Goal: Communication & Community: Share content

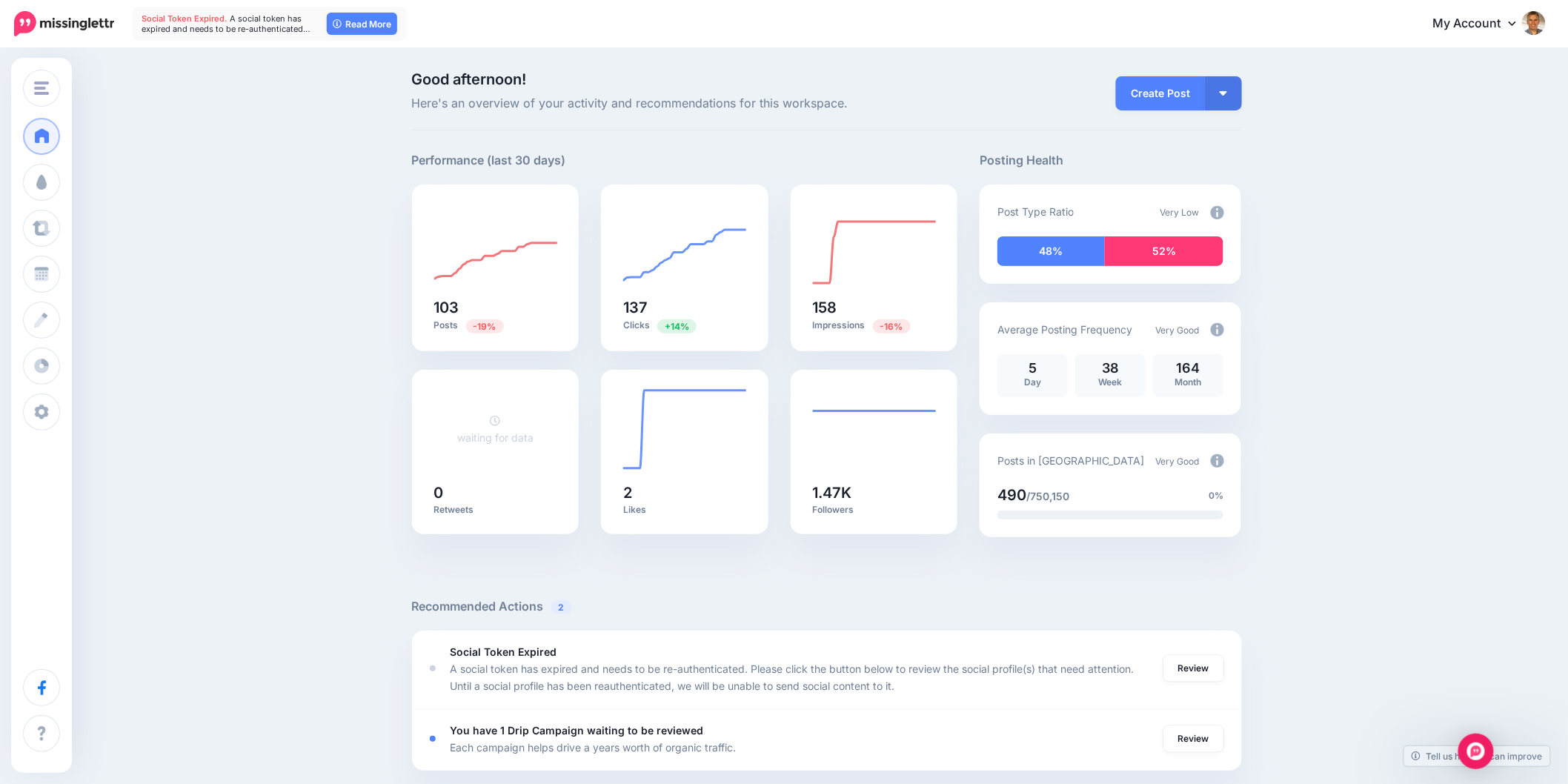
drag, startPoint x: 389, startPoint y: 399, endPoint x: 283, endPoint y: 347, distance: 118.1
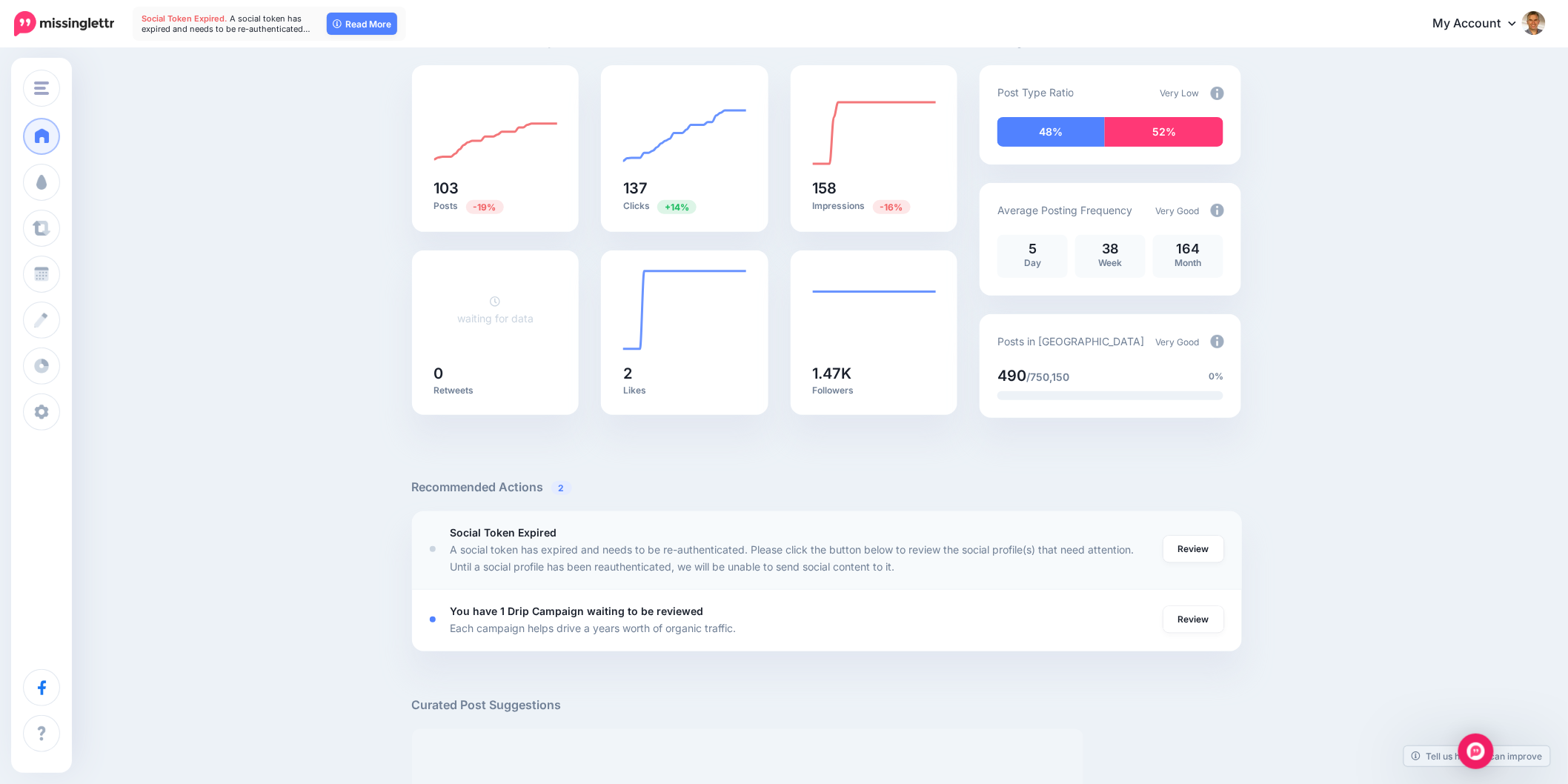
scroll to position [247, 0]
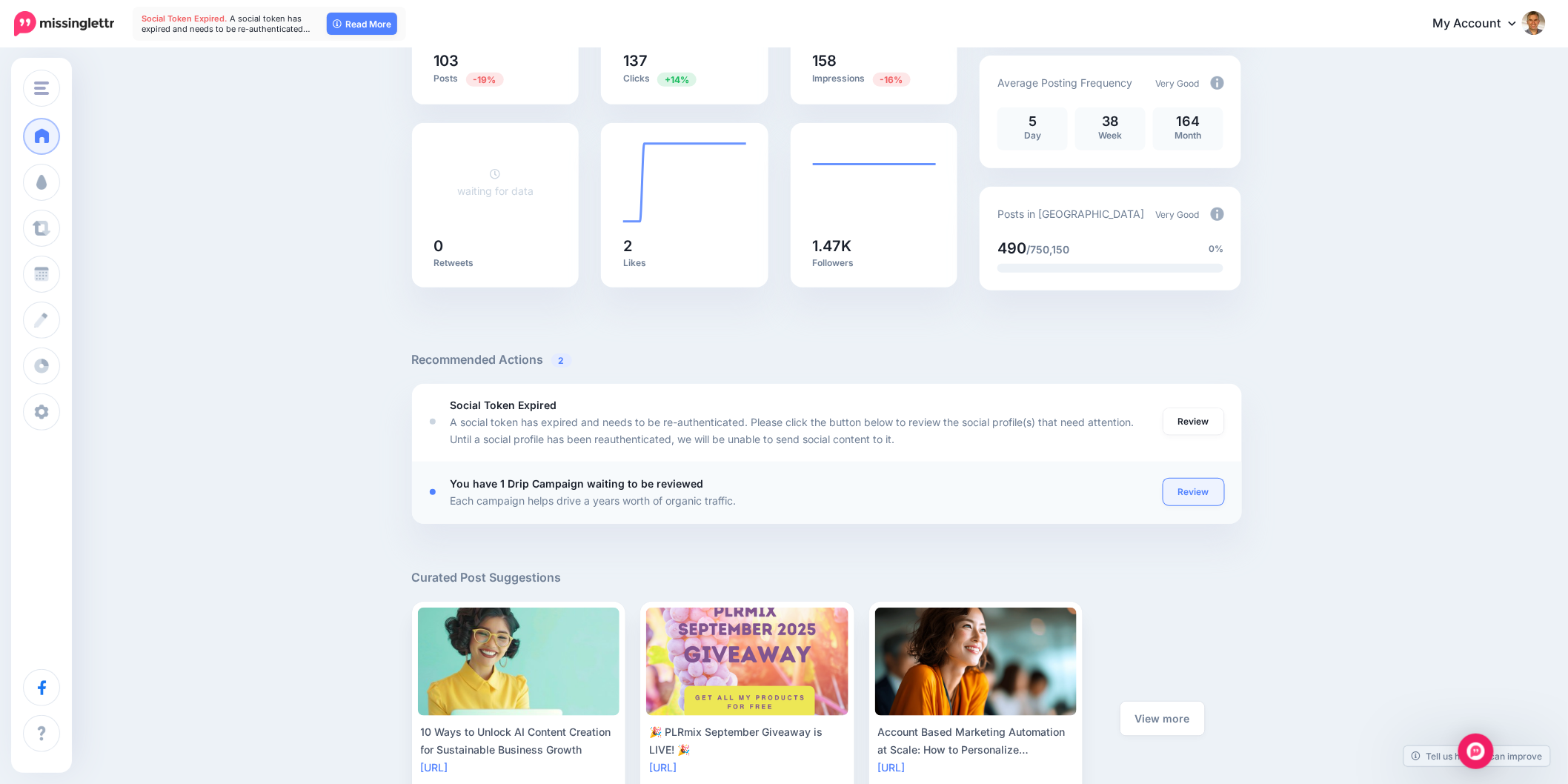
click at [1194, 497] on link "Review" at bounding box center [1194, 492] width 61 height 27
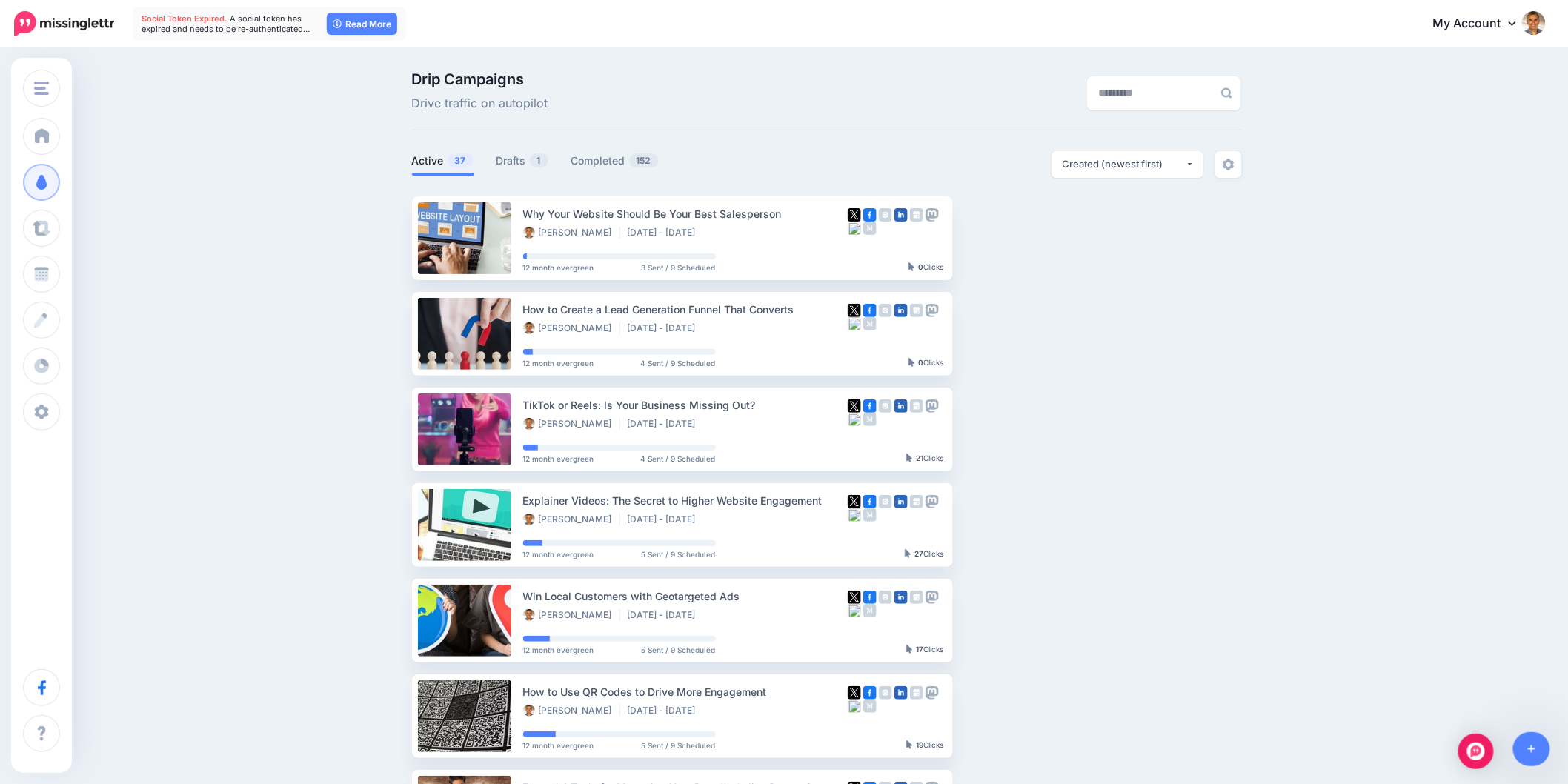
click at [1305, 267] on div "Drip Campaigns Drive traffic on autopilot Active 37 1 152" at bounding box center [784, 646] width 1568 height 1195
click at [545, 157] on span "1" at bounding box center [538, 161] width 18 height 14
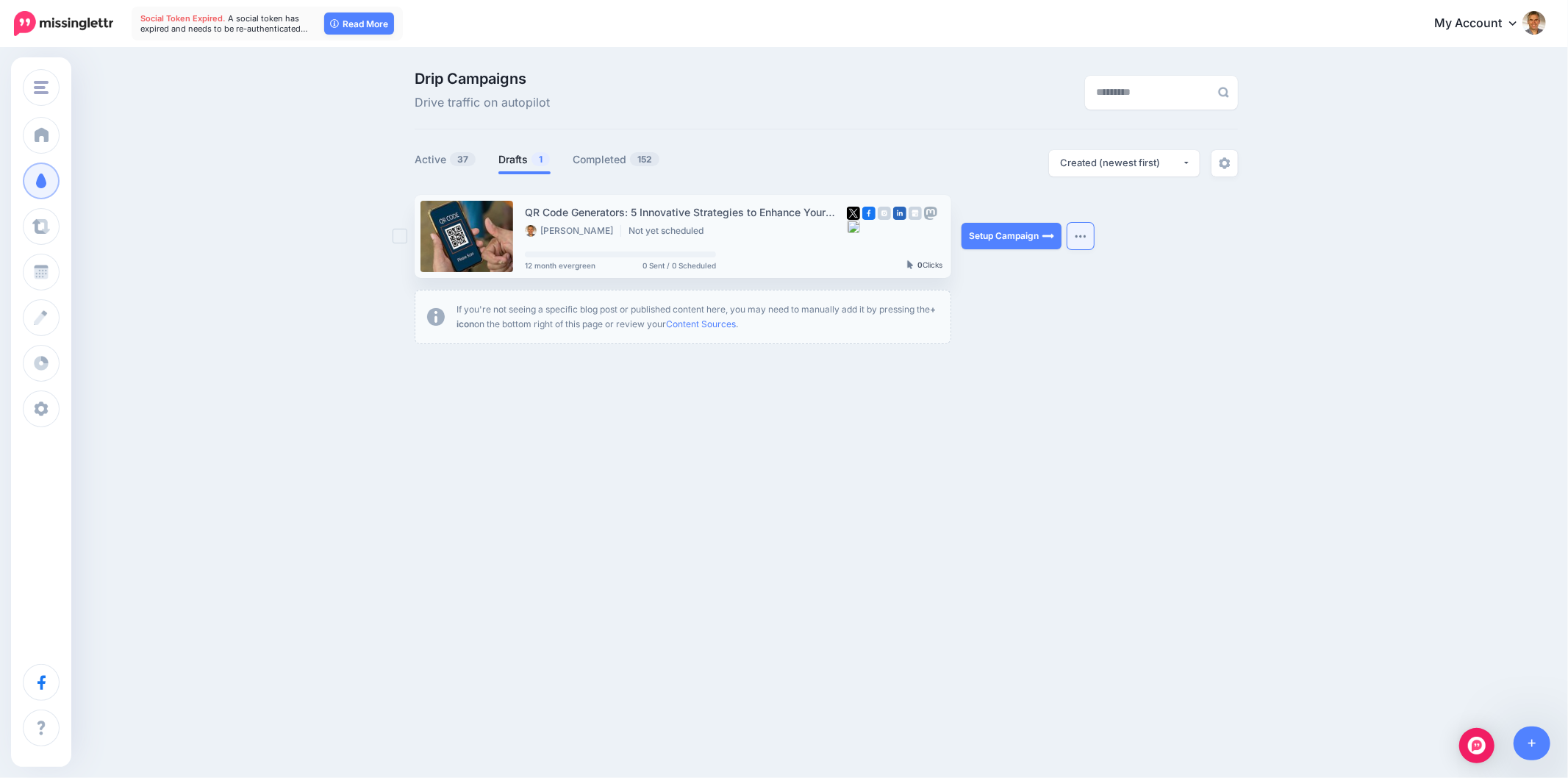
click at [1077, 239] on button "button" at bounding box center [1081, 236] width 27 height 27
click at [960, 401] on link "View Original Source" at bounding box center [1001, 404] width 171 height 28
click at [981, 244] on link "Setup Campaign" at bounding box center [1011, 236] width 100 height 27
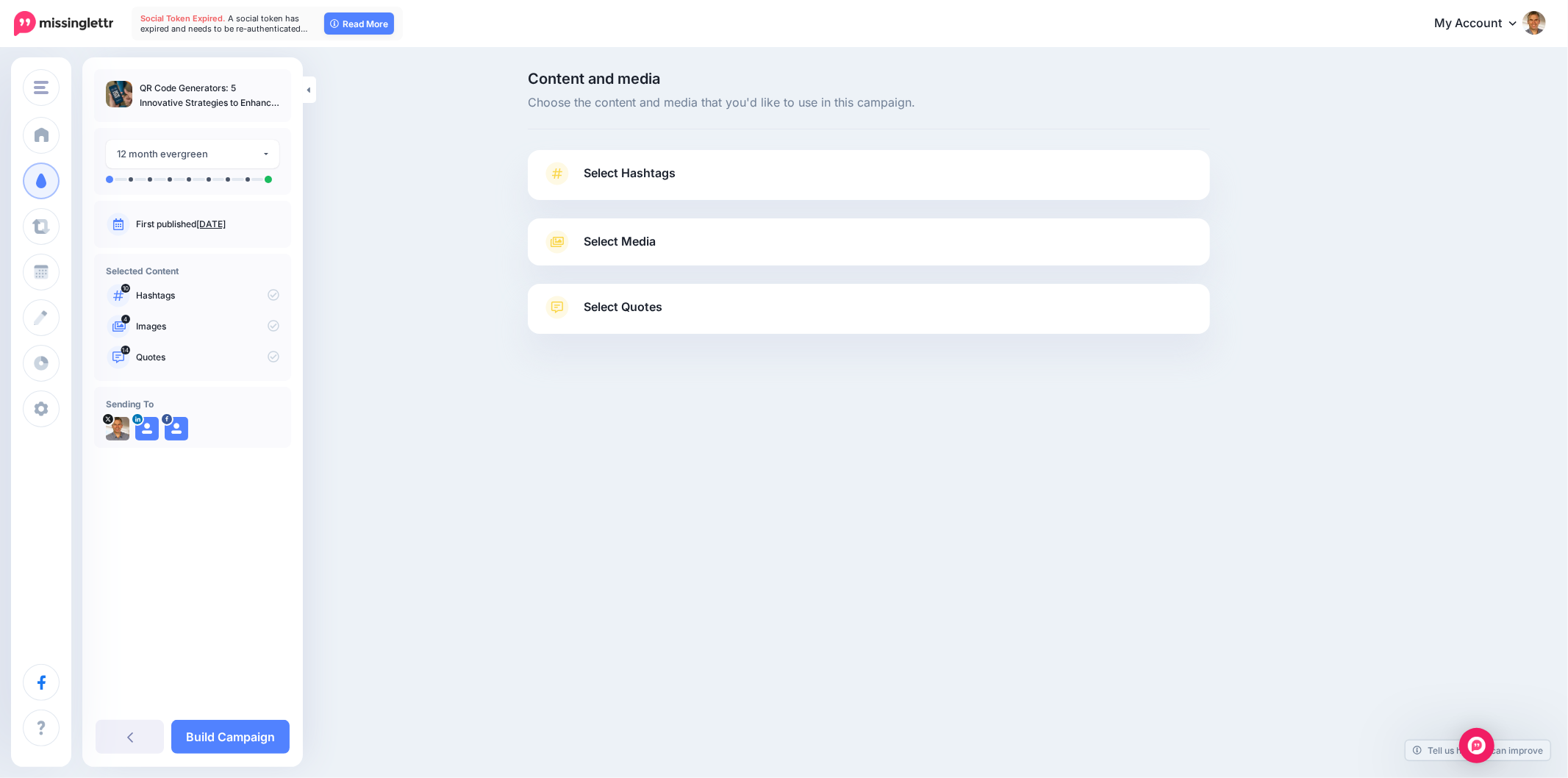
click at [606, 165] on span "Select Hashtags" at bounding box center [630, 173] width 92 height 20
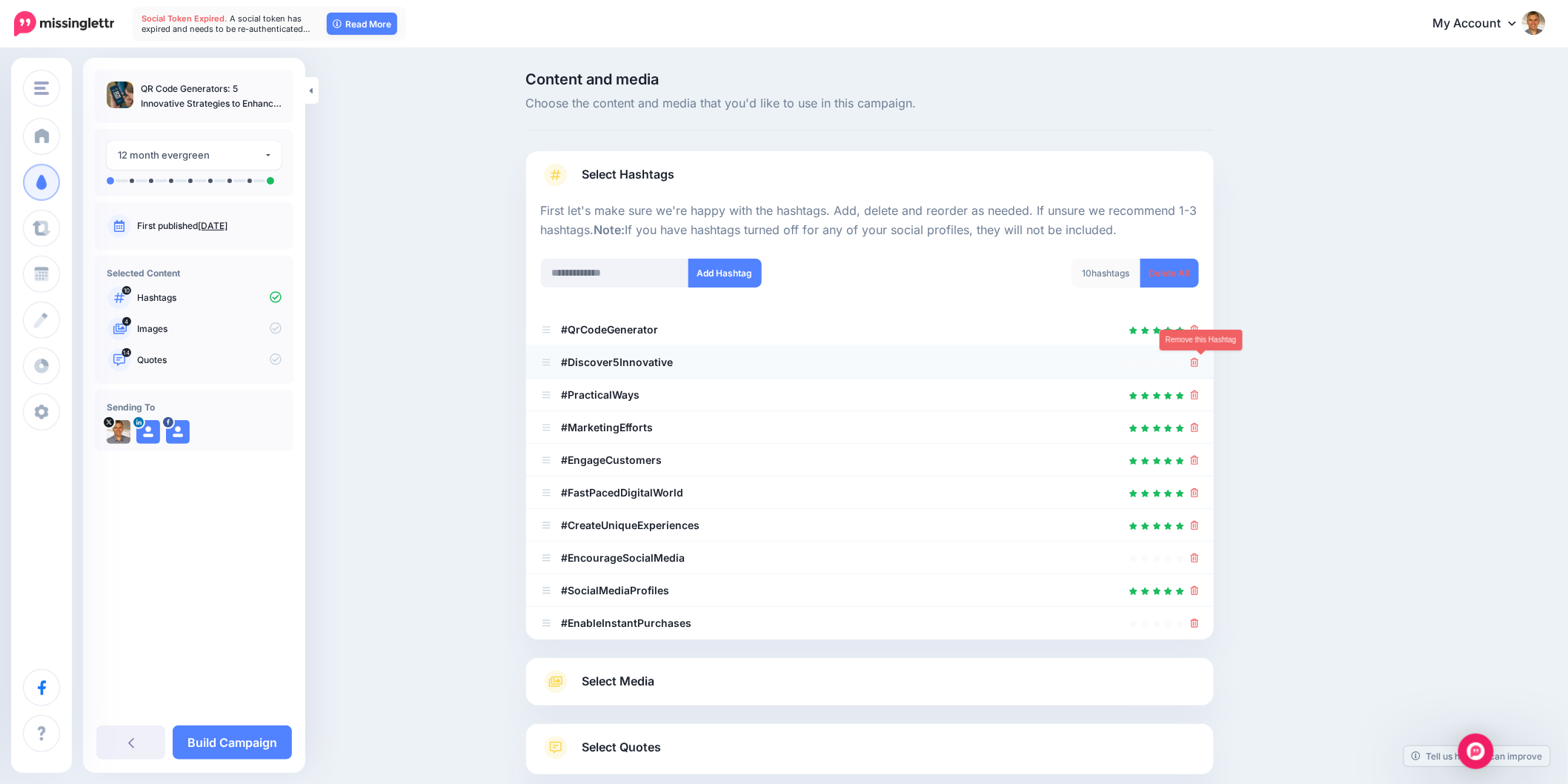
click at [1199, 361] on icon at bounding box center [1195, 362] width 8 height 9
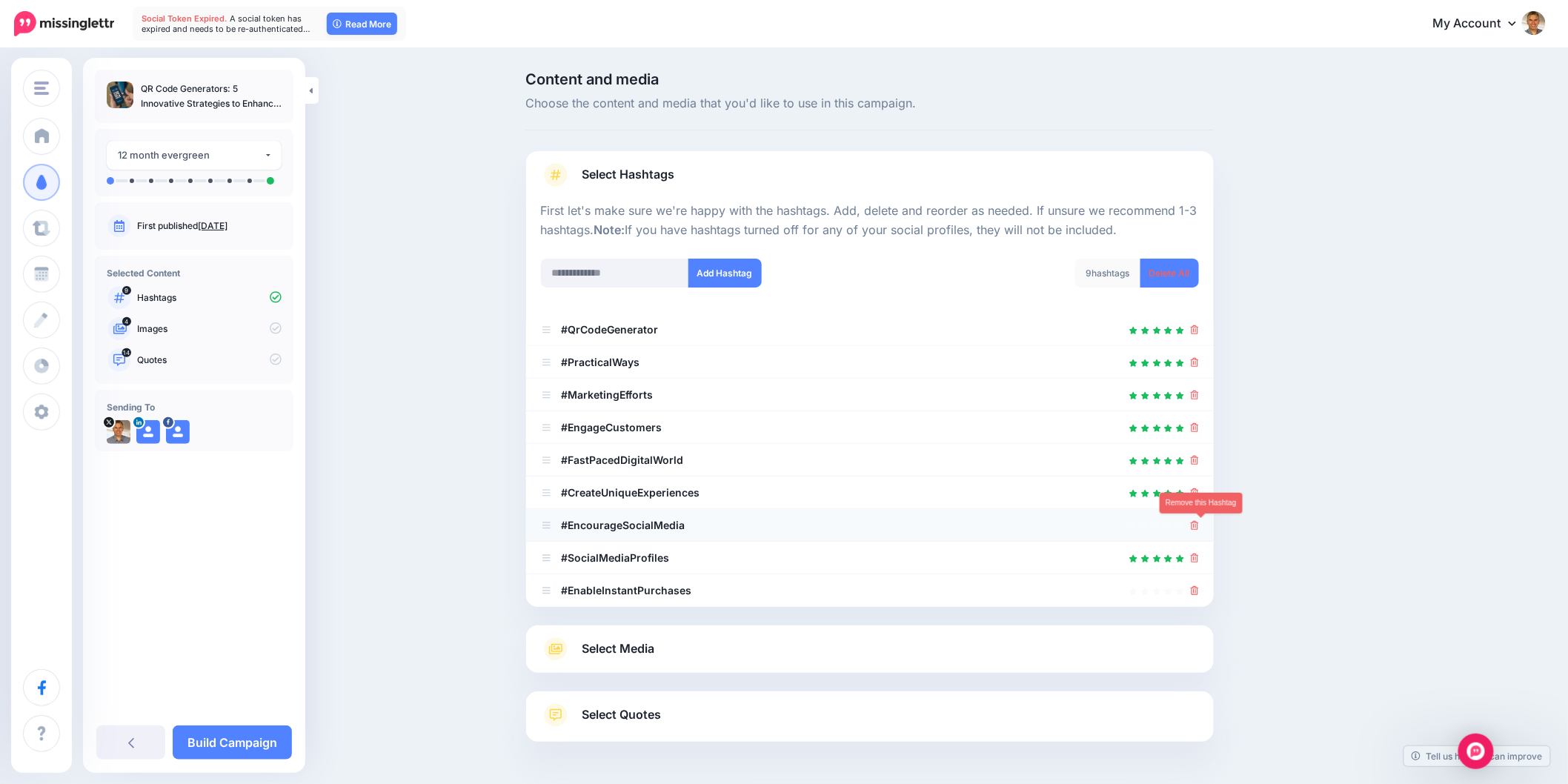
click at [1199, 521] on icon at bounding box center [1195, 525] width 8 height 9
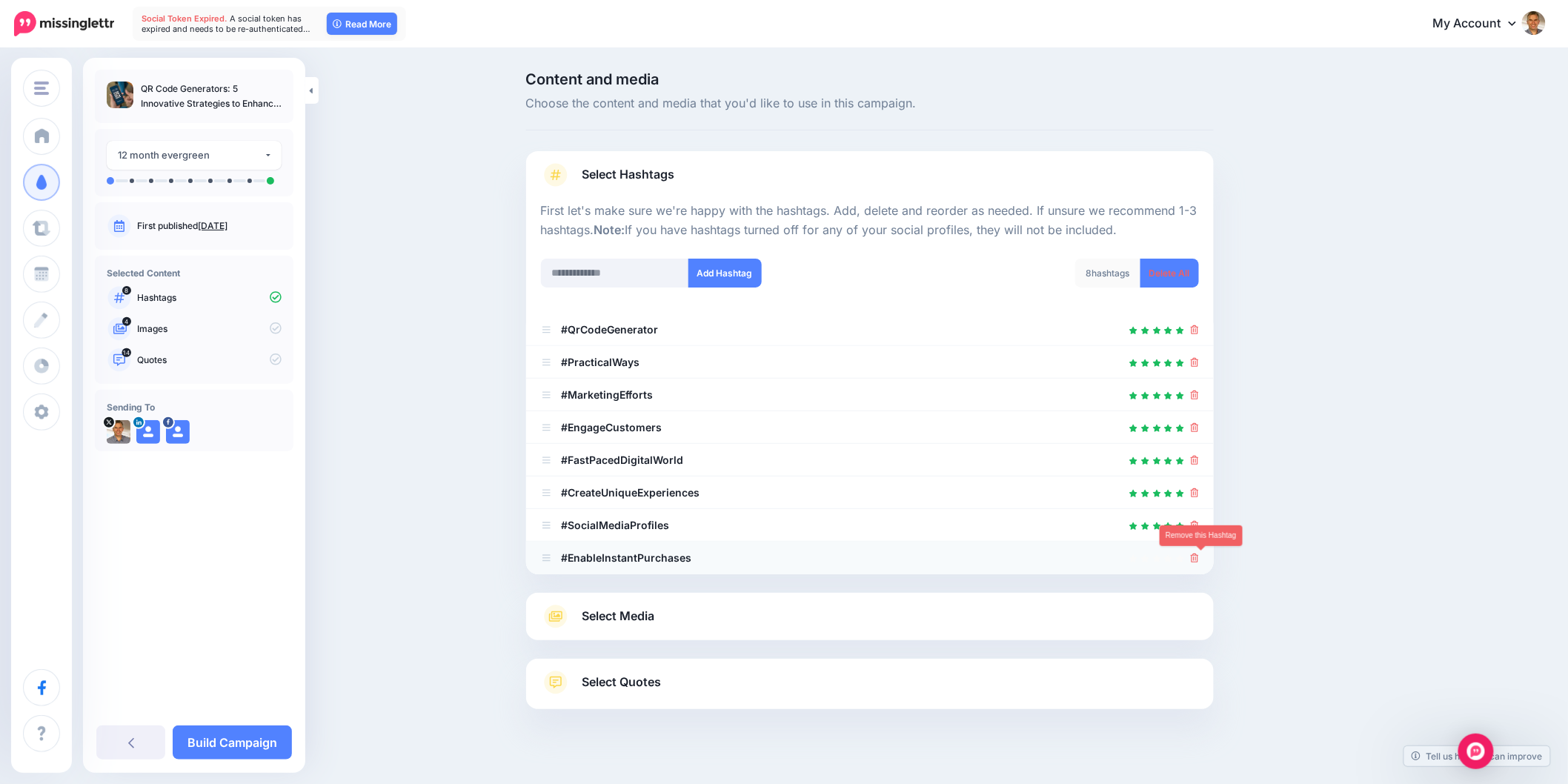
click at [1198, 556] on icon at bounding box center [1195, 557] width 8 height 9
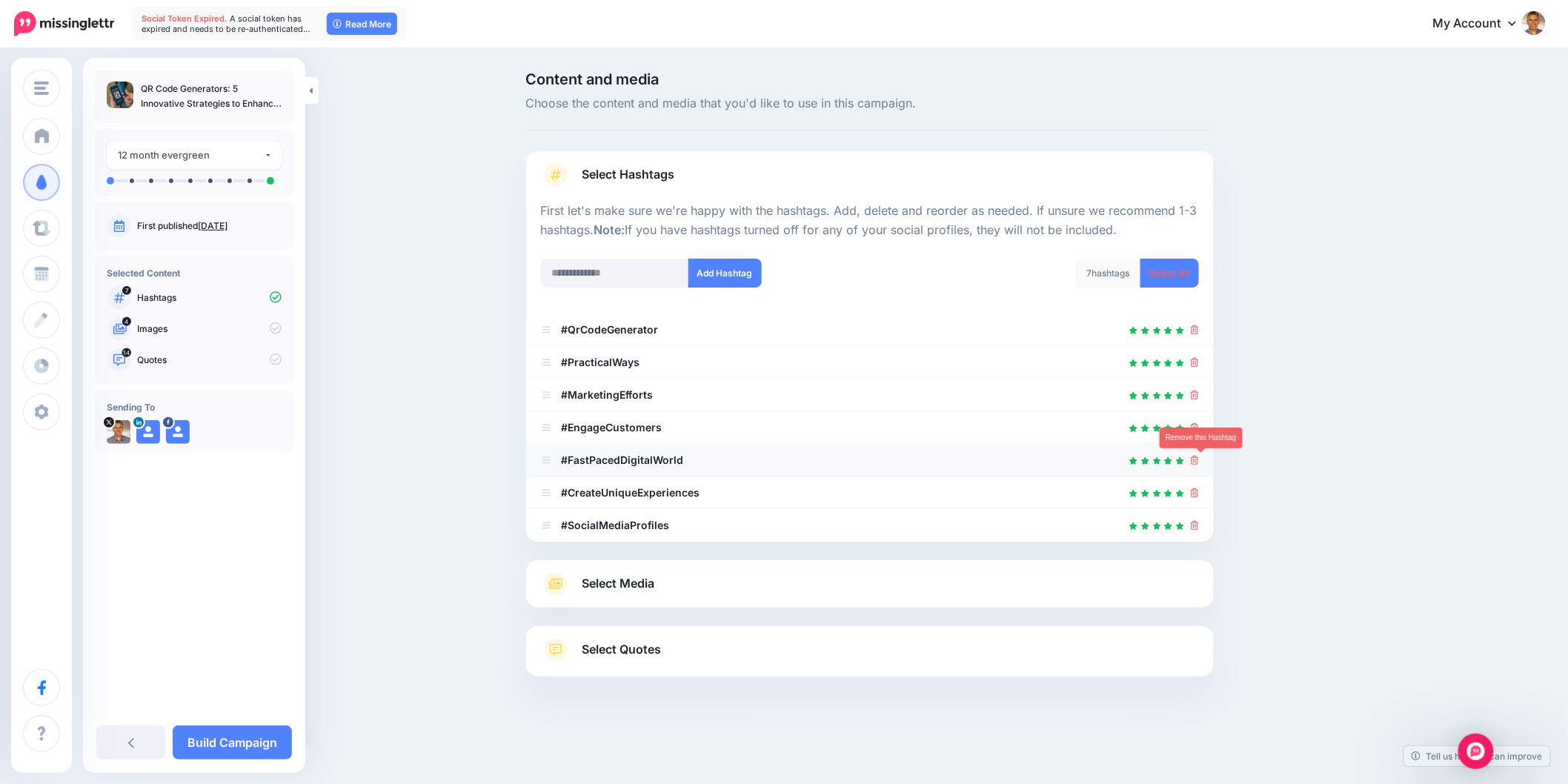
click at [1199, 455] on icon at bounding box center [1195, 459] width 8 height 9
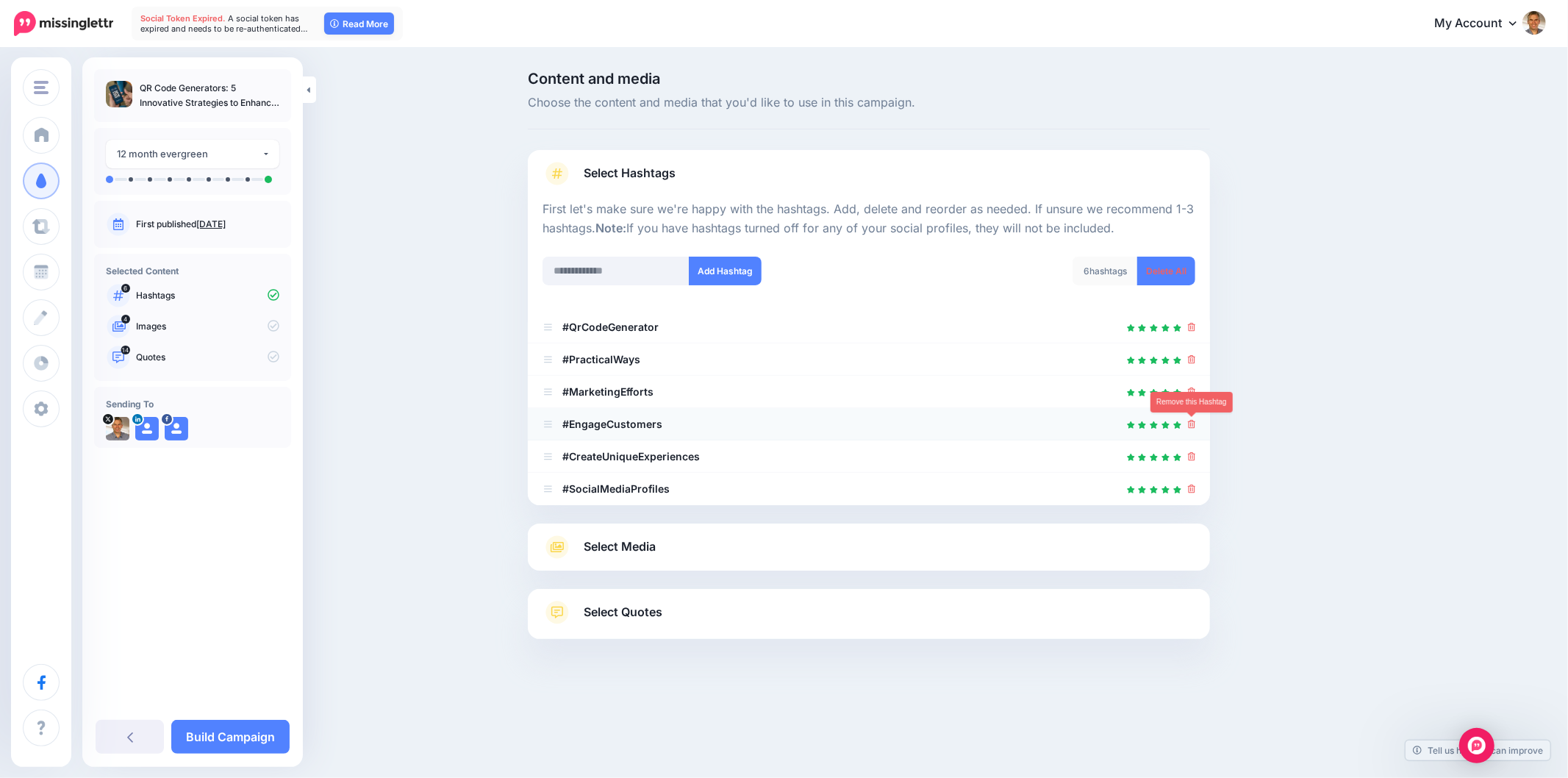
click at [1194, 420] on icon at bounding box center [1192, 423] width 8 height 9
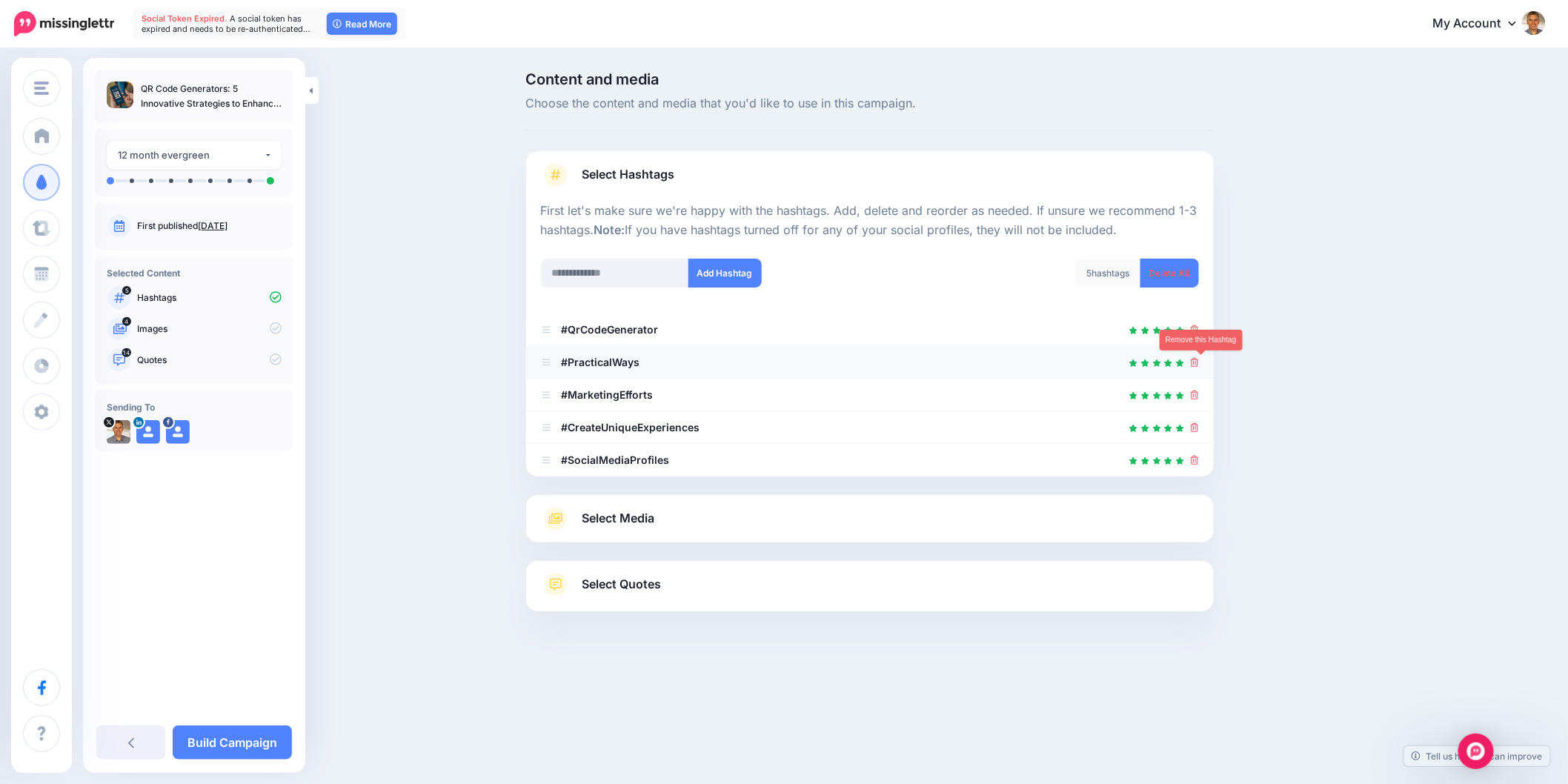
click at [1197, 358] on icon at bounding box center [1195, 362] width 8 height 9
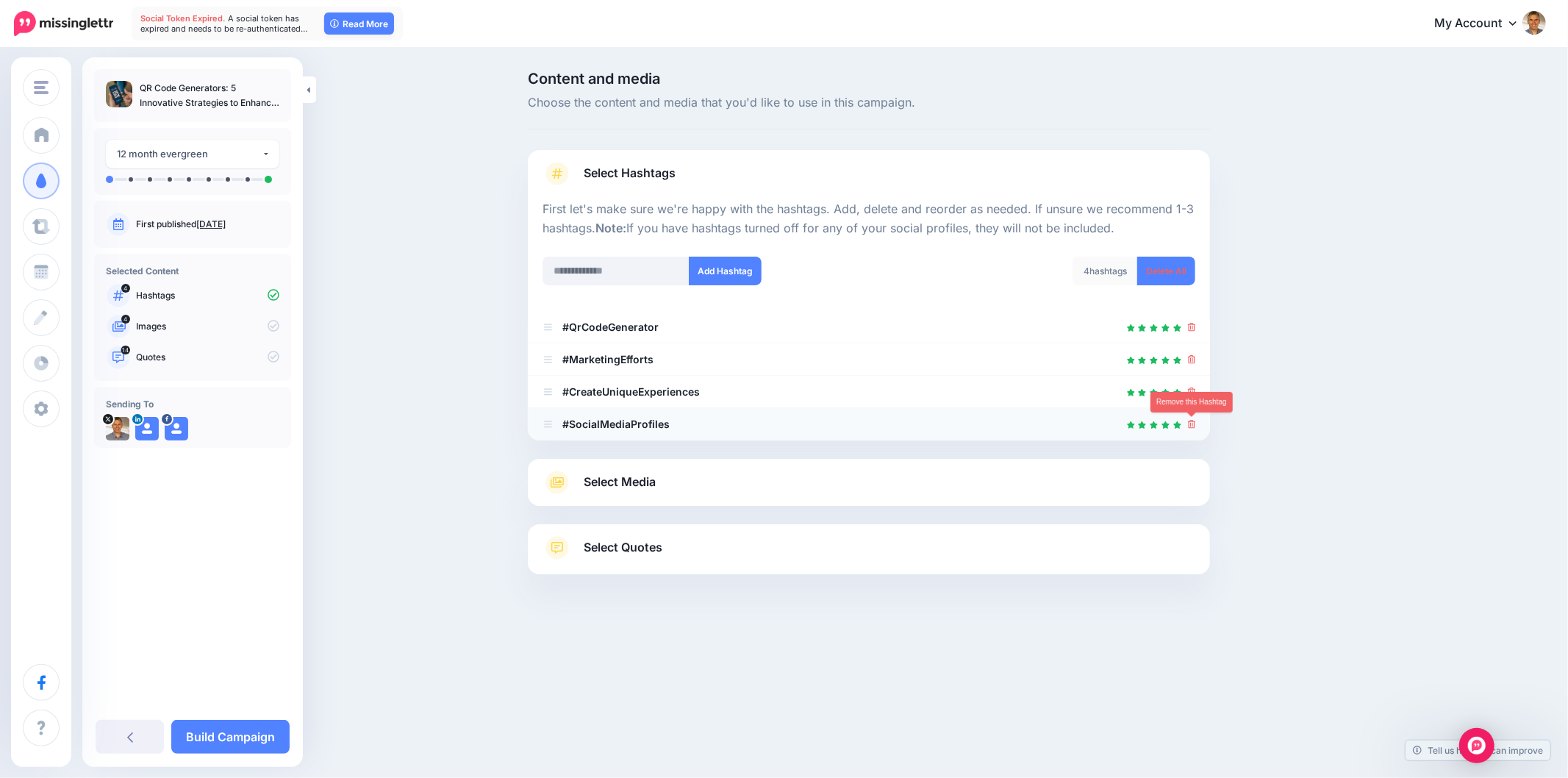
click at [1188, 421] on icon at bounding box center [1192, 423] width 8 height 9
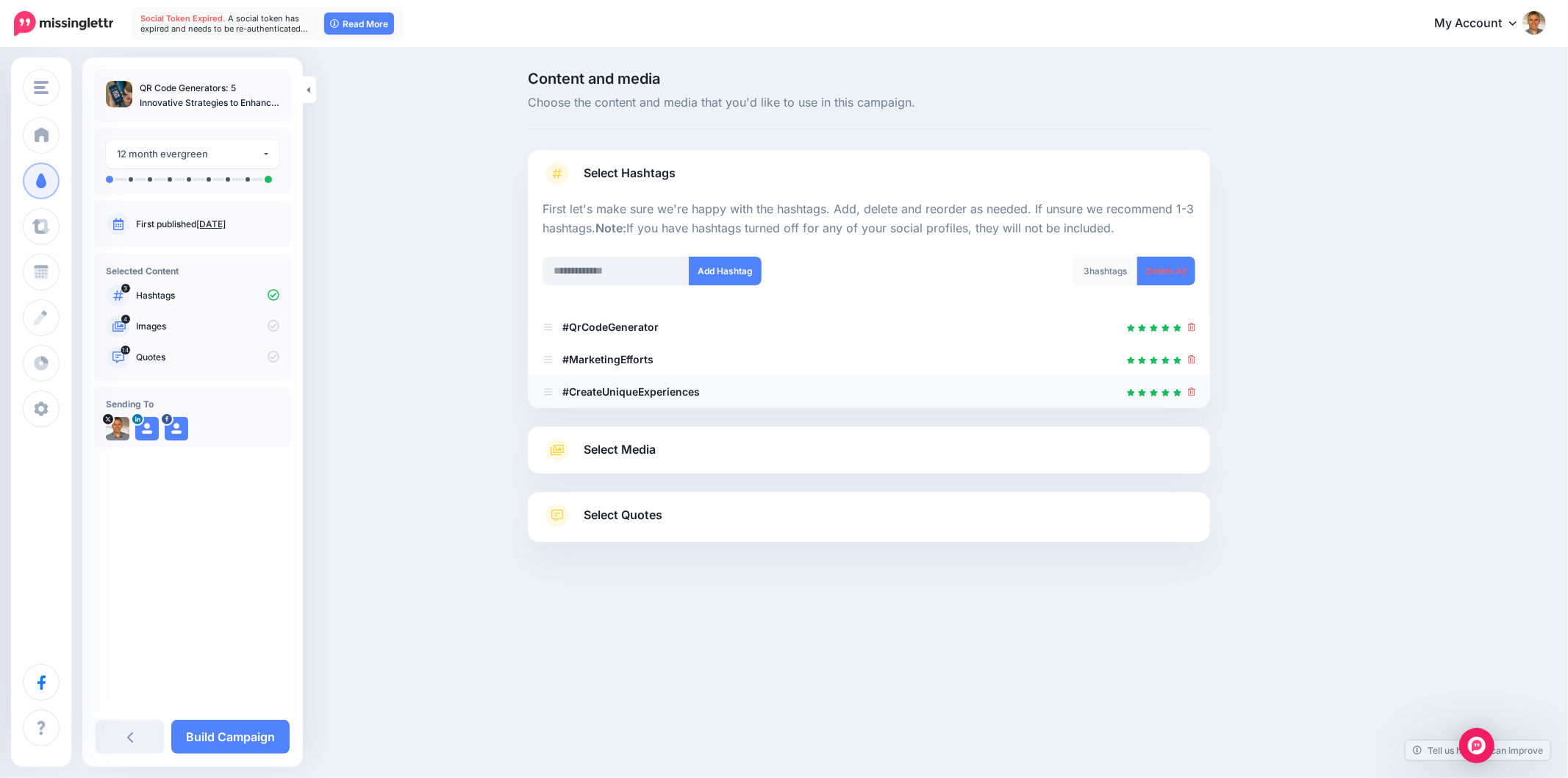
click at [1190, 393] on icon at bounding box center [1192, 391] width 8 height 9
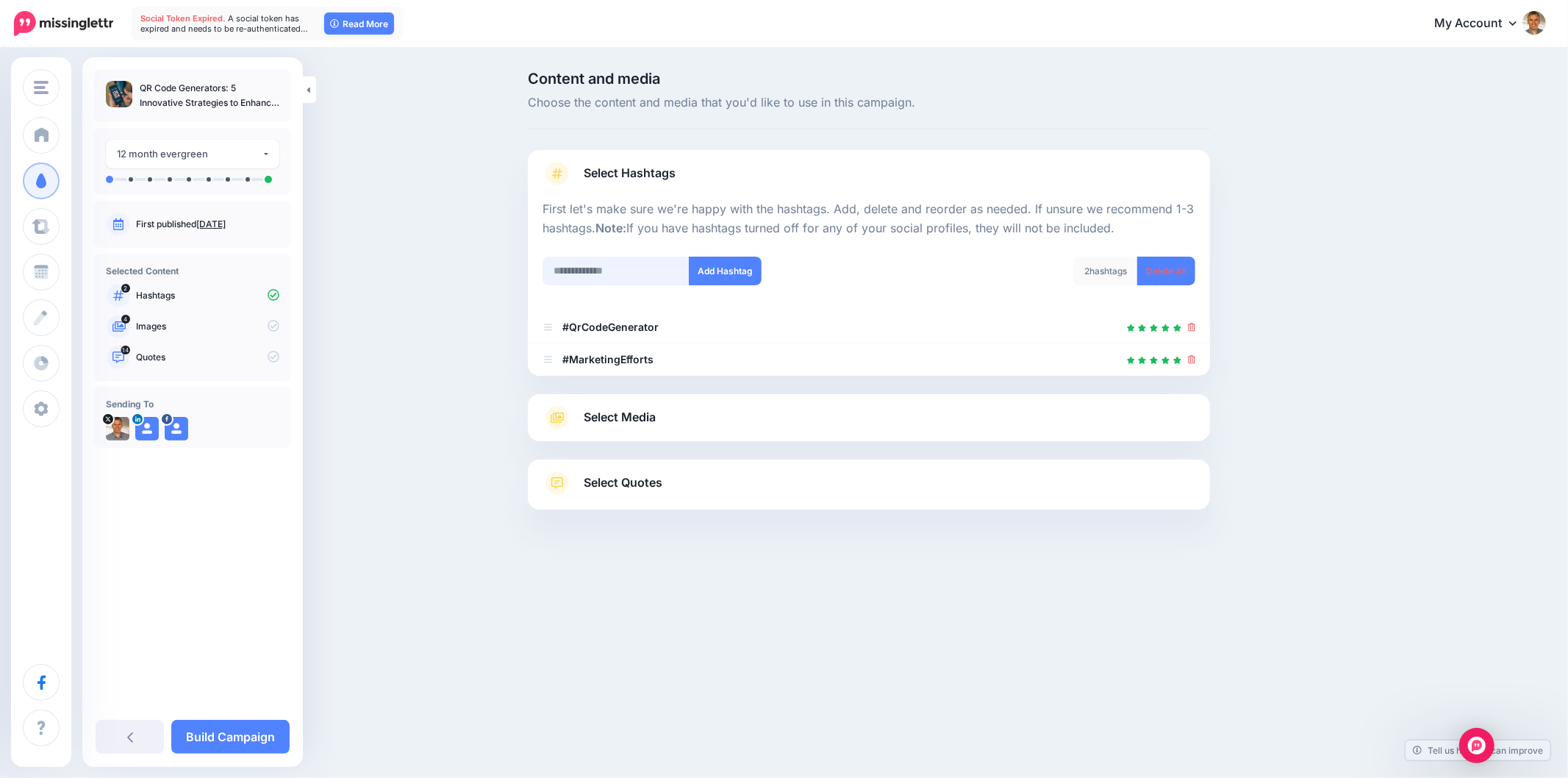
click at [635, 272] on input "text" at bounding box center [616, 271] width 147 height 28
type input "**********"
click at [743, 262] on button "Add Hashtag" at bounding box center [725, 271] width 73 height 28
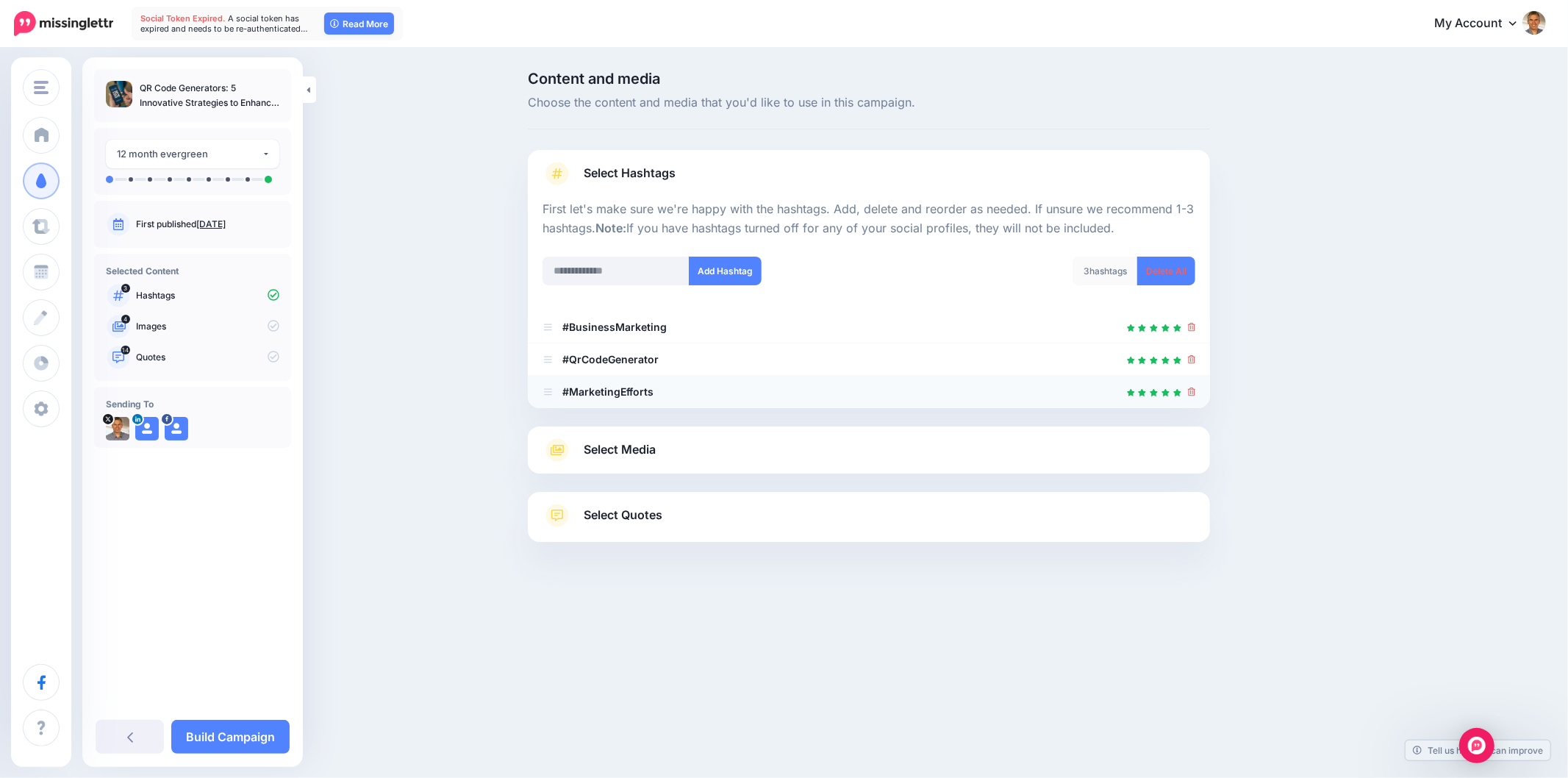
click at [1191, 391] on icon at bounding box center [1192, 391] width 8 height 9
click at [833, 434] on div "Select Media Next, let's make sure we have the best media for this campaign. De…" at bounding box center [869, 450] width 682 height 47
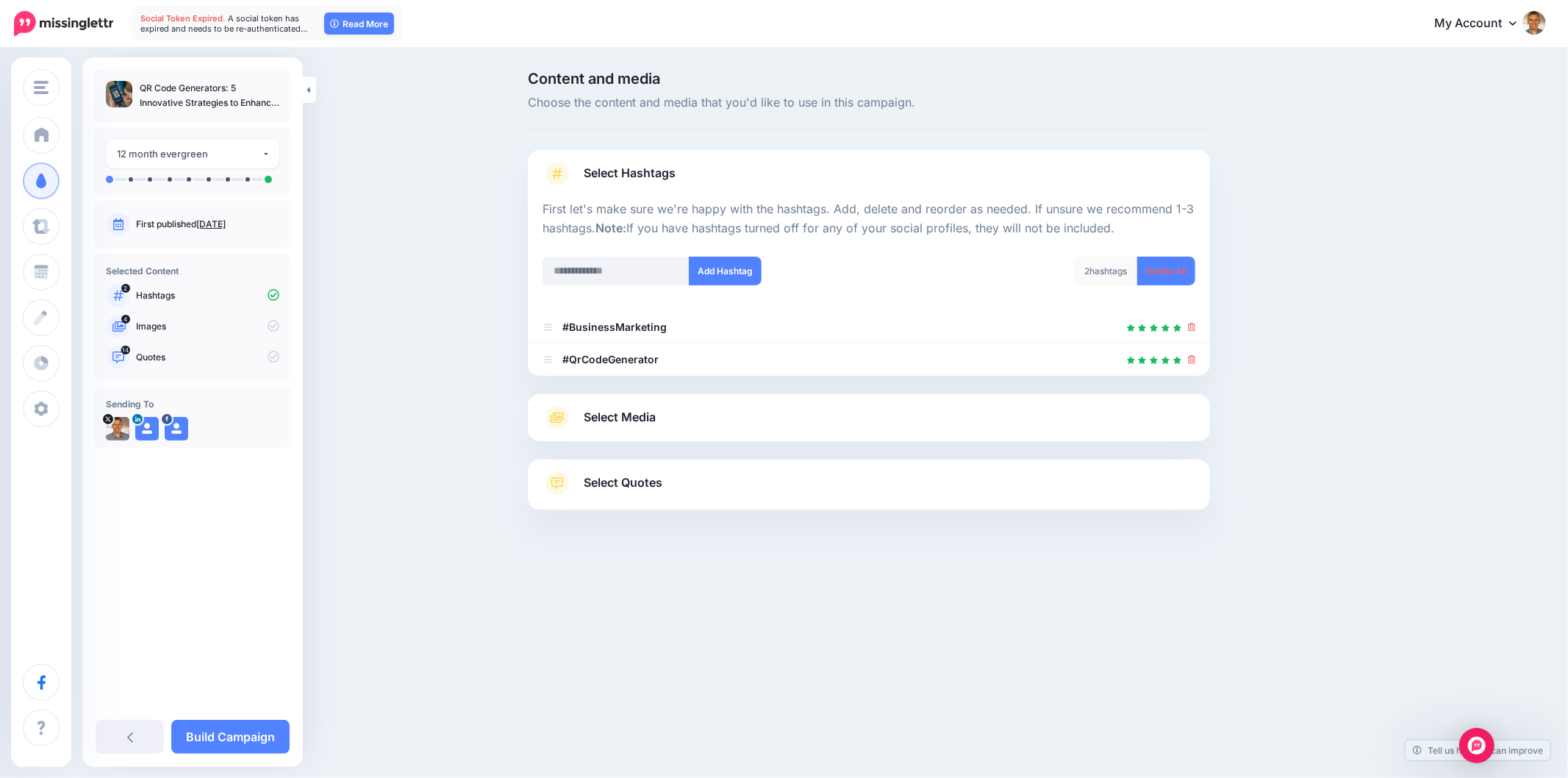
click at [633, 427] on span "Select Media" at bounding box center [619, 417] width 72 height 20
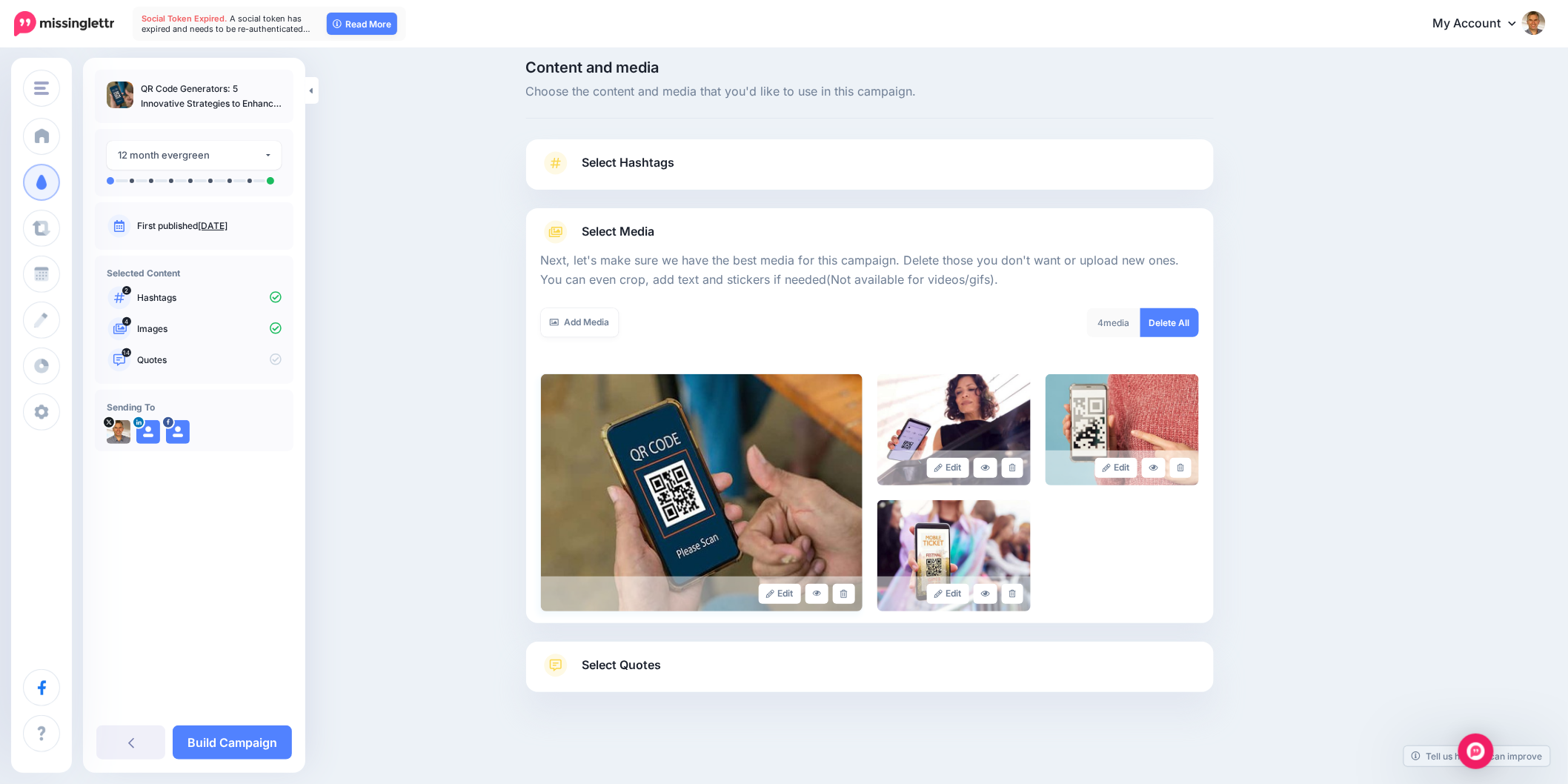
scroll to position [16, 0]
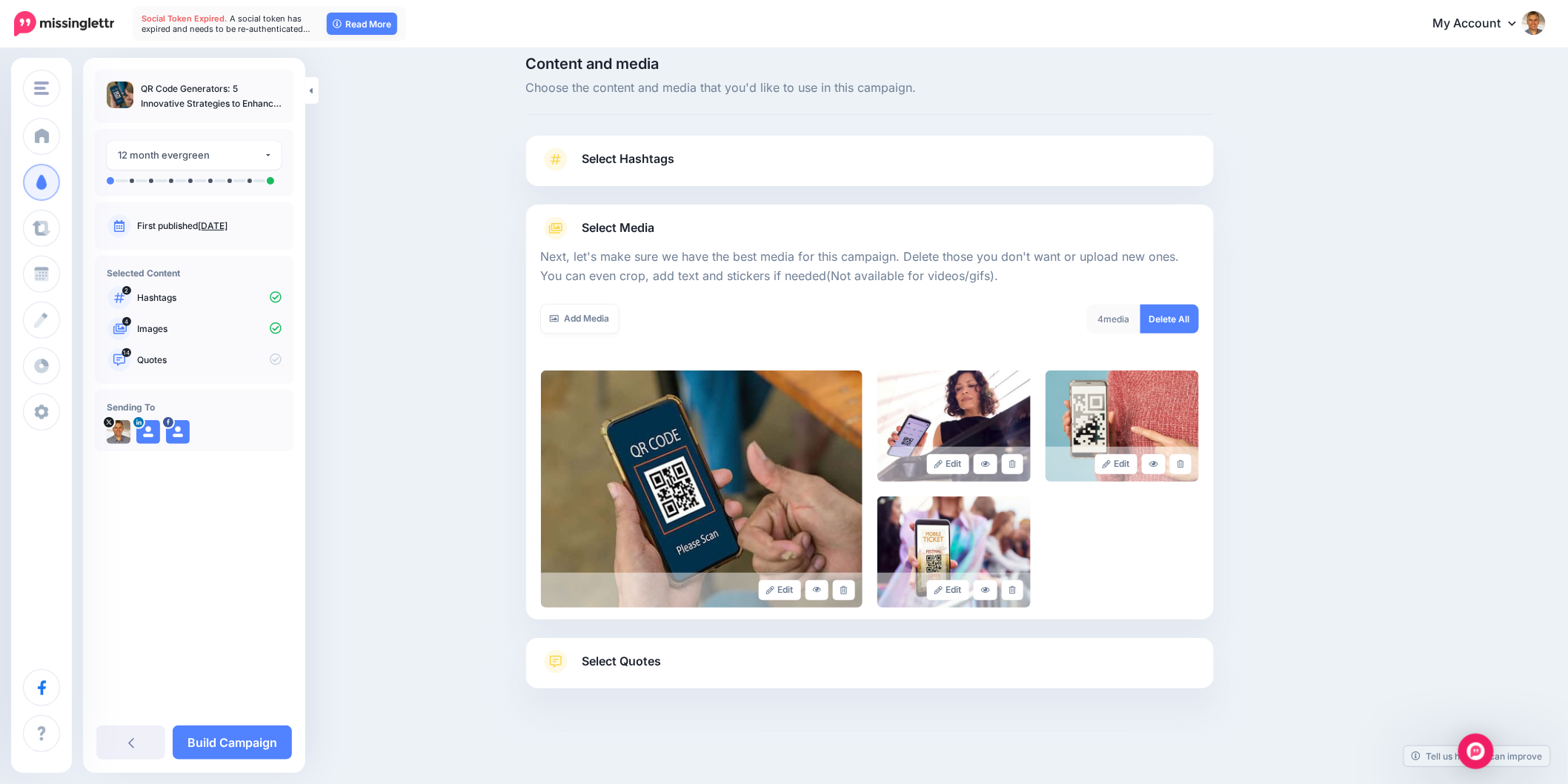
click at [661, 653] on span "Select Quotes" at bounding box center [623, 661] width 80 height 20
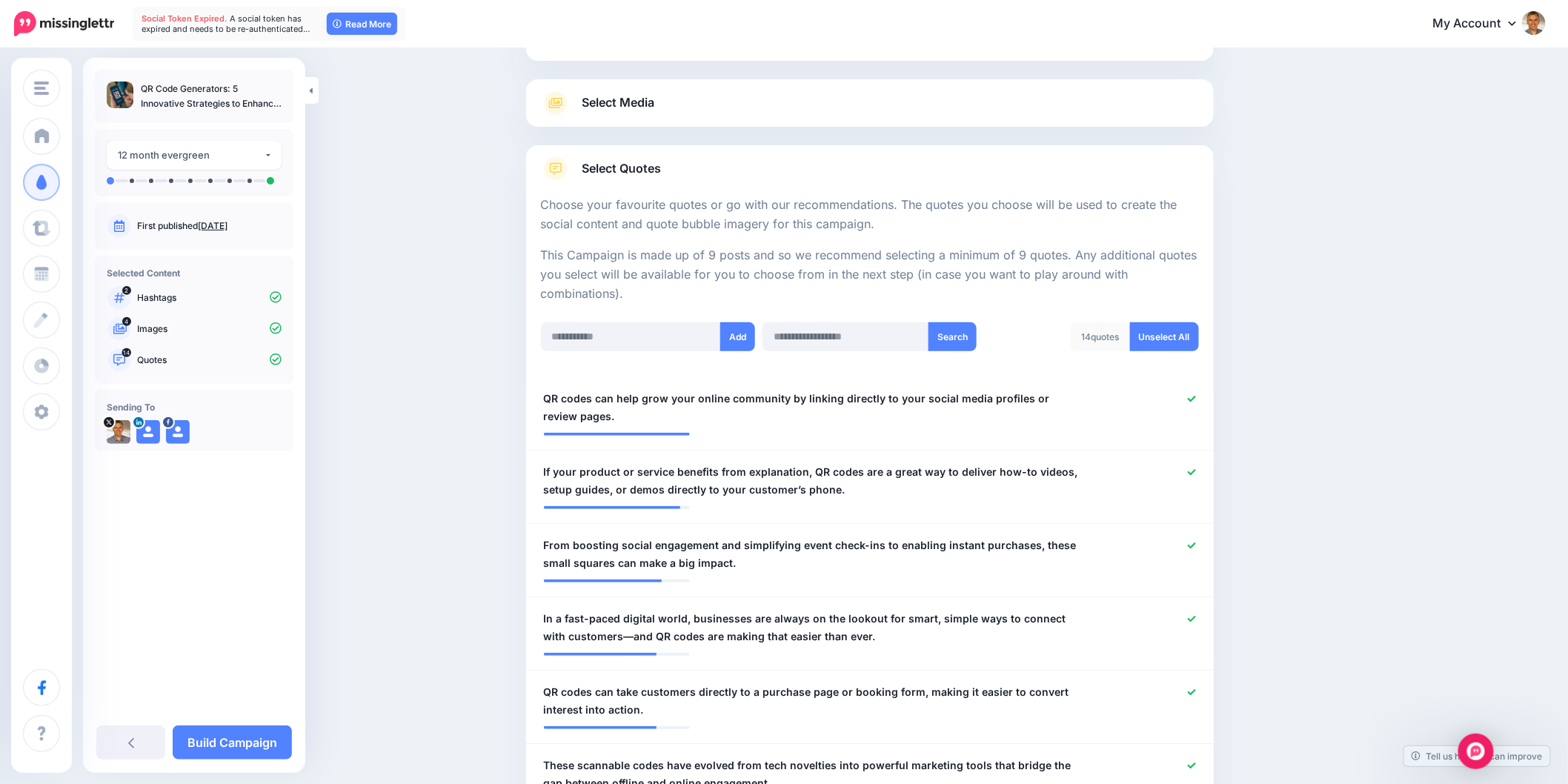
scroll to position [180, 0]
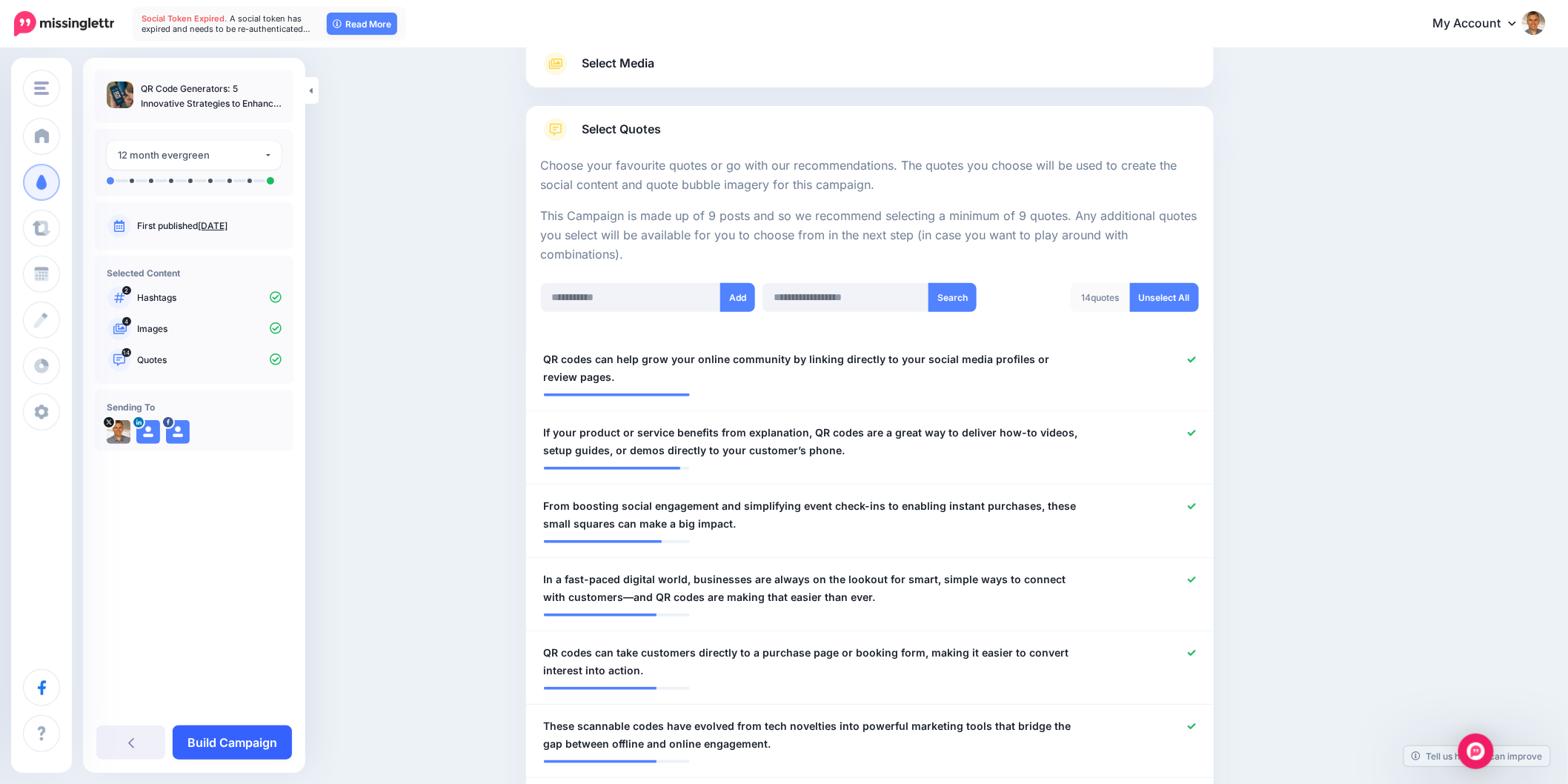
click at [232, 743] on link "Build Campaign" at bounding box center [233, 742] width 119 height 34
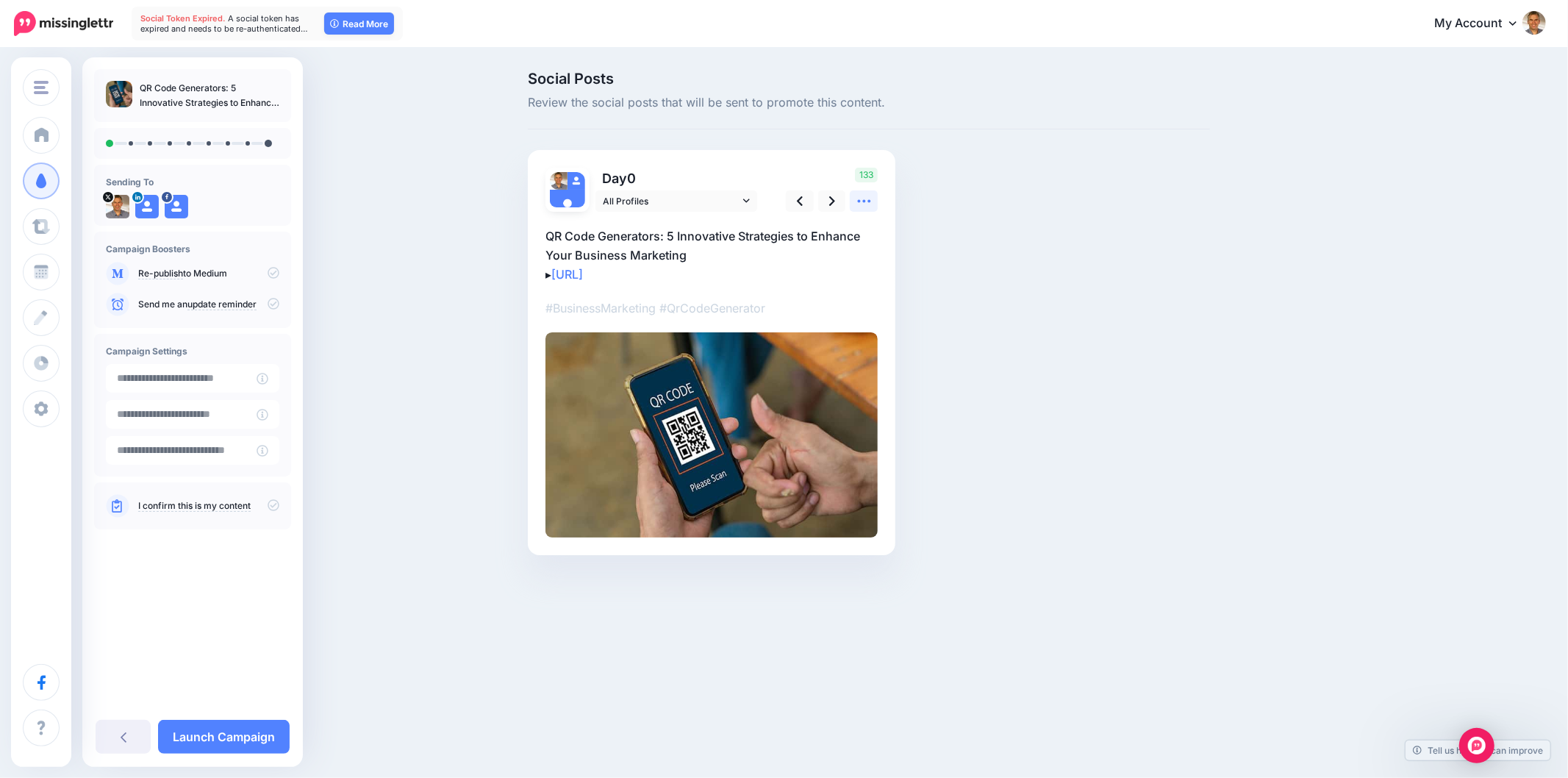
click at [859, 197] on icon at bounding box center [864, 201] width 16 height 16
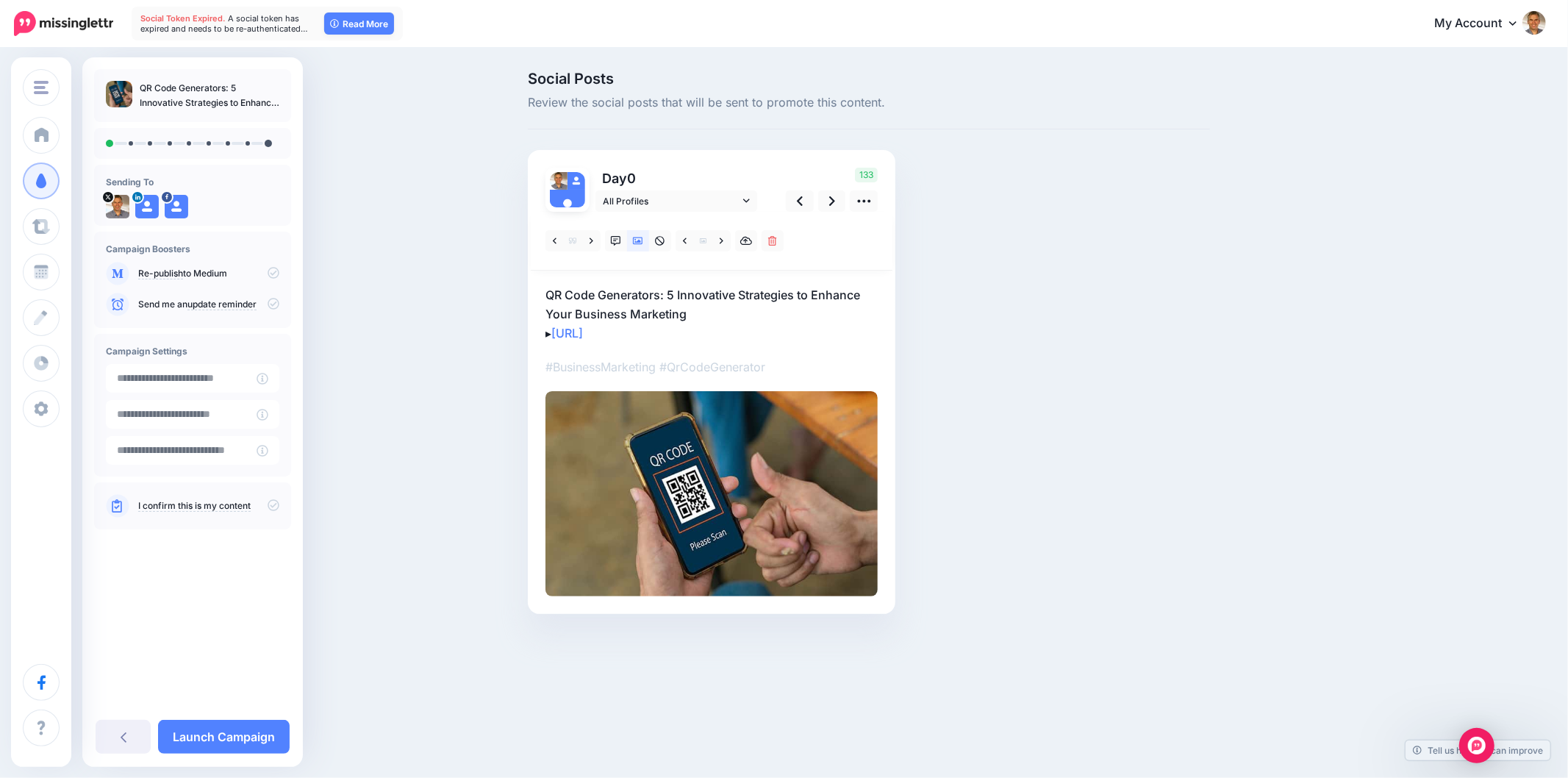
click at [718, 314] on p "QR Code Generators: 5 Innovative Strategies to Enhance Your Business Marketing …" at bounding box center [712, 314] width 333 height 58
click at [719, 311] on textarea "**********" at bounding box center [712, 314] width 333 height 58
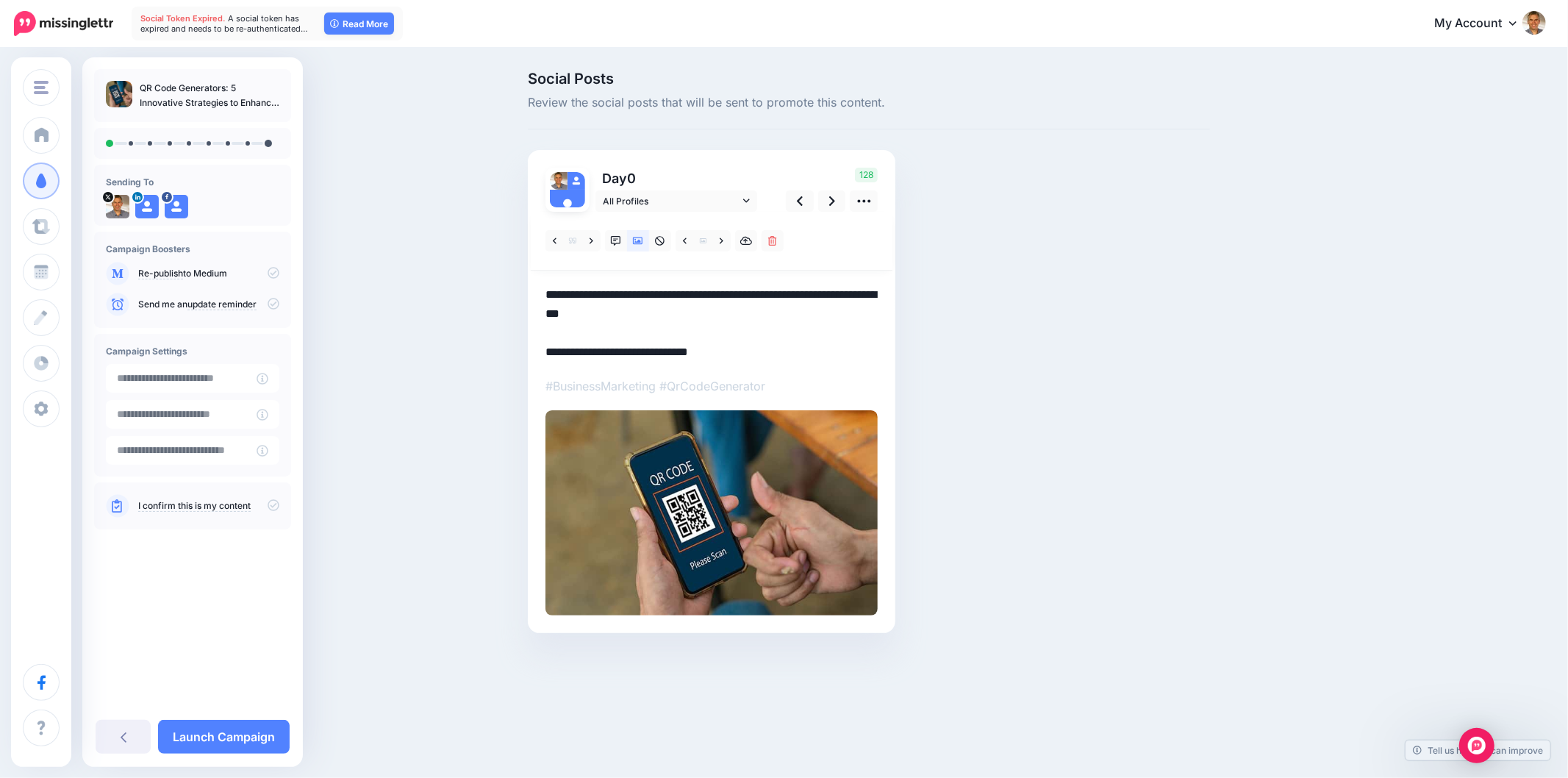
type textarea "**********"
click at [998, 341] on div "Social Posts Review the social posts that will be sent to promote this content.…" at bounding box center [869, 374] width 705 height 606
click at [1341, 406] on div "Social Posts Review the social posts that will be sent to promote this content.…" at bounding box center [939, 374] width 845 height 606
click at [829, 201] on icon at bounding box center [832, 201] width 6 height 16
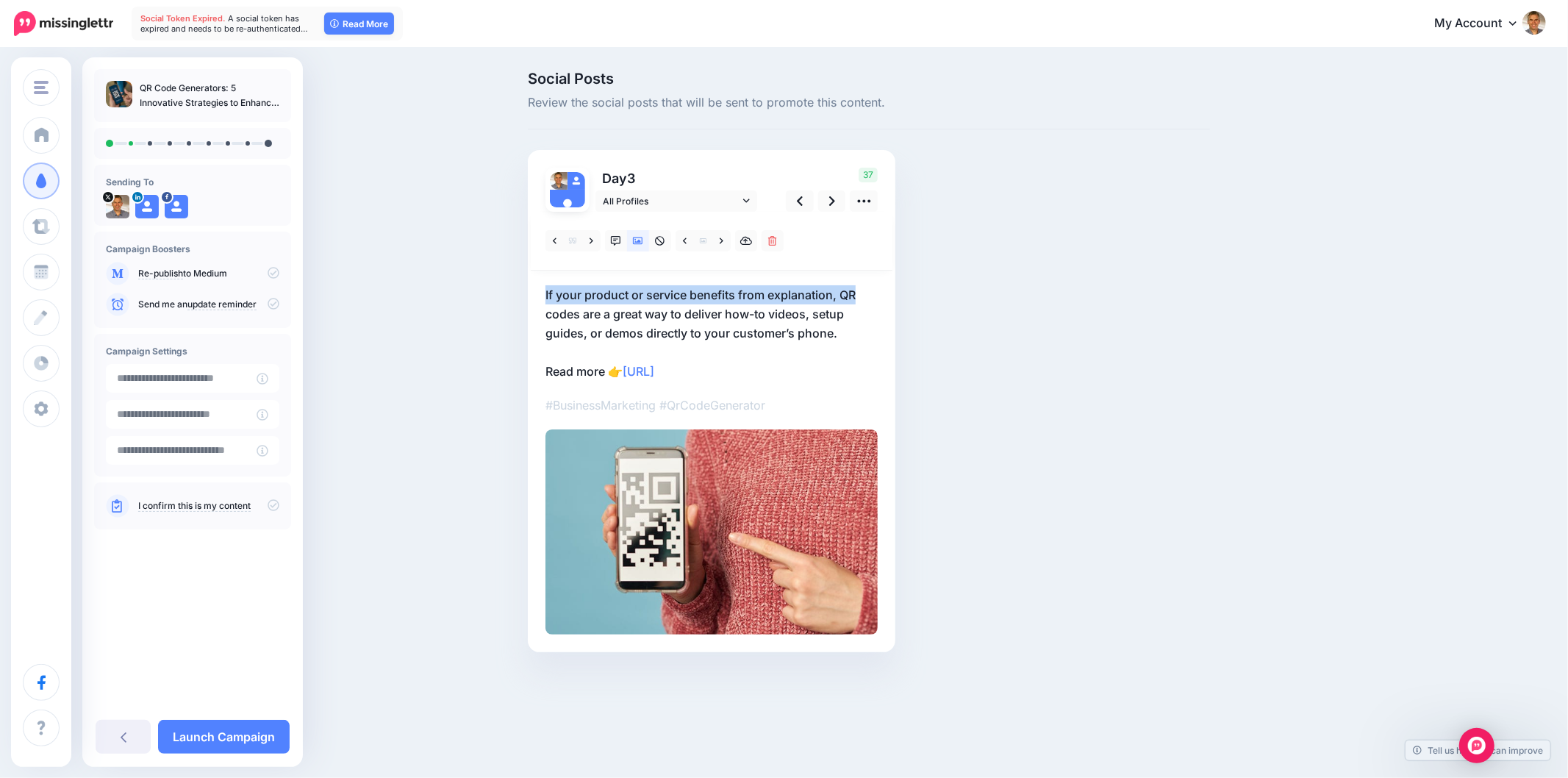
drag, startPoint x: 527, startPoint y: 298, endPoint x: 863, endPoint y: 291, distance: 336.1
click at [863, 291] on div "Day 3 All Profiles" at bounding box center [711, 401] width 367 height 502
copy p "If your product or service benefits from explanation, QR"
click at [1179, 414] on div "Social Posts Review the social posts that will be sent to promote this content.…" at bounding box center [869, 383] width 705 height 625
click at [610, 243] on link at bounding box center [616, 240] width 22 height 21
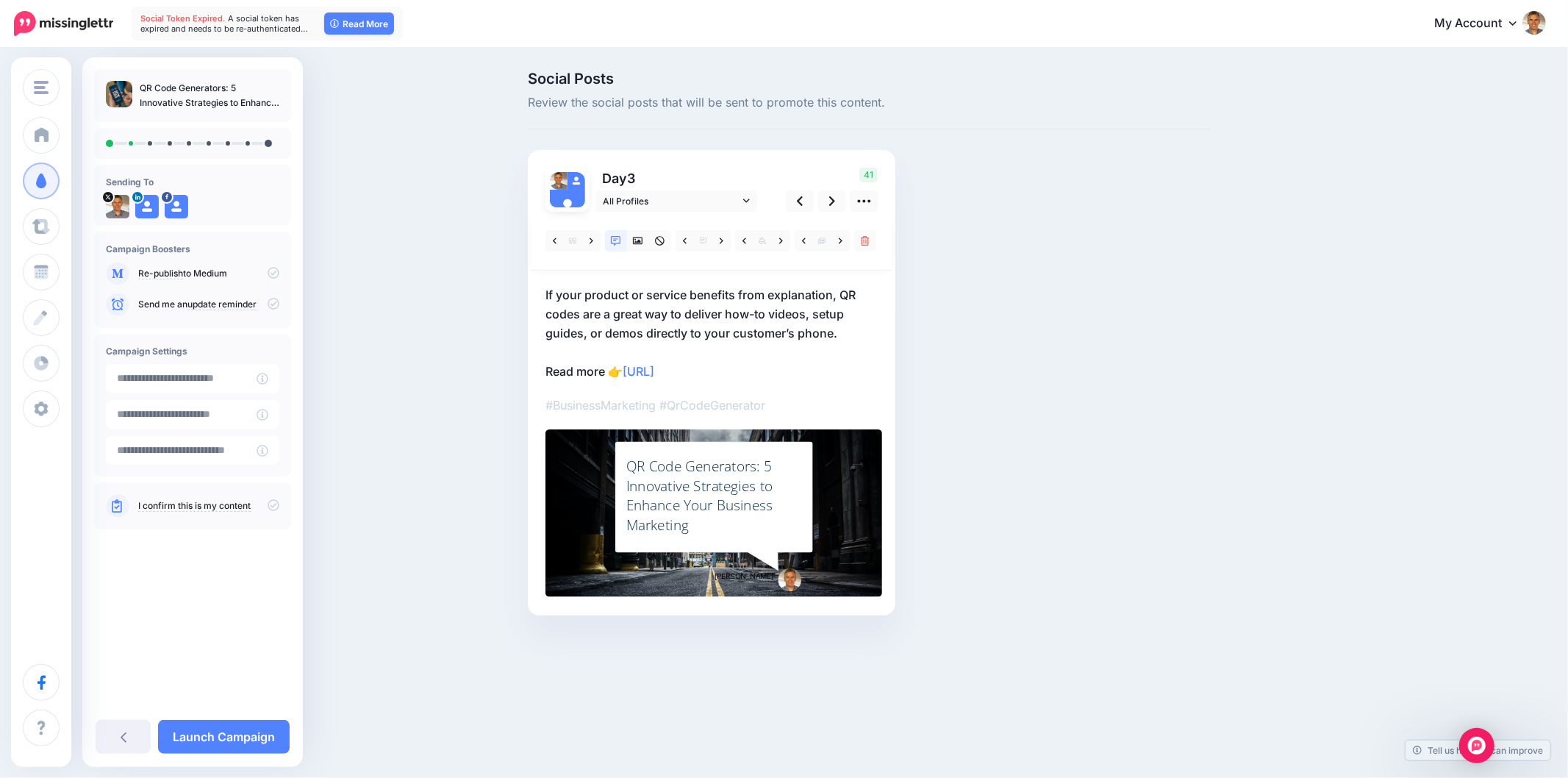
click at [687, 504] on div "QR Code Generators: 5 Innovative Strategies to Enhance Your Business Marketing" at bounding box center [714, 495] width 175 height 78
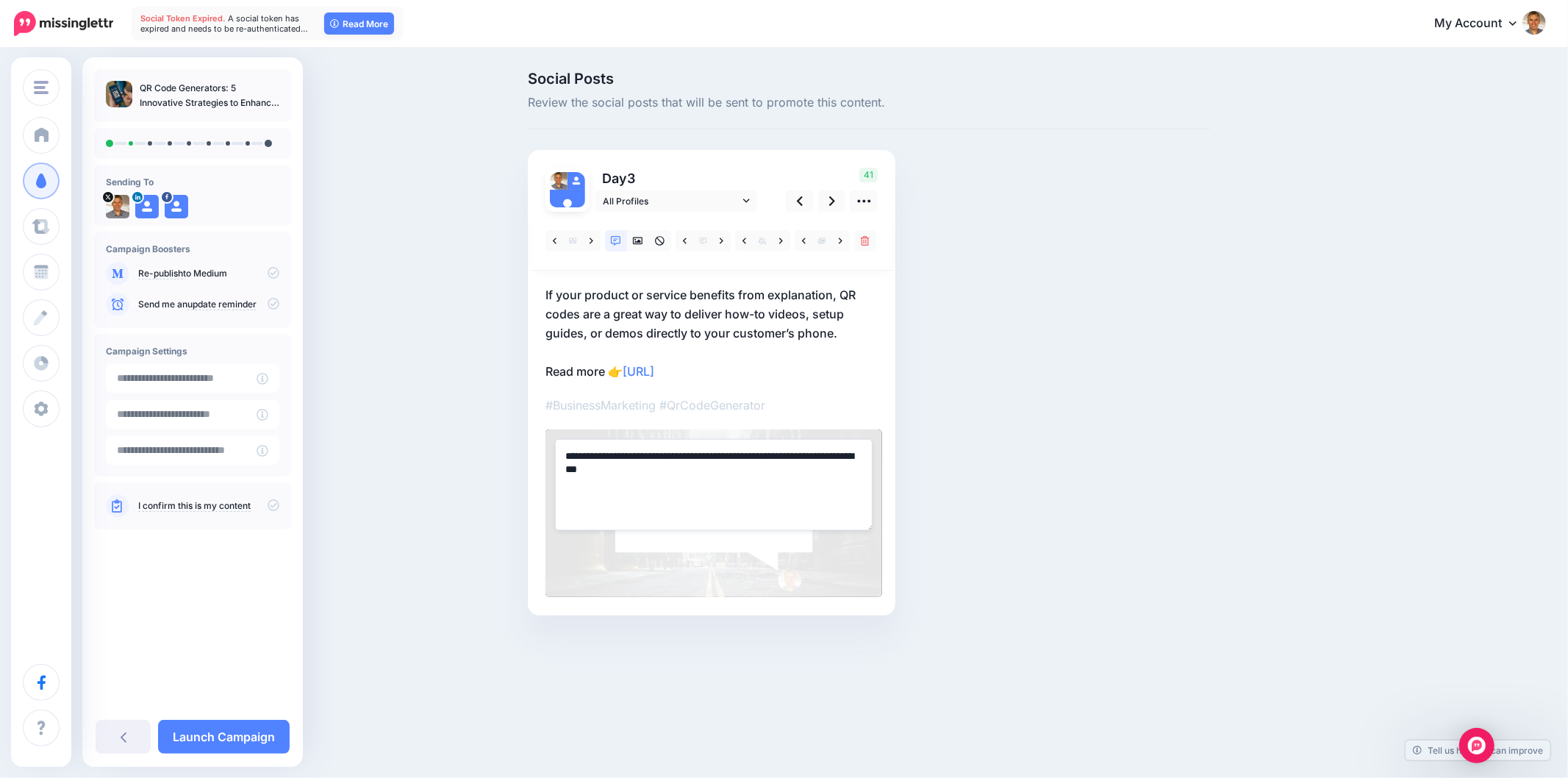
click at [687, 490] on textarea "**********" at bounding box center [714, 484] width 318 height 91
paste textarea
click at [1025, 473] on div "Social Posts Review the social posts that will be sent to promote this content.…" at bounding box center [869, 365] width 705 height 588
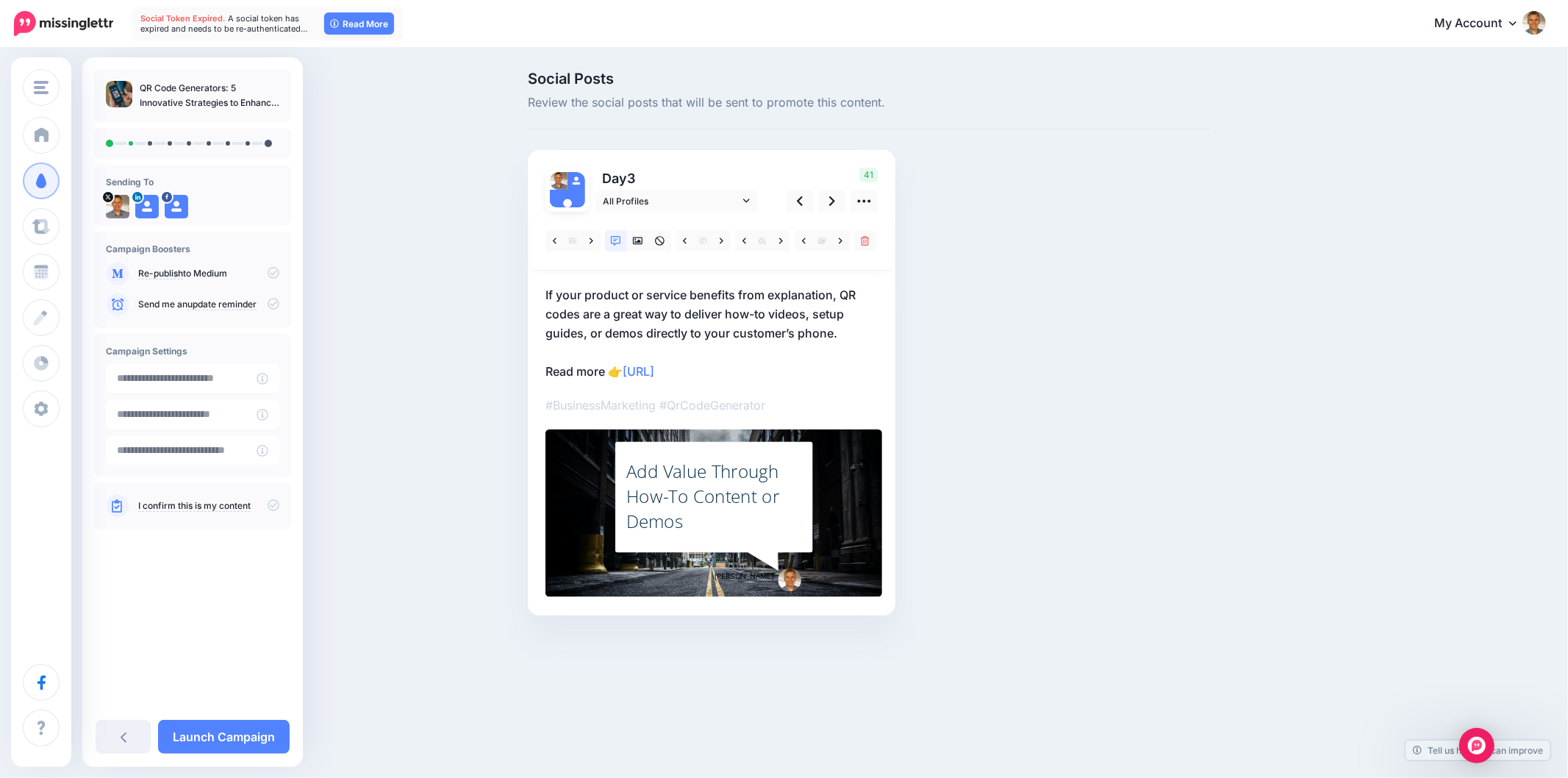
click at [1050, 480] on div "Social Posts Review the social posts that will be sent to promote this content.…" at bounding box center [869, 365] width 705 height 588
click at [1450, 434] on div "Social Posts Review the social posts that will be sent to promote this content.…" at bounding box center [784, 365] width 1568 height 632
click at [825, 197] on link at bounding box center [832, 201] width 28 height 21
drag, startPoint x: 534, startPoint y: 303, endPoint x: 873, endPoint y: 299, distance: 339.0
click at [873, 299] on div "Day 7 All Profiles" at bounding box center [711, 382] width 367 height 465
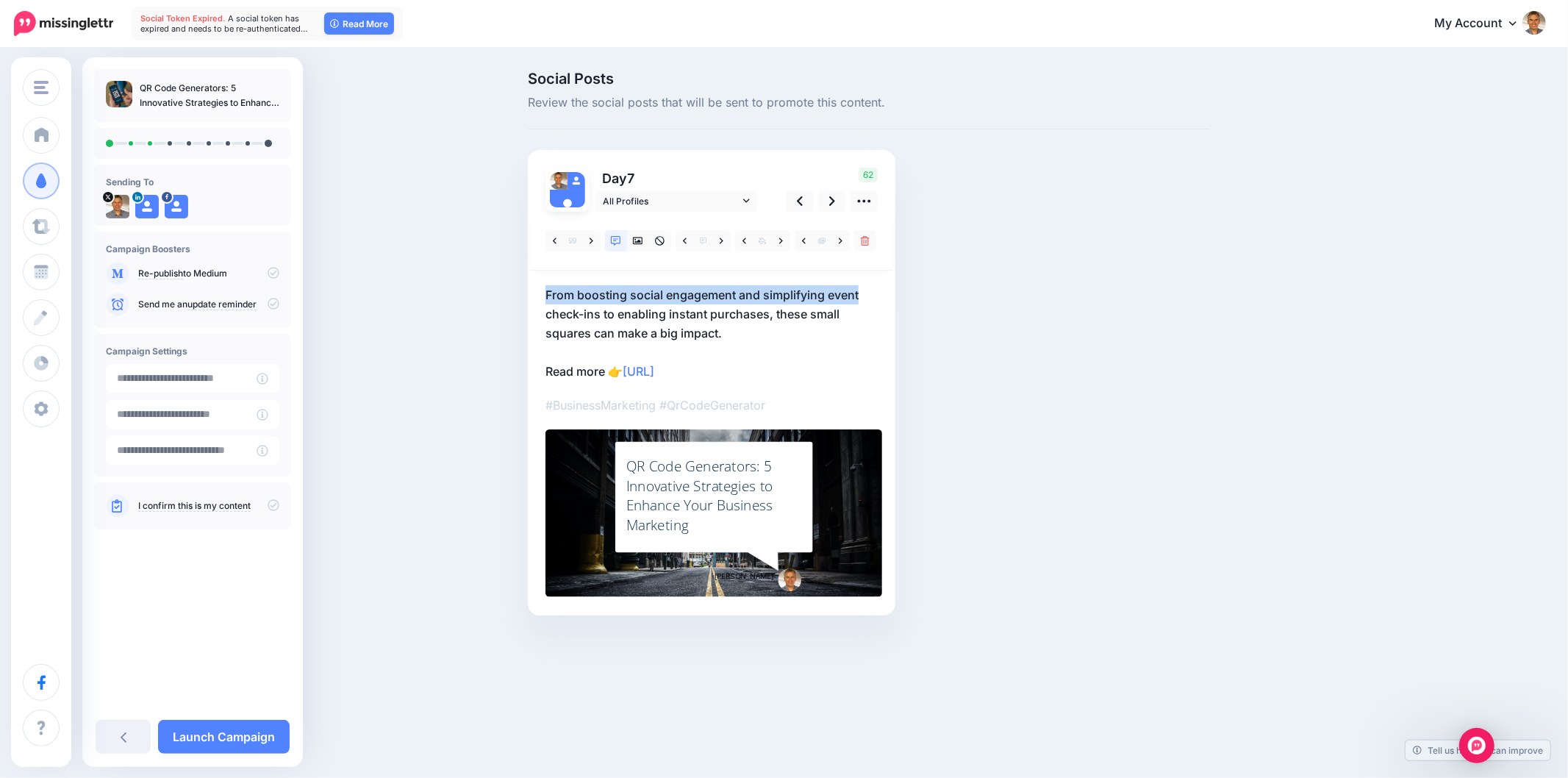
copy p "From boosting social engagement and simplifying event"
click at [588, 243] on link at bounding box center [591, 240] width 18 height 21
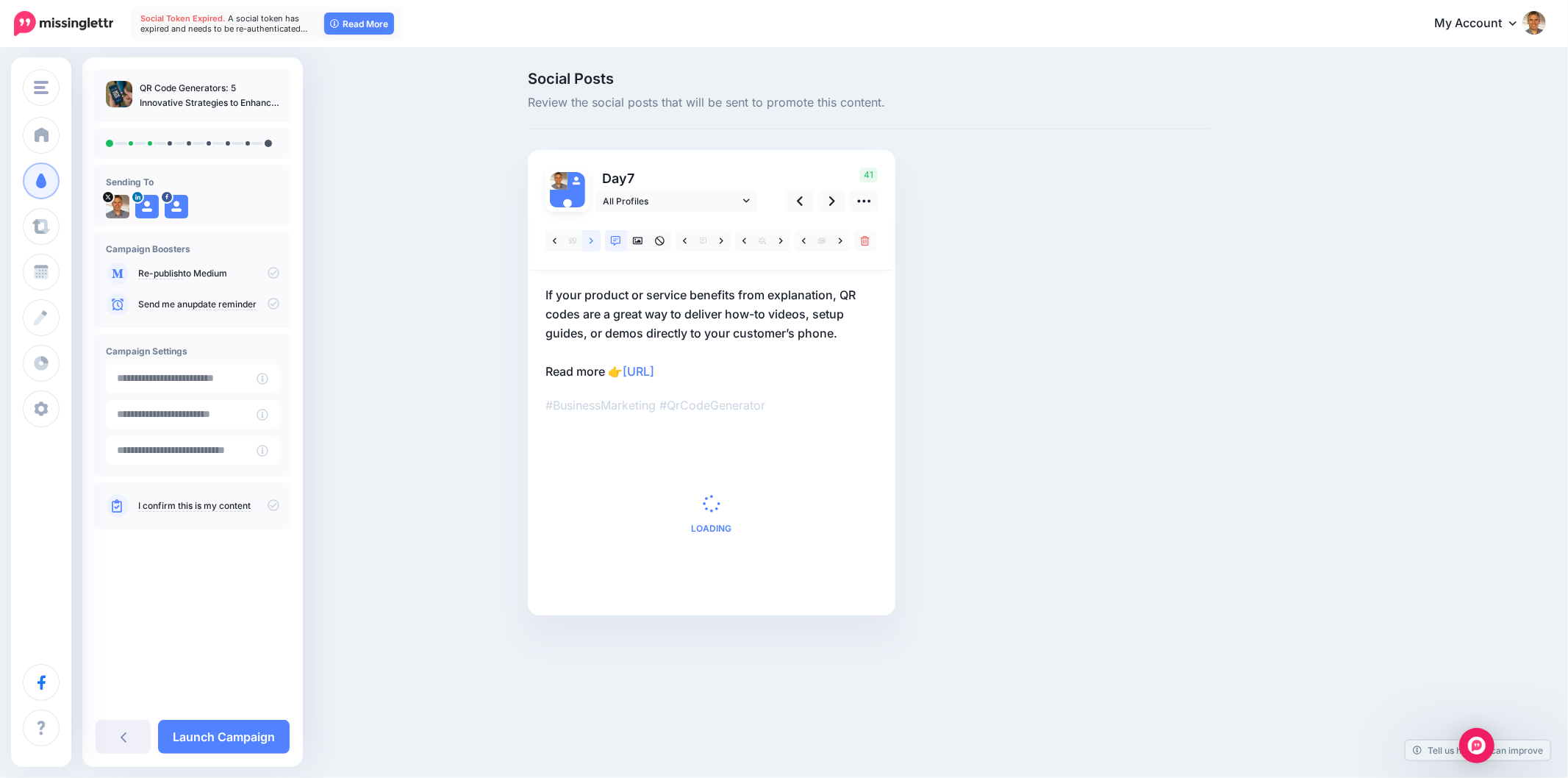
click at [590, 239] on icon at bounding box center [591, 240] width 4 height 6
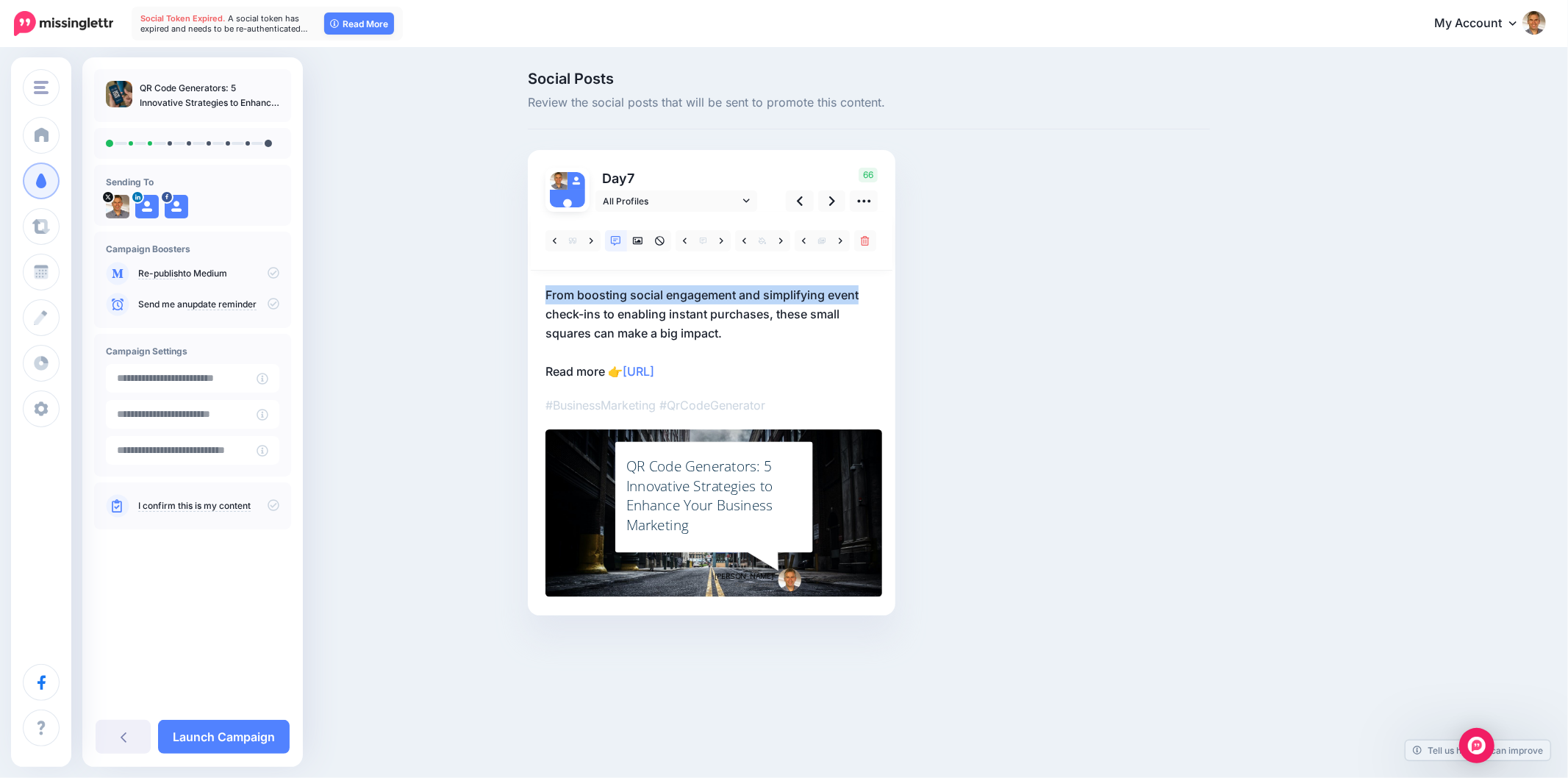
drag, startPoint x: 532, startPoint y: 296, endPoint x: 900, endPoint y: 270, distance: 368.9
click at [900, 270] on div "Social Posts Review the social posts that will be sent to promote this content.…" at bounding box center [869, 365] width 705 height 588
copy p "From boosting social engagement and simplifying event"
click at [592, 249] on link at bounding box center [591, 240] width 18 height 21
drag, startPoint x: 530, startPoint y: 298, endPoint x: 879, endPoint y: 296, distance: 349.0
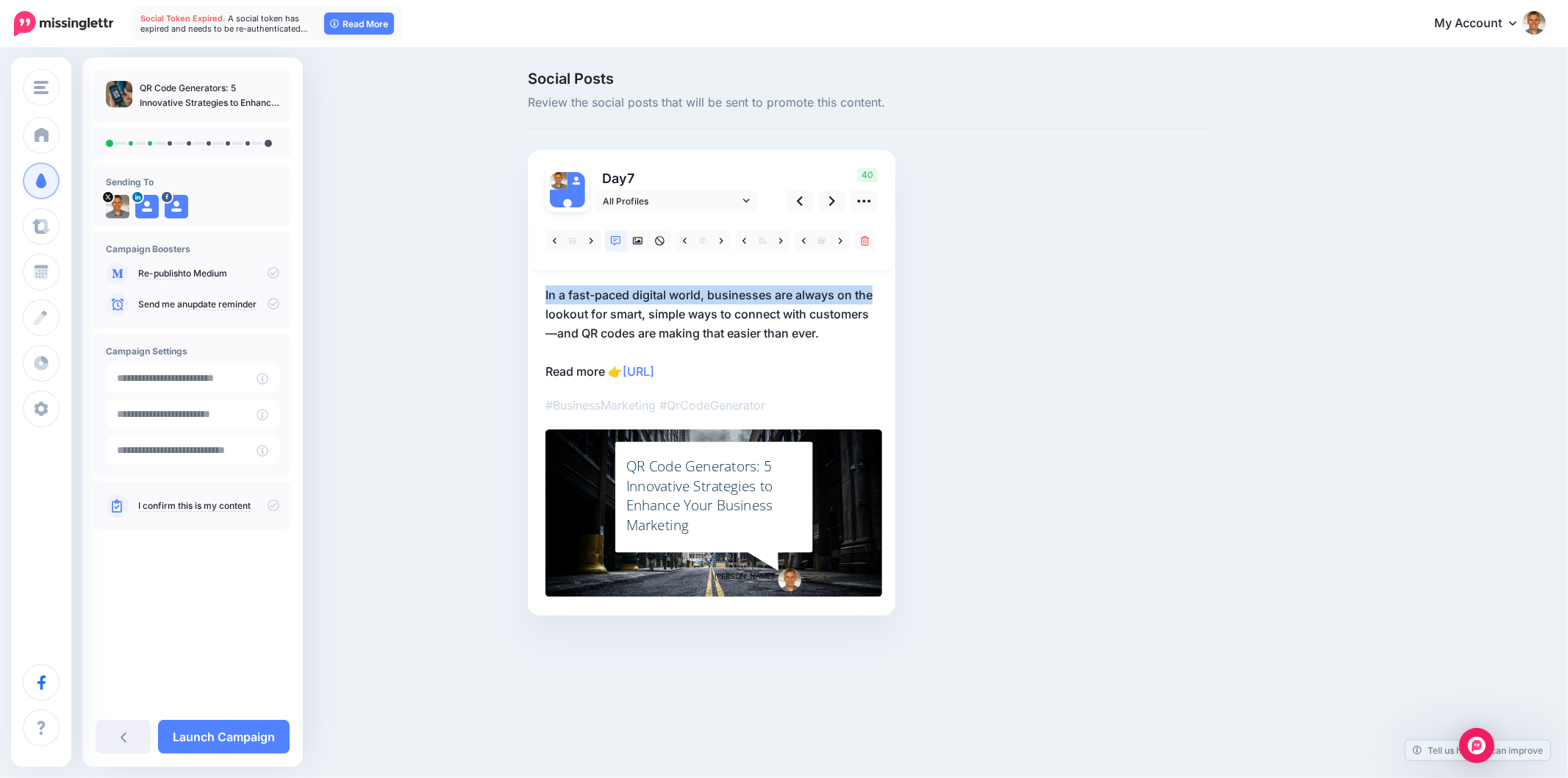
click at [878, 296] on div "Day 7 All Profiles" at bounding box center [711, 382] width 367 height 465
copy p "In a fast-paced digital world, businesses are always on the"
click at [1088, 233] on div "Social Posts Review the social posts that will be sent to promote this content.…" at bounding box center [869, 365] width 705 height 588
click at [655, 479] on div "QR Code Generators: 5 Innovative Strategies to Enhance Your Business Marketing" at bounding box center [714, 495] width 175 height 78
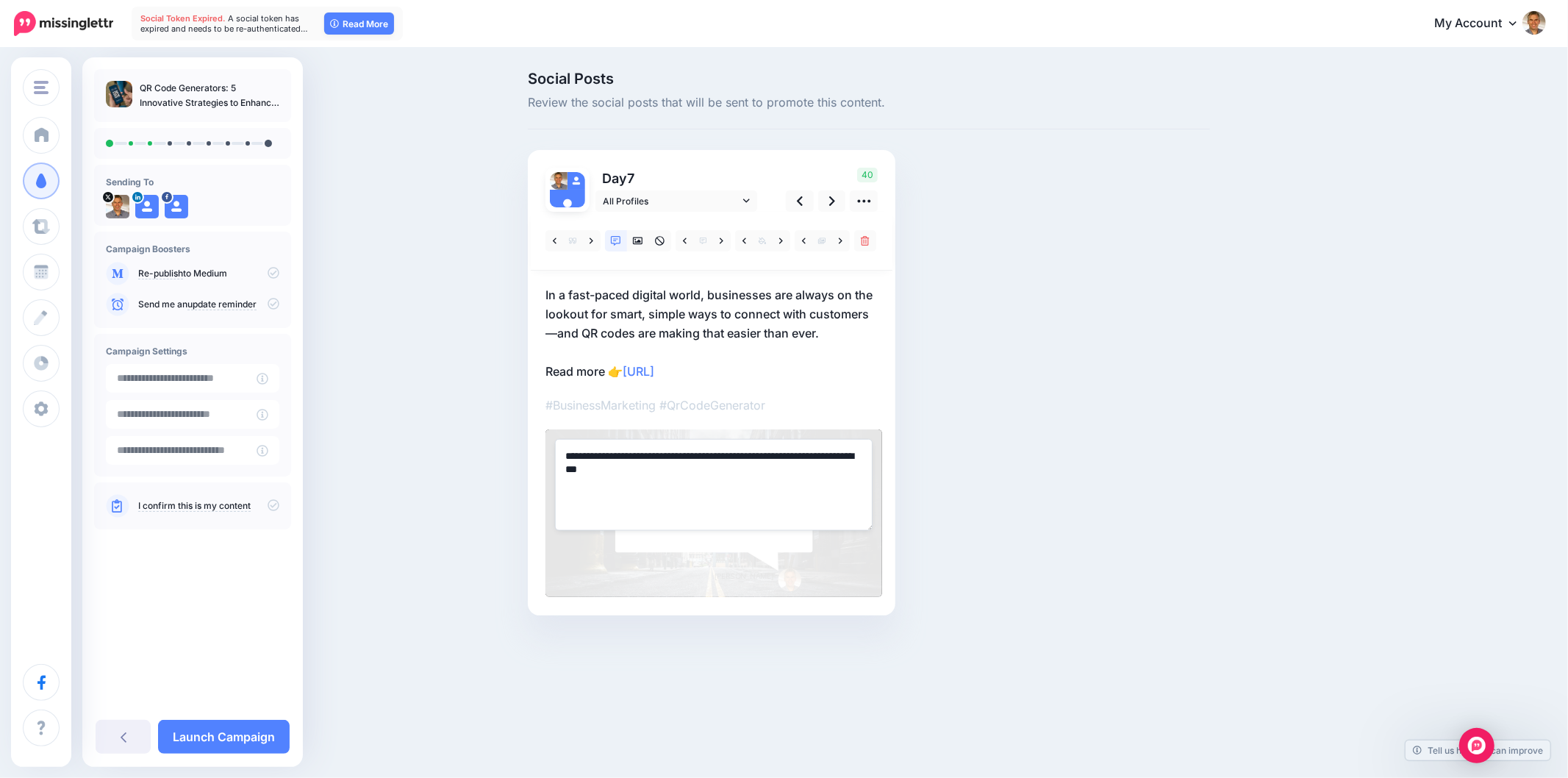
click at [652, 454] on textarea "**********" at bounding box center [714, 484] width 318 height 91
paste textarea "**********"
click at [1190, 403] on div "Social Posts Review the social posts that will be sent to promote this content.…" at bounding box center [869, 365] width 705 height 588
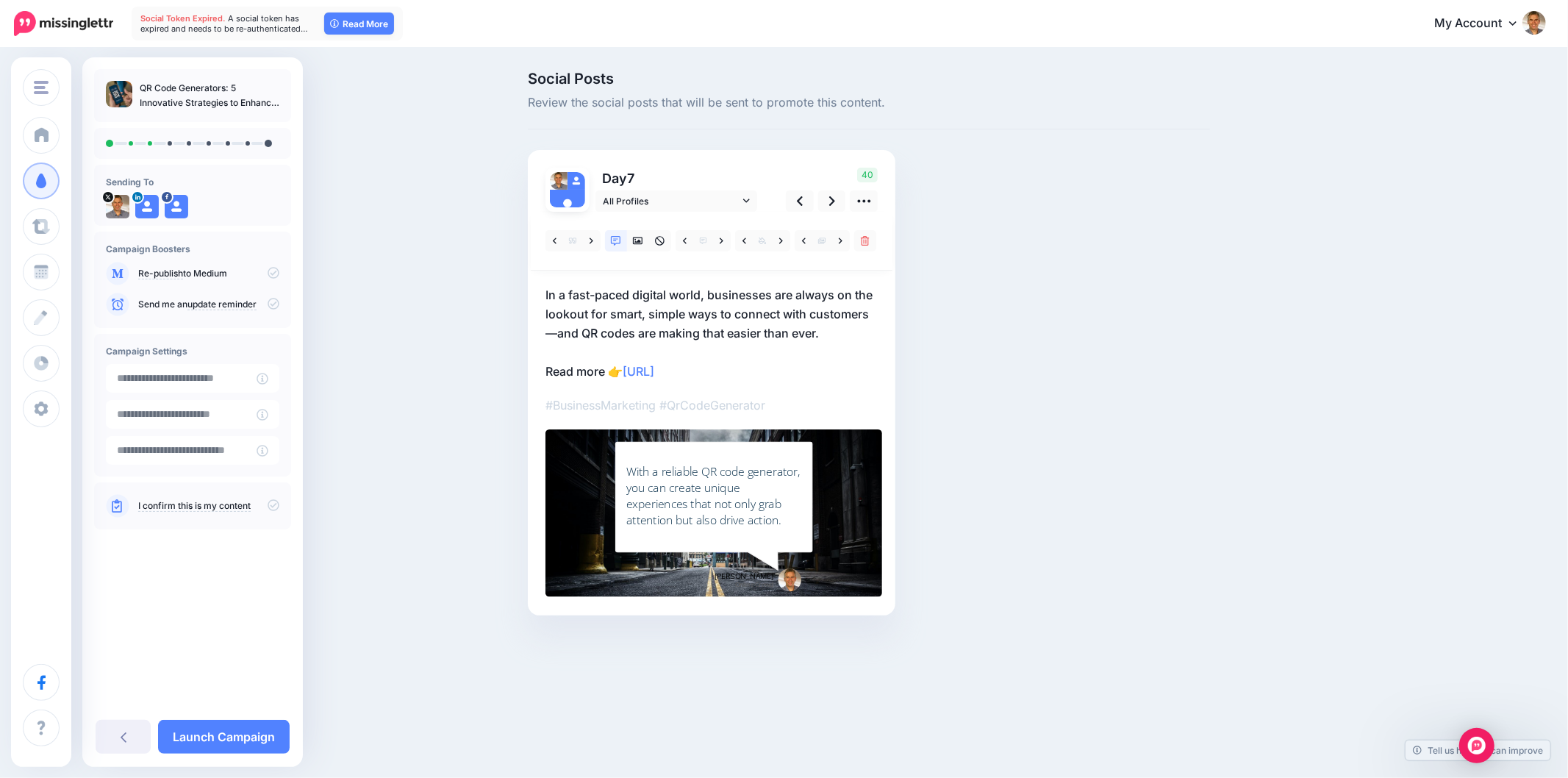
click at [1156, 407] on div "Social Posts Review the social posts that will be sent to promote this content.…" at bounding box center [869, 365] width 705 height 588
drag, startPoint x: 1283, startPoint y: 346, endPoint x: 925, endPoint y: 272, distance: 365.6
click at [1280, 344] on div "Social Posts Review the social posts that will be sent to promote this content.…" at bounding box center [939, 365] width 845 height 588
drag, startPoint x: 834, startPoint y: 197, endPoint x: 1126, endPoint y: 263, distance: 299.4
click at [834, 199] on icon at bounding box center [832, 201] width 6 height 16
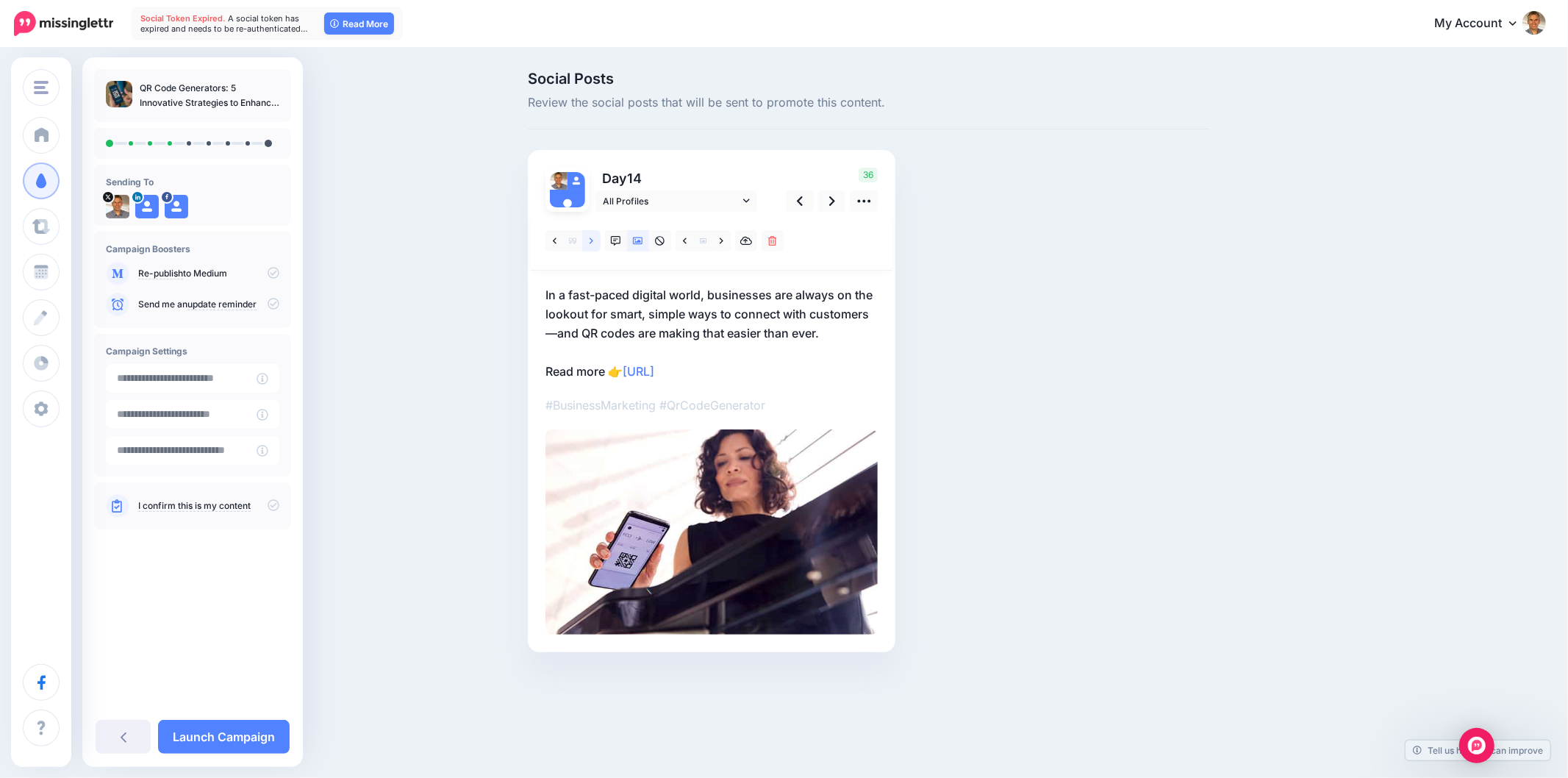
click at [591, 244] on icon at bounding box center [591, 241] width 4 height 10
drag, startPoint x: 577, startPoint y: 299, endPoint x: 878, endPoint y: 297, distance: 301.0
click at [873, 297] on div "Day 14 All Profiles" at bounding box center [711, 401] width 367 height 502
copy p "QR codes can take customers directly to a purchase page"
click at [1248, 266] on div "Social Posts Review the social posts that will be sent to promote this content.…" at bounding box center [939, 383] width 845 height 625
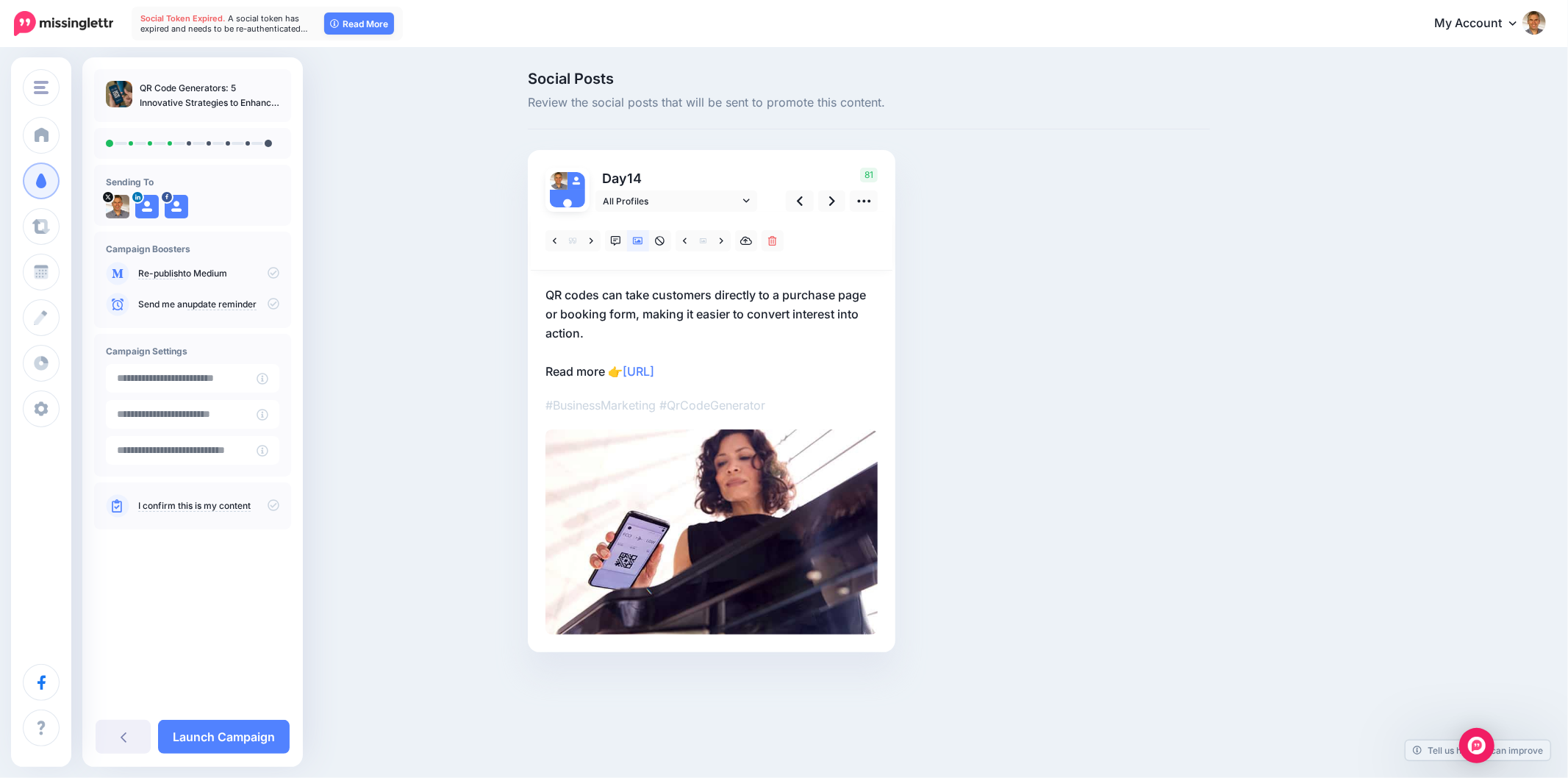
click at [1024, 366] on div "Social Posts Review the social posts that will be sent to promote this content.…" at bounding box center [869, 383] width 705 height 625
click at [1374, 223] on div "Social Posts Review the social posts that will be sent to promote this content.…" at bounding box center [784, 383] width 1568 height 669
click at [1329, 475] on div "Social Posts Review the social posts that will be sent to promote this content.…" at bounding box center [939, 383] width 845 height 625
click at [832, 198] on icon at bounding box center [832, 201] width 6 height 9
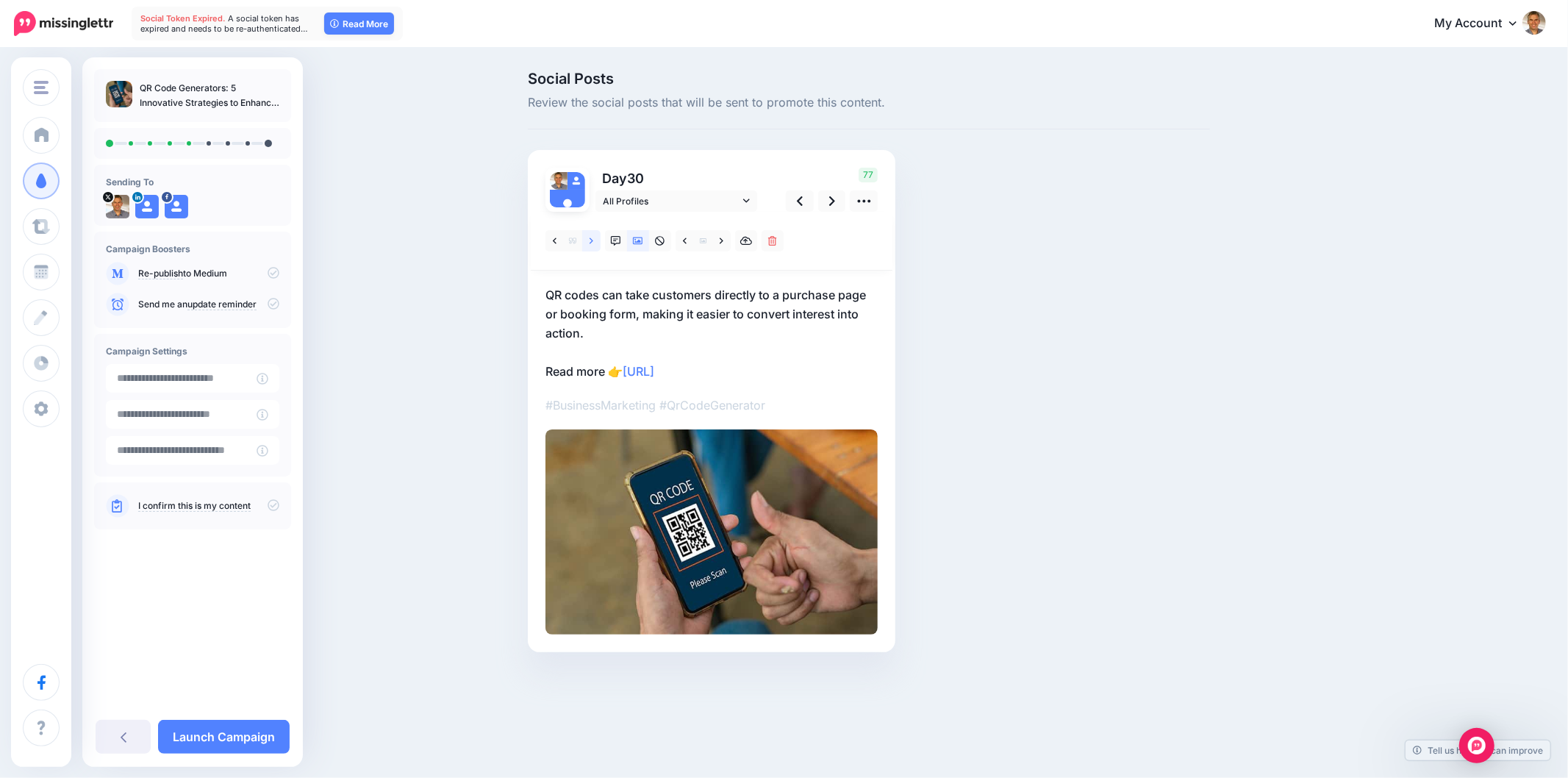
drag, startPoint x: 592, startPoint y: 240, endPoint x: 743, endPoint y: 268, distance: 153.6
click at [591, 241] on icon at bounding box center [591, 240] width 4 height 6
drag, startPoint x: 538, startPoint y: 295, endPoint x: 867, endPoint y: 291, distance: 329.0
click at [867, 291] on div "Day 30 All Profiles" at bounding box center [711, 401] width 367 height 502
copy p "These scannable codes have evolved from tech novelties"
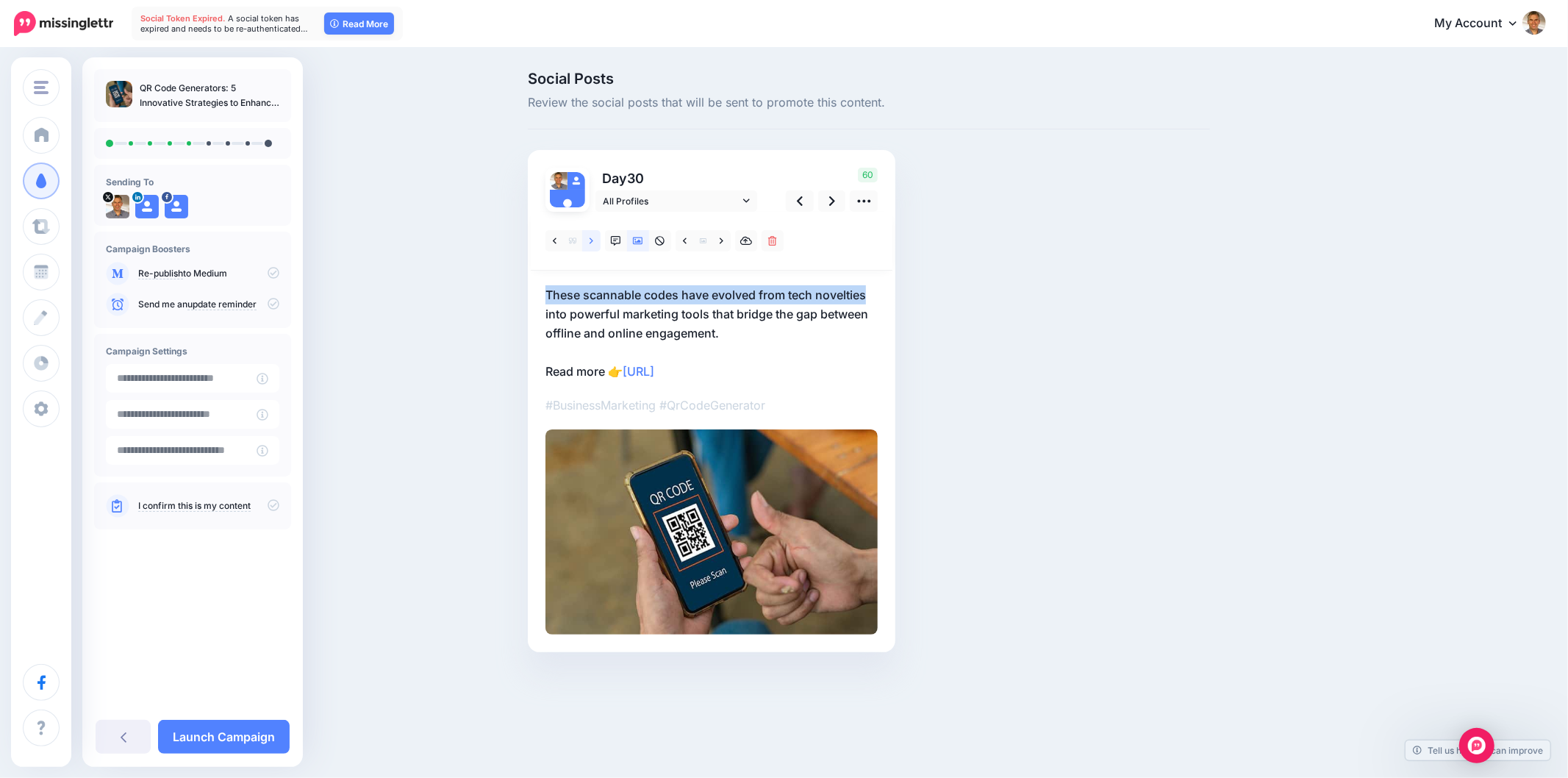
click at [592, 239] on link at bounding box center [591, 240] width 18 height 21
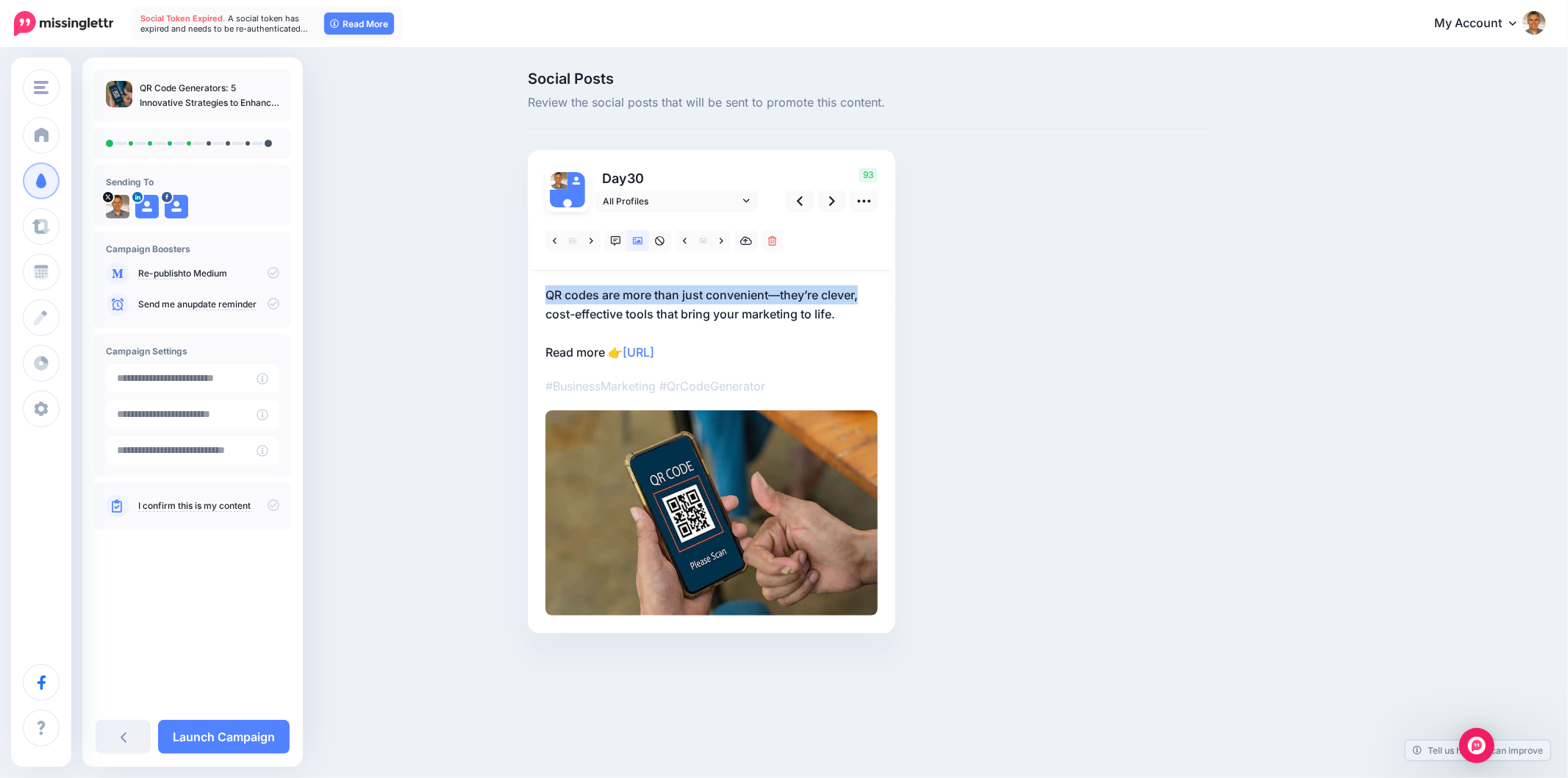
drag, startPoint x: 543, startPoint y: 300, endPoint x: 865, endPoint y: 295, distance: 322.0
click at [865, 295] on div "Day 30 All Profiles" at bounding box center [711, 391] width 367 height 483
copy p "QR codes are more than just convenient—they’re clever,"
click at [590, 236] on icon at bounding box center [591, 241] width 4 height 10
drag, startPoint x: 537, startPoint y: 292, endPoint x: 897, endPoint y: 272, distance: 360.6
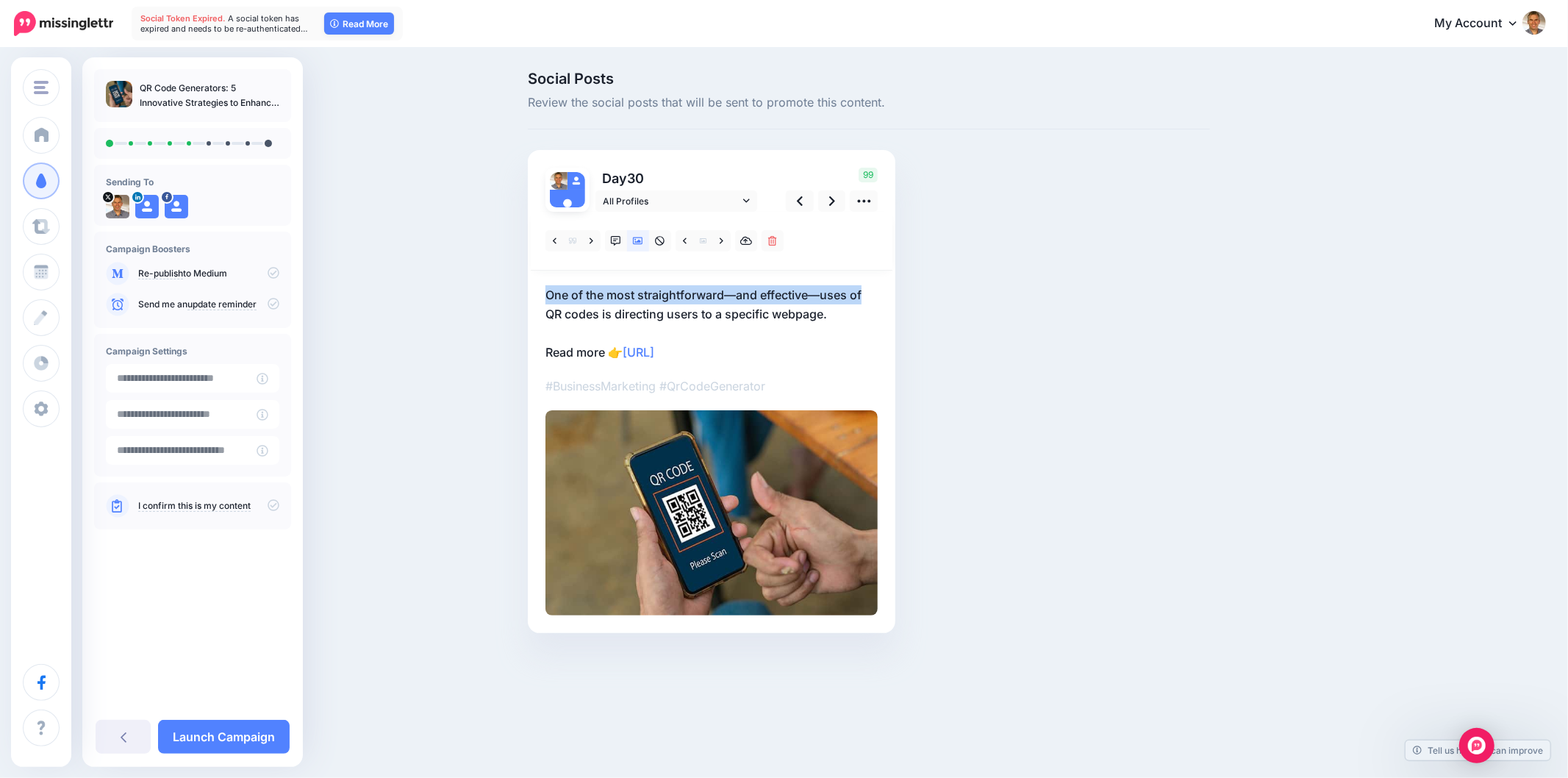
click at [897, 272] on div "Social Posts Review the social posts that will be sent to promote this content.…" at bounding box center [869, 374] width 705 height 606
copy p "One of the most straightforward—and effective—uses of"
click at [1134, 384] on div "Social Posts Review the social posts that will be sent to promote this content.…" at bounding box center [869, 374] width 705 height 606
click at [612, 233] on link at bounding box center [616, 240] width 22 height 21
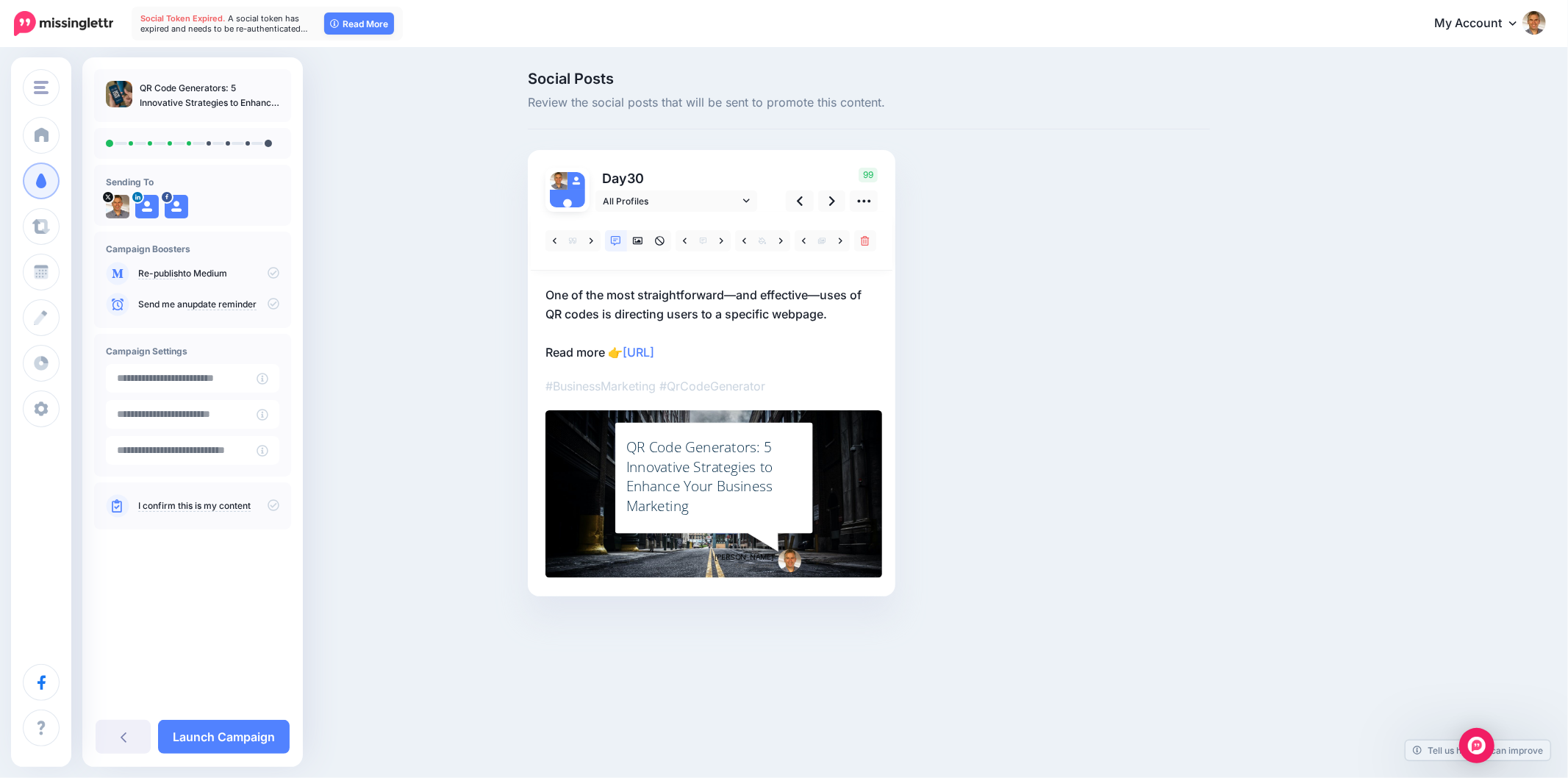
click at [684, 487] on div "QR Code Generators: 5 Innovative Strategies to Enhance Your Business Marketing" at bounding box center [714, 476] width 175 height 78
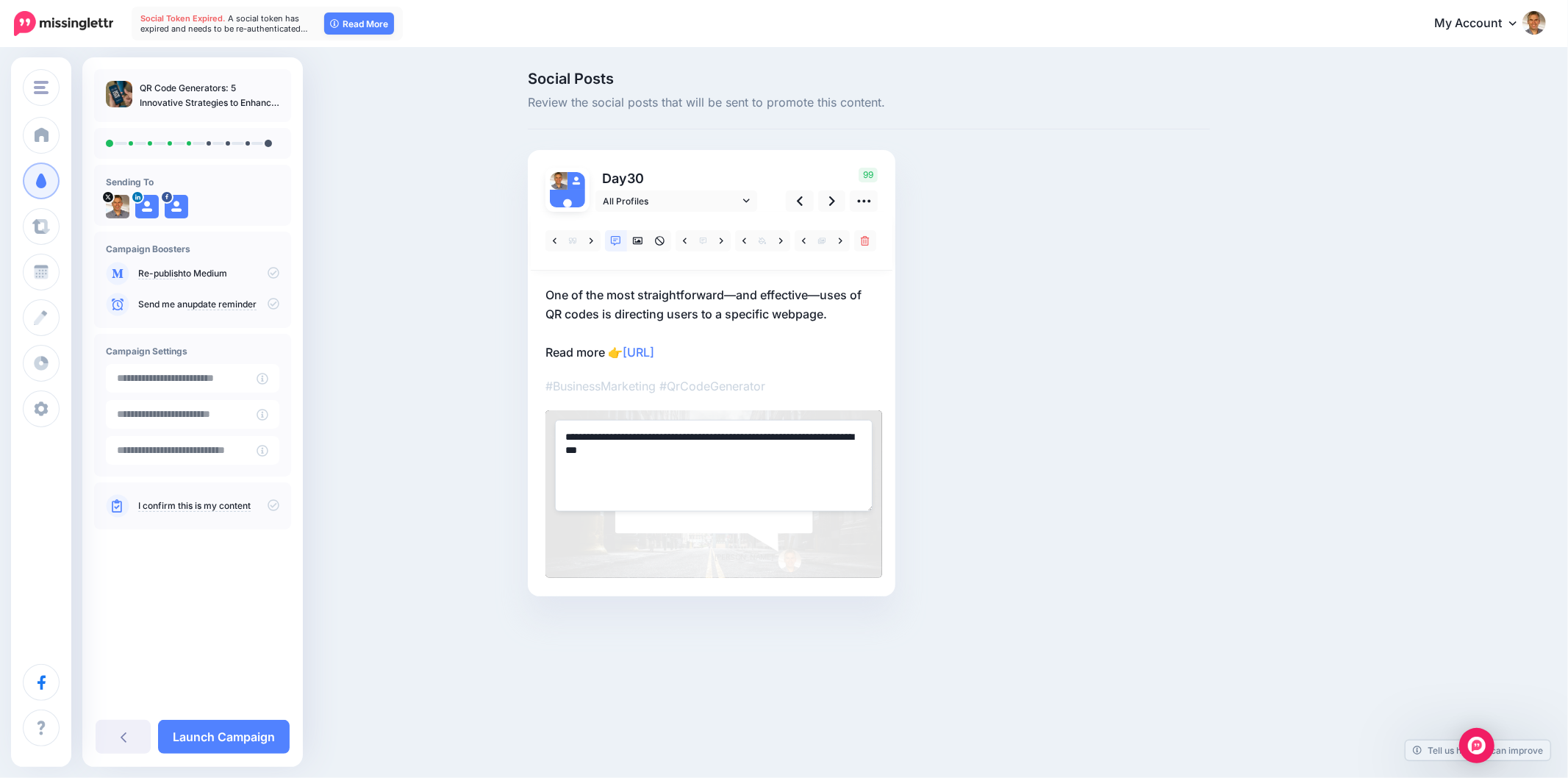
click at [675, 460] on textarea "**********" at bounding box center [714, 464] width 318 height 91
paste textarea "**********"
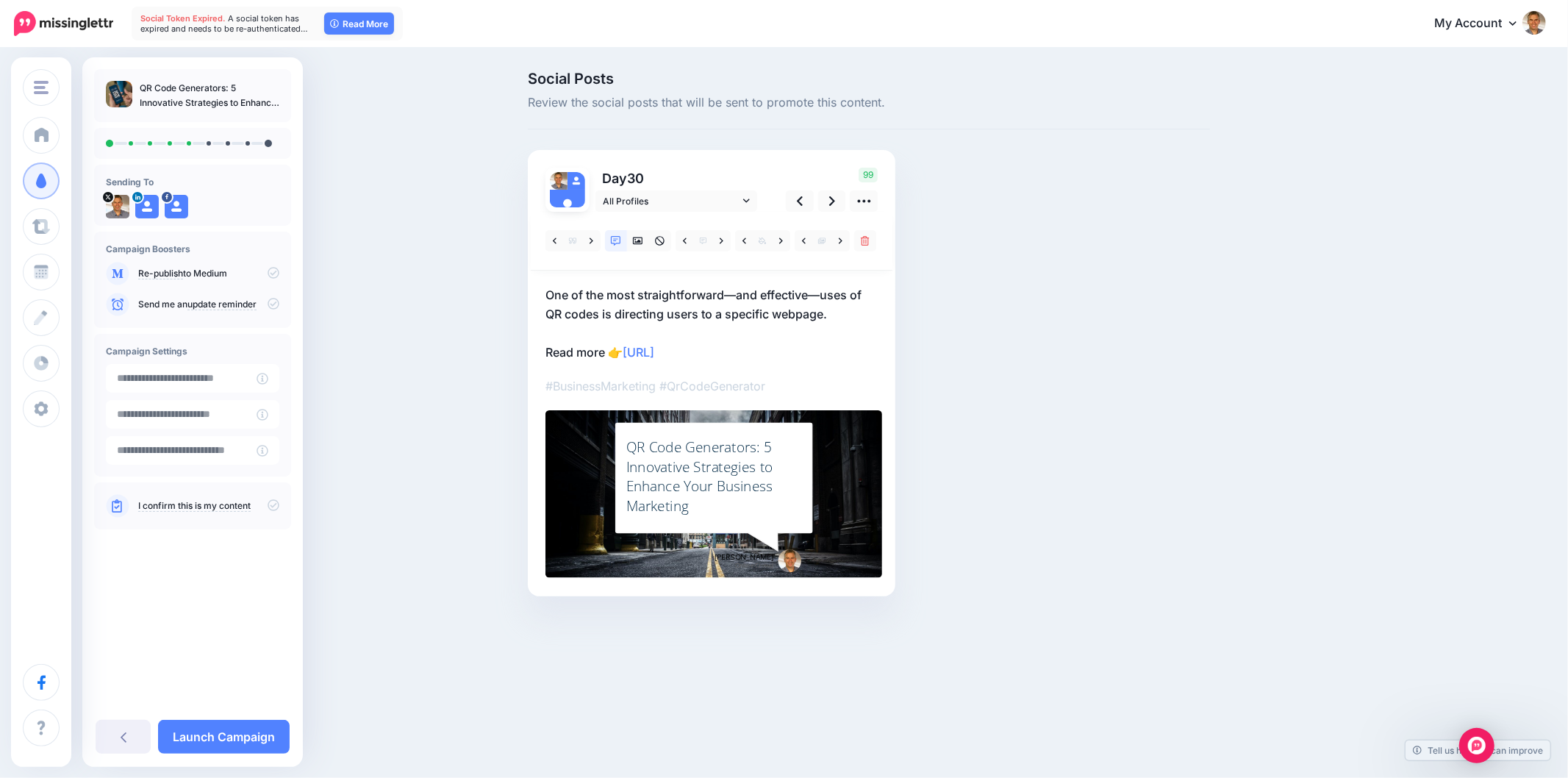
click at [1017, 451] on div "Social Posts Review the social posts that will be sent to promote this content.…" at bounding box center [869, 355] width 705 height 569
click at [1035, 463] on div "Social Posts Review the social posts that will be sent to promote this content.…" at bounding box center [869, 355] width 705 height 569
click at [1241, 449] on div "Social Posts Review the social posts that will be sent to promote this content.…" at bounding box center [939, 355] width 845 height 569
click at [776, 238] on link at bounding box center [780, 240] width 18 height 21
click at [843, 241] on link at bounding box center [840, 240] width 18 height 21
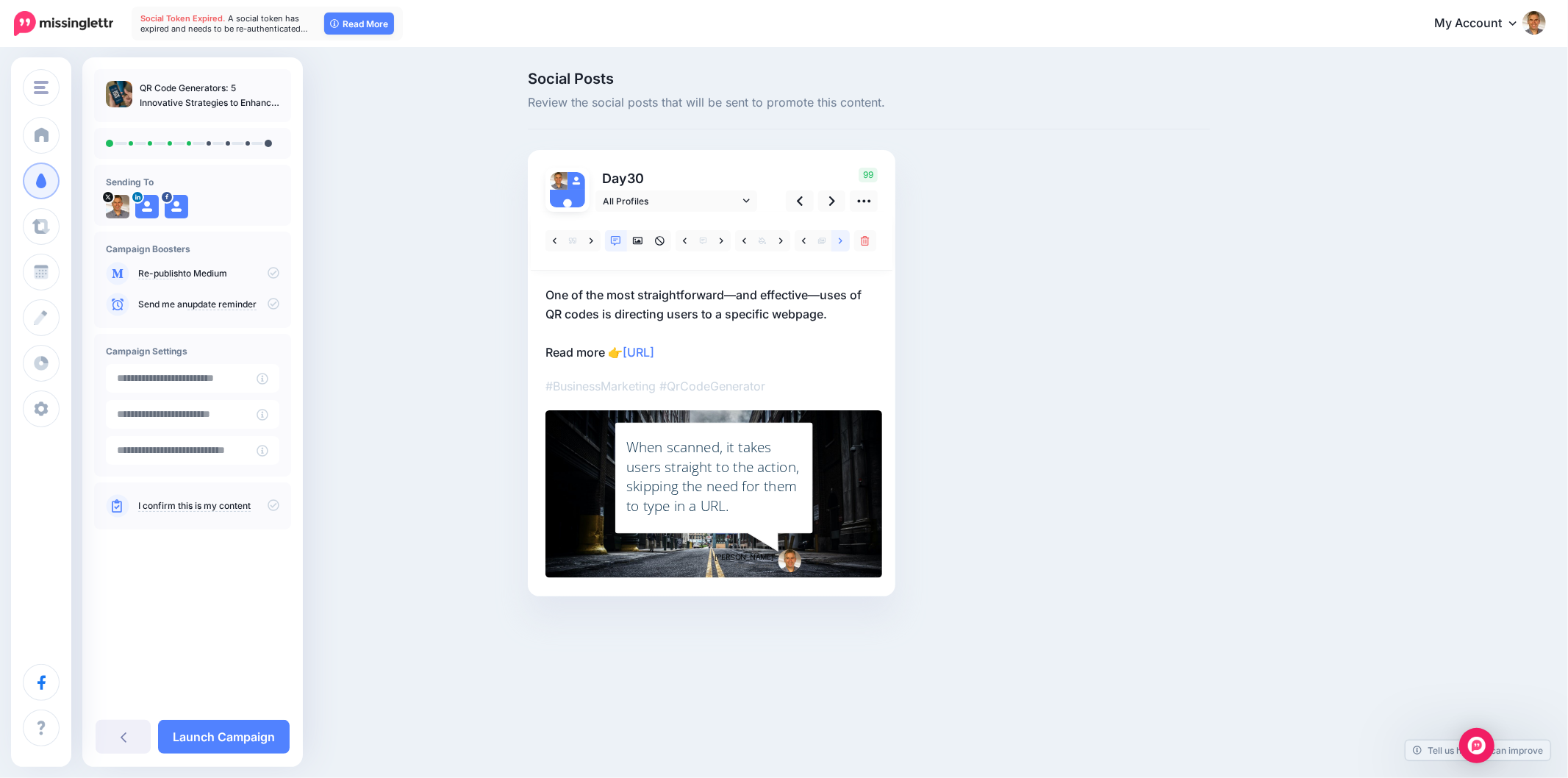
click at [843, 241] on link at bounding box center [840, 240] width 18 height 21
click at [1385, 463] on div "Social Posts Review the social posts that will be sent to promote this content.…" at bounding box center [784, 355] width 1568 height 613
click at [778, 235] on link at bounding box center [780, 240] width 18 height 21
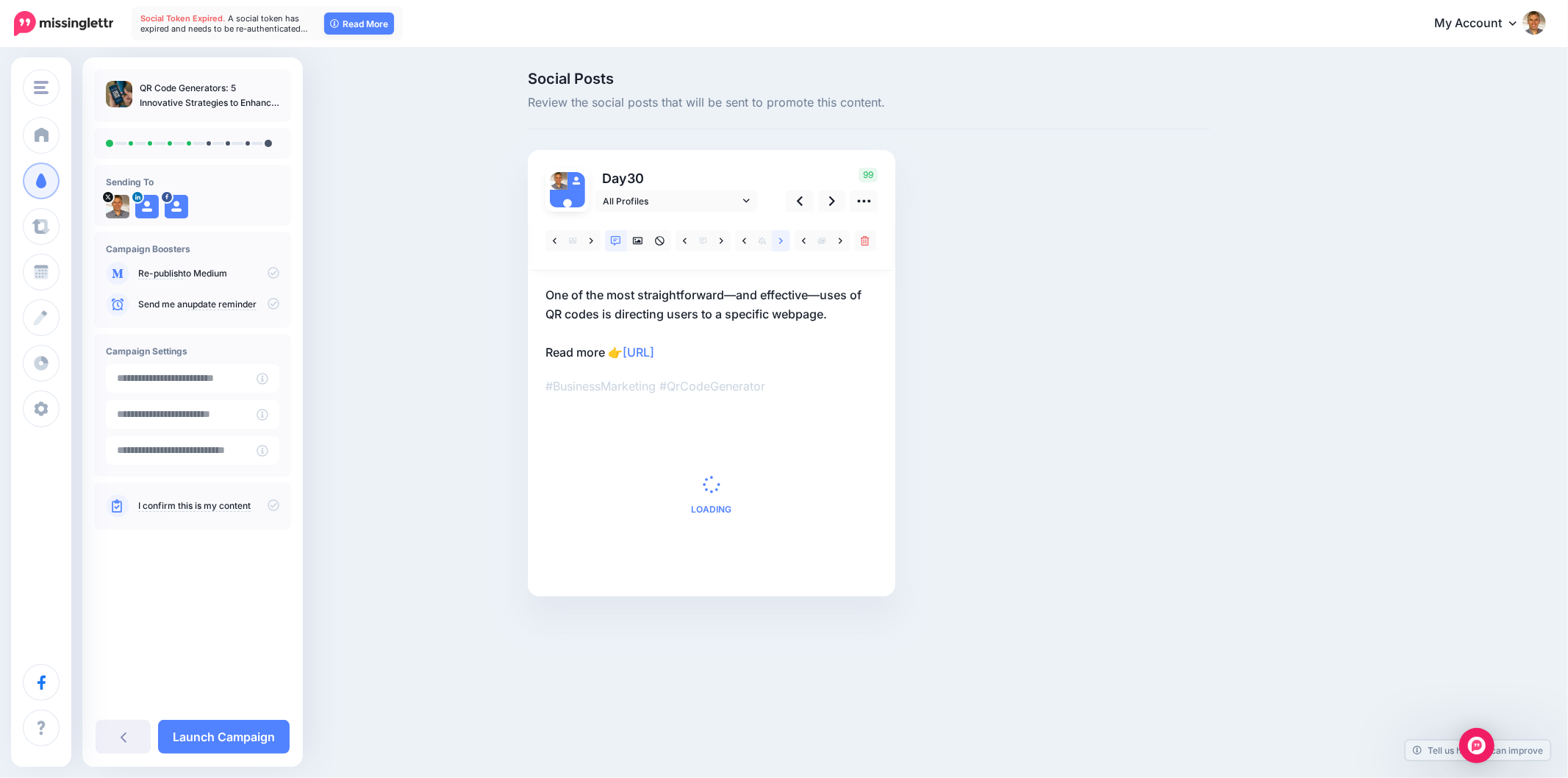
click at [778, 235] on link at bounding box center [780, 240] width 18 height 21
click at [841, 247] on link at bounding box center [840, 240] width 18 height 21
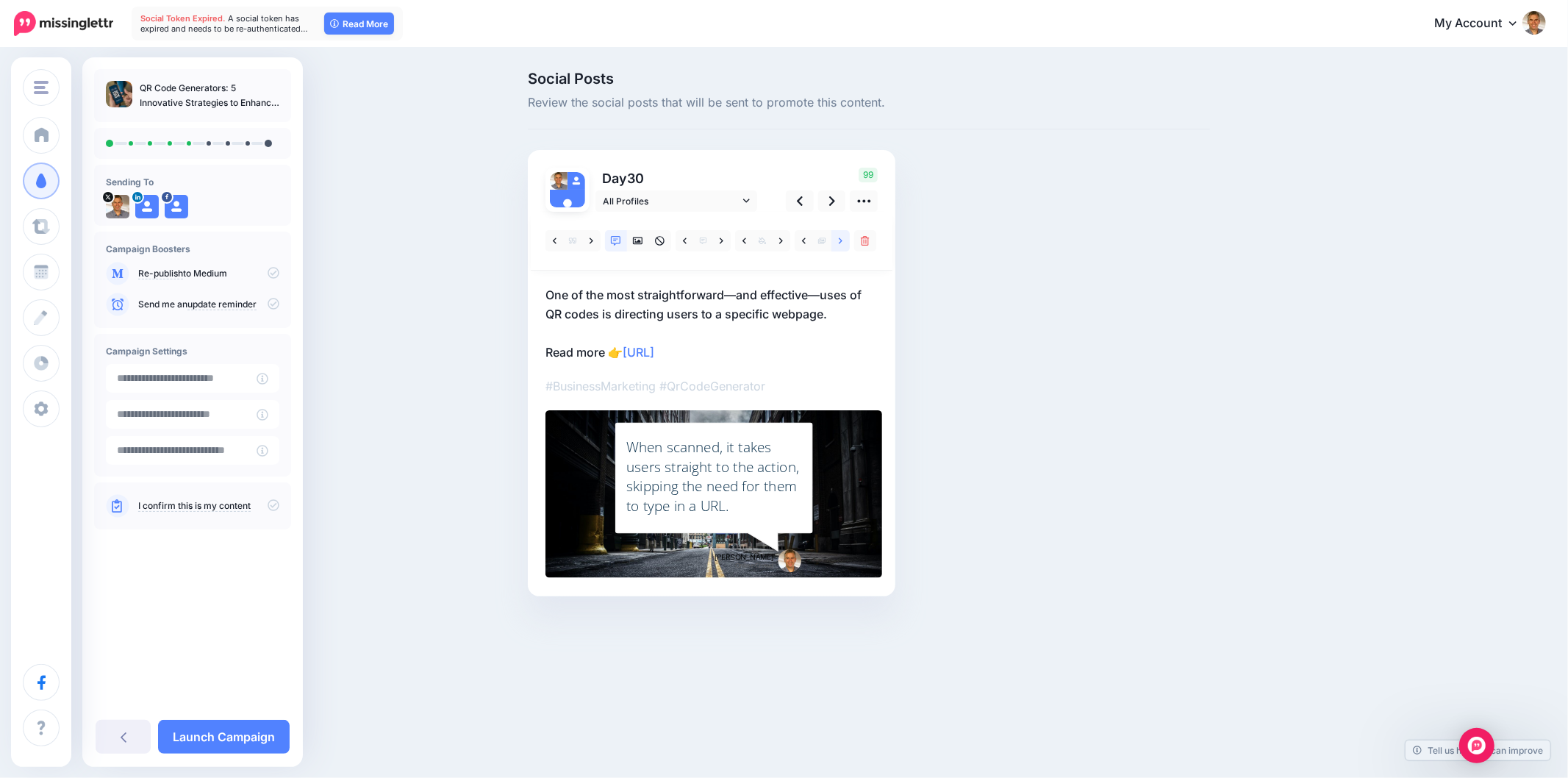
click at [841, 247] on link at bounding box center [840, 240] width 18 height 21
click at [841, 246] on link at bounding box center [840, 240] width 18 height 21
click at [842, 246] on link at bounding box center [840, 240] width 18 height 21
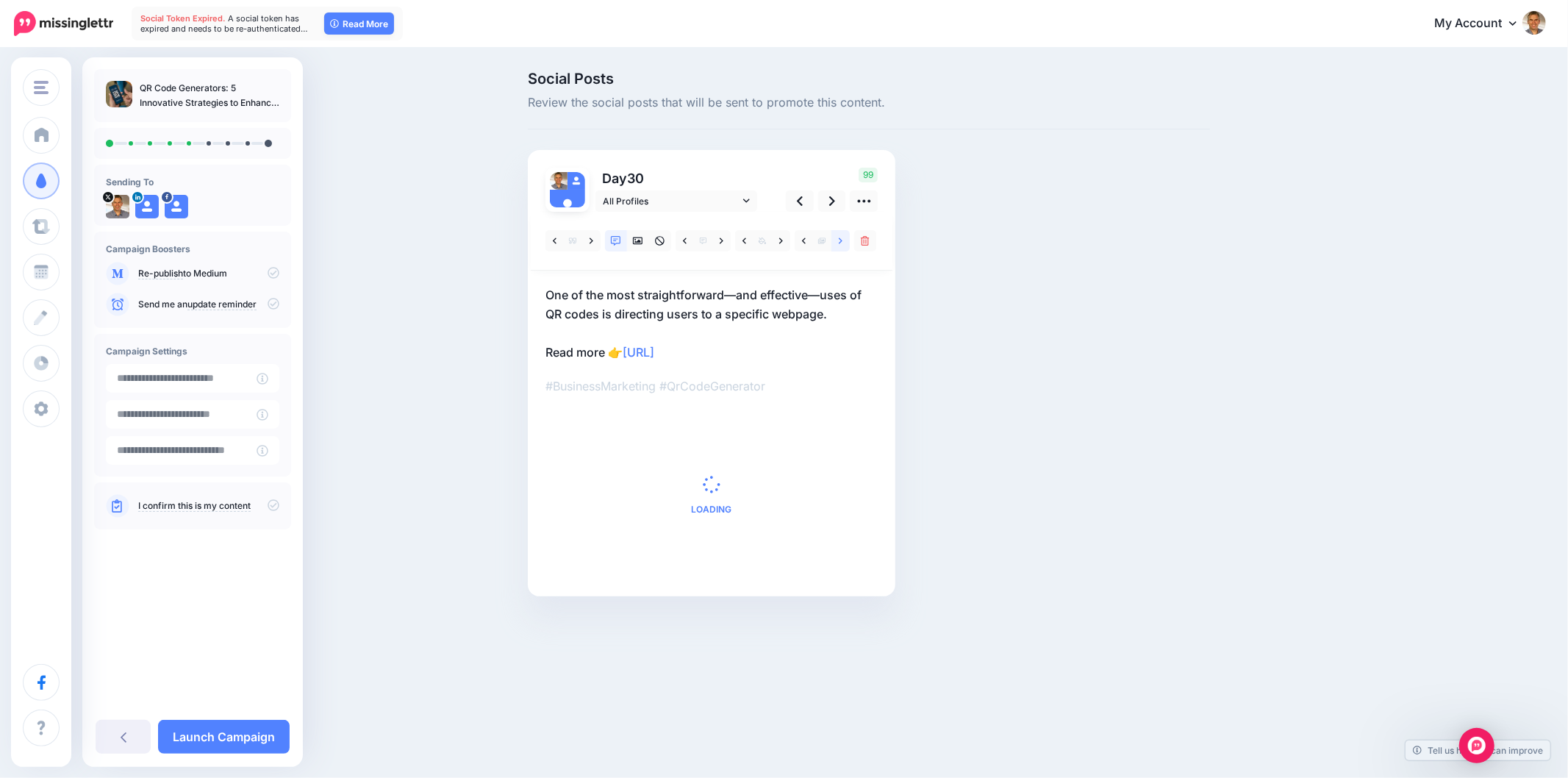
click at [842, 246] on link at bounding box center [840, 240] width 18 height 21
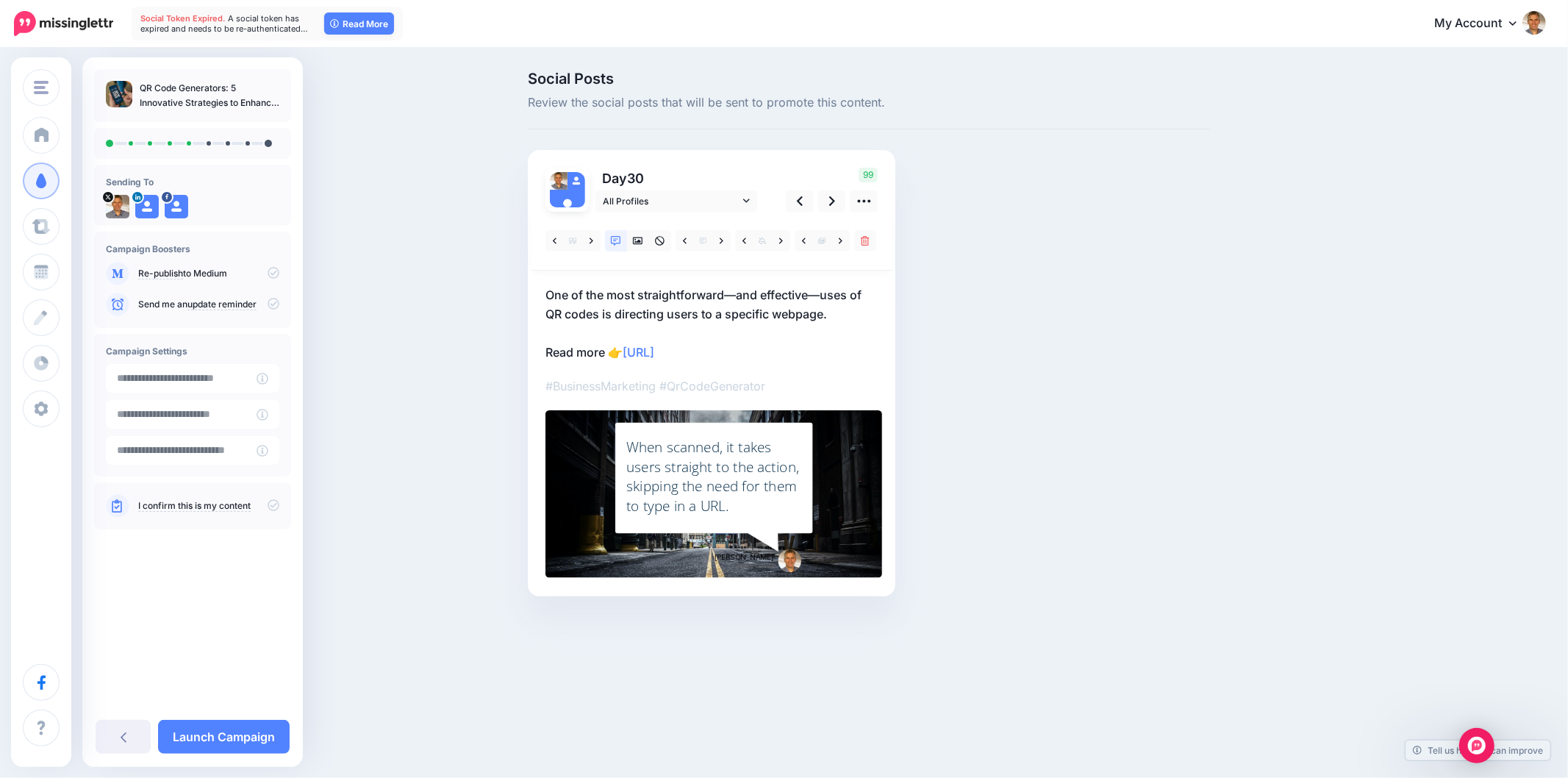
click at [1213, 291] on div "Social Posts Review the social posts that will be sent to promote this content.…" at bounding box center [869, 355] width 705 height 569
click at [827, 201] on link at bounding box center [832, 201] width 28 height 21
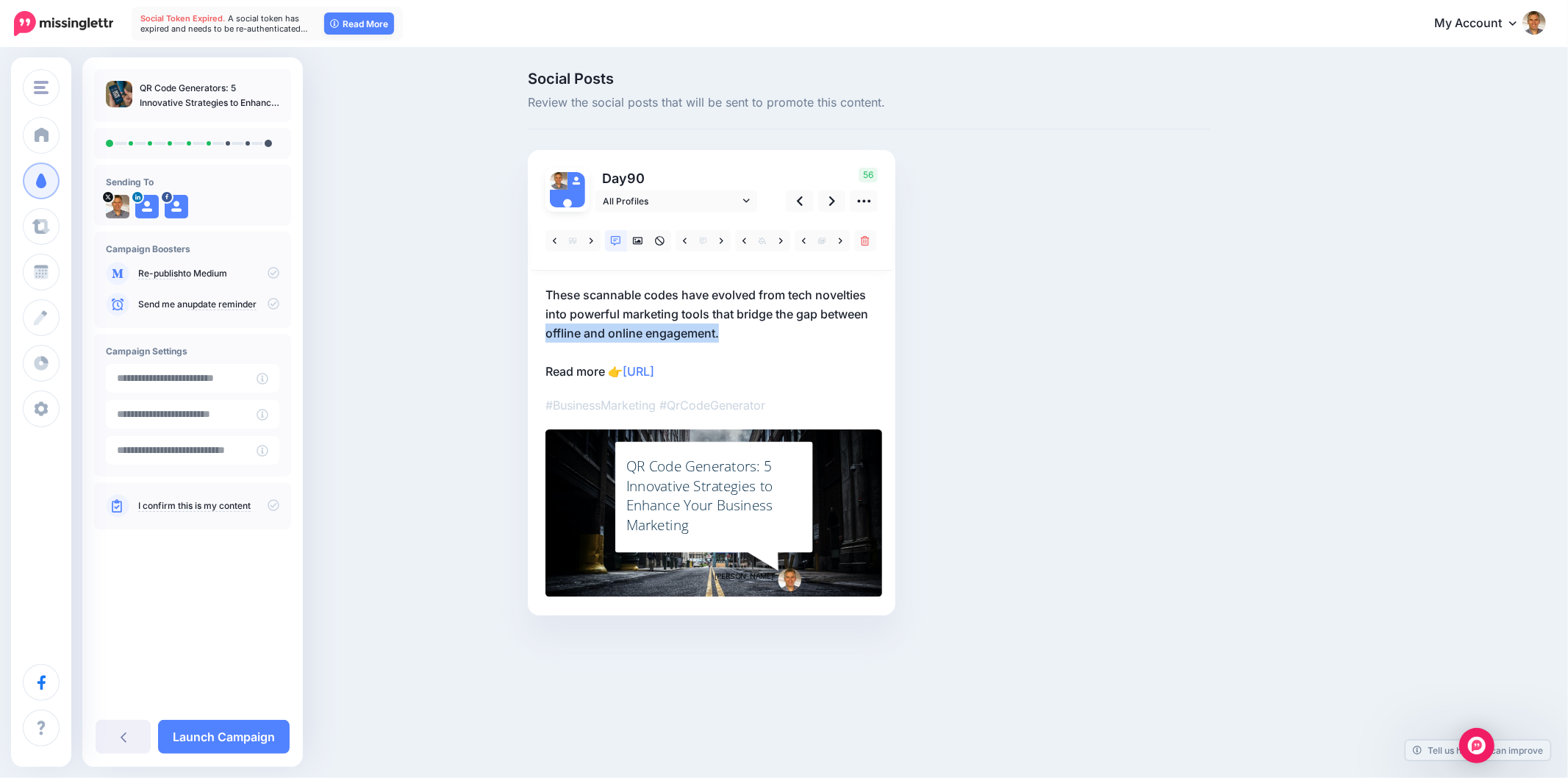
click at [1214, 320] on div "Social Posts Review the social posts that will be sent to promote this content.…" at bounding box center [869, 365] width 705 height 588
click at [1187, 295] on div "Social Posts Review the social posts that will be sent to promote this content.…" at bounding box center [869, 365] width 705 height 588
drag, startPoint x: 747, startPoint y: 292, endPoint x: 949, endPoint y: 285, distance: 202.1
click at [949, 285] on div "Social Posts Review the social posts that will be sent to promote this content.…" at bounding box center [869, 365] width 705 height 588
copy p "These scannable codes have evolved from tech novelties"
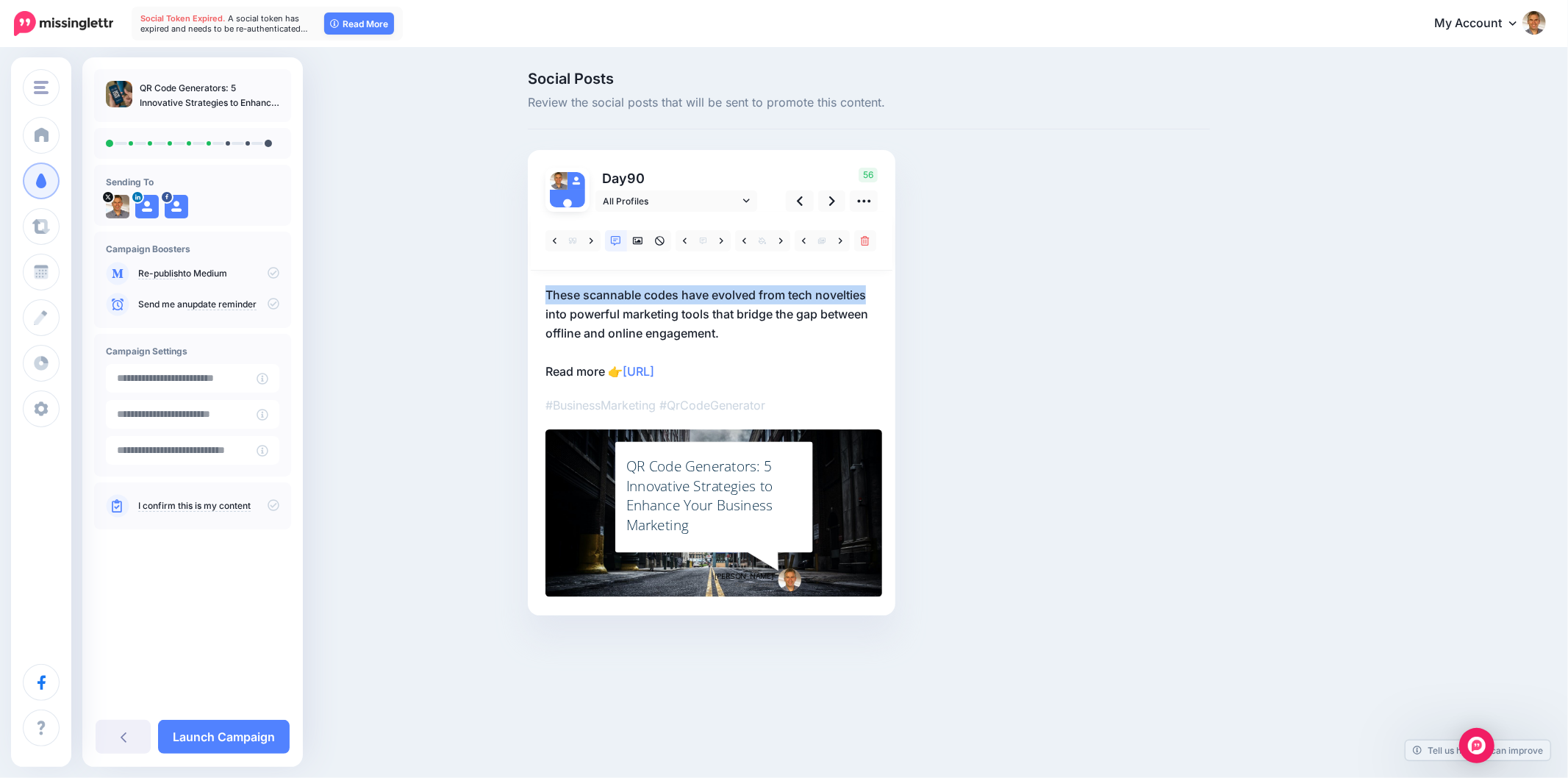
click at [701, 513] on div "QR Code Generators: 5 Innovative Strategies to Enhance Your Business Marketing" at bounding box center [714, 495] width 175 height 78
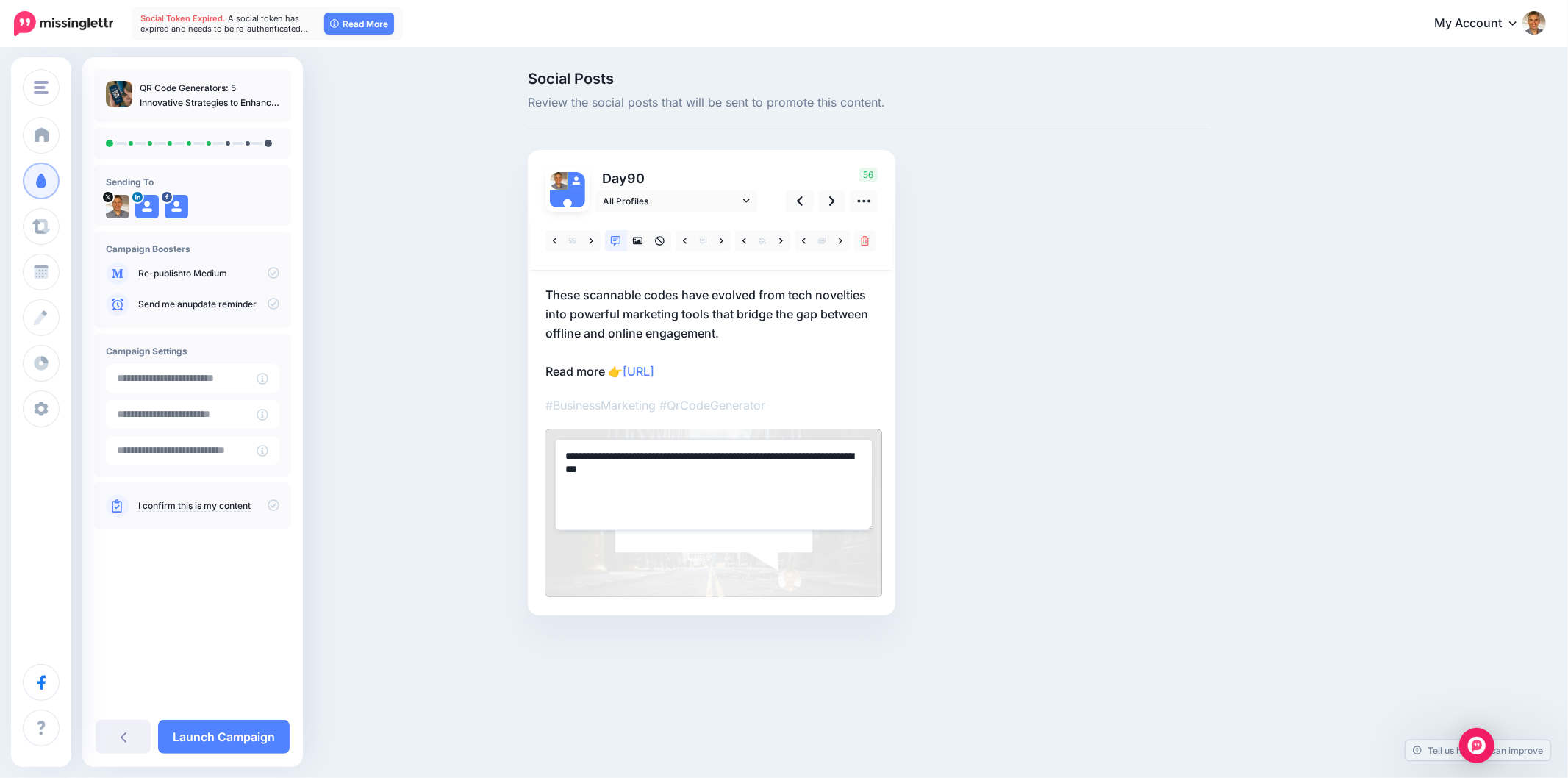
click at [682, 497] on textarea "**********" at bounding box center [714, 484] width 318 height 91
paste textarea "**********"
type textarea "**********"
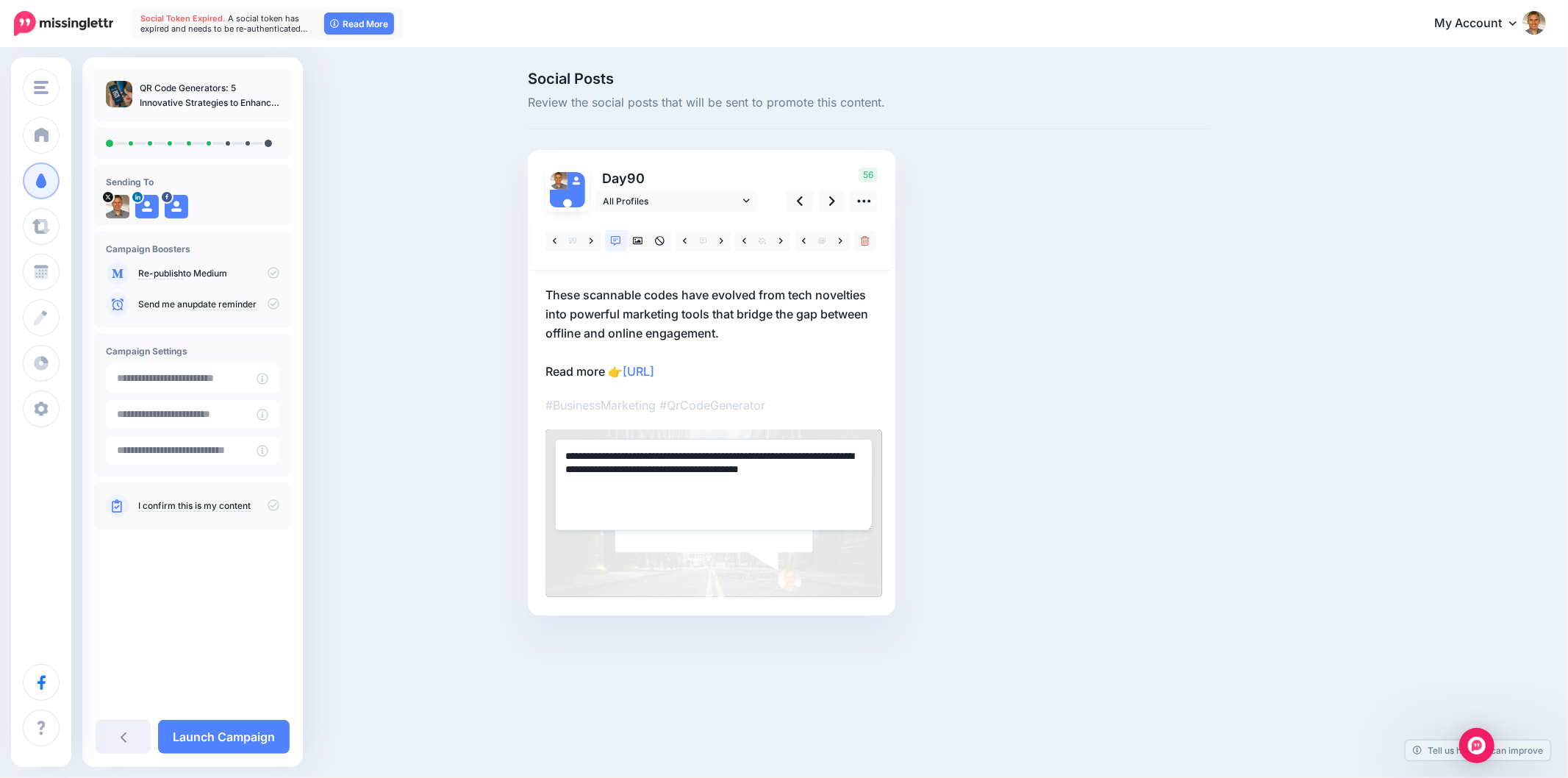
click at [1083, 451] on div "Social Posts Review the social posts that will be sent to promote this content.…" at bounding box center [869, 365] width 705 height 588
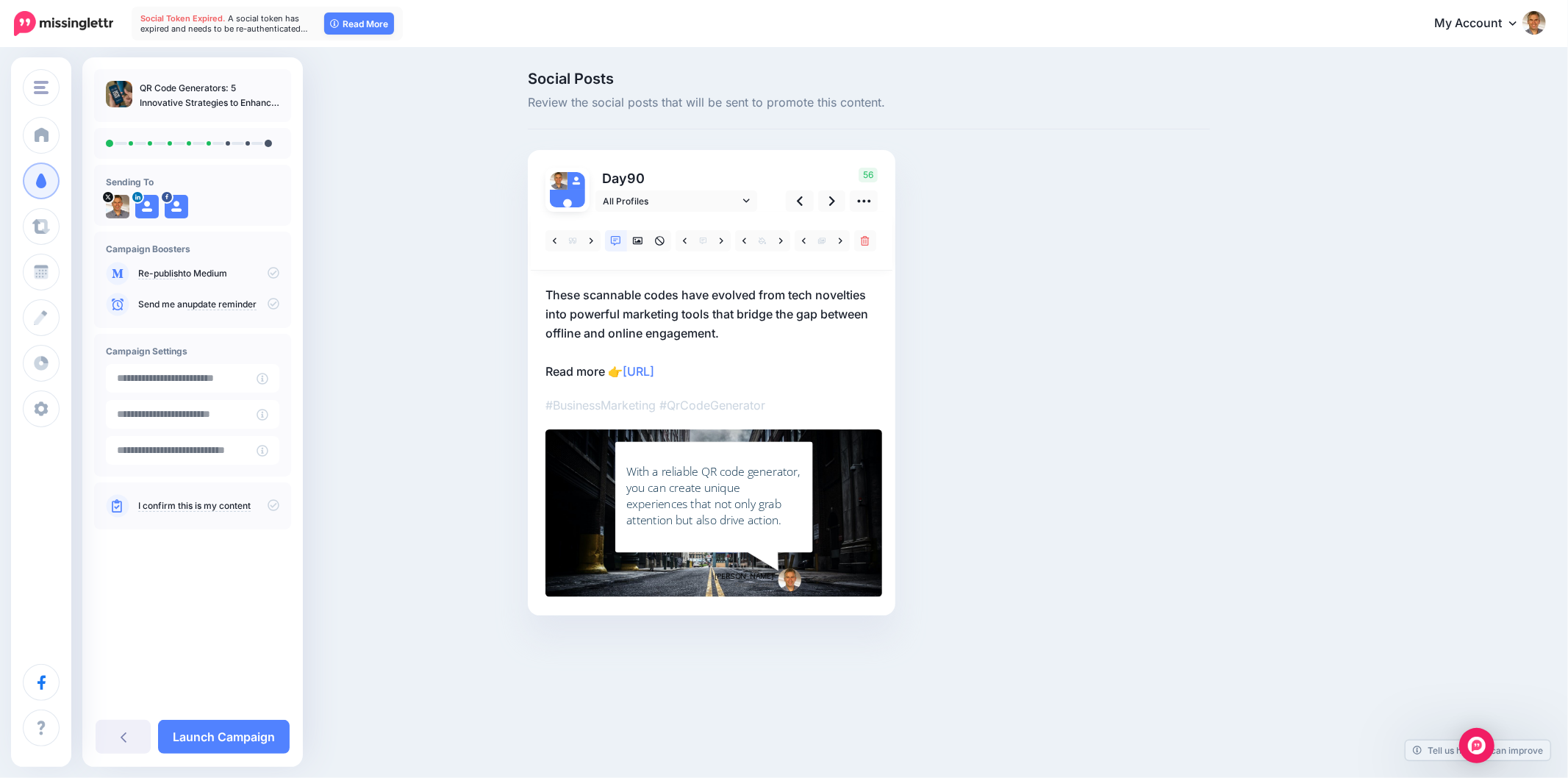
click at [1093, 415] on div "Social Posts Review the social posts that will be sent to promote this content.…" at bounding box center [869, 365] width 705 height 588
click at [1508, 408] on div "Social Posts Review the social posts that will be sent to promote this content.…" at bounding box center [784, 365] width 1568 height 632
click at [840, 198] on link at bounding box center [832, 201] width 28 height 21
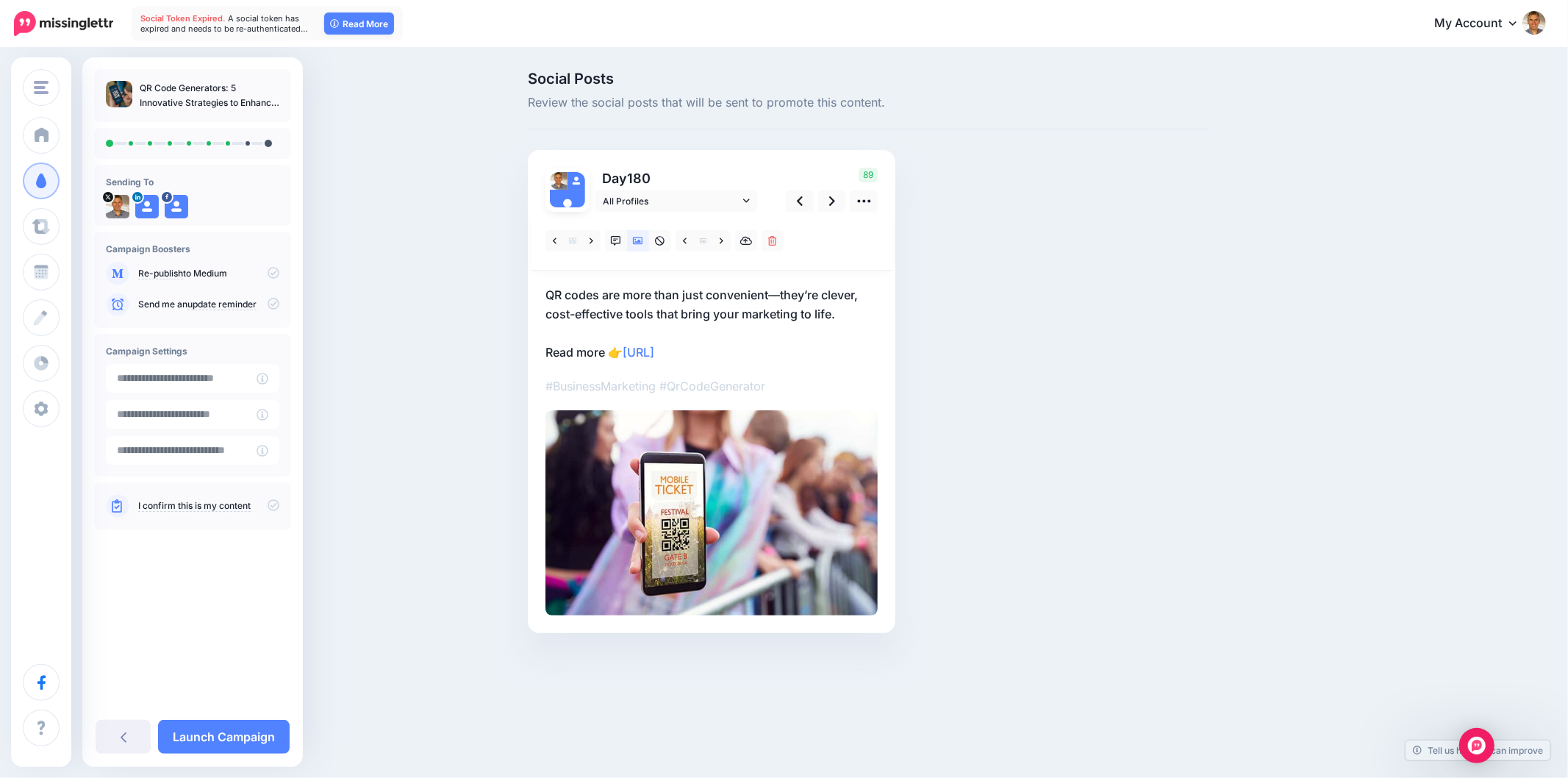
drag, startPoint x: 1204, startPoint y: 353, endPoint x: 868, endPoint y: 275, distance: 344.9
click at [1203, 353] on div "Social Posts Review the social posts that will be sent to promote this content.…" at bounding box center [869, 374] width 705 height 606
click at [709, 295] on p "QR codes are more than just convenient—they’re clever, cost-effective tools tha…" at bounding box center [712, 323] width 333 height 77
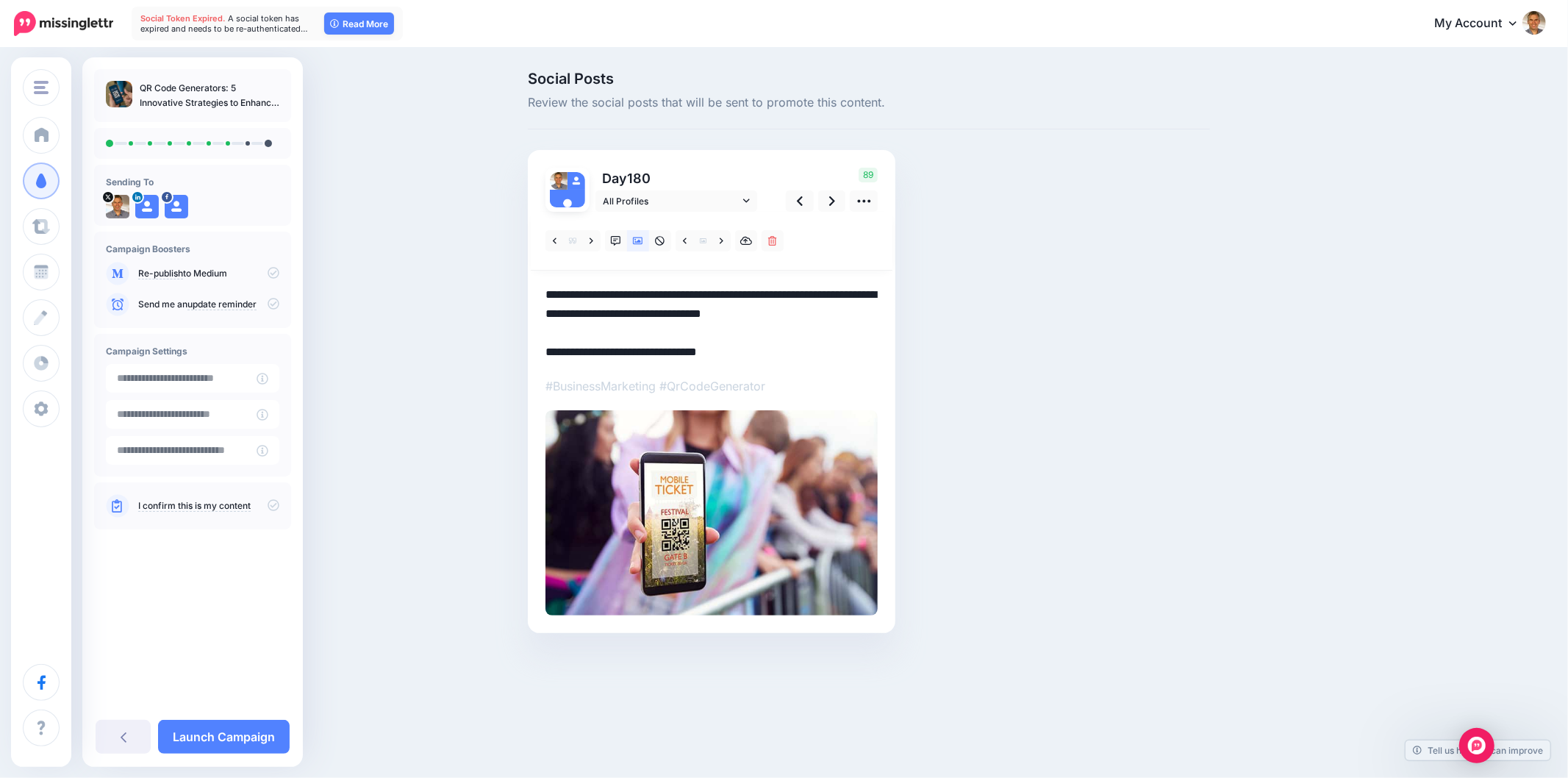
click at [716, 296] on textarea "**********" at bounding box center [712, 323] width 333 height 77
paste textarea "*"
click at [1230, 396] on div "Social Posts Review the social posts that will be sent to promote this content.…" at bounding box center [939, 374] width 845 height 606
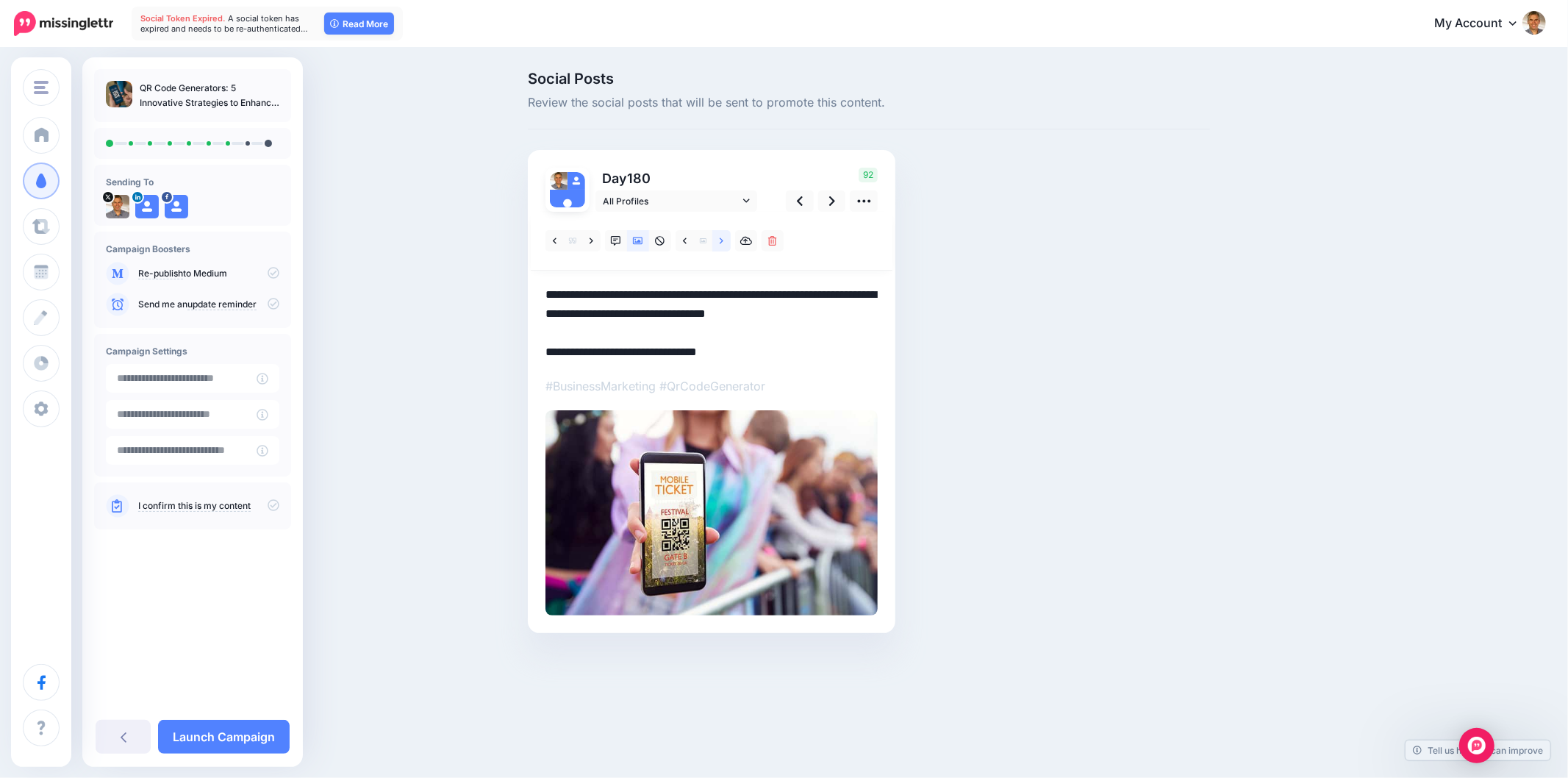
click at [716, 242] on link at bounding box center [721, 240] width 18 height 21
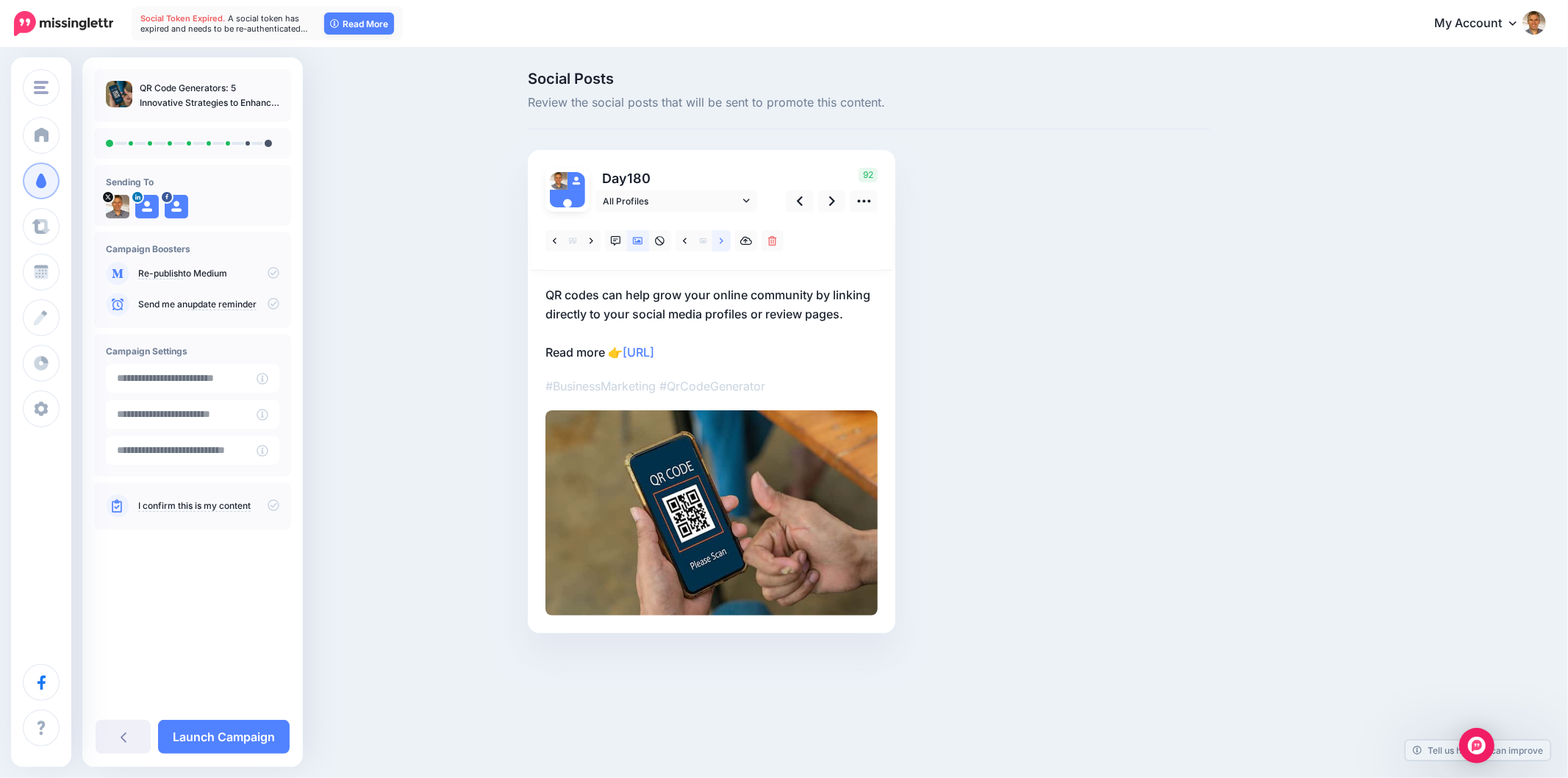
click at [716, 242] on link at bounding box center [721, 240] width 18 height 21
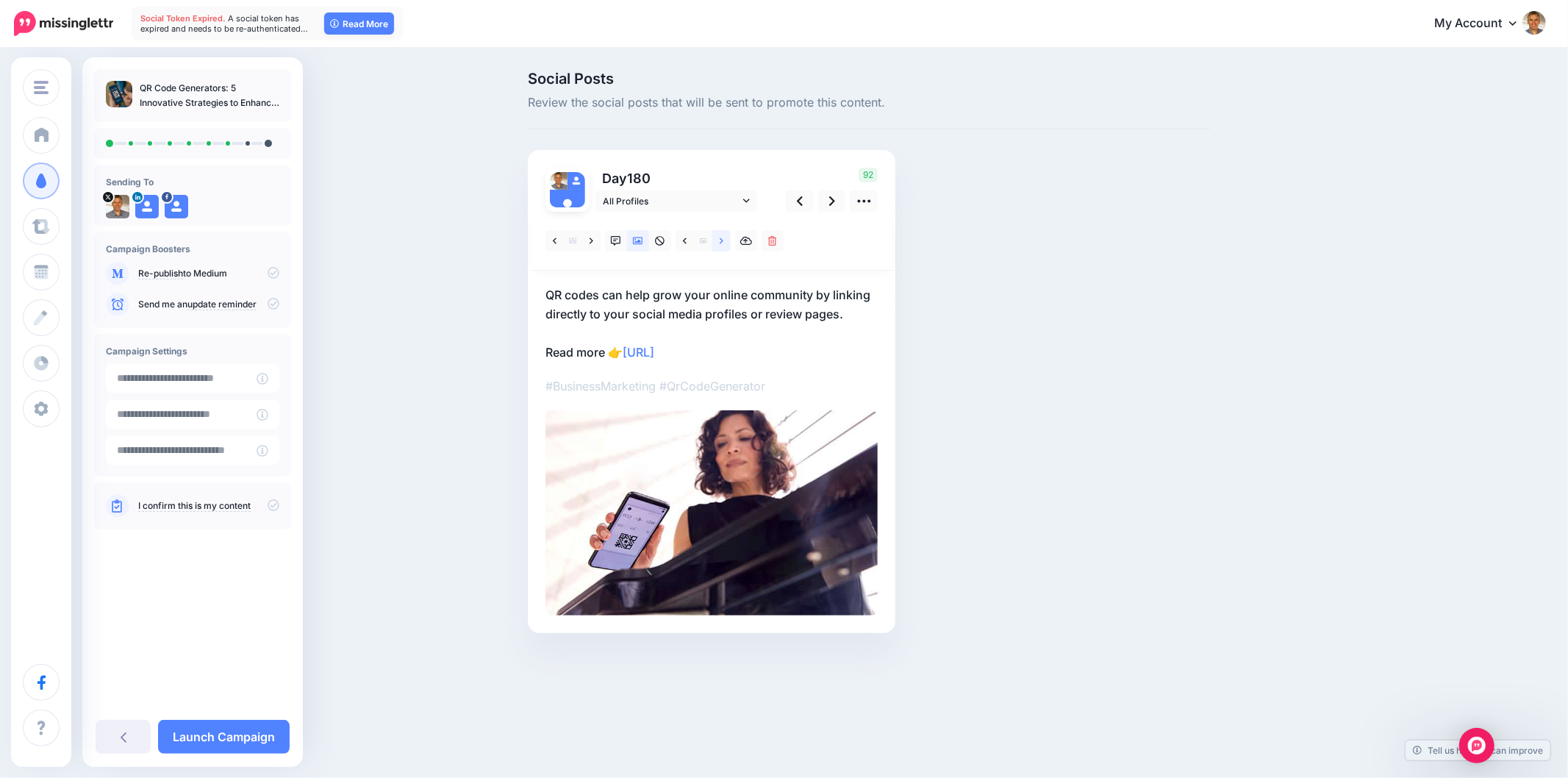
click at [727, 246] on link at bounding box center [721, 240] width 18 height 21
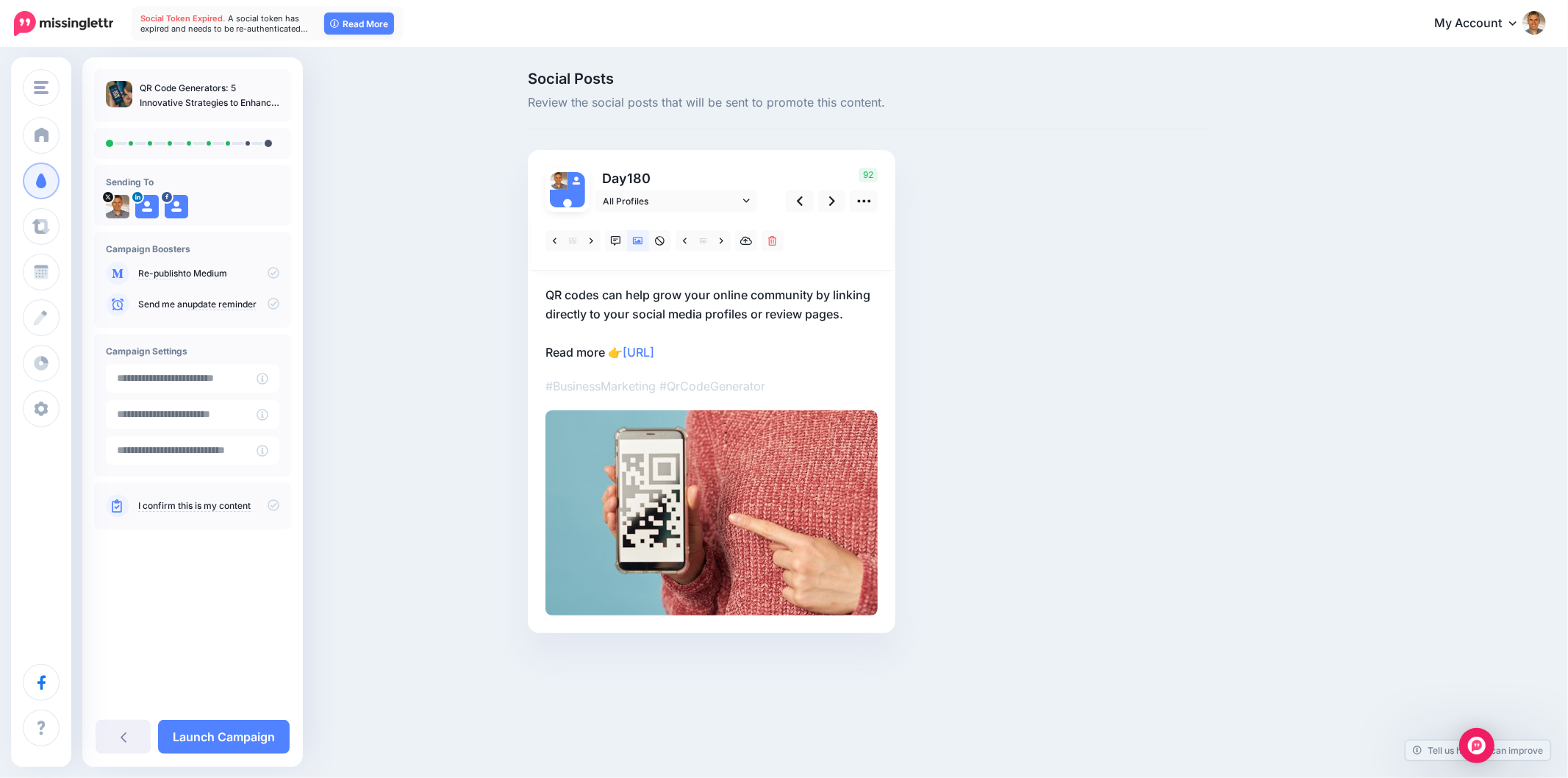
drag, startPoint x: 1054, startPoint y: 295, endPoint x: 1071, endPoint y: 299, distance: 17.5
click at [1055, 295] on div "Social Posts Review the social posts that will be sent to promote this content.…" at bounding box center [869, 374] width 705 height 606
drag, startPoint x: 1375, startPoint y: 443, endPoint x: 1384, endPoint y: 461, distance: 20.1
click at [1375, 443] on div "Social Posts Review the social posts that will be sent to promote this content.…" at bounding box center [784, 374] width 1568 height 650
drag, startPoint x: 1247, startPoint y: 437, endPoint x: 864, endPoint y: 243, distance: 429.3
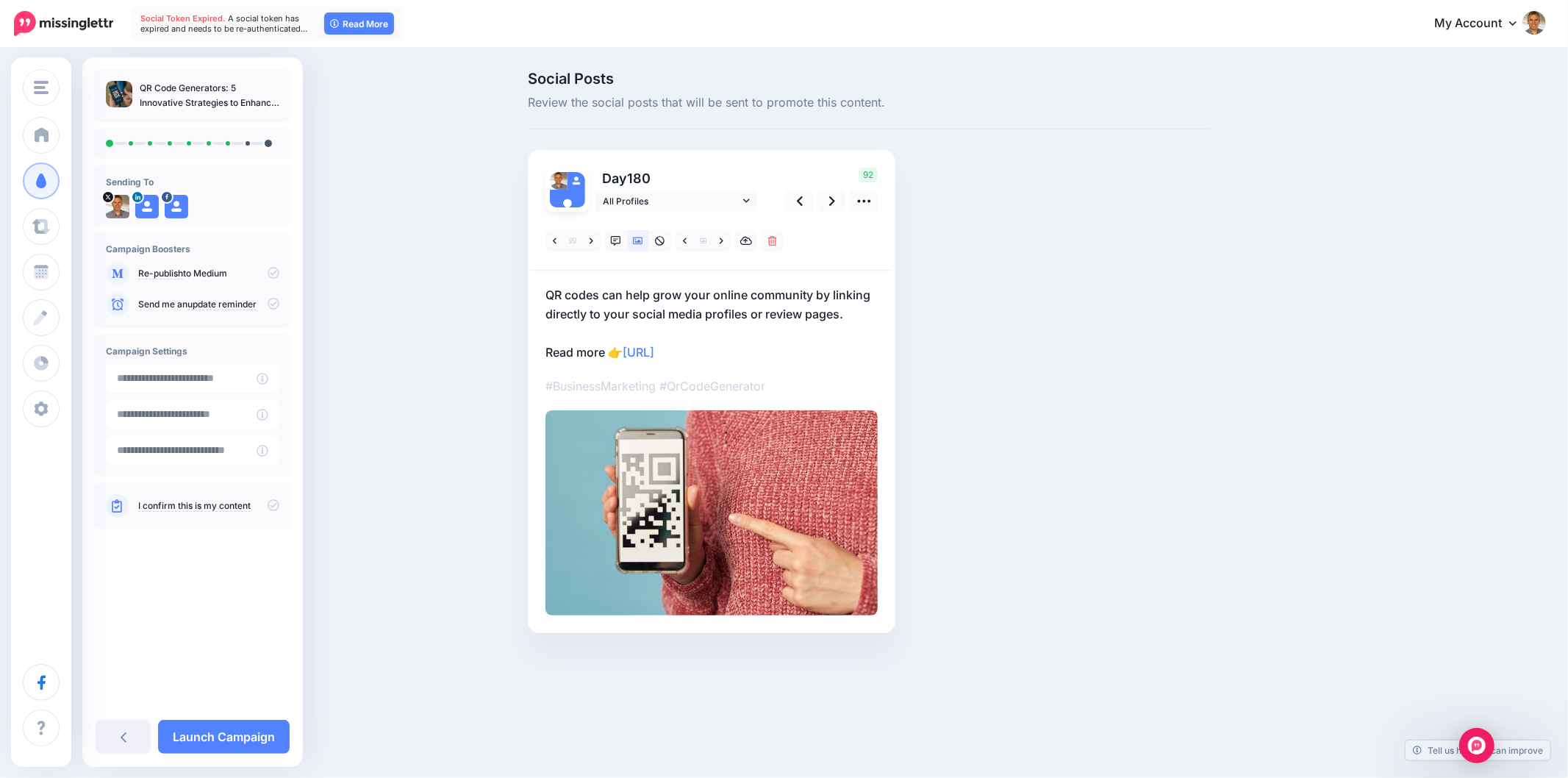
click at [1246, 436] on div "Social Posts Review the social posts that will be sent to promote this content.…" at bounding box center [939, 374] width 845 height 606
click at [833, 194] on icon at bounding box center [832, 201] width 6 height 16
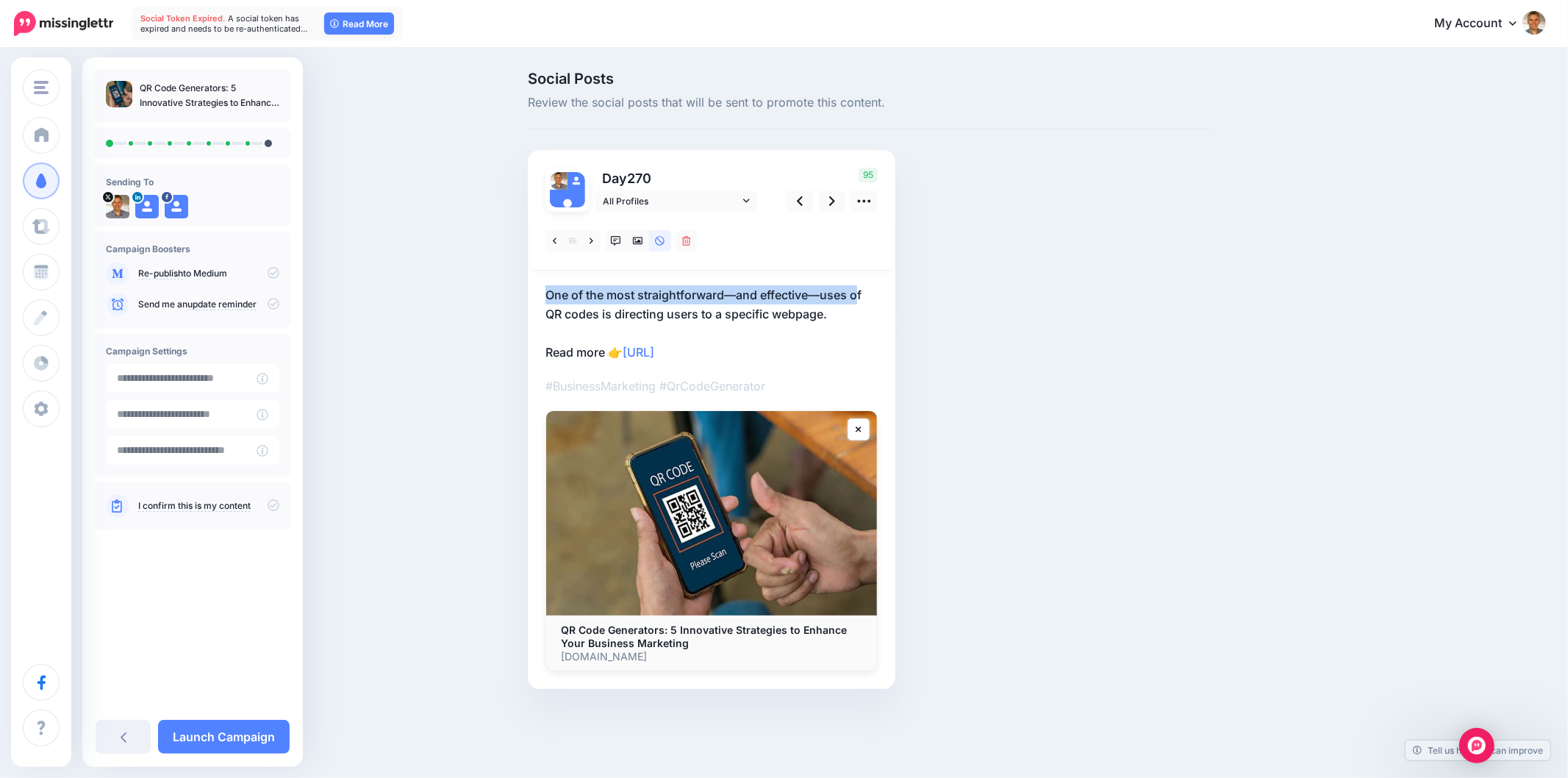
drag, startPoint x: 710, startPoint y: 294, endPoint x: 860, endPoint y: 291, distance: 150.0
click at [860, 291] on div "Day 270 All Profiles" at bounding box center [711, 419] width 367 height 539
copy p "One of the most straightforward—and effective—uses o"
click at [587, 236] on link at bounding box center [591, 240] width 18 height 21
click at [606, 310] on p "Here are five innovative and practical ways to use QR codes to boost your marke…" at bounding box center [712, 323] width 333 height 77
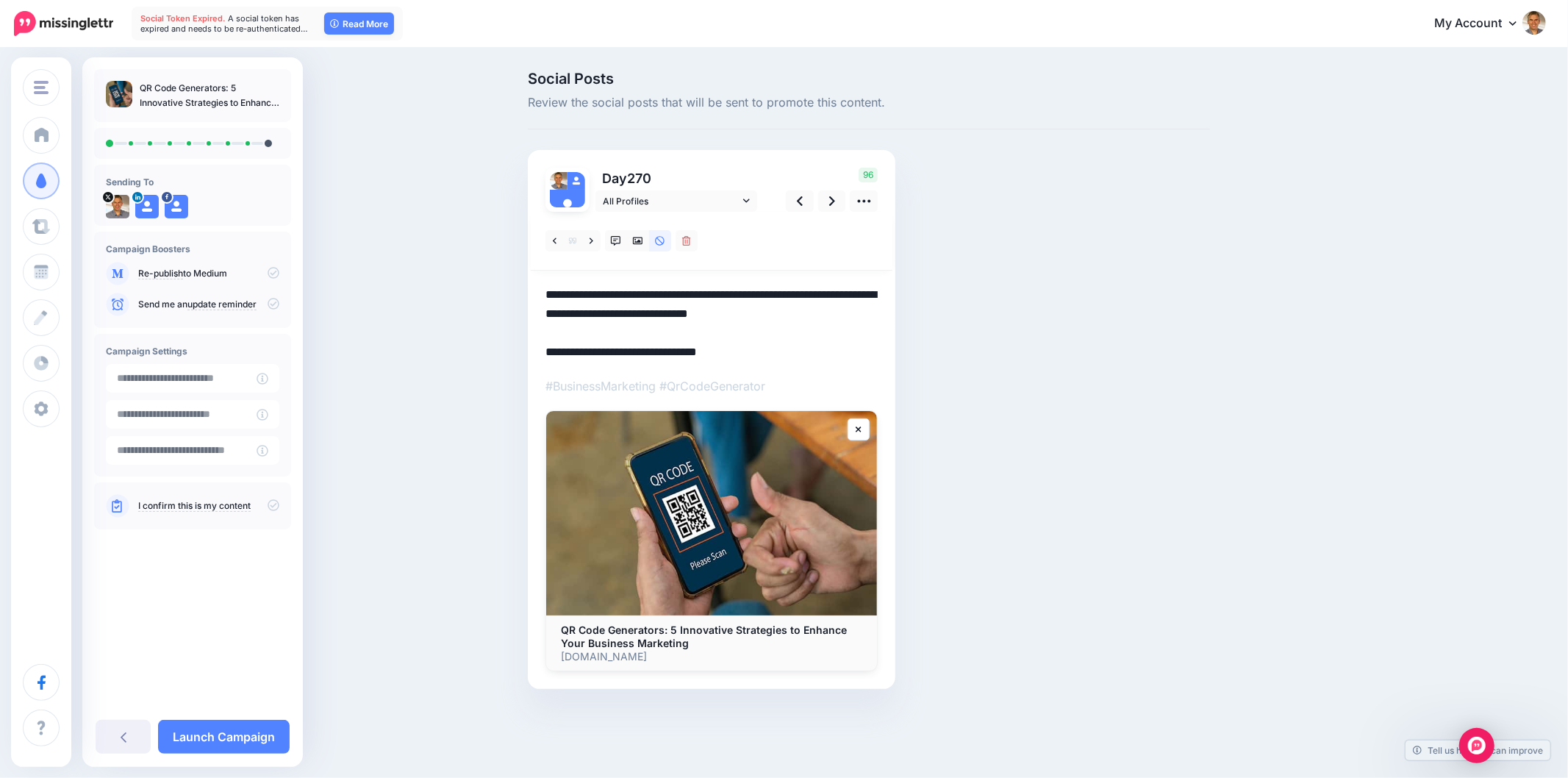
click at [606, 310] on textarea "**********" at bounding box center [712, 323] width 333 height 77
paste textarea
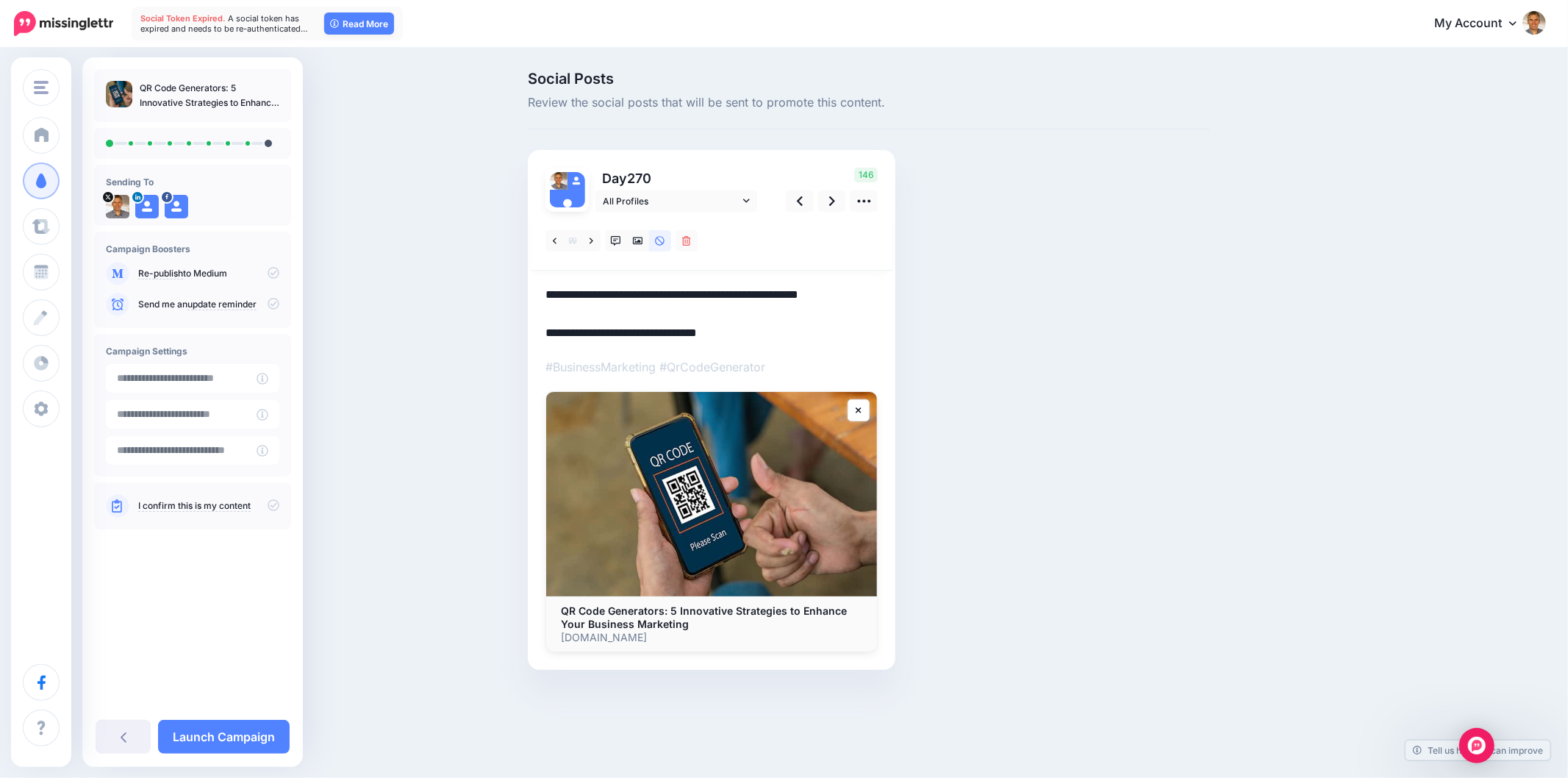
drag, startPoint x: 1014, startPoint y: 261, endPoint x: 885, endPoint y: 218, distance: 136.0
click at [1014, 261] on div "Social Posts Review the social posts that will be sent to promote this content.…" at bounding box center [869, 392] width 705 height 642
click at [1259, 307] on div "Social Posts Review the social posts that will be sent to promote this content.…" at bounding box center [939, 392] width 845 height 642
click at [635, 241] on icon at bounding box center [637, 241] width 10 height 7
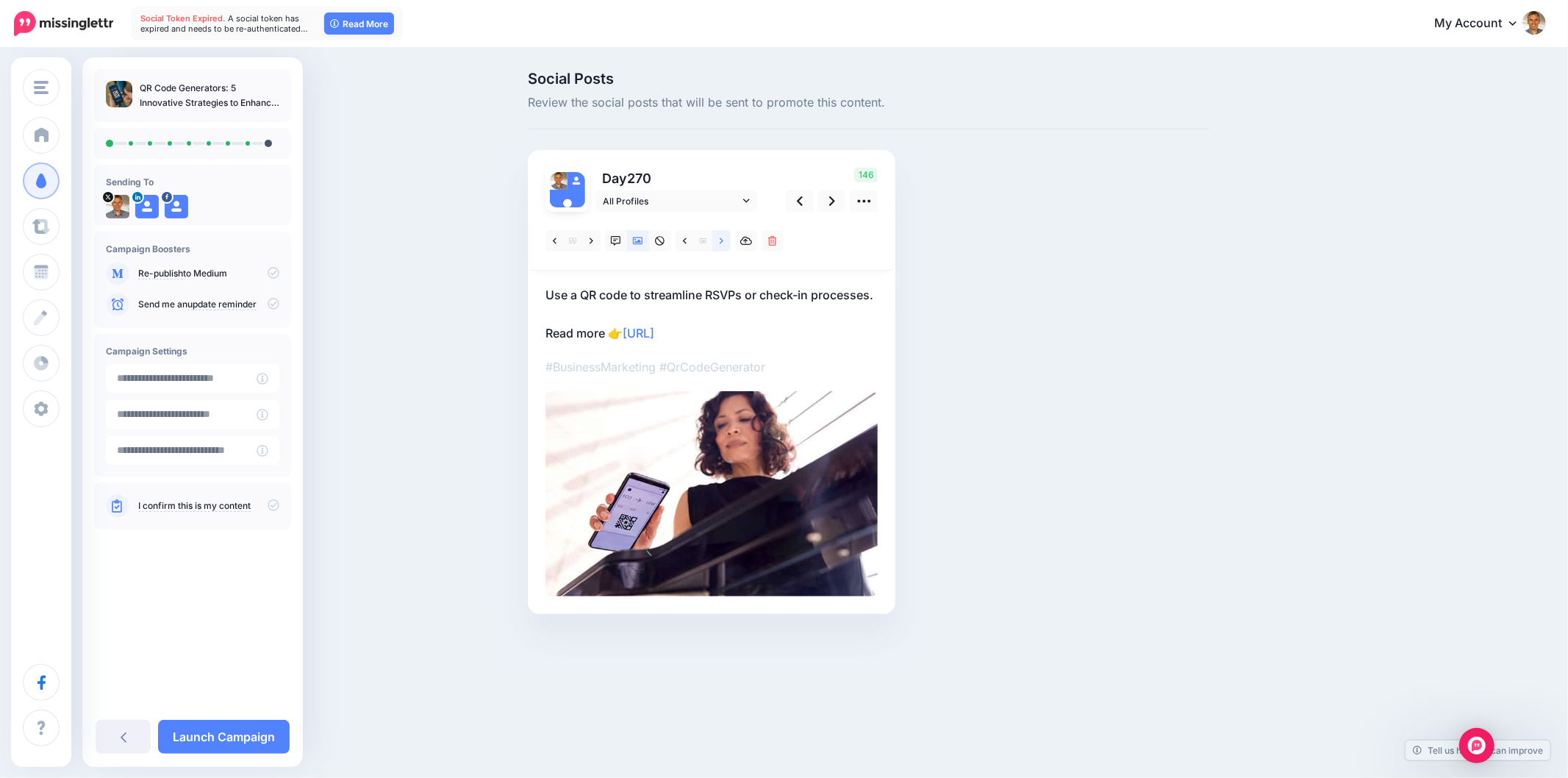
click at [724, 241] on link at bounding box center [721, 240] width 18 height 21
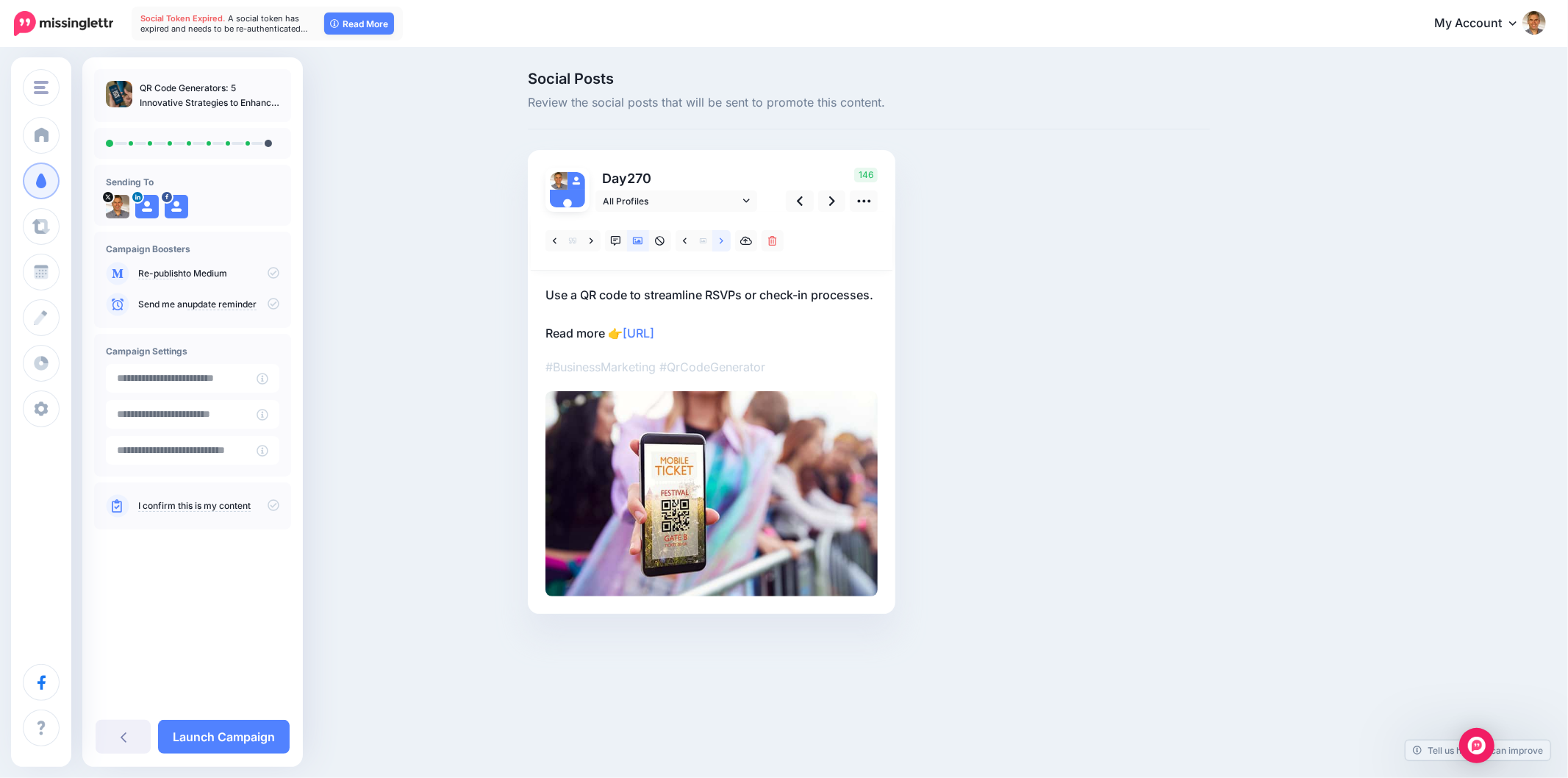
click at [724, 241] on link at bounding box center [721, 240] width 18 height 21
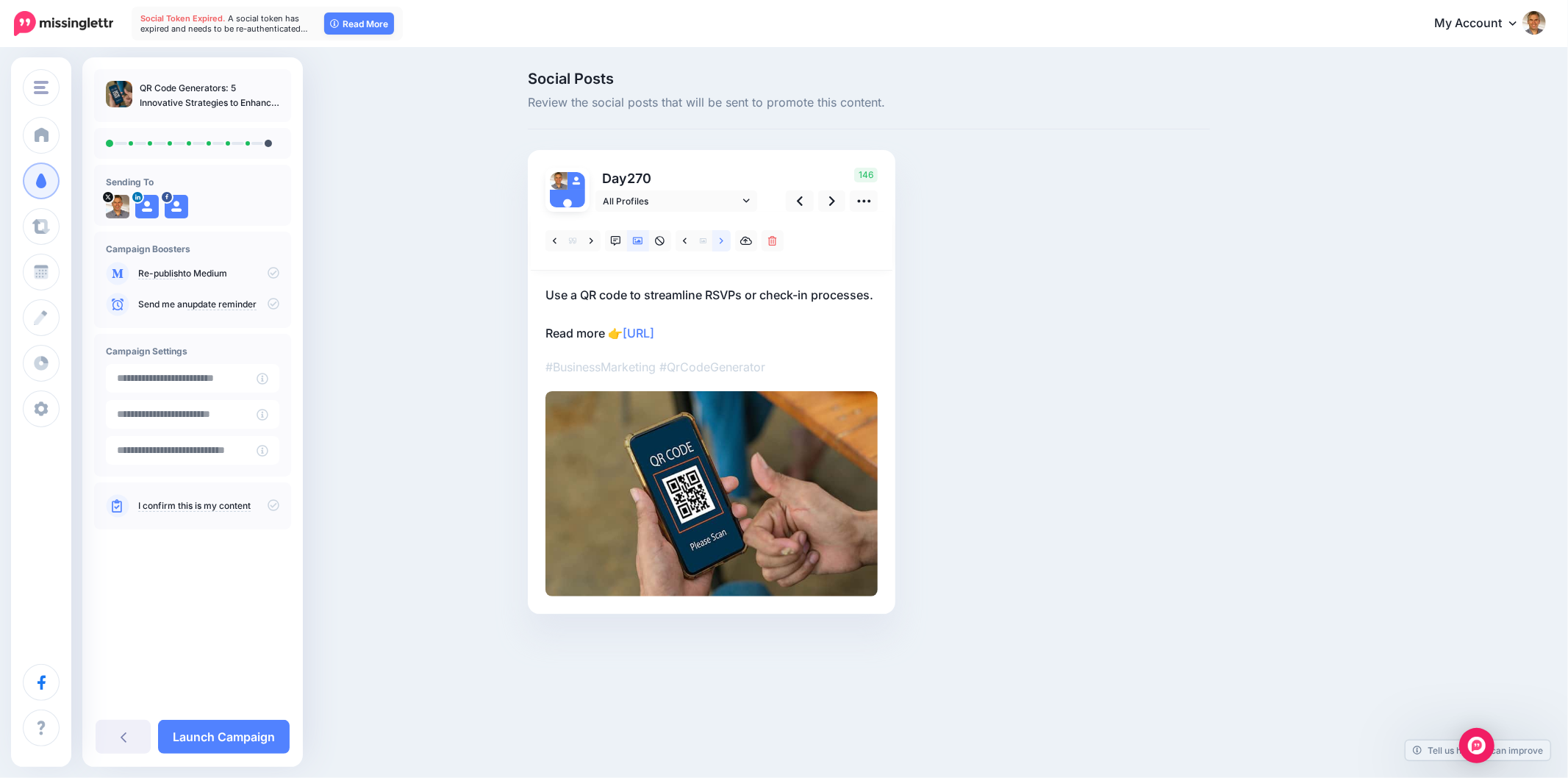
click at [724, 241] on link at bounding box center [721, 240] width 18 height 21
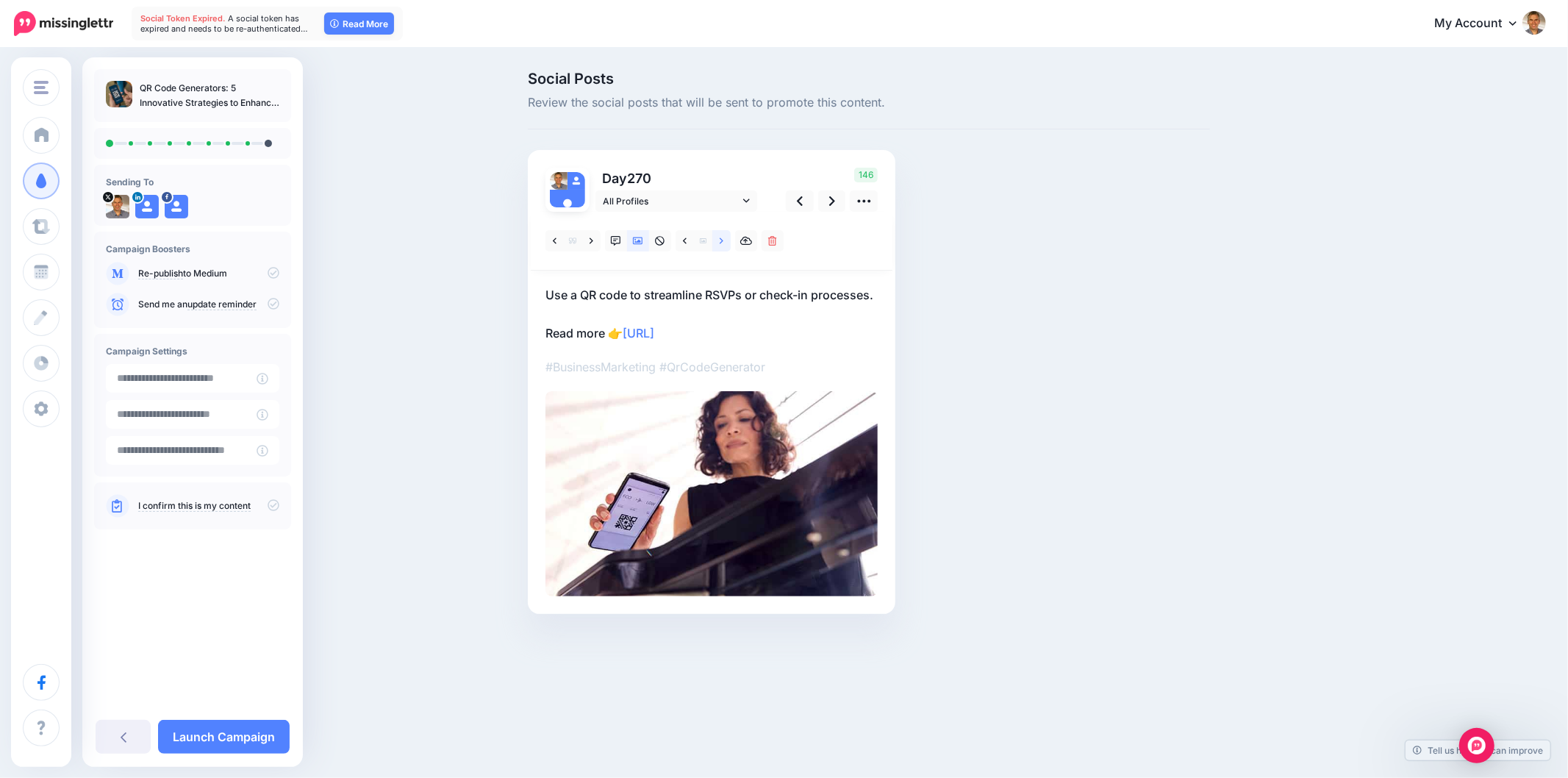
click at [724, 241] on link at bounding box center [721, 240] width 18 height 21
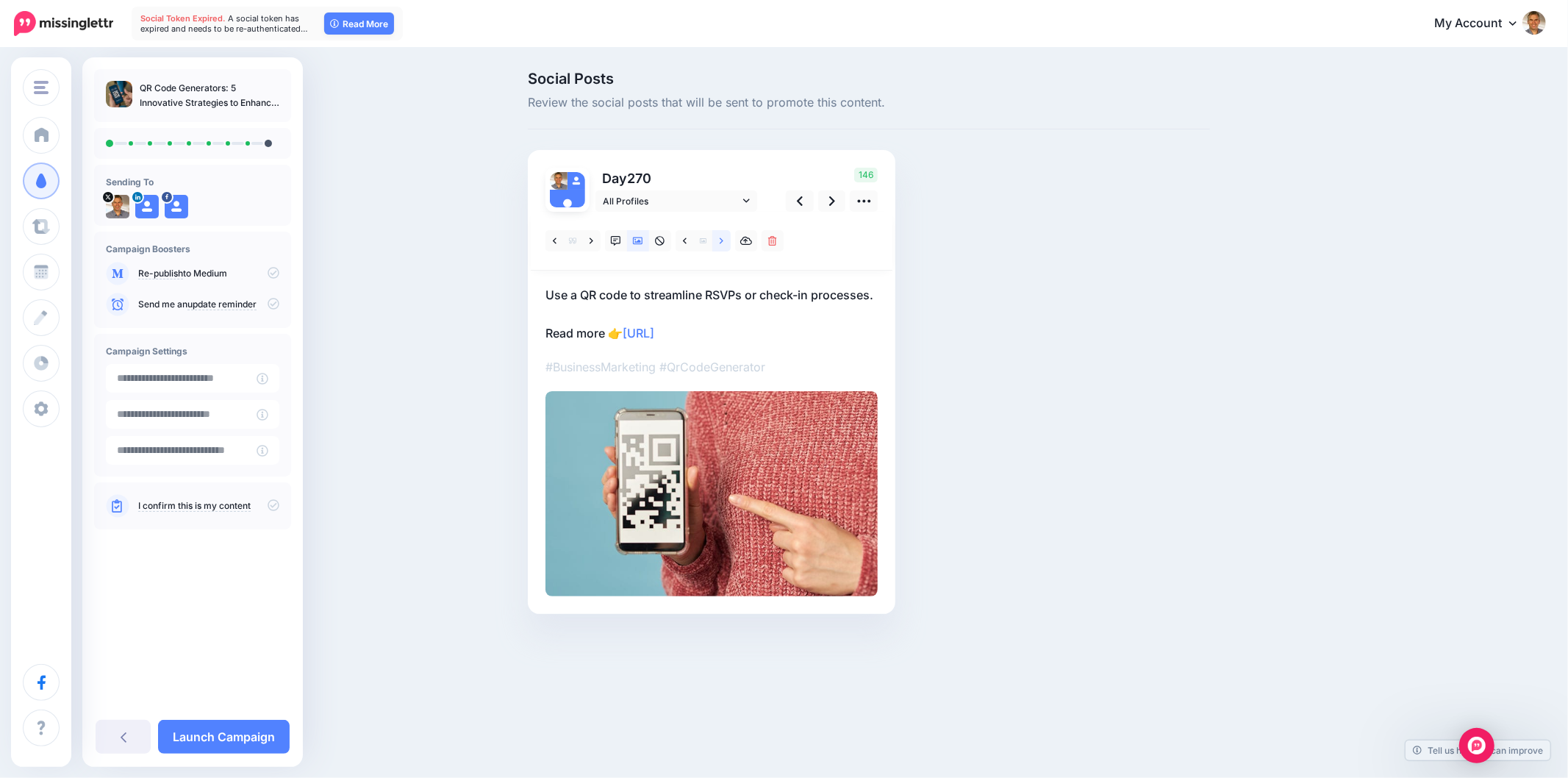
click at [723, 242] on icon at bounding box center [721, 241] width 4 height 10
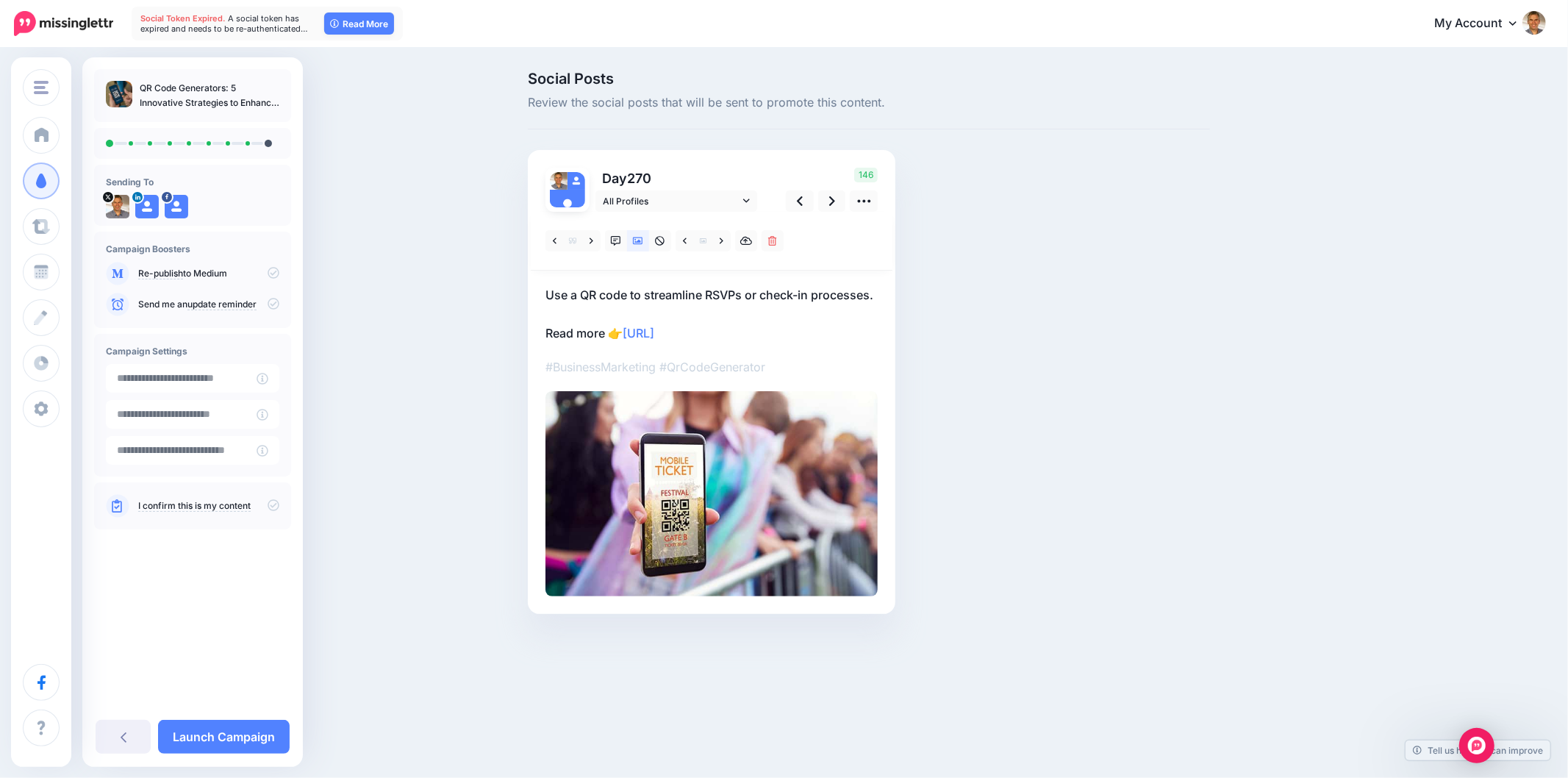
click at [945, 423] on div "Social Posts Review the social posts that will be sent to promote this content.…" at bounding box center [869, 364] width 705 height 587
click at [1299, 382] on div "Social Posts Review the social posts that will be sent to promote this content.…" at bounding box center [939, 364] width 845 height 587
drag, startPoint x: 1425, startPoint y: 412, endPoint x: 1448, endPoint y: 445, distance: 40.2
click at [1425, 412] on div "Social Posts Review the social posts that will be sent to promote this content.…" at bounding box center [784, 364] width 1568 height 631
click at [828, 203] on link at bounding box center [832, 201] width 28 height 21
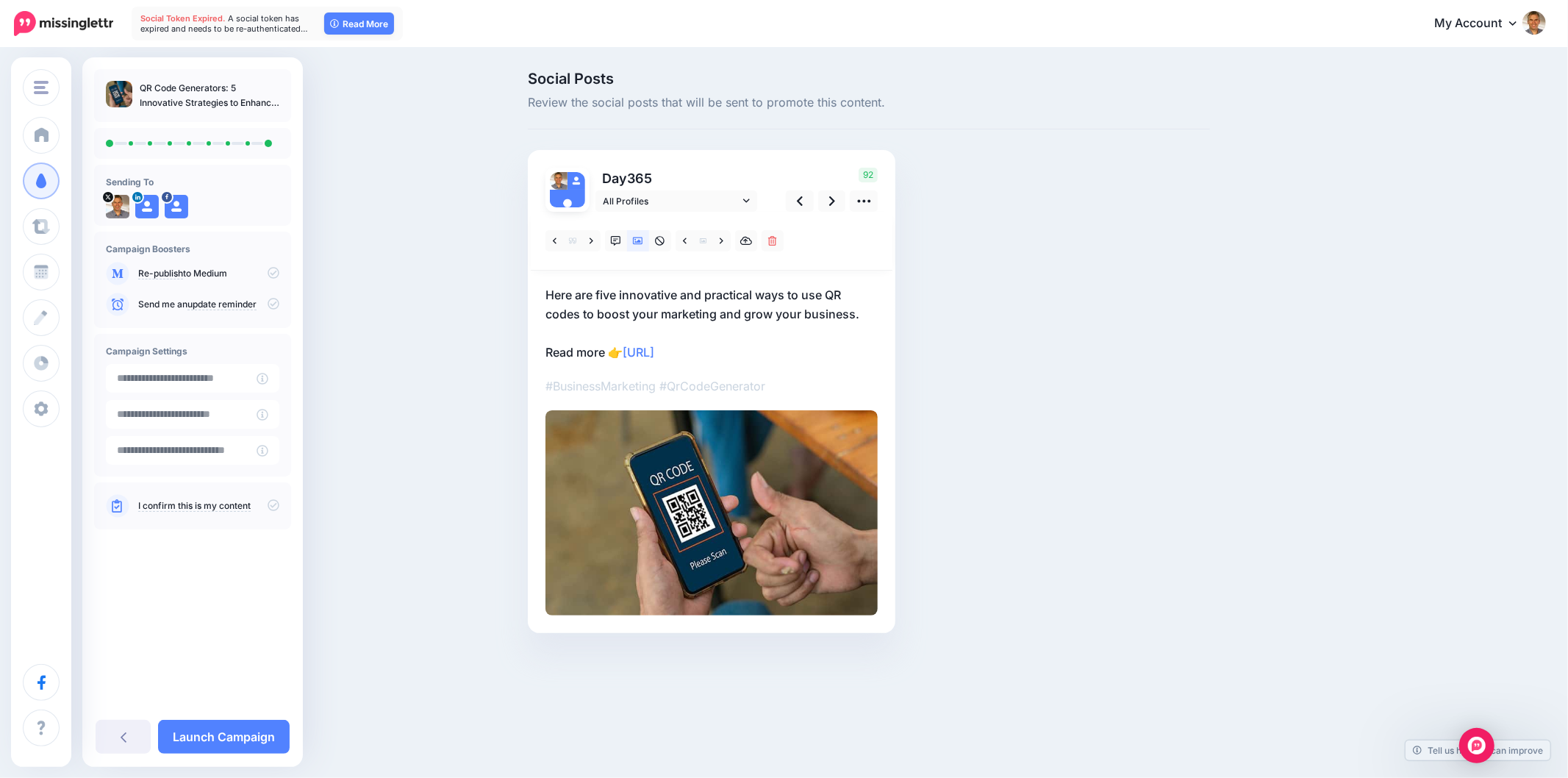
click at [1002, 319] on div "Social Posts Review the social posts that will be sent to promote this content.…" at bounding box center [869, 374] width 705 height 606
click at [1512, 442] on div "Social Posts Review the social posts that will be sent to promote this content.…" at bounding box center [784, 374] width 1568 height 650
drag, startPoint x: 791, startPoint y: 294, endPoint x: 787, endPoint y: 302, distance: 8.9
click at [790, 294] on p "Here are five innovative and practical ways to use QR codes to boost your marke…" at bounding box center [712, 323] width 333 height 77
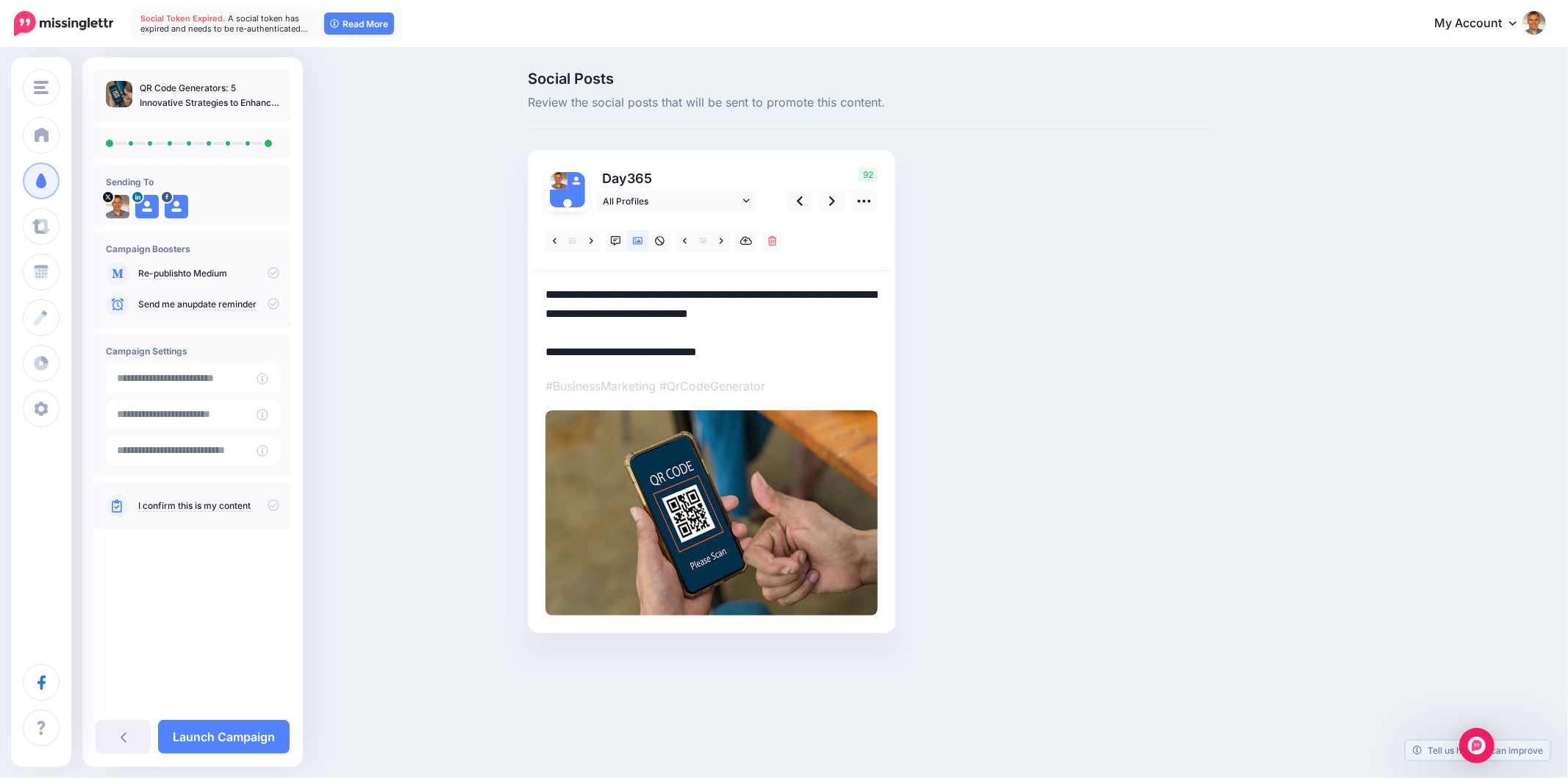
click at [787, 302] on textarea "**********" at bounding box center [712, 323] width 333 height 77
paste textarea "**"
type textarea "**********"
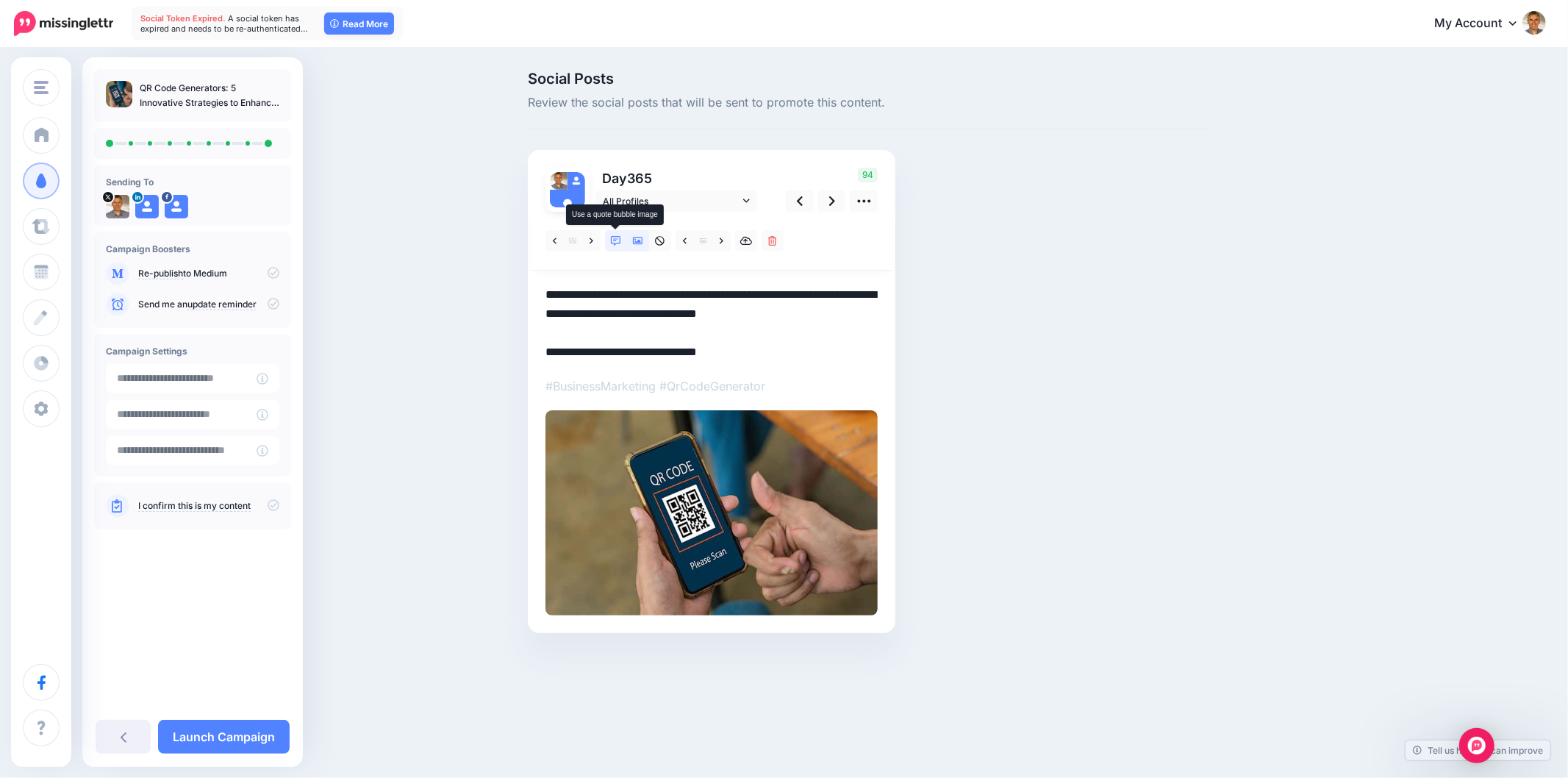
click at [611, 239] on icon at bounding box center [615, 241] width 10 height 10
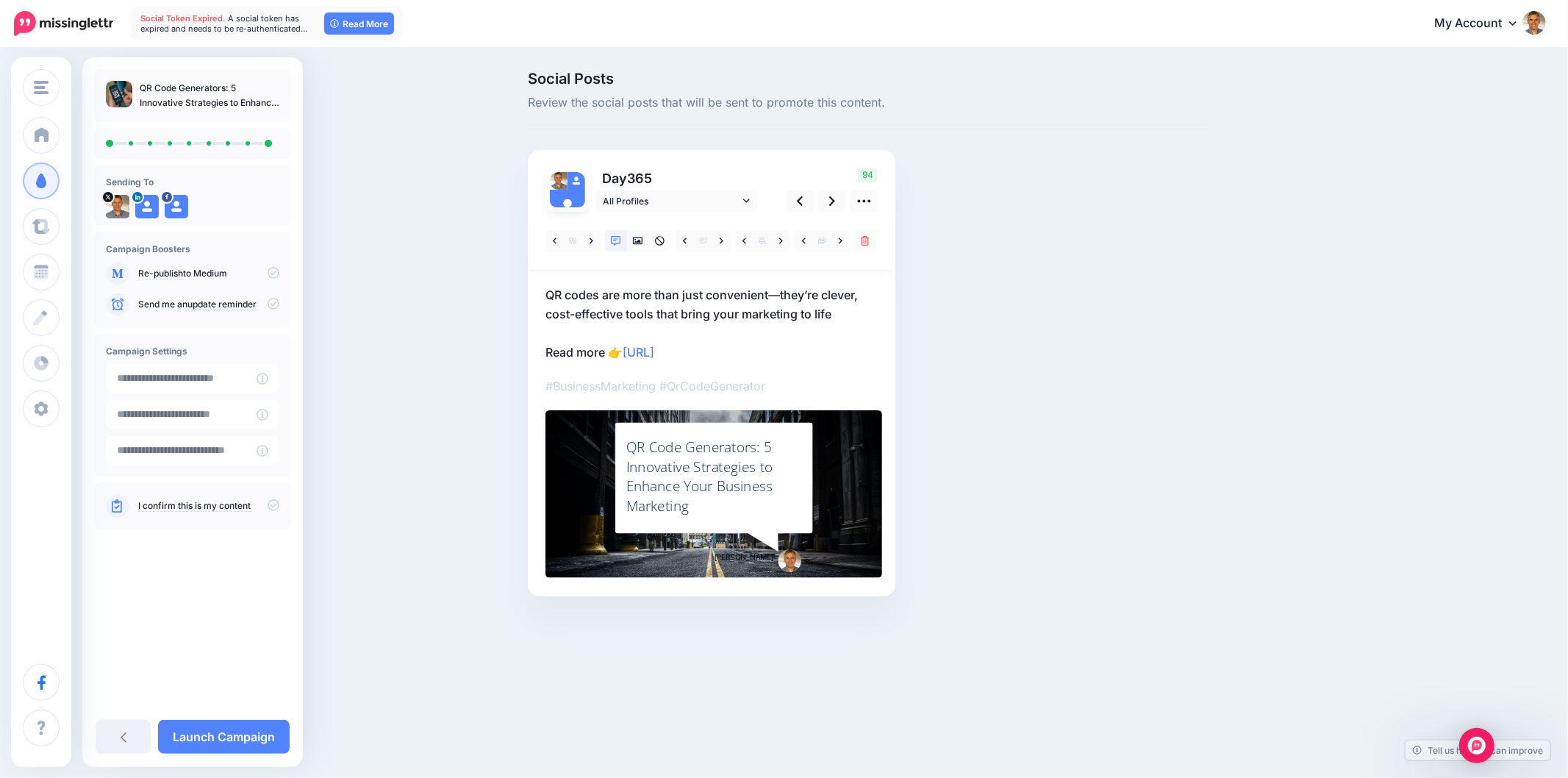
click at [713, 476] on div "QR Code Generators: 5 Innovative Strategies to Enhance Your Business Marketing" at bounding box center [714, 476] width 175 height 78
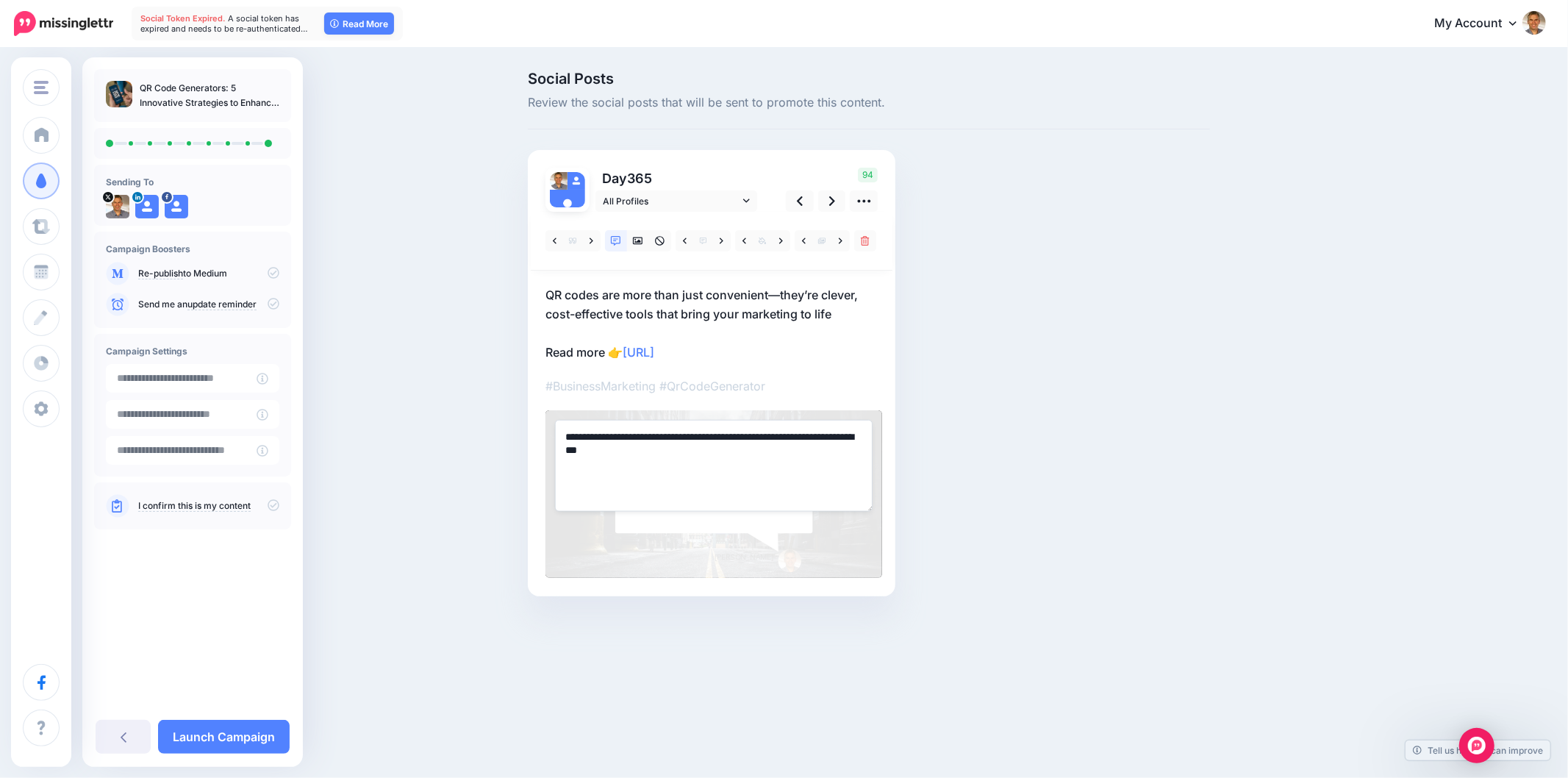
click at [713, 476] on textarea "**********" at bounding box center [714, 464] width 318 height 91
paste textarea "**********"
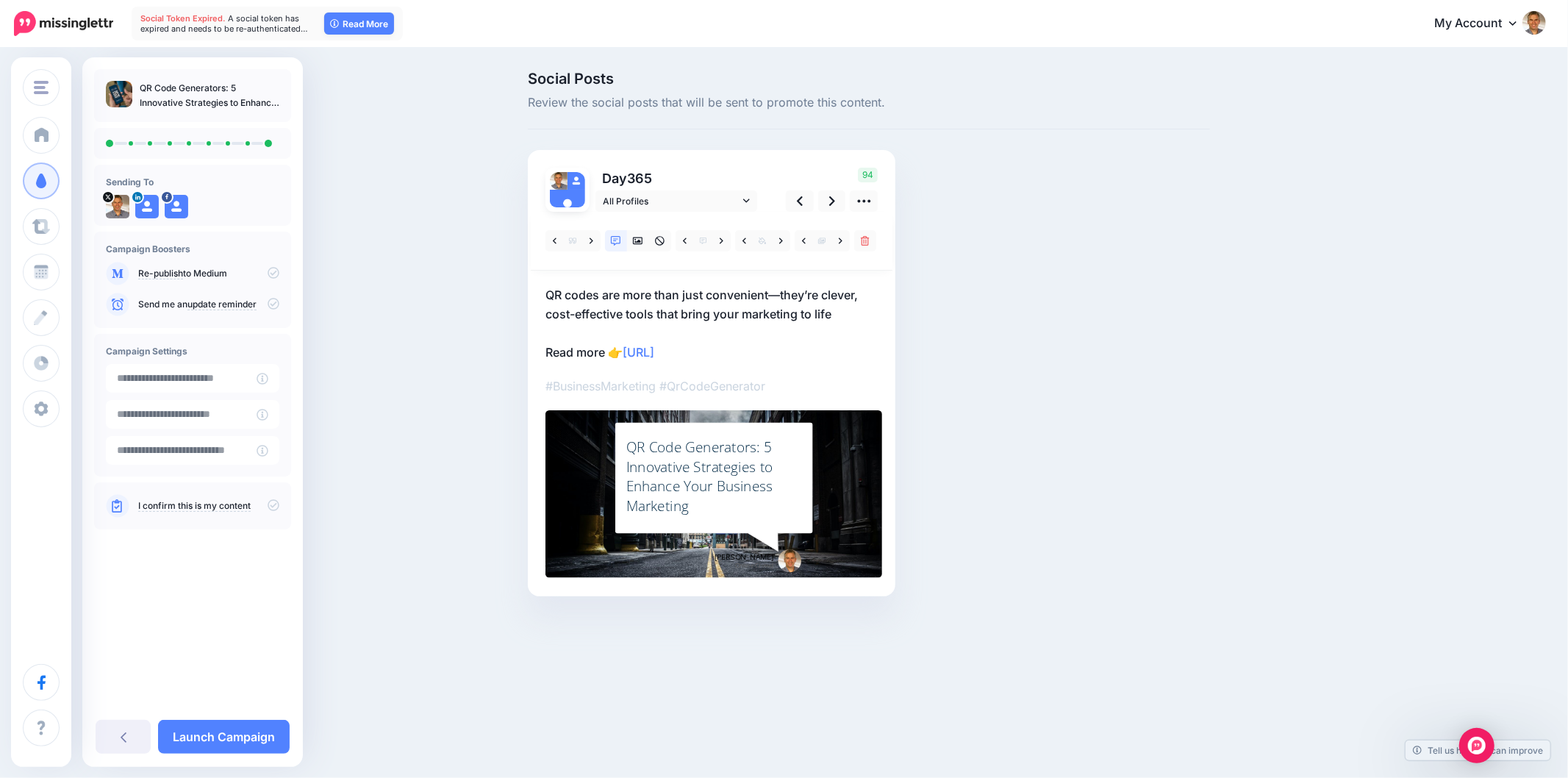
drag, startPoint x: 1129, startPoint y: 461, endPoint x: 1528, endPoint y: 576, distance: 415.2
click at [1130, 461] on div "Social Posts Review the social posts that will be sent to promote this content.…" at bounding box center [869, 355] width 705 height 569
click at [1448, 502] on div "Social Posts Review the social posts that will be sent to promote this content.…" at bounding box center [784, 355] width 1568 height 613
click at [1463, 497] on div "Social Posts Review the social posts that will be sent to promote this content.…" at bounding box center [784, 355] width 1568 height 613
click at [1225, 391] on div "Social Posts Review the social posts that will be sent to promote this content.…" at bounding box center [939, 355] width 845 height 569
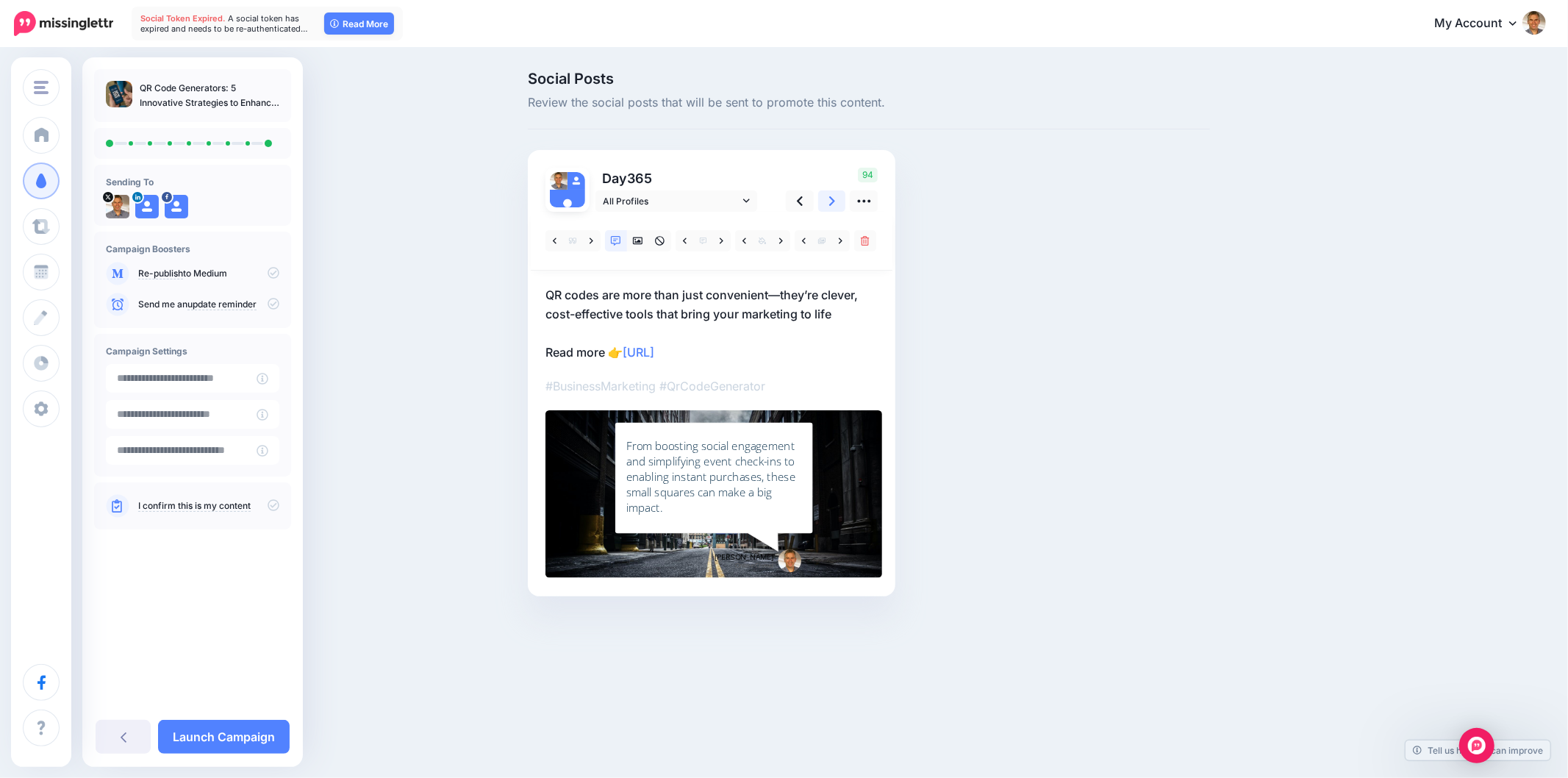
click at [842, 194] on link at bounding box center [832, 201] width 28 height 21
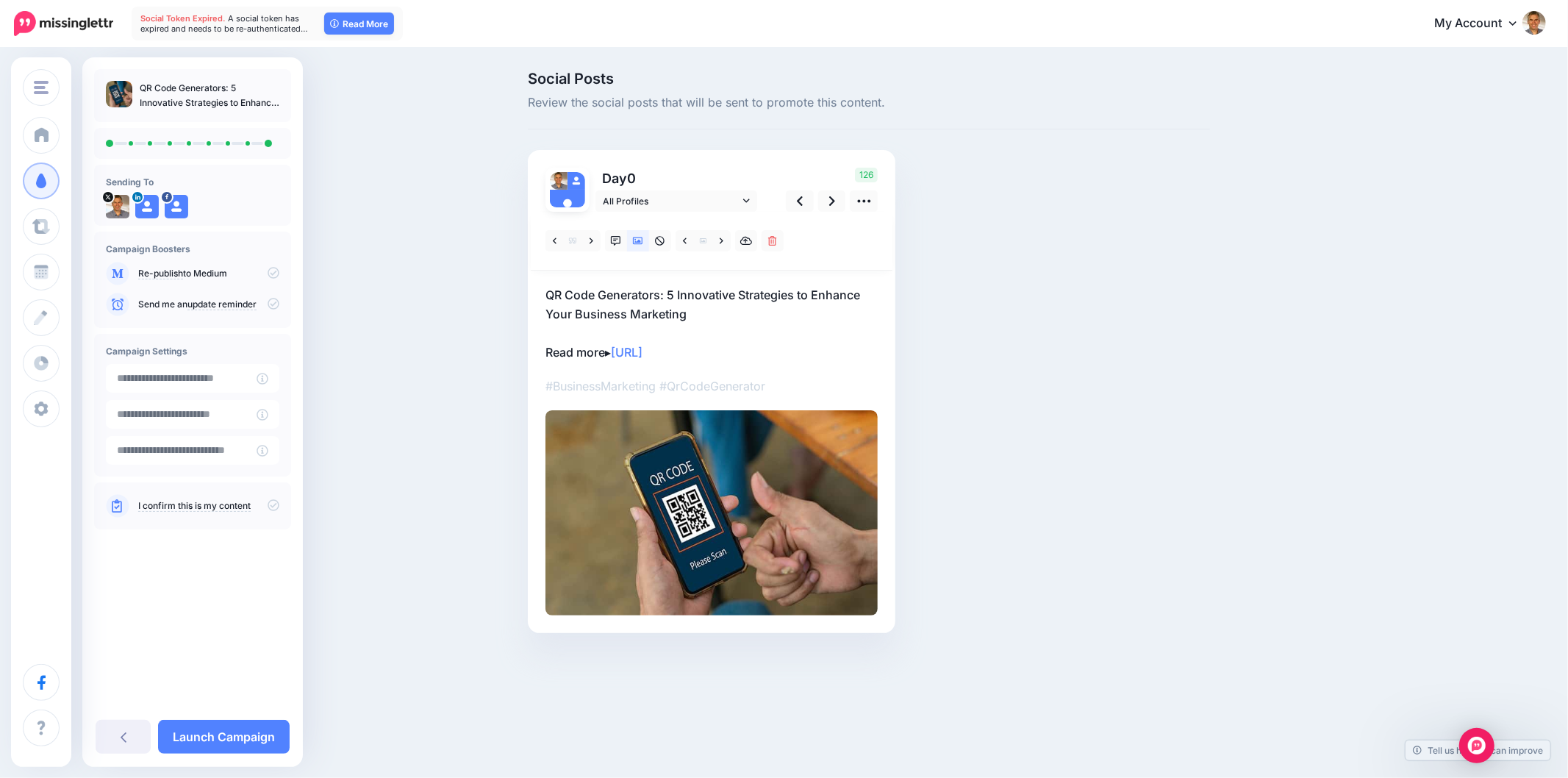
click at [1065, 442] on div "Social Posts Review the social posts that will be sent to promote this content.…" at bounding box center [869, 374] width 705 height 606
click at [1066, 442] on div "Social Posts Review the social posts that will be sent to promote this content.…" at bounding box center [869, 374] width 705 height 606
click at [833, 207] on icon at bounding box center [832, 201] width 6 height 16
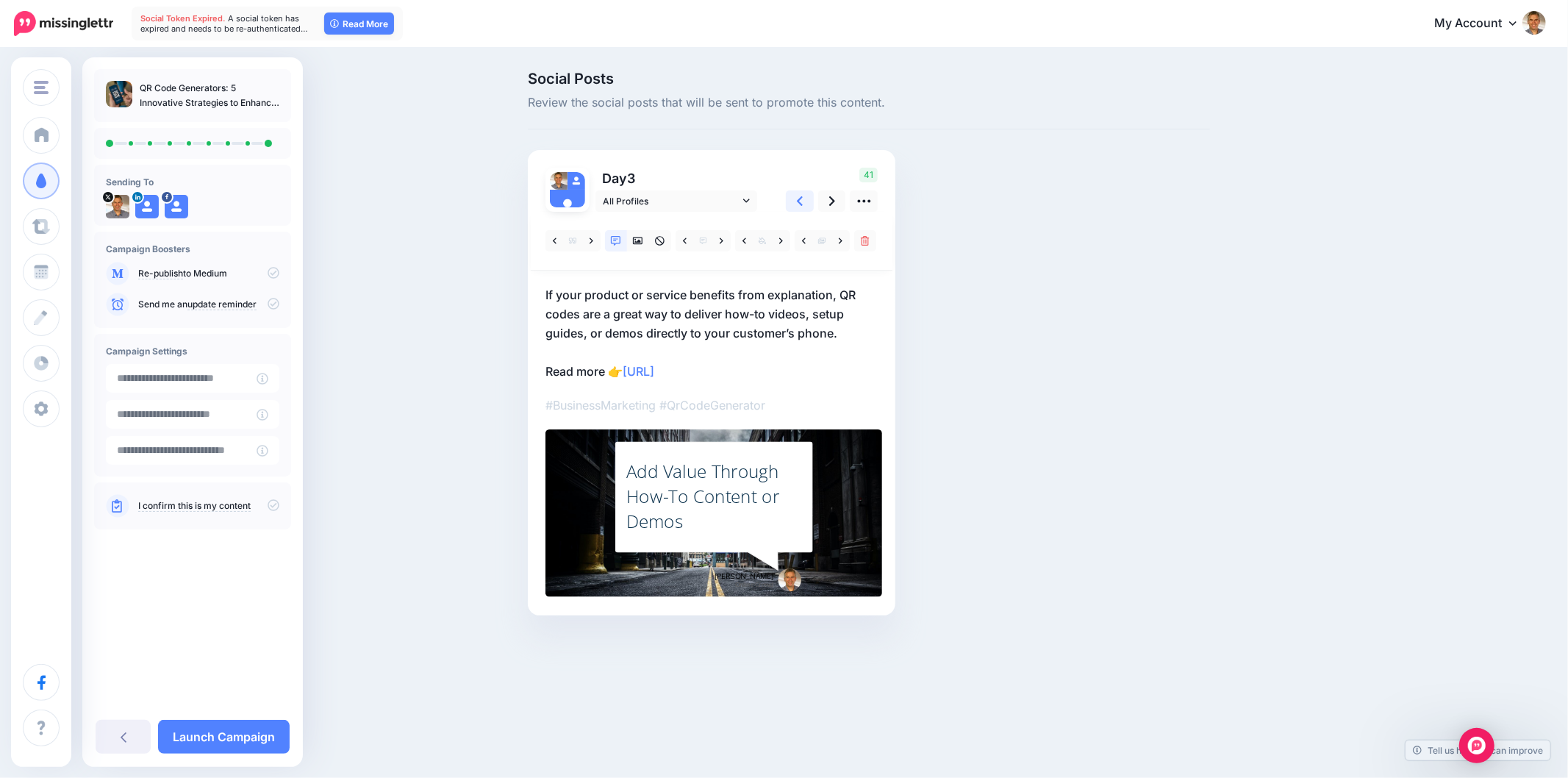
click at [807, 205] on link at bounding box center [799, 201] width 28 height 21
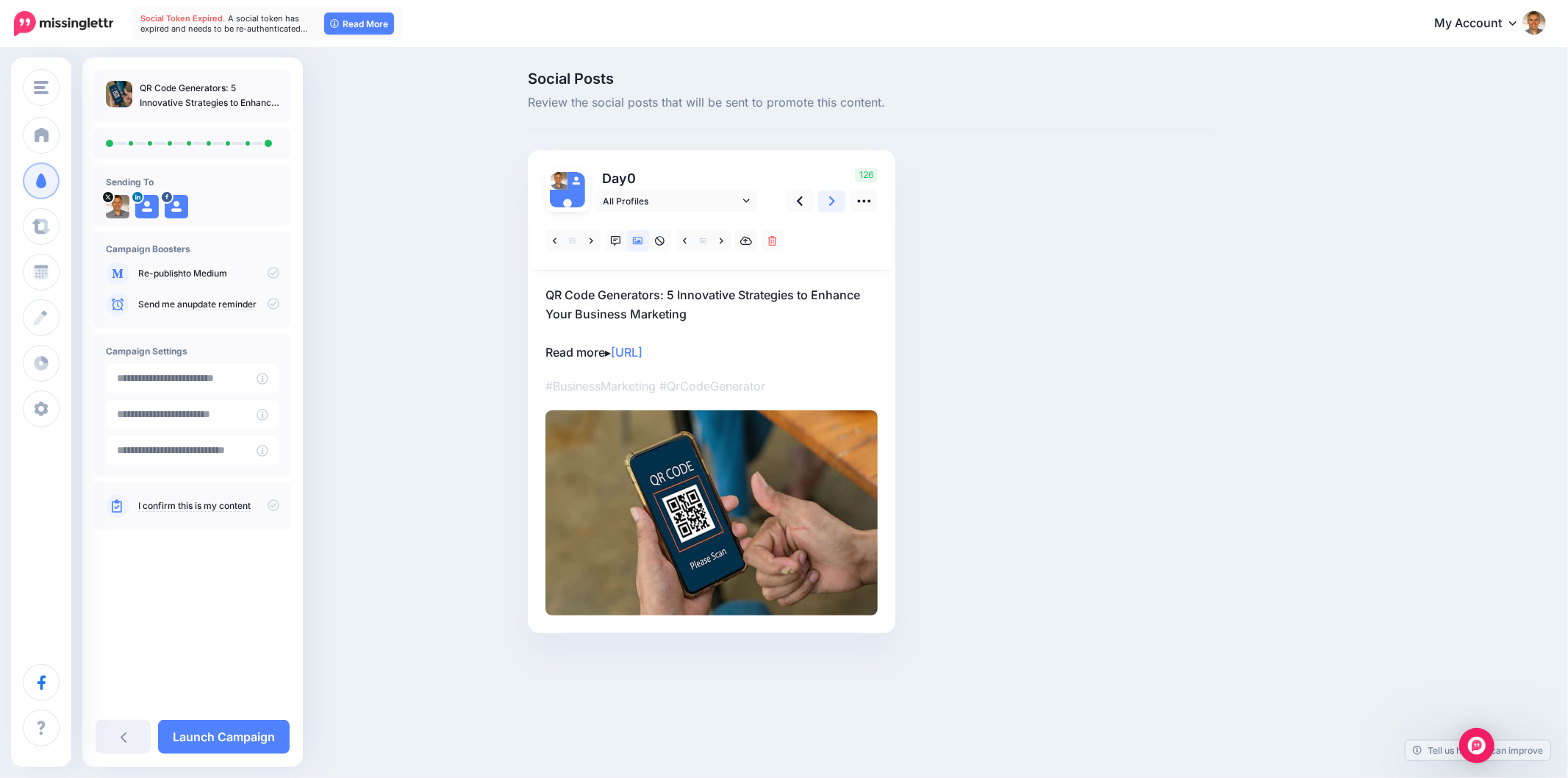
click at [833, 200] on icon at bounding box center [832, 201] width 6 height 9
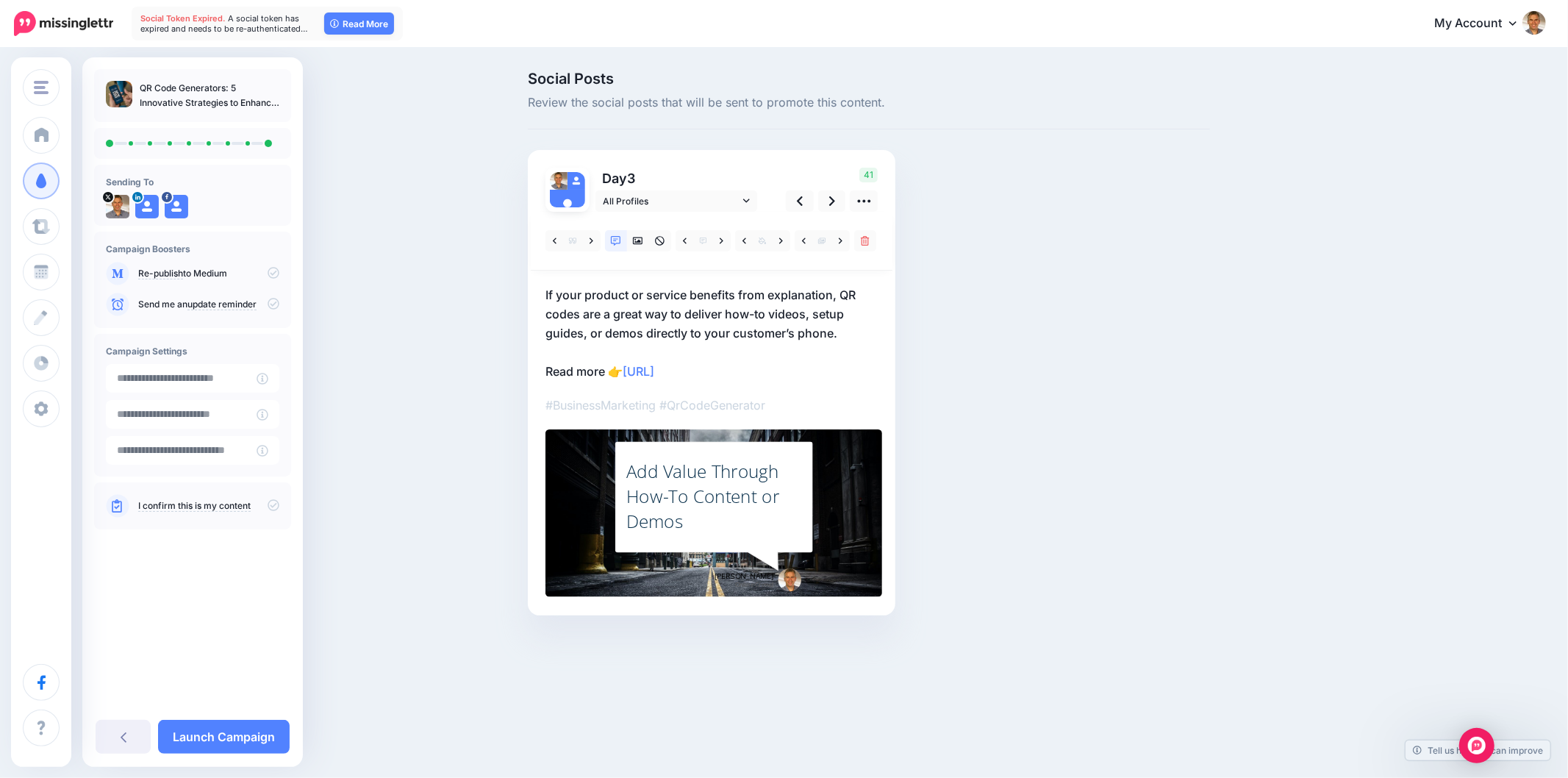
click at [1075, 220] on div "Social Posts Review the social posts that will be sent to promote this content.…" at bounding box center [869, 365] width 705 height 588
click at [827, 202] on link at bounding box center [832, 201] width 28 height 21
drag, startPoint x: 723, startPoint y: 497, endPoint x: 752, endPoint y: 494, distance: 29.2
click at [724, 498] on div "With a reliable QR code generator, you can create unique experiences that not o…" at bounding box center [714, 495] width 175 height 65
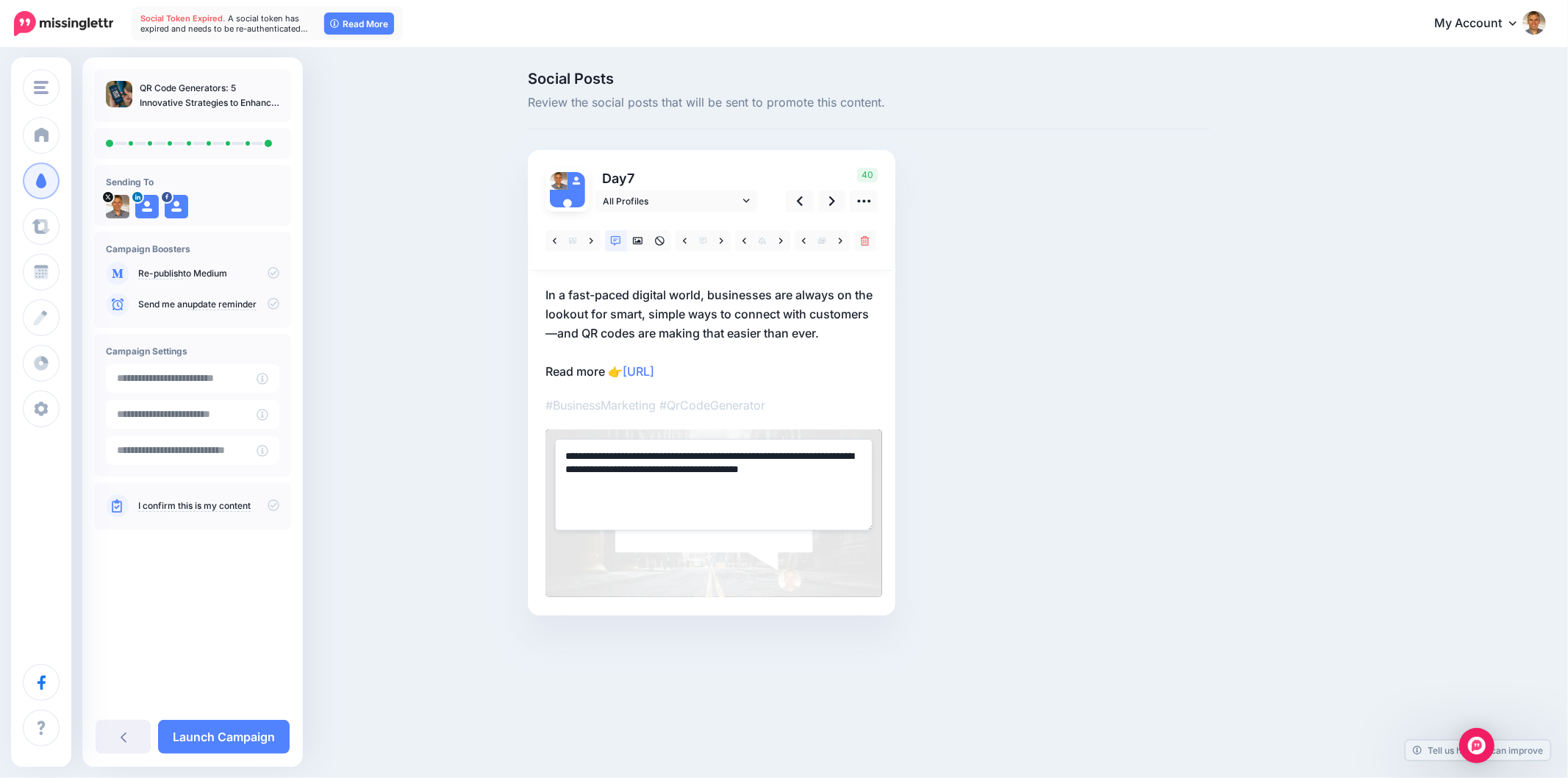
drag, startPoint x: 725, startPoint y: 449, endPoint x: 557, endPoint y: 434, distance: 168.7
click at [554, 438] on div "**********" at bounding box center [714, 513] width 337 height 167
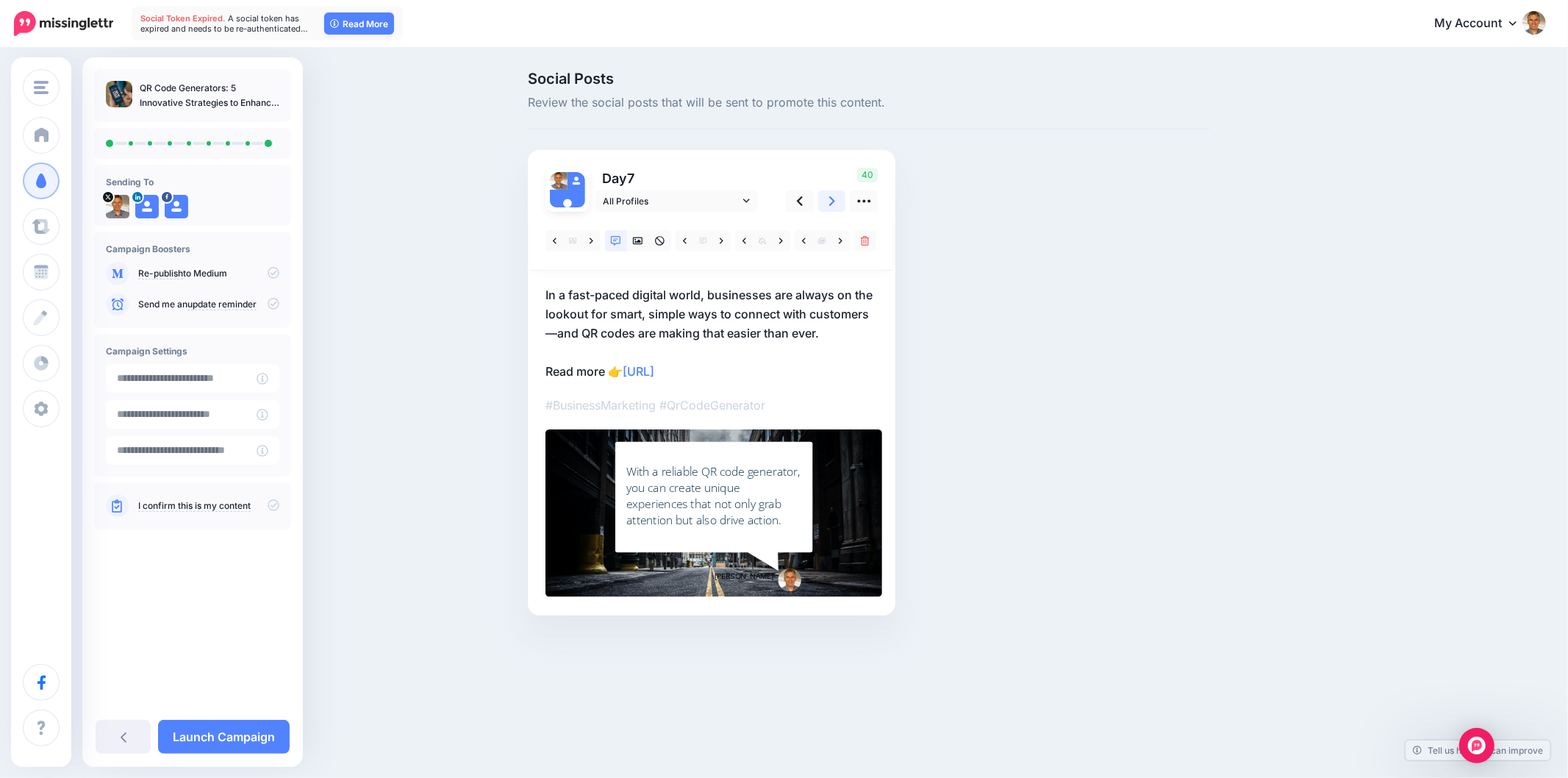
click at [828, 201] on link at bounding box center [832, 201] width 28 height 21
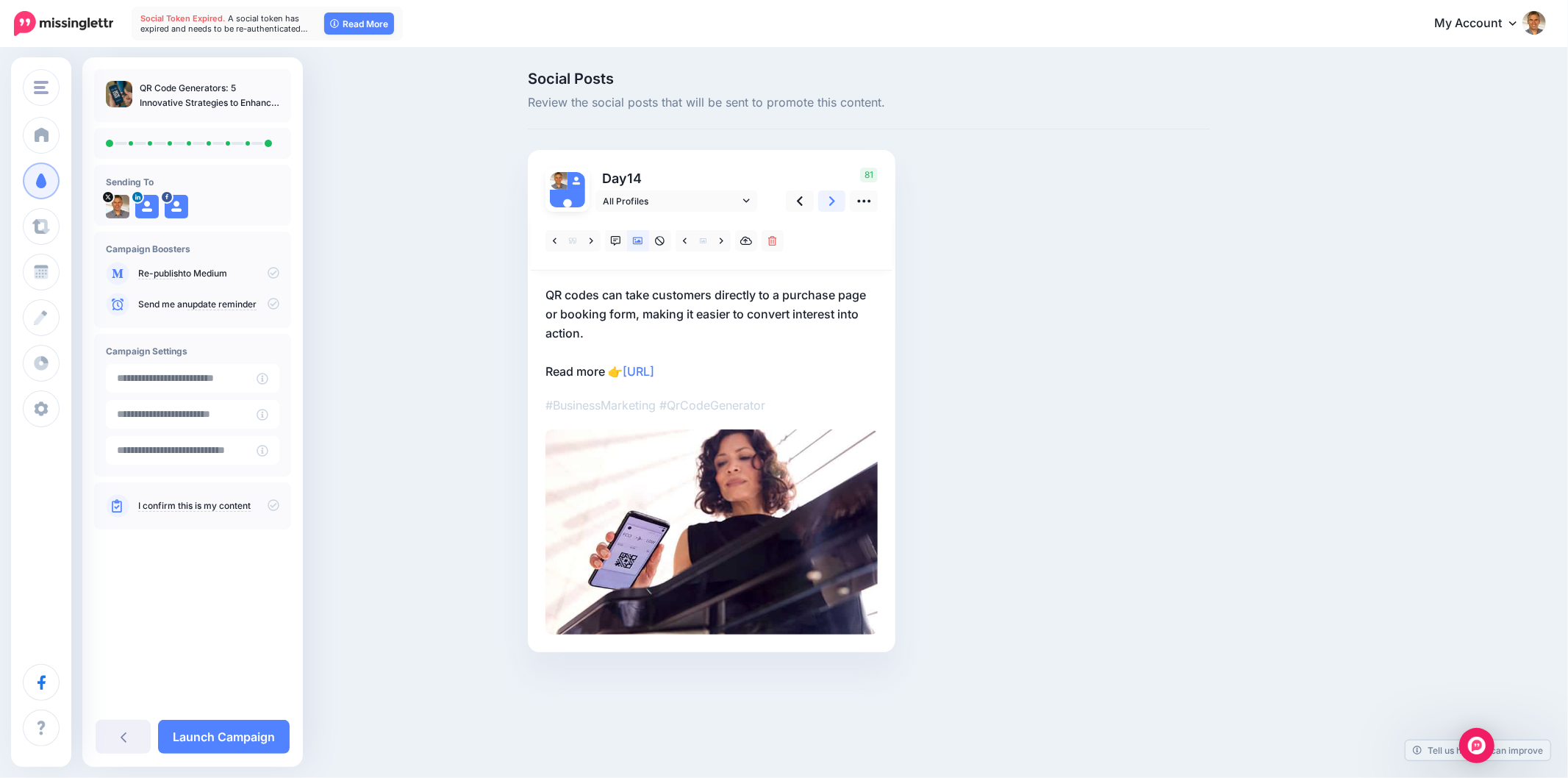
click at [828, 201] on link at bounding box center [832, 201] width 28 height 21
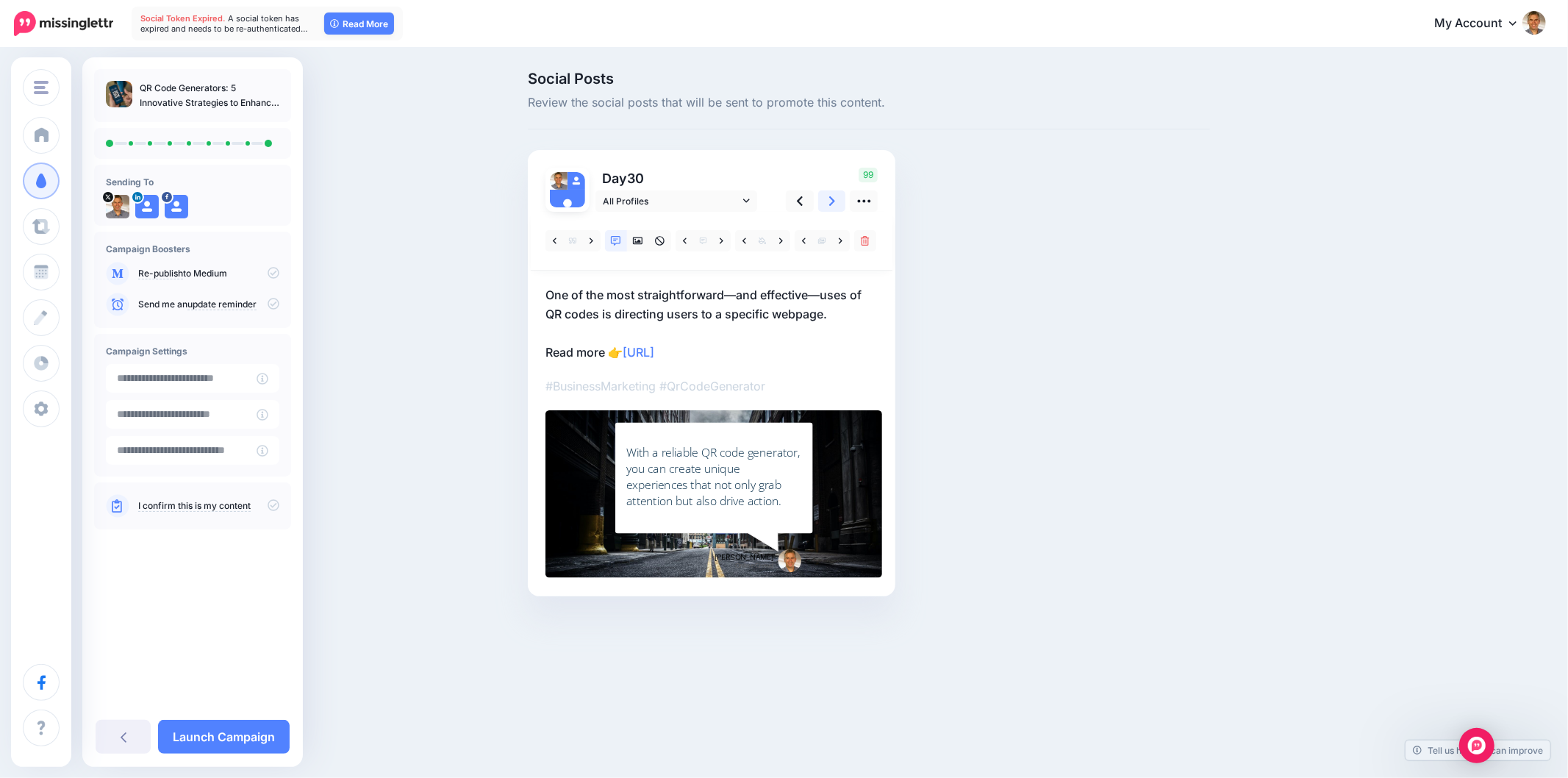
click at [828, 198] on link at bounding box center [832, 201] width 28 height 21
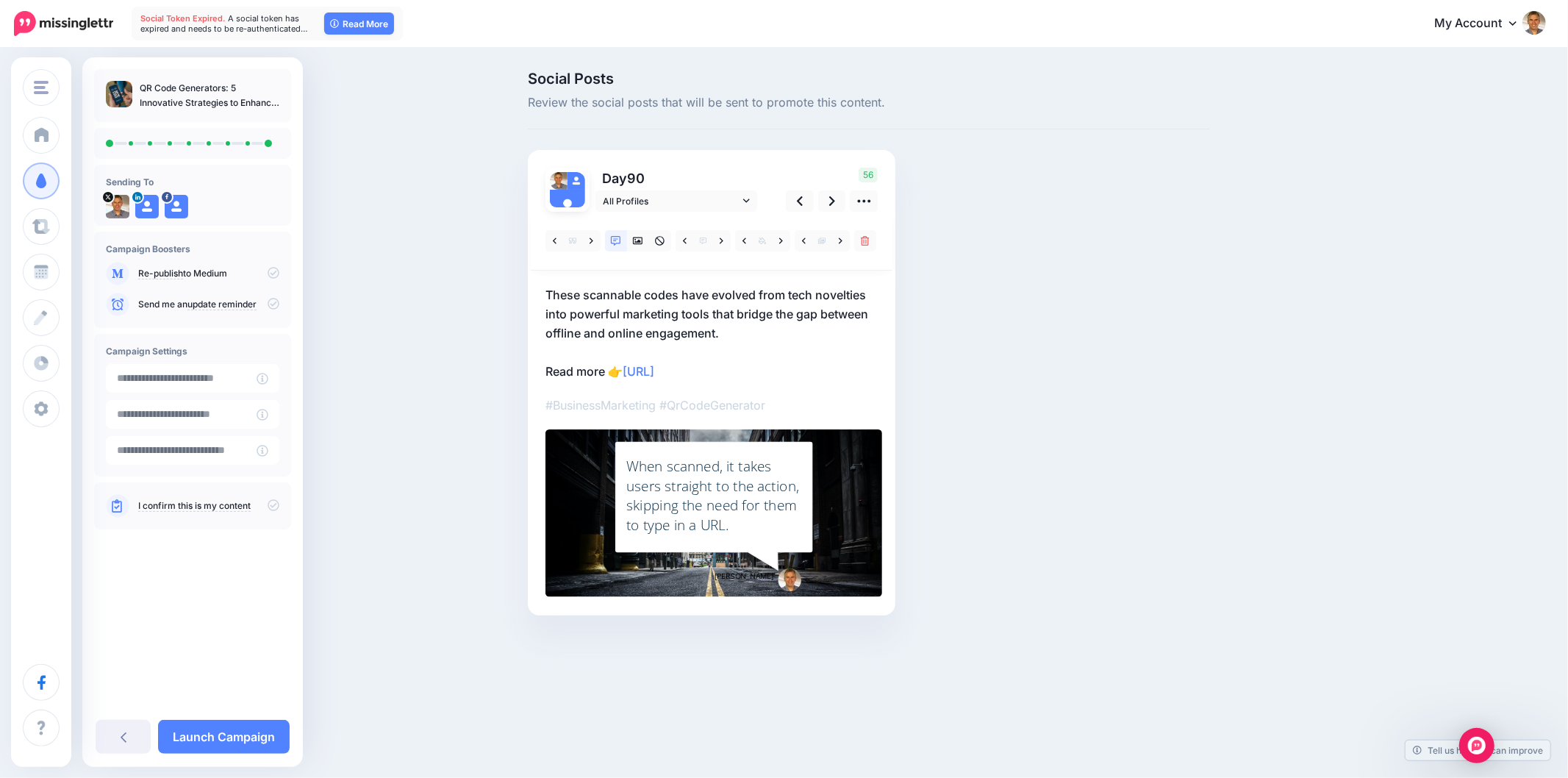
click at [1401, 233] on div "Social Posts Review the social posts that will be sent to promote this content.…" at bounding box center [784, 365] width 1568 height 632
click at [1464, 390] on div "Social Posts Review the social posts that will be sent to promote this content.…" at bounding box center [784, 365] width 1568 height 632
drag, startPoint x: 949, startPoint y: 416, endPoint x: 945, endPoint y: 408, distance: 8.9
click at [946, 414] on div "Social Posts Review the social posts that will be sent to promote this content.…" at bounding box center [869, 365] width 705 height 588
click at [803, 201] on link at bounding box center [799, 201] width 28 height 21
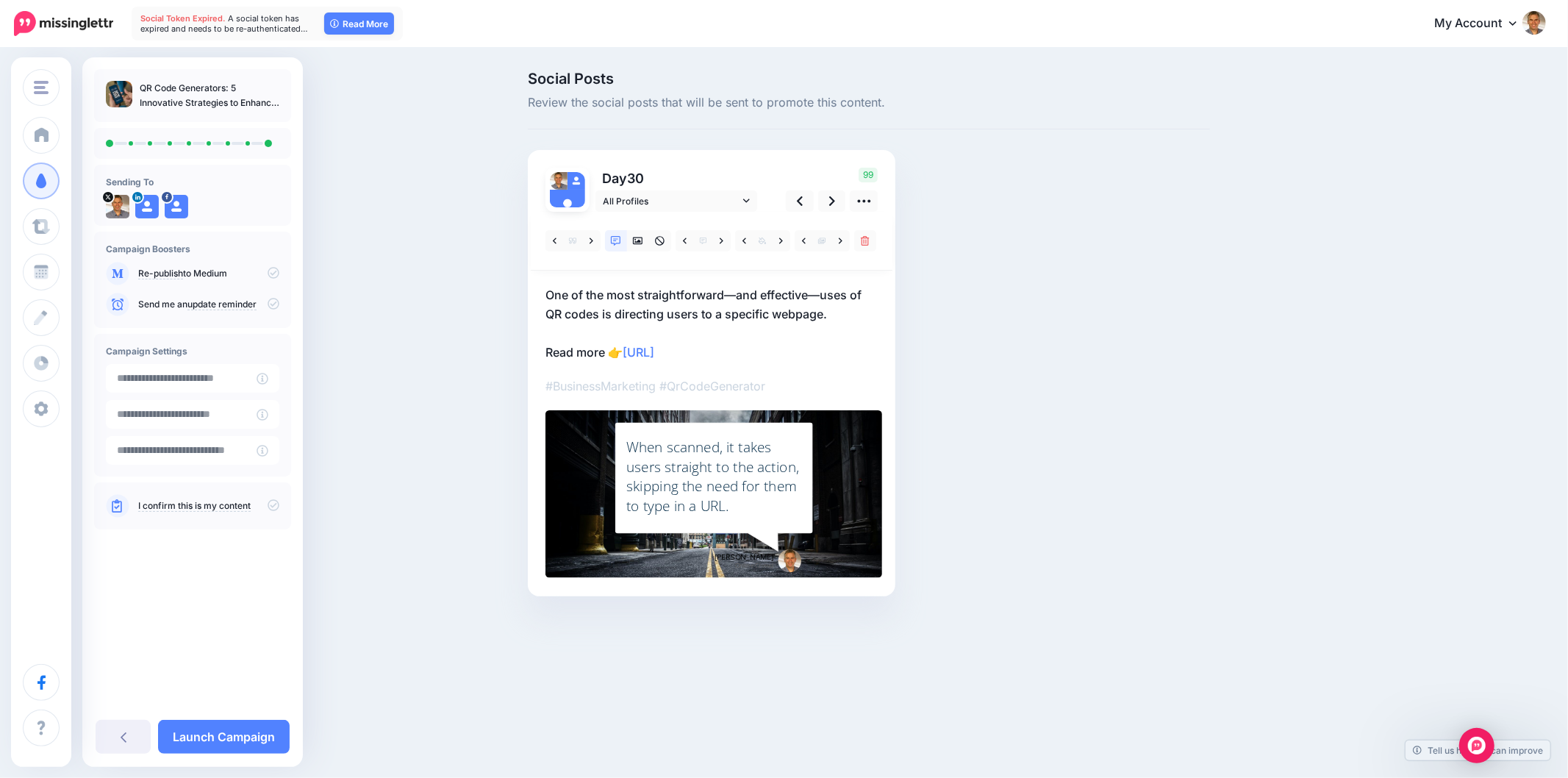
click at [544, 291] on div "Day 30 All Profiles" at bounding box center [711, 373] width 367 height 446
drag, startPoint x: 634, startPoint y: 446, endPoint x: 722, endPoint y: 472, distance: 91.8
click at [722, 472] on div "When scanned, it takes users straight to the action, skipping the need for them…" at bounding box center [714, 476] width 175 height 78
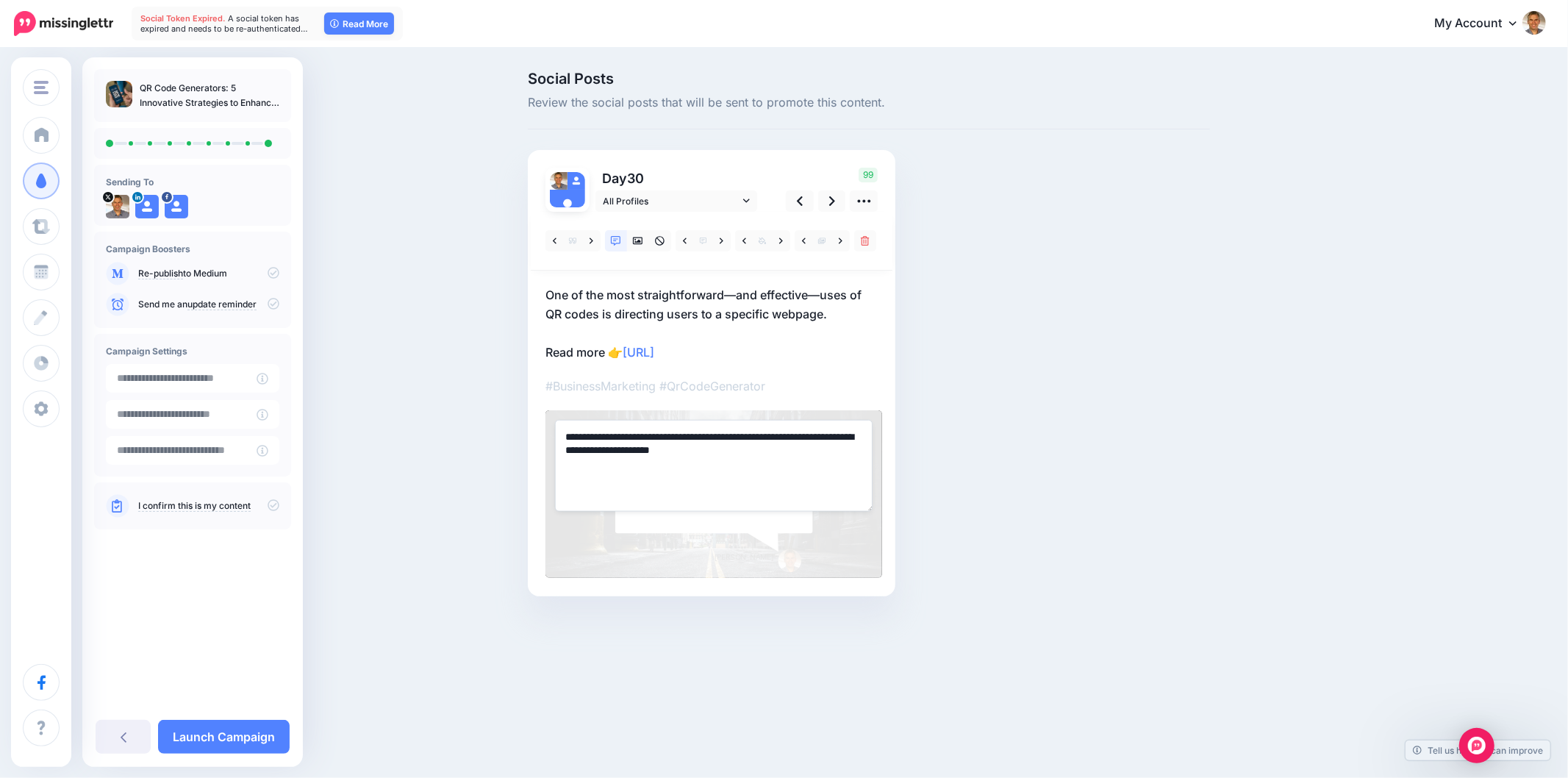
drag, startPoint x: 811, startPoint y: 437, endPoint x: 518, endPoint y: 437, distance: 293.0
click at [518, 437] on div "Social Posts Review the social posts that will be sent to promote this content.…" at bounding box center [869, 355] width 705 height 569
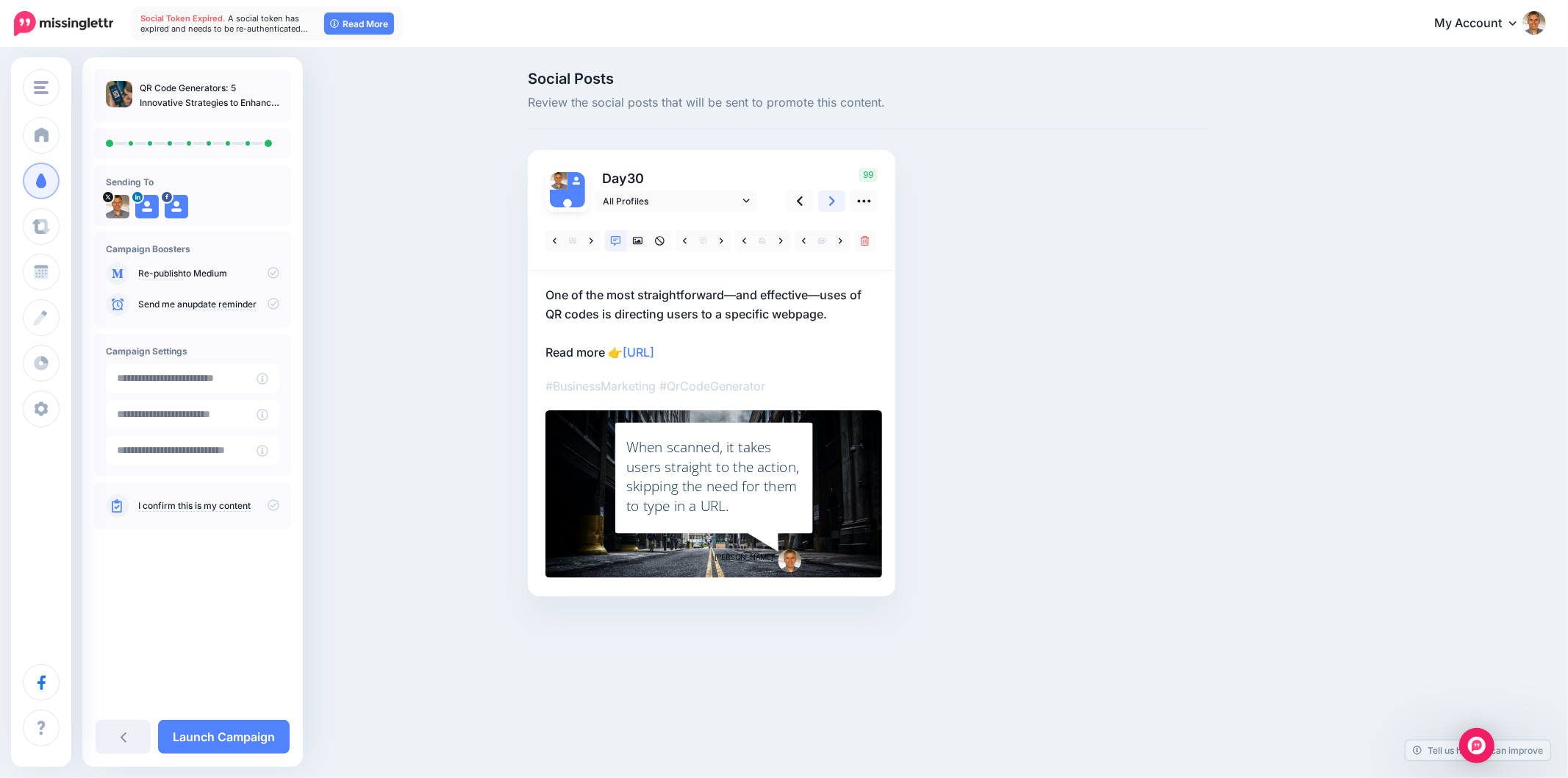
click at [836, 201] on link at bounding box center [832, 201] width 28 height 21
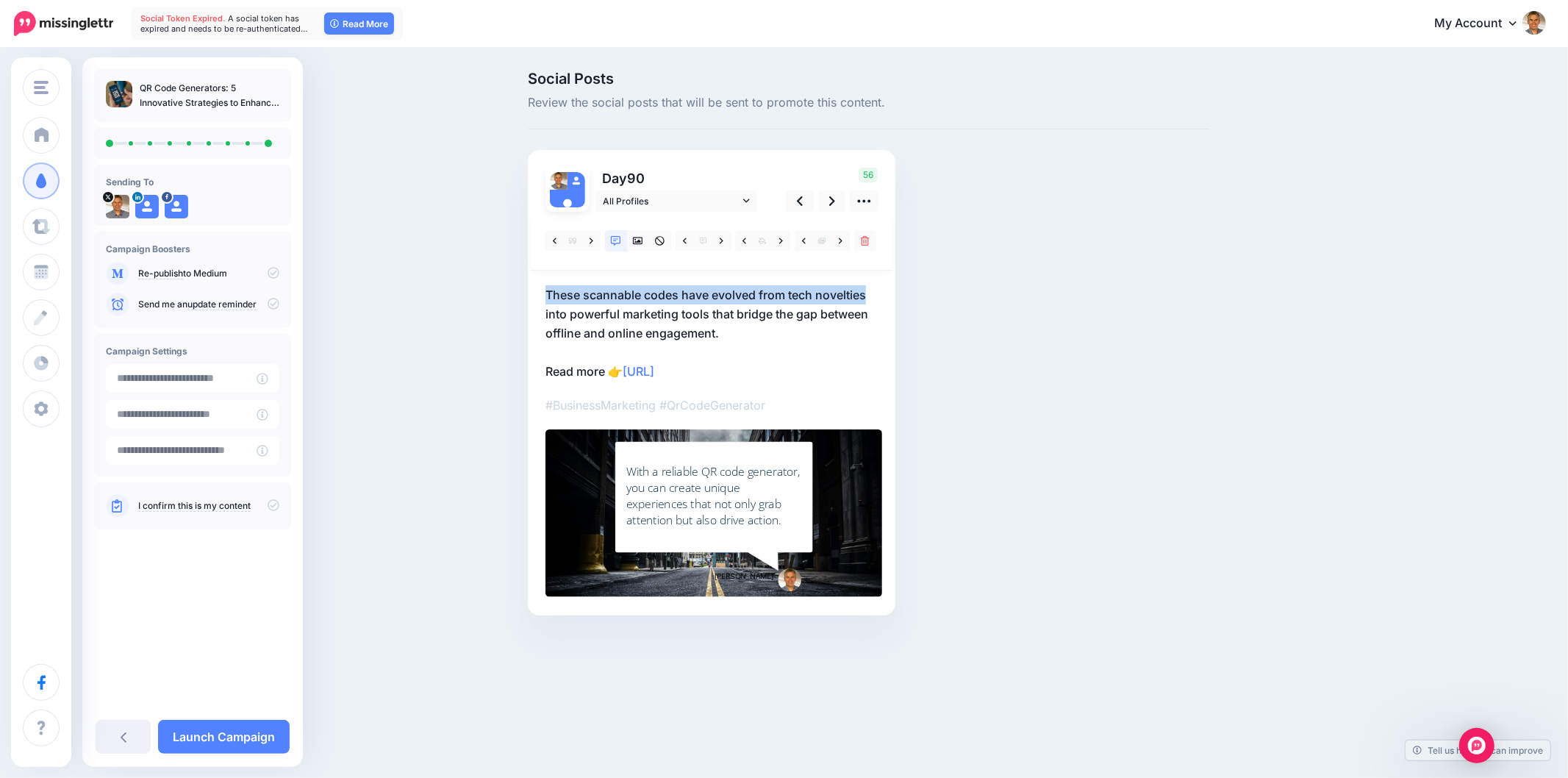
drag, startPoint x: 628, startPoint y: 296, endPoint x: 894, endPoint y: 288, distance: 266.1
click at [894, 288] on div "Day 90 All Profiles" at bounding box center [711, 382] width 367 height 465
click at [800, 199] on icon at bounding box center [799, 201] width 6 height 9
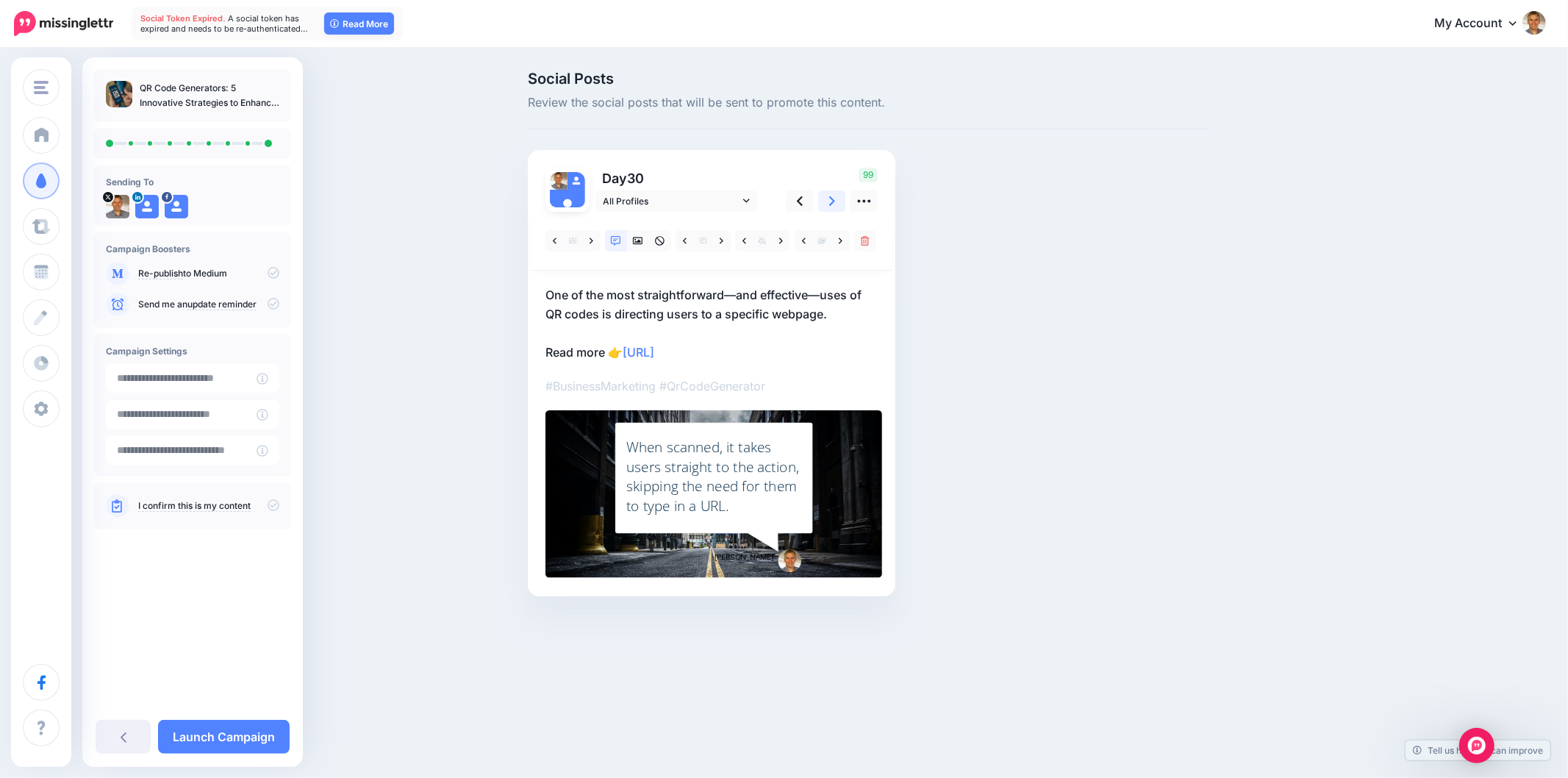
drag, startPoint x: 831, startPoint y: 197, endPoint x: 862, endPoint y: 217, distance: 36.9
click at [832, 196] on icon at bounding box center [832, 201] width 6 height 16
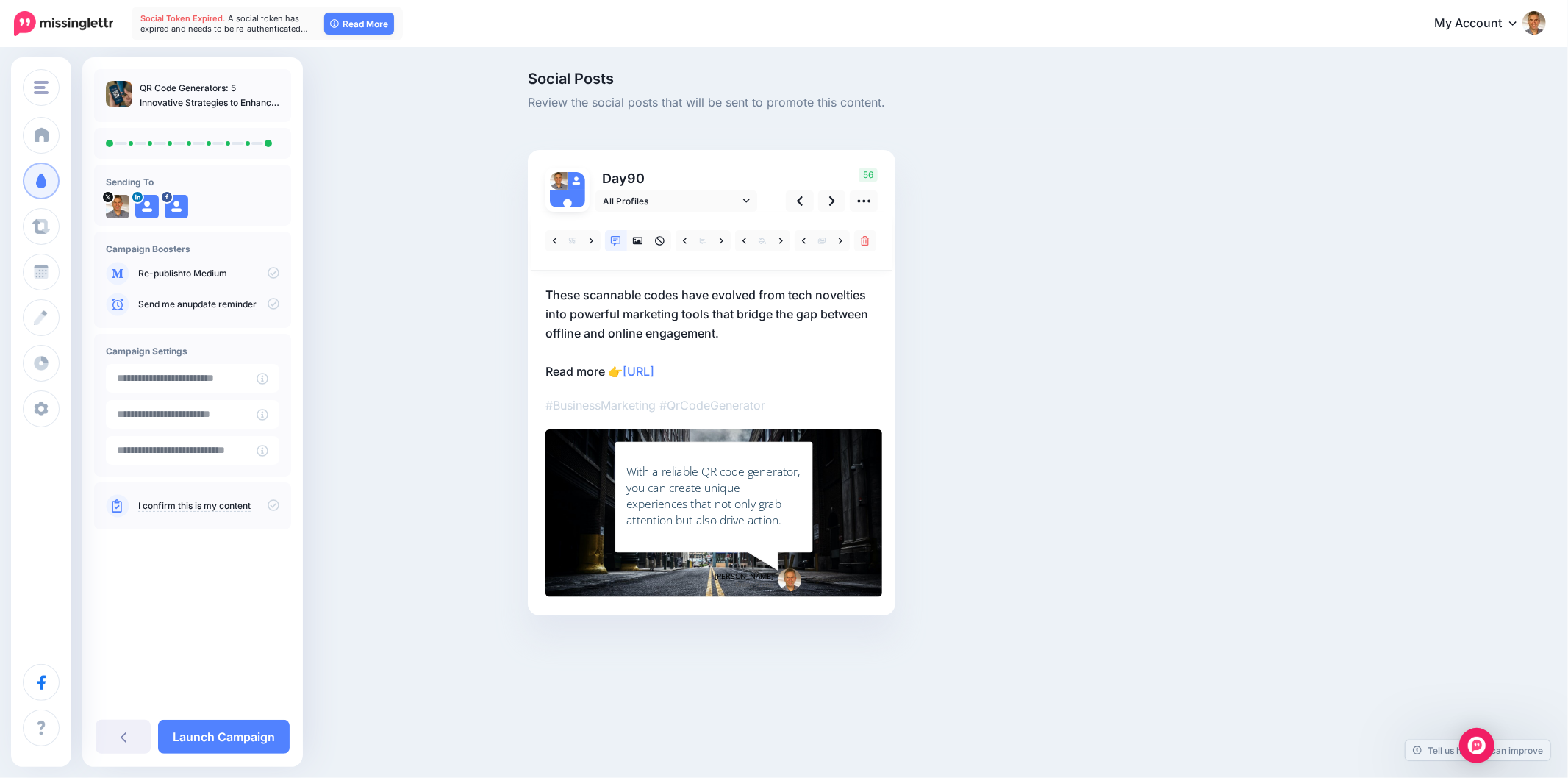
click at [1041, 425] on div "Social Posts Review the social posts that will be sent to promote this content.…" at bounding box center [869, 365] width 705 height 588
click at [1244, 424] on div "Social Posts Review the social posts that will be sent to promote this content.…" at bounding box center [939, 365] width 845 height 588
click at [797, 195] on icon at bounding box center [799, 201] width 6 height 16
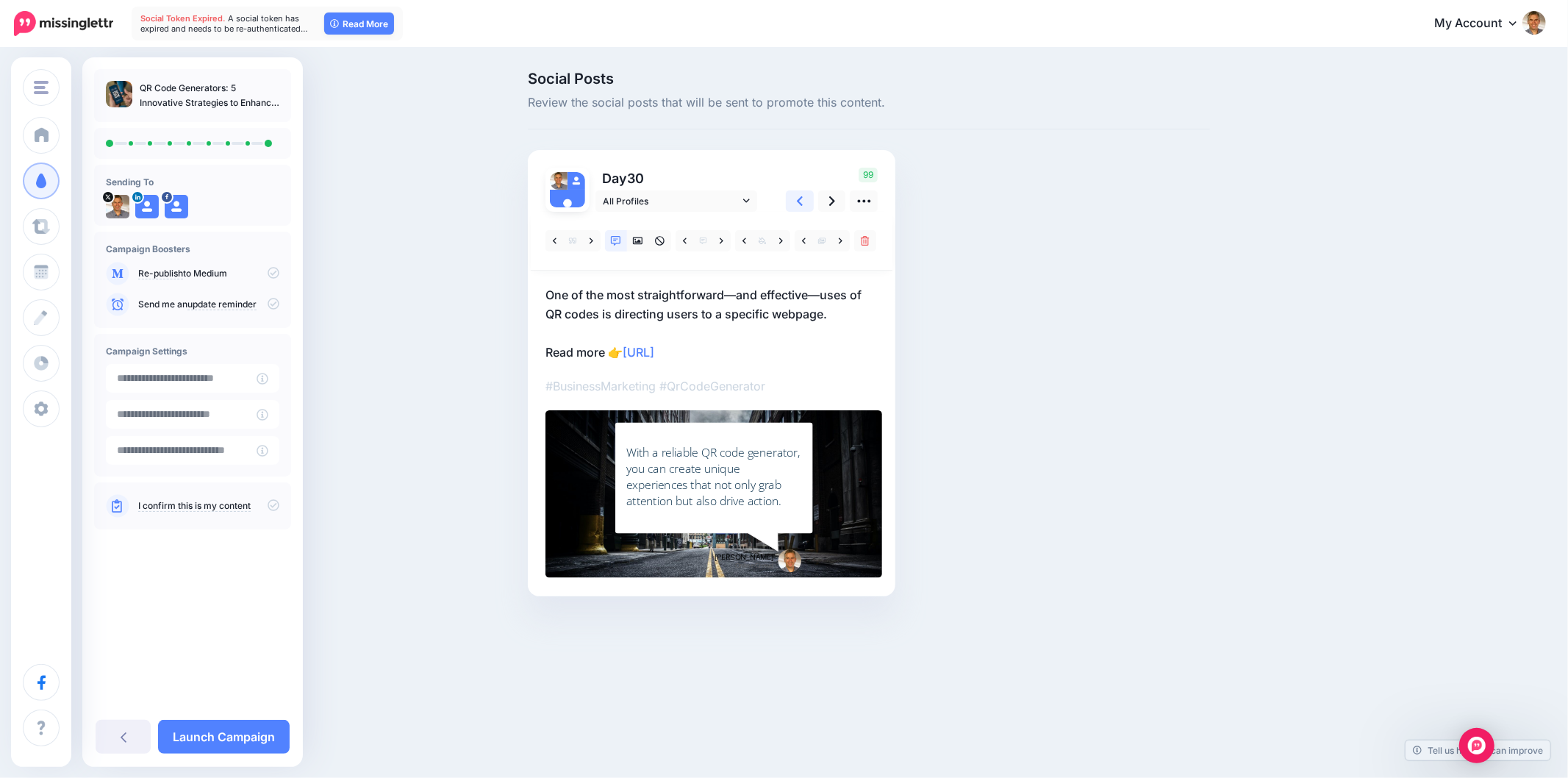
click at [797, 195] on icon at bounding box center [799, 201] width 6 height 16
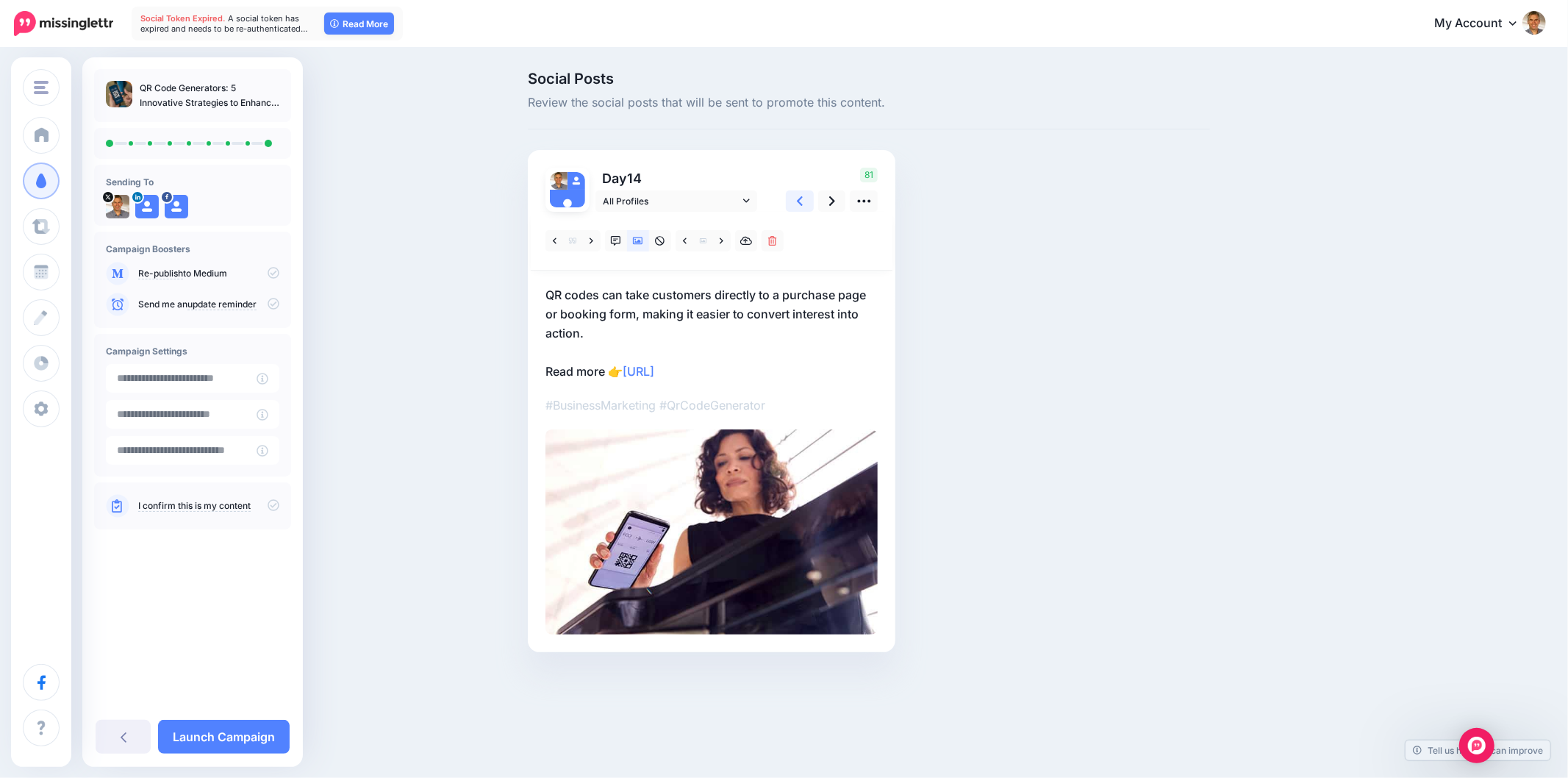
click at [797, 195] on icon at bounding box center [799, 201] width 6 height 16
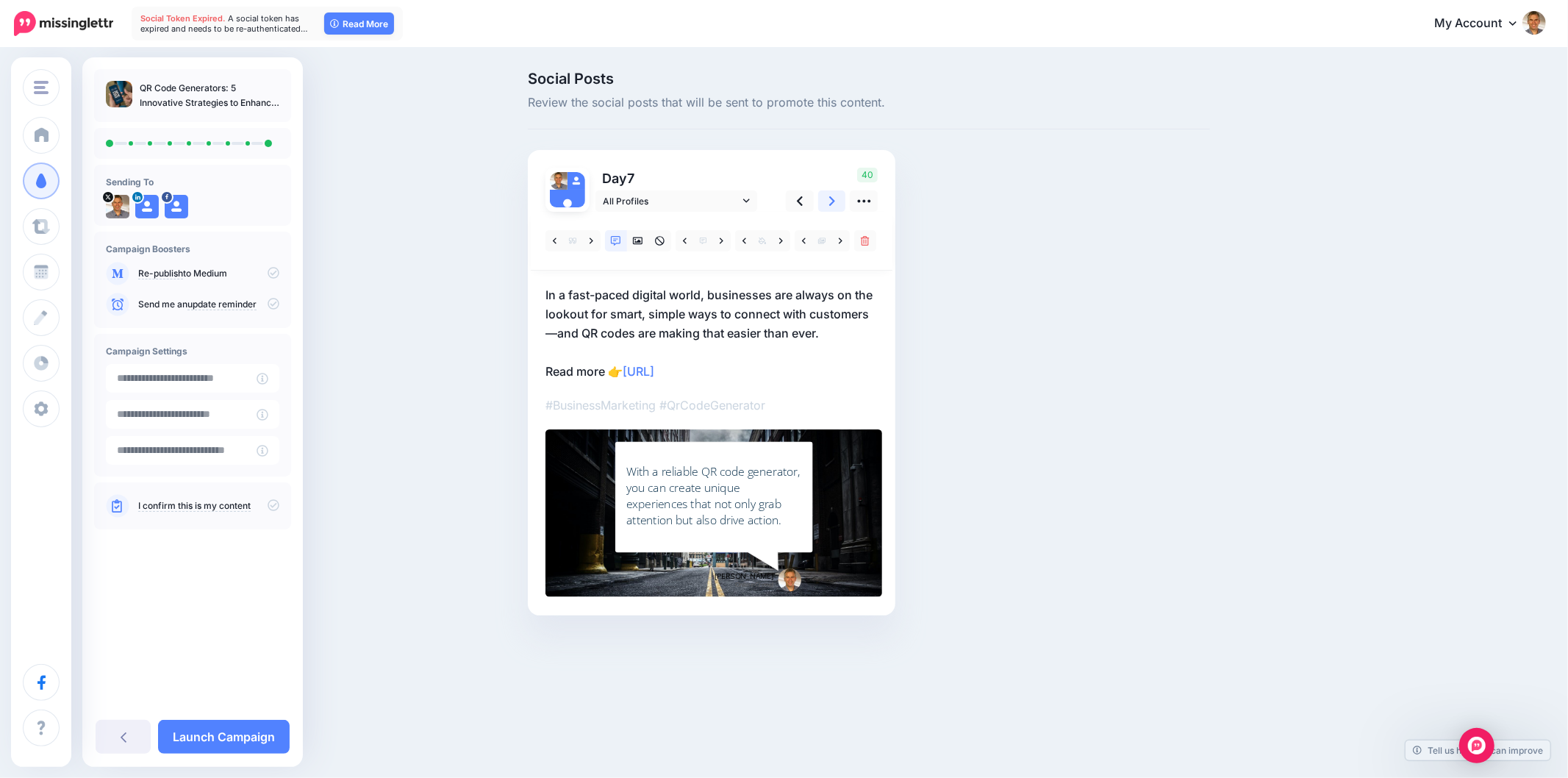
click at [838, 198] on link at bounding box center [832, 201] width 28 height 21
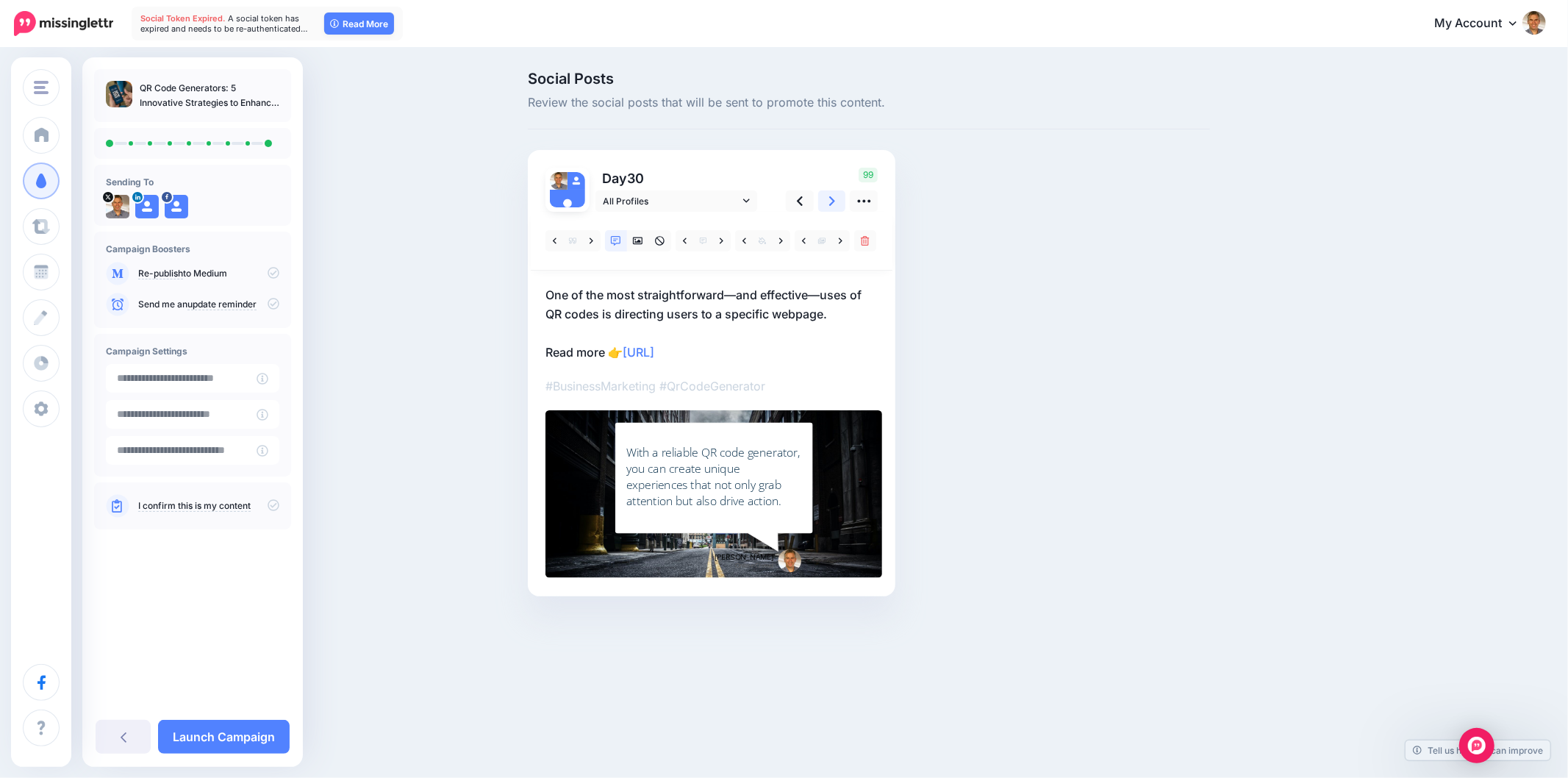
click at [838, 198] on link at bounding box center [832, 201] width 28 height 21
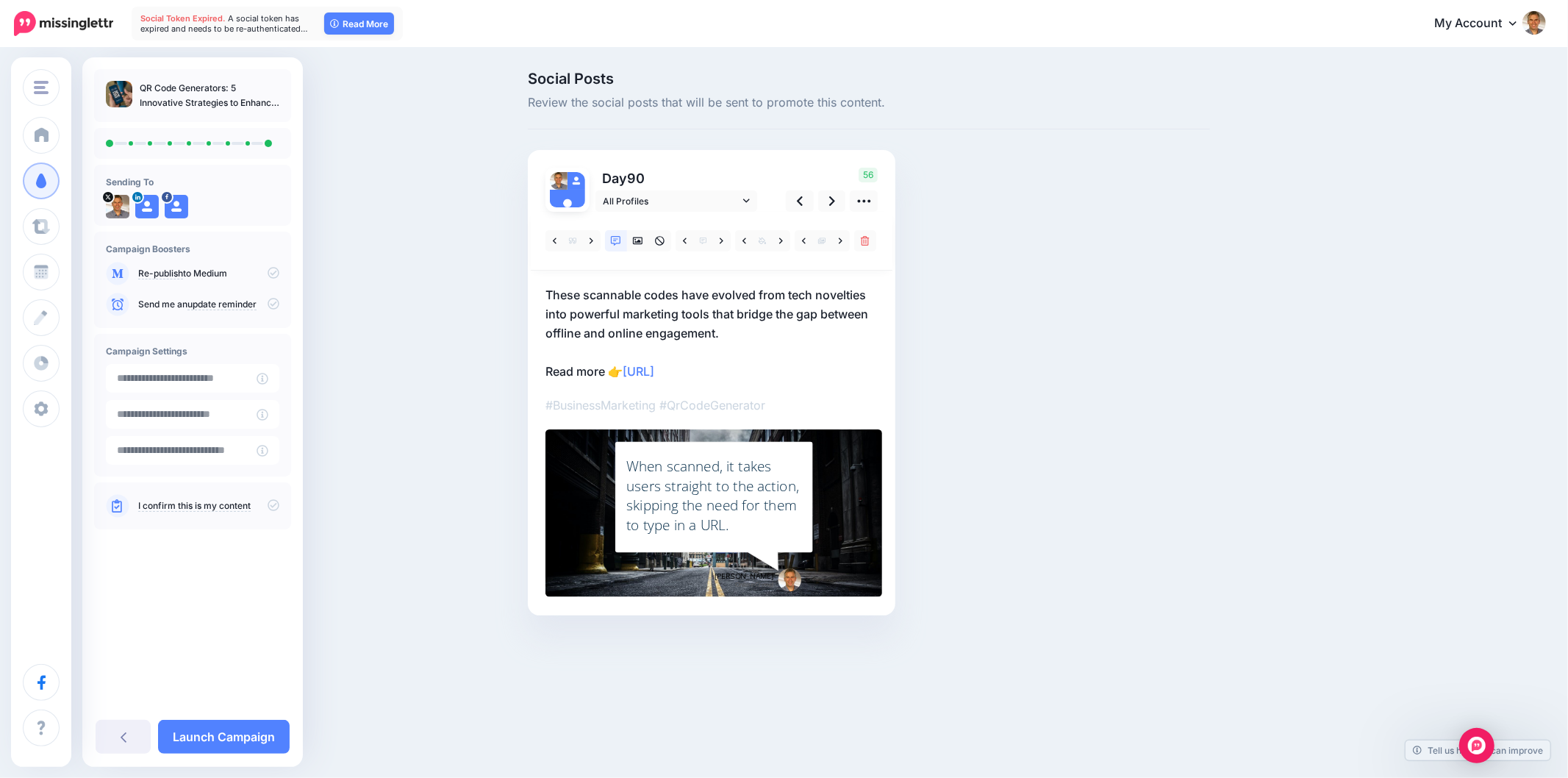
click at [694, 512] on div "When scanned, it takes users straight to the action, skipping the need for them…" at bounding box center [714, 495] width 175 height 78
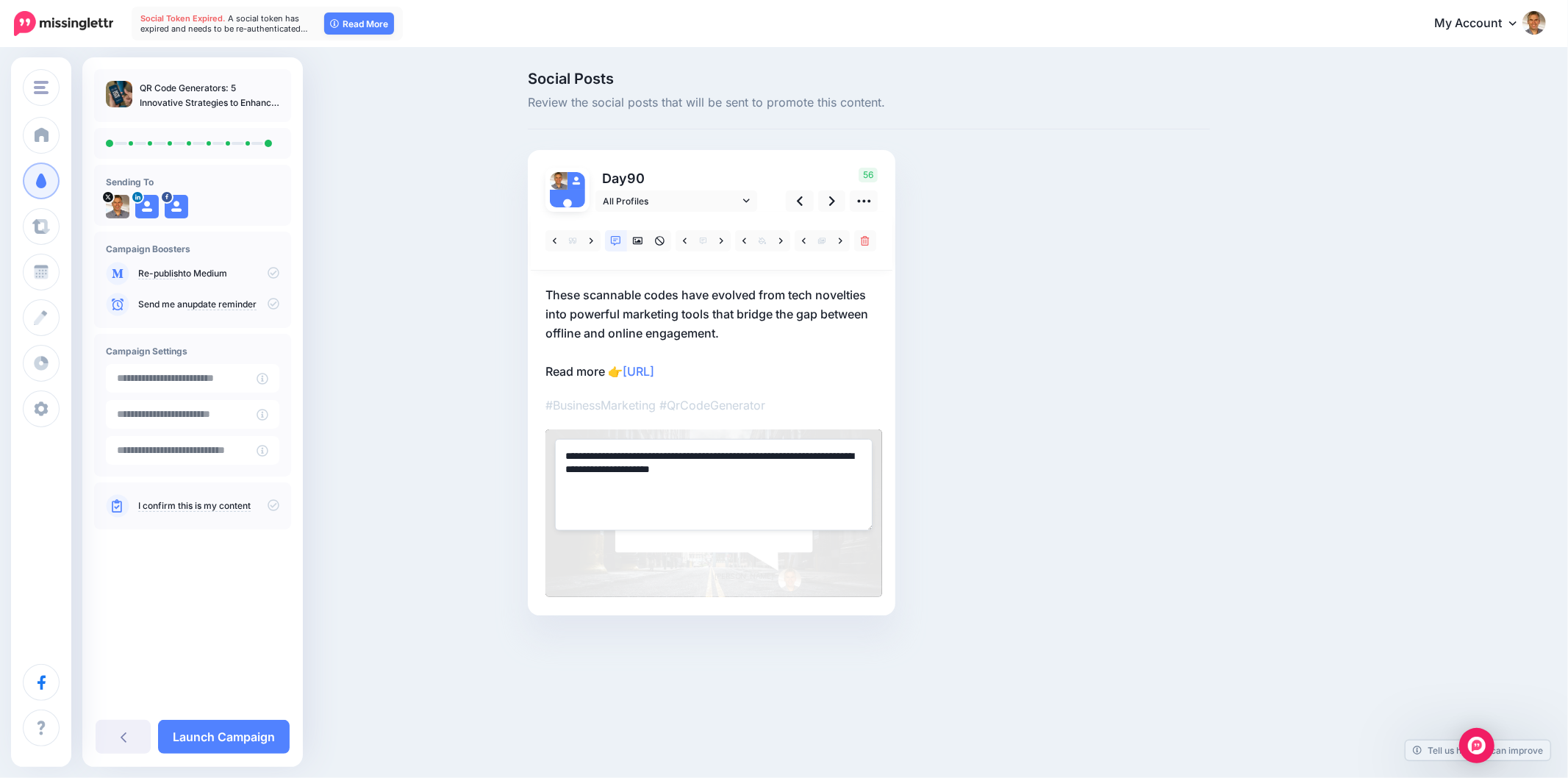
click at [694, 512] on textarea "**********" at bounding box center [714, 484] width 318 height 91
click at [694, 511] on textarea "**********" at bounding box center [714, 484] width 318 height 91
paste textarea "**********"
type textarea "**********"
click at [1154, 469] on div "Social Posts Review the social posts that will be sent to promote this content.…" at bounding box center [869, 365] width 705 height 588
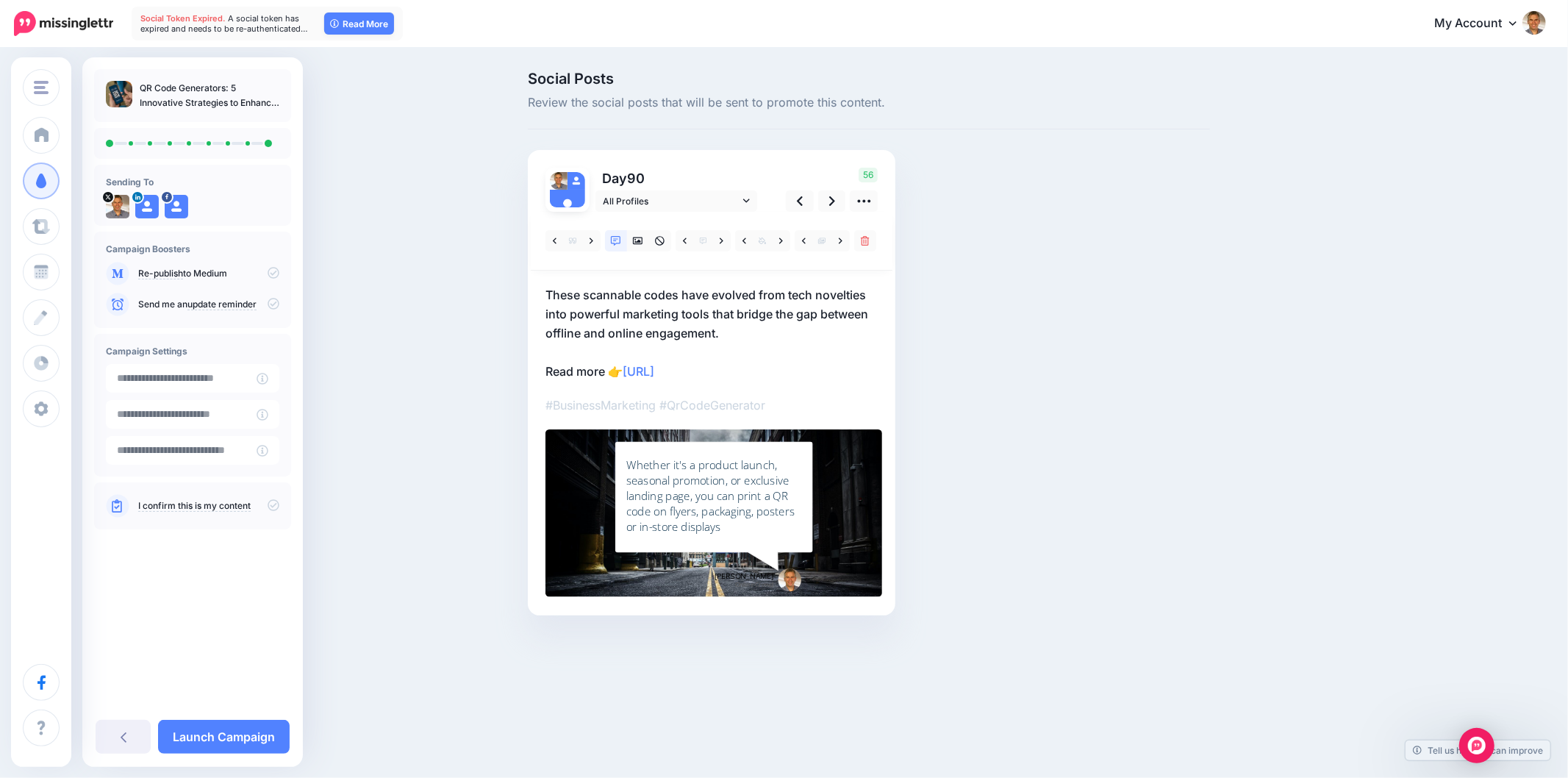
click at [1141, 567] on div "Social Posts Review the social posts that will be sent to promote this content.…" at bounding box center [869, 365] width 705 height 588
click at [1247, 474] on div "Social Posts Review the social posts that will be sent to promote this content.…" at bounding box center [939, 365] width 845 height 588
drag, startPoint x: 1422, startPoint y: 460, endPoint x: 1451, endPoint y: 438, distance: 36.4
click at [1422, 460] on div "Social Posts Review the social posts that will be sent to promote this content.…" at bounding box center [784, 365] width 1568 height 632
click at [829, 203] on icon at bounding box center [832, 201] width 6 height 16
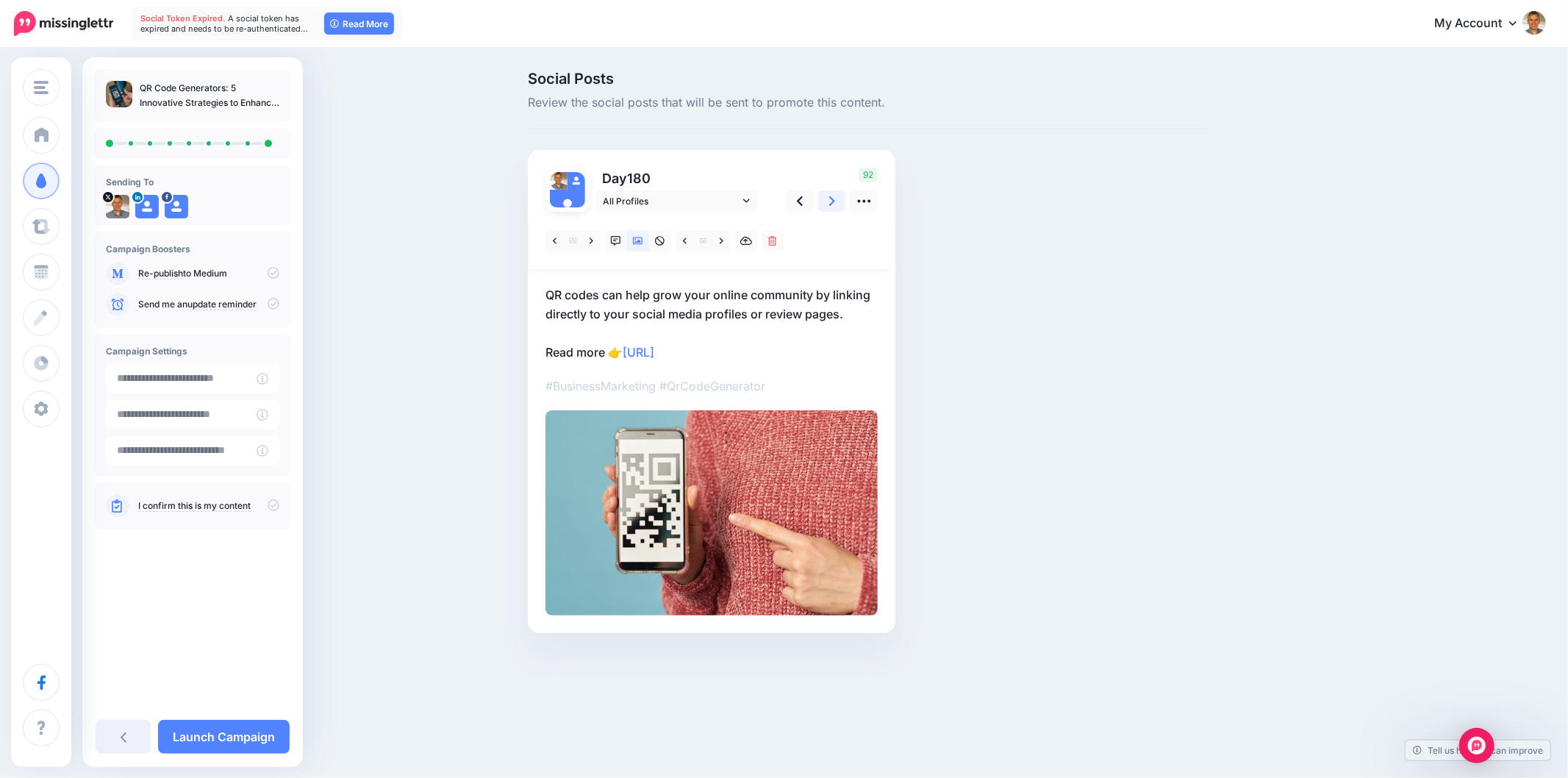
click at [833, 205] on icon at bounding box center [832, 201] width 6 height 16
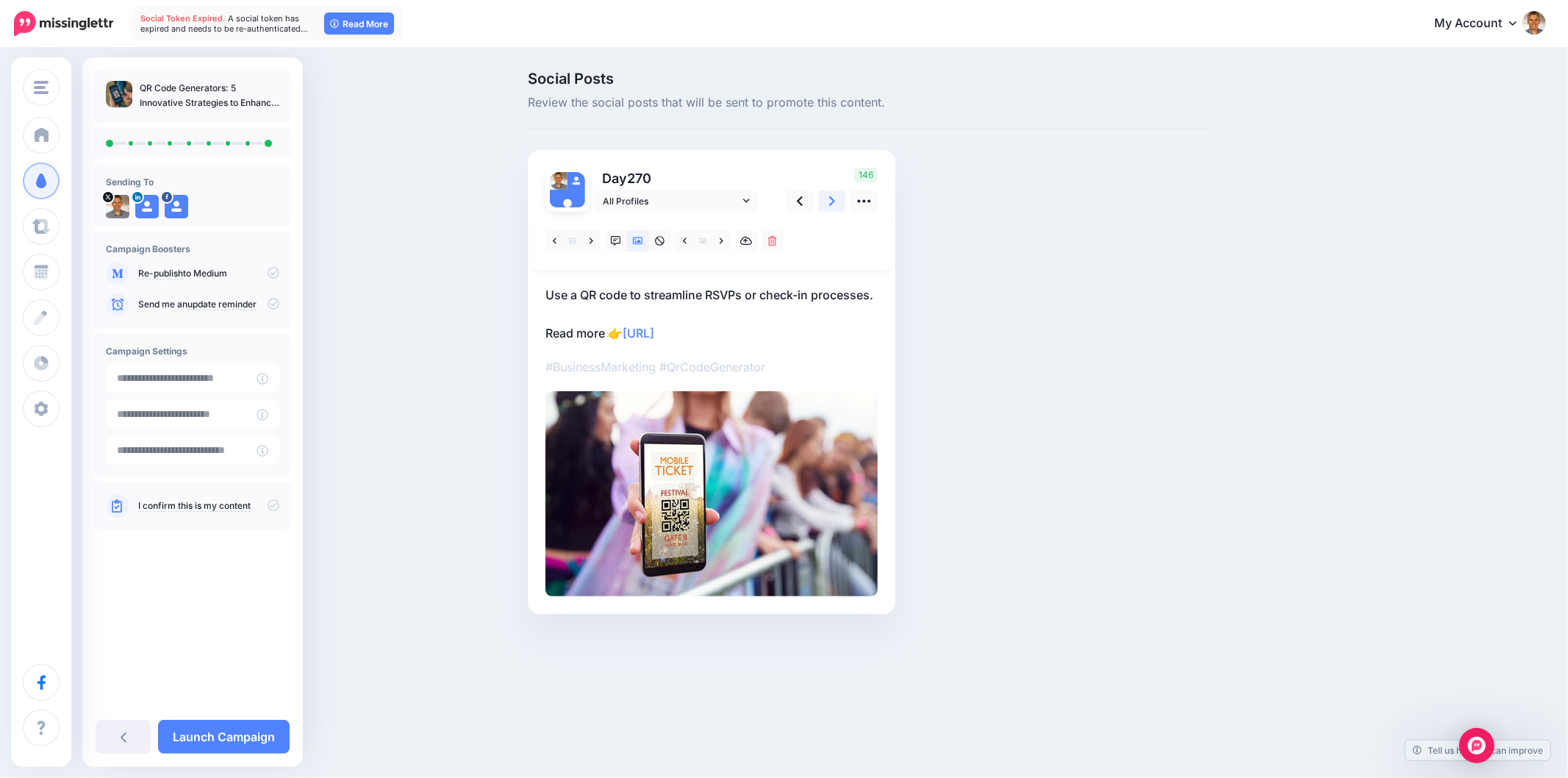
click at [827, 202] on link at bounding box center [832, 201] width 28 height 21
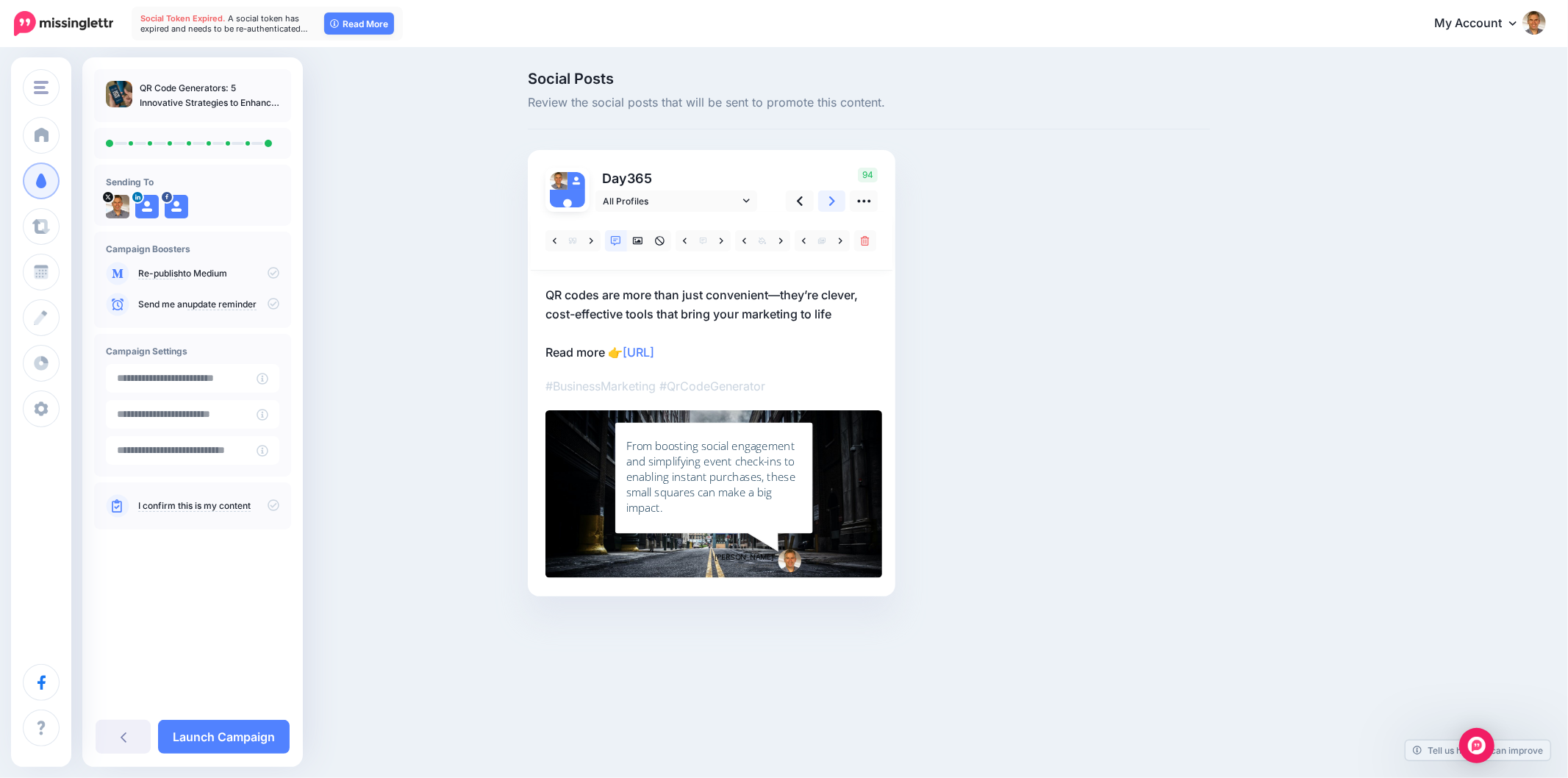
click at [829, 202] on icon at bounding box center [832, 201] width 6 height 16
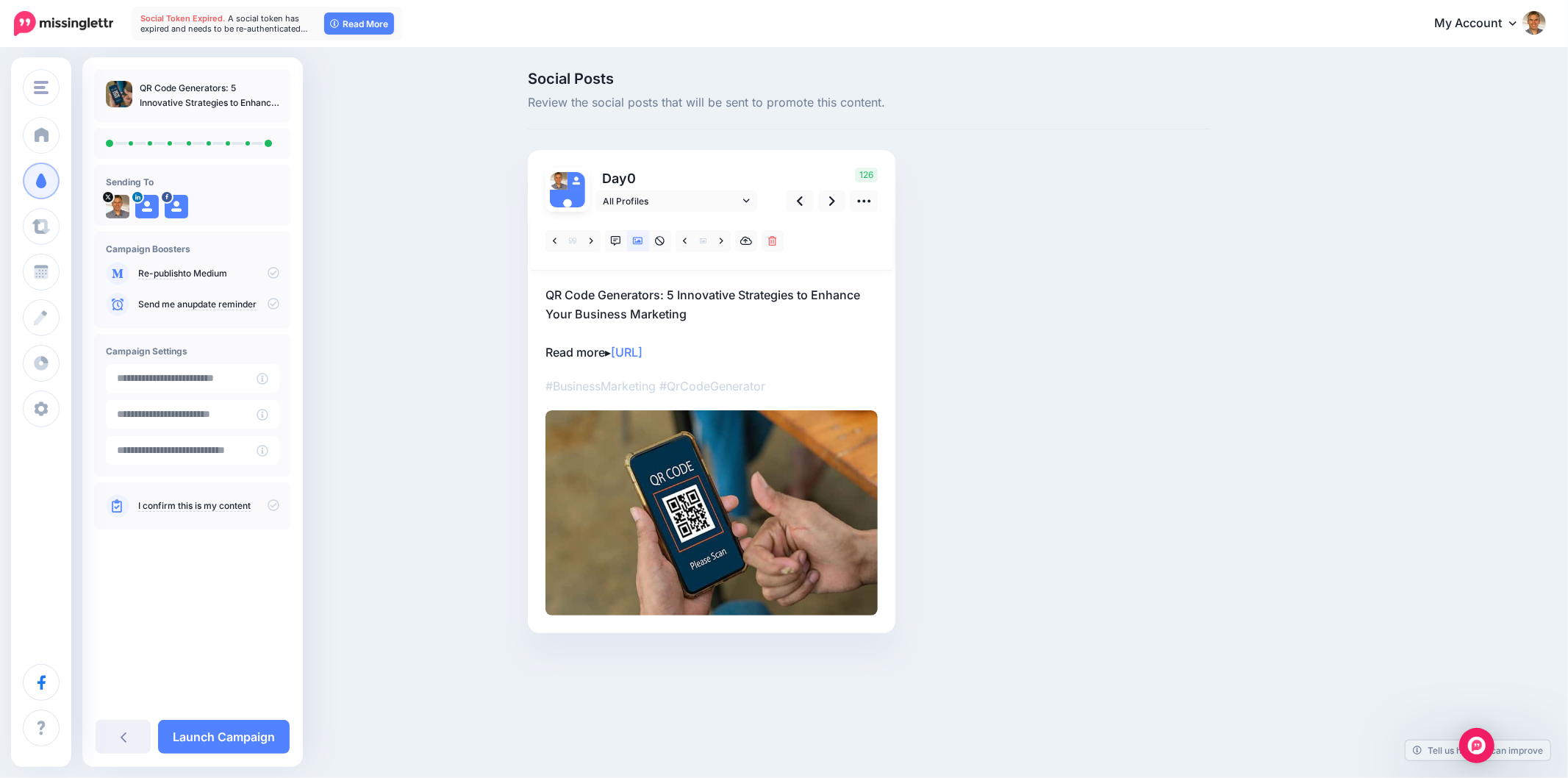
click at [1406, 387] on div "Social Posts Review the social posts that will be sent to promote this content.…" at bounding box center [784, 374] width 1568 height 650
click at [834, 198] on icon at bounding box center [832, 201] width 6 height 16
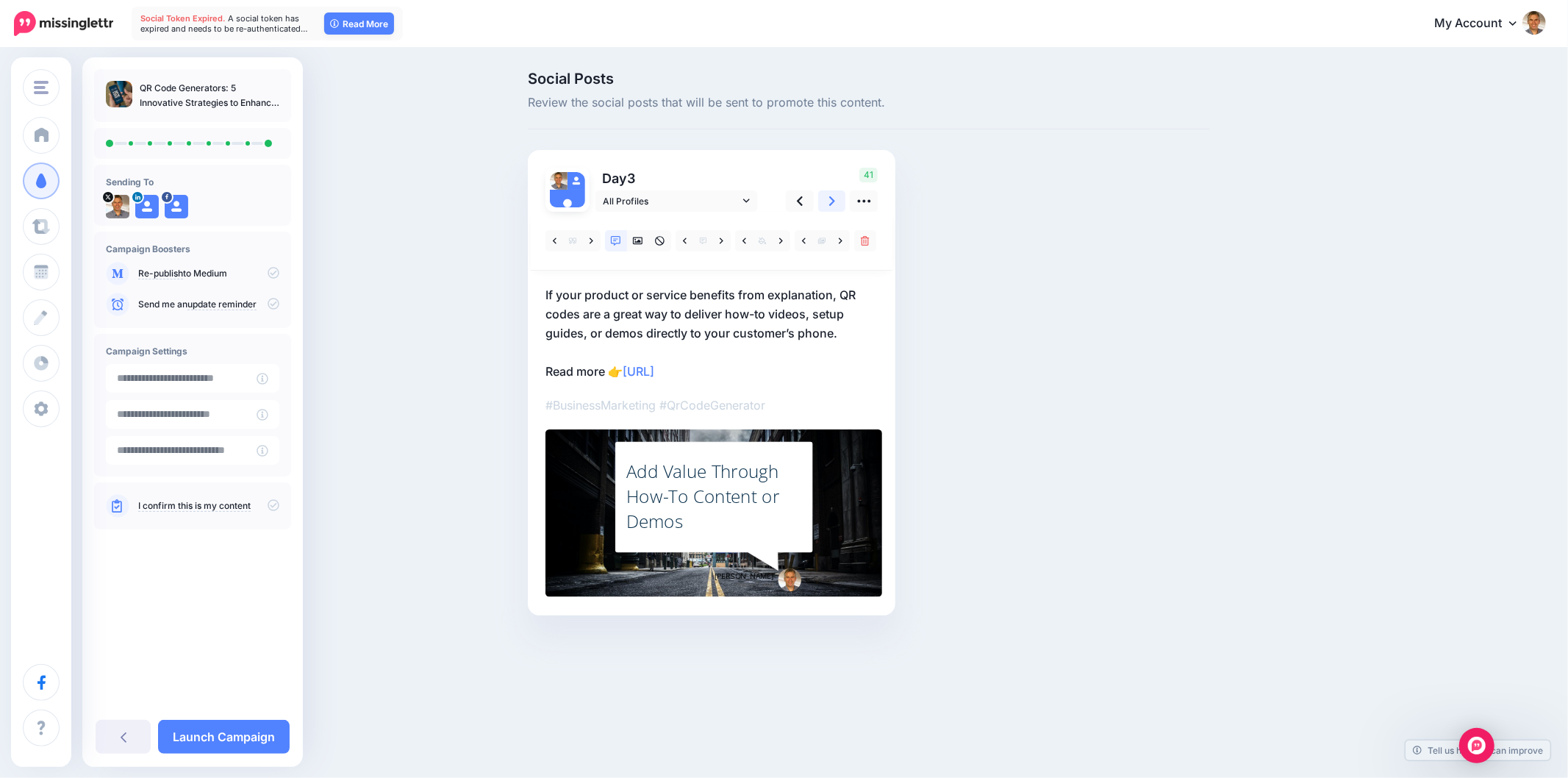
click at [832, 198] on icon at bounding box center [832, 201] width 6 height 9
click at [827, 199] on link at bounding box center [832, 201] width 28 height 21
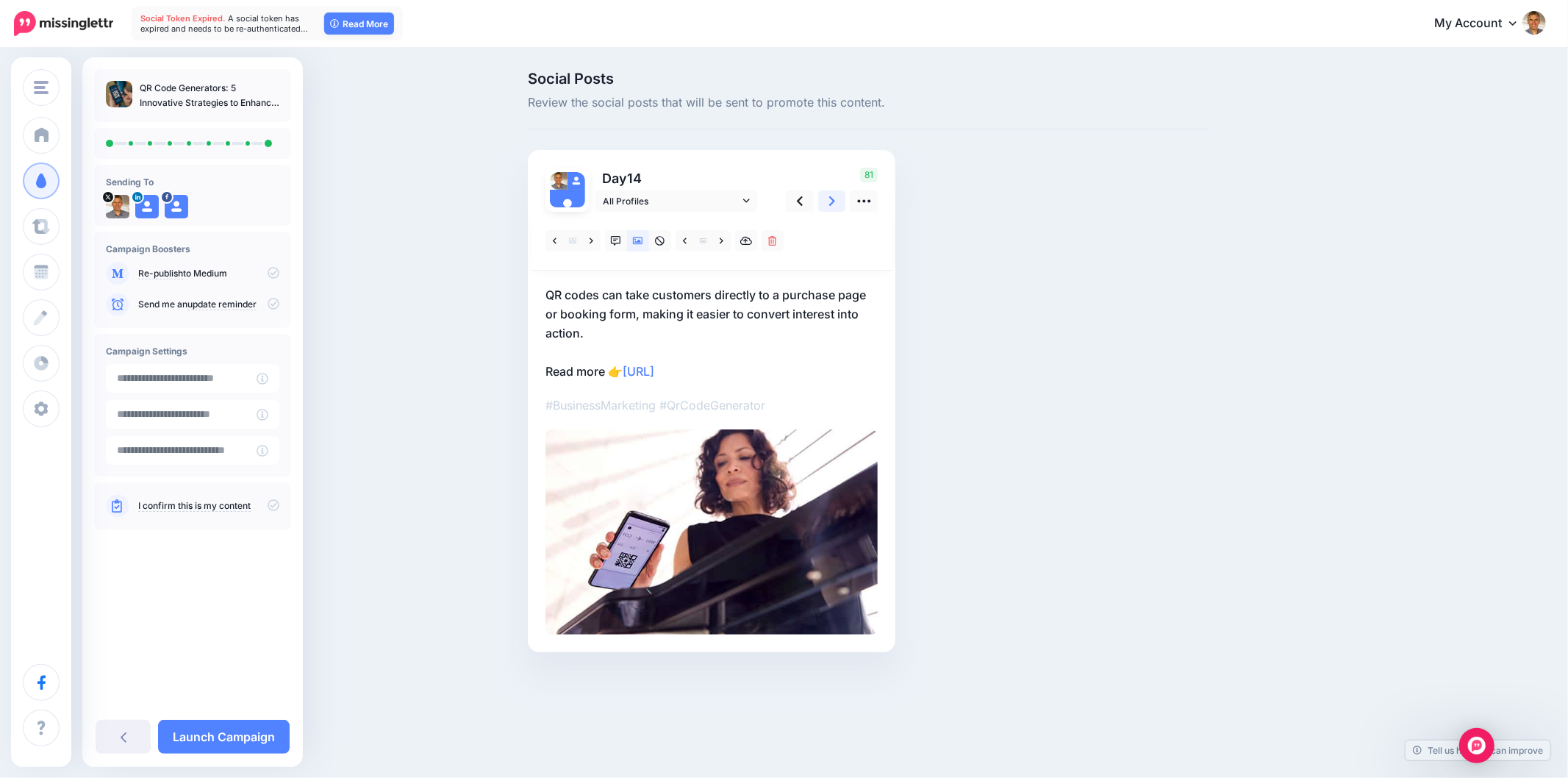
click at [833, 201] on icon at bounding box center [832, 201] width 6 height 16
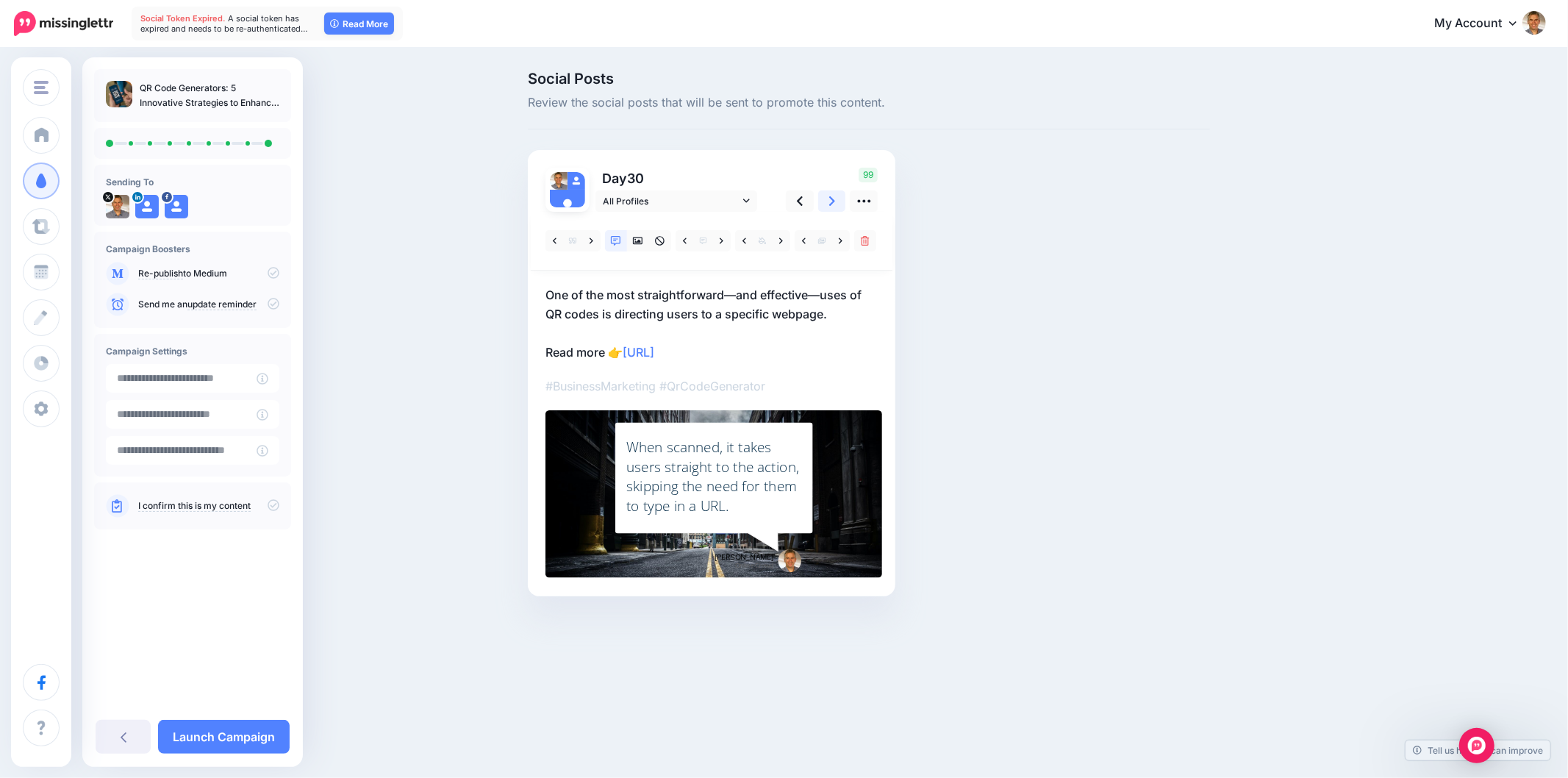
click at [831, 196] on icon at bounding box center [832, 201] width 6 height 9
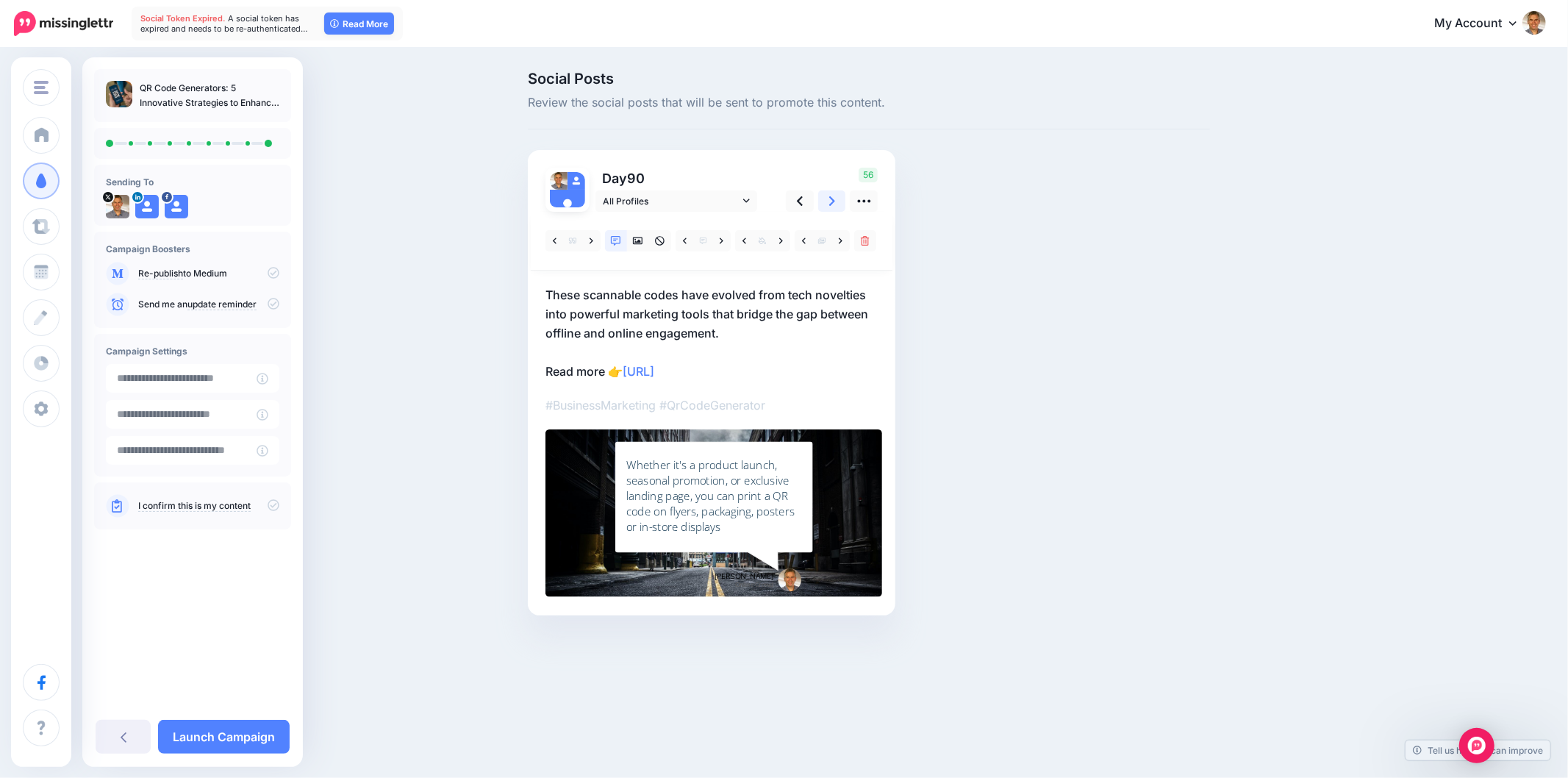
click at [841, 196] on link at bounding box center [832, 201] width 28 height 21
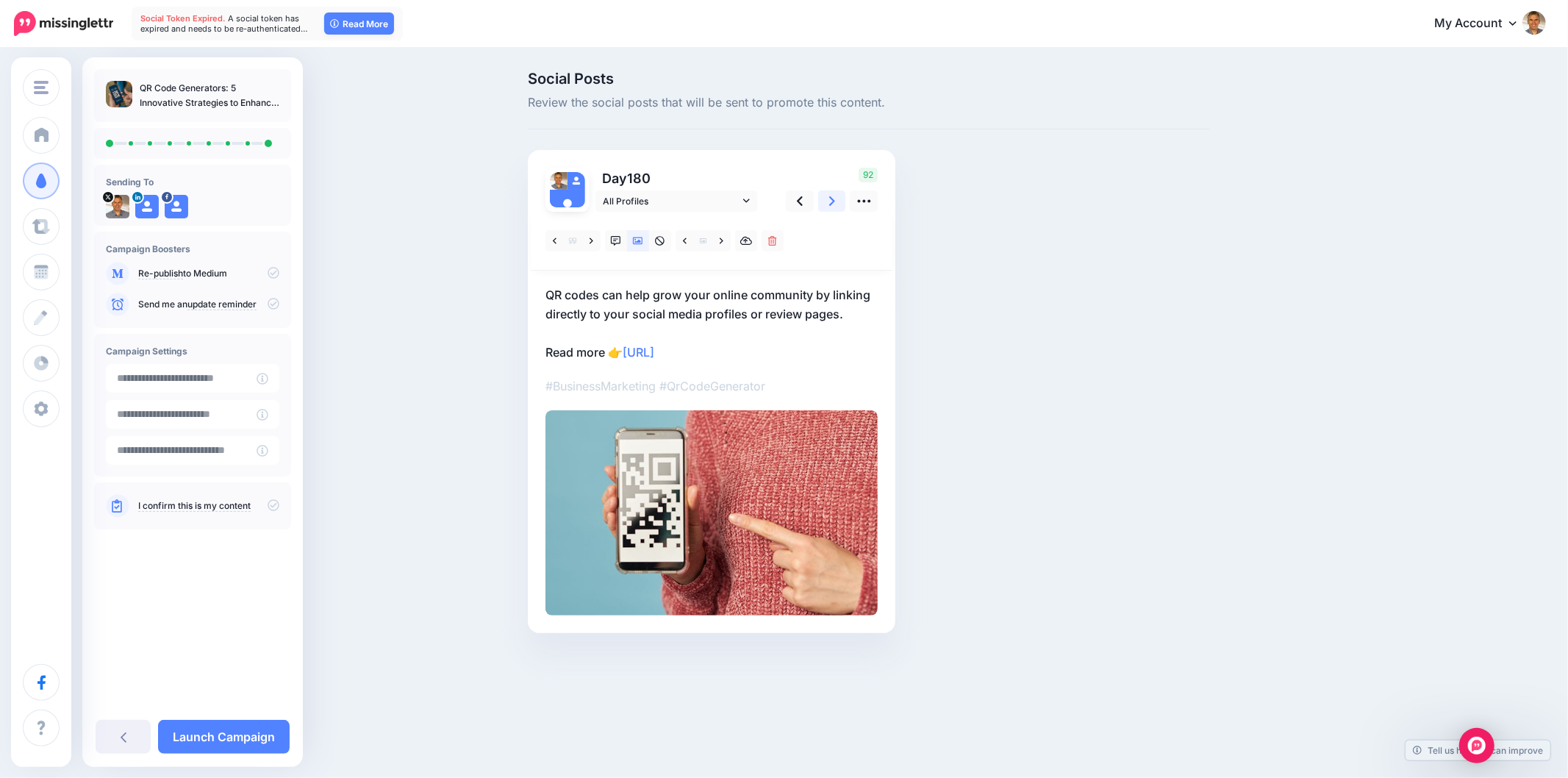
click at [841, 196] on link at bounding box center [832, 201] width 28 height 21
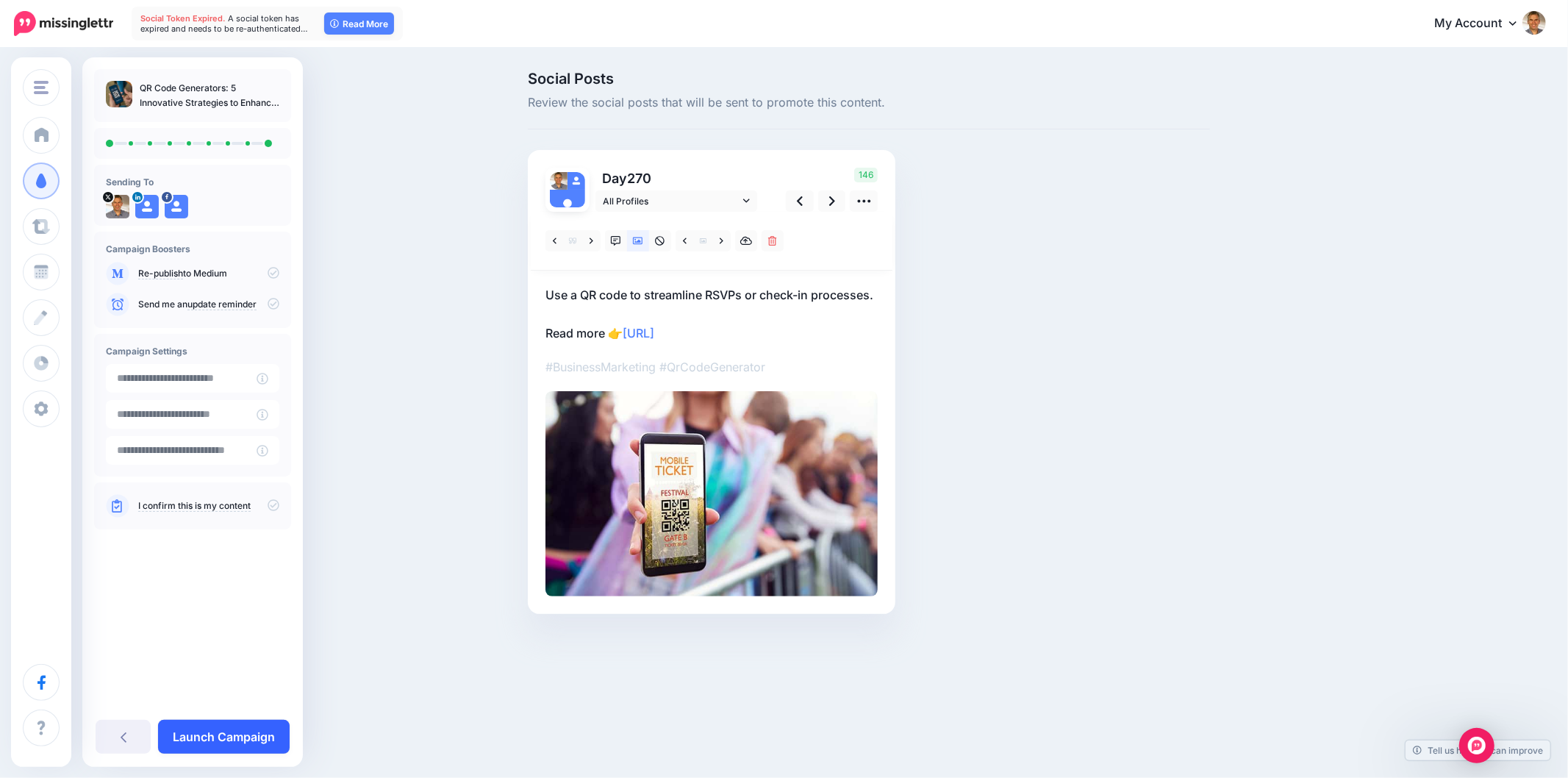
click at [241, 738] on link "Launch Campaign" at bounding box center [224, 736] width 132 height 34
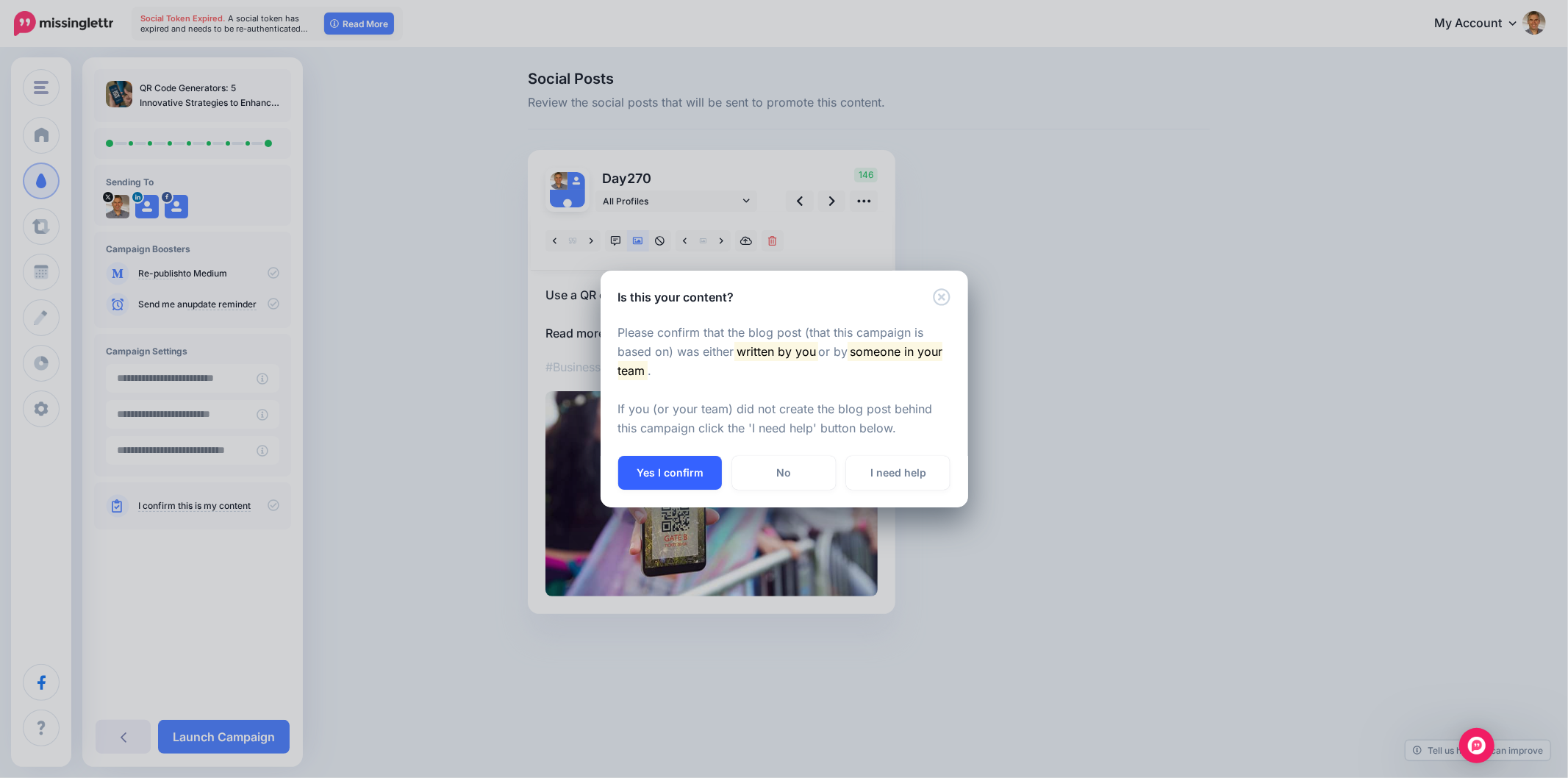
click at [652, 480] on button "Yes I confirm" at bounding box center [670, 472] width 103 height 34
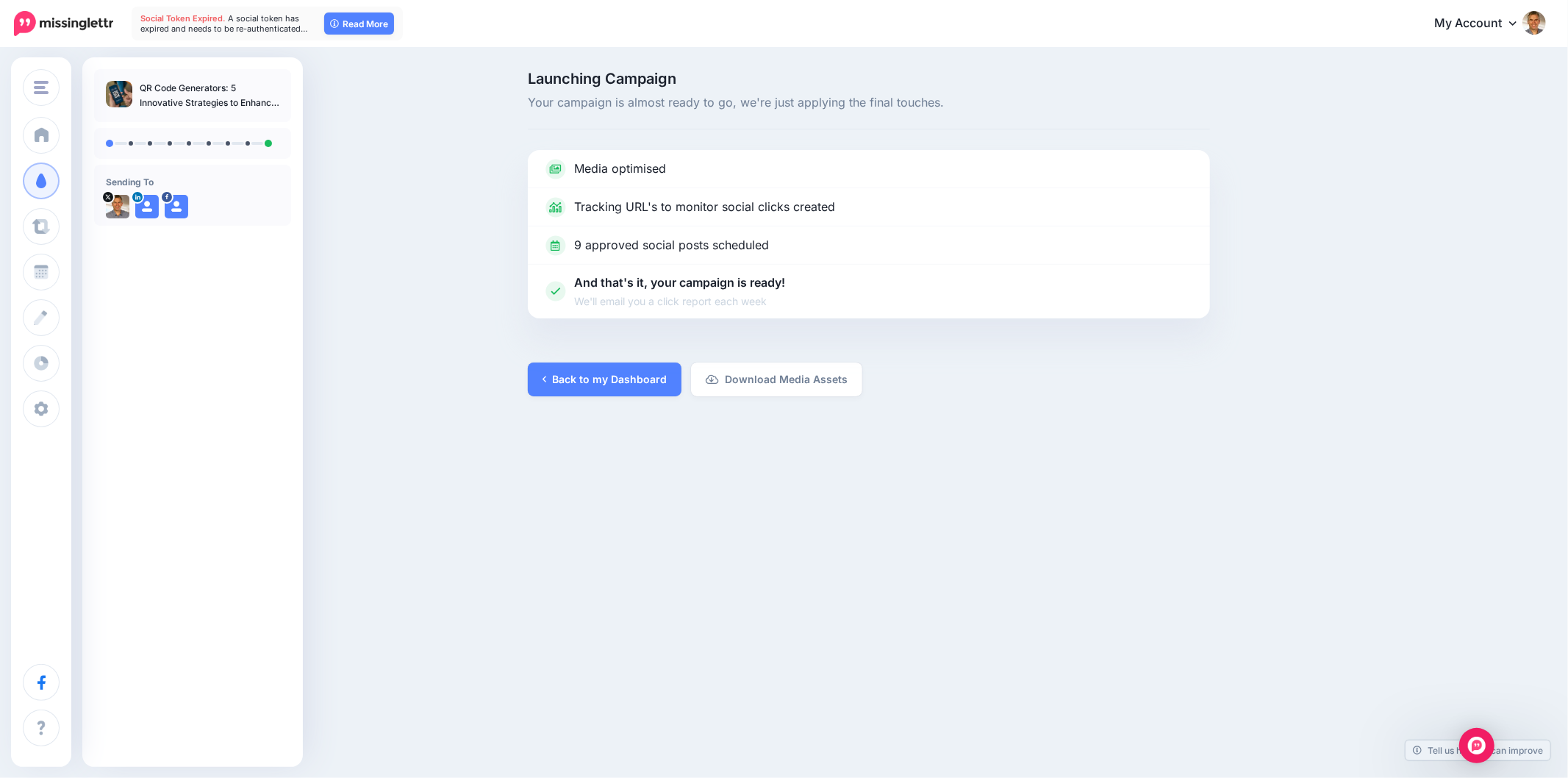
click at [652, 488] on div "Online Crowd Online Crowd Customers Add Workspace Dashboard Campaigns Curate Sc…" at bounding box center [784, 389] width 1568 height 778
click at [628, 384] on link "Back to my Dashboard" at bounding box center [604, 379] width 154 height 34
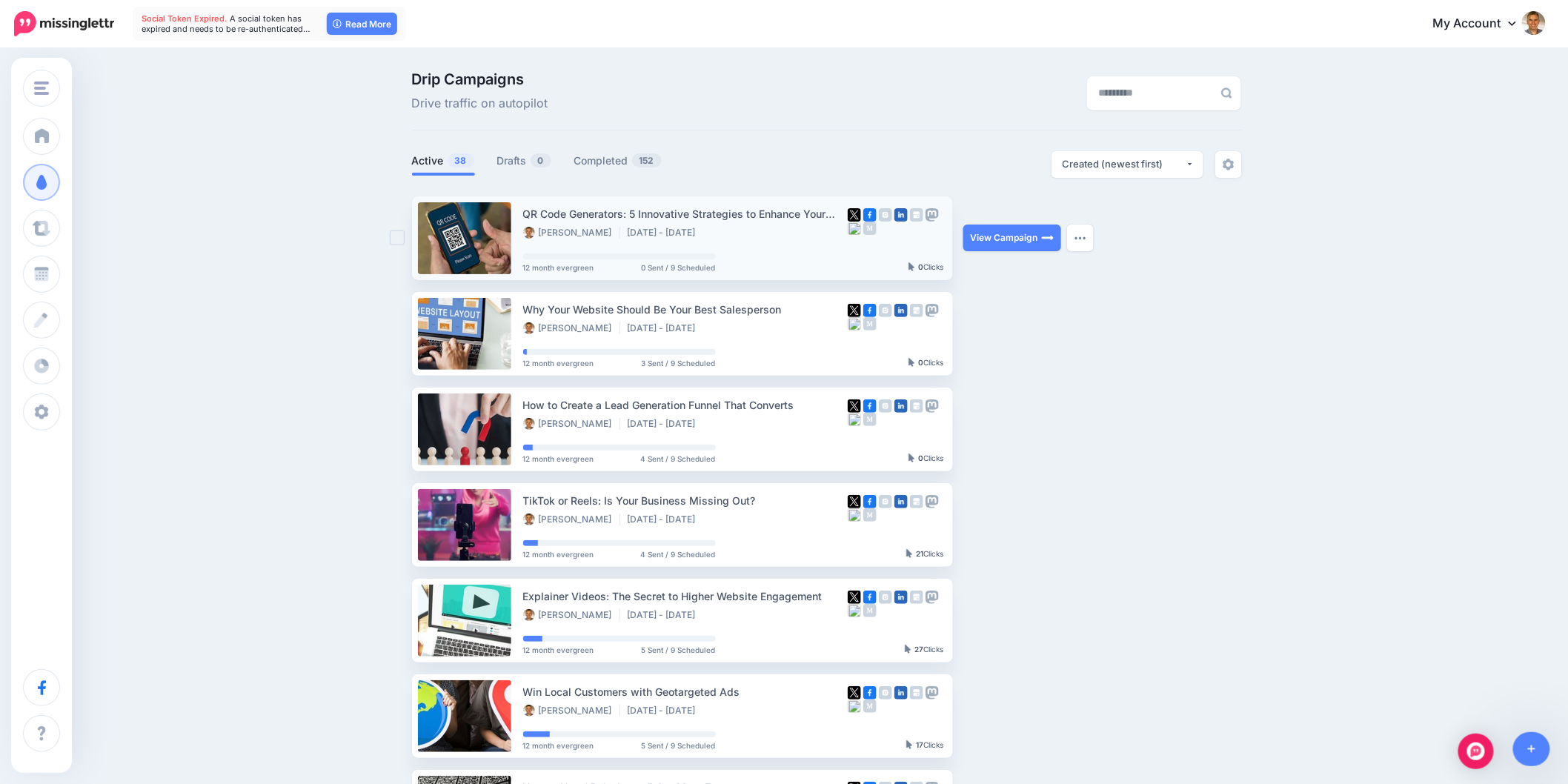
drag, startPoint x: 1327, startPoint y: 424, endPoint x: 850, endPoint y: 272, distance: 500.6
click at [1325, 424] on div "Drip Campaigns Drive traffic on autopilot Active 38 0 152" at bounding box center [784, 646] width 1568 height 1195
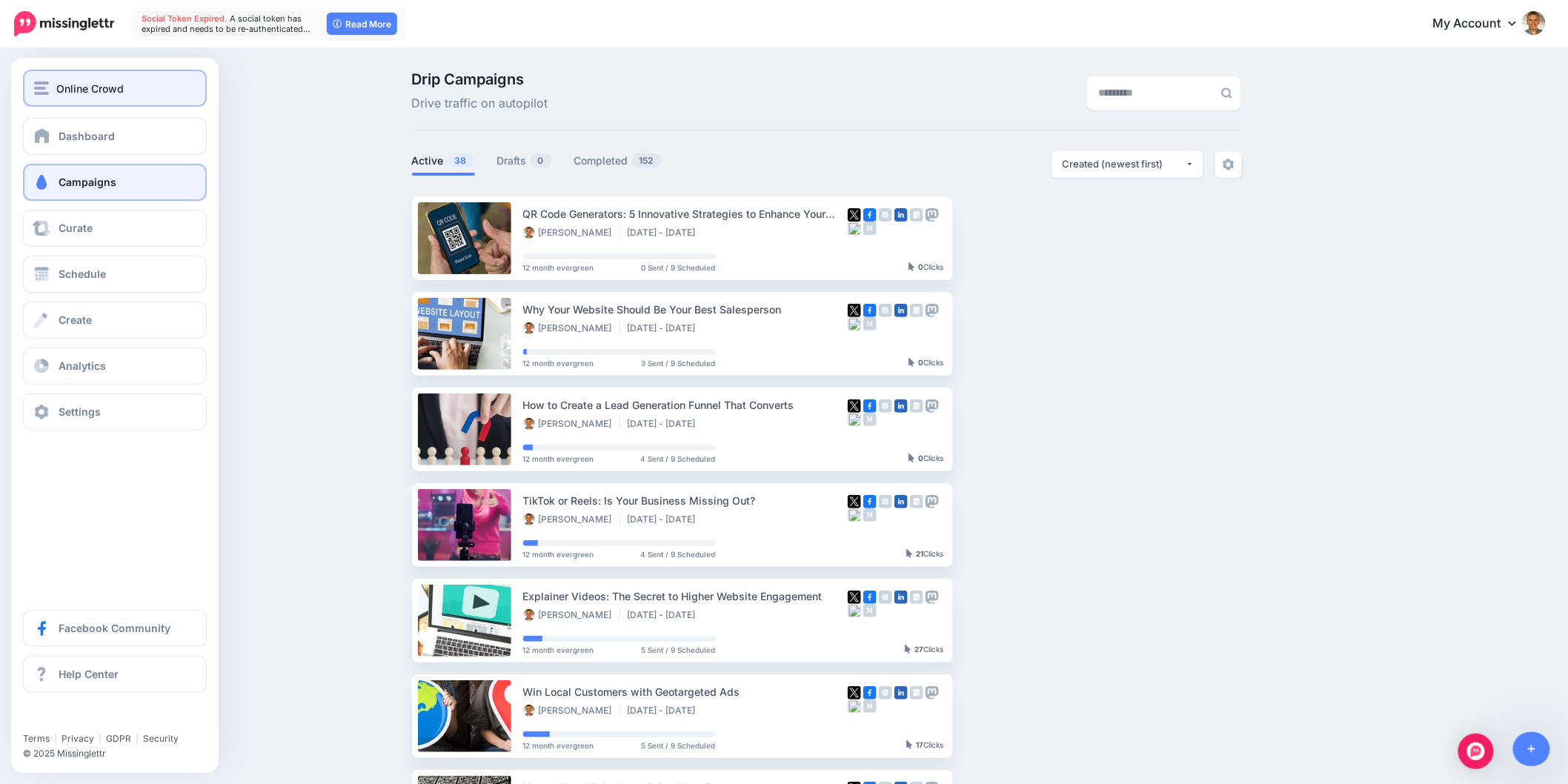
click at [53, 94] on div "Online Crowd" at bounding box center [115, 88] width 162 height 17
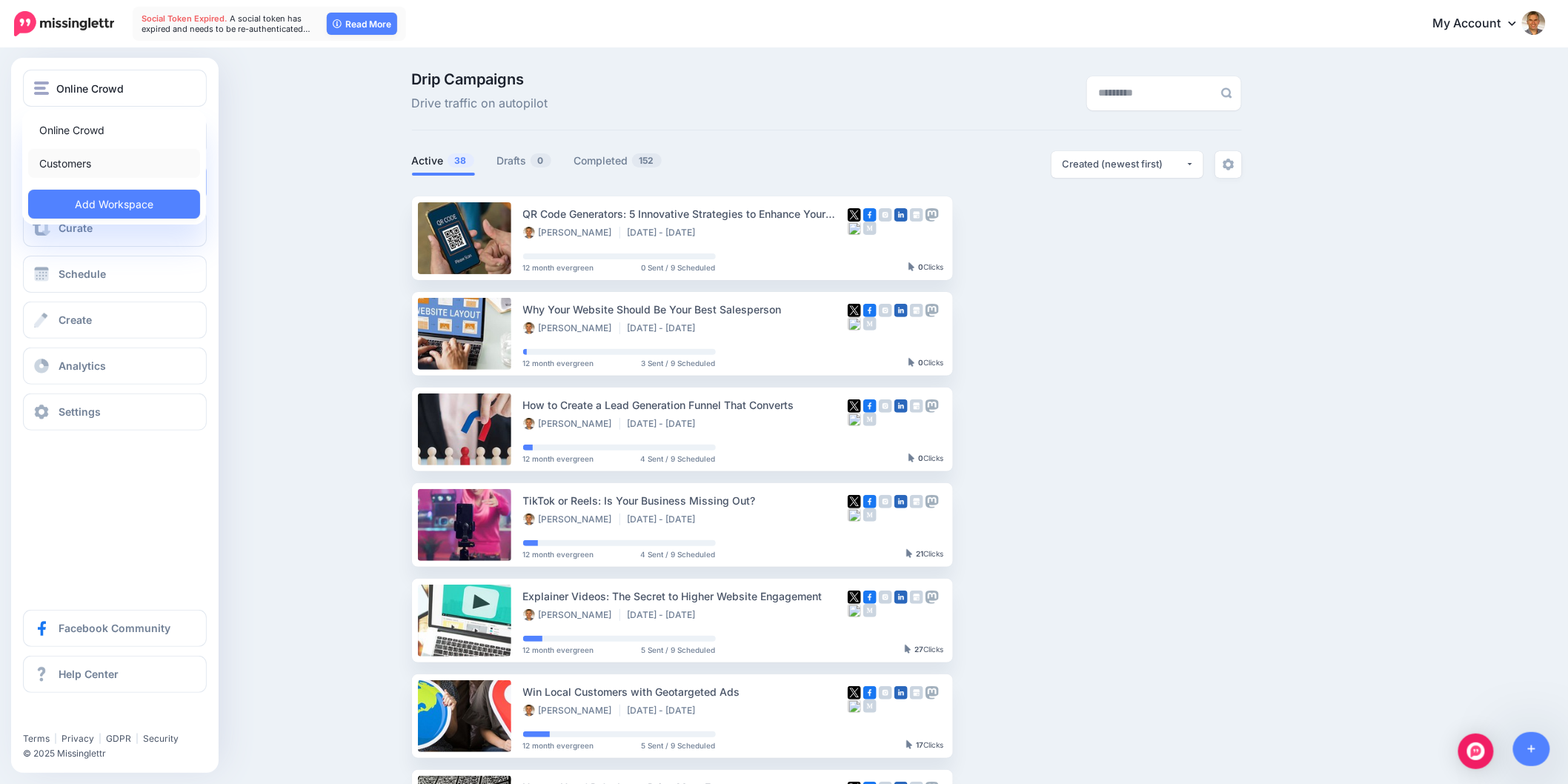
click at [65, 165] on link "Customers" at bounding box center [114, 163] width 172 height 29
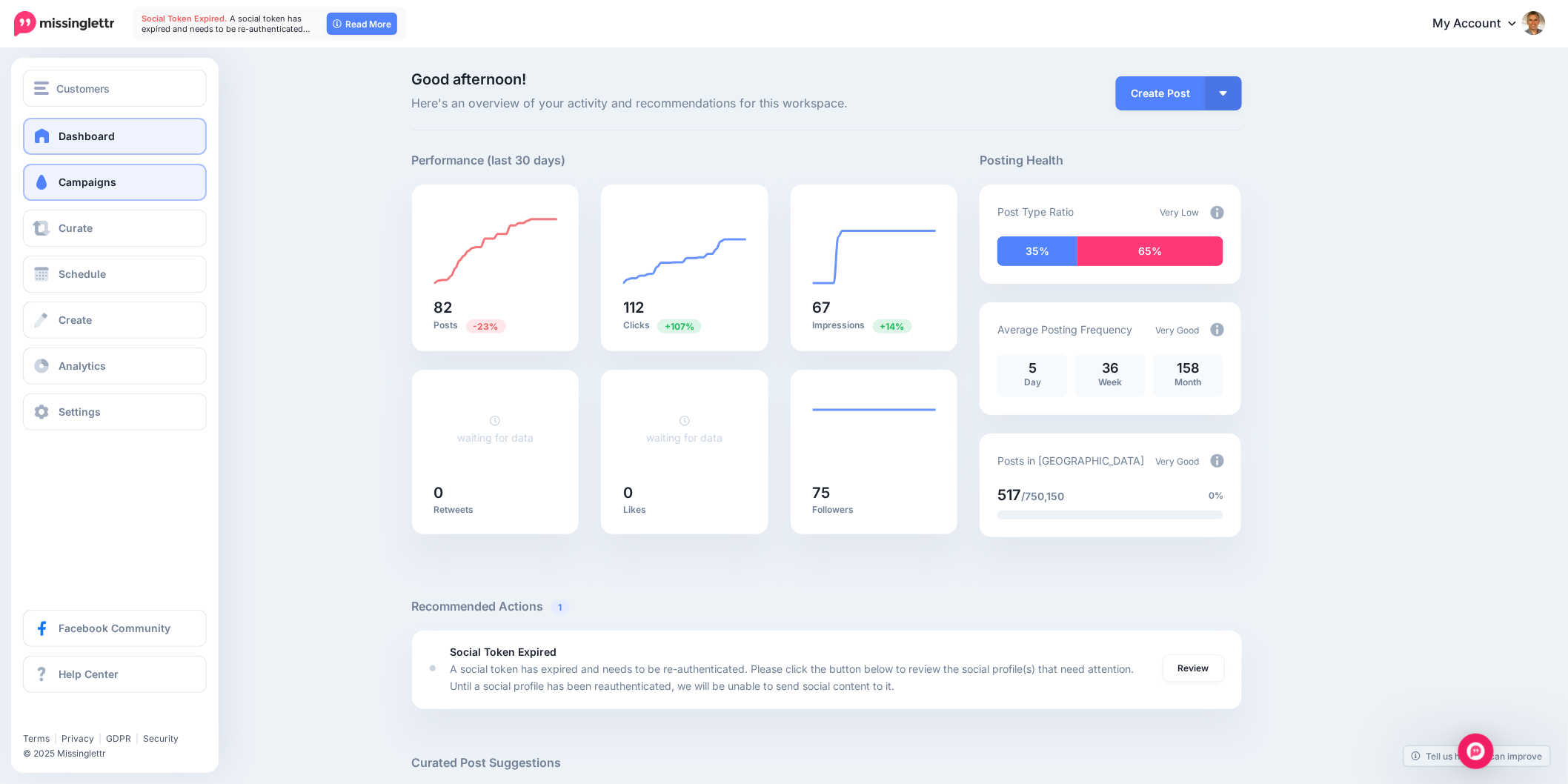
click at [40, 187] on span at bounding box center [41, 182] width 19 height 15
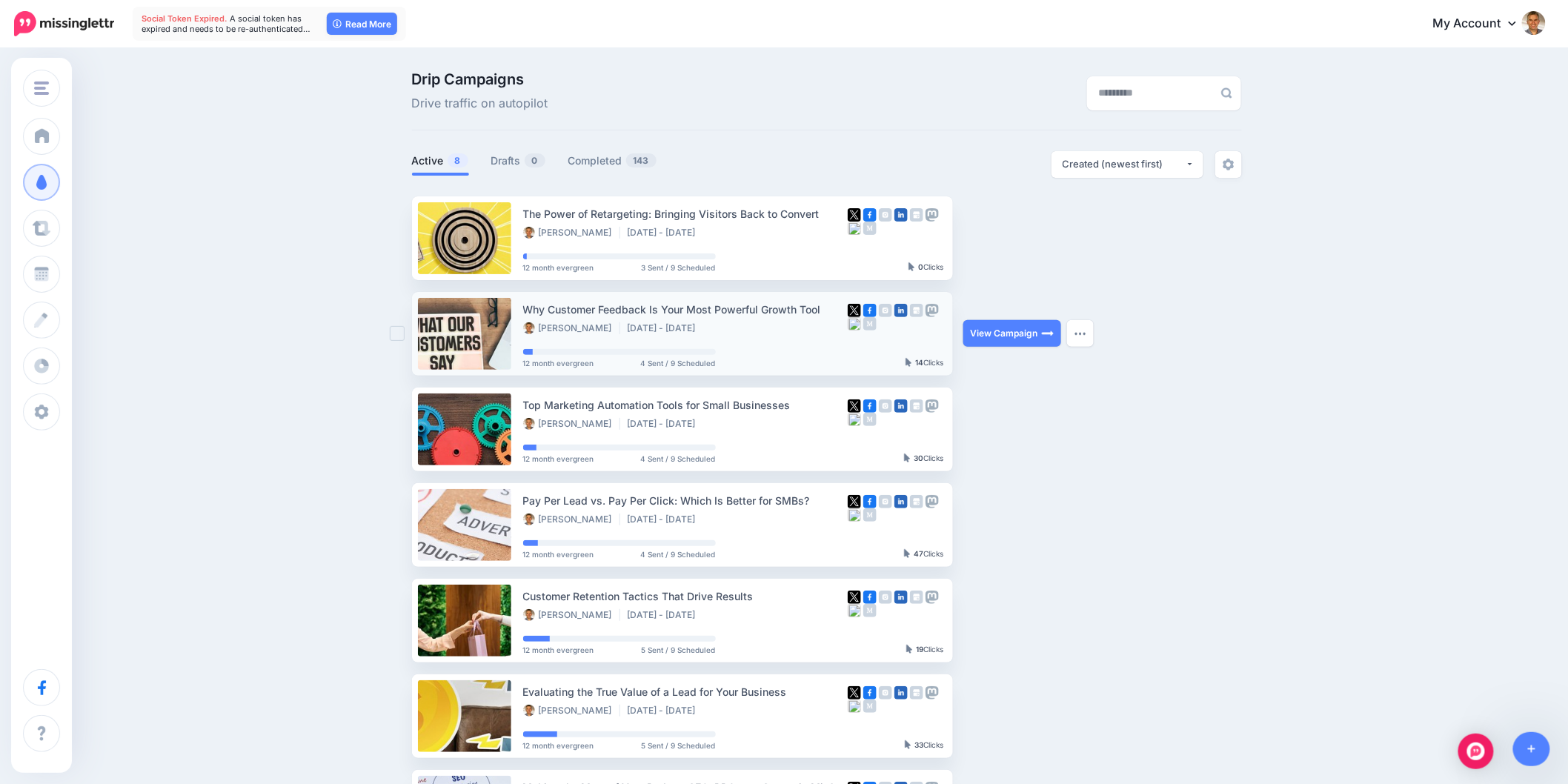
click at [1034, 301] on div "View Campaign Pause Campaign View Scheduled Content Reschedule Campaign Downloa…" at bounding box center [1019, 333] width 111 height 84
click at [1281, 294] on div "Drip Campaigns Drive traffic on autopilot Active 8 0 143" at bounding box center [784, 516] width 1568 height 933
click at [1527, 743] on link at bounding box center [1531, 749] width 37 height 34
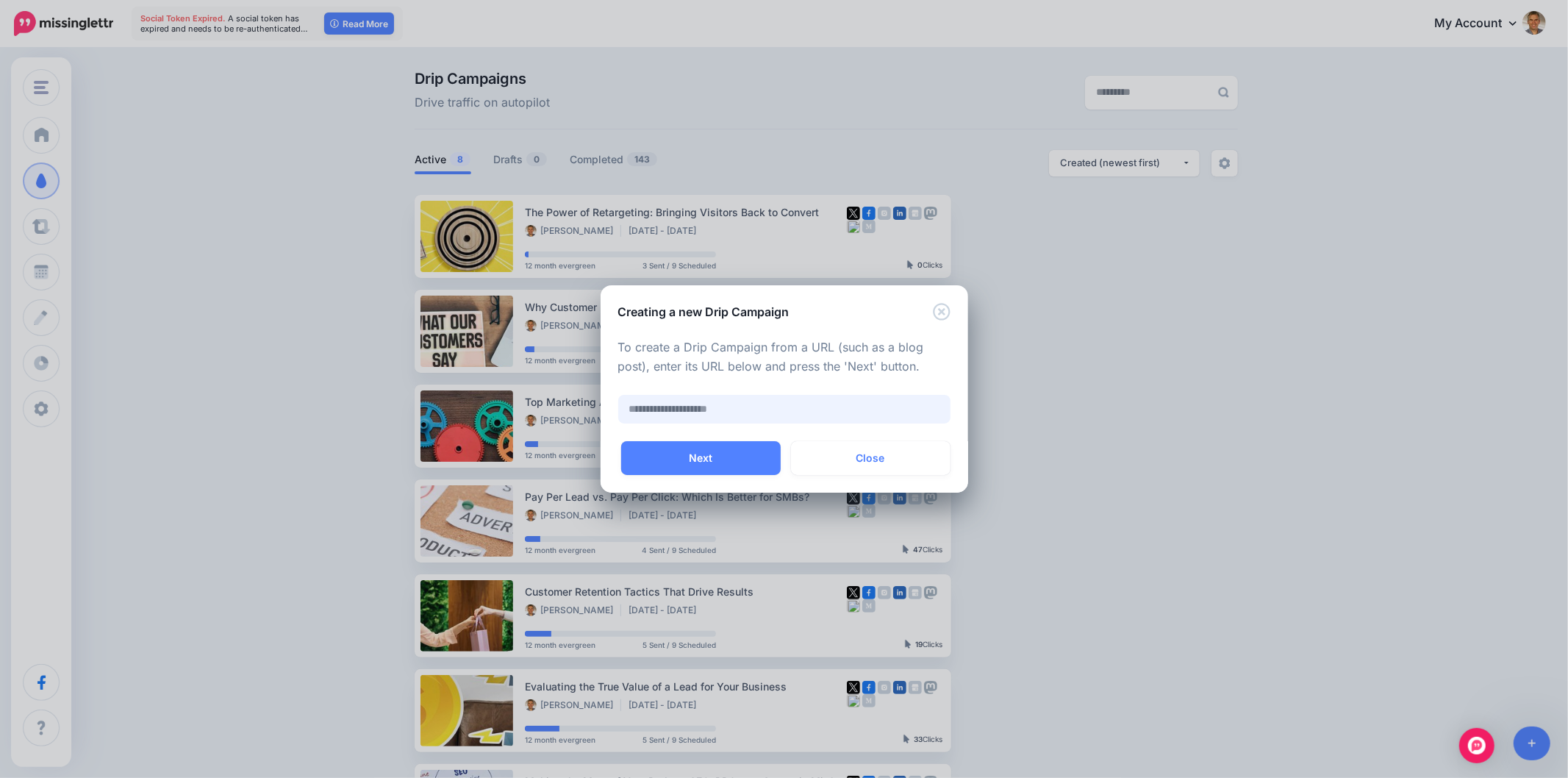
click at [709, 416] on input "text" at bounding box center [784, 409] width 333 height 28
paste input "**********"
type input "**********"
click at [713, 453] on button "Next" at bounding box center [701, 457] width 160 height 34
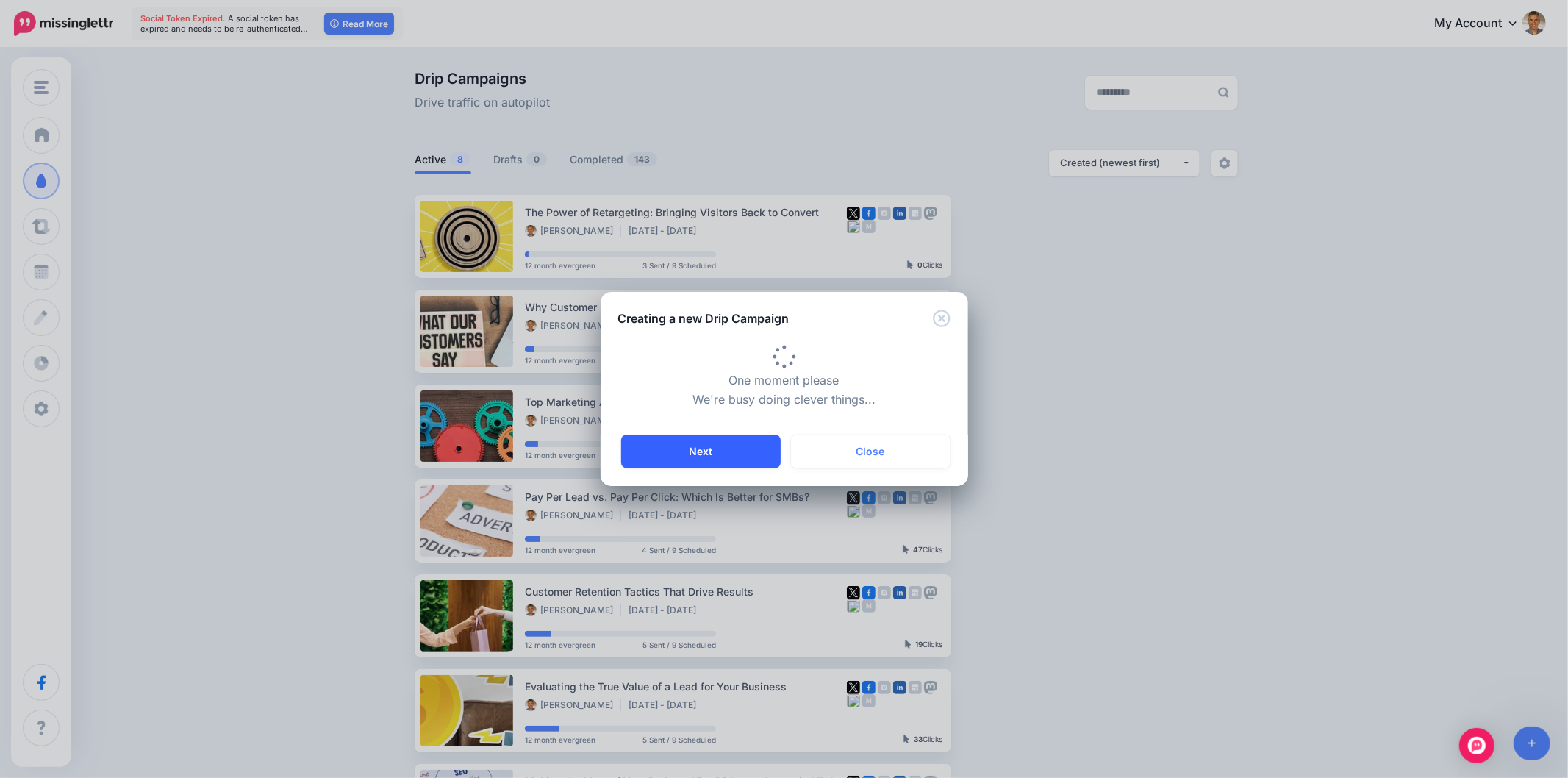
scroll to position [0, 0]
type input "**********"
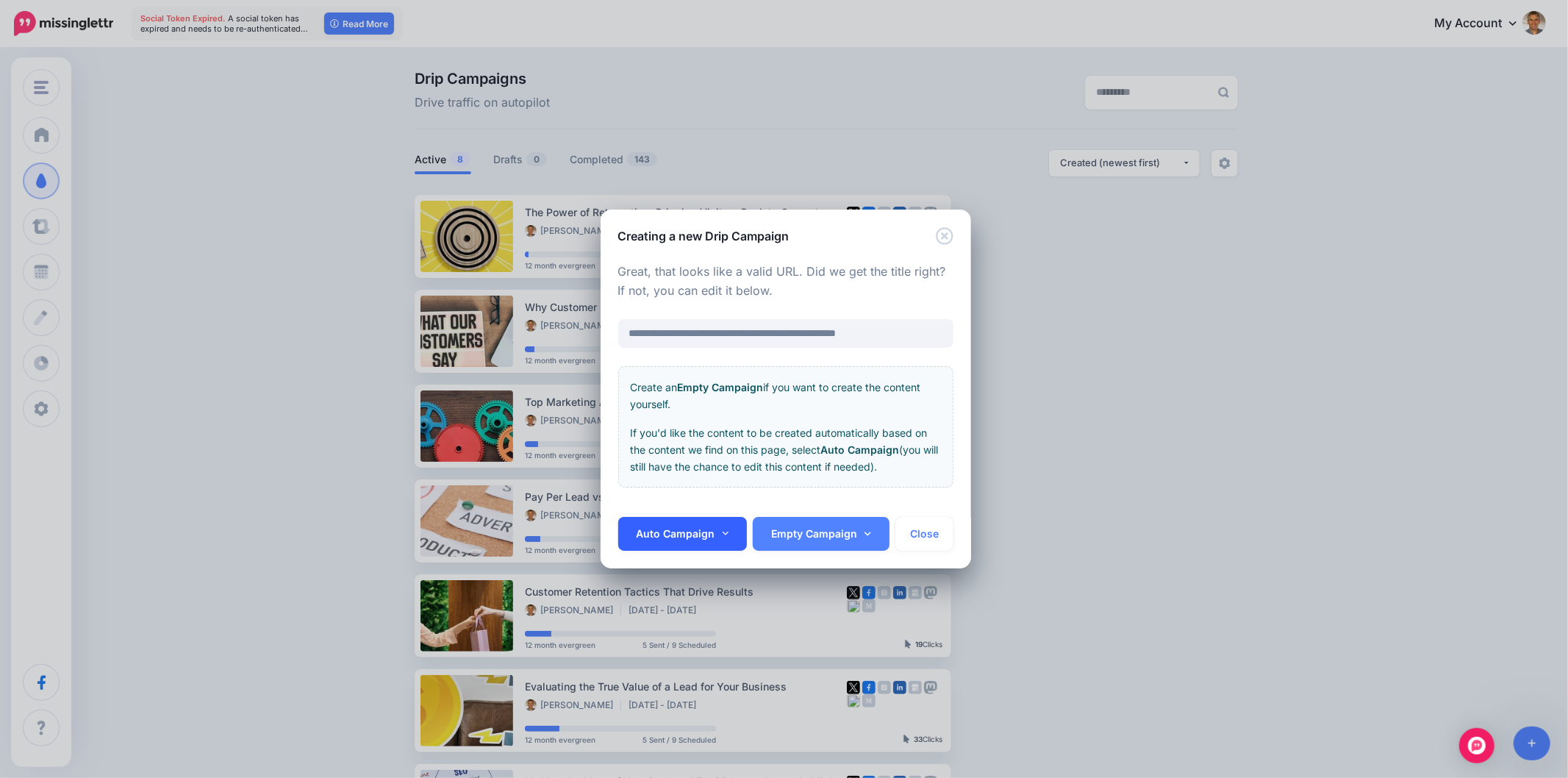
click at [723, 535] on icon at bounding box center [725, 533] width 6 height 4
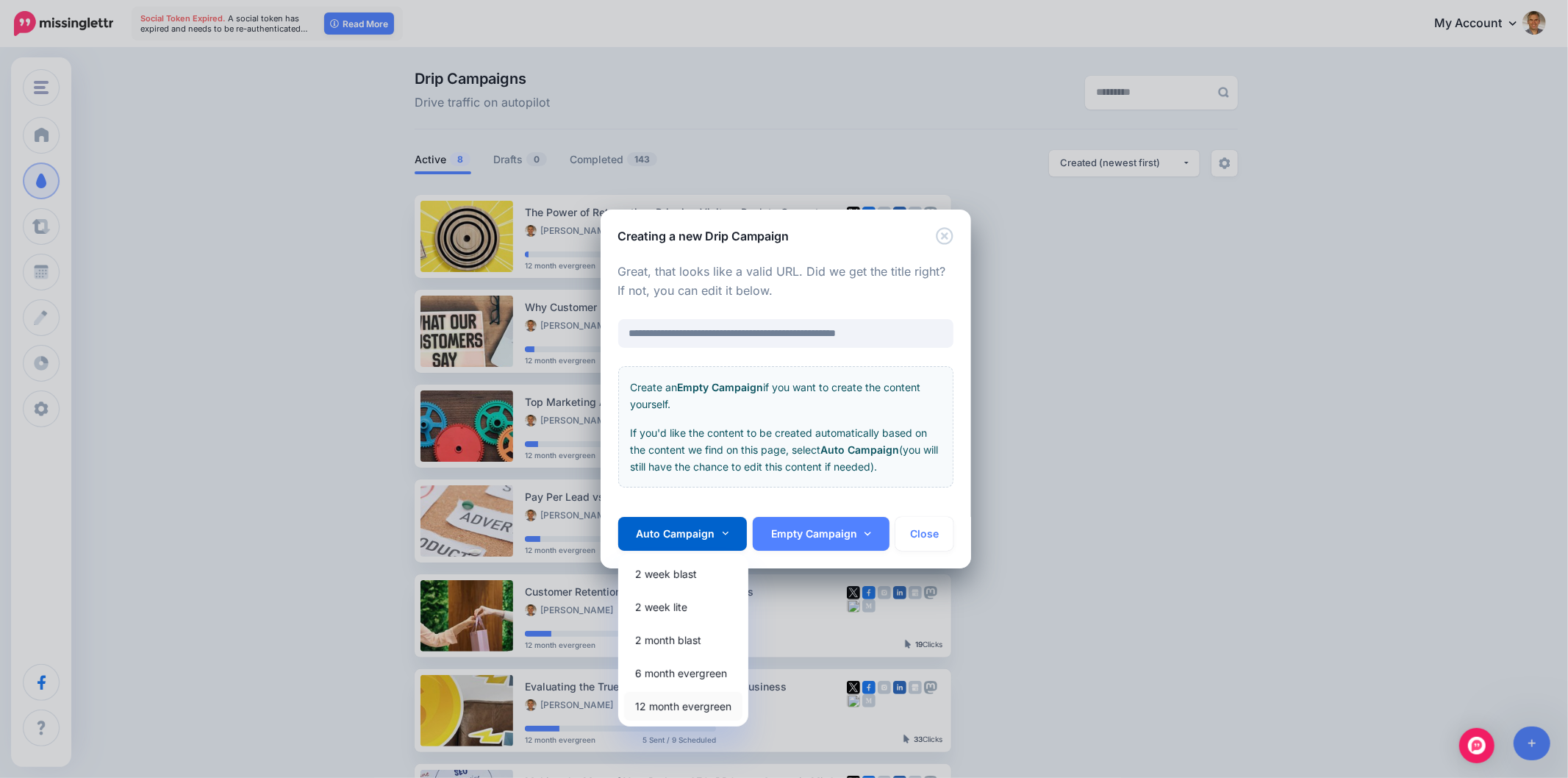
click at [691, 705] on link "12 month evergreen" at bounding box center [683, 706] width 118 height 28
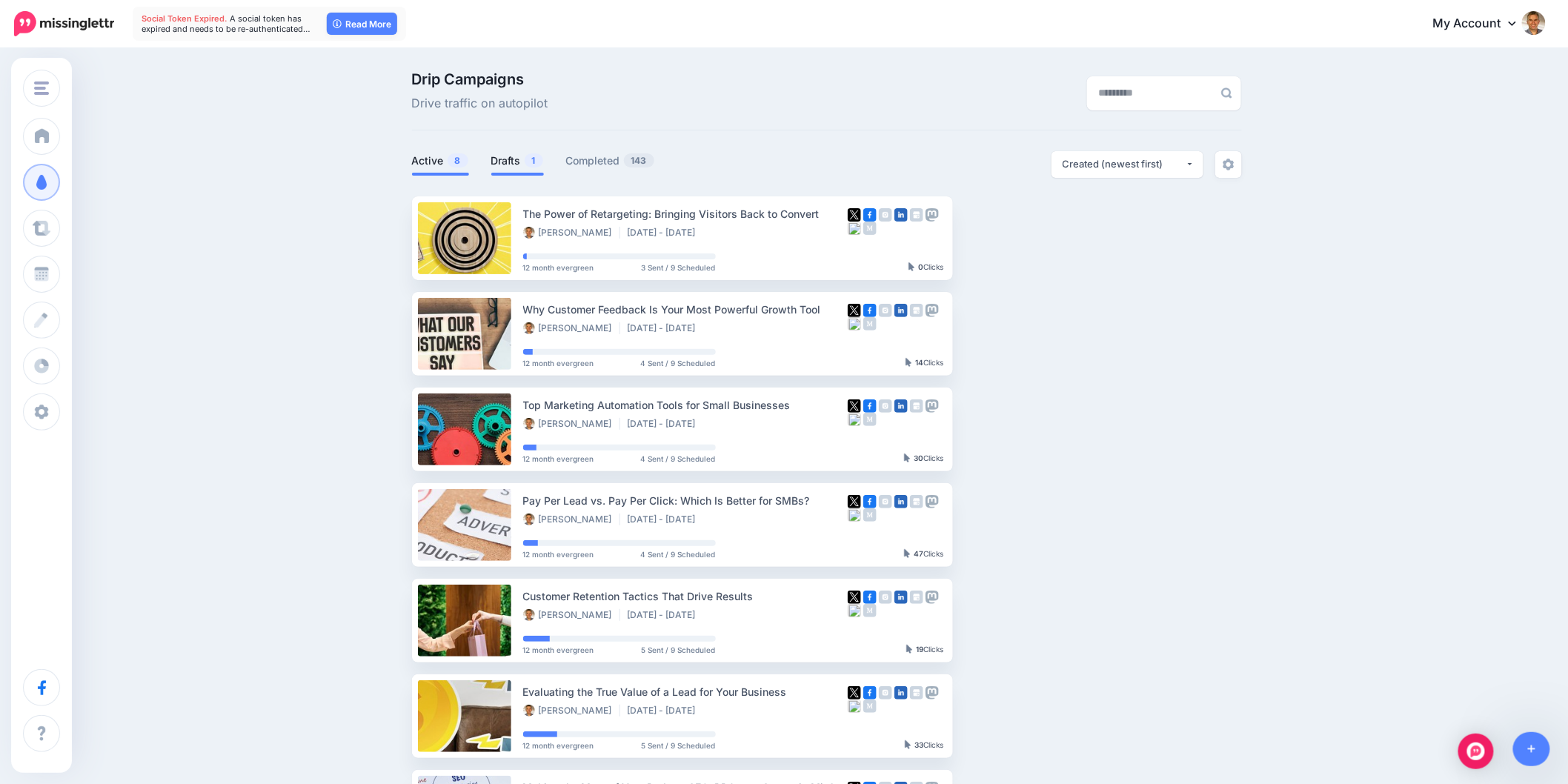
click at [515, 152] on link "Drafts 1" at bounding box center [518, 161] width 53 height 18
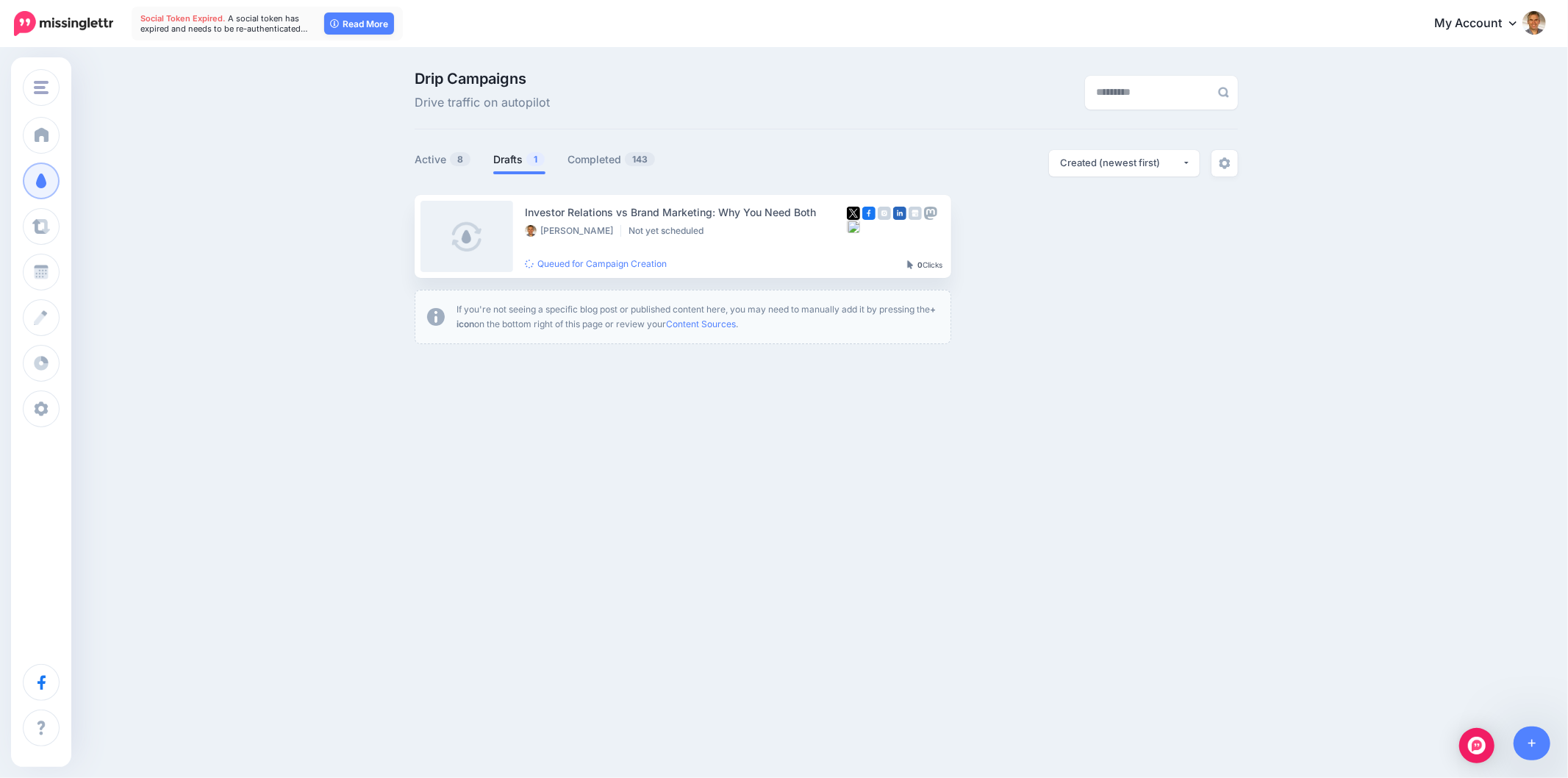
click at [313, 260] on div "Drip Campaigns Drive traffic on autopilot Active 8 1 143" at bounding box center [784, 212] width 1568 height 328
click at [1067, 236] on button "button" at bounding box center [1081, 236] width 27 height 27
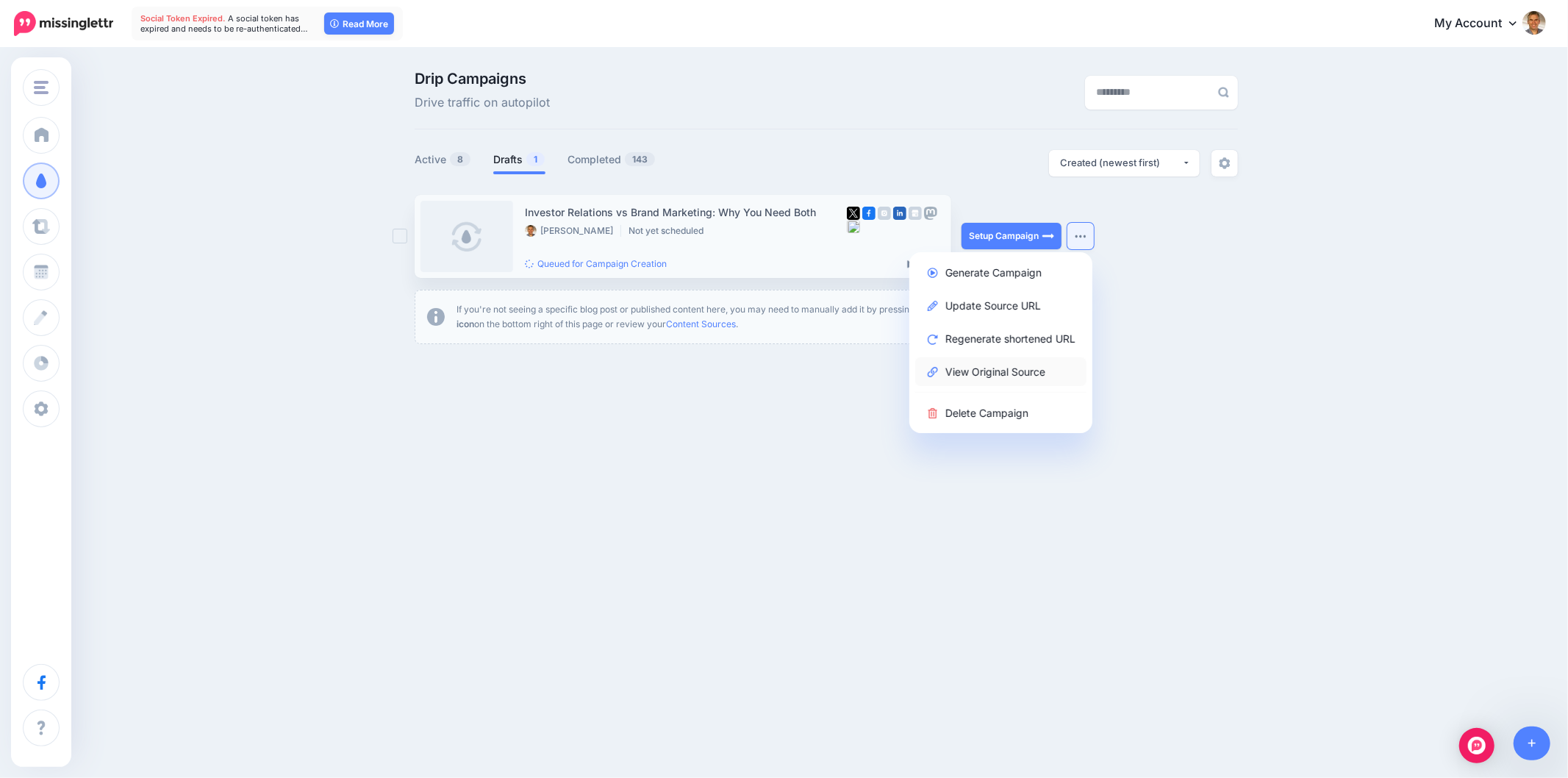
click at [1034, 370] on link "View Original Source" at bounding box center [1001, 371] width 171 height 28
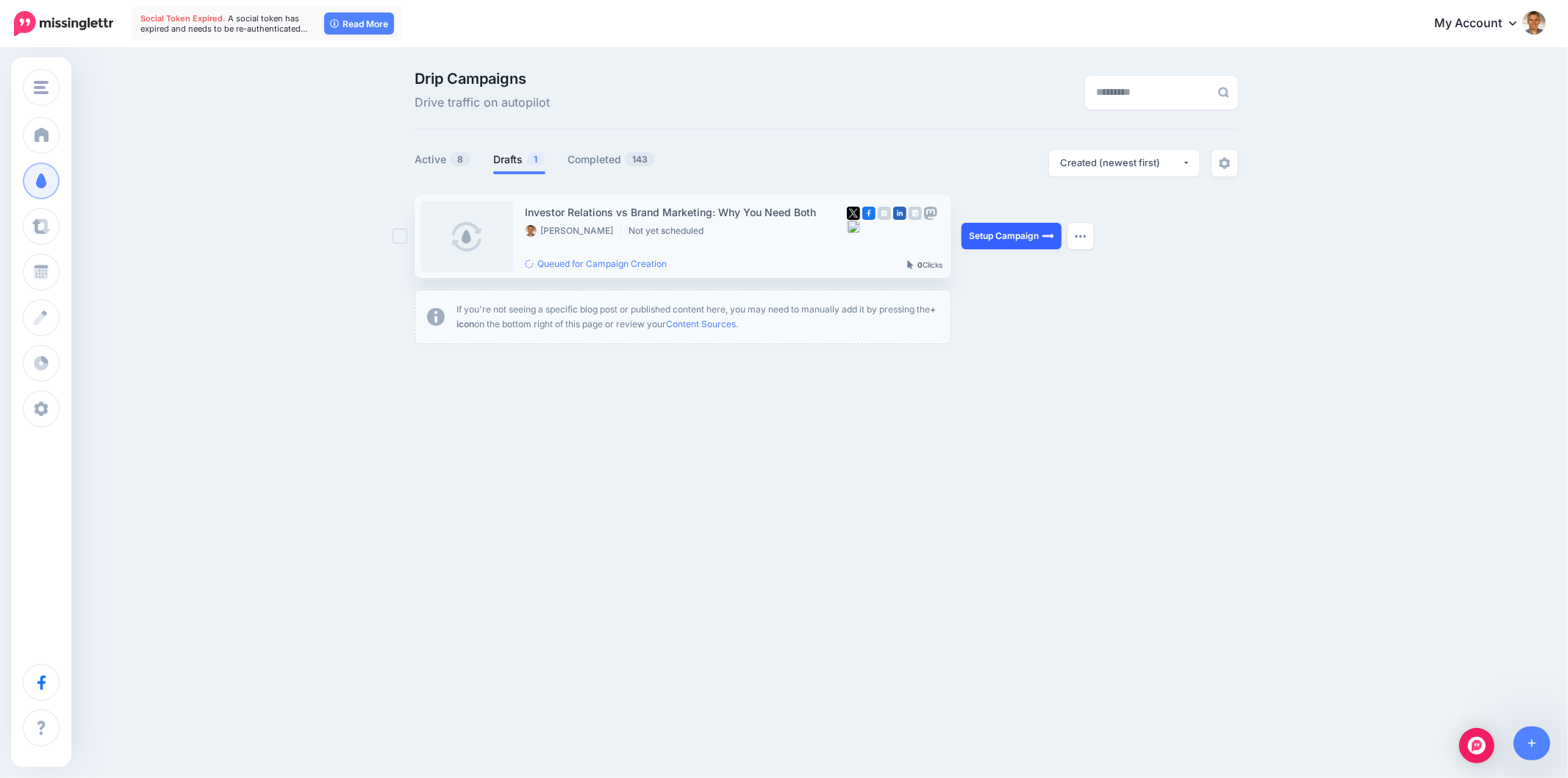
click at [1042, 233] on link "Setup Campaign" at bounding box center [1011, 236] width 100 height 27
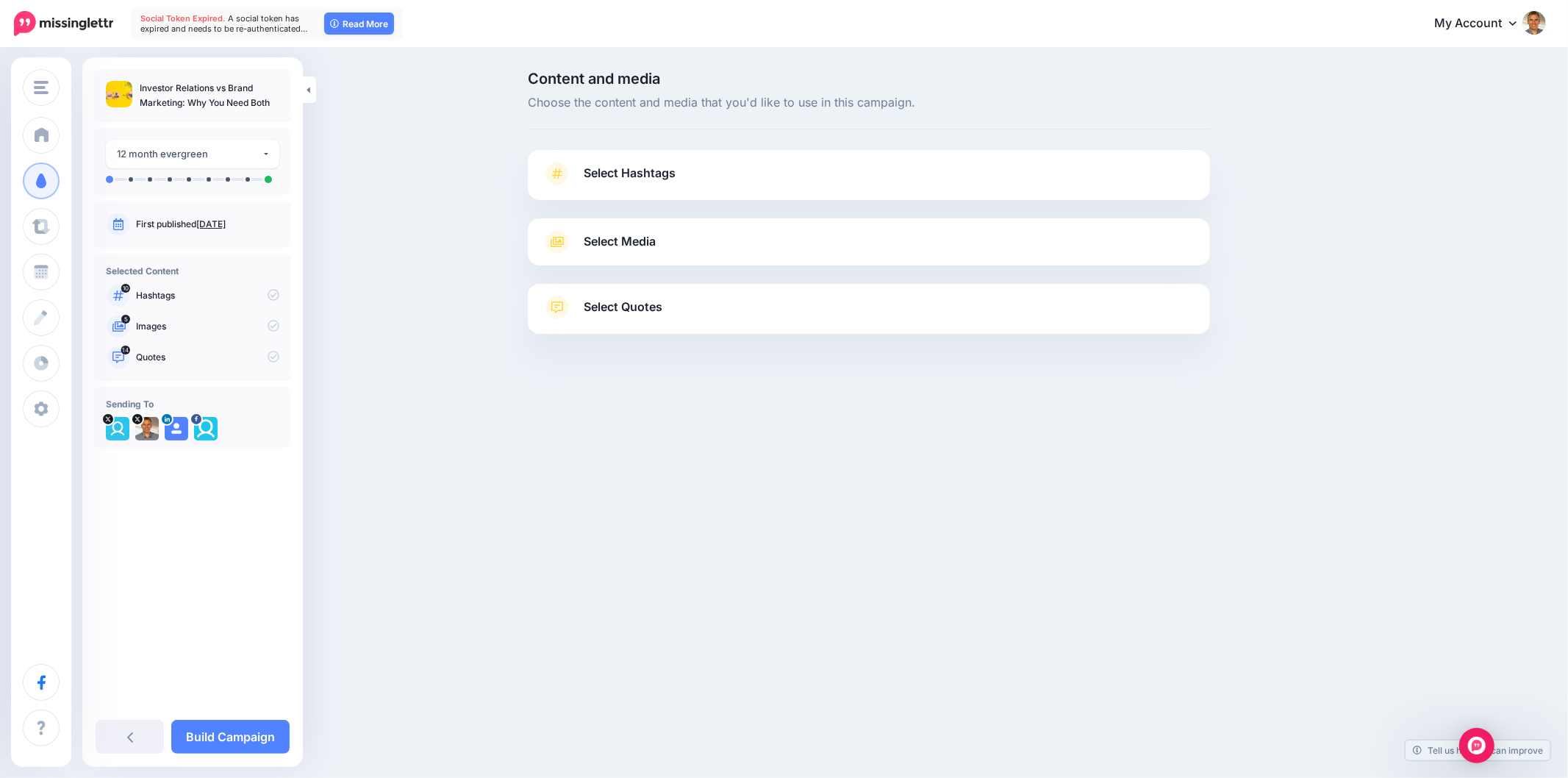
click at [637, 450] on div "Customers Online Crowd Customers Add Workspace Dashboard Campaigns Curate Sched…" at bounding box center [784, 389] width 1568 height 778
click at [633, 176] on span "Select Hashtags" at bounding box center [630, 173] width 92 height 20
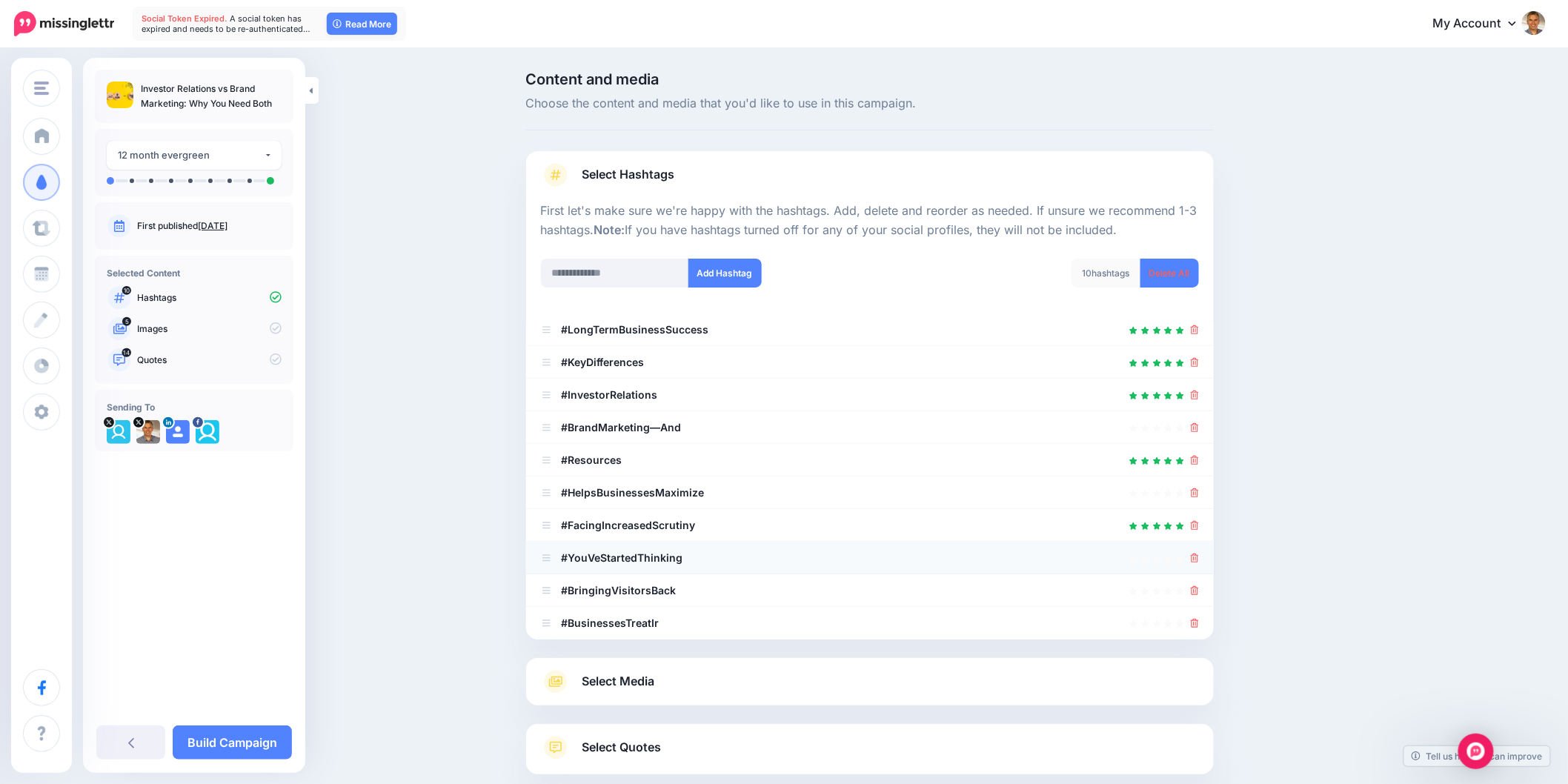
click at [1196, 556] on div at bounding box center [870, 558] width 658 height 18
click at [1199, 559] on icon at bounding box center [1195, 557] width 8 height 9
click at [1199, 595] on link at bounding box center [1195, 590] width 8 height 13
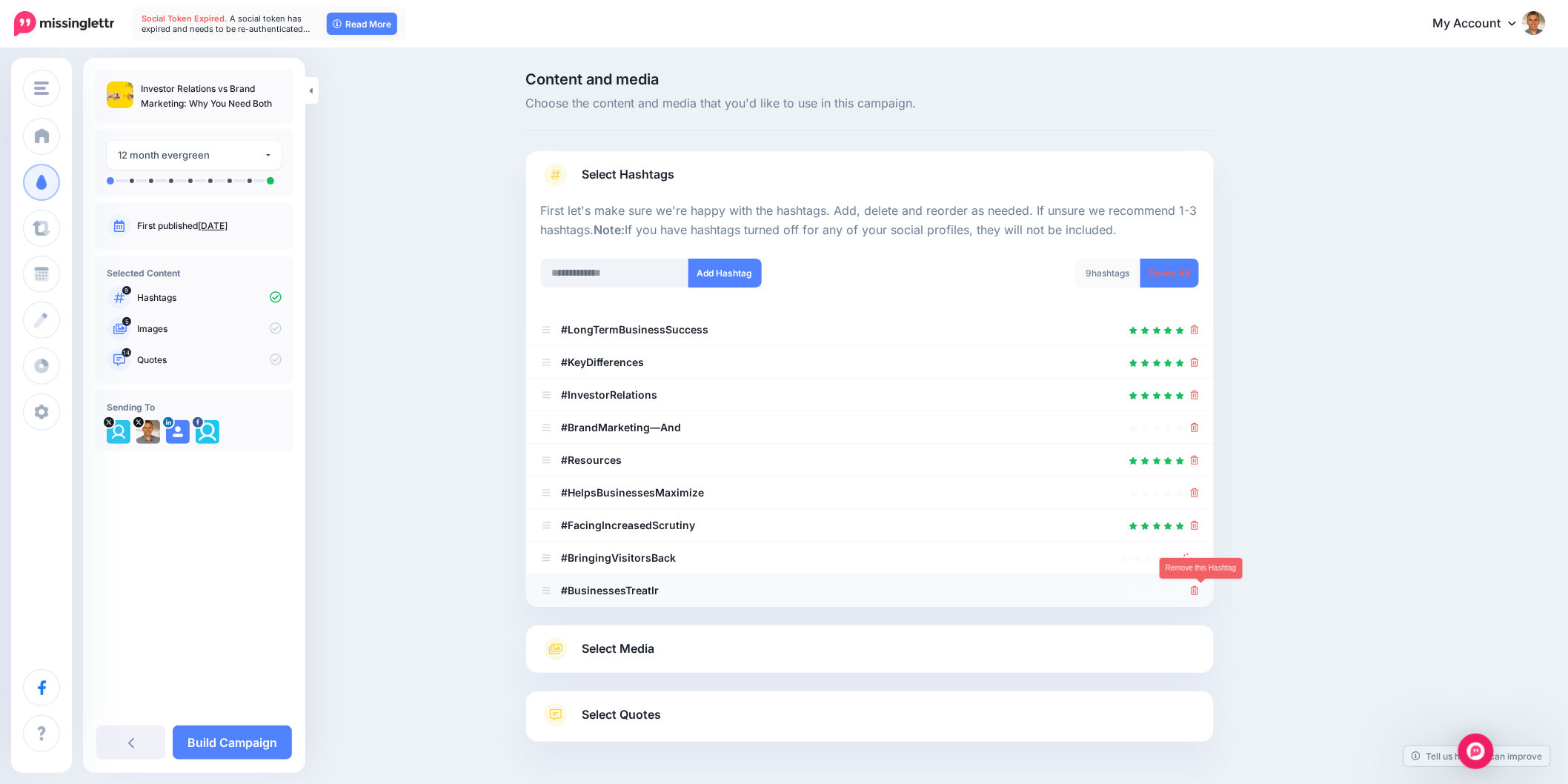
click at [1199, 593] on icon at bounding box center [1195, 590] width 8 height 9
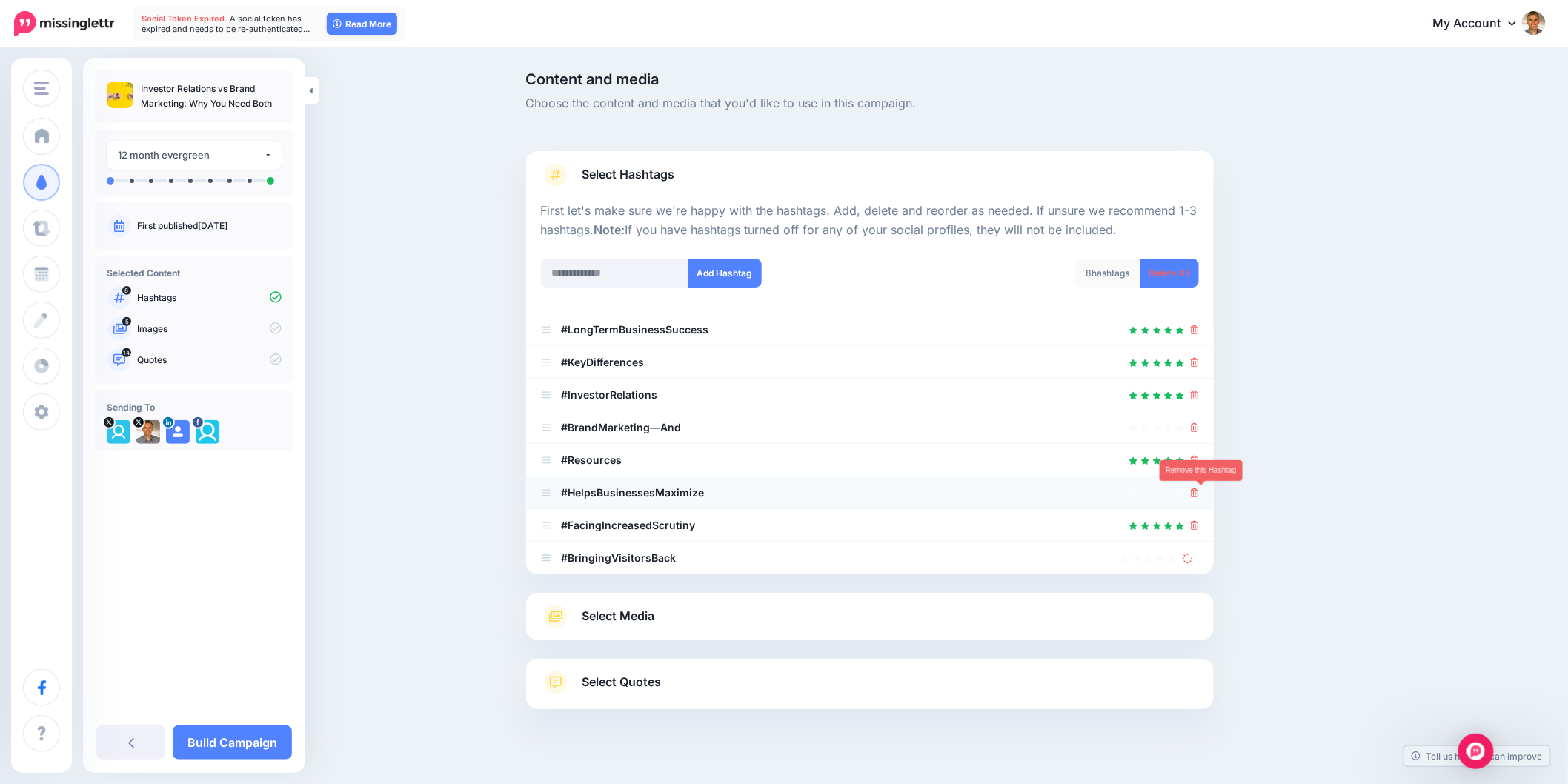
click at [1199, 493] on icon at bounding box center [1195, 492] width 8 height 9
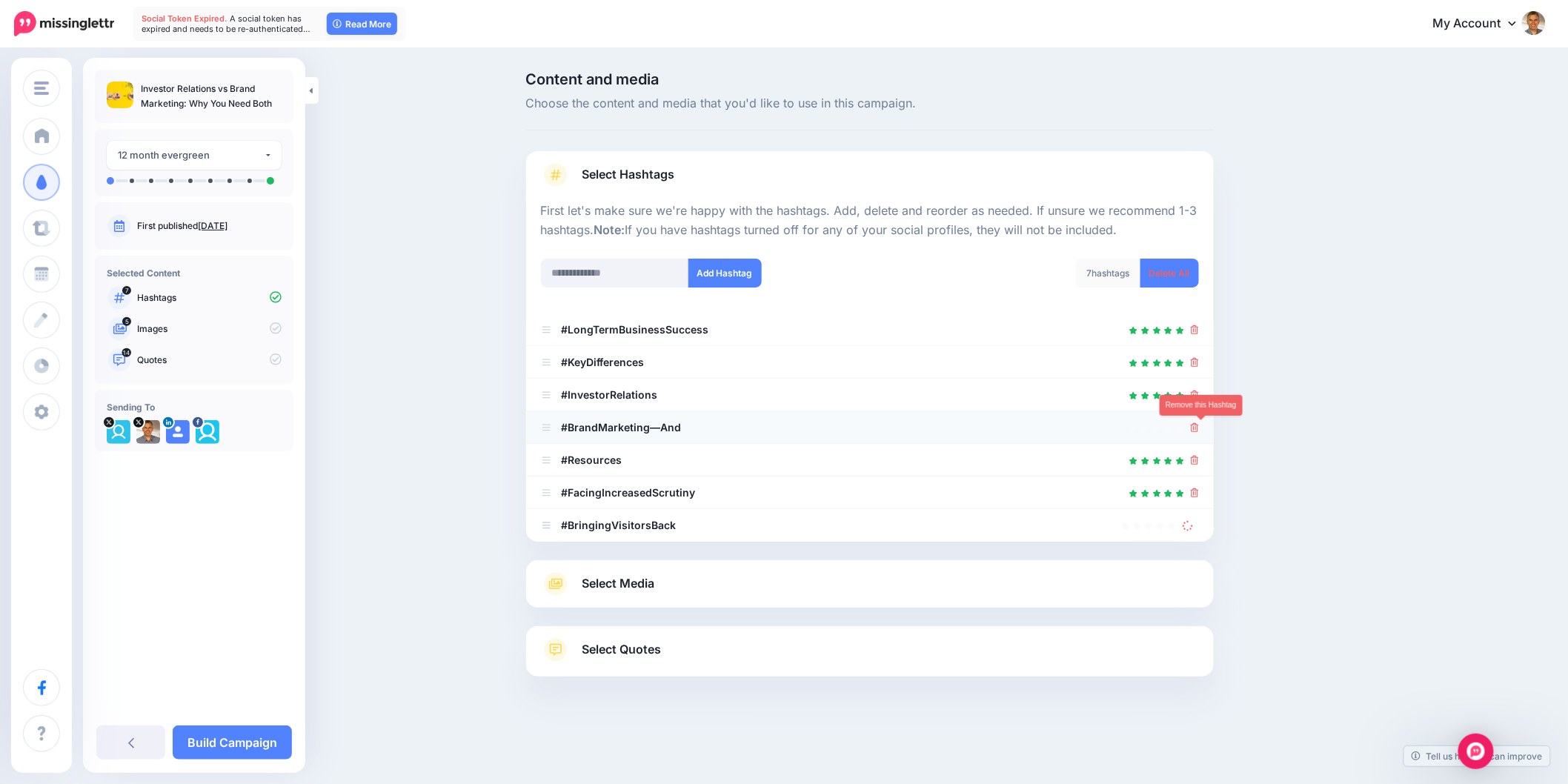
click at [1199, 427] on icon at bounding box center [1195, 427] width 8 height 9
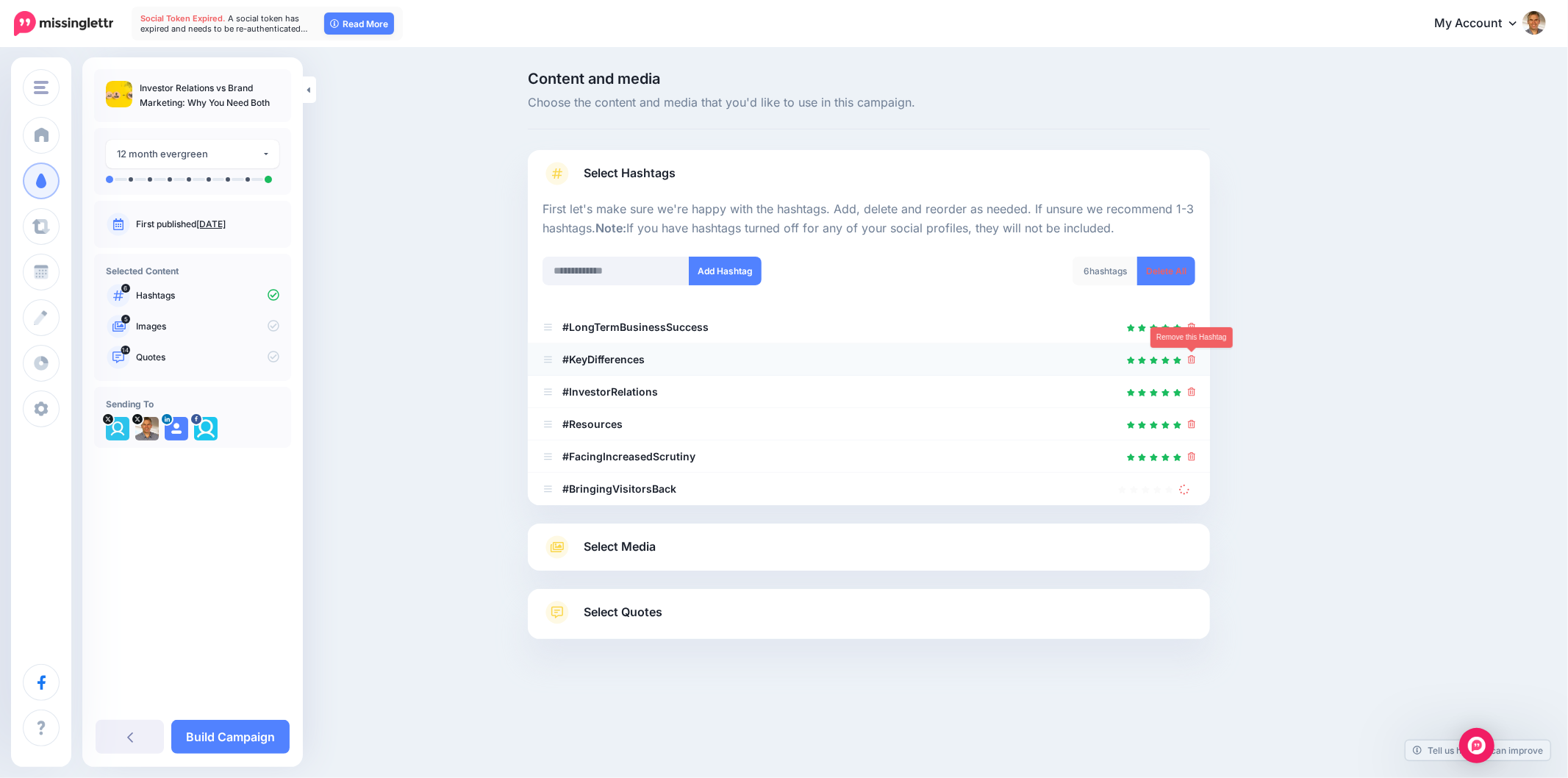
click at [1194, 361] on icon at bounding box center [1192, 359] width 8 height 9
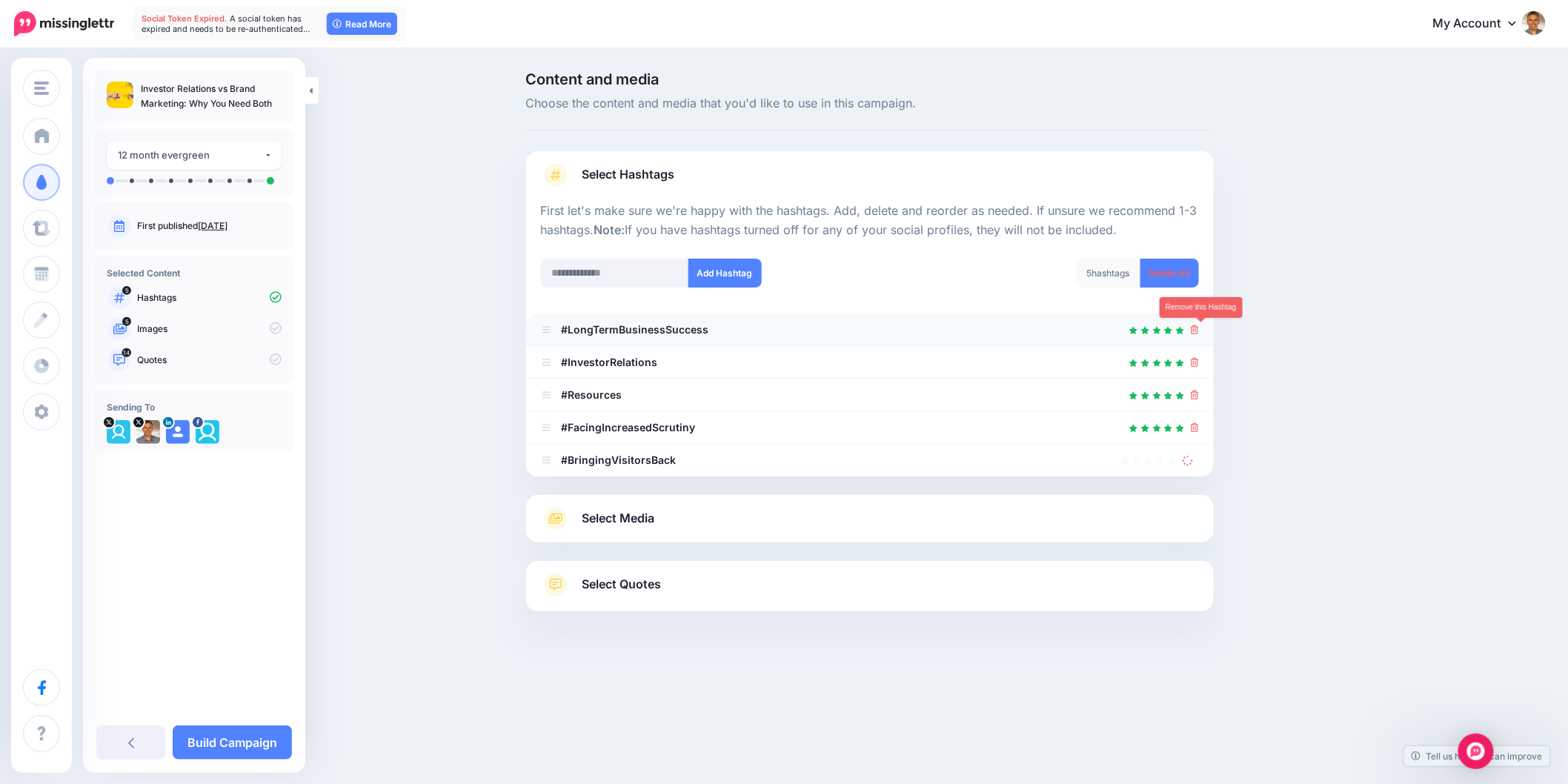
click at [1197, 328] on icon at bounding box center [1195, 330] width 8 height 9
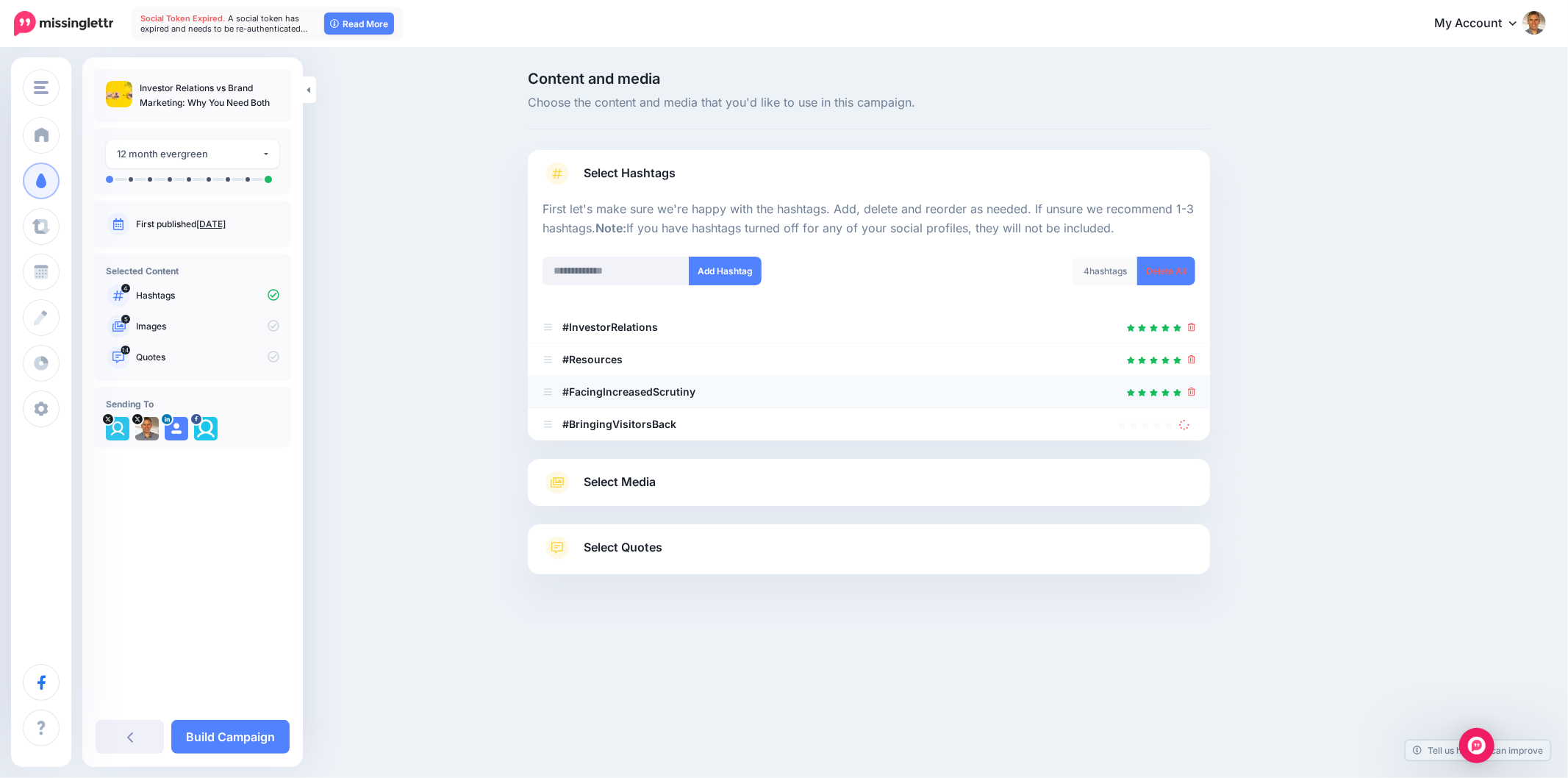
click at [1182, 393] on icon at bounding box center [1177, 393] width 9 height 8
click at [1193, 363] on icon at bounding box center [1192, 359] width 8 height 9
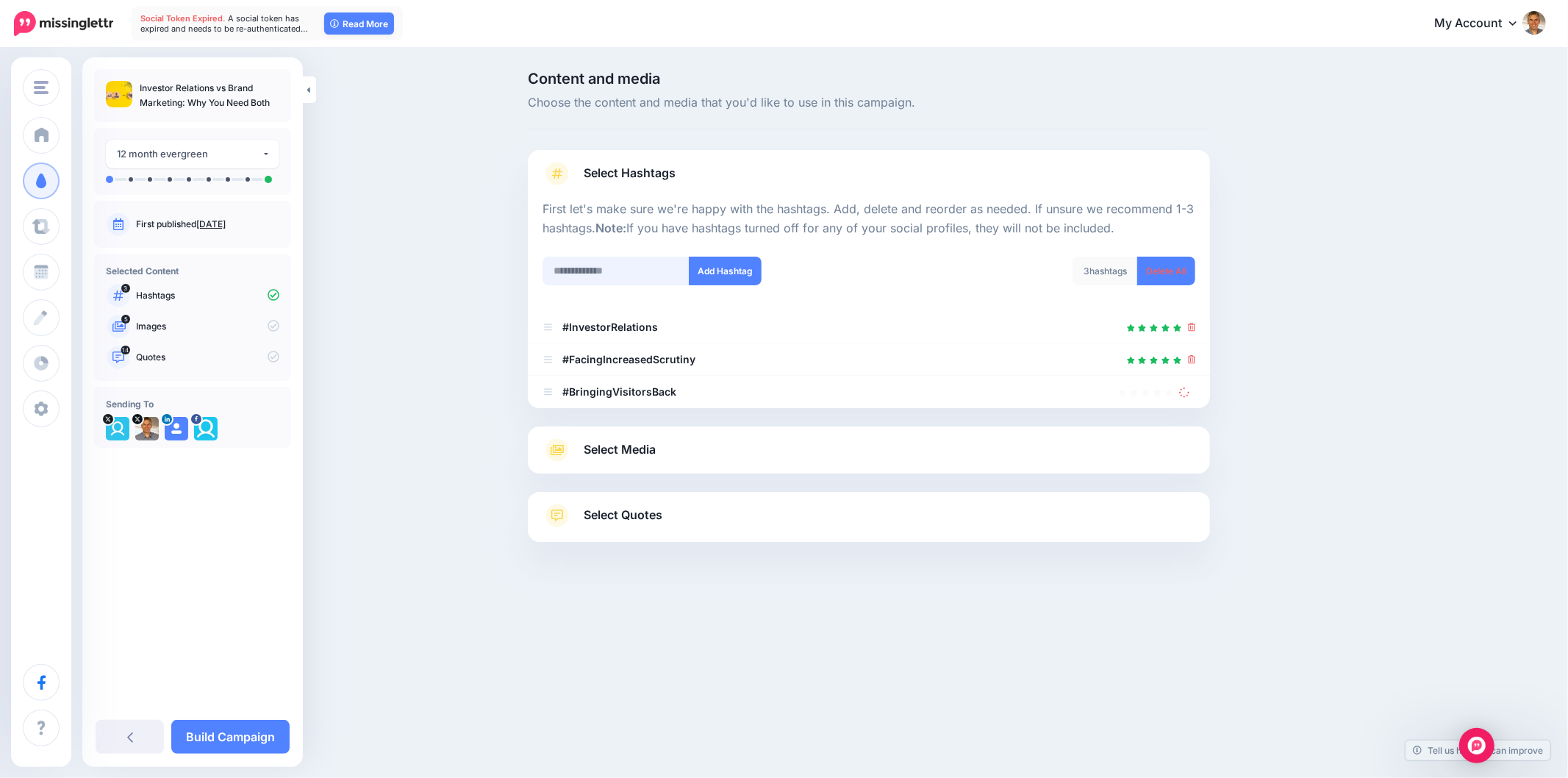
click at [636, 260] on input "text" at bounding box center [616, 271] width 147 height 28
type input "**********"
click at [734, 276] on button "Add Hashtag" at bounding box center [725, 271] width 73 height 28
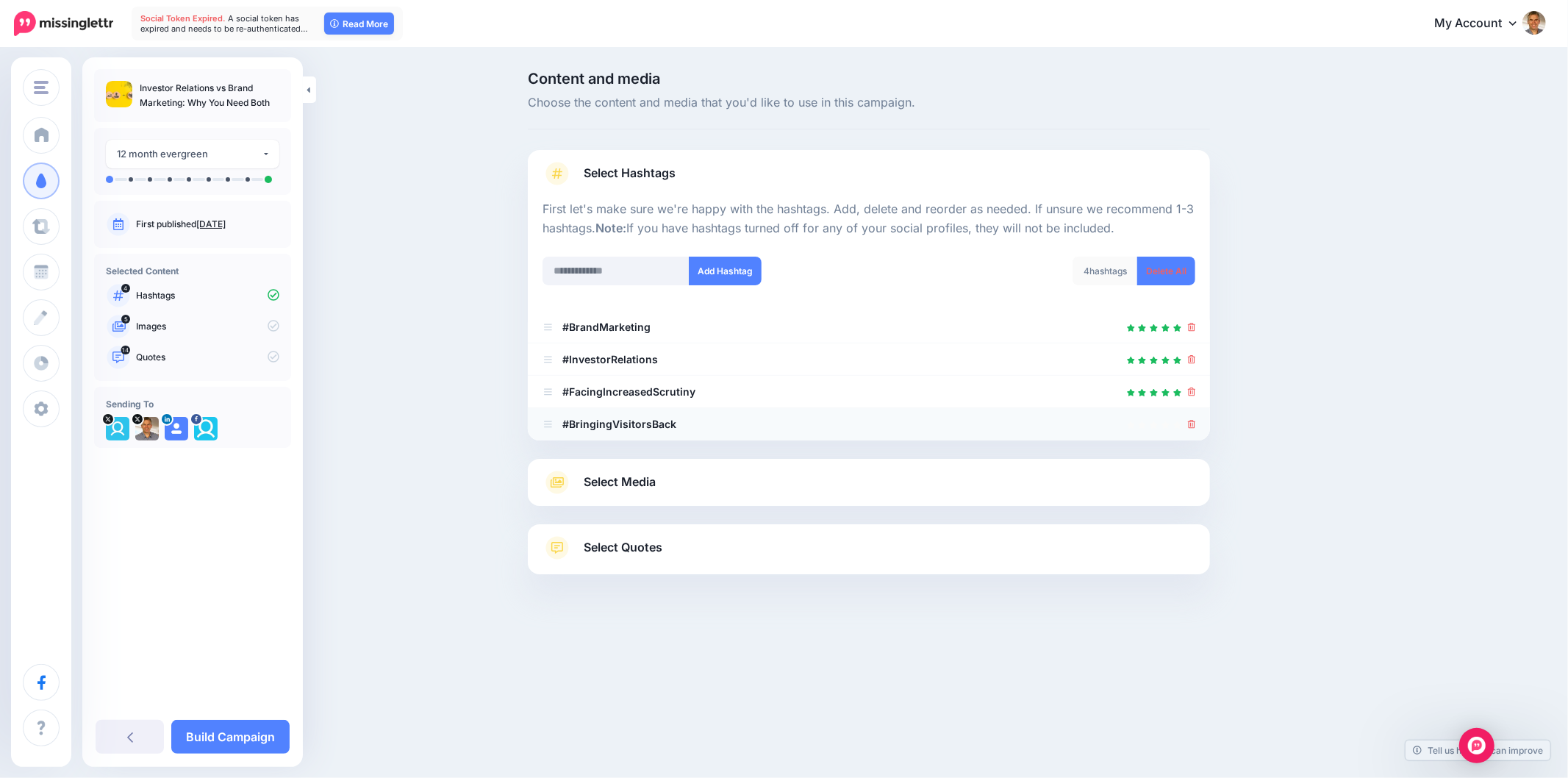
click at [1190, 427] on icon at bounding box center [1192, 423] width 8 height 9
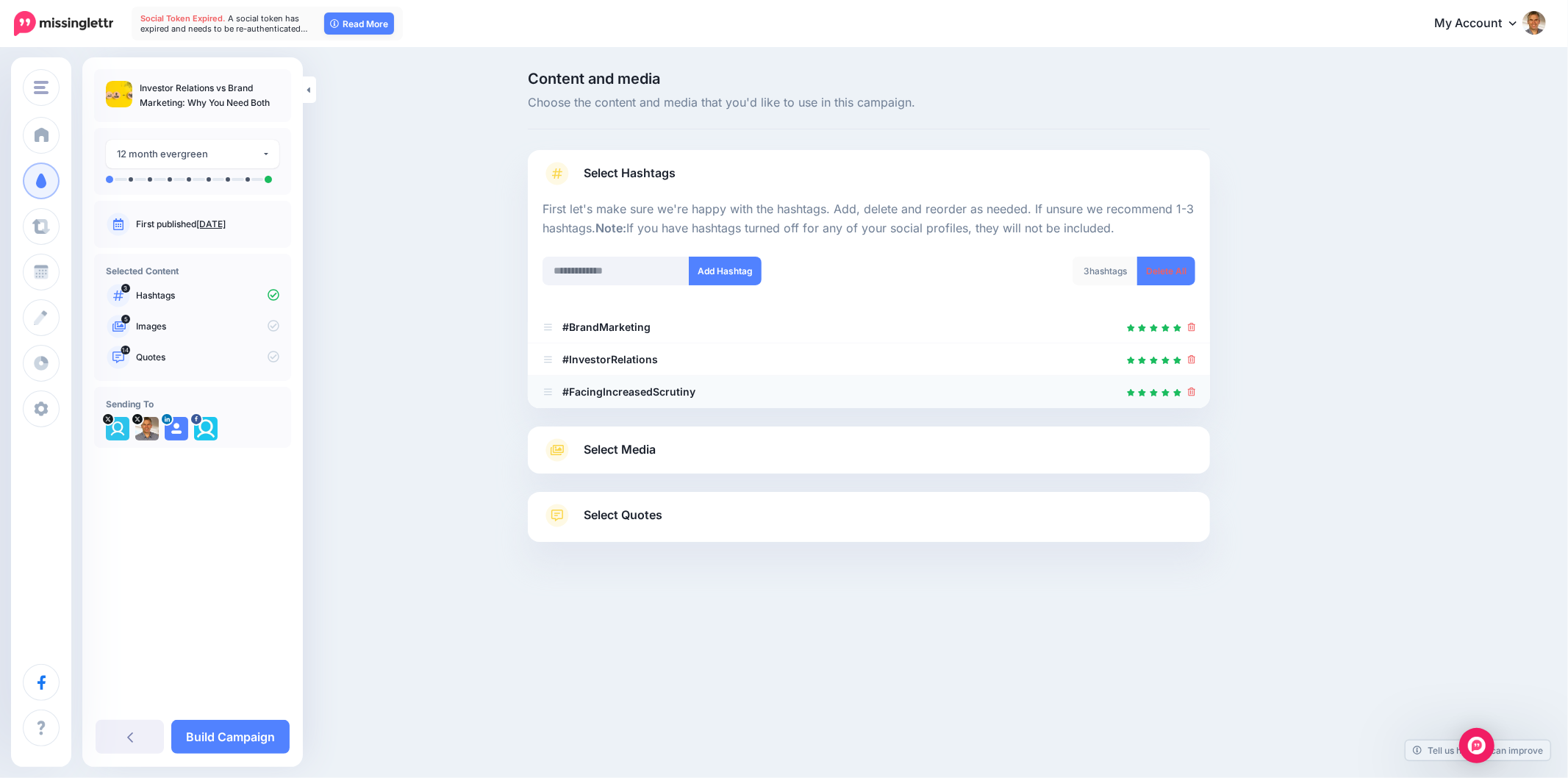
click at [1194, 389] on icon at bounding box center [1192, 391] width 8 height 9
drag, startPoint x: 1351, startPoint y: 414, endPoint x: 1231, endPoint y: 420, distance: 120.1
click at [1351, 414] on div "Content and media Choose the content and media that you'd like to use in this c…" at bounding box center [939, 343] width 845 height 544
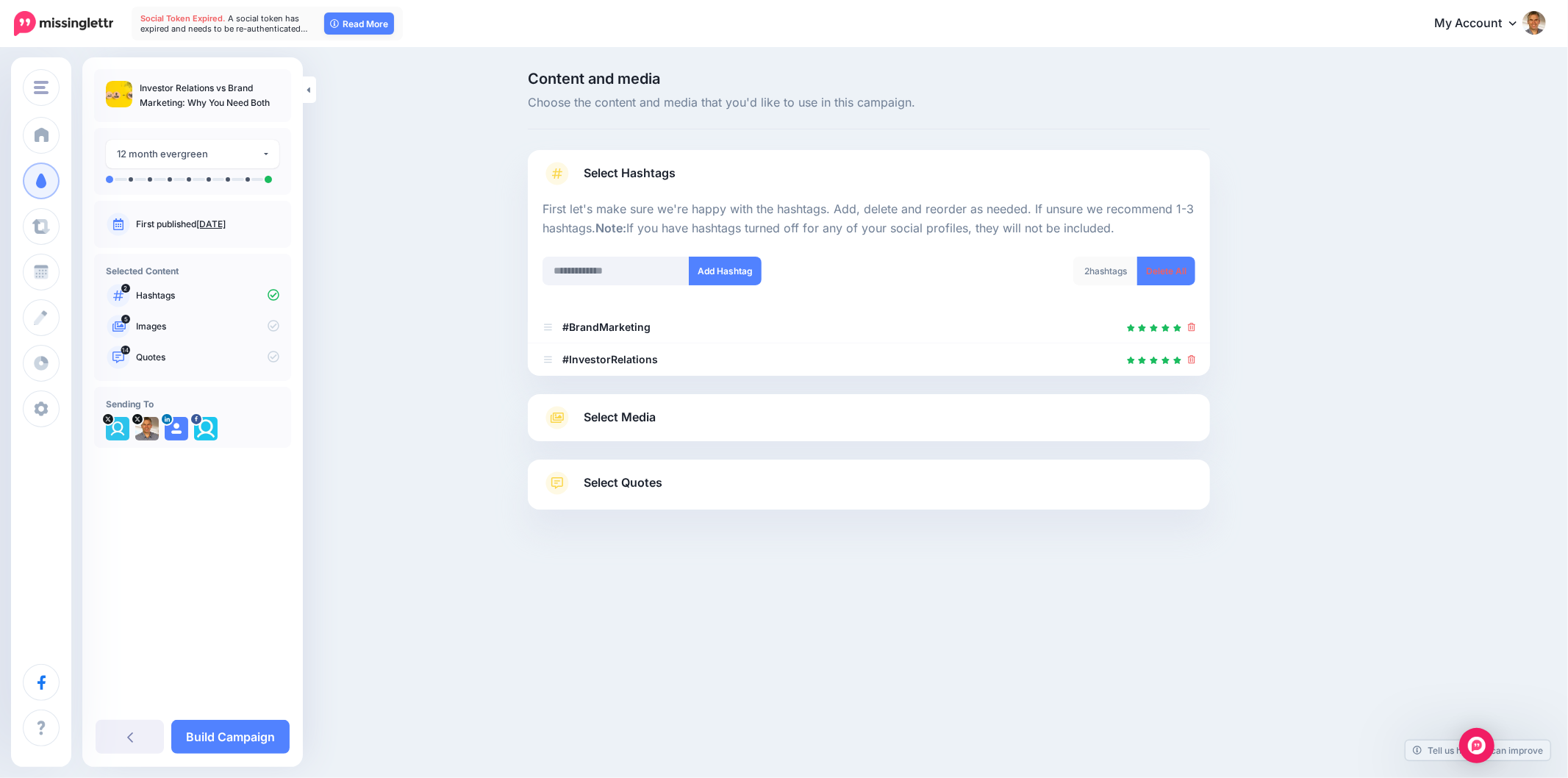
click at [696, 406] on link "Select Media" at bounding box center [869, 418] width 652 height 24
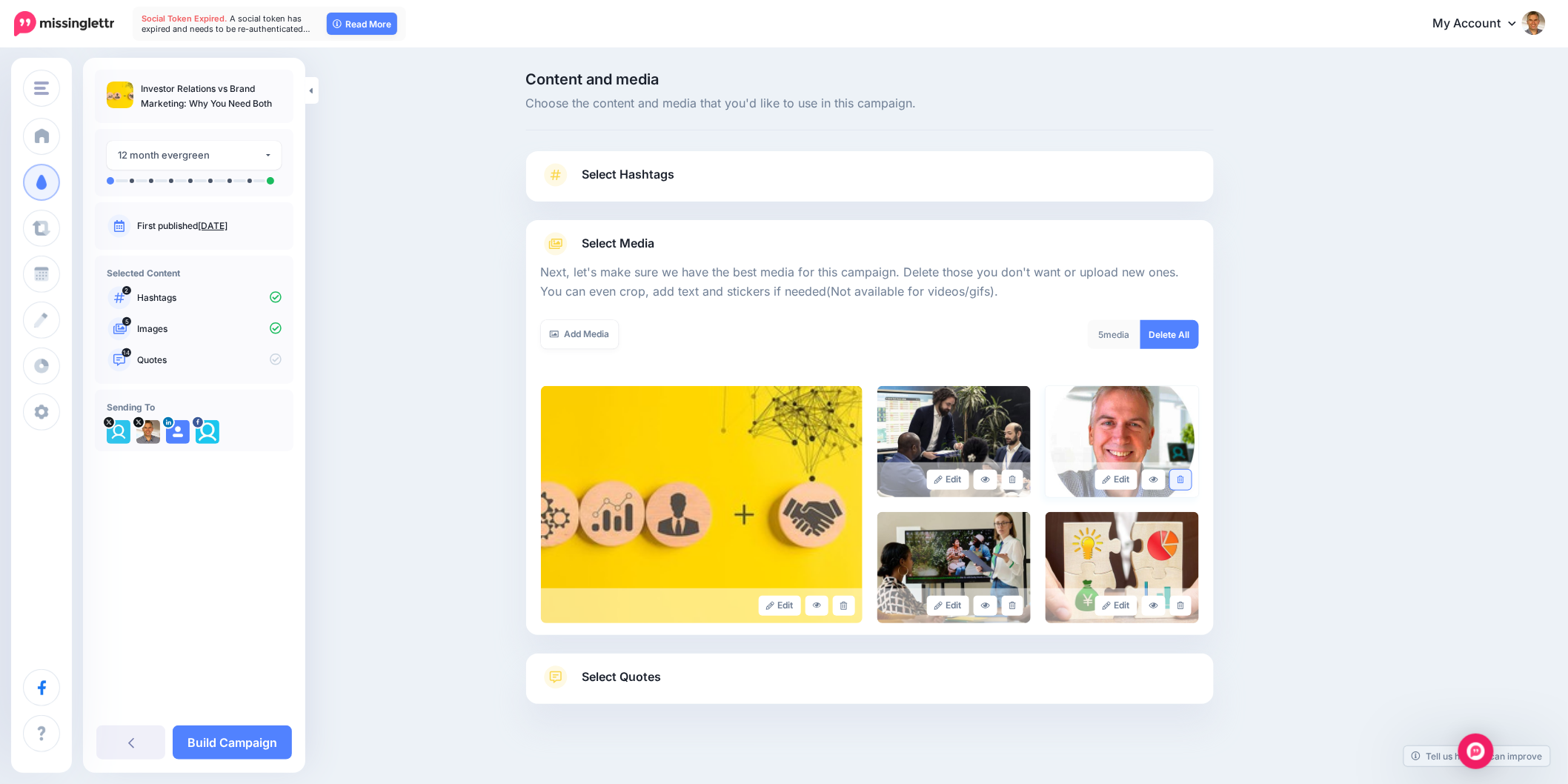
click at [1188, 485] on link at bounding box center [1181, 479] width 22 height 20
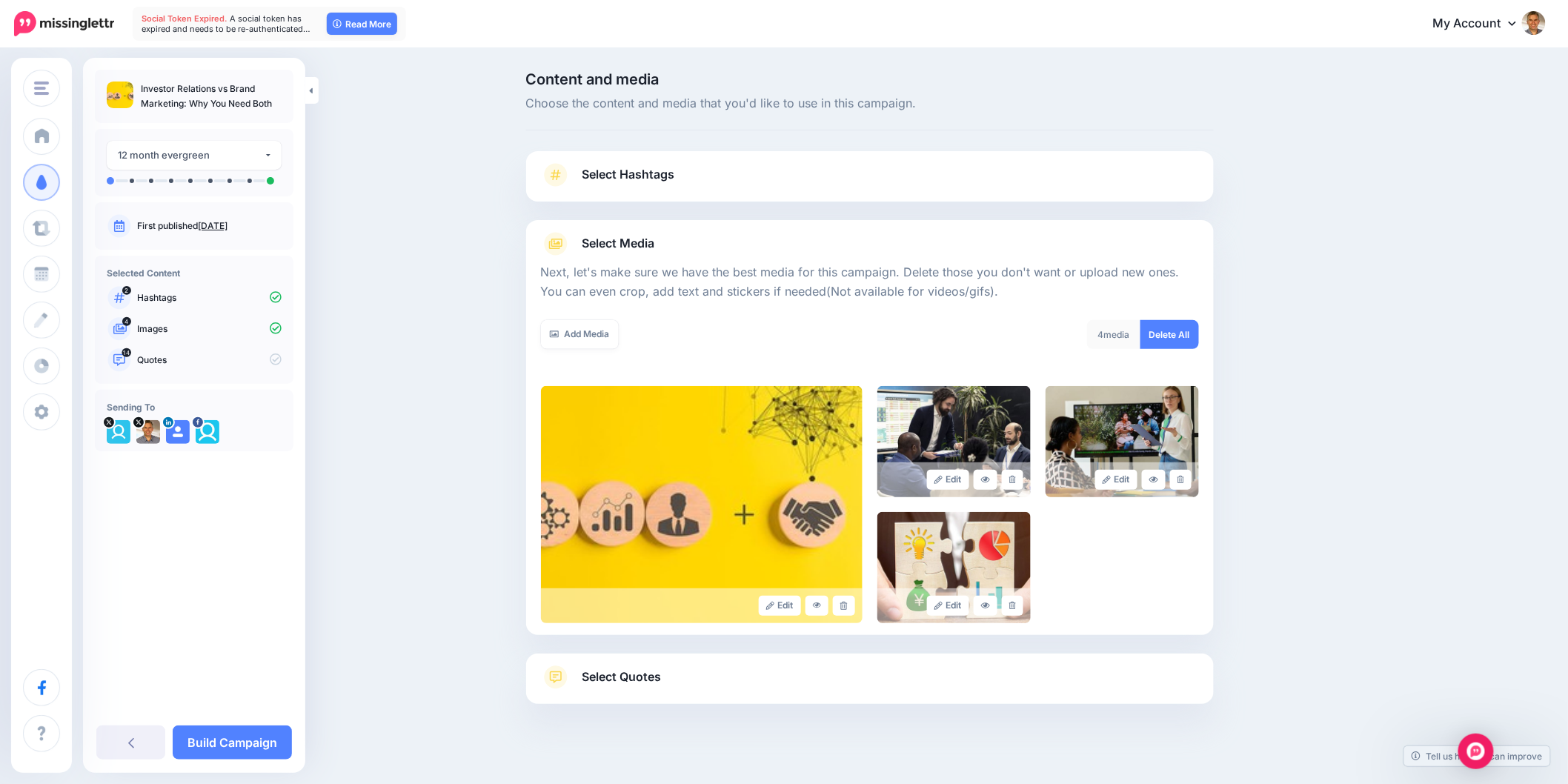
click at [1438, 521] on div "Content and media Choose the content and media that you'd like to use in this c…" at bounding box center [784, 424] width 1568 height 751
click at [690, 681] on link "Select Quotes" at bounding box center [870, 685] width 658 height 38
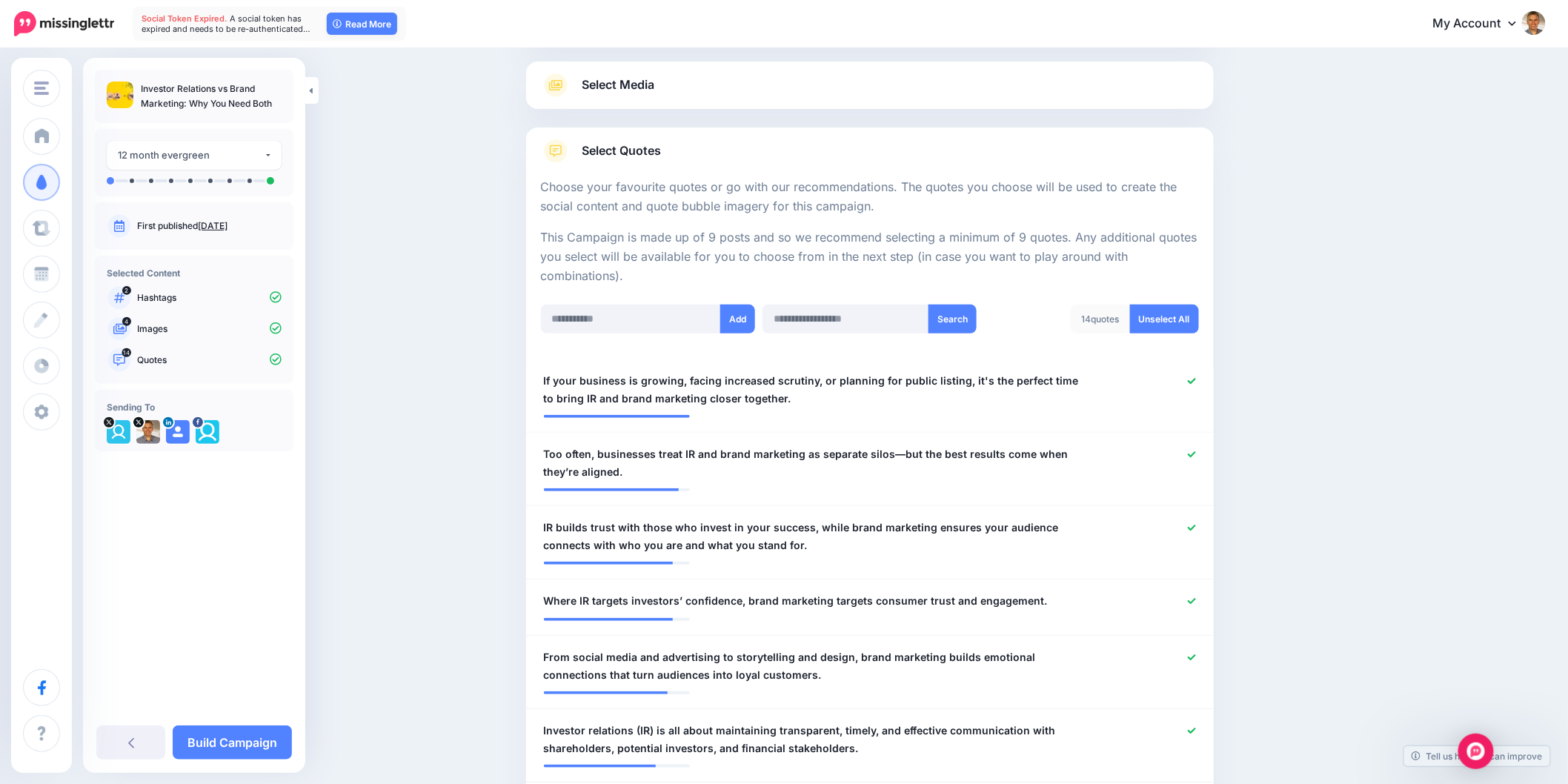
scroll to position [165, 0]
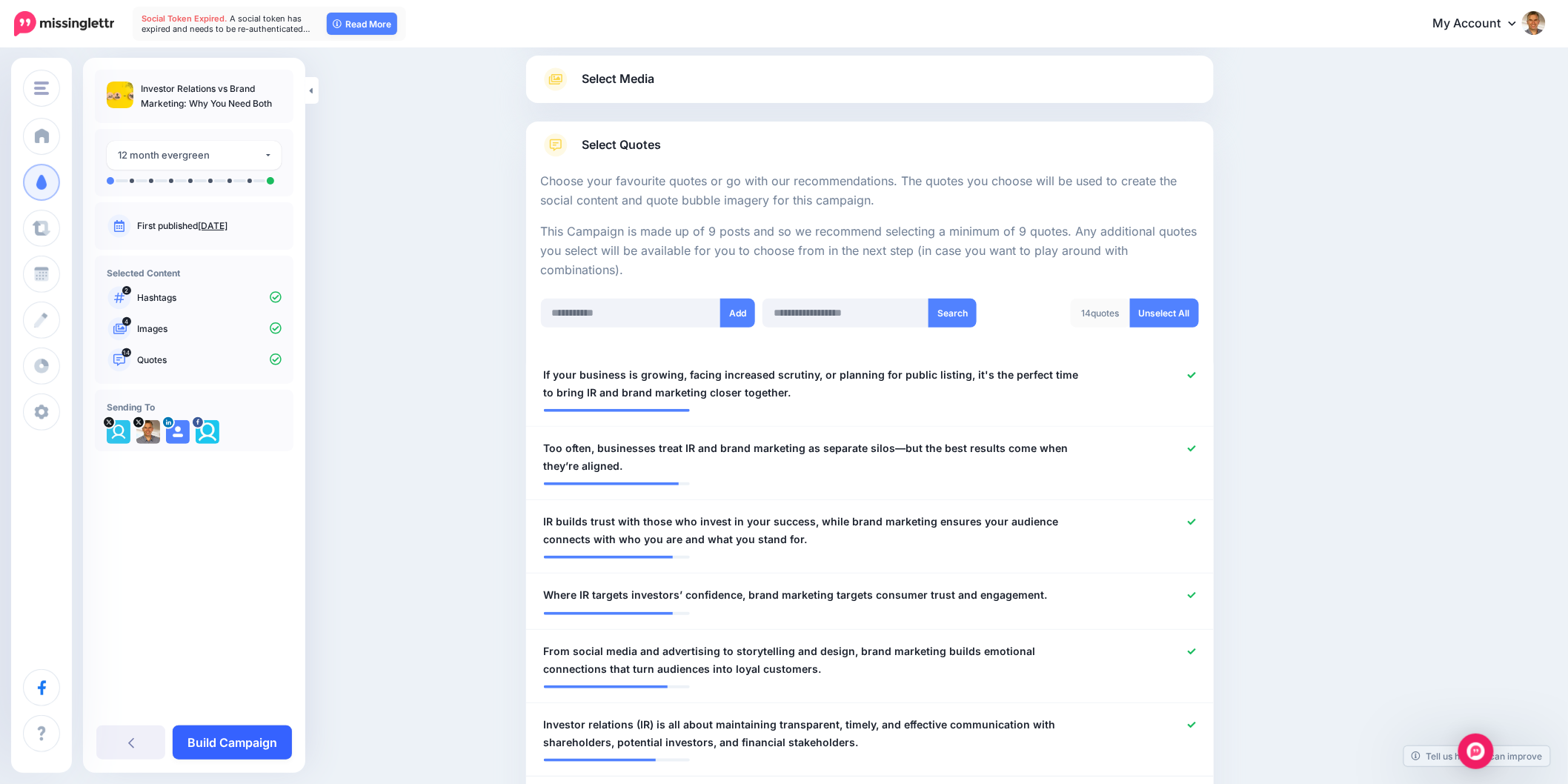
click at [236, 737] on link "Build Campaign" at bounding box center [233, 742] width 119 height 34
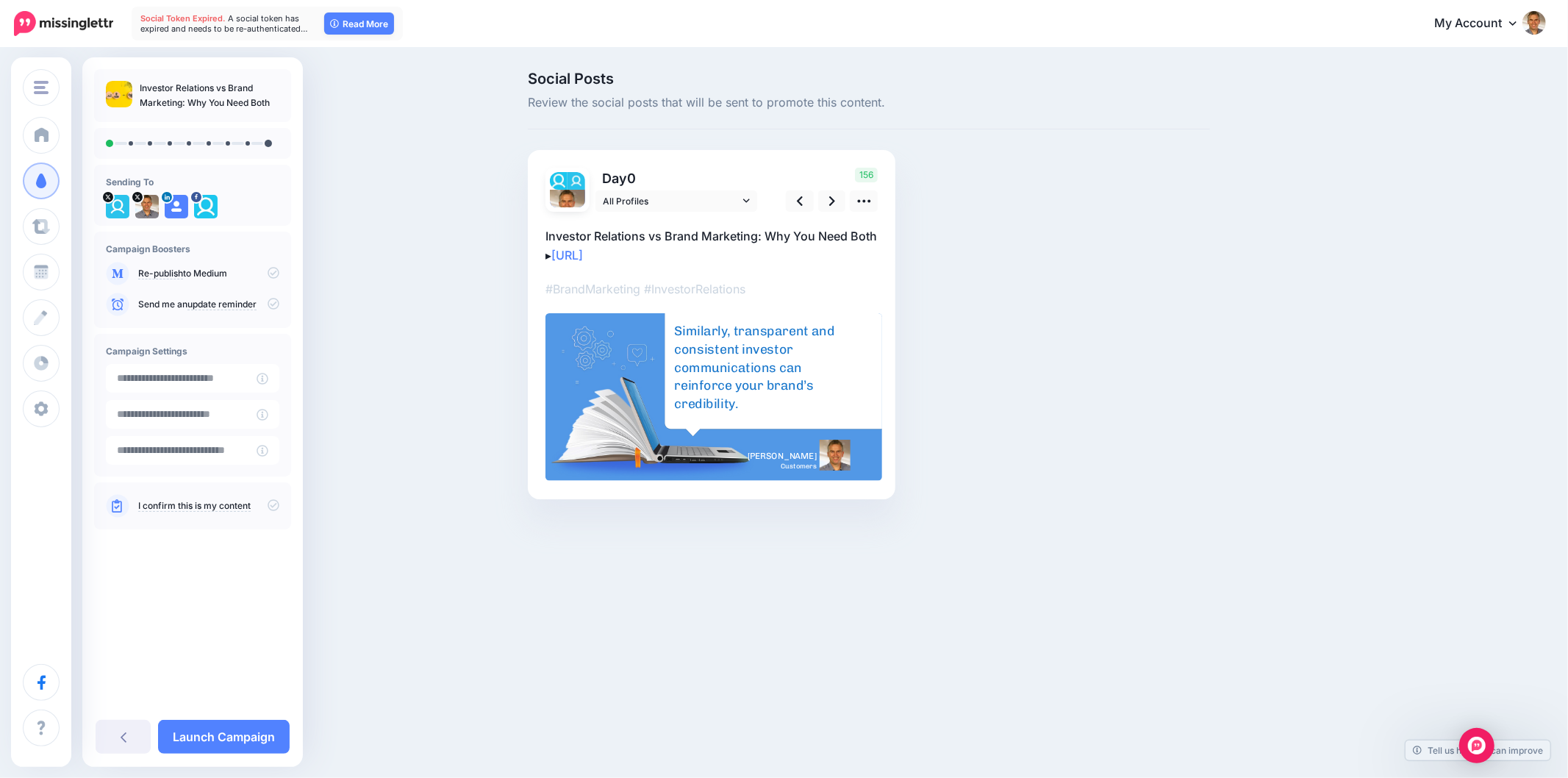
click at [1554, 227] on div "Social Posts Review the social posts that will be sent to promote this content.…" at bounding box center [784, 306] width 1568 height 516
click at [864, 206] on icon at bounding box center [864, 201] width 16 height 16
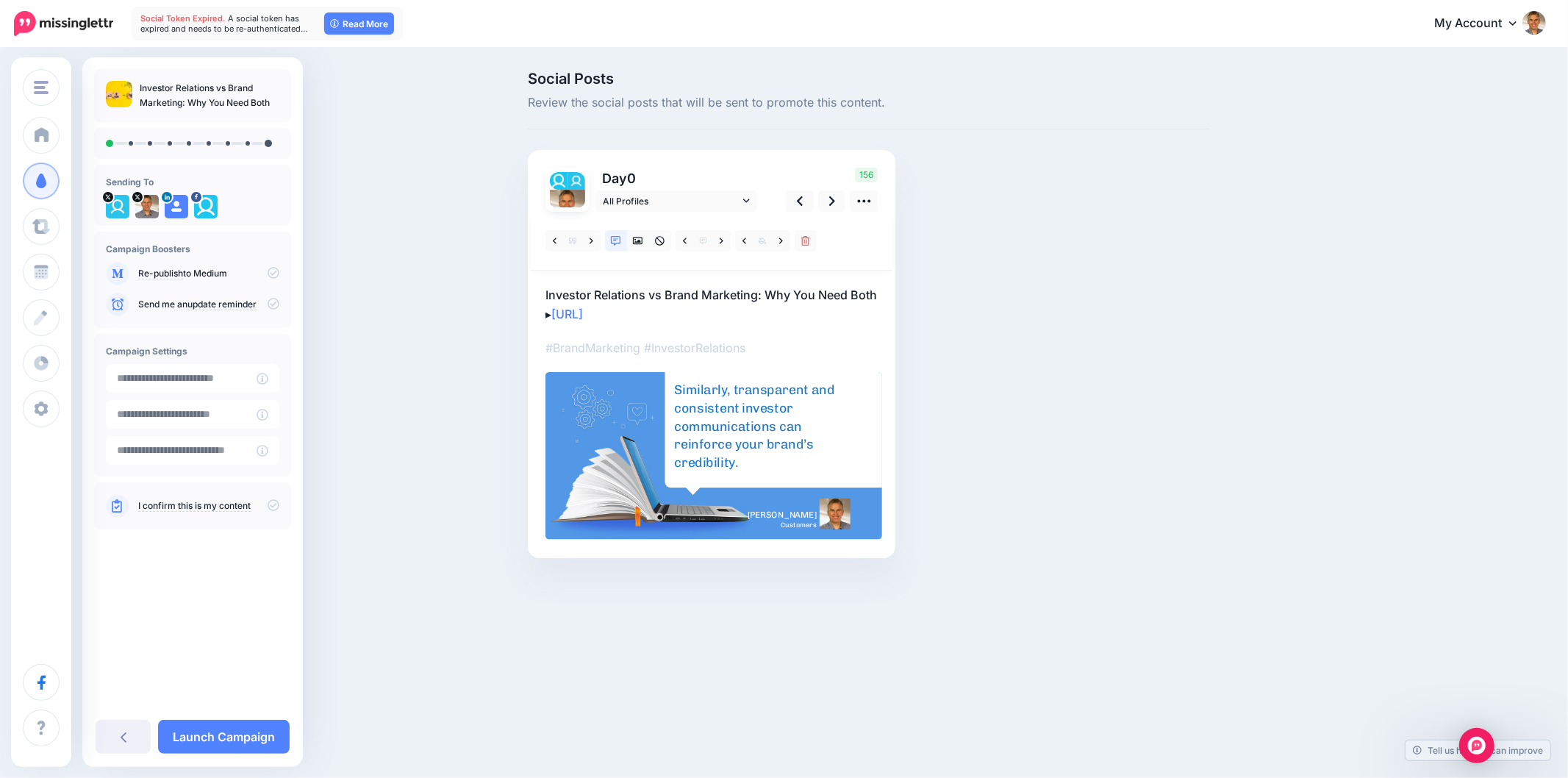
click at [1103, 242] on div "Social Posts Review the social posts that will be sent to promote this content.…" at bounding box center [869, 336] width 705 height 531
click at [596, 236] on link at bounding box center [591, 240] width 18 height 21
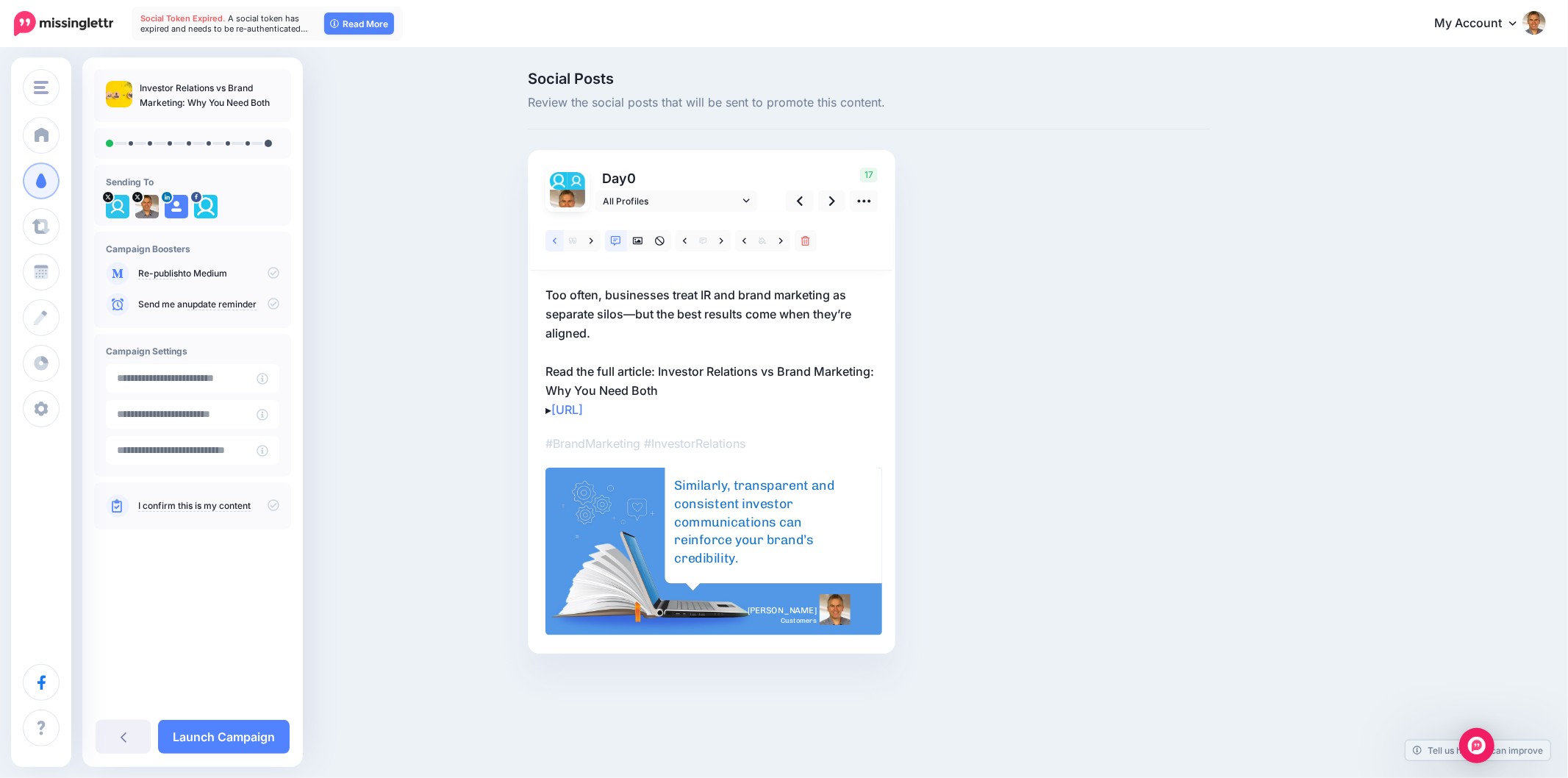
click at [557, 234] on link at bounding box center [555, 240] width 18 height 21
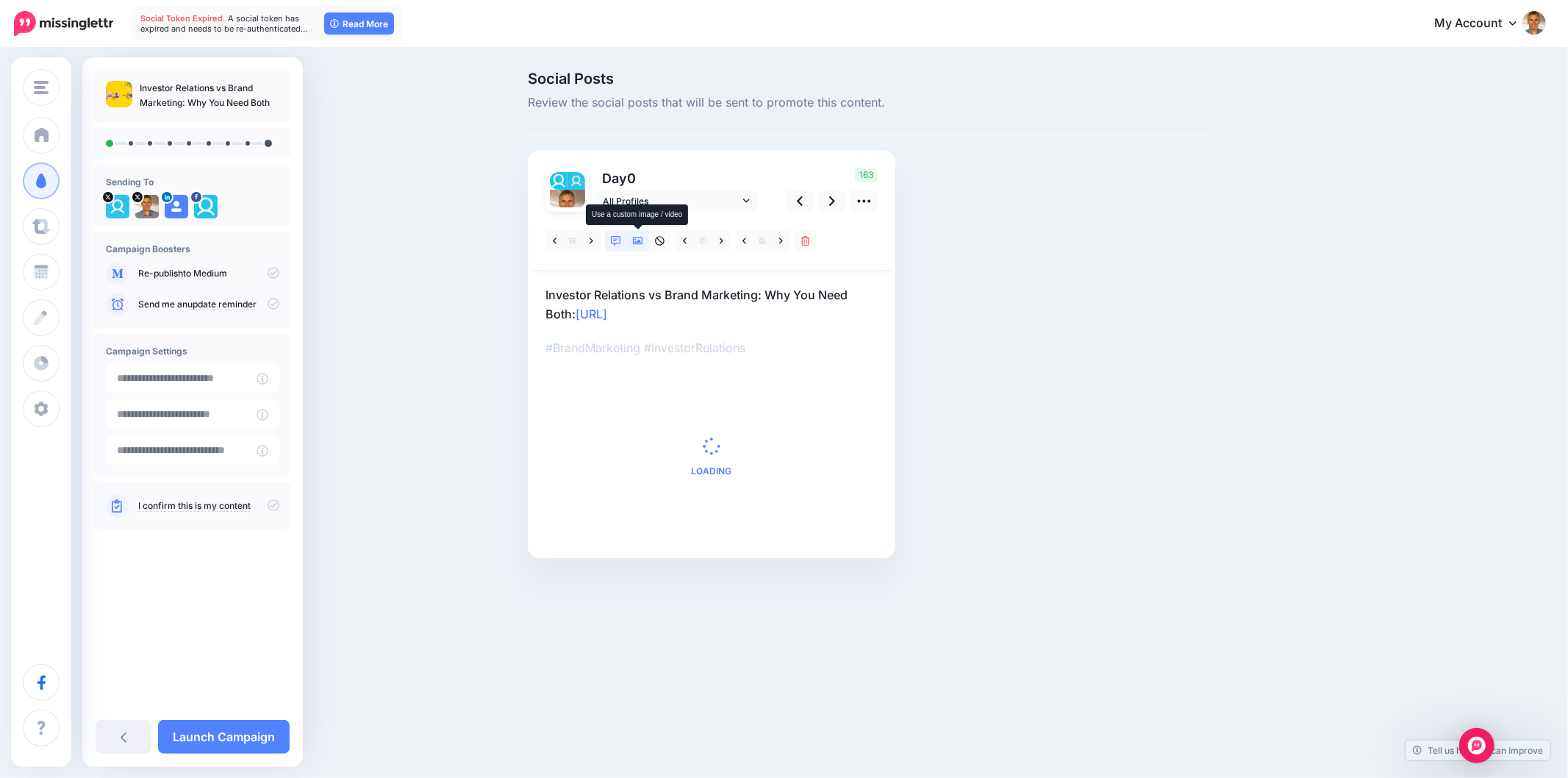
click at [634, 239] on icon at bounding box center [637, 241] width 10 height 10
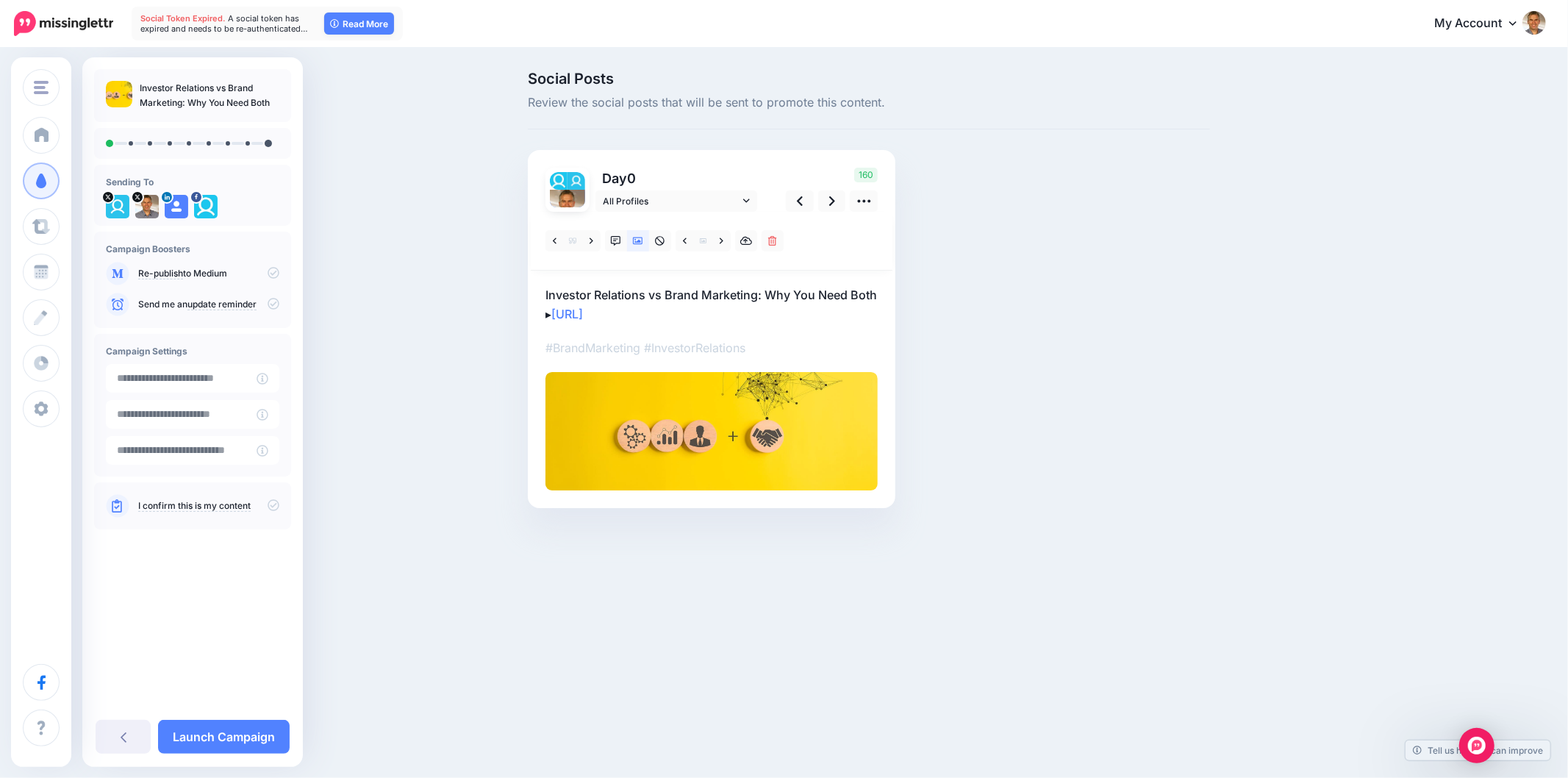
click at [1098, 370] on div "Social Posts Review the social posts that will be sent to promote this content.…" at bounding box center [869, 311] width 705 height 481
click at [546, 312] on p "Investor Relations vs Brand Marketing: Why You Need Both ▸ [URL]" at bounding box center [712, 304] width 333 height 38
click at [546, 310] on textarea "**********" at bounding box center [712, 304] width 333 height 38
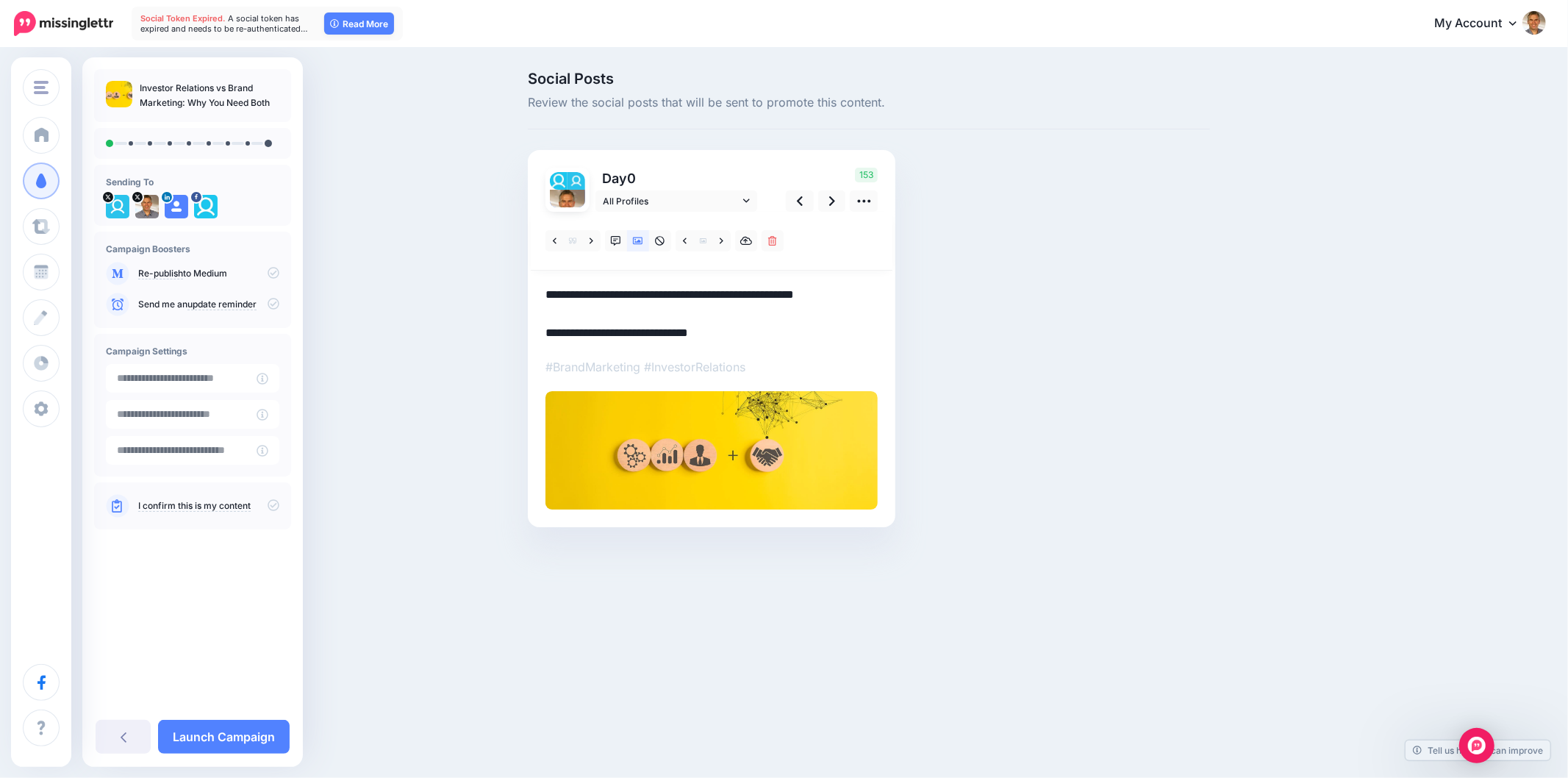
click at [1269, 421] on div "Social Posts Review the social posts that will be sent to promote this content.…" at bounding box center [939, 321] width 845 height 500
click at [1143, 384] on div "Social Posts Review the social posts that will be sent to promote this content.…" at bounding box center [869, 321] width 705 height 500
drag, startPoint x: 1289, startPoint y: 204, endPoint x: 1104, endPoint y: 223, distance: 186.0
click at [1288, 203] on div "Social Posts Review the social posts that will be sent to promote this content.…" at bounding box center [939, 321] width 845 height 500
click at [833, 198] on icon at bounding box center [832, 201] width 6 height 16
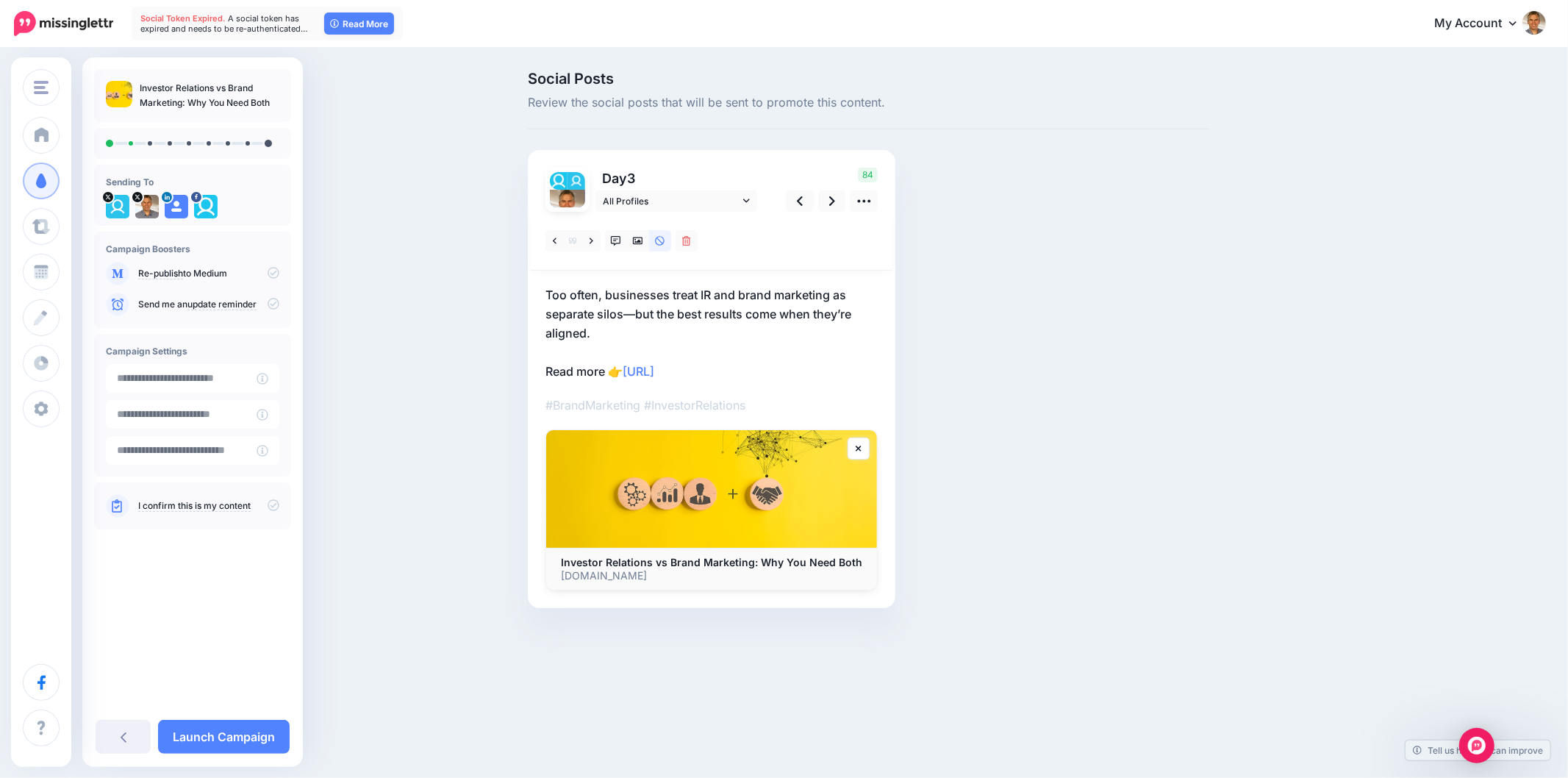
click at [1358, 353] on div "Social Posts Review the social posts that will be sent to promote this content.…" at bounding box center [939, 361] width 845 height 581
click at [1337, 430] on div "Social Posts Review the social posts that will be sent to promote this content.…" at bounding box center [939, 361] width 845 height 581
drag, startPoint x: 1079, startPoint y: 336, endPoint x: 1093, endPoint y: 342, distance: 15.2
click at [1078, 336] on div "Social Posts Review the social posts that will be sent to promote this content.…" at bounding box center [869, 361] width 705 height 581
click at [638, 240] on icon at bounding box center [637, 241] width 10 height 7
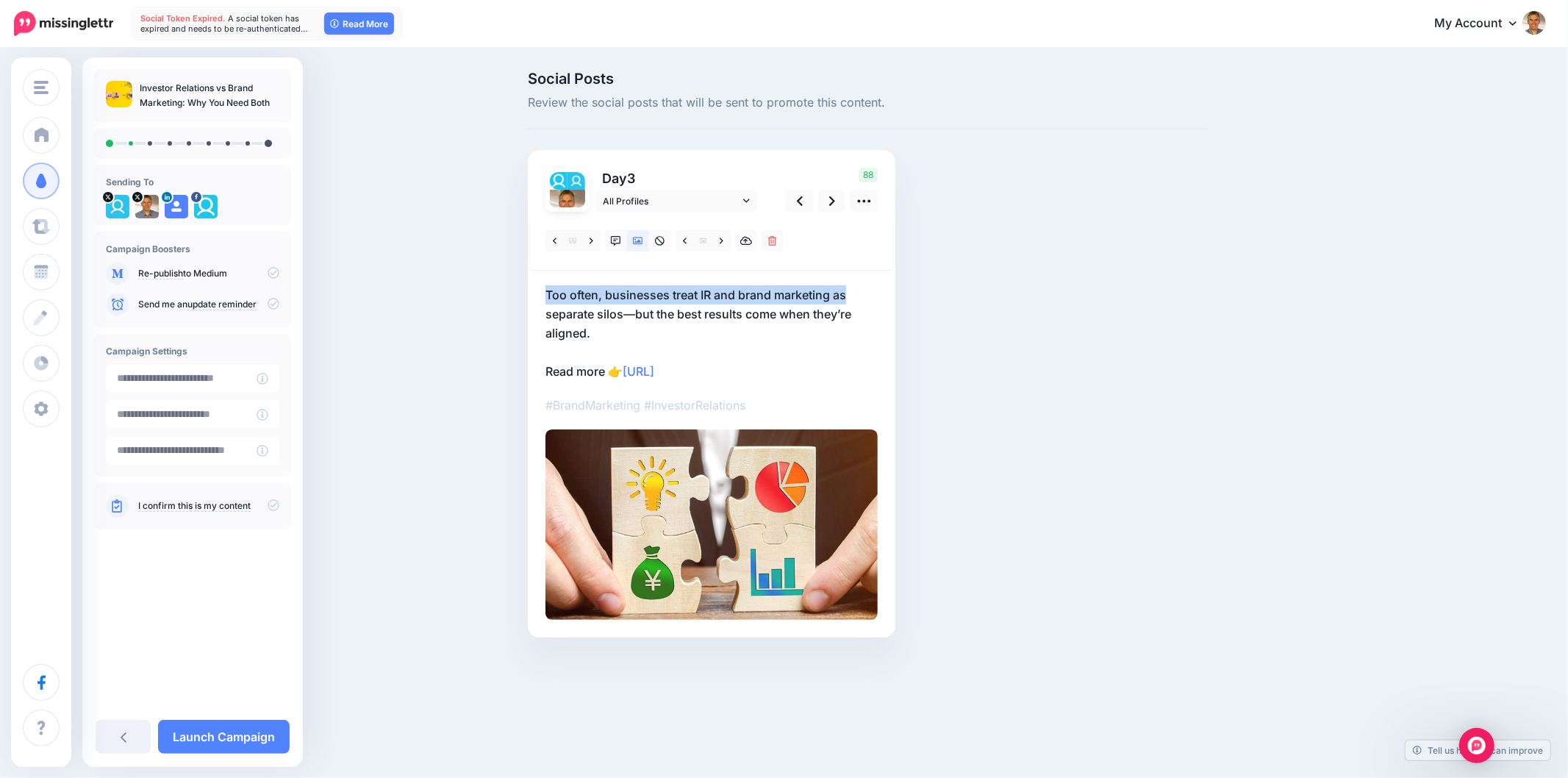
drag, startPoint x: 527, startPoint y: 289, endPoint x: 873, endPoint y: 302, distance: 346.2
click at [867, 302] on div "Day 3 All Profiles" at bounding box center [711, 393] width 367 height 487
copy p "Too often, businesses treat IR and brand marketing as"
click at [1052, 399] on div "Social Posts Review the social posts that will be sent to promote this content.…" at bounding box center [869, 376] width 705 height 610
click at [592, 241] on icon at bounding box center [591, 241] width 4 height 10
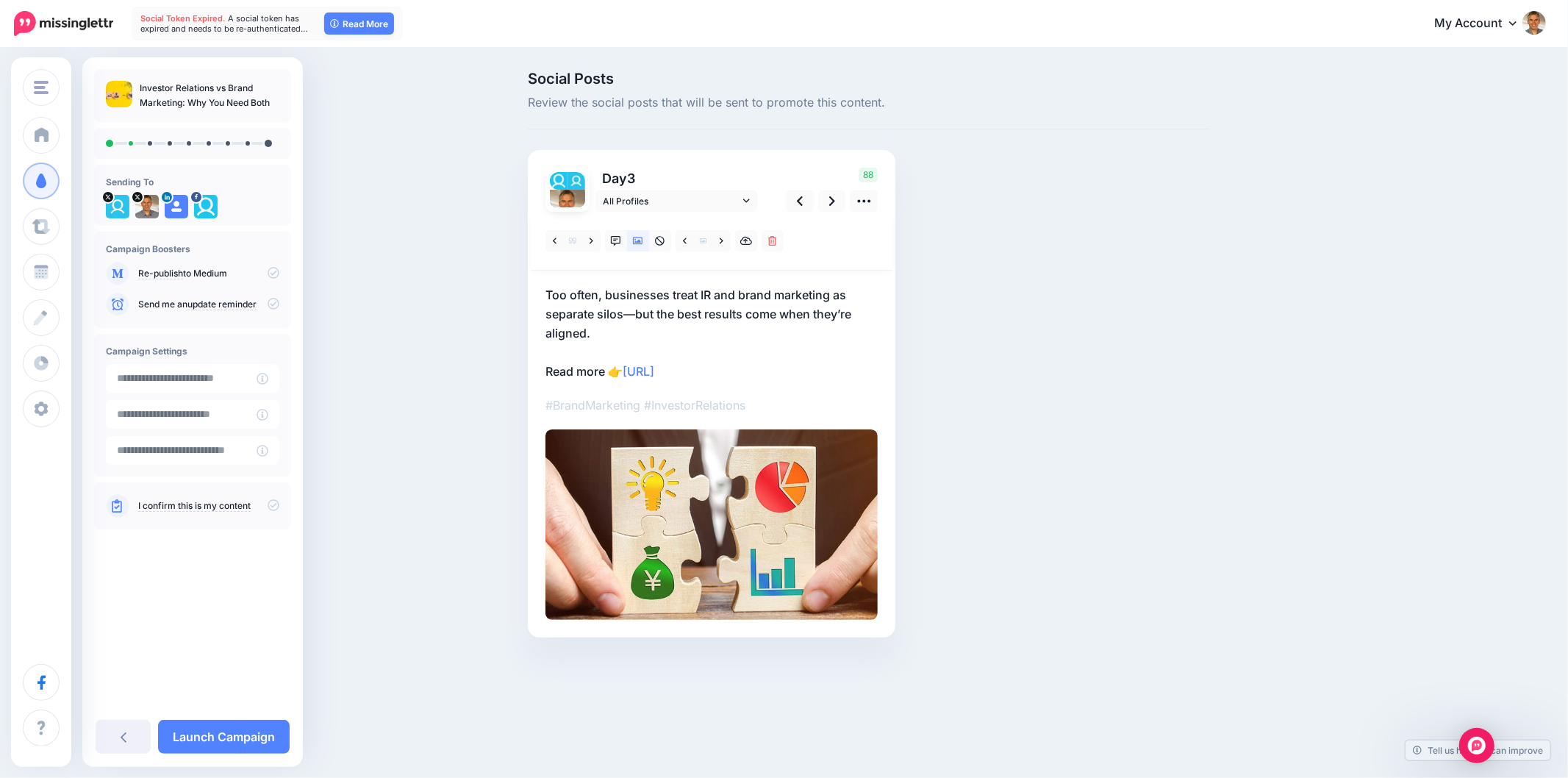
click at [1087, 276] on div "Social Posts Review the social posts that will be sent to promote this content.…" at bounding box center [869, 376] width 705 height 610
drag, startPoint x: 593, startPoint y: 329, endPoint x: 526, endPoint y: 291, distance: 77.0
click at [526, 291] on div "Social Posts Review the social posts that will be sent to promote this content.…" at bounding box center [869, 376] width 705 height 610
click at [1248, 348] on div "Social Posts Review the social posts that will be sent to promote this content.…" at bounding box center [939, 376] width 845 height 610
drag, startPoint x: 604, startPoint y: 333, endPoint x: 544, endPoint y: 292, distance: 72.7
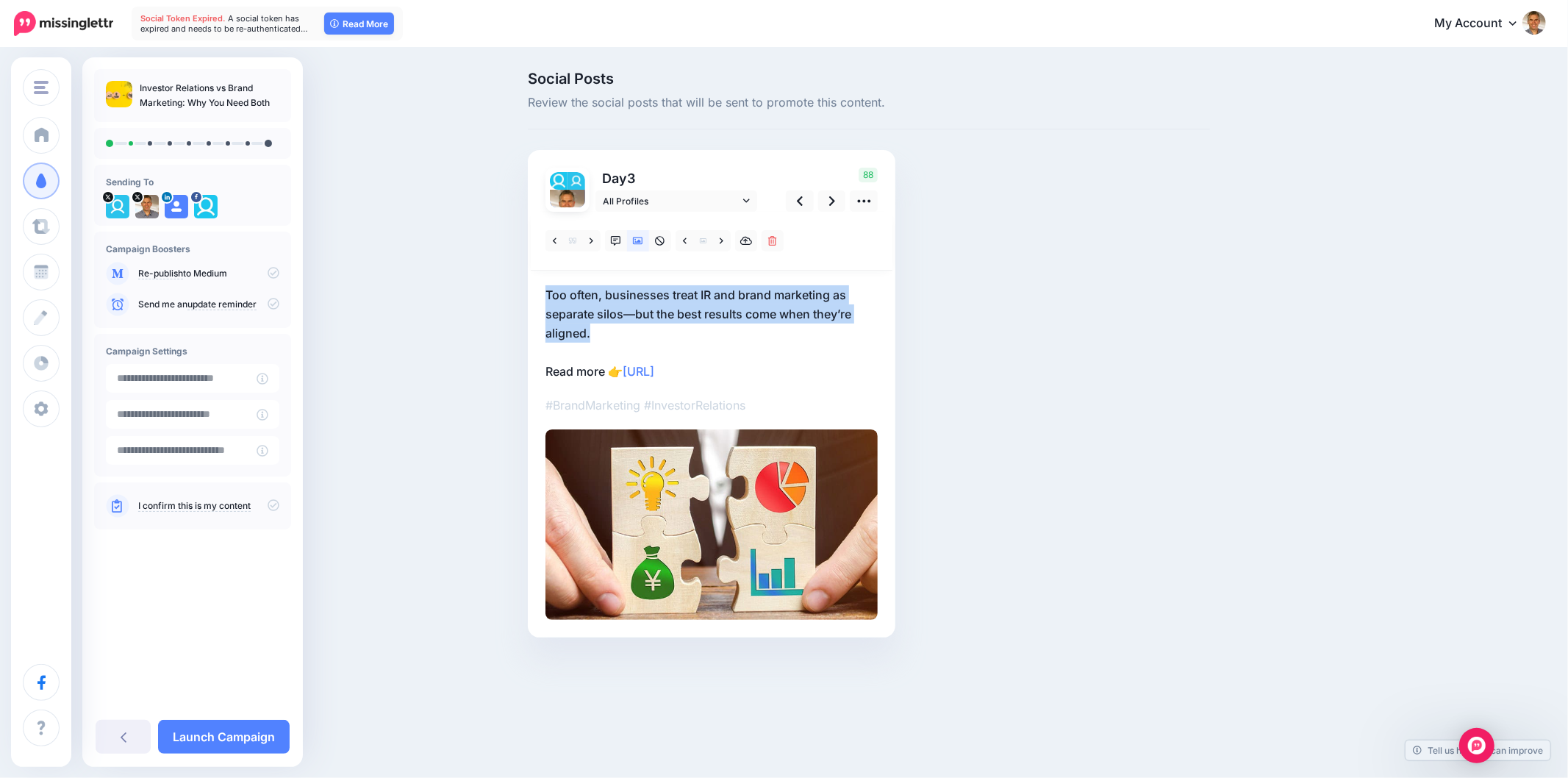
click at [544, 292] on div "Day 3 All Profiles" at bounding box center [711, 393] width 367 height 487
click at [1047, 329] on div "Social Posts Review the social posts that will be sent to promote this content.…" at bounding box center [869, 376] width 705 height 610
drag, startPoint x: 611, startPoint y: 331, endPoint x: 536, endPoint y: 298, distance: 81.9
click at [536, 298] on div "Day 3 All Profiles" at bounding box center [711, 393] width 367 height 487
click at [1130, 370] on div "Social Posts Review the social posts that will be sent to promote this content.…" at bounding box center [869, 376] width 705 height 610
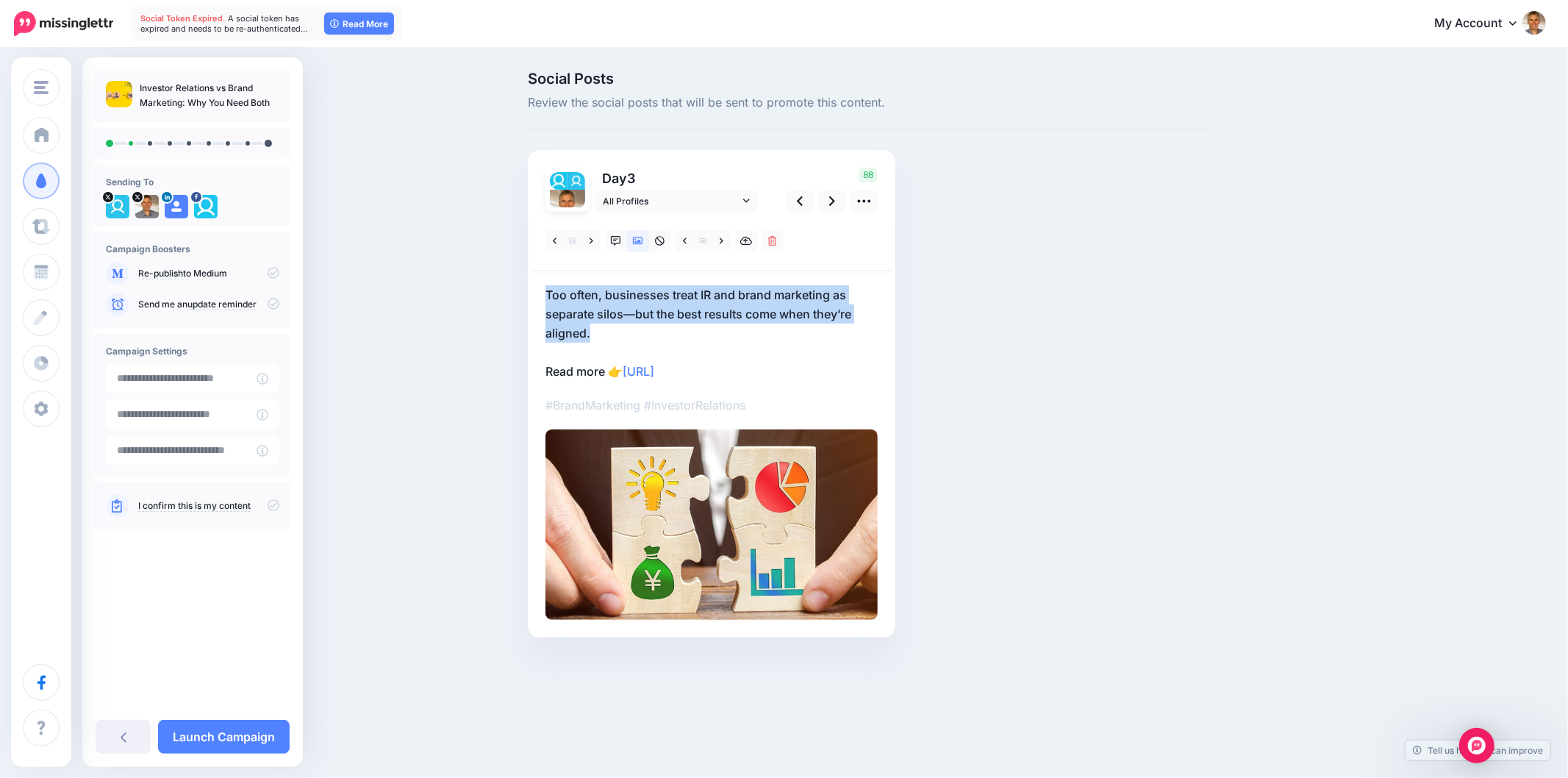
drag, startPoint x: 600, startPoint y: 324, endPoint x: 548, endPoint y: 291, distance: 61.6
click at [548, 291] on p "Too often, businesses treat IR and brand marketing as separate silos—but the be…" at bounding box center [712, 333] width 333 height 96
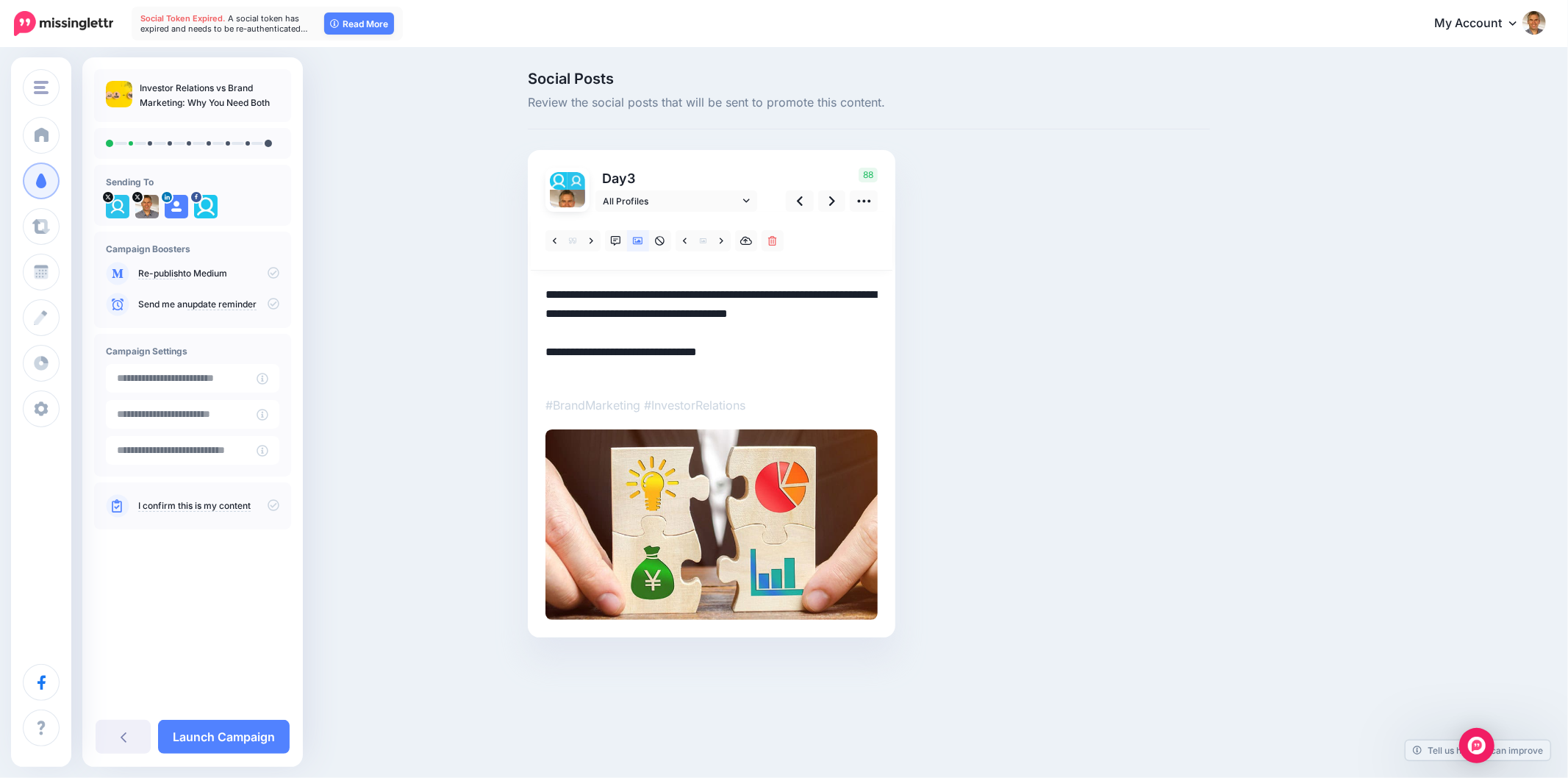
drag, startPoint x: 576, startPoint y: 294, endPoint x: 1303, endPoint y: 326, distance: 727.7
click at [1303, 326] on div "Social Posts Review the social posts that will be sent to promote this content.…" at bounding box center [939, 376] width 845 height 610
drag, startPoint x: 598, startPoint y: 334, endPoint x: 536, endPoint y: 291, distance: 75.5
click at [536, 291] on div "Day 3 All Profiles" at bounding box center [711, 393] width 367 height 487
paste textarea
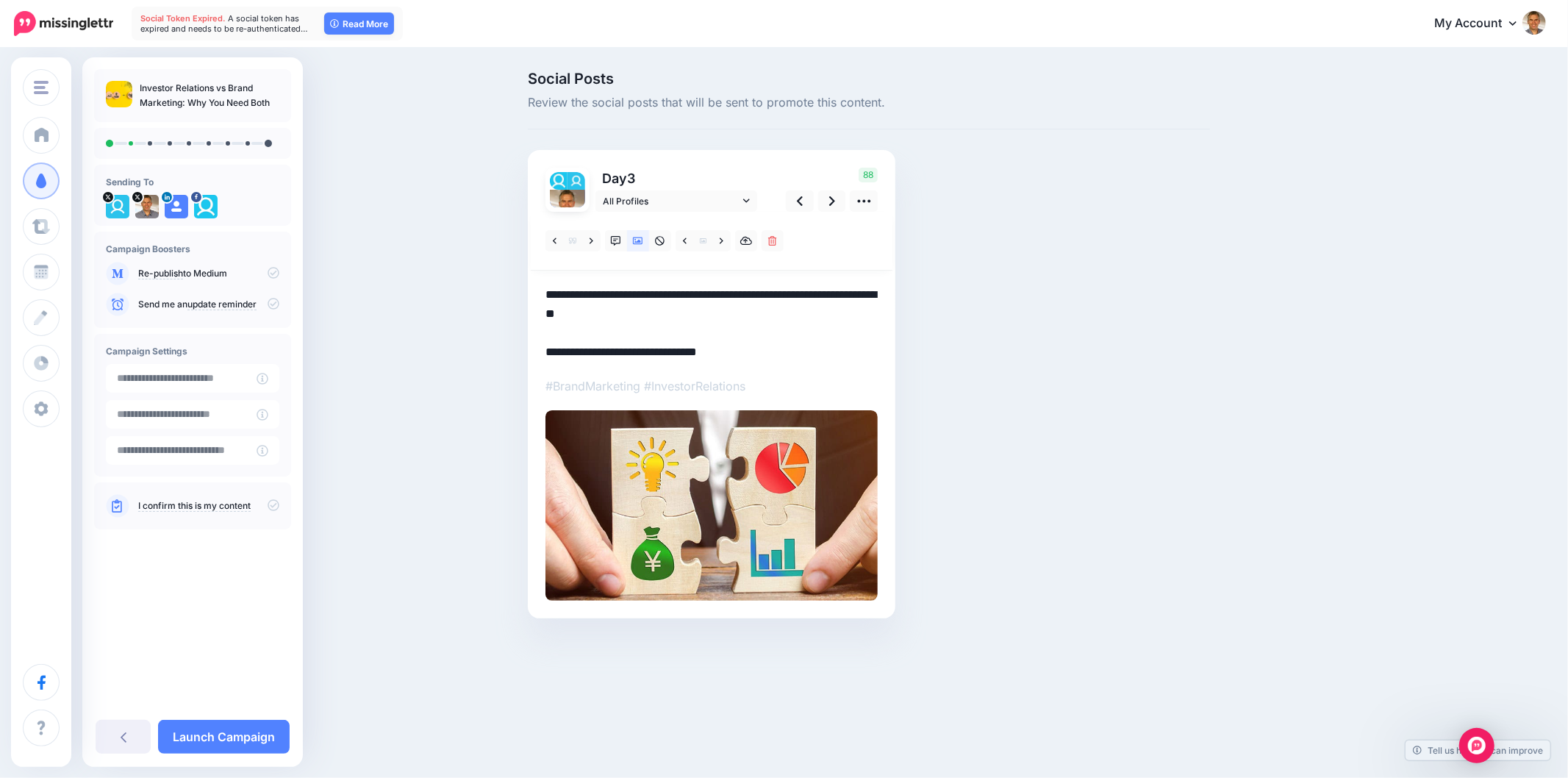
click at [1003, 333] on div "Social Posts Review the social posts that will be sent to promote this content.…" at bounding box center [869, 366] width 705 height 591
click at [966, 335] on div "Social Posts Review the social posts that will be sent to promote this content.…" at bounding box center [869, 366] width 705 height 591
click at [1024, 310] on div "Social Posts Review the social posts that will be sent to promote this content.…" at bounding box center [869, 366] width 705 height 591
click at [1142, 351] on div "Social Posts Review the social posts that will be sent to promote this content.…" at bounding box center [869, 366] width 705 height 591
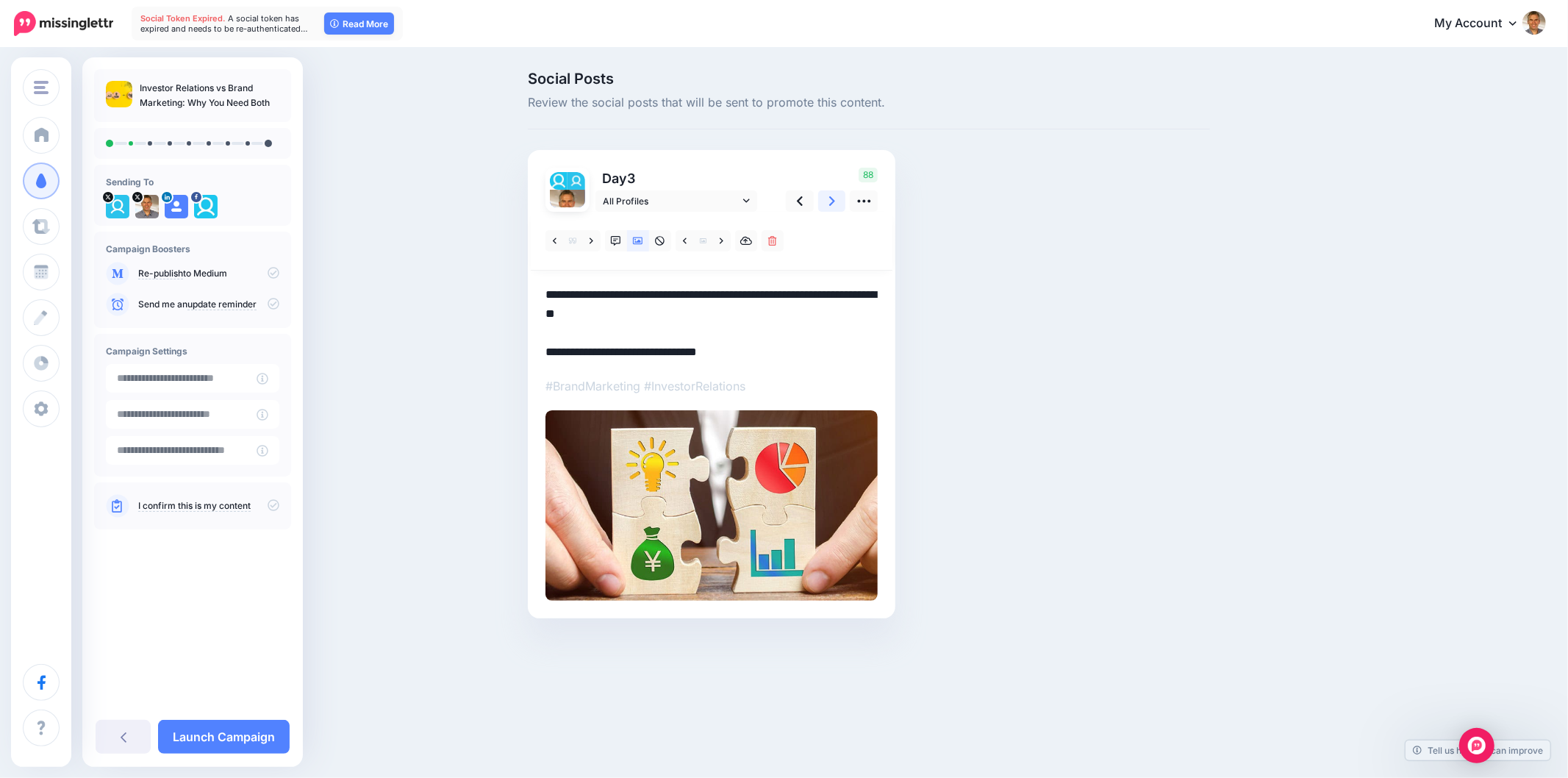
click at [829, 201] on icon at bounding box center [832, 201] width 6 height 16
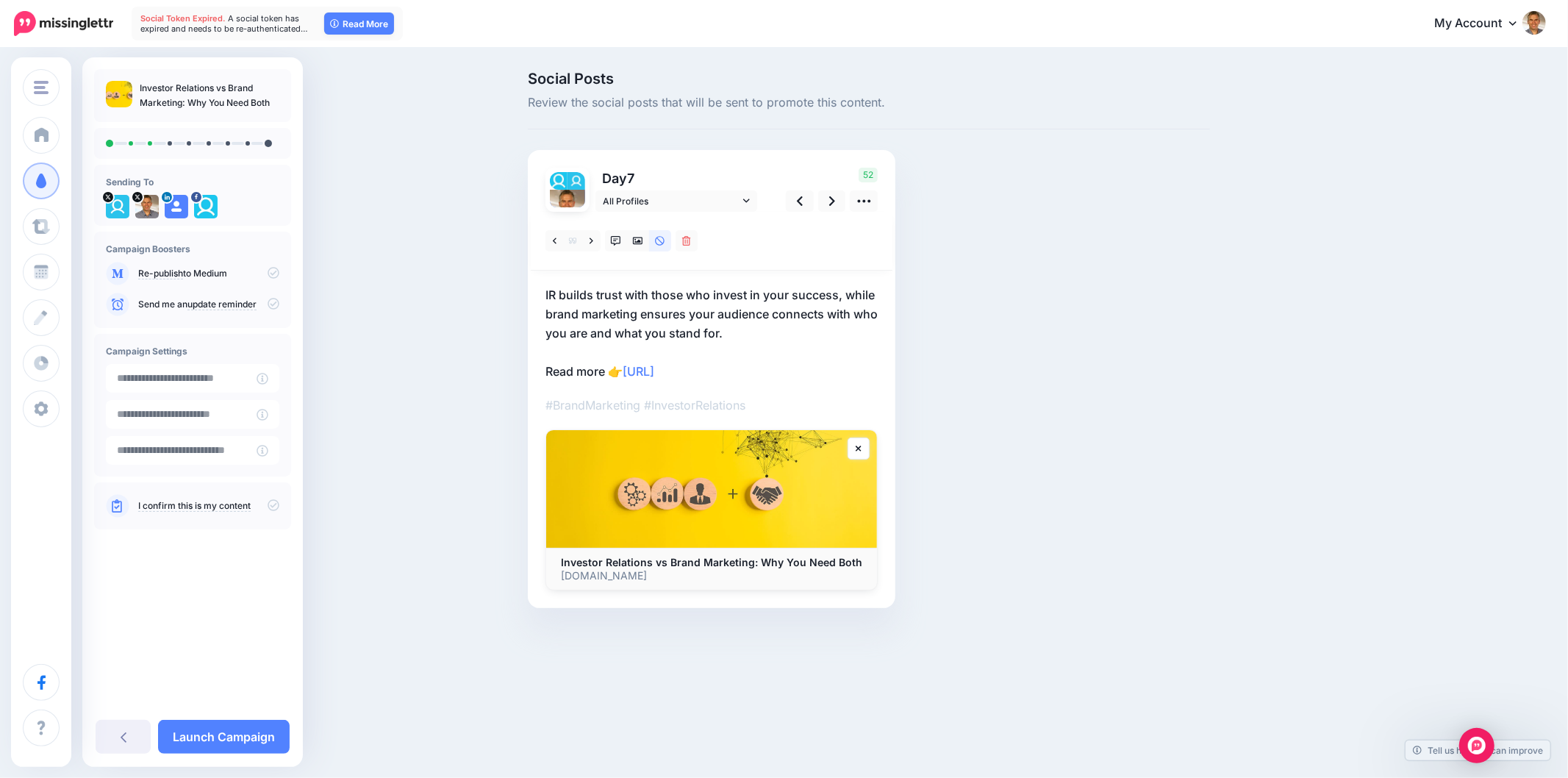
drag, startPoint x: 1163, startPoint y: 287, endPoint x: 1346, endPoint y: 340, distance: 190.5
click at [1166, 287] on div "Social Posts Review the social posts that will be sent to promote this content.…" at bounding box center [869, 361] width 705 height 581
drag, startPoint x: 526, startPoint y: 295, endPoint x: 843, endPoint y: 303, distance: 317.1
click at [843, 303] on div "Social Posts Review the social posts that will be sent to promote this content.…" at bounding box center [869, 361] width 705 height 581
copy p "IR builds trust with those who invest in your success,"
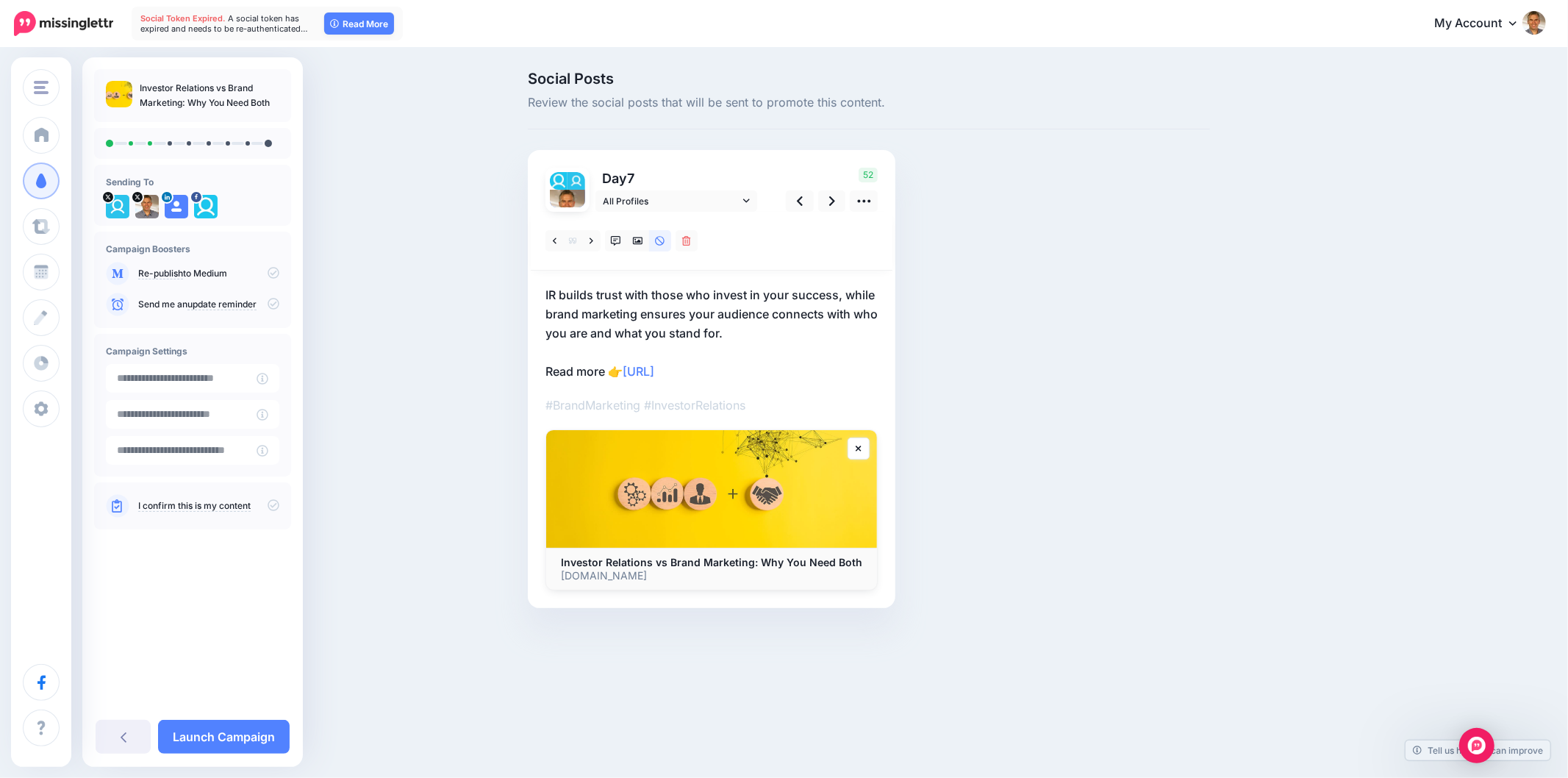
click at [944, 386] on div "Social Posts Review the social posts that will be sent to promote this content.…" at bounding box center [869, 361] width 705 height 581
drag, startPoint x: 589, startPoint y: 239, endPoint x: 692, endPoint y: 304, distance: 121.8
click at [589, 239] on icon at bounding box center [591, 241] width 4 height 10
drag, startPoint x: 1135, startPoint y: 440, endPoint x: 1143, endPoint y: 435, distance: 9.4
click at [1137, 438] on div "Social Posts Review the social posts that will be sent to promote this content.…" at bounding box center [869, 361] width 705 height 581
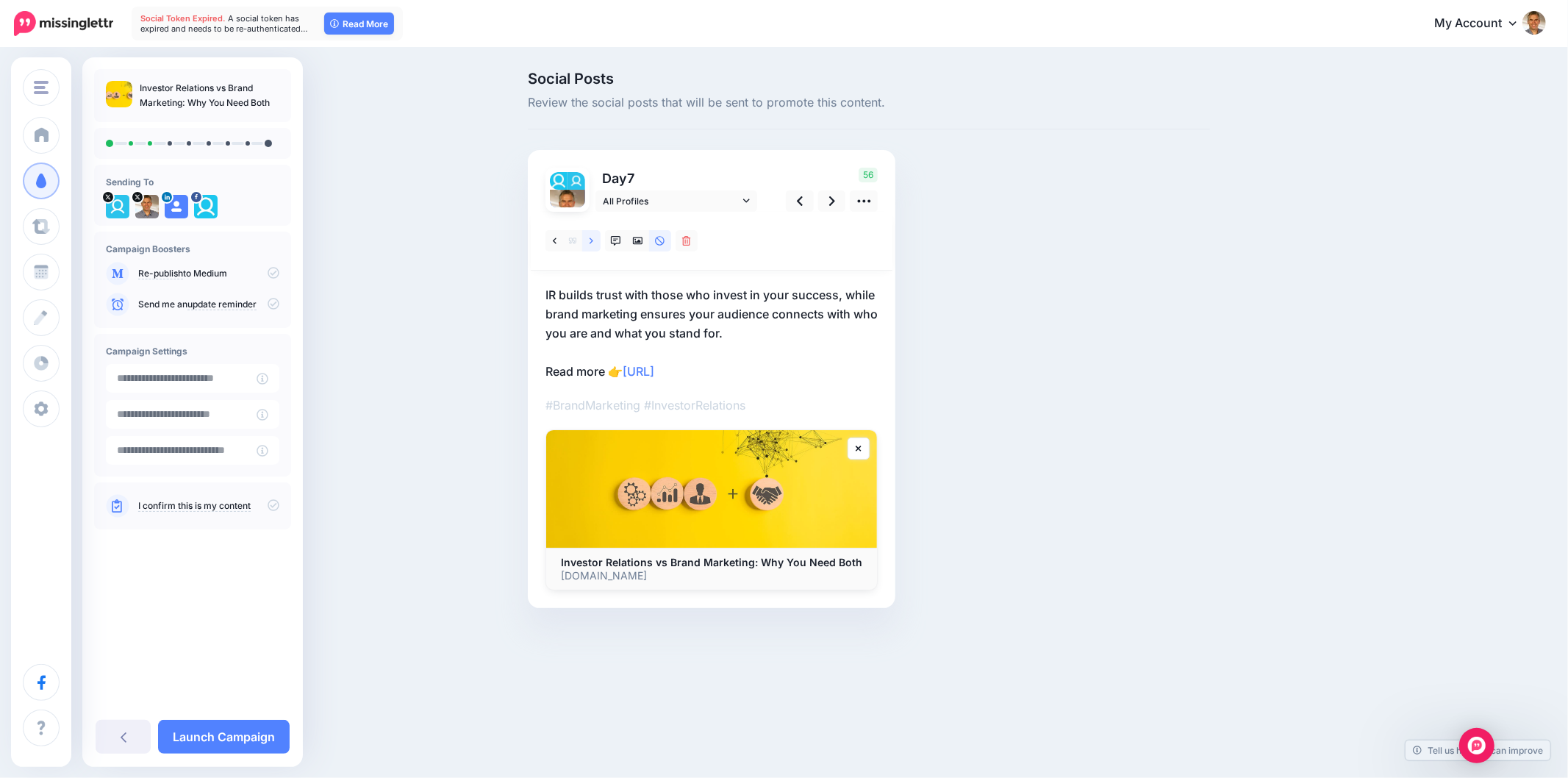
click at [590, 243] on icon at bounding box center [591, 240] width 4 height 6
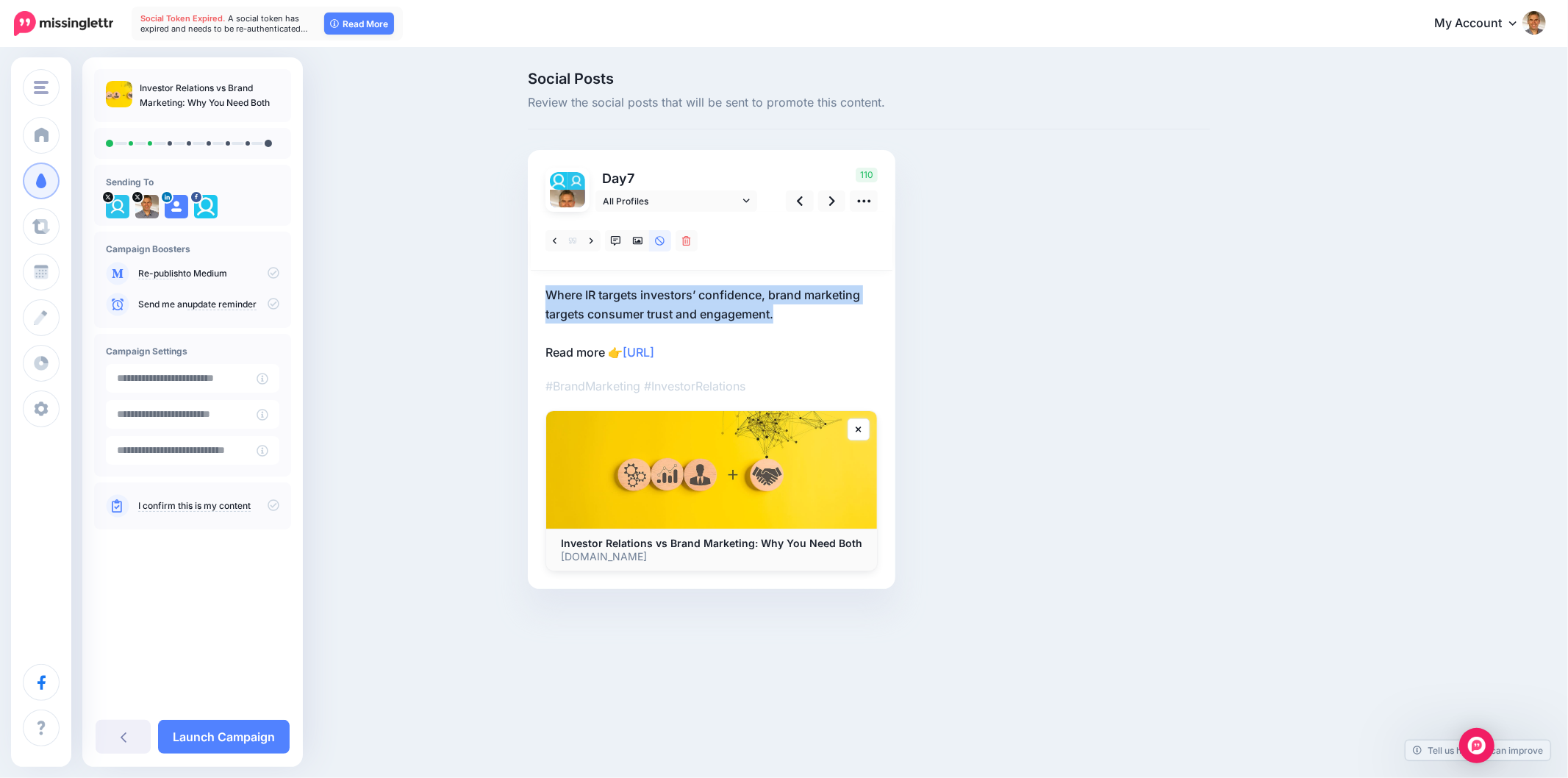
drag, startPoint x: 783, startPoint y: 313, endPoint x: 527, endPoint y: 291, distance: 256.9
click at [528, 291] on div "Day 7 All Profiles" at bounding box center [711, 370] width 367 height 439
click at [843, 314] on p "Where IR targets investors’ confidence, brand marketing targets consumer trust …" at bounding box center [712, 323] width 333 height 77
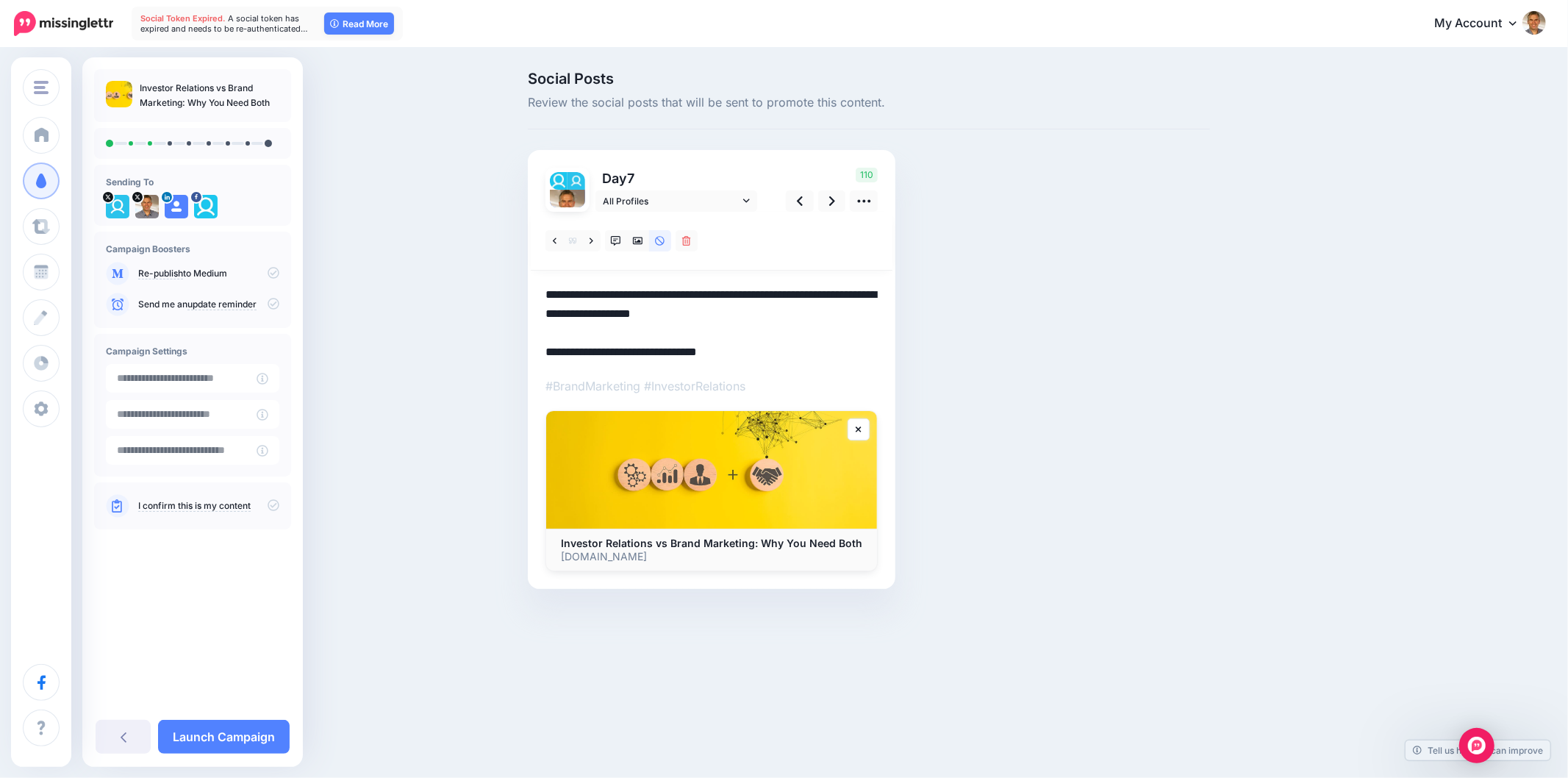
drag, startPoint x: 781, startPoint y: 313, endPoint x: 510, endPoint y: 295, distance: 271.6
click at [510, 295] on div "Social Posts Review the social posts that will be sent to promote this content.…" at bounding box center [784, 351] width 1568 height 606
paste textarea
type textarea "**********"
drag, startPoint x: 980, startPoint y: 317, endPoint x: 1060, endPoint y: 331, distance: 81.2
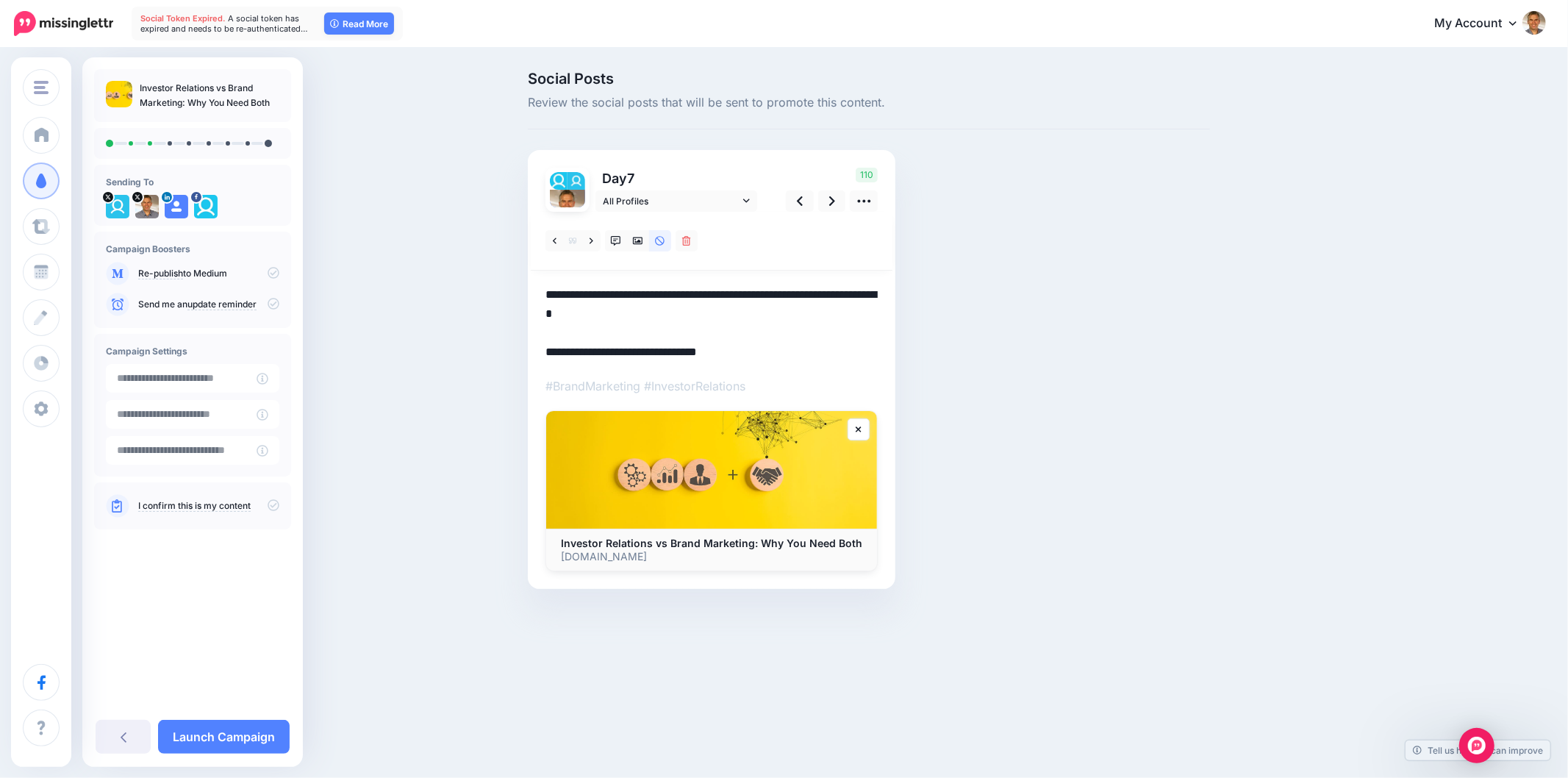
click at [980, 318] on div "Social Posts Review the social posts that will be sent to promote this content.…" at bounding box center [869, 351] width 705 height 562
click at [618, 240] on icon at bounding box center [615, 241] width 10 height 10
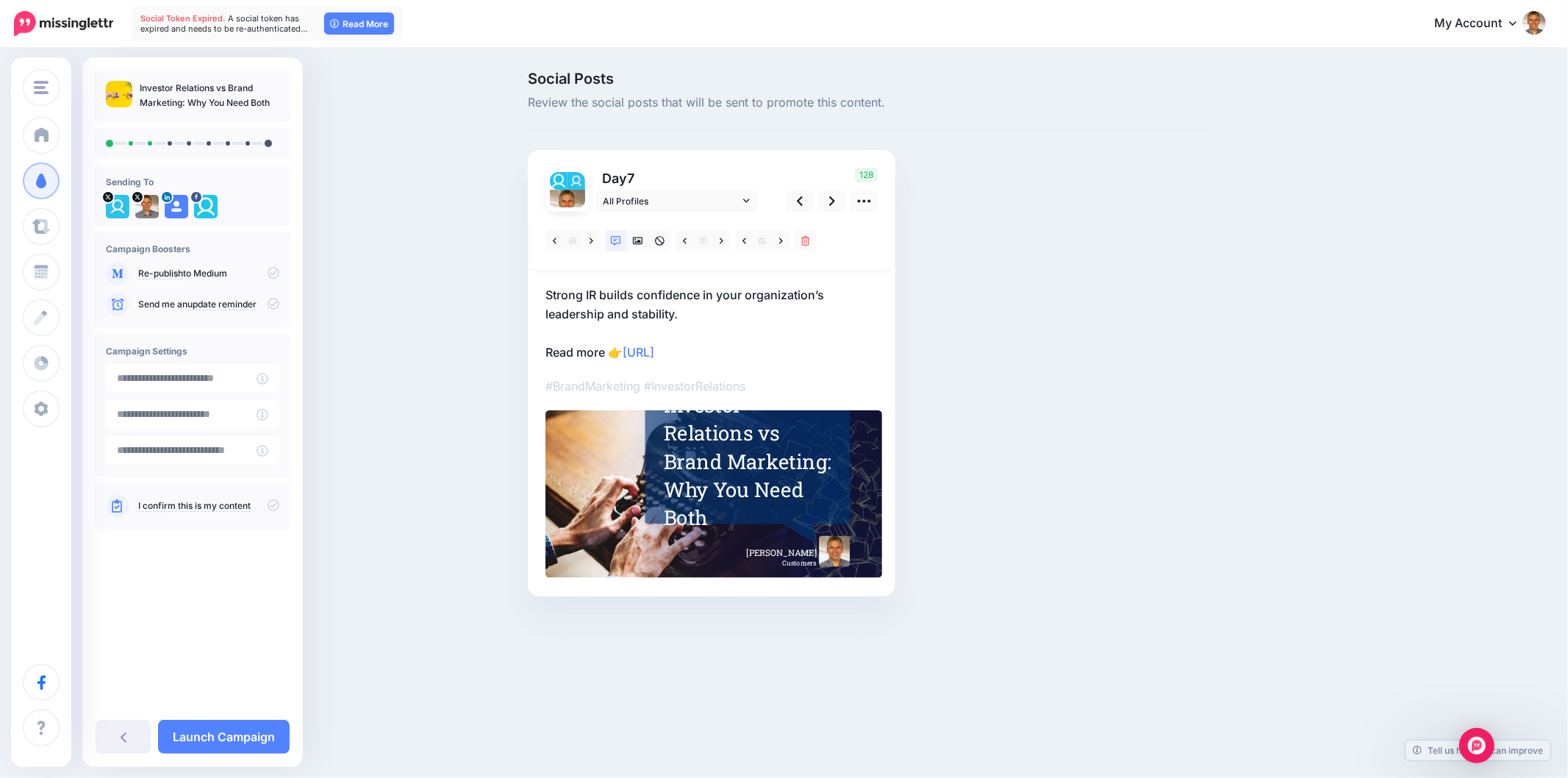
click at [737, 482] on div "Investor Relations vs Brand Marketing: Why You Need Both" at bounding box center [749, 460] width 171 height 141
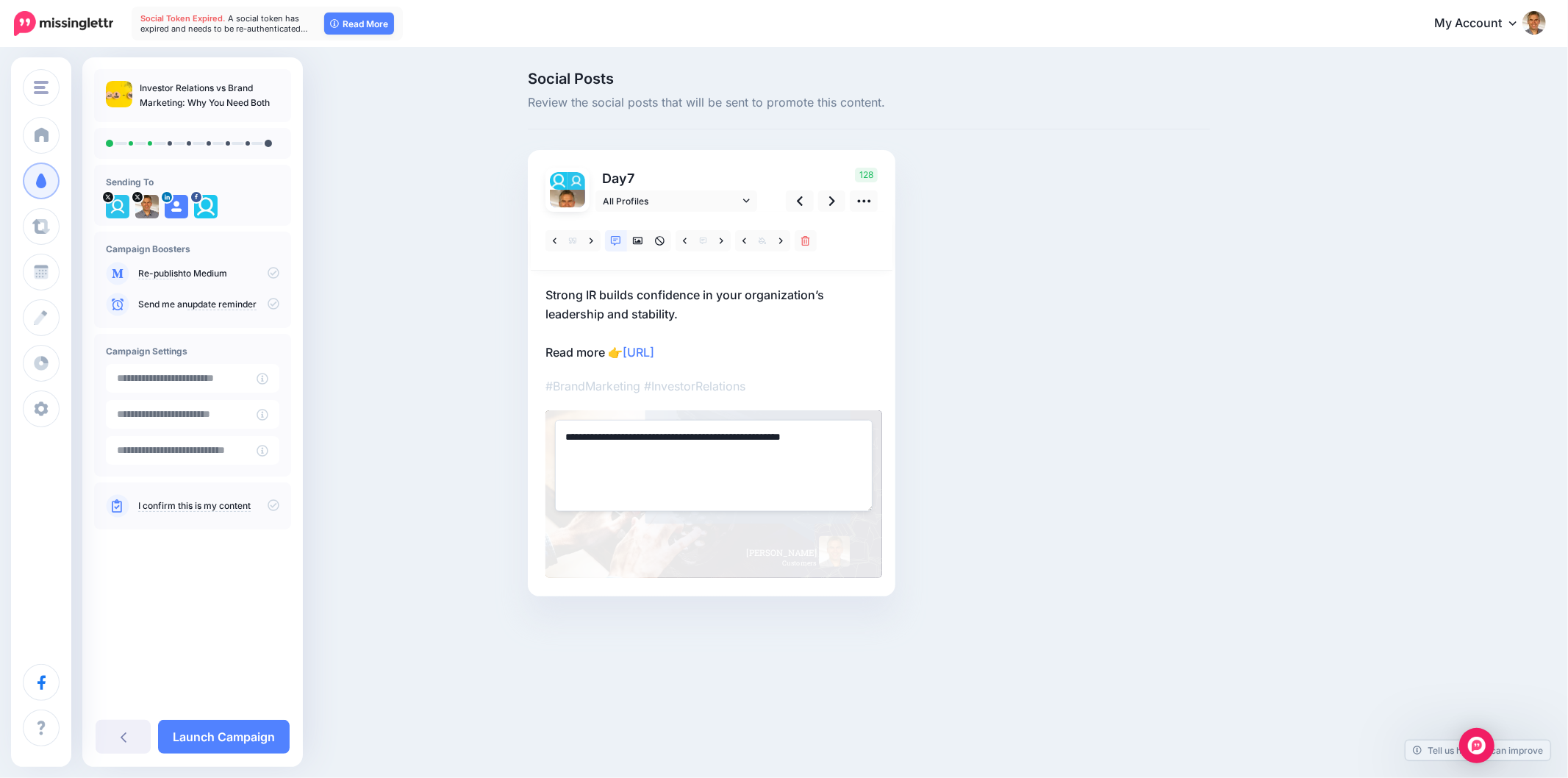
click at [731, 460] on textarea "**********" at bounding box center [714, 464] width 318 height 91
paste textarea "**********"
click at [1064, 460] on div "Social Posts Review the social posts that will be sent to promote this content.…" at bounding box center [869, 355] width 705 height 569
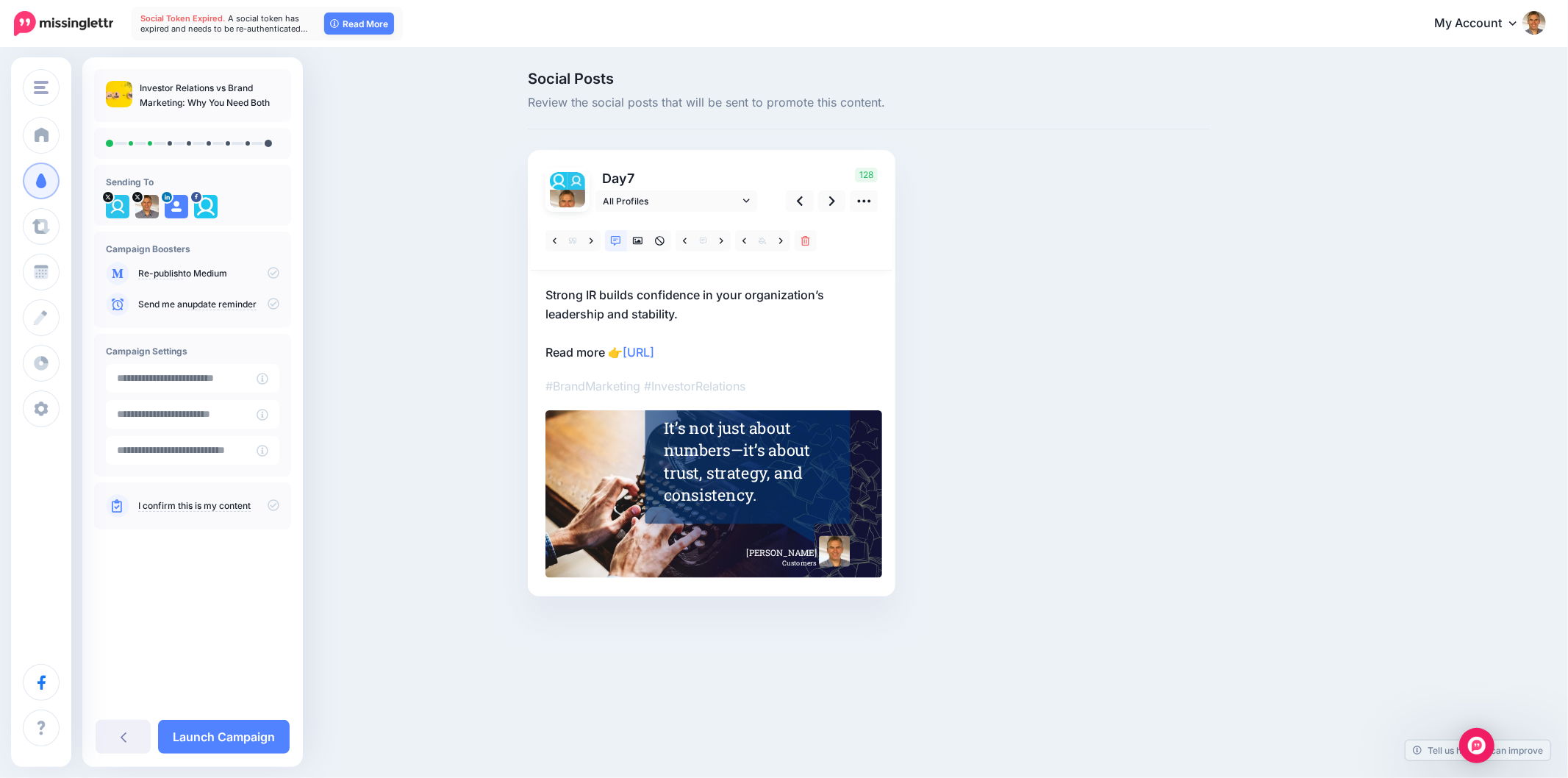
click at [1070, 449] on div "Social Posts Review the social posts that will be sent to promote this content.…" at bounding box center [869, 355] width 705 height 569
click at [1391, 409] on div "Social Posts Review the social posts that will be sent to promote this content.…" at bounding box center [784, 355] width 1568 height 613
click at [1290, 483] on div "Social Posts Review the social posts that will be sent to promote this content.…" at bounding box center [939, 355] width 845 height 569
drag, startPoint x: 1322, startPoint y: 379, endPoint x: 1062, endPoint y: 291, distance: 274.5
click at [1322, 378] on div "Social Posts Review the social posts that will be sent to promote this content.…" at bounding box center [939, 355] width 845 height 569
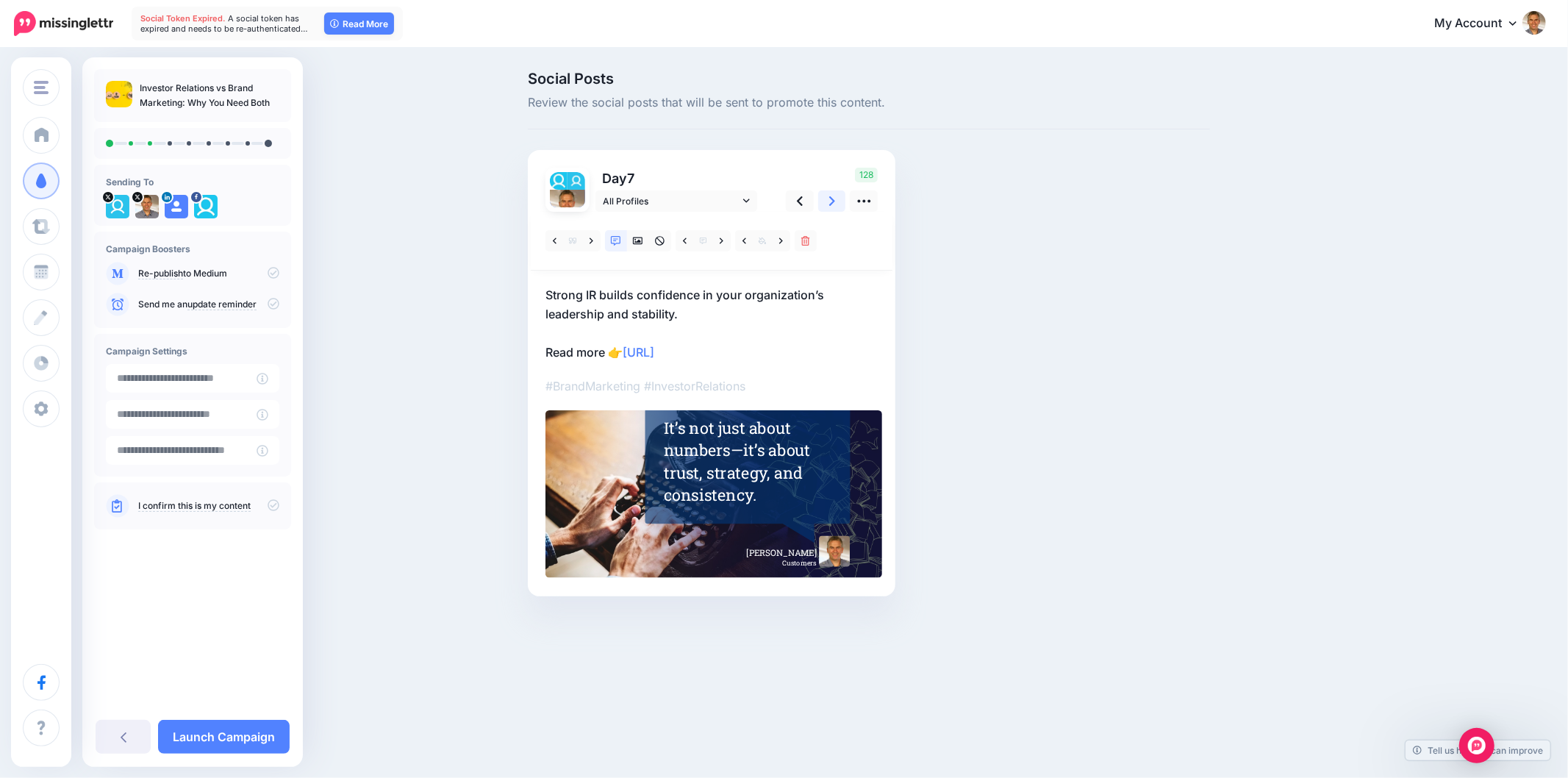
click at [826, 197] on link at bounding box center [832, 201] width 28 height 21
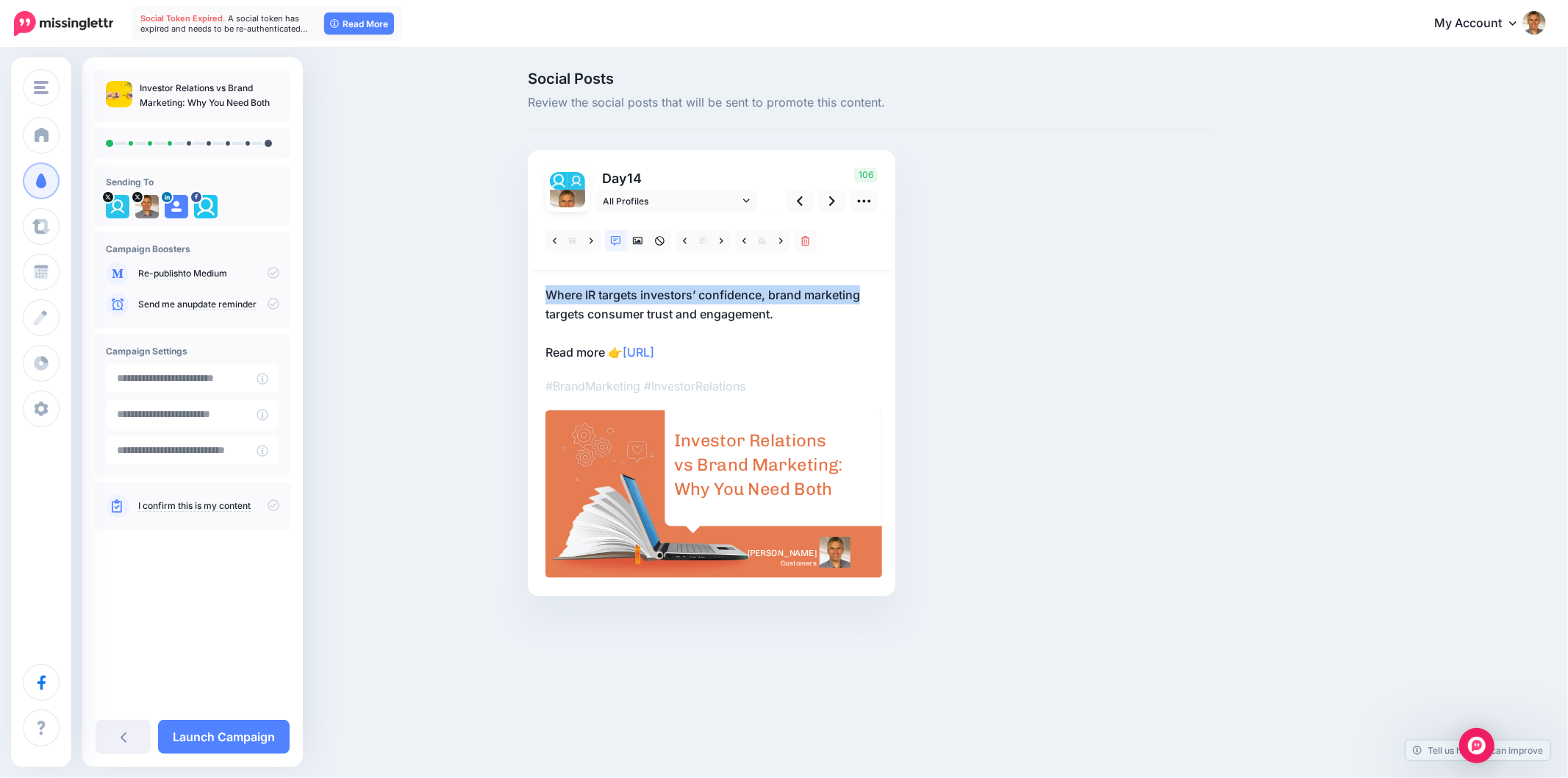
drag, startPoint x: 544, startPoint y: 295, endPoint x: 863, endPoint y: 291, distance: 319.0
click at [863, 291] on div "Day 14 All Profiles" at bounding box center [711, 373] width 367 height 446
copy p "Where IR targets investors’ confidence, brand marketing"
click at [1258, 367] on div "Social Posts Review the social posts that will be sent to promote this content.…" at bounding box center [939, 355] width 845 height 569
click at [620, 246] on link at bounding box center [616, 240] width 22 height 21
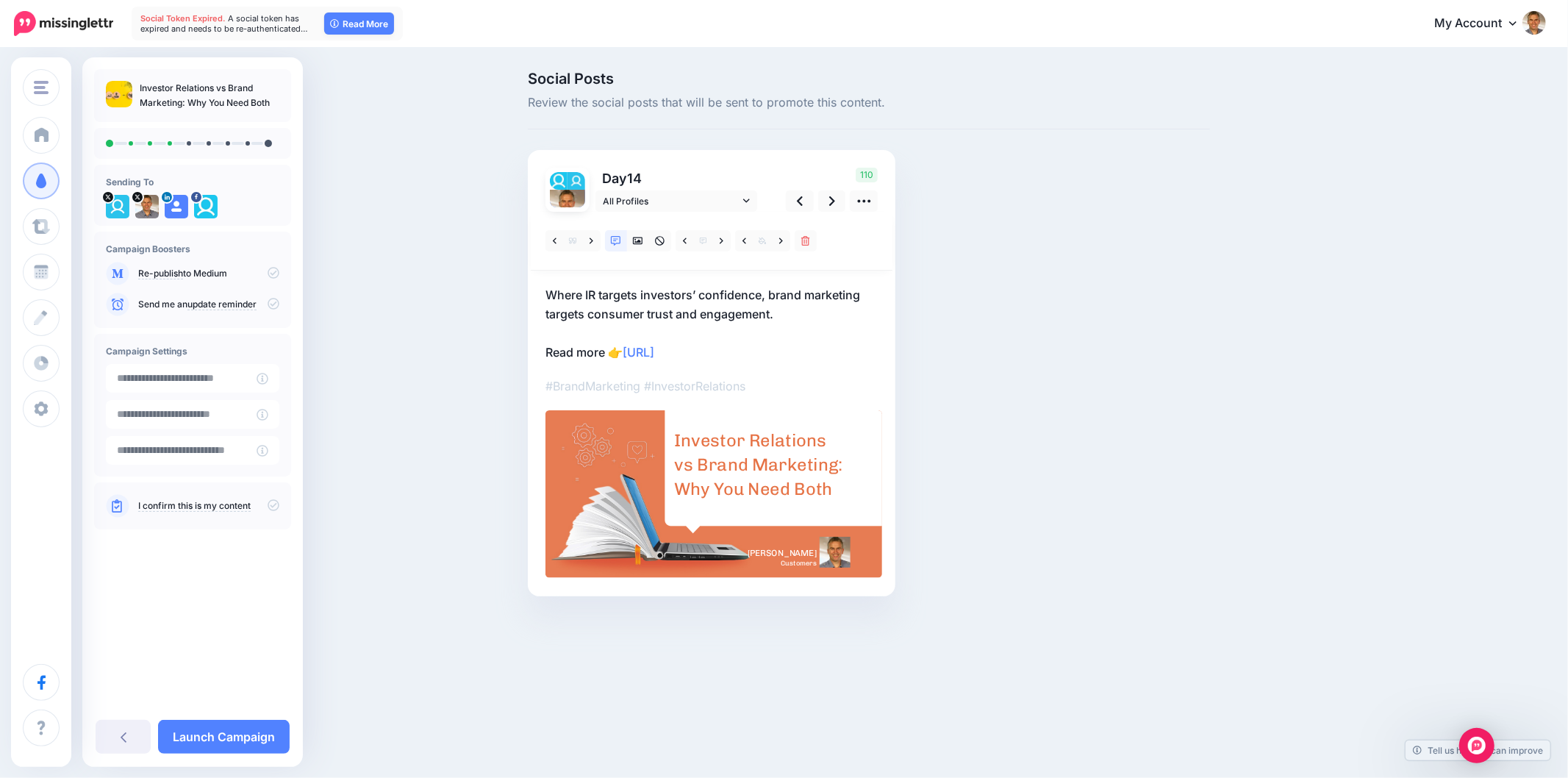
click at [728, 483] on div "Investor Relations vs Brand Marketing: Why You Need Both" at bounding box center [759, 465] width 171 height 73
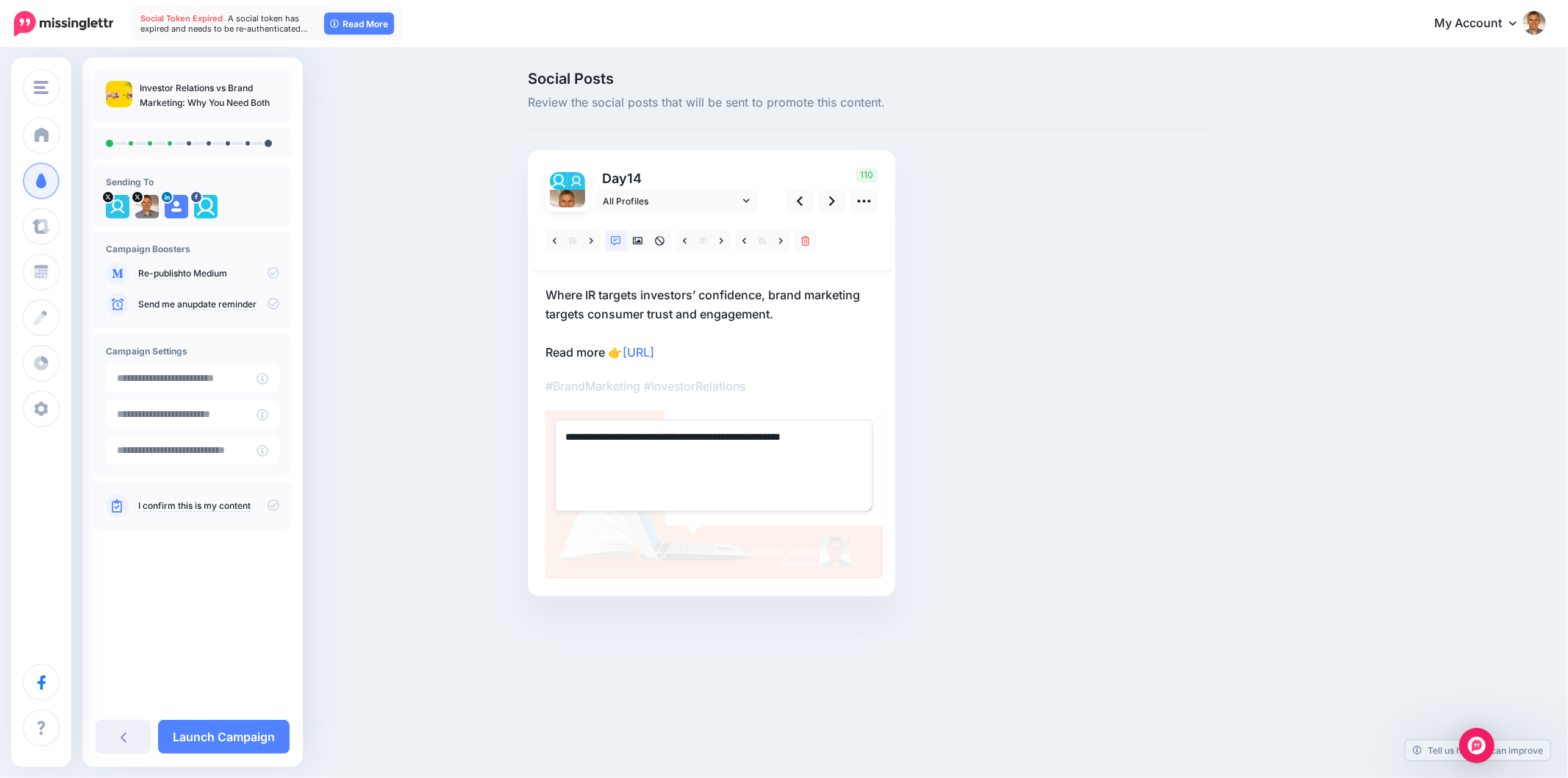
click at [0, 0] on span "Loading" at bounding box center [0, 0] width 0 height 0
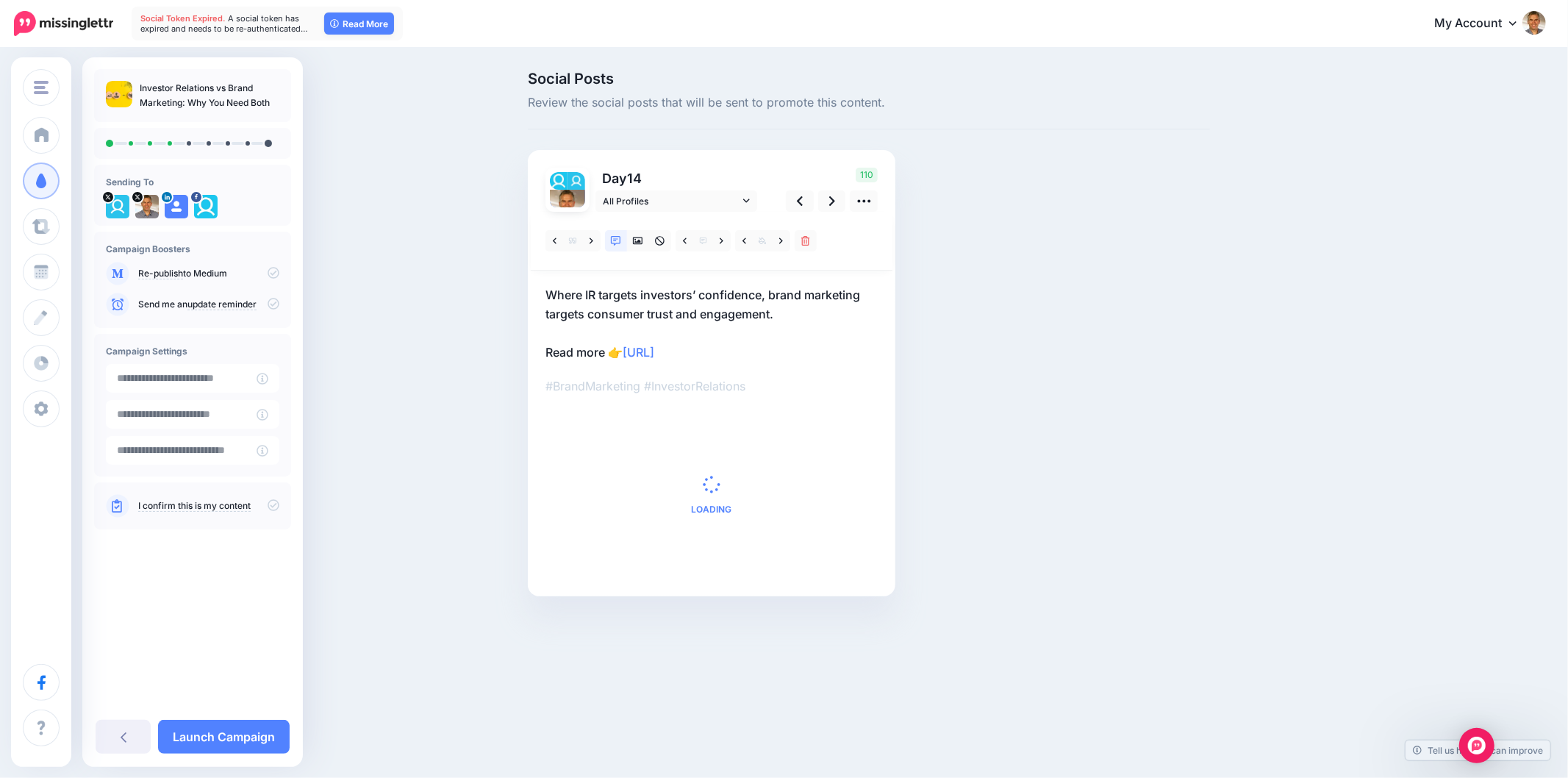
click at [712, 465] on span "Loading" at bounding box center [712, 494] width 333 height 168
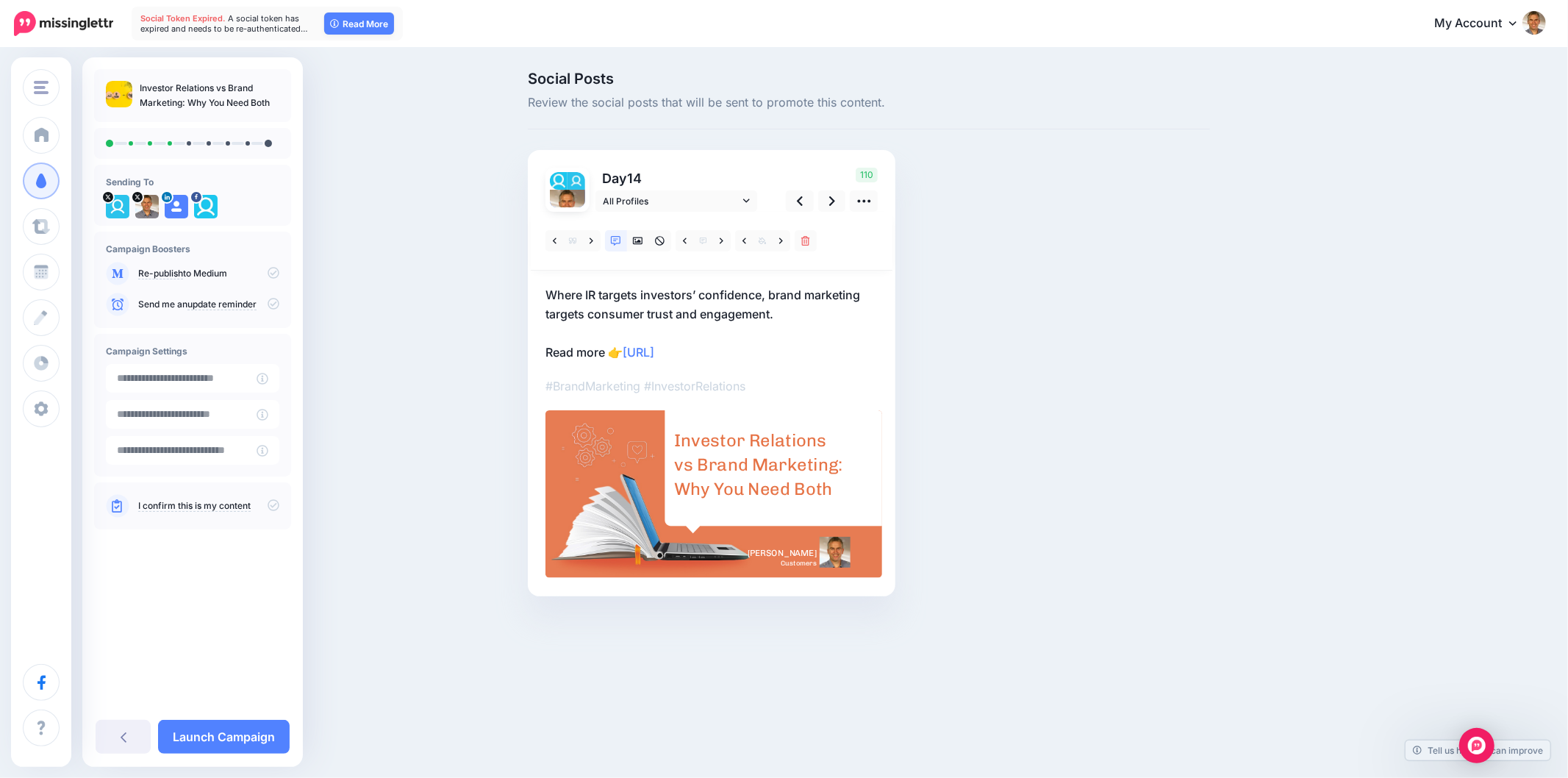
click at [712, 465] on div "Investor Relations vs Brand Marketing: Why You Need Both" at bounding box center [759, 465] width 171 height 73
click at [0, 0] on textarea "**********" at bounding box center [0, 0] width 0 height 0
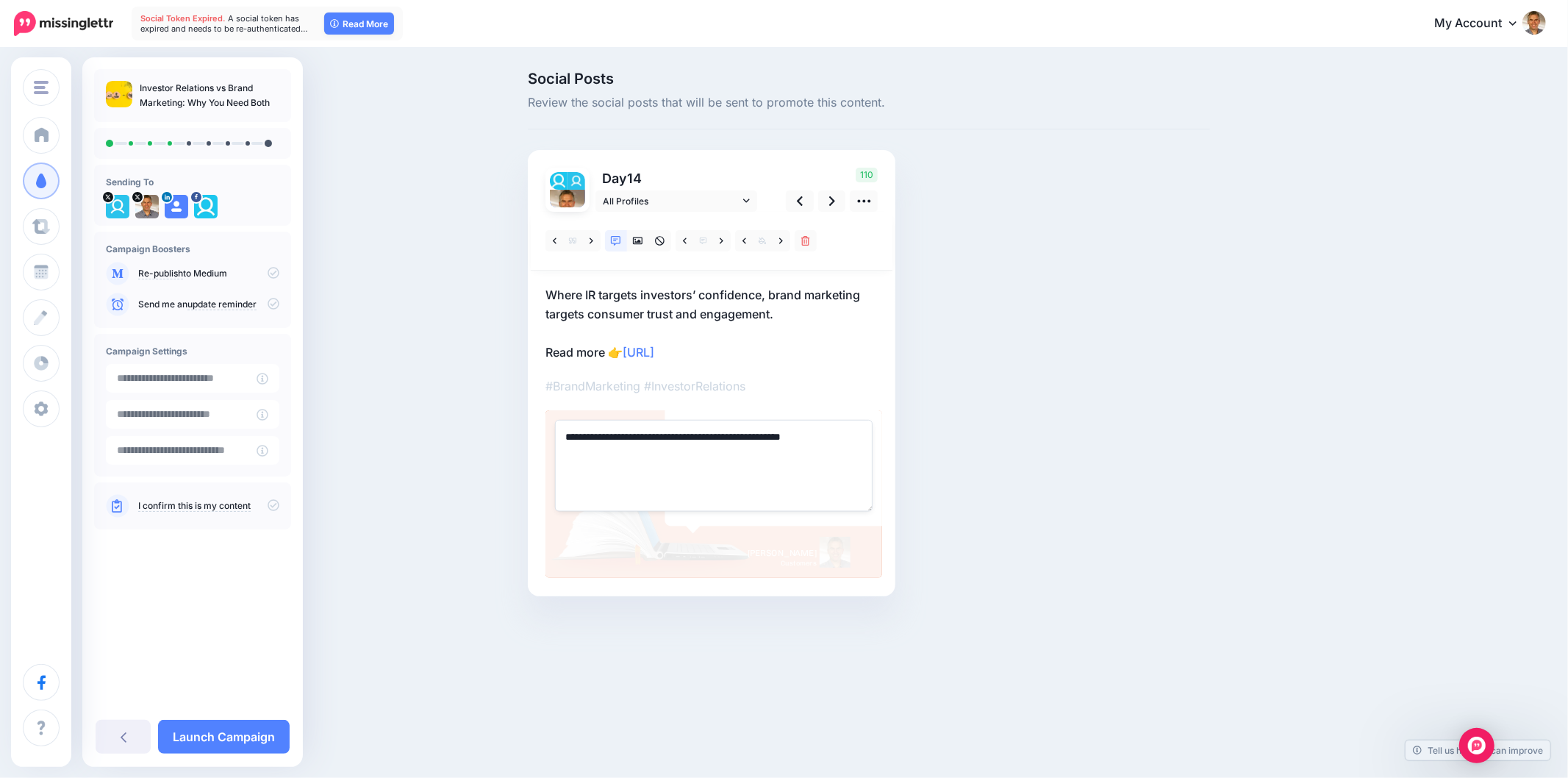
click at [712, 465] on textarea "**********" at bounding box center [714, 464] width 318 height 91
paste textarea "**********"
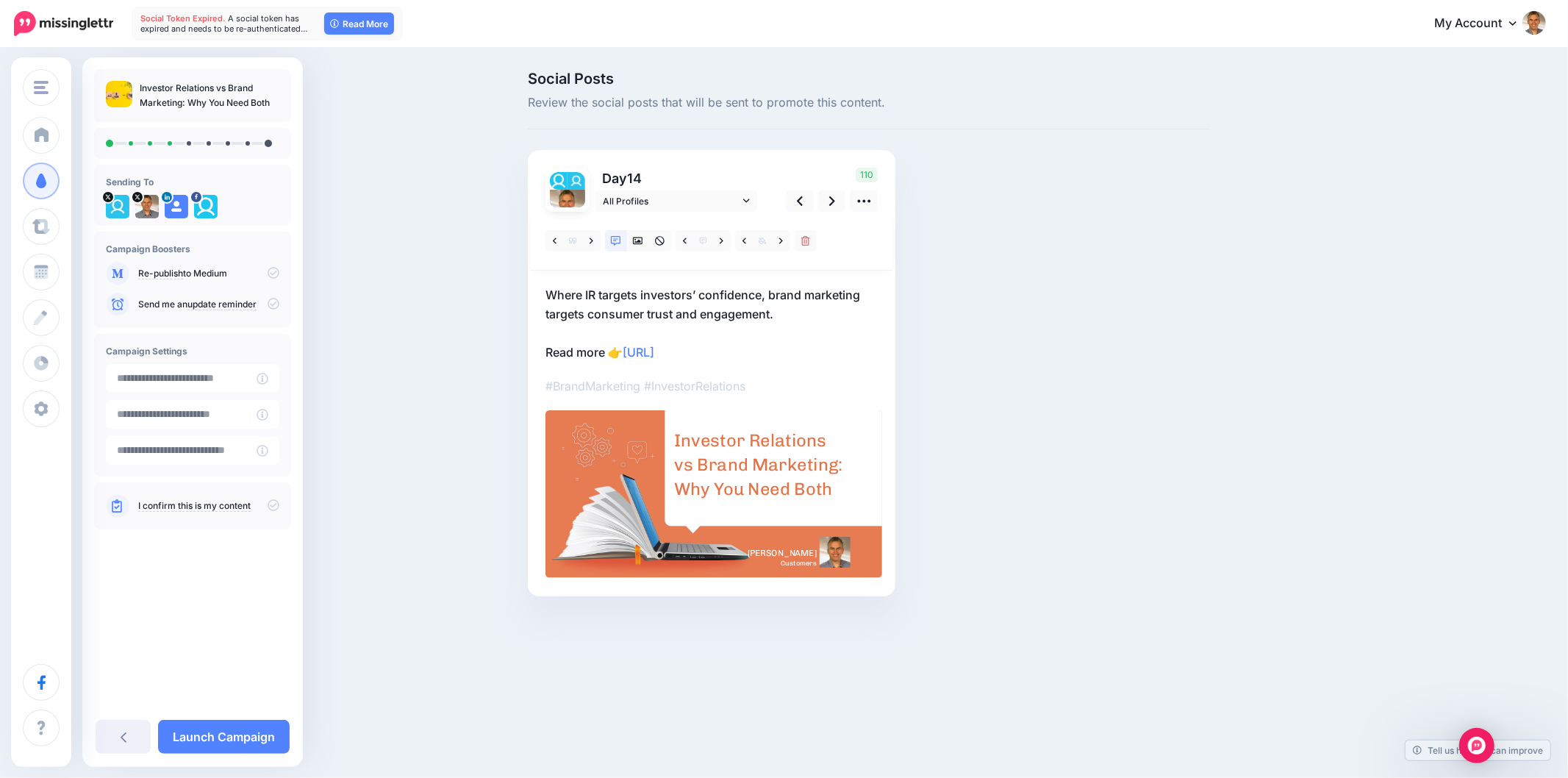
click at [1160, 490] on div "Social Posts Review the social posts that will be sent to promote this content.…" at bounding box center [869, 355] width 705 height 569
click at [721, 239] on icon at bounding box center [721, 241] width 4 height 10
click at [1296, 318] on div "Social Posts Review the social posts that will be sent to promote this content.…" at bounding box center [939, 355] width 845 height 569
click at [790, 483] on div "From social media and advertising to storytelling and design, brand marketing b…" at bounding box center [759, 465] width 171 height 77
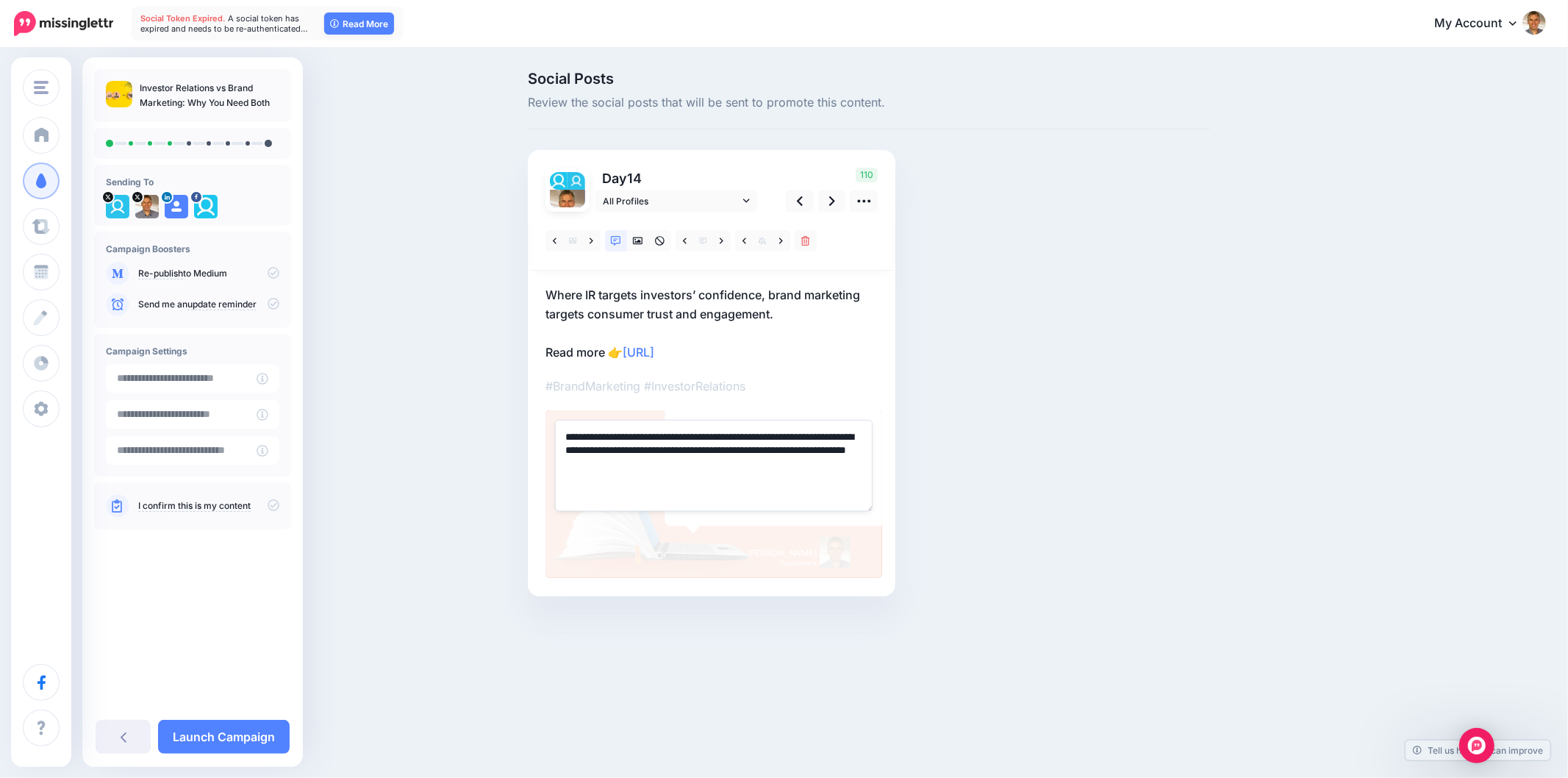
click at [790, 483] on textarea "**********" at bounding box center [714, 464] width 318 height 91
paste textarea "**********"
click at [1076, 475] on div "Social Posts Review the social posts that will be sent to promote this content.…" at bounding box center [869, 355] width 705 height 569
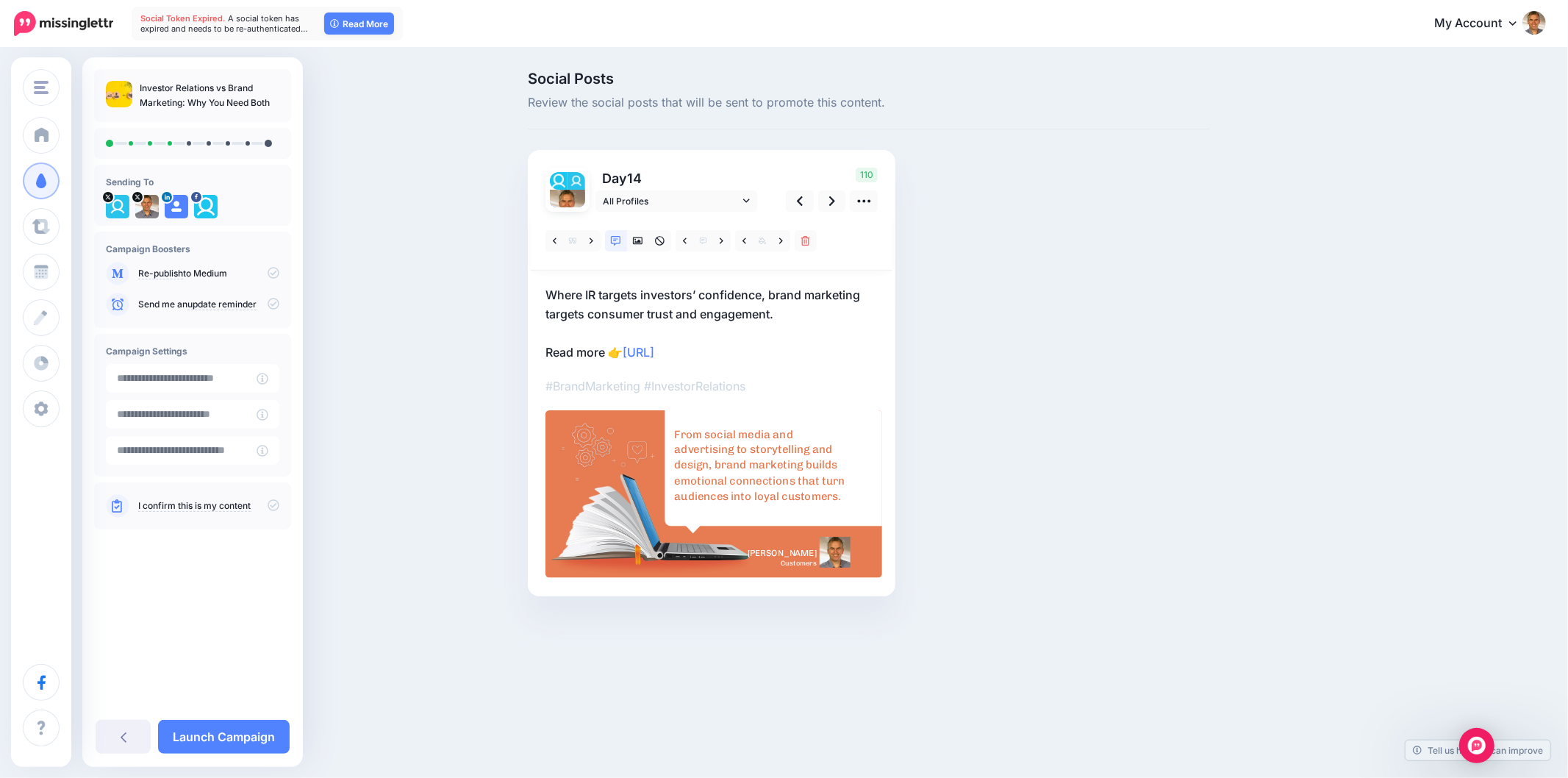
click at [730, 442] on div "From social media and advertising to storytelling and design, brand marketing b…" at bounding box center [759, 465] width 171 height 77
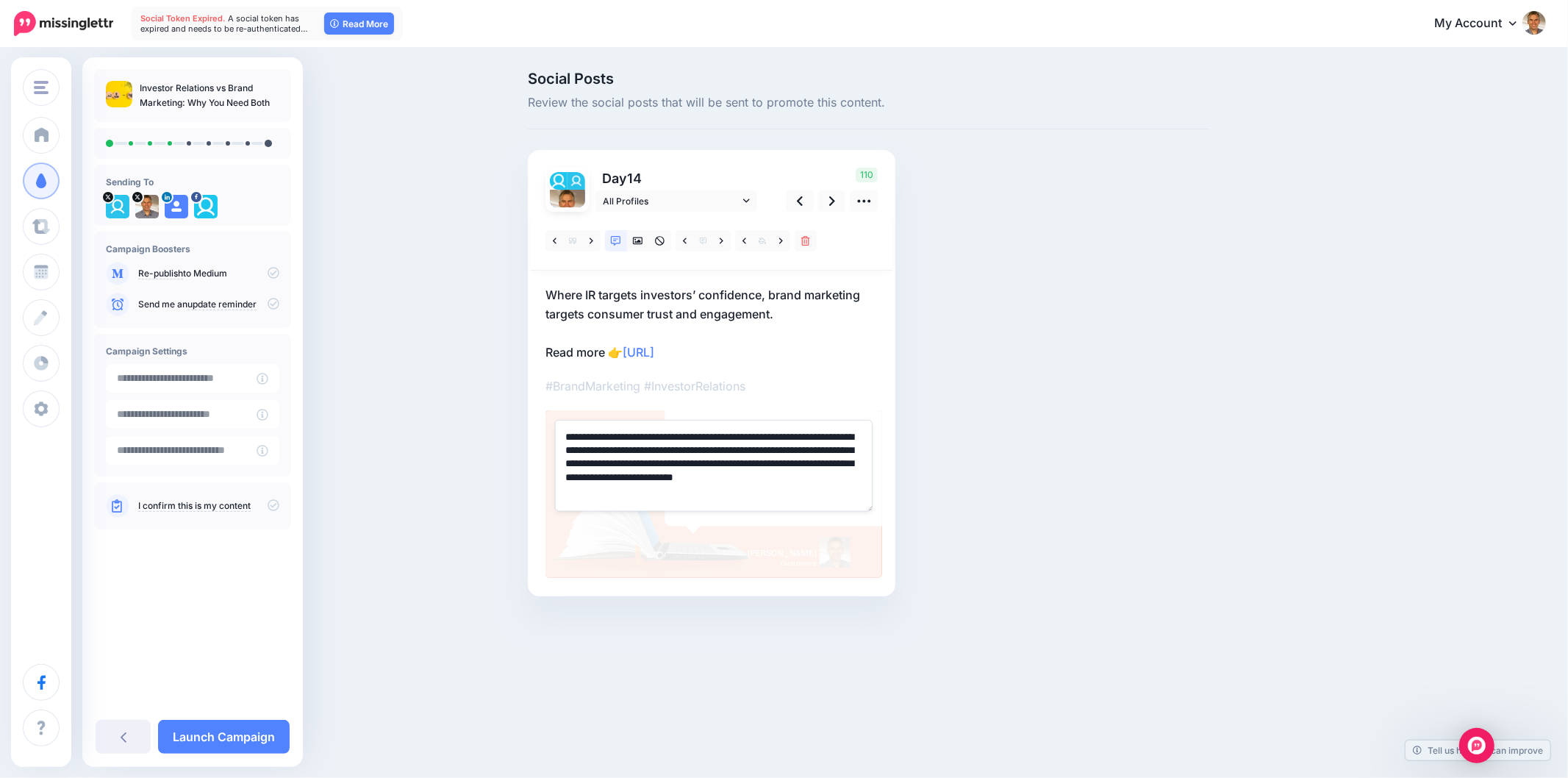
click at [950, 431] on div "Social Posts Review the social posts that will be sent to promote this content.…" at bounding box center [869, 355] width 705 height 569
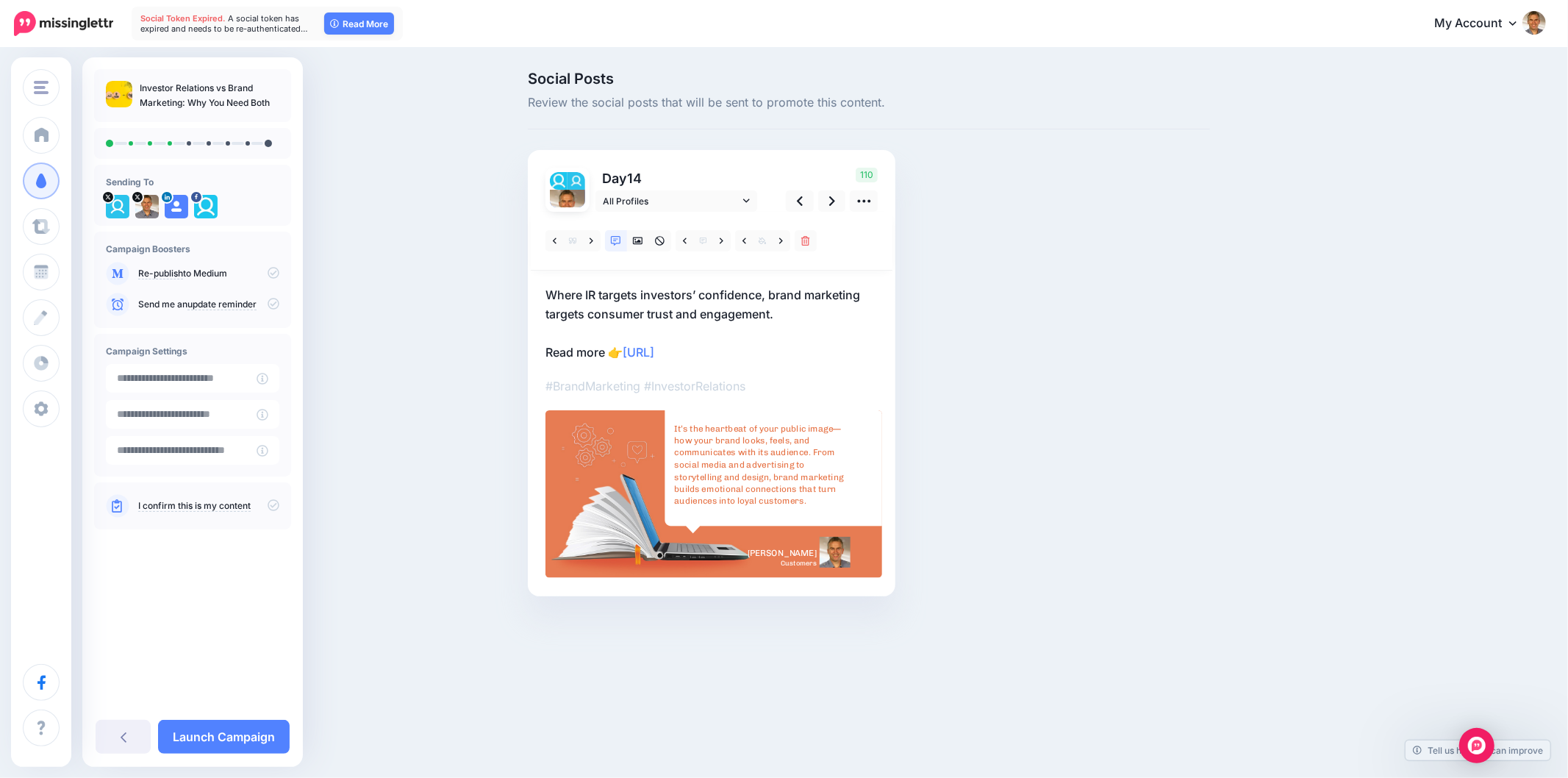
click at [773, 457] on div "It’s the heartbeat of your public image—how your brand looks, feels, and commun…" at bounding box center [759, 464] width 171 height 85
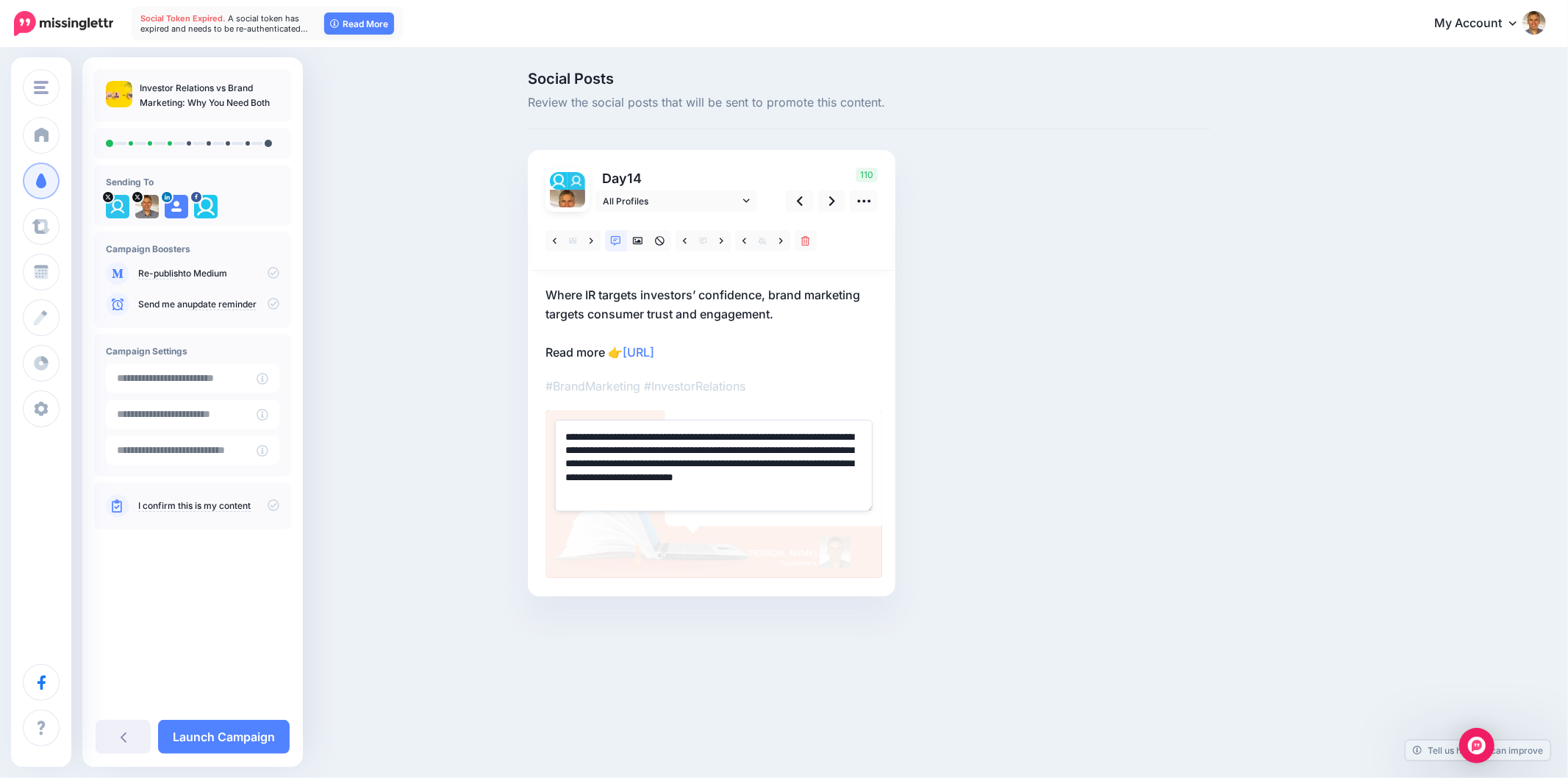
click at [946, 460] on div "Social Posts Review the social posts that will be sent to promote this content.…" at bounding box center [869, 355] width 705 height 569
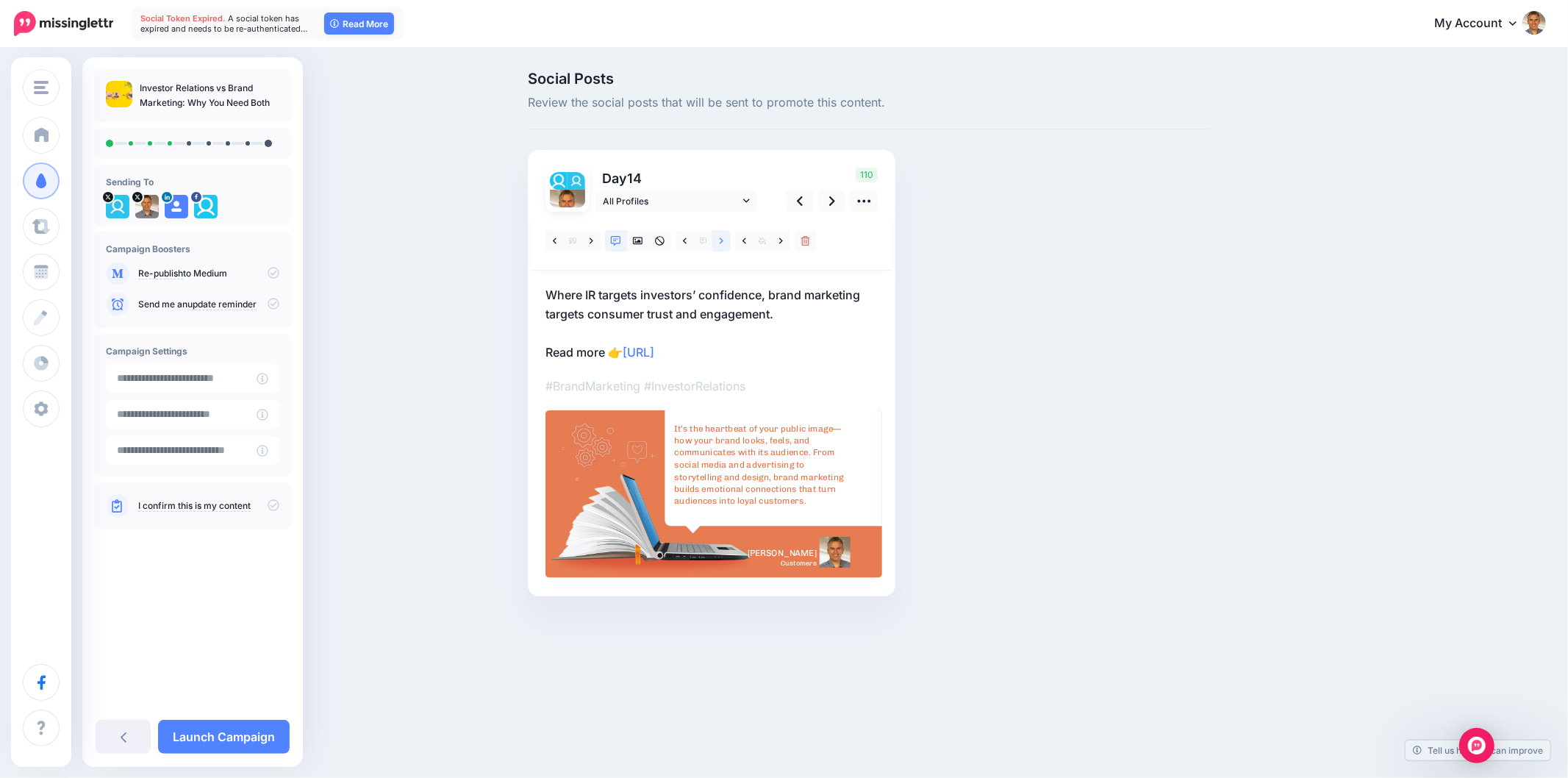
click at [717, 239] on link at bounding box center [721, 240] width 18 height 21
click at [780, 241] on icon at bounding box center [781, 241] width 4 height 10
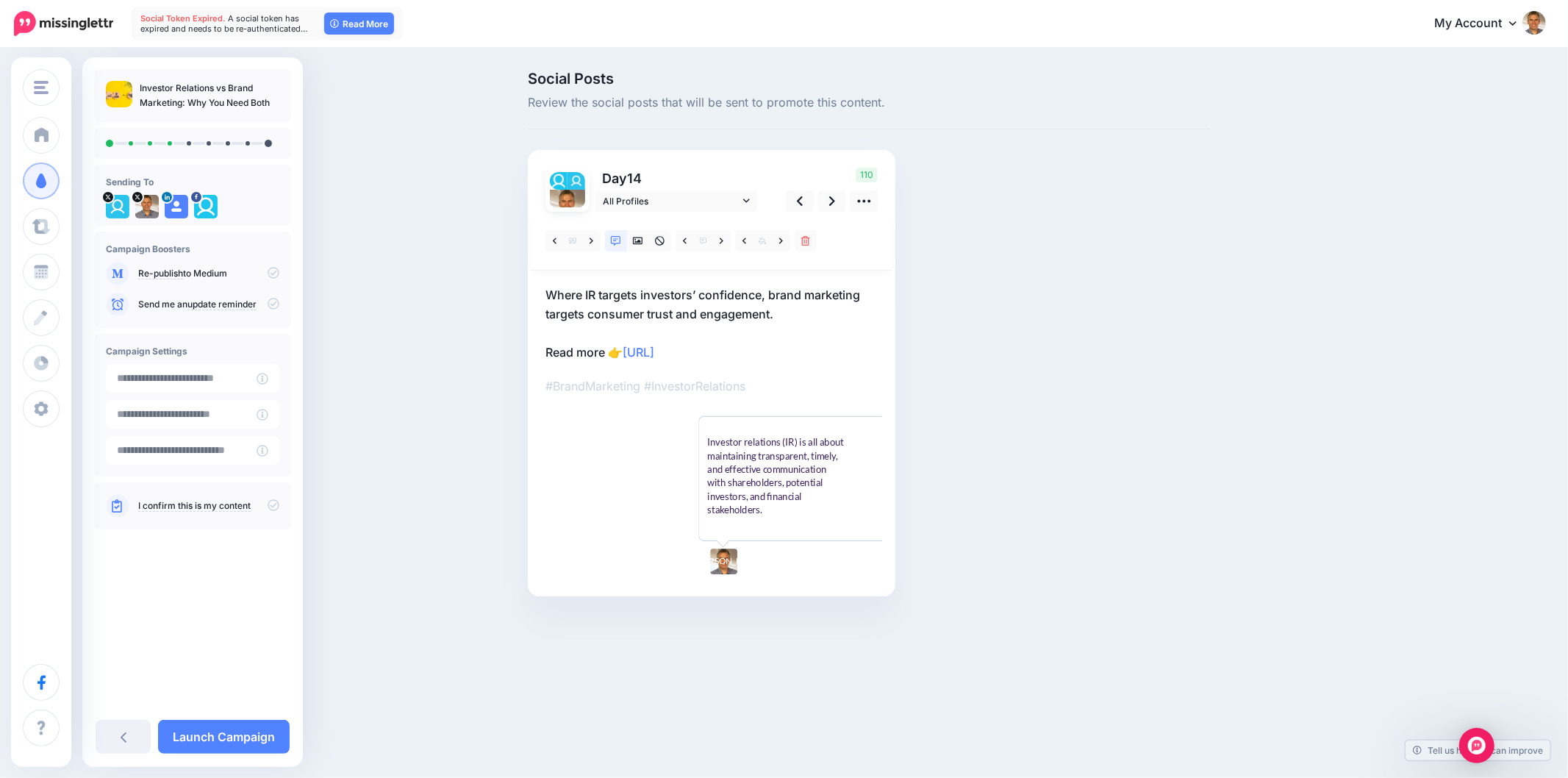
click at [770, 461] on div "Investor relations (IR) is all about maintaining transparent, timely, and effec…" at bounding box center [776, 475] width 138 height 81
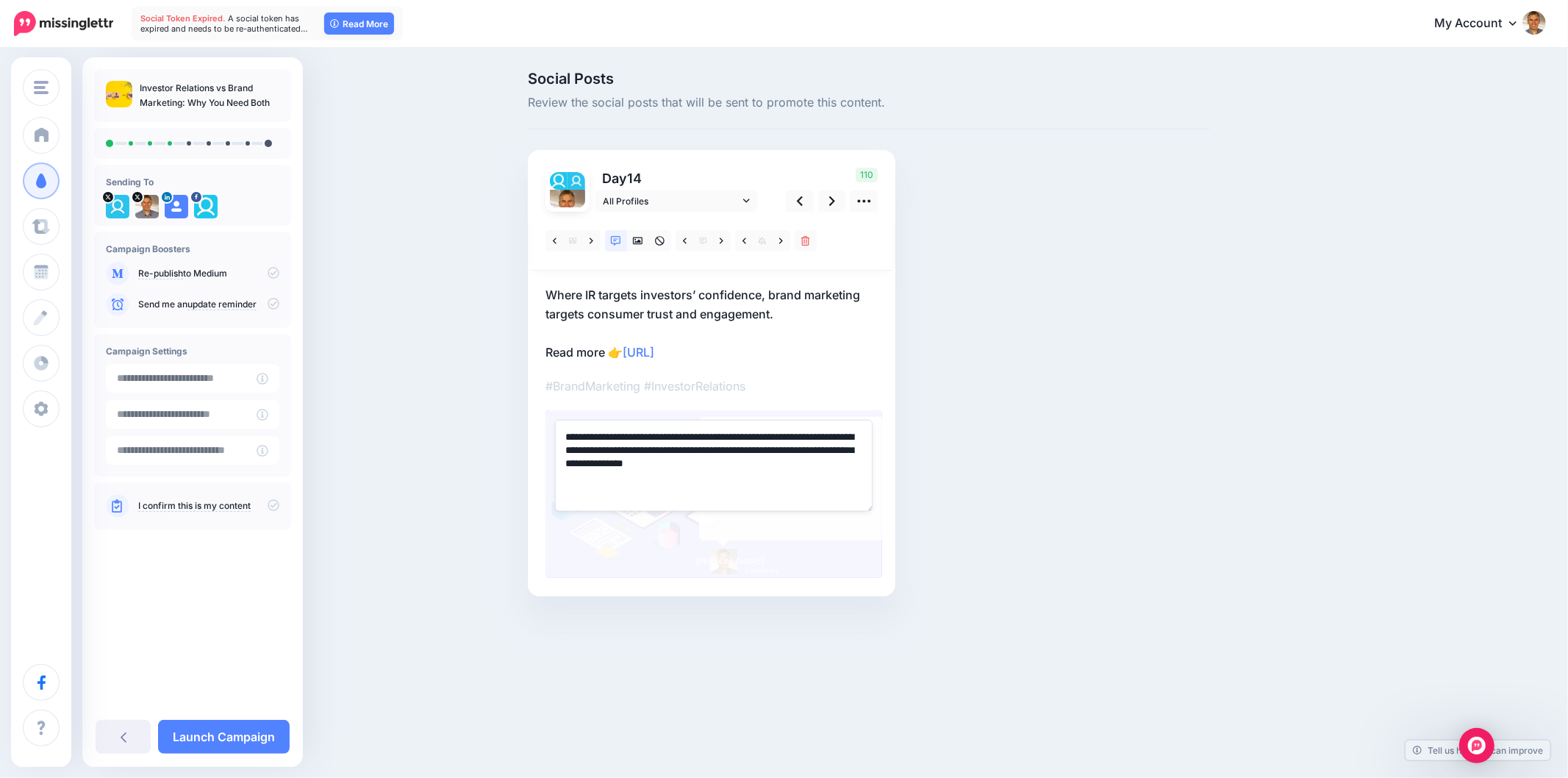
click at [760, 453] on textarea "**********" at bounding box center [714, 464] width 318 height 91
click at [760, 452] on textarea "**********" at bounding box center [714, 464] width 318 height 91
paste textarea "**********"
click at [568, 438] on textarea "**********" at bounding box center [714, 464] width 318 height 91
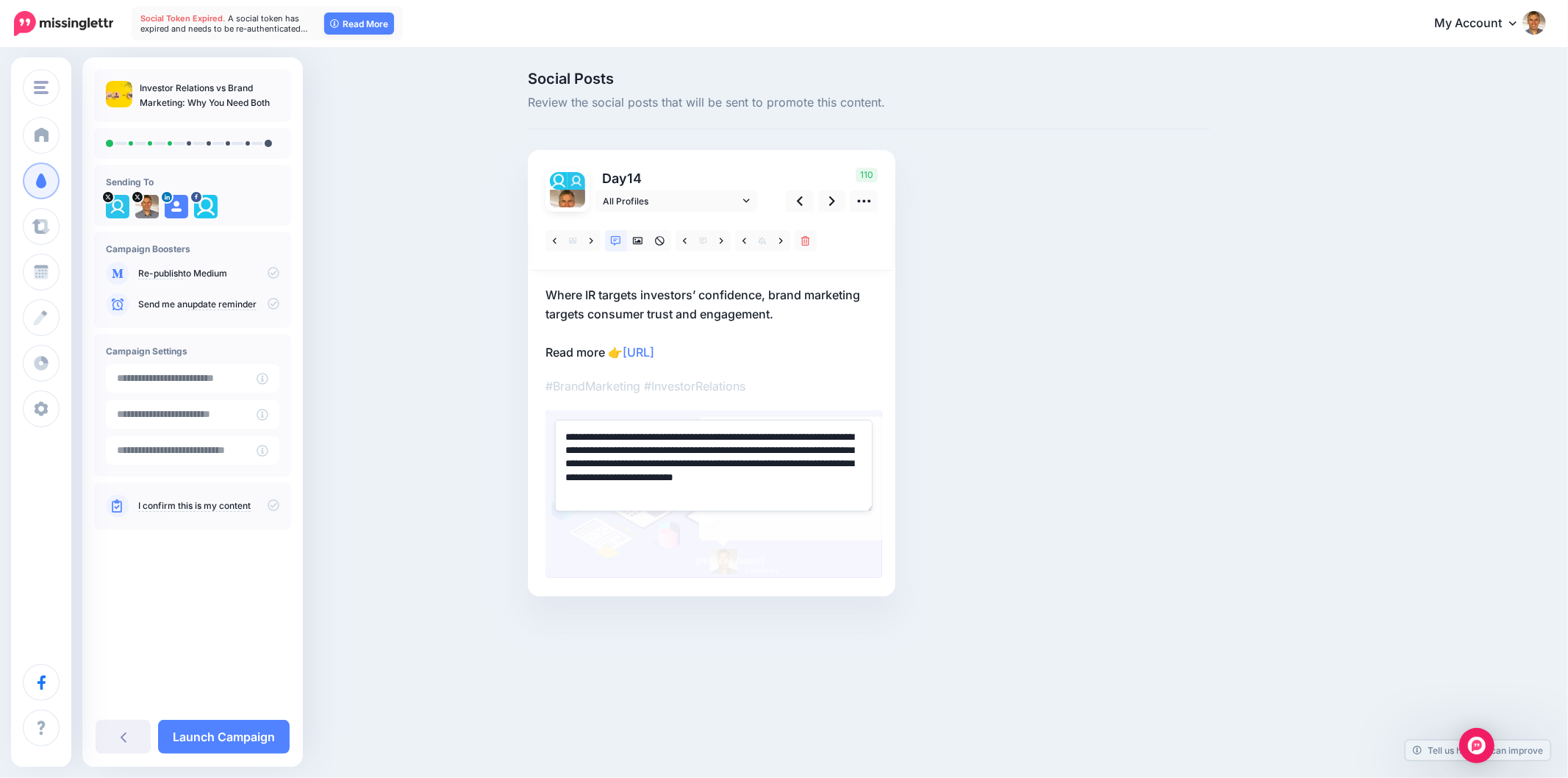
click at [1138, 434] on div "Social Posts Review the social posts that will be sent to promote this content.…" at bounding box center [869, 355] width 705 height 569
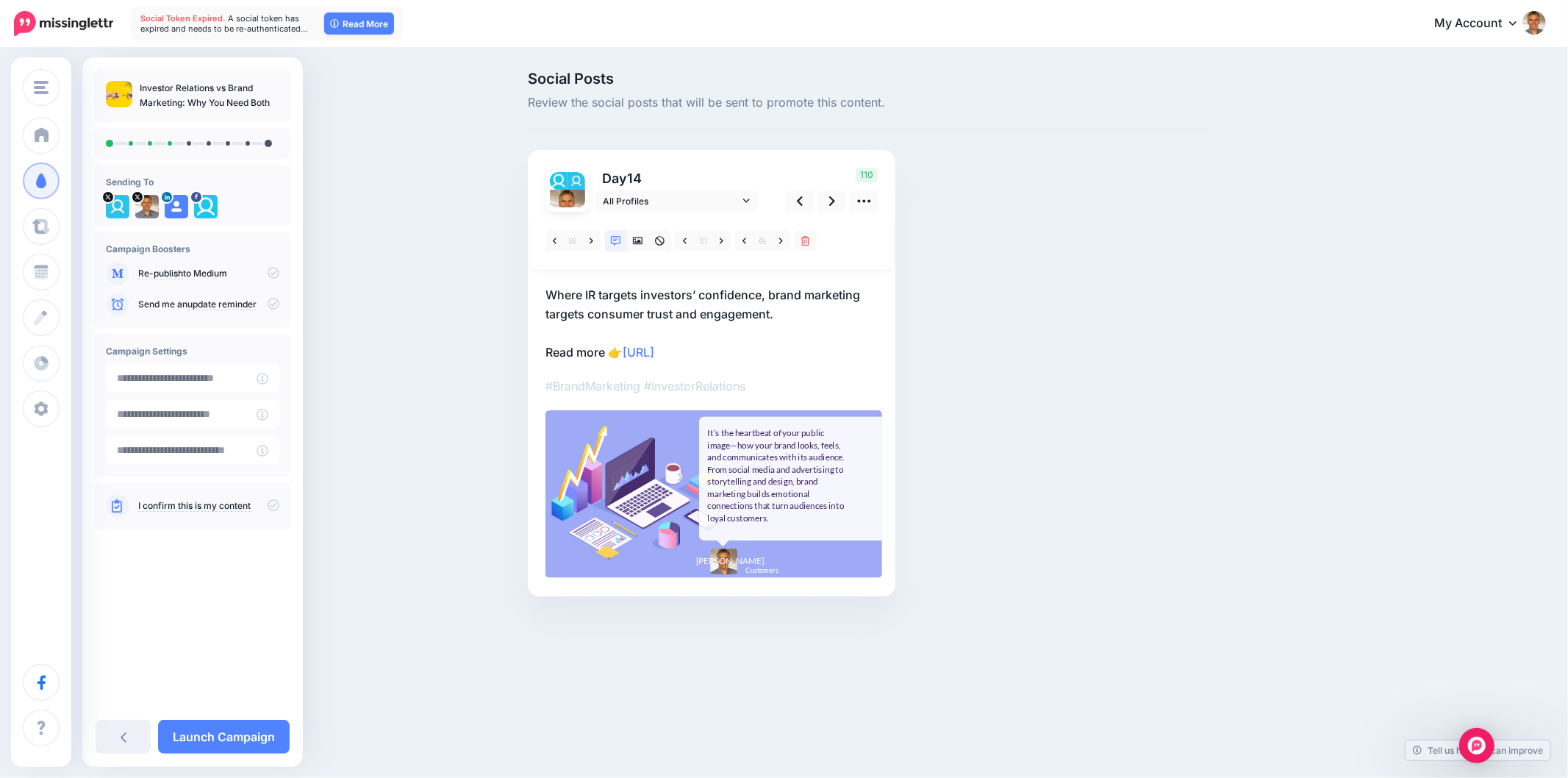
drag, startPoint x: 1140, startPoint y: 434, endPoint x: 1107, endPoint y: 423, distance: 34.8
click at [1138, 434] on div "Social Posts Review the social posts that will be sent to promote this content.…" at bounding box center [869, 355] width 705 height 569
click at [806, 474] on div "It’s the heartbeat of your public image—how your brand looks, feels, and commun…" at bounding box center [776, 475] width 138 height 97
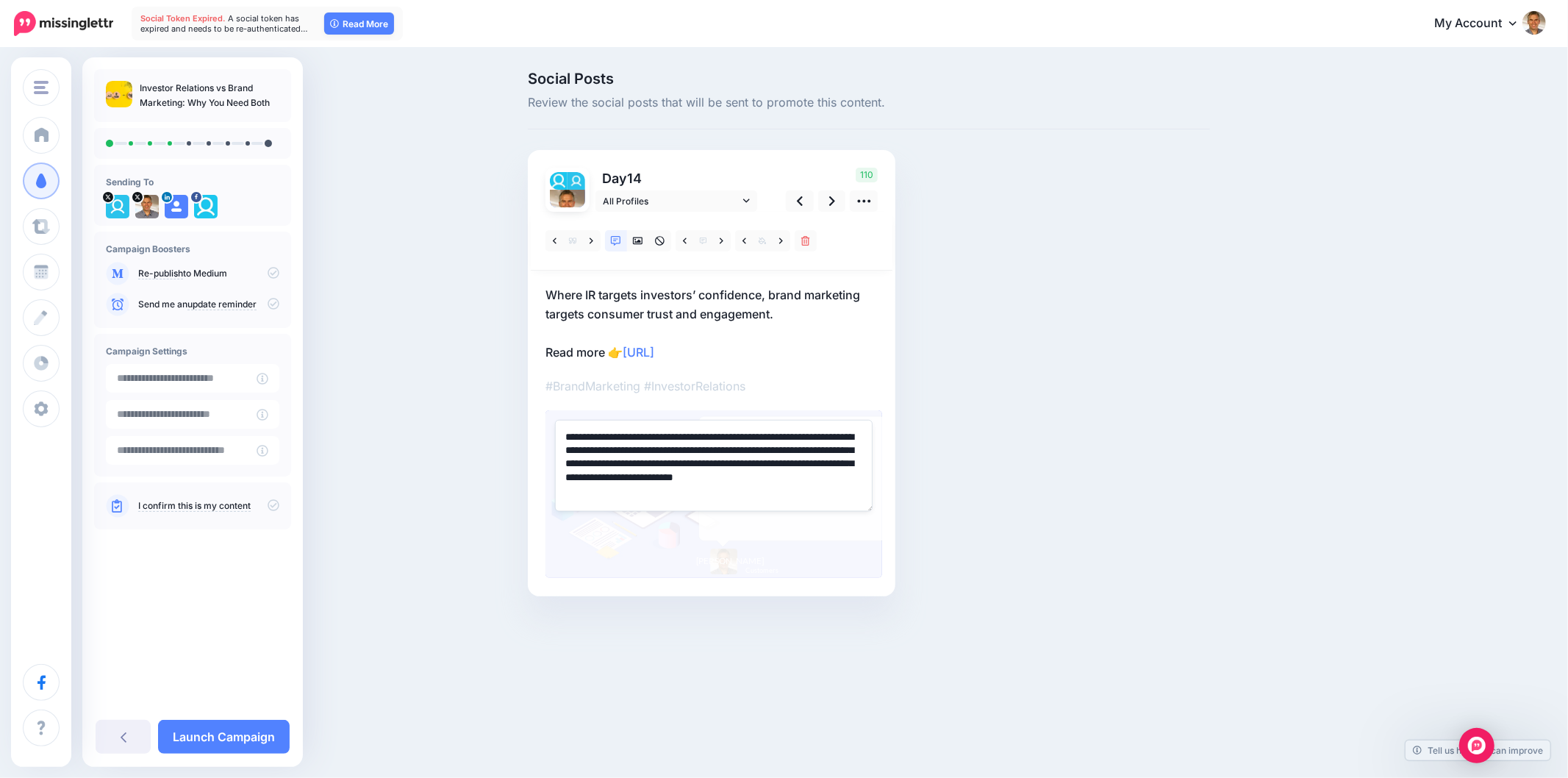
drag, startPoint x: 806, startPoint y: 440, endPoint x: 855, endPoint y: 501, distance: 78.2
click at [855, 501] on textarea "**********" at bounding box center [714, 464] width 318 height 91
click at [807, 449] on textarea "**********" at bounding box center [714, 464] width 318 height 91
drag, startPoint x: 813, startPoint y: 454, endPoint x: 841, endPoint y: 489, distance: 44.8
click at [838, 487] on textarea "**********" at bounding box center [714, 464] width 318 height 91
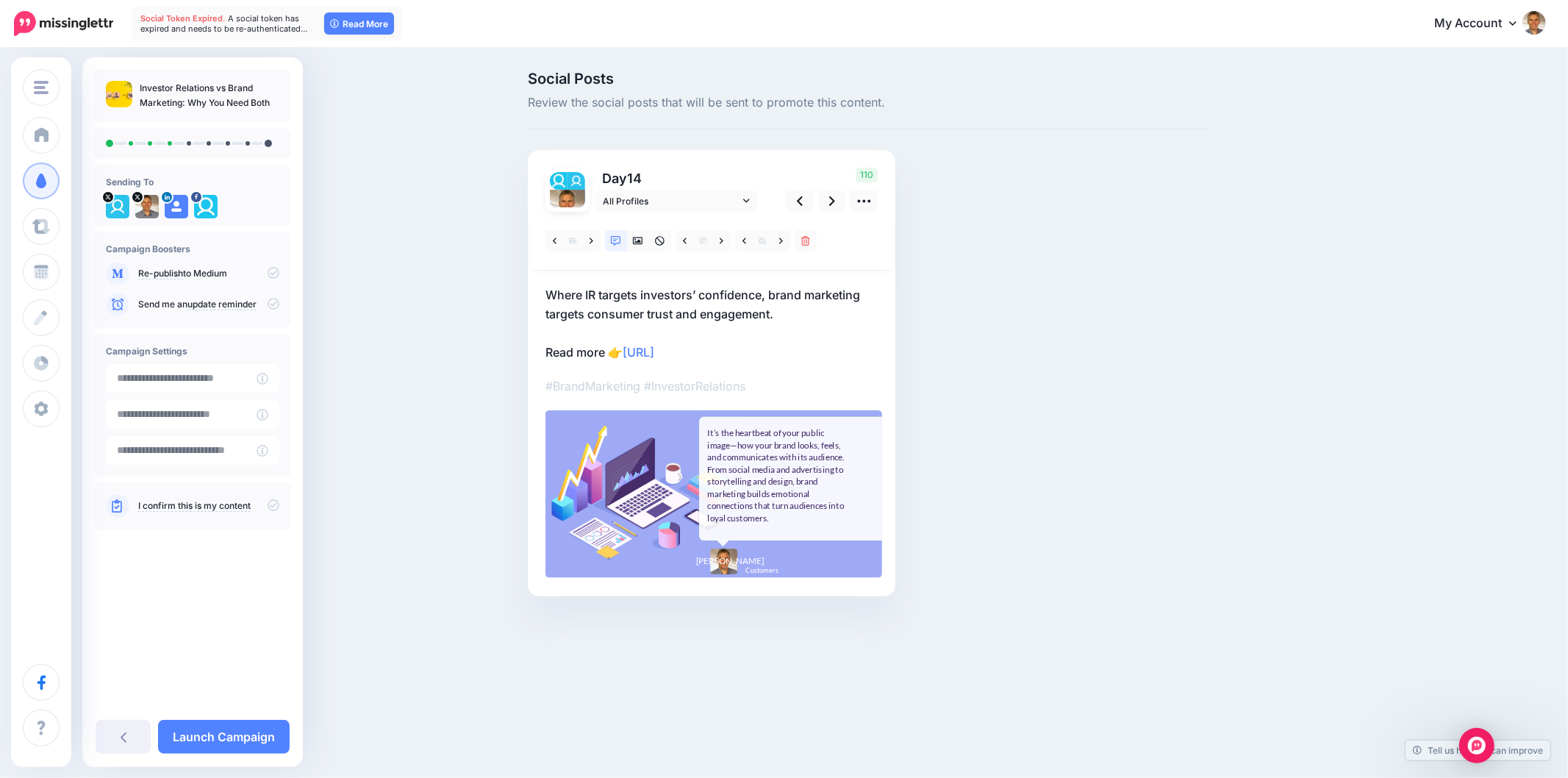
drag, startPoint x: 1082, startPoint y: 504, endPoint x: 1092, endPoint y: 504, distance: 10.0
click at [1083, 504] on div "Social Posts Review the social posts that will be sent to promote this content.…" at bounding box center [869, 355] width 705 height 569
click at [1103, 532] on div "Social Posts Review the social posts that will be sent to promote this content.…" at bounding box center [869, 355] width 705 height 569
drag, startPoint x: 1214, startPoint y: 479, endPoint x: 1178, endPoint y: 465, distance: 38.6
click at [1213, 478] on div "Social Posts Review the social posts that will be sent to promote this content.…" at bounding box center [869, 355] width 705 height 569
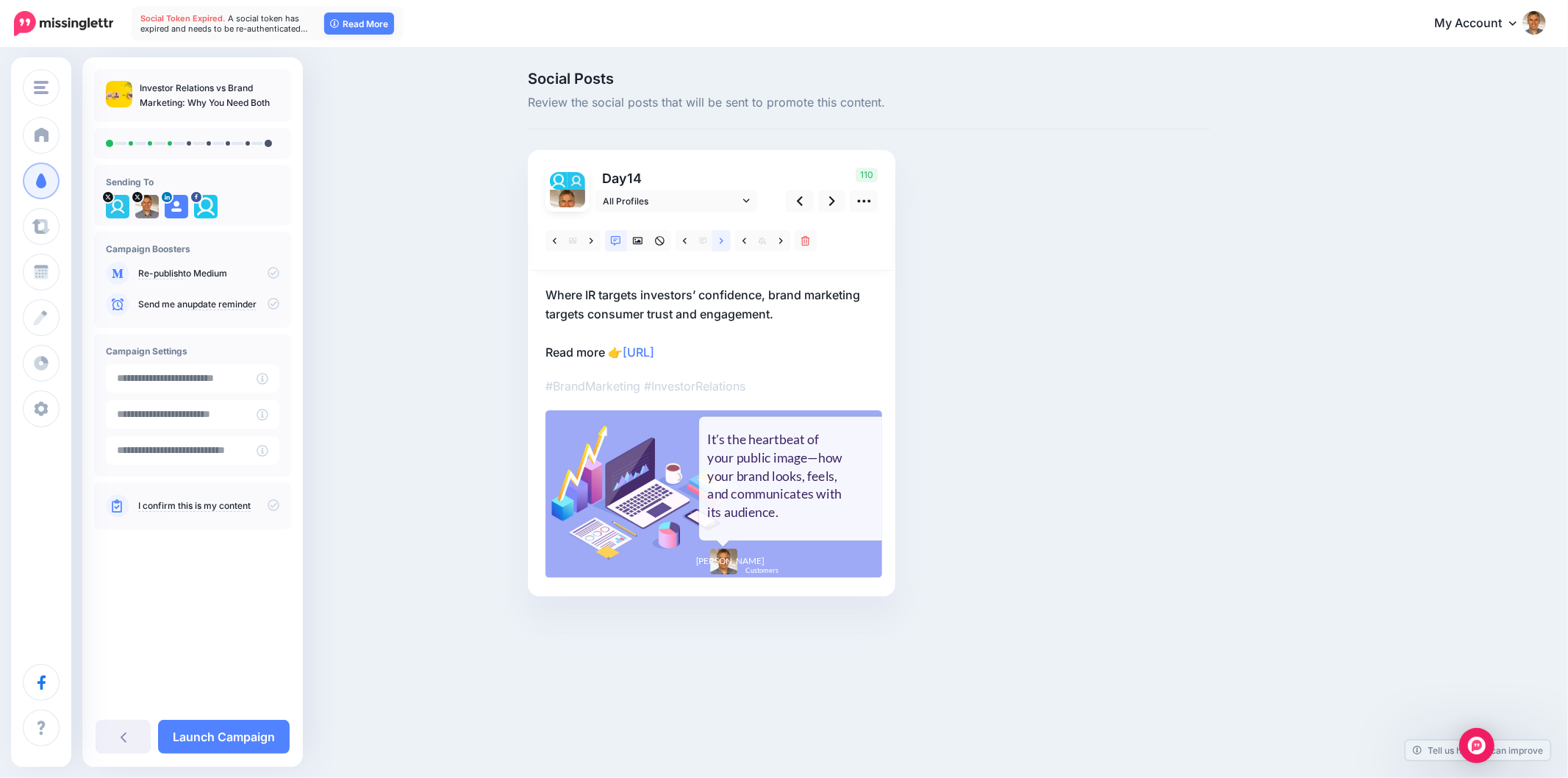
click at [721, 239] on icon at bounding box center [721, 240] width 4 height 6
click at [785, 239] on link at bounding box center [780, 240] width 18 height 21
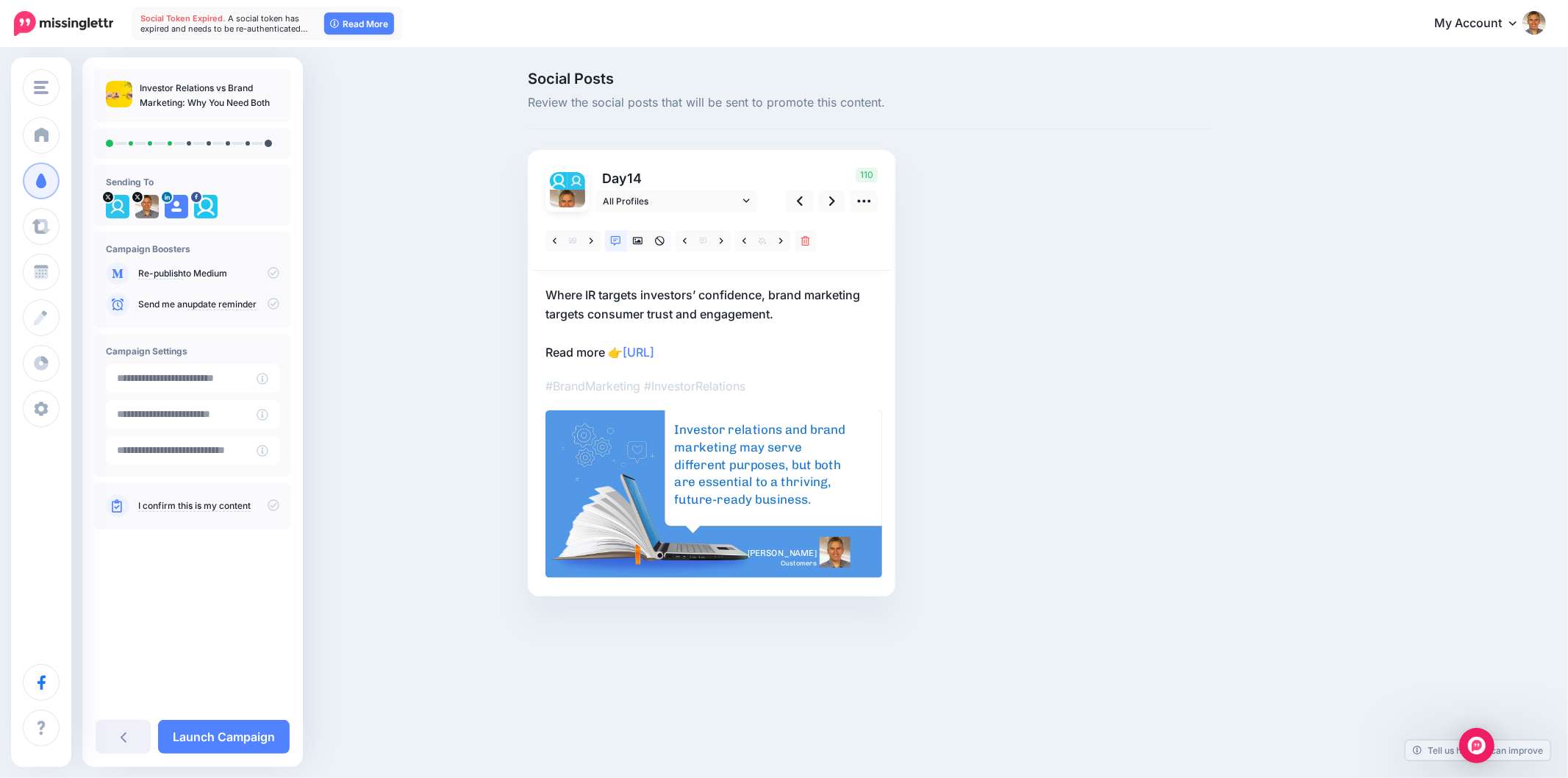
click at [745, 442] on div "Investor relations and brand marketing may serve different purposes, but both a…" at bounding box center [759, 464] width 171 height 88
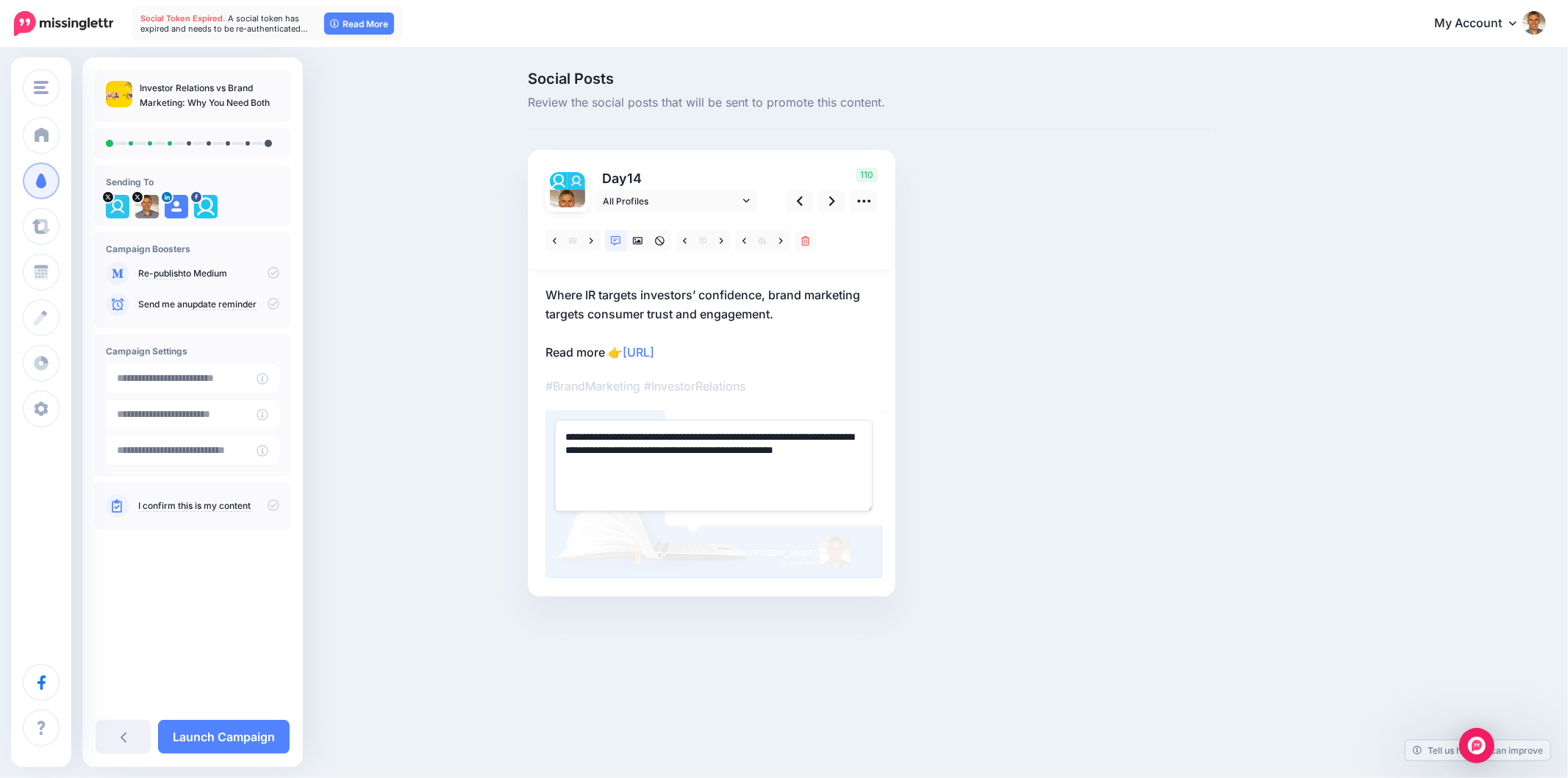
click at [743, 440] on textarea "**********" at bounding box center [714, 464] width 318 height 91
click at [741, 439] on textarea "**********" at bounding box center [714, 464] width 318 height 91
paste textarea "**********"
click at [567, 435] on textarea "**********" at bounding box center [714, 464] width 318 height 91
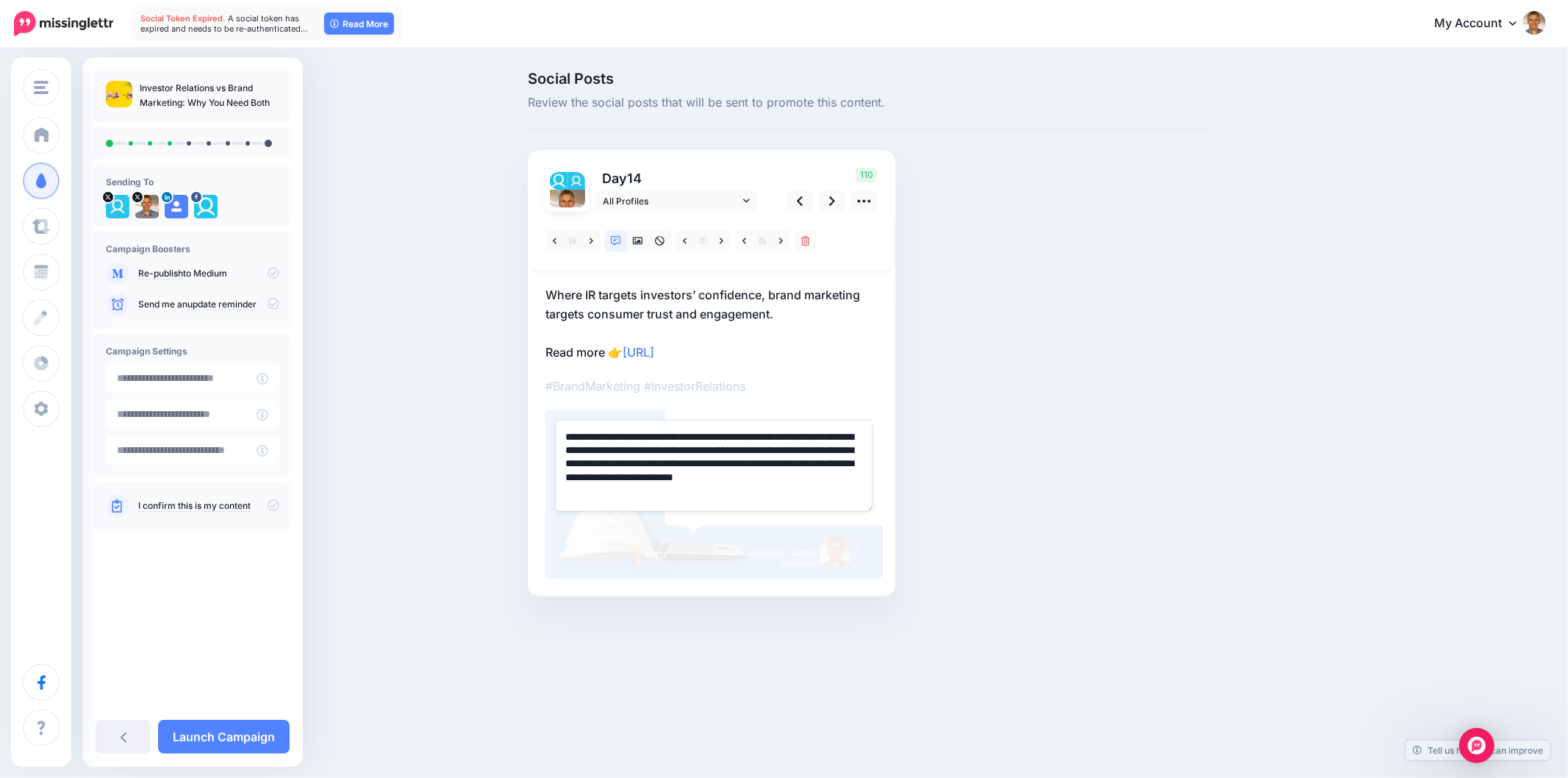
drag, startPoint x: 807, startPoint y: 451, endPoint x: 925, endPoint y: 514, distance: 133.8
click at [916, 509] on div "Social Posts Review the social posts that will be sent to promote this content.…" at bounding box center [869, 355] width 705 height 569
drag, startPoint x: 811, startPoint y: 456, endPoint x: 855, endPoint y: 482, distance: 51.1
click at [852, 479] on textarea "**********" at bounding box center [714, 464] width 318 height 91
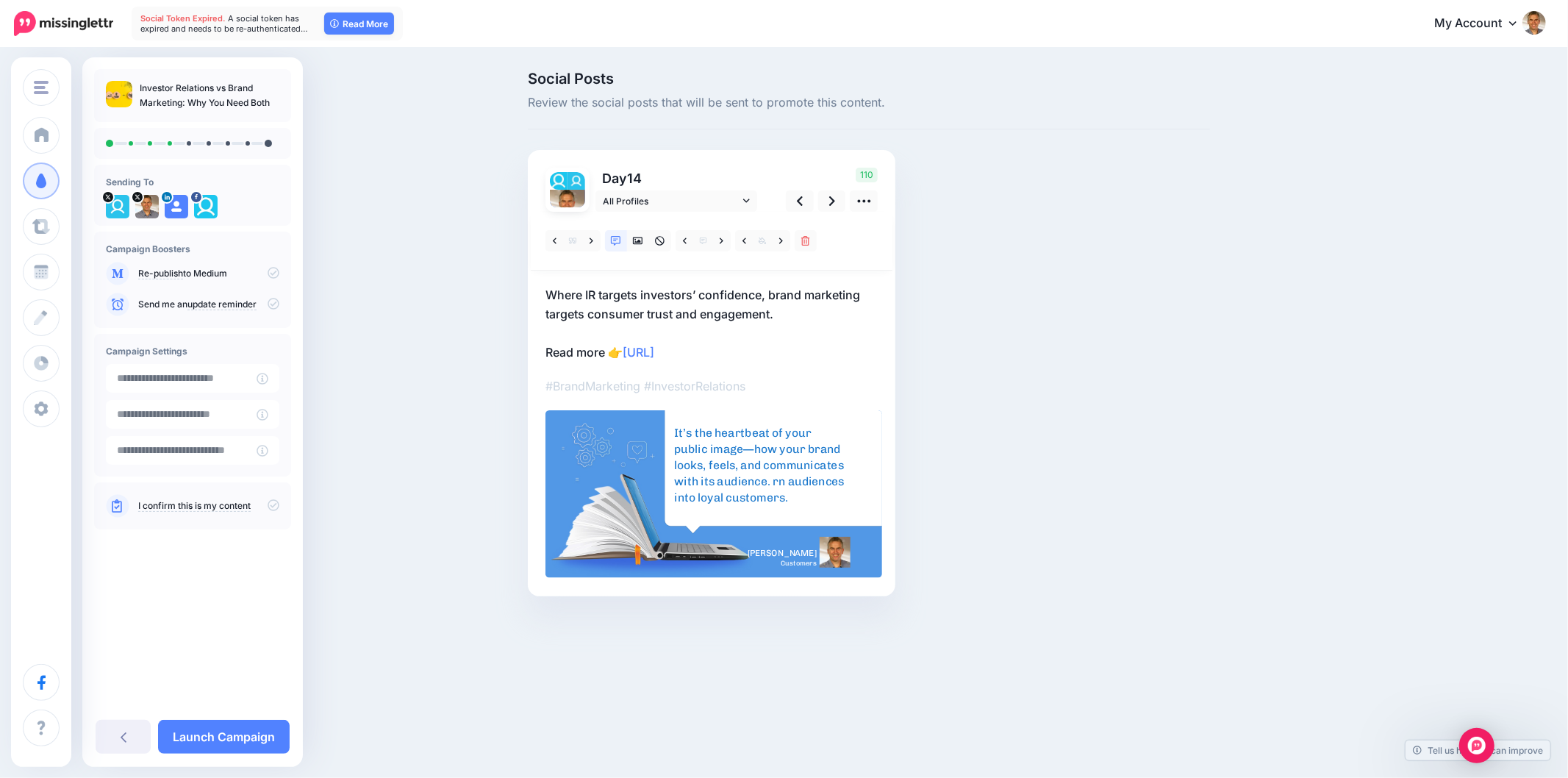
click at [1059, 457] on div "Social Posts Review the social posts that will be sent to promote this content.…" at bounding box center [869, 355] width 705 height 569
click at [831, 495] on div "It’s the heartbeat of your public image—how your brand looks, feels, and commun…" at bounding box center [759, 465] width 171 height 81
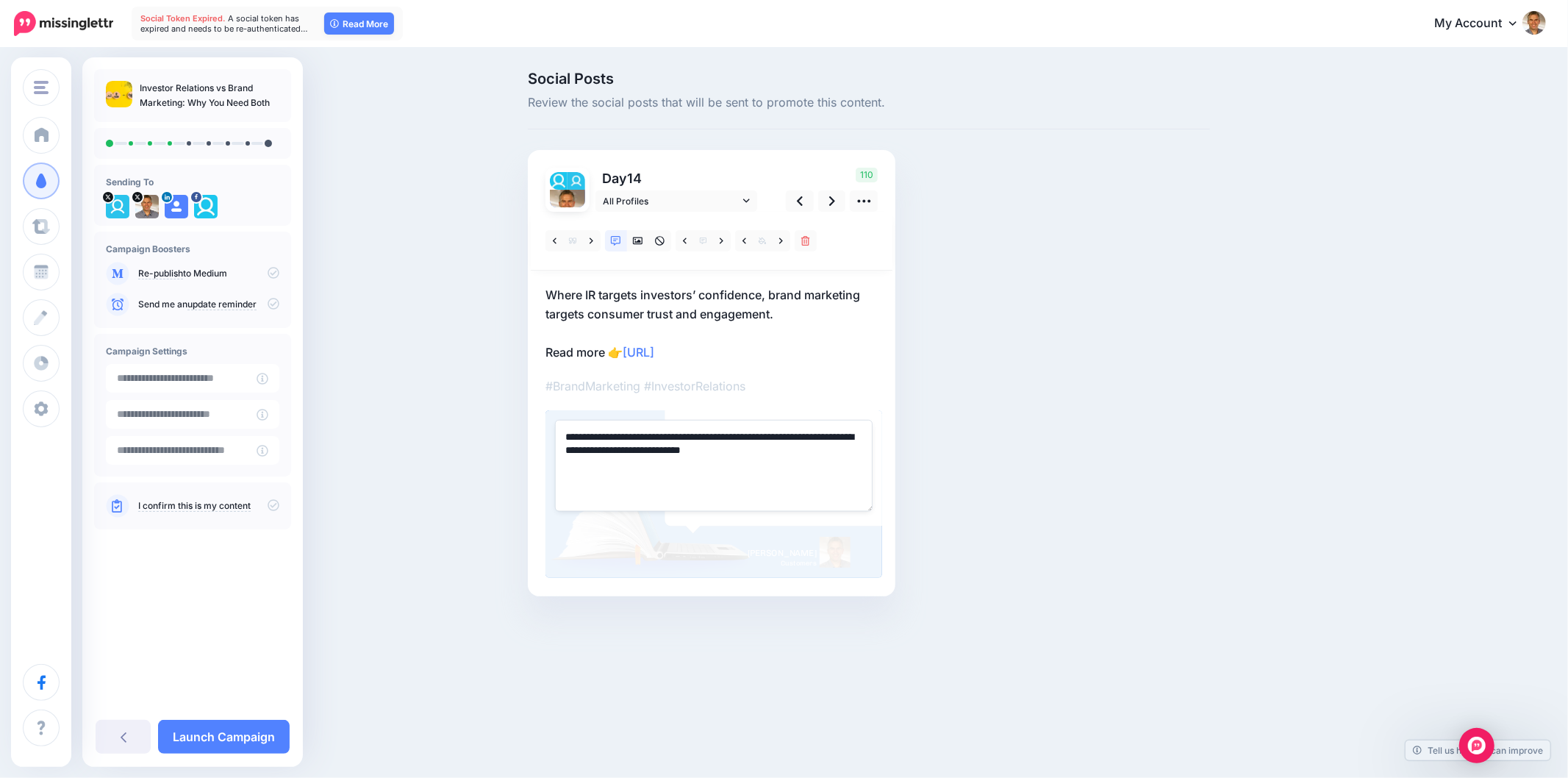
type textarea "**********"
click at [1092, 465] on div "Social Posts Review the social posts that will be sent to promote this content.…" at bounding box center [869, 355] width 705 height 569
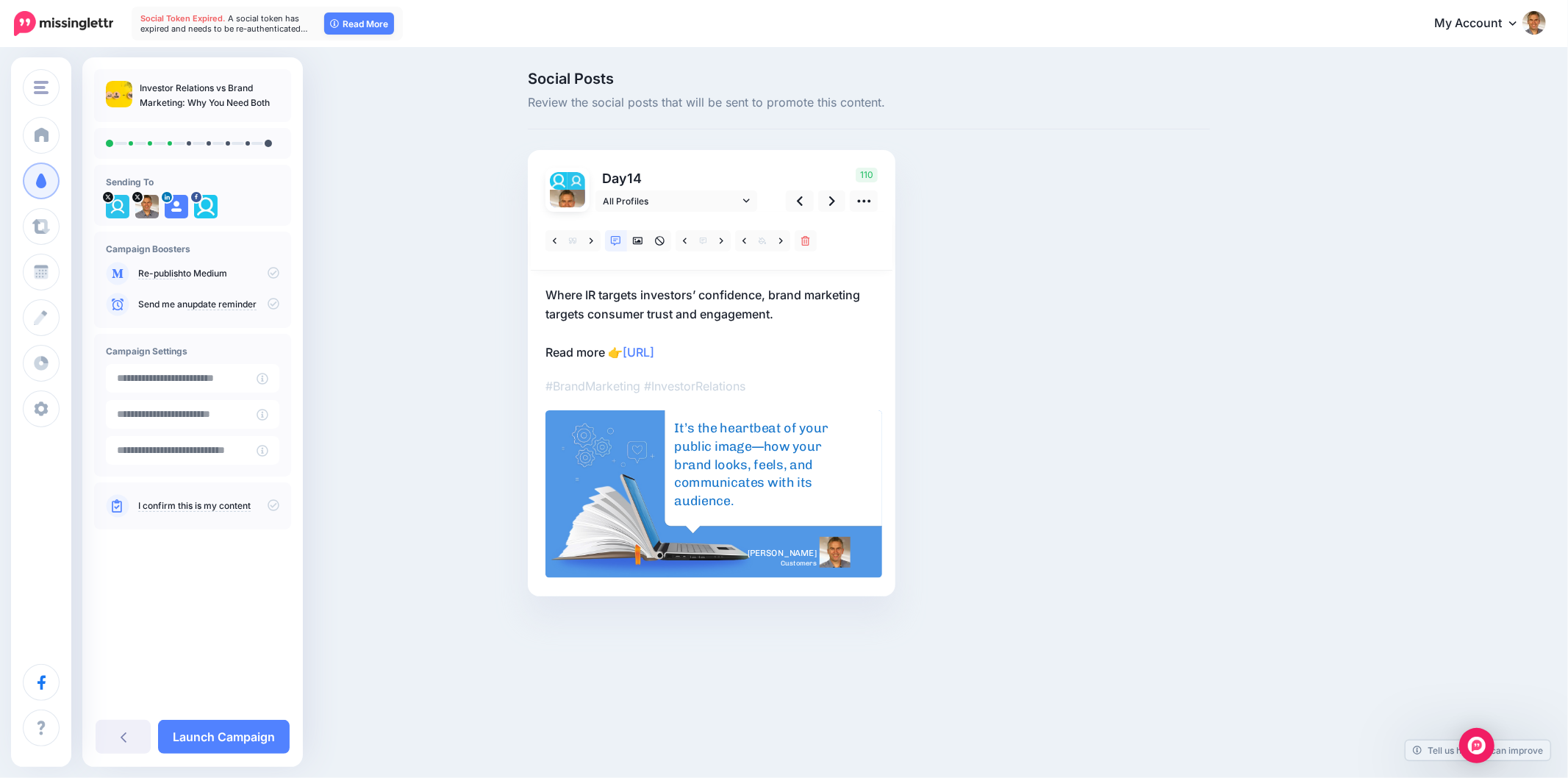
click at [1006, 385] on div "Social Posts Review the social posts that will be sent to promote this content.…" at bounding box center [869, 355] width 705 height 569
click at [1276, 361] on div "Social Posts Review the social posts that will be sent to promote this content.…" at bounding box center [939, 355] width 845 height 569
click at [829, 206] on icon at bounding box center [832, 201] width 6 height 9
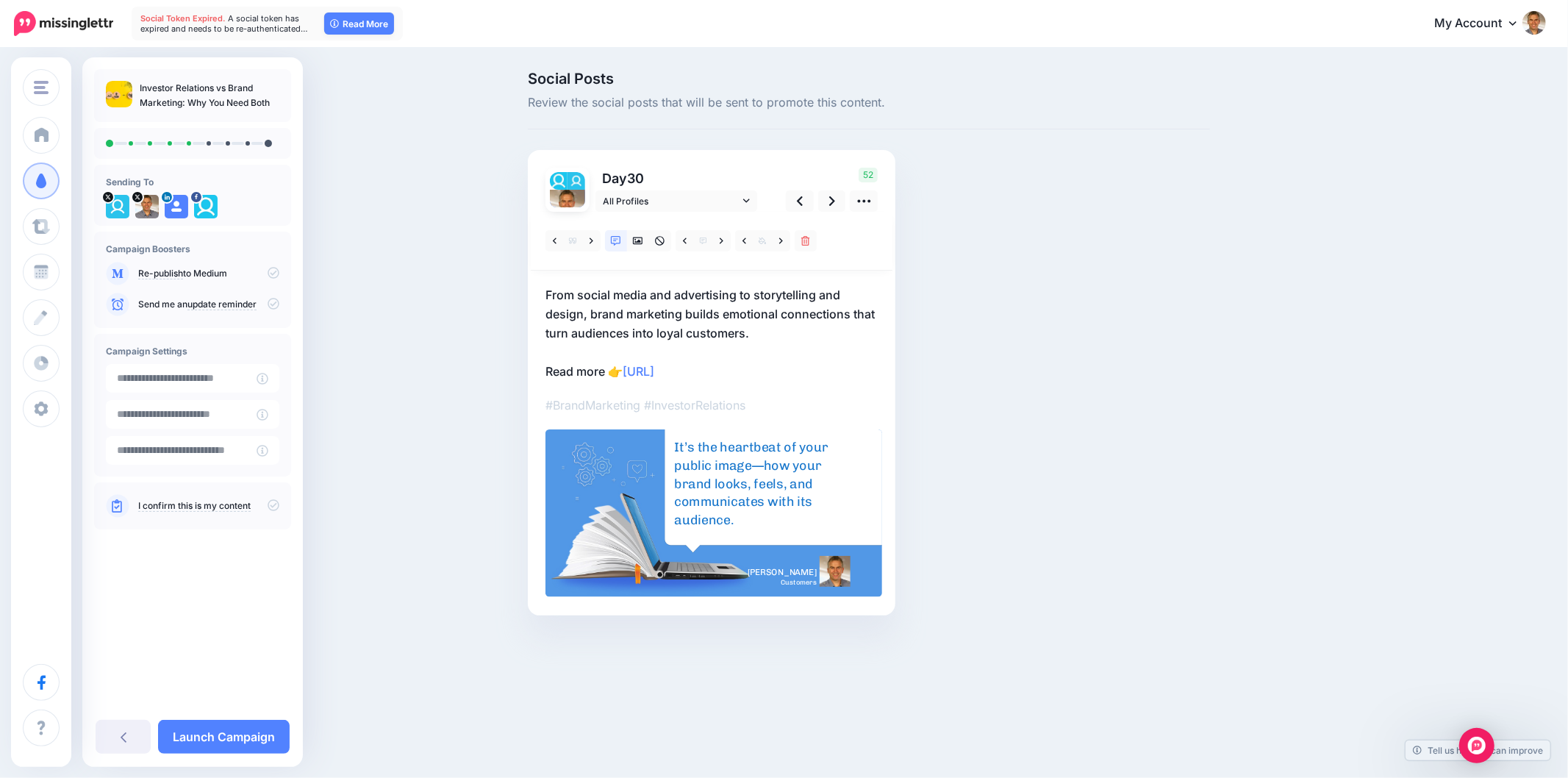
click at [1110, 224] on div "Social Posts Review the social posts that will be sent to promote this content.…" at bounding box center [869, 365] width 705 height 588
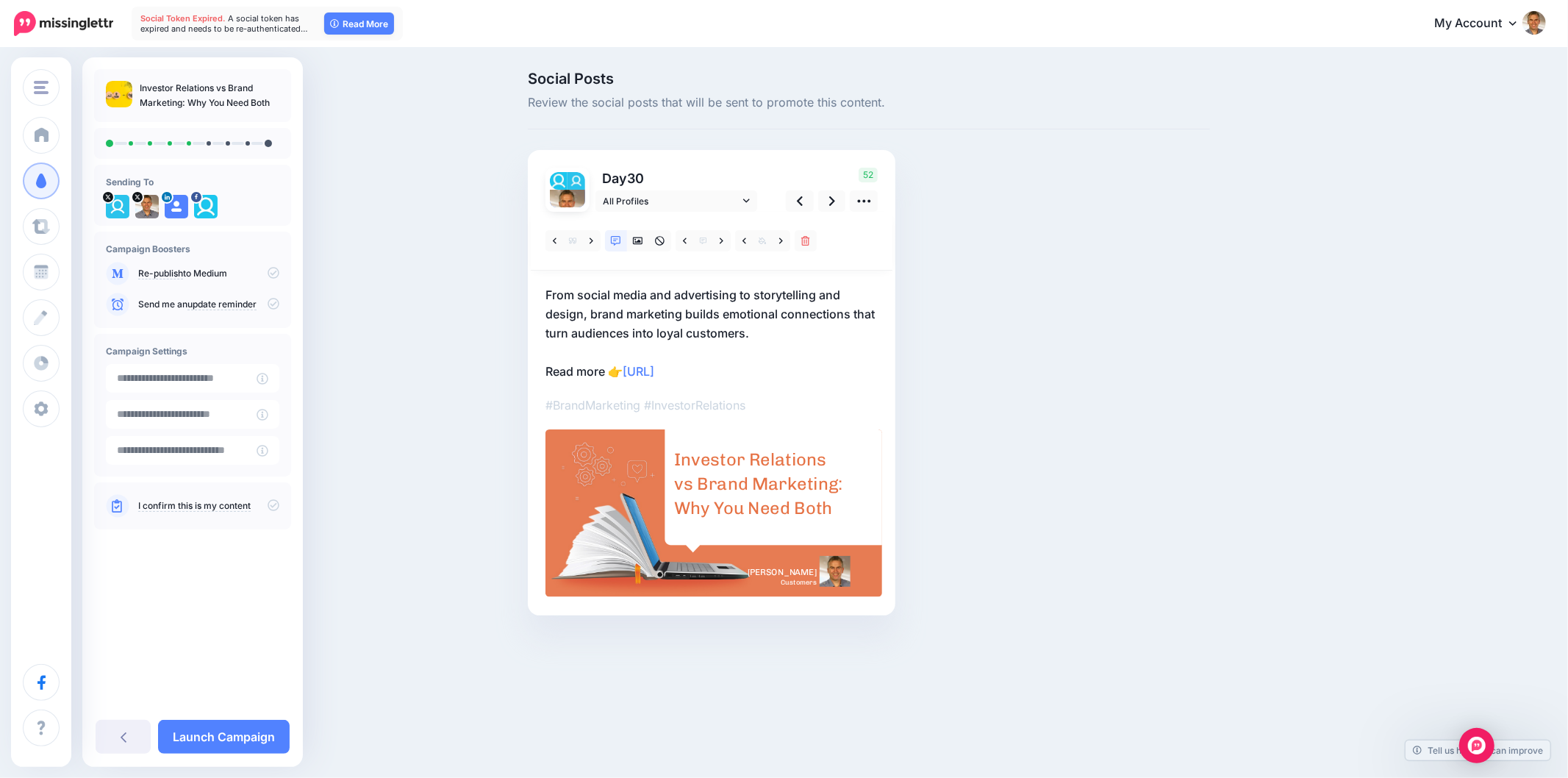
click at [622, 313] on p "From social media and advertising to storytelling and design, brand marketing b…" at bounding box center [712, 333] width 333 height 96
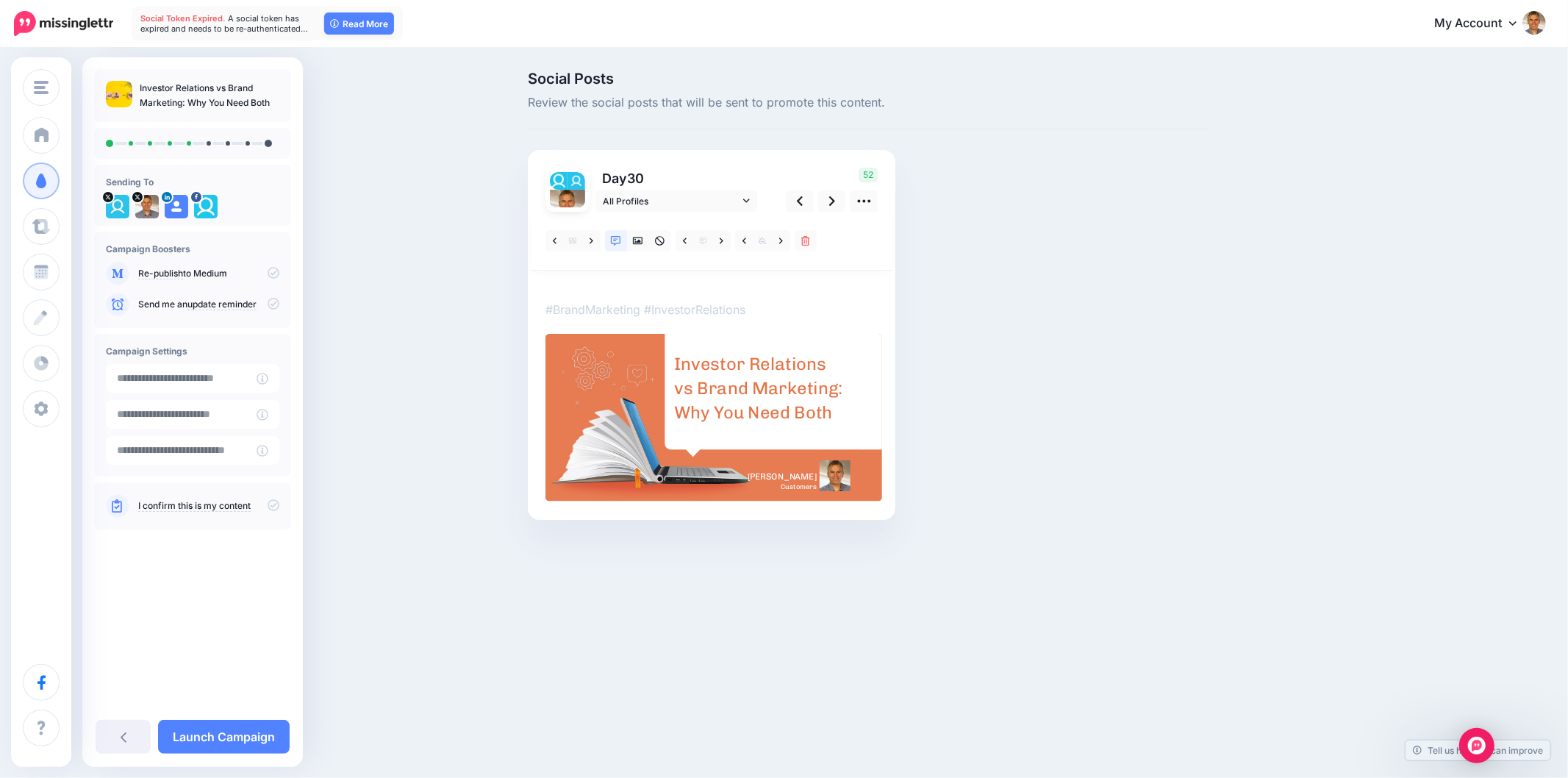
click at [546, 285] on textarea "**********" at bounding box center [546, 285] width 0 height 0
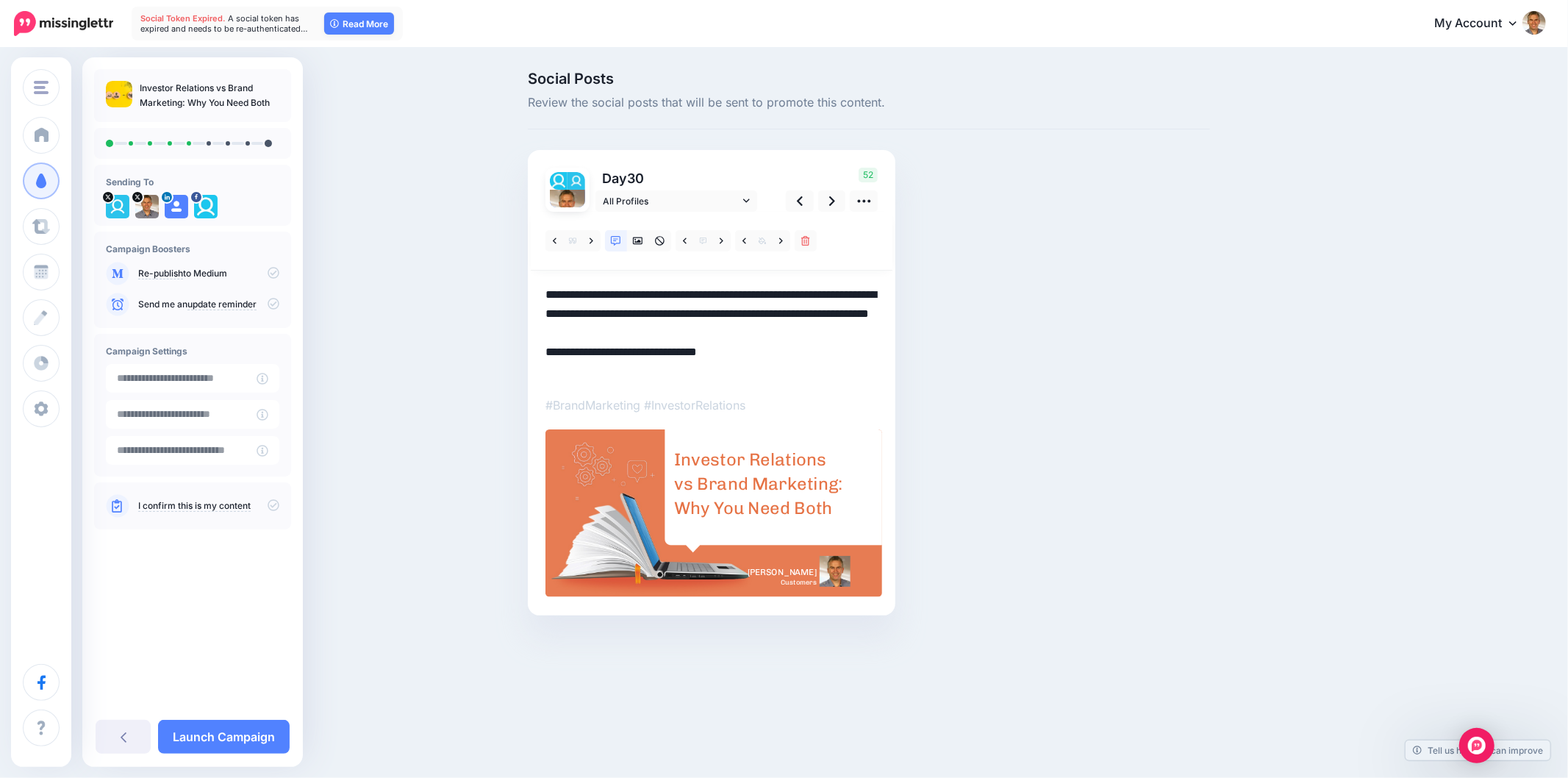
click at [622, 313] on textarea "**********" at bounding box center [712, 333] width 333 height 96
paste textarea
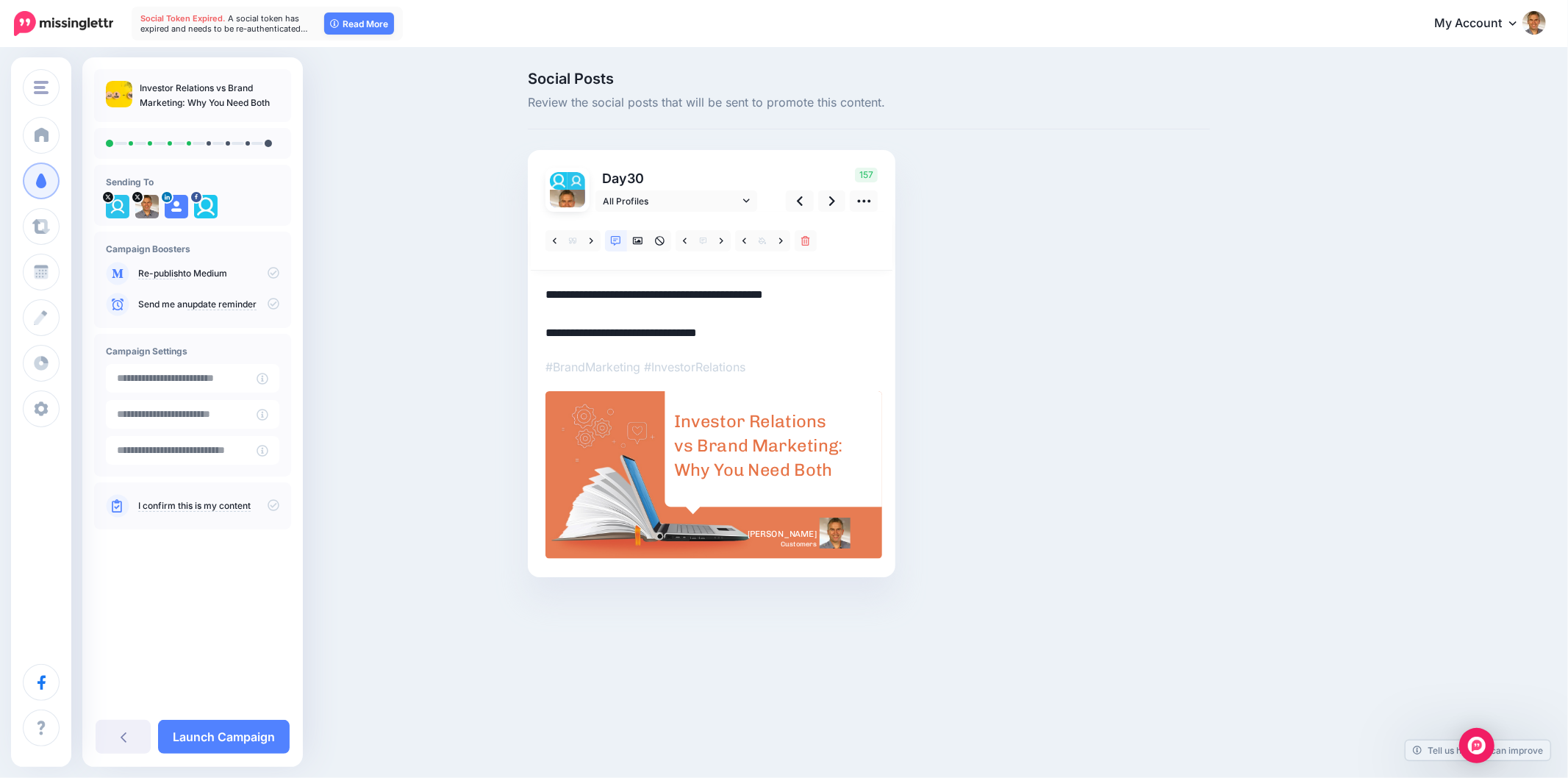
type textarea "**********"
drag, startPoint x: 1003, startPoint y: 439, endPoint x: 1370, endPoint y: 382, distance: 371.4
click at [1003, 441] on div "Social Posts Review the social posts that will be sent to promote this content.…" at bounding box center [869, 346] width 705 height 550
click at [803, 461] on div "Investor Relations vs Brand Marketing: Why You Need Both" at bounding box center [759, 445] width 171 height 73
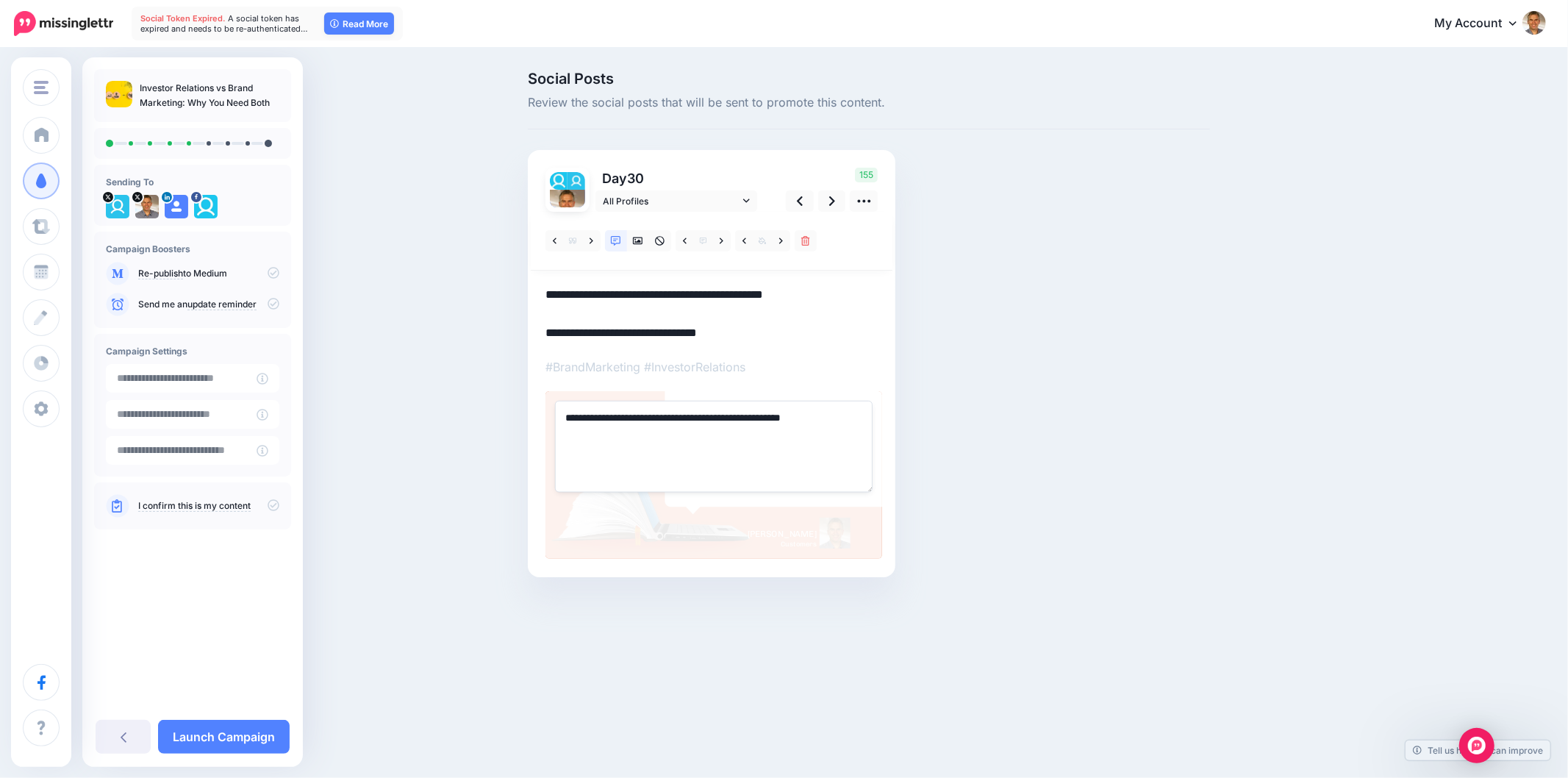
click at [780, 449] on textarea "**********" at bounding box center [714, 445] width 318 height 91
paste textarea "**********"
type textarea "**********"
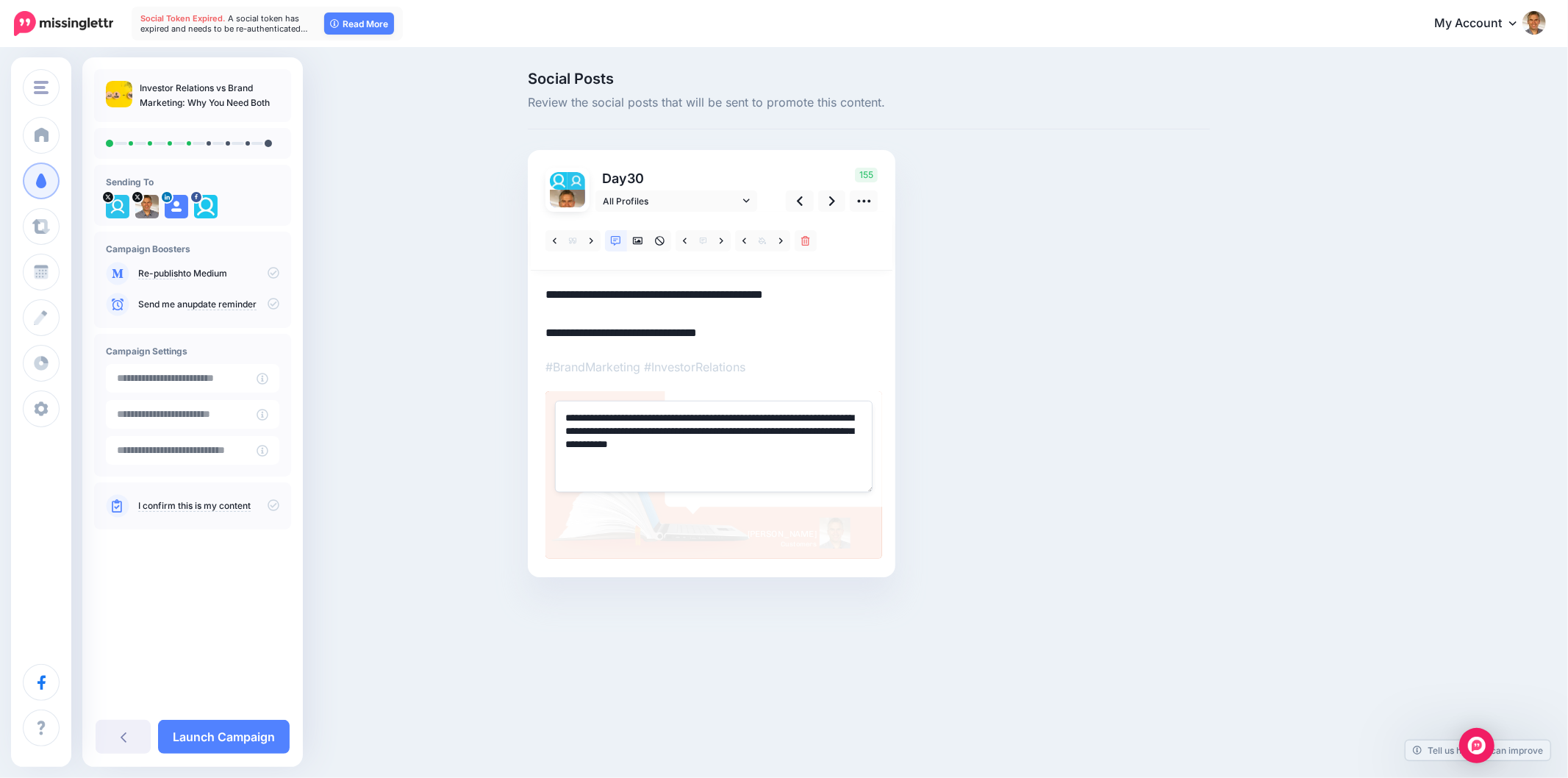
click at [972, 427] on div "Social Posts Review the social posts that will be sent to promote this content.…" at bounding box center [869, 346] width 705 height 550
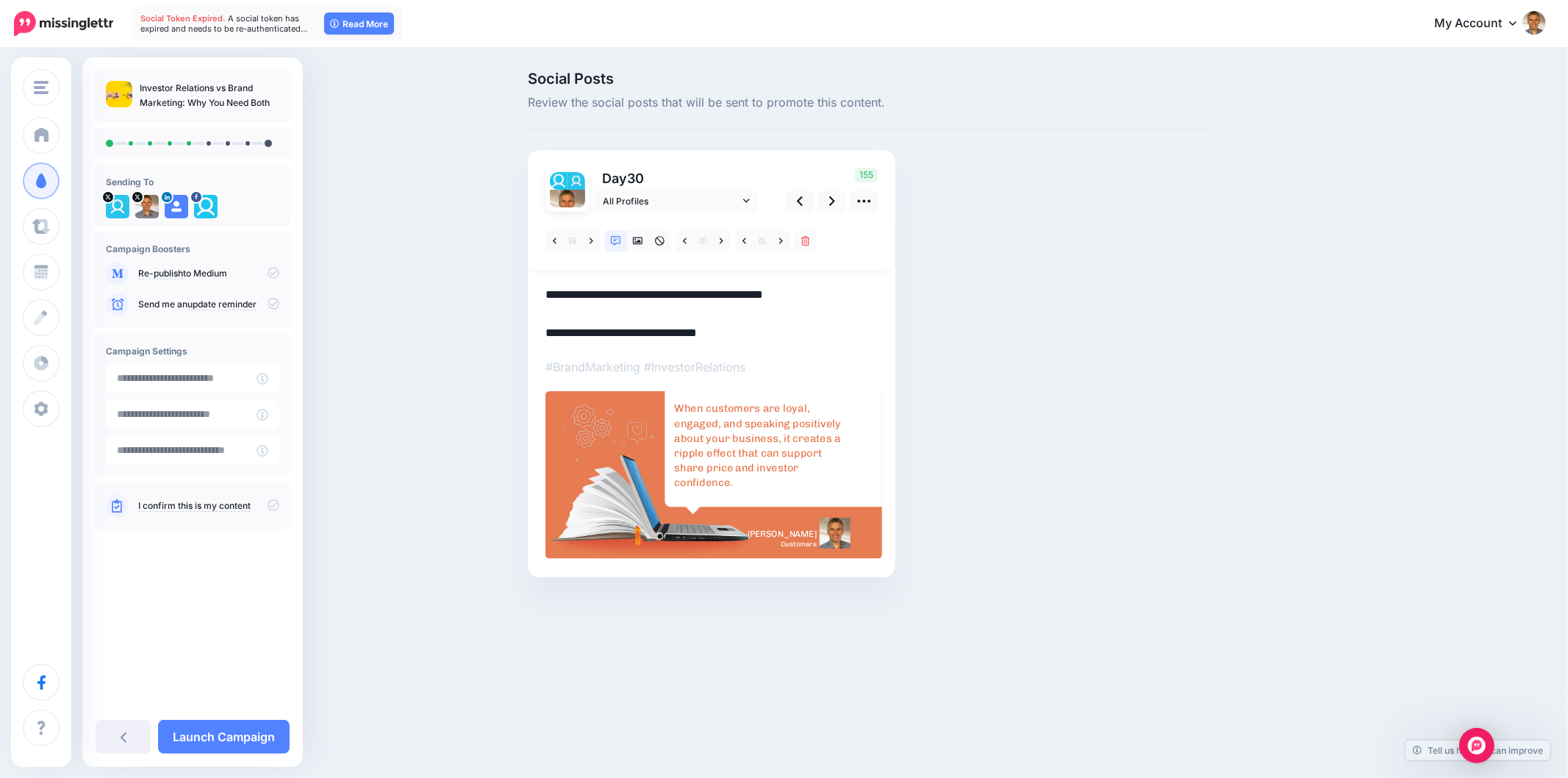
click at [965, 427] on div "Social Posts Review the social posts that will be sent to promote this content.…" at bounding box center [869, 346] width 705 height 550
drag, startPoint x: 641, startPoint y: 236, endPoint x: 644, endPoint y: 243, distance: 7.6
click at [641, 237] on icon at bounding box center [637, 241] width 10 height 10
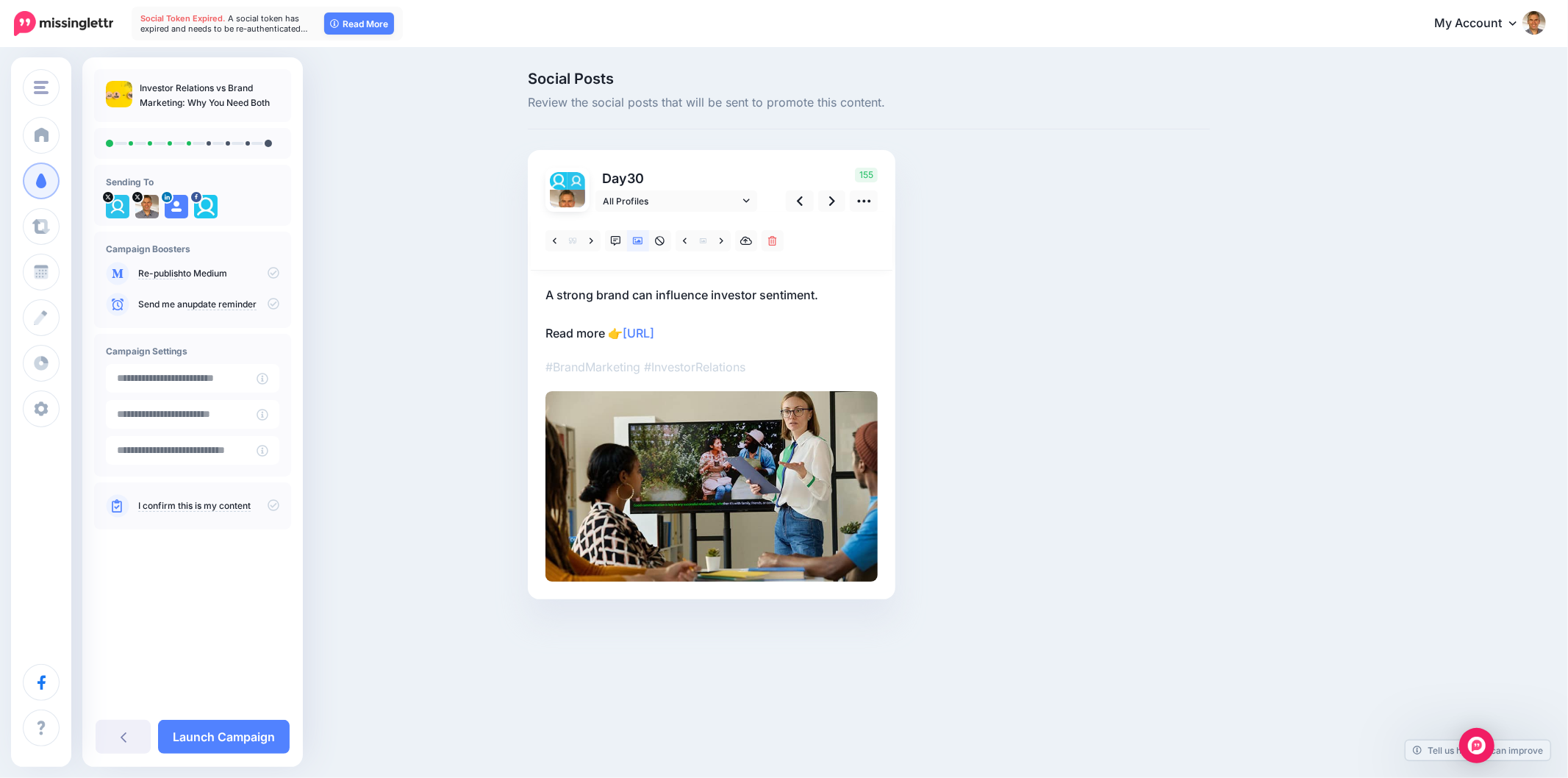
click at [1232, 398] on div "Social Posts Review the social posts that will be sent to promote this content.…" at bounding box center [939, 357] width 845 height 572
click at [1375, 412] on div "Social Posts Review the social posts that will be sent to promote this content.…" at bounding box center [784, 357] width 1568 height 616
drag, startPoint x: 1284, startPoint y: 570, endPoint x: 1035, endPoint y: 385, distance: 310.2
click at [1284, 569] on div "Social Posts Review the social posts that will be sent to promote this content.…" at bounding box center [939, 357] width 845 height 572
click at [828, 207] on link at bounding box center [832, 201] width 28 height 21
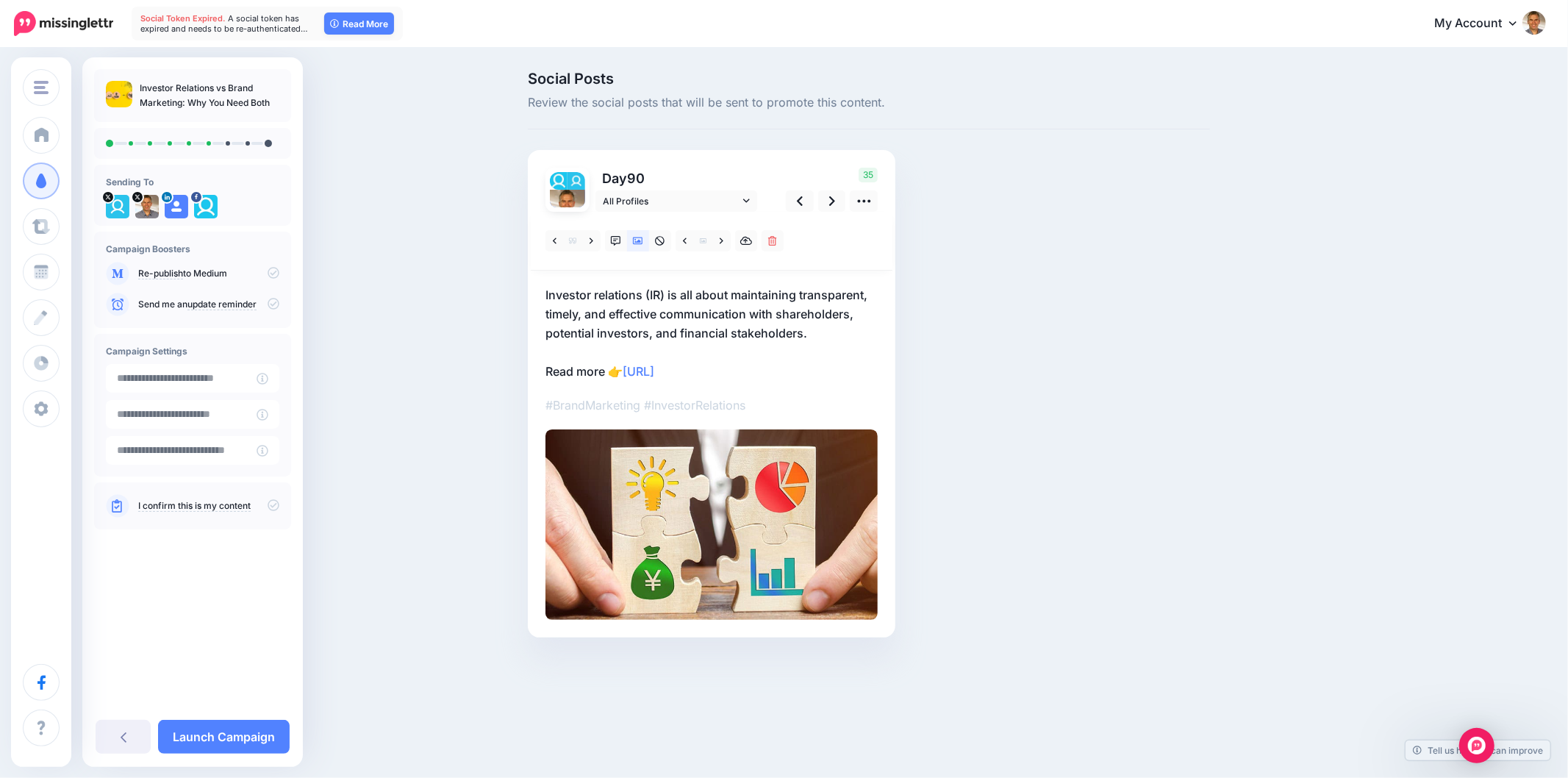
drag, startPoint x: 1075, startPoint y: 285, endPoint x: 1083, endPoint y: 291, distance: 10.0
click at [1075, 285] on div "Social Posts Review the social posts that will be sent to promote this content.…" at bounding box center [869, 376] width 705 height 610
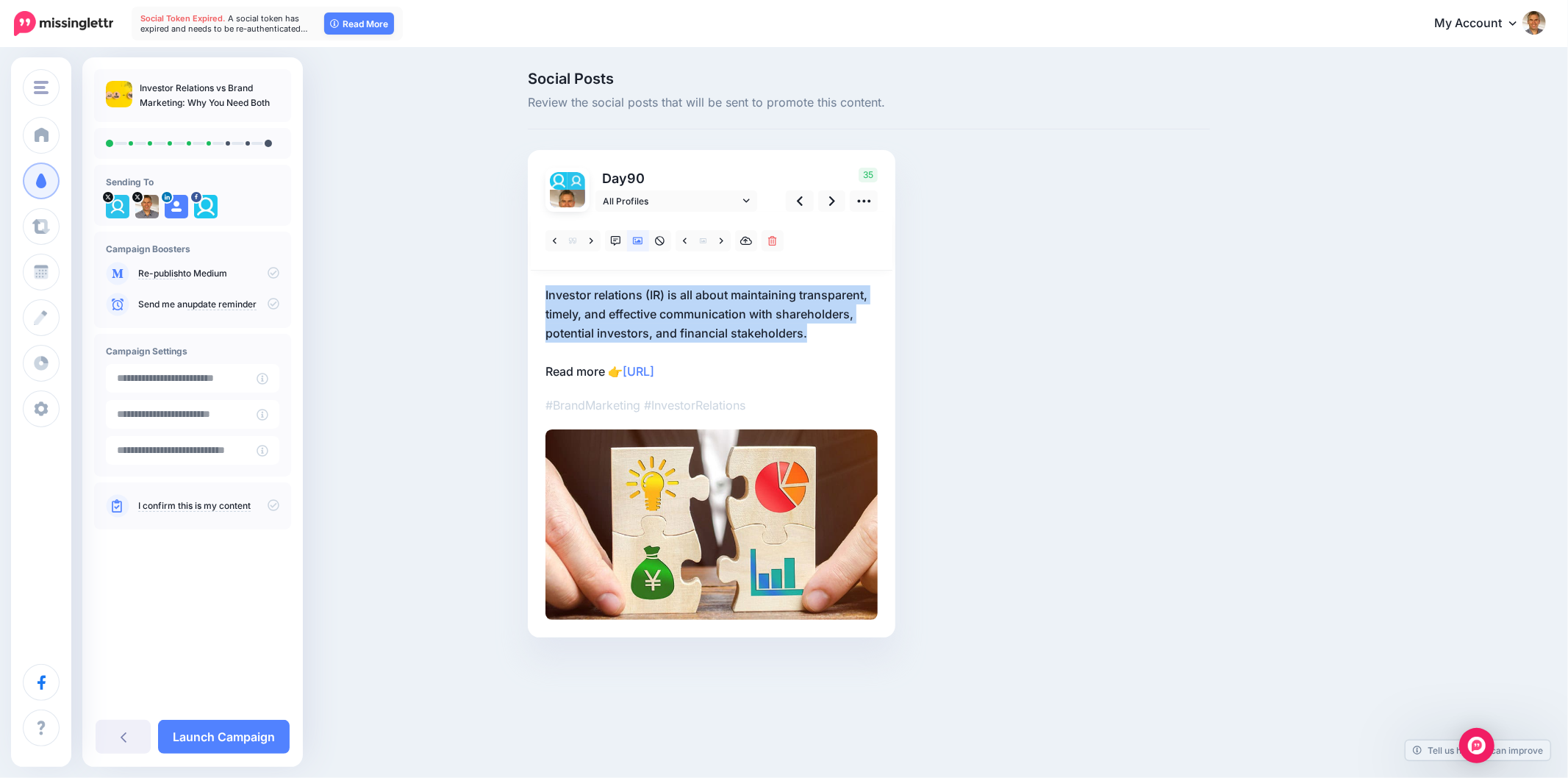
drag, startPoint x: 811, startPoint y: 324, endPoint x: 536, endPoint y: 276, distance: 279.2
click at [536, 276] on div "Day 90 All Profiles" at bounding box center [711, 393] width 367 height 487
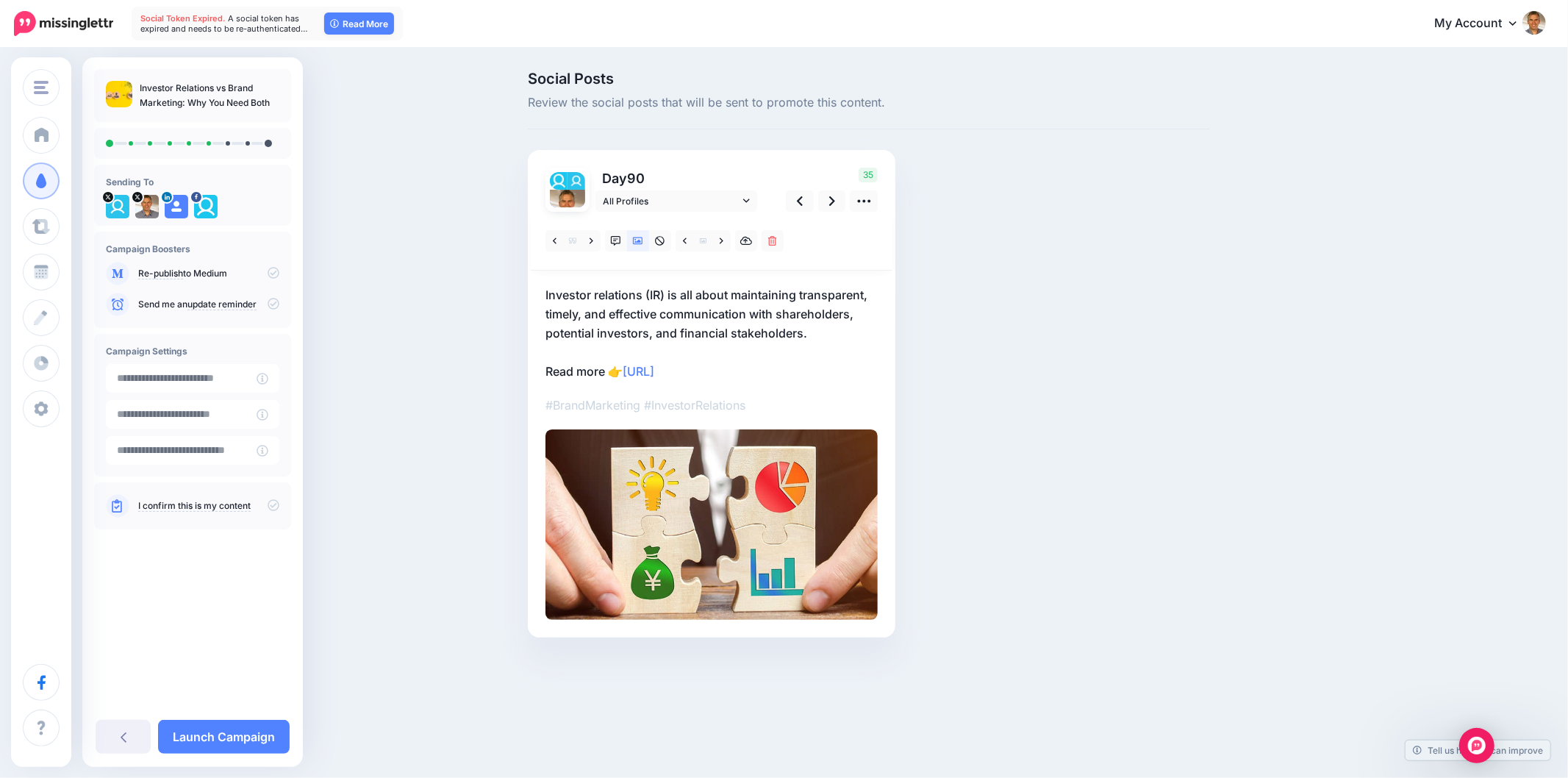
drag, startPoint x: 796, startPoint y: 324, endPoint x: 1040, endPoint y: 248, distance: 255.6
click at [1032, 240] on div "Social Posts Review the social posts that will be sent to promote this content.…" at bounding box center [869, 376] width 705 height 610
click at [667, 310] on p "Investor relations (IR) is all about maintaining transparent, timely, and effec…" at bounding box center [712, 333] width 333 height 96
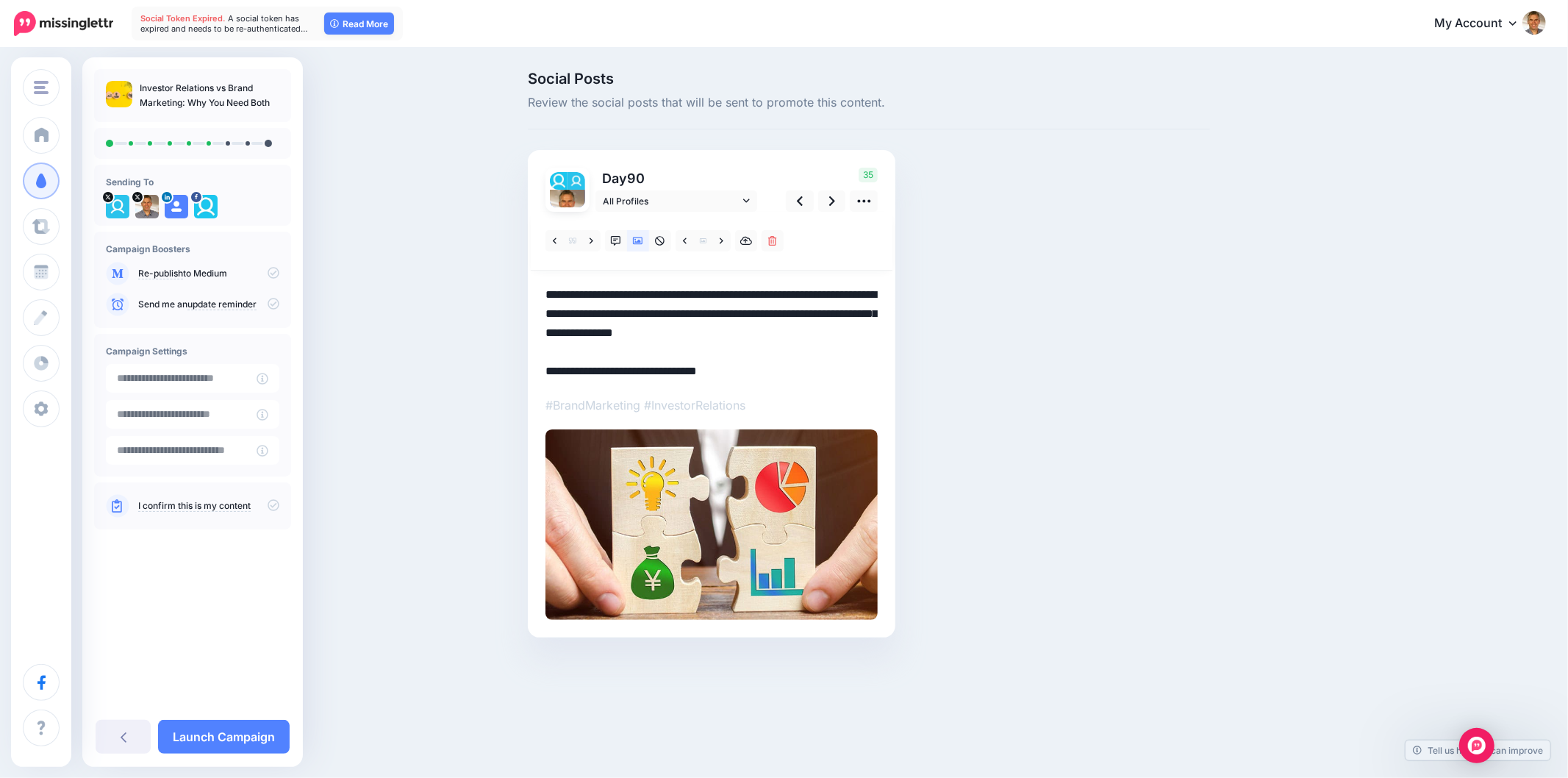
click at [667, 310] on textarea "**********" at bounding box center [712, 333] width 333 height 96
paste textarea
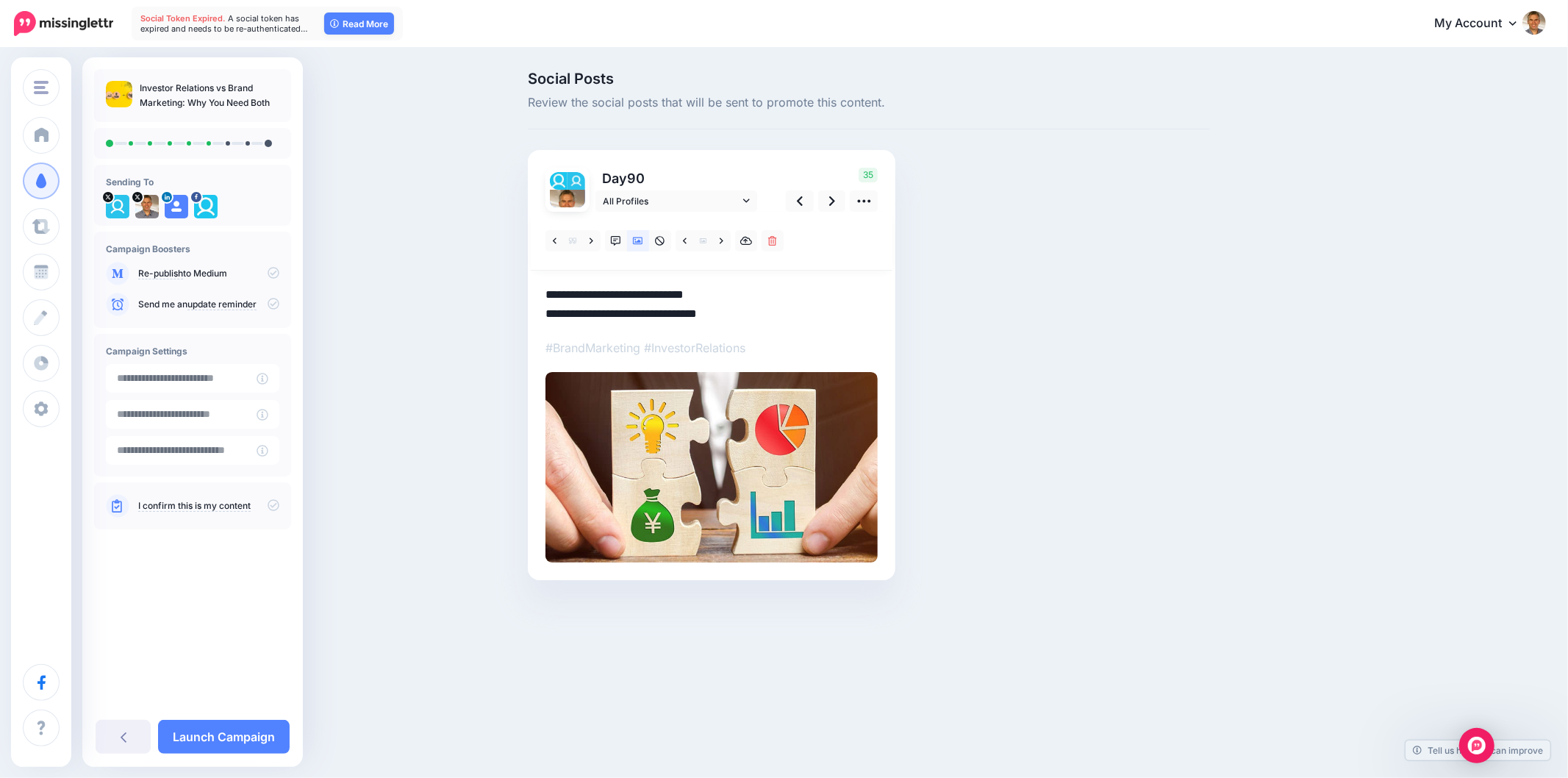
click at [1068, 400] on div "Social Posts Review the social posts that will be sent to promote this content.…" at bounding box center [869, 348] width 705 height 553
click at [768, 291] on textarea "**********" at bounding box center [712, 304] width 333 height 38
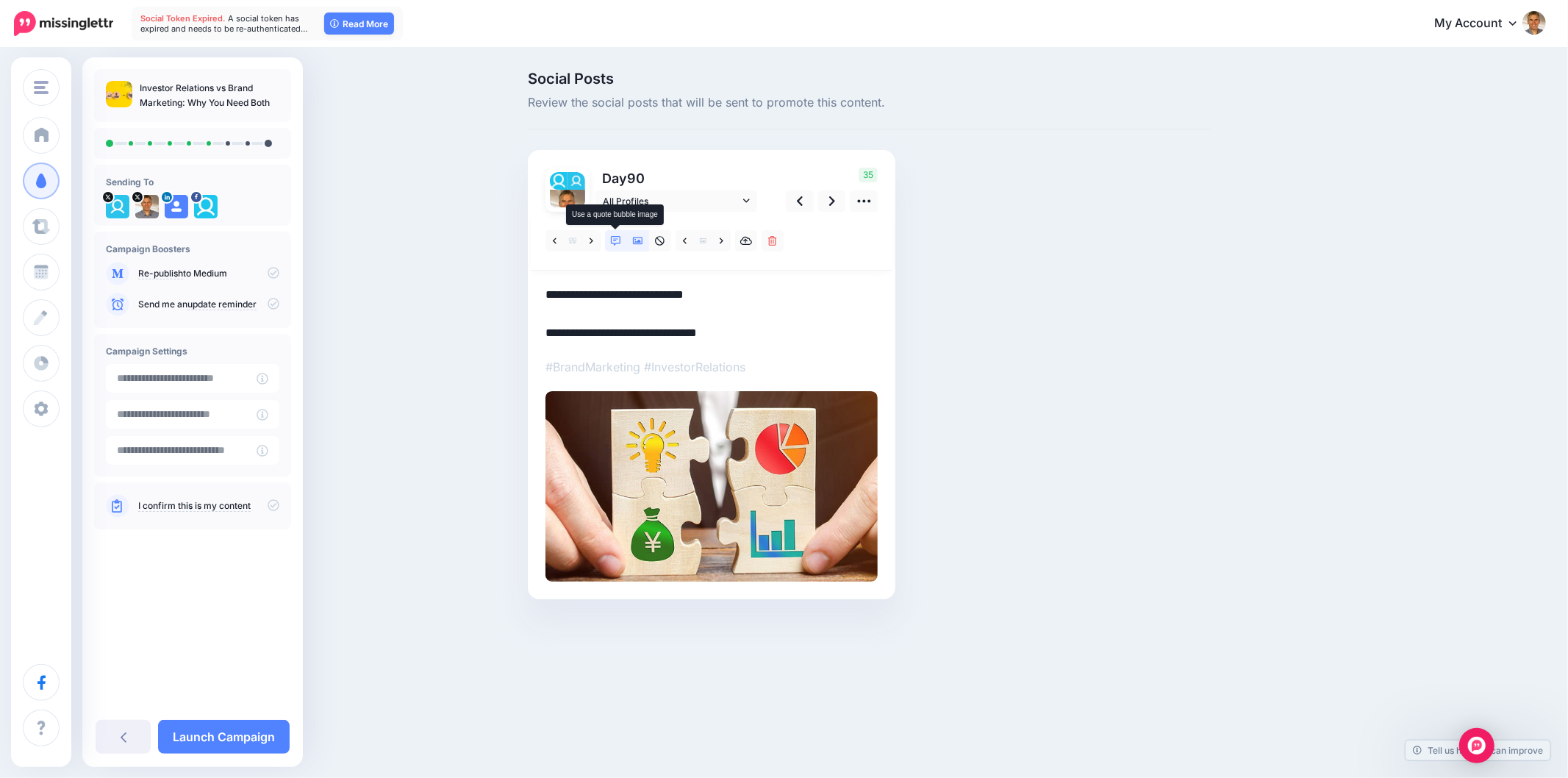
click at [612, 239] on icon at bounding box center [615, 241] width 10 height 10
drag, startPoint x: 1361, startPoint y: 387, endPoint x: 1383, endPoint y: 393, distance: 22.8
click at [1367, 391] on div "Social Posts Review the social posts that will be sent to promote this content.…" at bounding box center [784, 357] width 1568 height 616
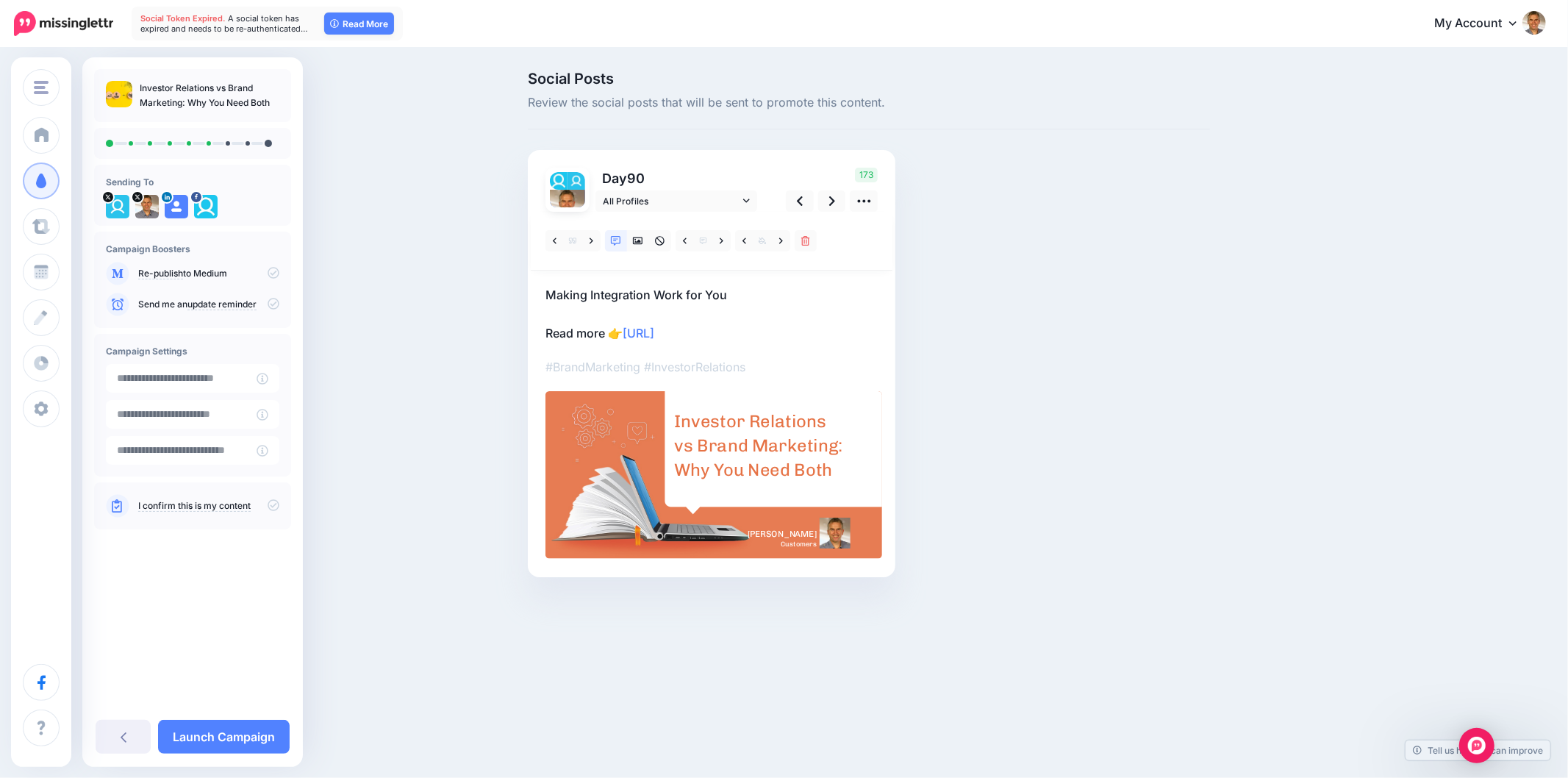
click at [1143, 309] on div "Social Posts Review the social posts that will be sent to promote this content.…" at bounding box center [869, 346] width 705 height 550
click at [1354, 274] on div "Social Posts Review the social posts that will be sent to promote this content.…" at bounding box center [939, 346] width 845 height 550
click at [1346, 346] on div "Social Posts Review the social posts that will be sent to promote this content.…" at bounding box center [939, 346] width 845 height 550
click at [620, 288] on p "Making Integration Work for You Read more 👉 https://lttr.ai/Airhf" at bounding box center [712, 314] width 333 height 58
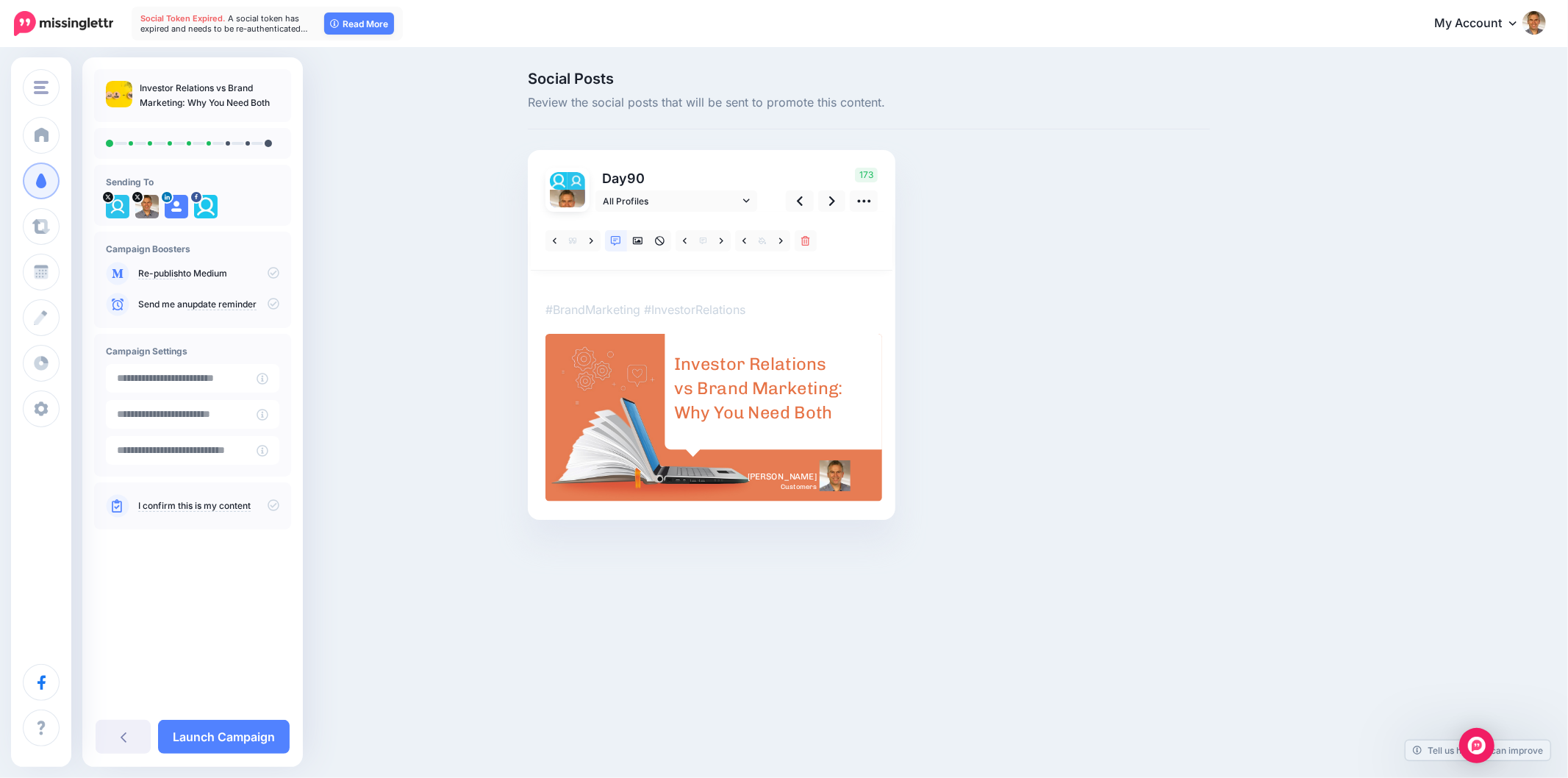
click at [546, 285] on textarea "**********" at bounding box center [546, 285] width 0 height 0
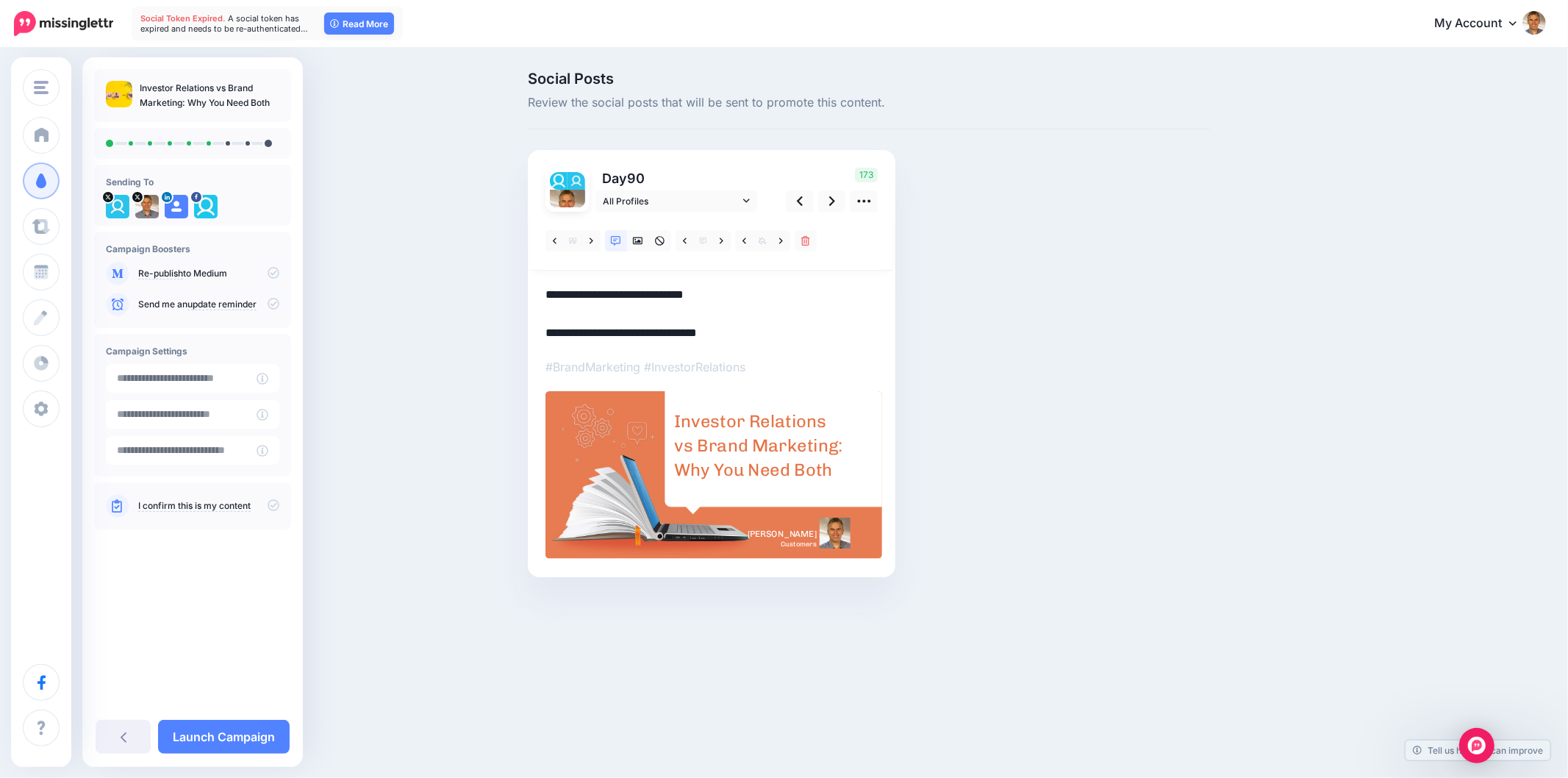
click at [620, 285] on textarea "**********" at bounding box center [712, 314] width 333 height 58
paste textarea "**********"
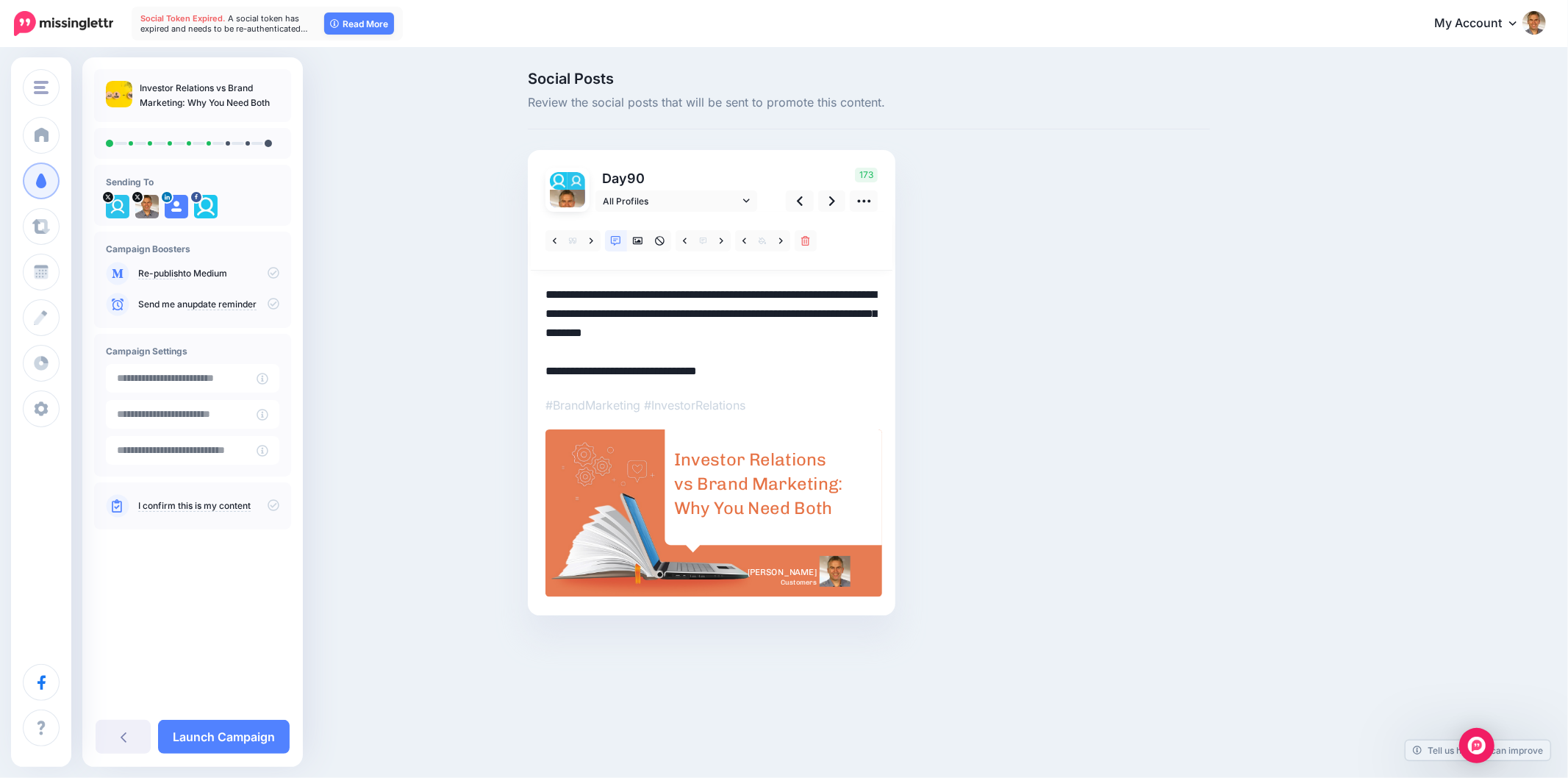
type textarea "**********"
click at [1141, 288] on div "Social Posts Review the social posts that will be sent to promote this content.…" at bounding box center [869, 365] width 705 height 588
click at [996, 413] on div "Social Posts Review the social posts that will be sent to promote this content.…" at bounding box center [869, 365] width 705 height 588
click at [750, 494] on div "Investor Relations vs Brand Marketing: Why You Need Both" at bounding box center [759, 484] width 171 height 73
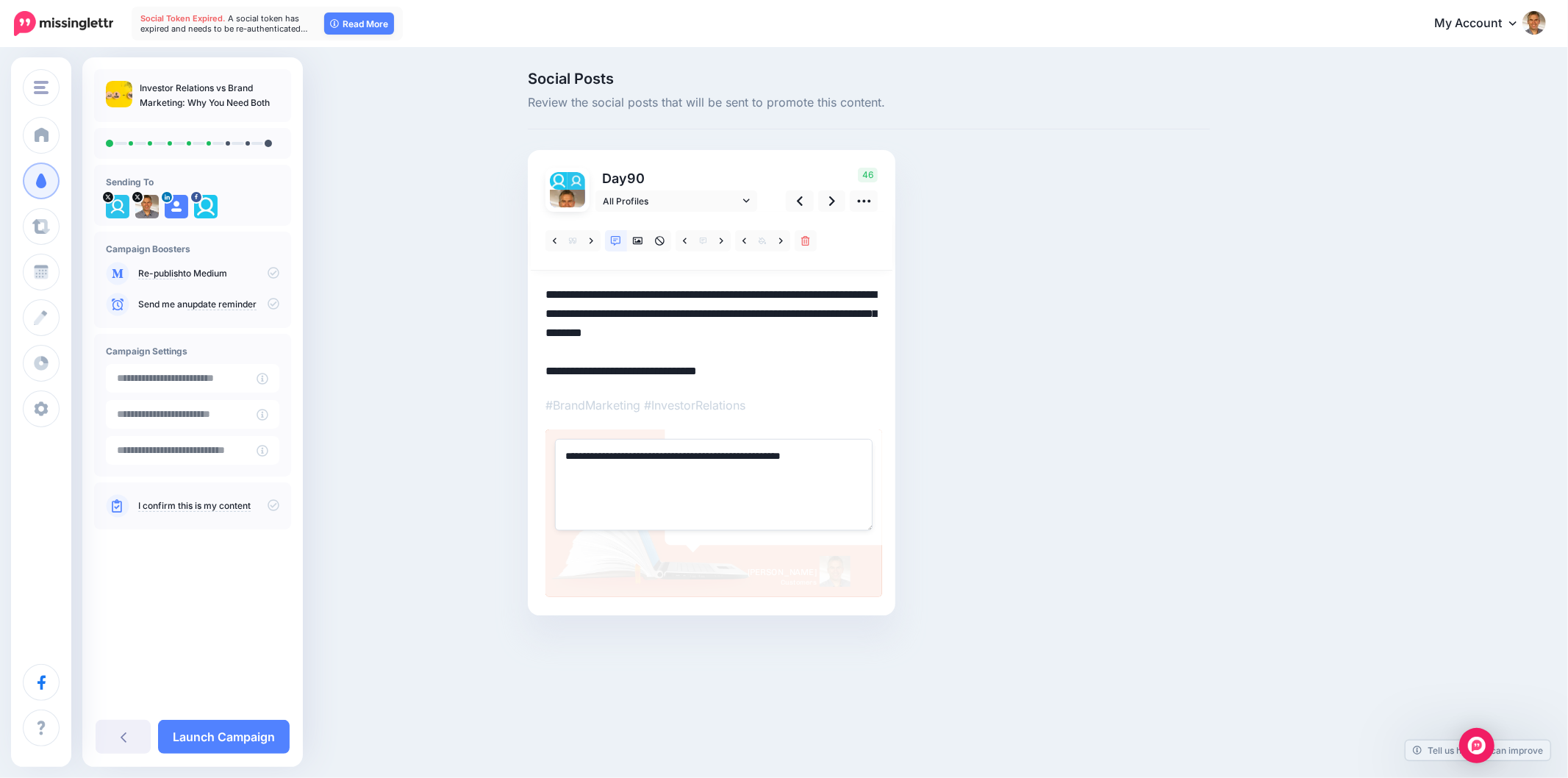
click at [750, 494] on textarea "**********" at bounding box center [714, 484] width 318 height 91
paste textarea "**********"
type textarea "**********"
click at [1121, 451] on div "Social Posts Review the social posts that will be sent to promote this content.…" at bounding box center [869, 365] width 705 height 588
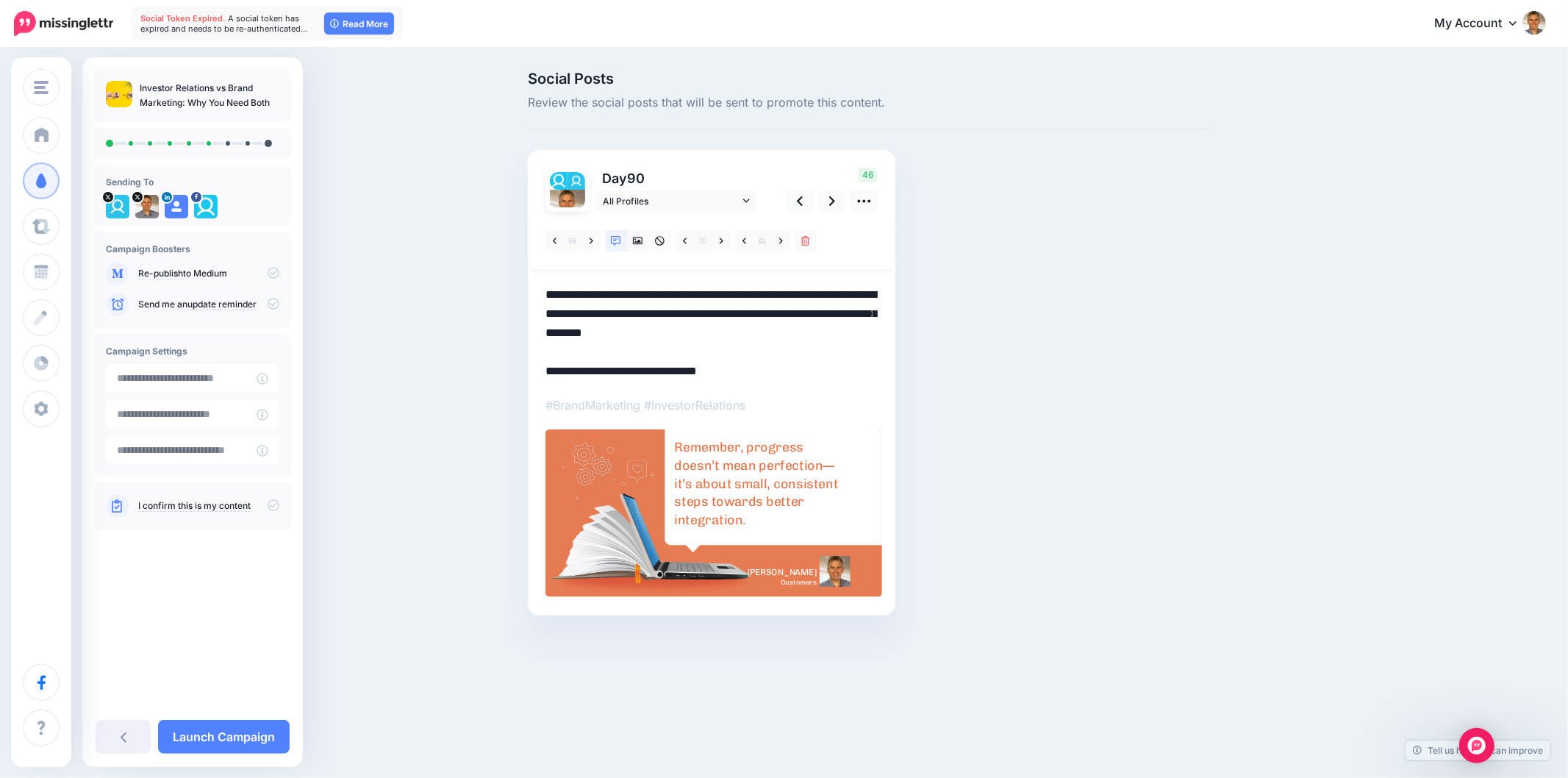
click at [1121, 437] on div "Social Posts Review the social posts that will be sent to promote this content.…" at bounding box center [869, 365] width 705 height 588
drag, startPoint x: 1224, startPoint y: 304, endPoint x: 1231, endPoint y: 299, distance: 8.6
click at [1224, 303] on div "Social Posts Review the social posts that will be sent to promote this content.…" at bounding box center [939, 365] width 845 height 588
click at [833, 194] on icon at bounding box center [832, 201] width 6 height 16
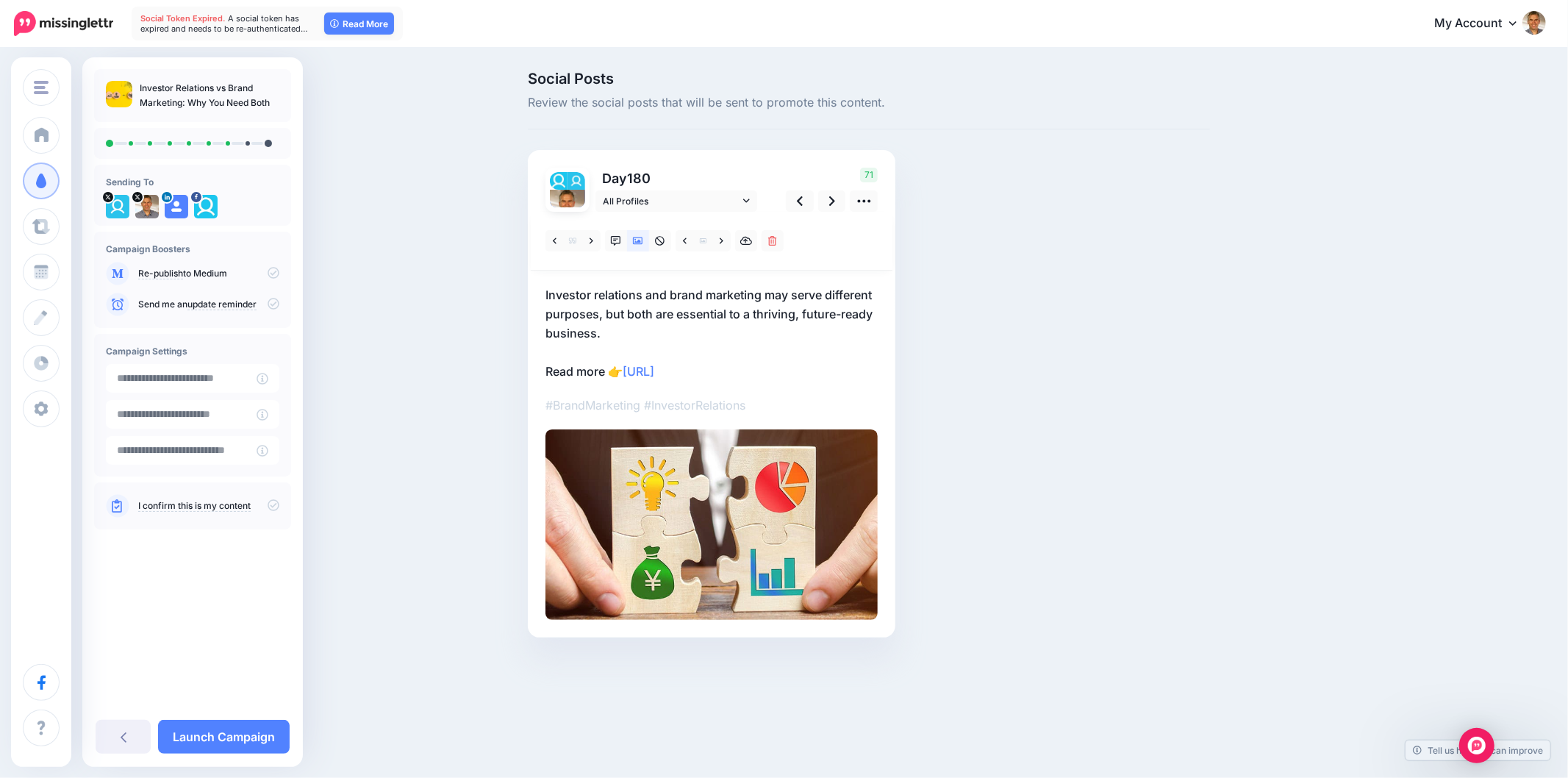
click at [1064, 252] on div "Social Posts Review the social posts that will be sent to promote this content.…" at bounding box center [869, 376] width 705 height 610
click at [1213, 358] on div "Social Posts Review the social posts that will be sent to promote this content.…" at bounding box center [869, 376] width 705 height 610
click at [1235, 444] on div "Social Posts Review the social posts that will be sent to promote this content.…" at bounding box center [939, 376] width 845 height 610
click at [1098, 252] on div "Social Posts Review the social posts that will be sent to promote this content.…" at bounding box center [869, 376] width 705 height 610
drag, startPoint x: 566, startPoint y: 306, endPoint x: 553, endPoint y: 302, distance: 13.6
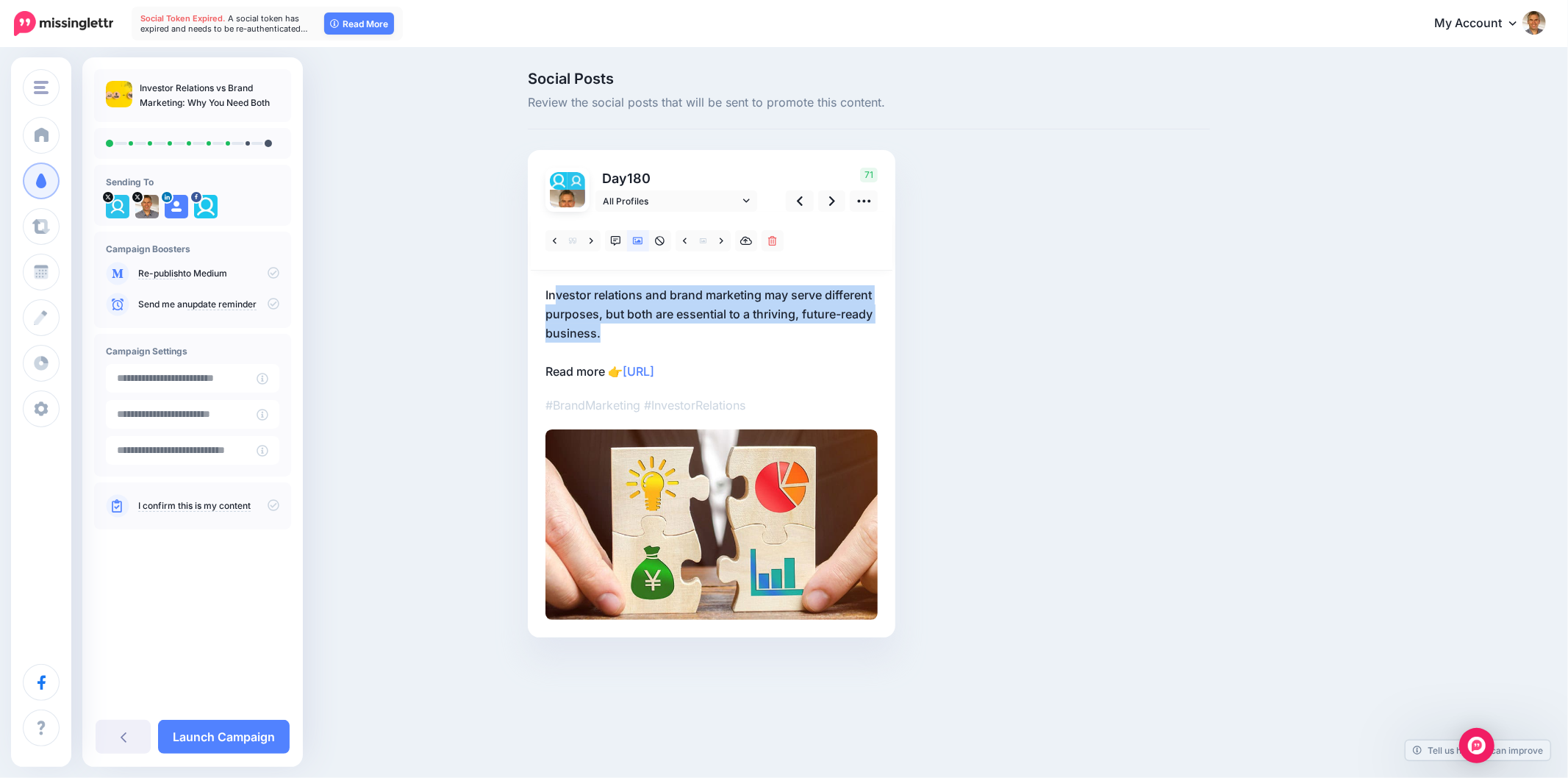
click at [553, 302] on p "Investor relations and brand marketing may serve different purposes, but both a…" at bounding box center [712, 333] width 333 height 96
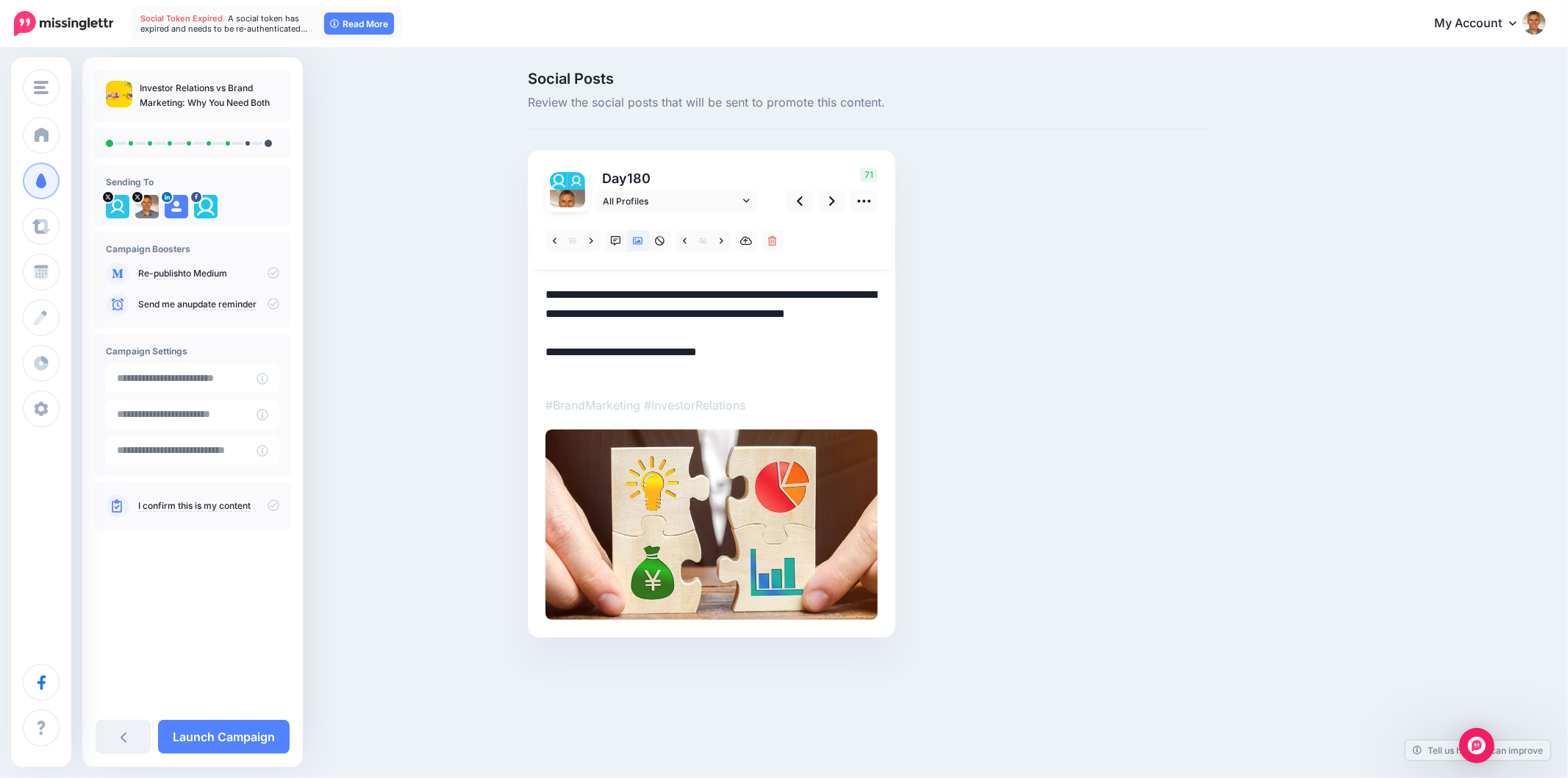
drag, startPoint x: 588, startPoint y: 318, endPoint x: 541, endPoint y: 297, distance: 51.5
click at [541, 298] on div "Day 180 All Profiles" at bounding box center [711, 393] width 367 height 487
paste textarea
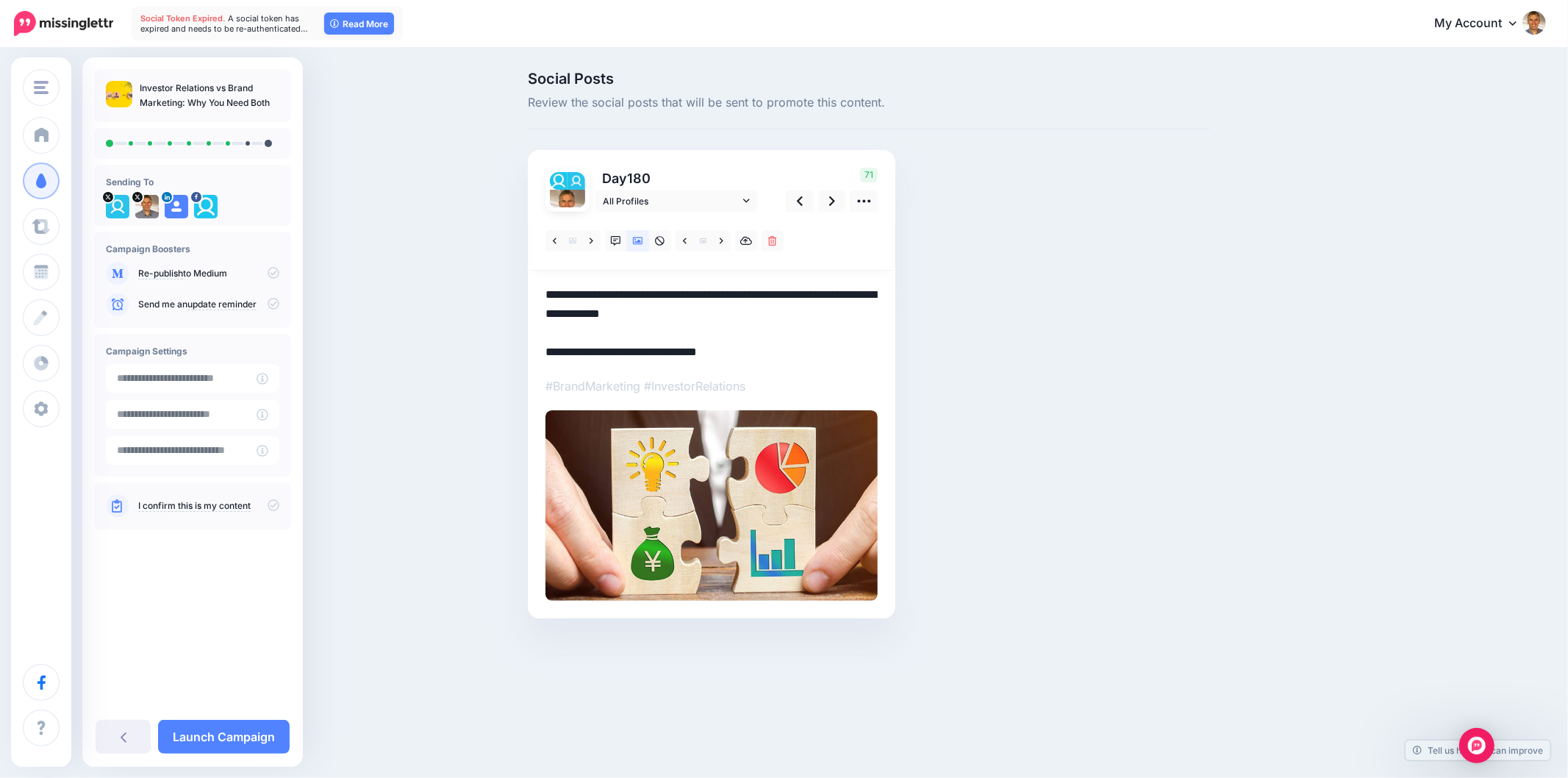
type textarea "**********"
click at [1042, 326] on div "Social Posts Review the social posts that will be sent to promote this content.…" at bounding box center [869, 366] width 705 height 591
click at [721, 239] on icon at bounding box center [721, 241] width 4 height 10
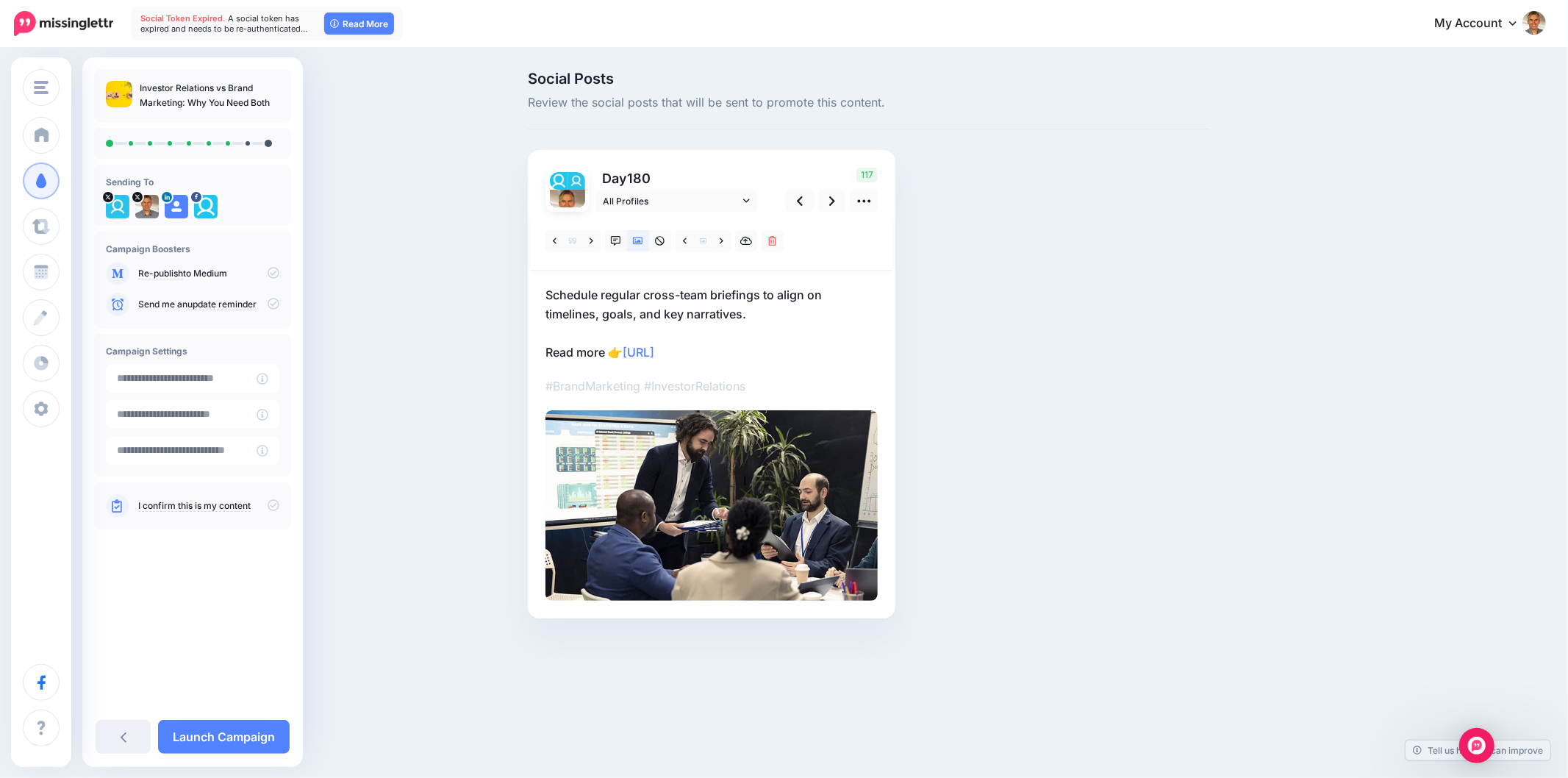
click at [972, 290] on div "Social Posts Review the social posts that will be sent to promote this content.…" at bounding box center [869, 366] width 705 height 591
click at [1420, 375] on div "Social Posts Review the social posts that will be sent to promote this content.…" at bounding box center [784, 366] width 1568 height 635
click at [831, 208] on icon at bounding box center [832, 201] width 6 height 16
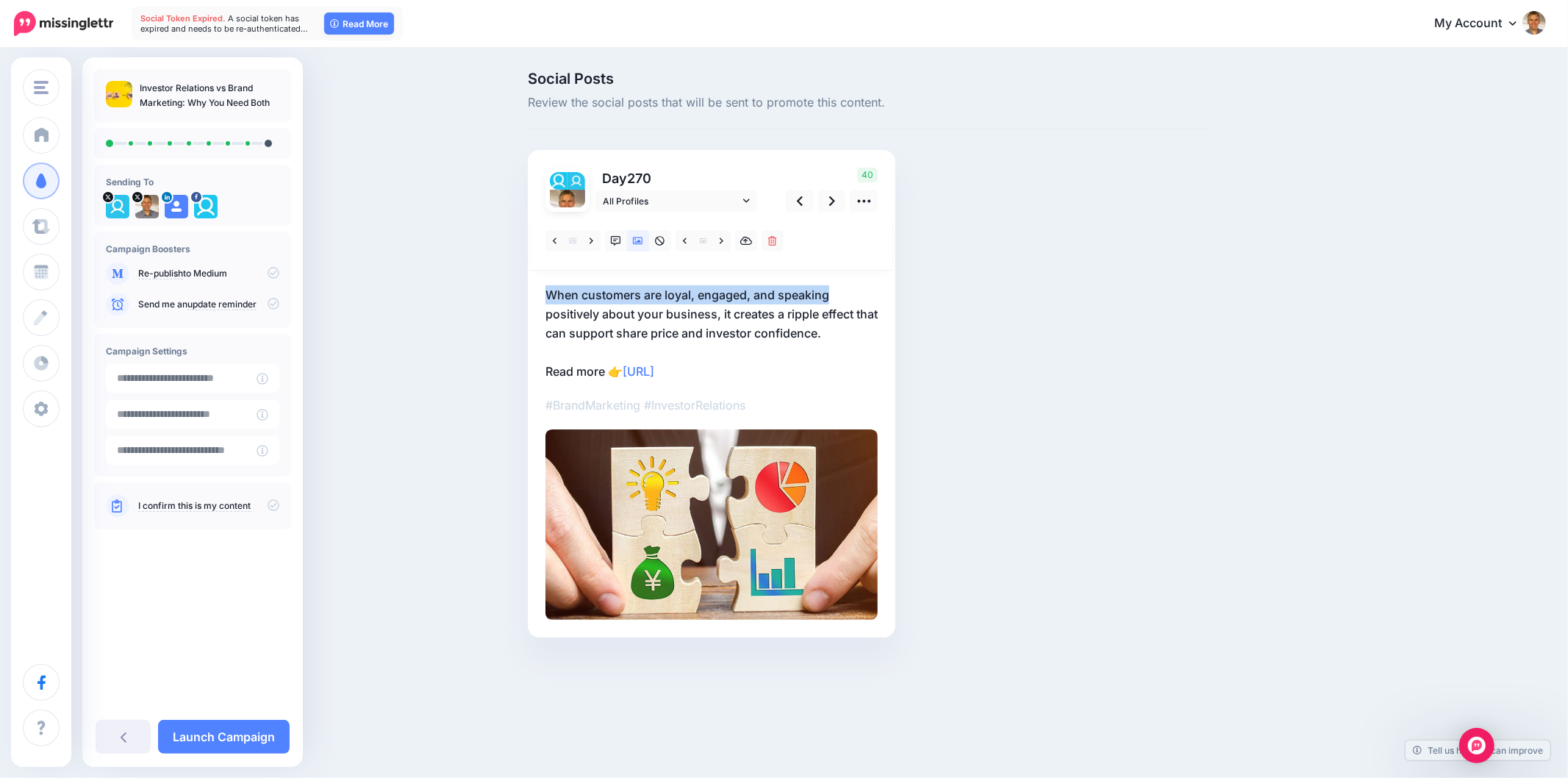
drag, startPoint x: 539, startPoint y: 295, endPoint x: 1327, endPoint y: 427, distance: 799.0
click at [847, 295] on div "Day 270 All Profiles" at bounding box center [711, 393] width 367 height 487
copy p "When customers are loyal, engaged, and speaking"
click at [1349, 427] on div "Social Posts Review the social posts that will be sent to promote this content.…" at bounding box center [939, 376] width 845 height 610
click at [610, 245] on link at bounding box center [616, 240] width 22 height 21
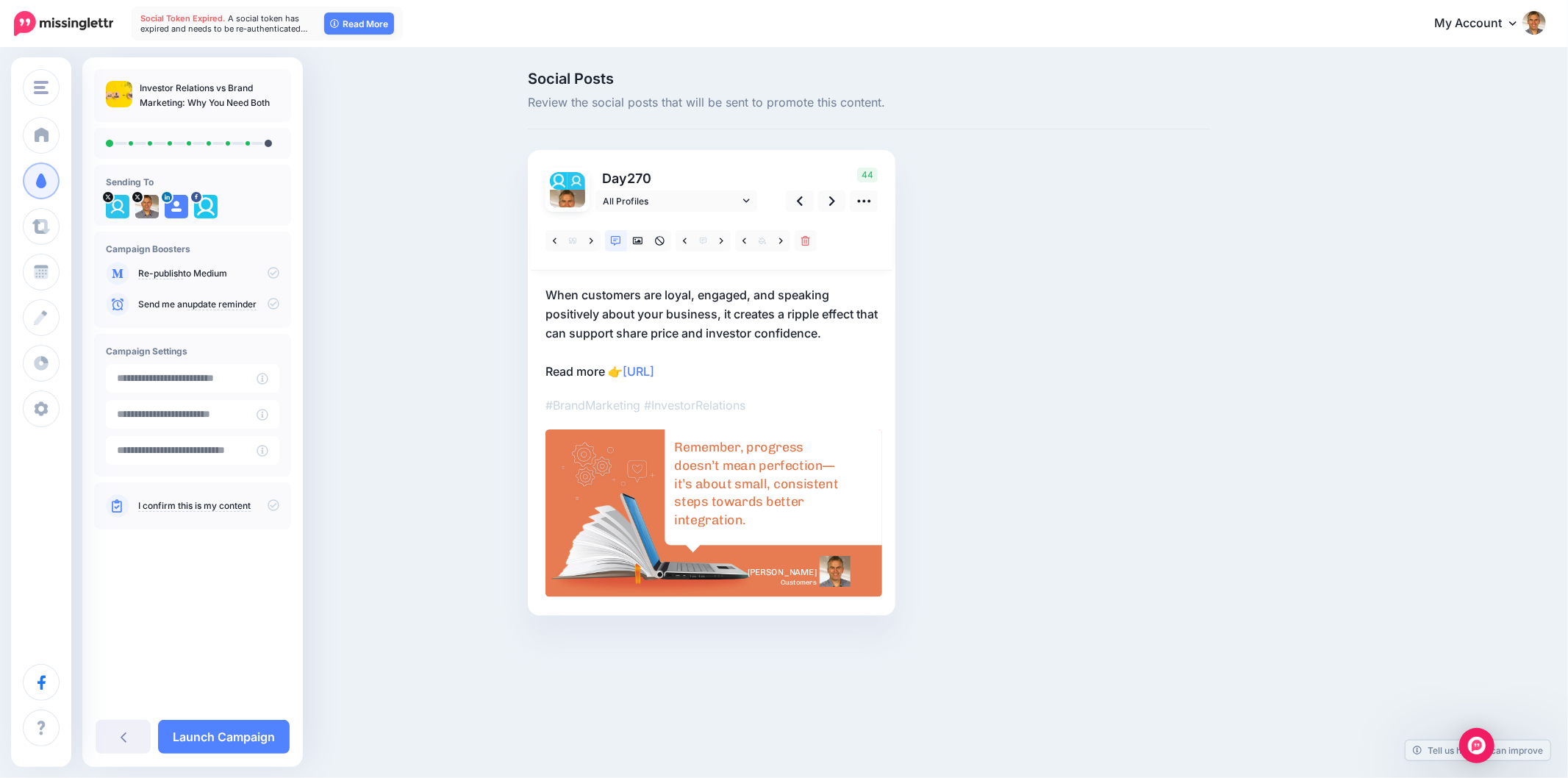
click at [725, 476] on div "Remember, progress doesn’t mean perfection—it’s about small, consistent steps t…" at bounding box center [759, 484] width 171 height 91
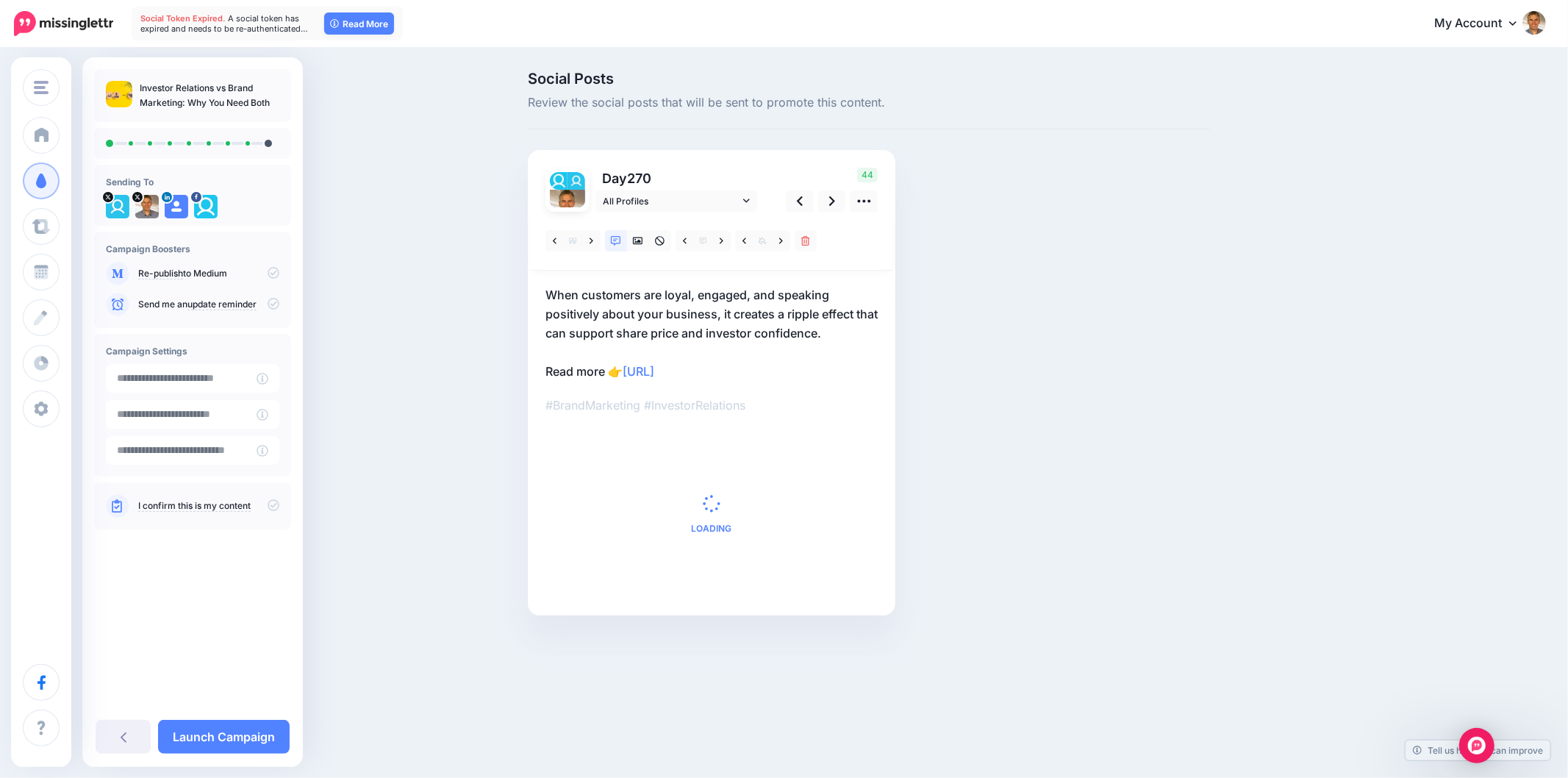
click at [725, 476] on span "Loading" at bounding box center [712, 513] width 333 height 168
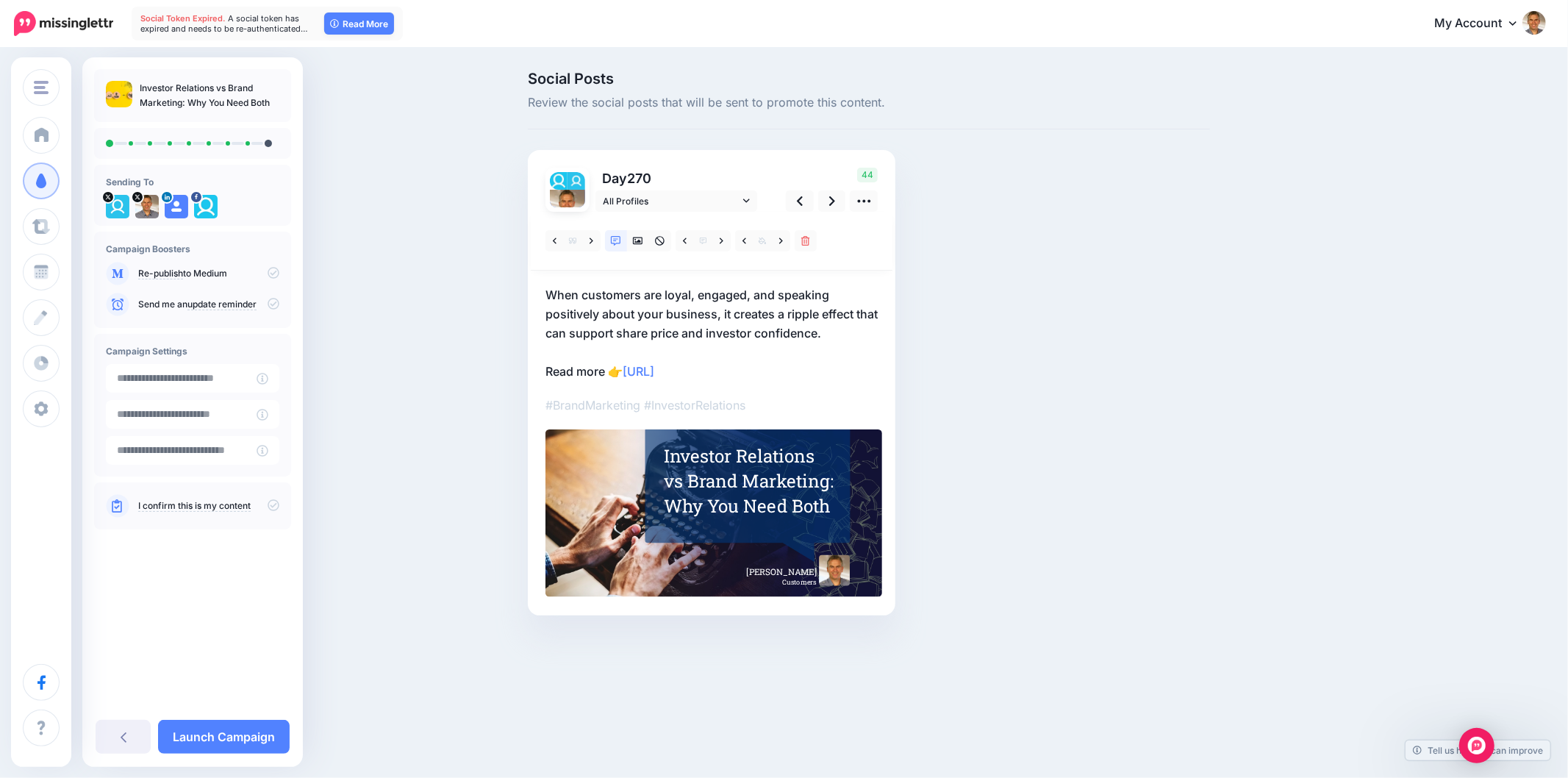
click at [737, 461] on div "Investor Relations vs Brand Marketing: Why You Need Both" at bounding box center [749, 480] width 171 height 75
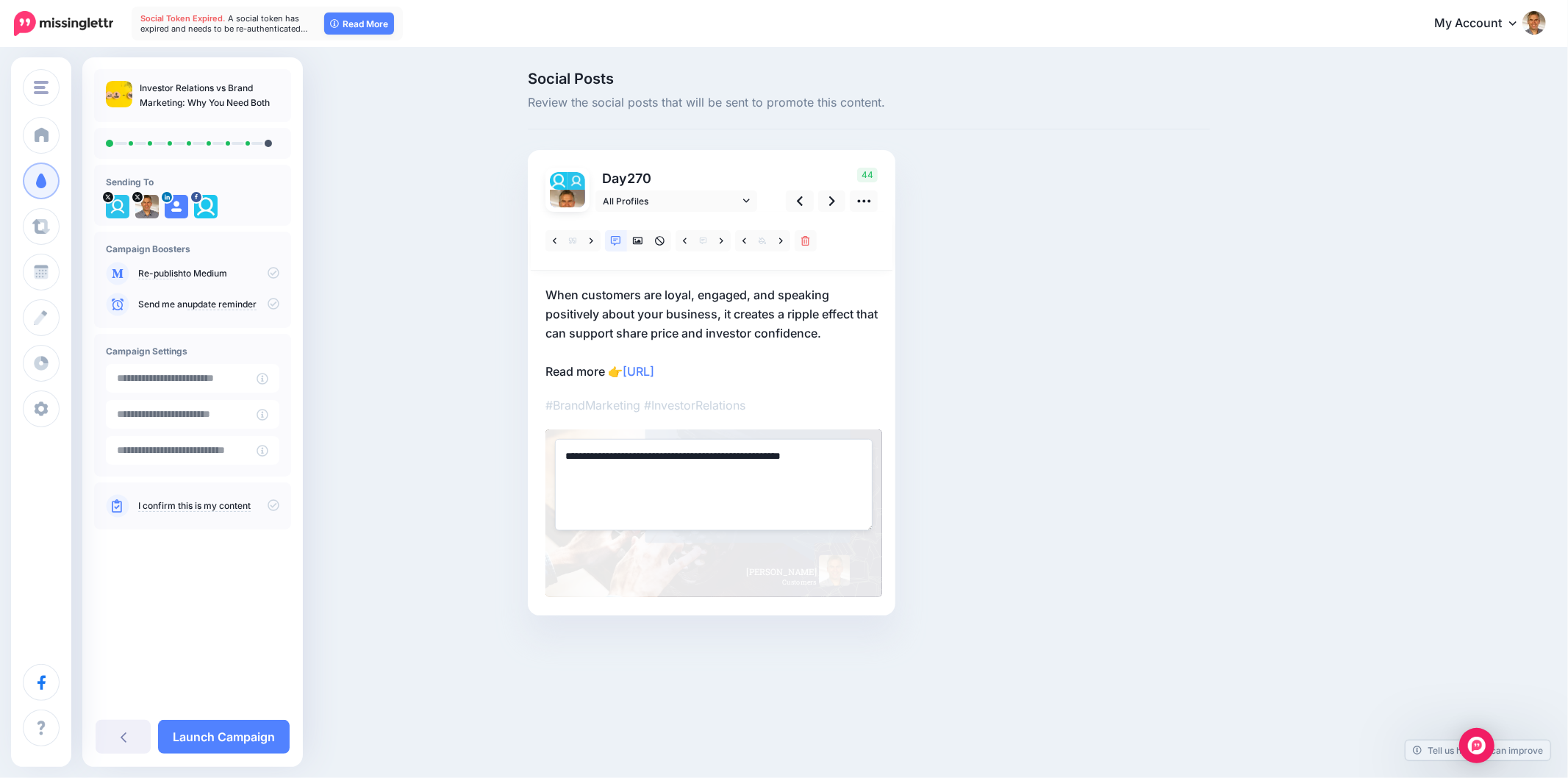
click at [737, 461] on textarea "**********" at bounding box center [714, 484] width 318 height 91
paste textarea "**********"
type textarea "**********"
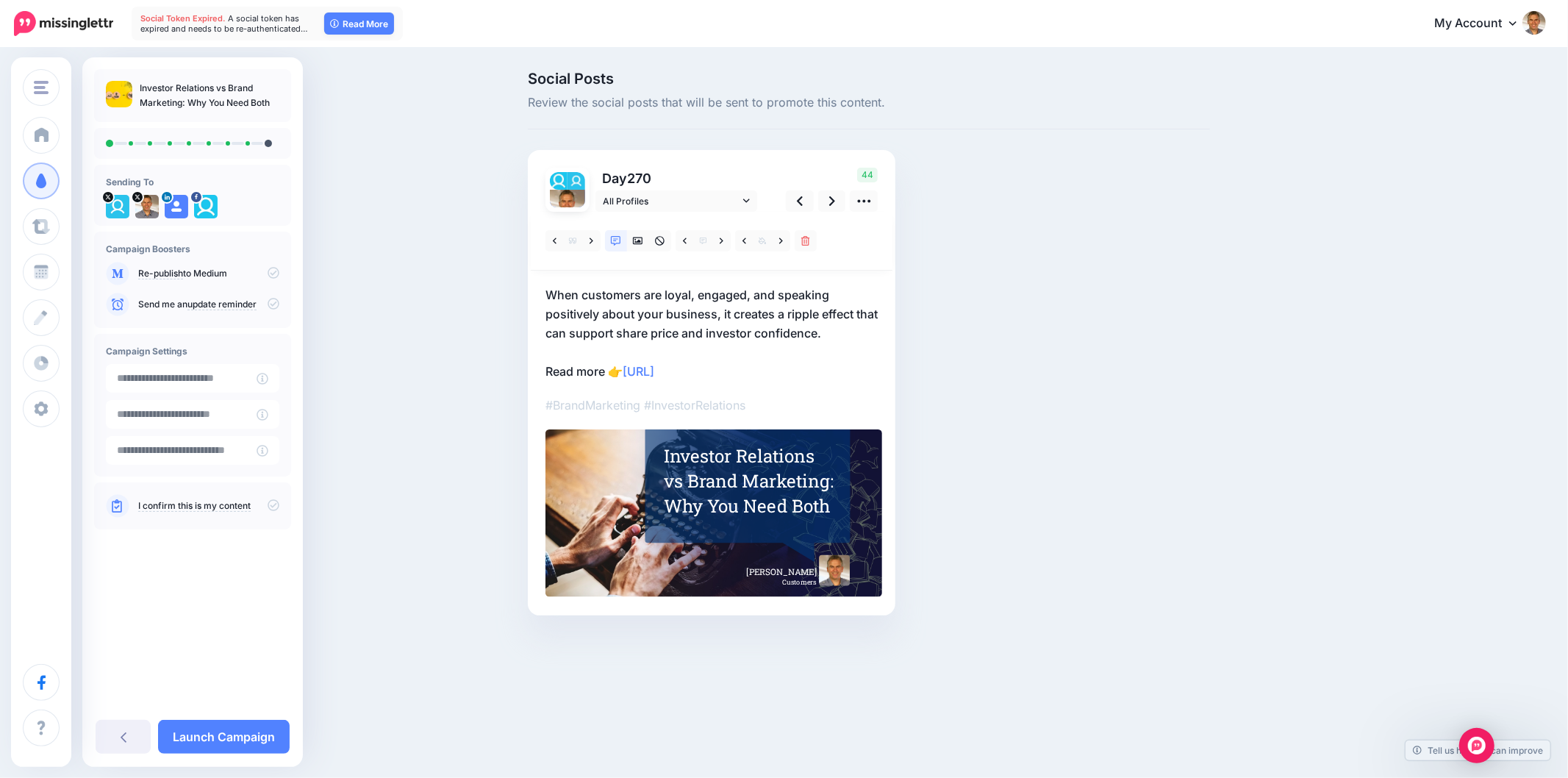
click at [1057, 435] on div "Social Posts Review the social posts that will be sent to promote this content.…" at bounding box center [869, 365] width 705 height 588
click at [773, 244] on link at bounding box center [780, 240] width 18 height 21
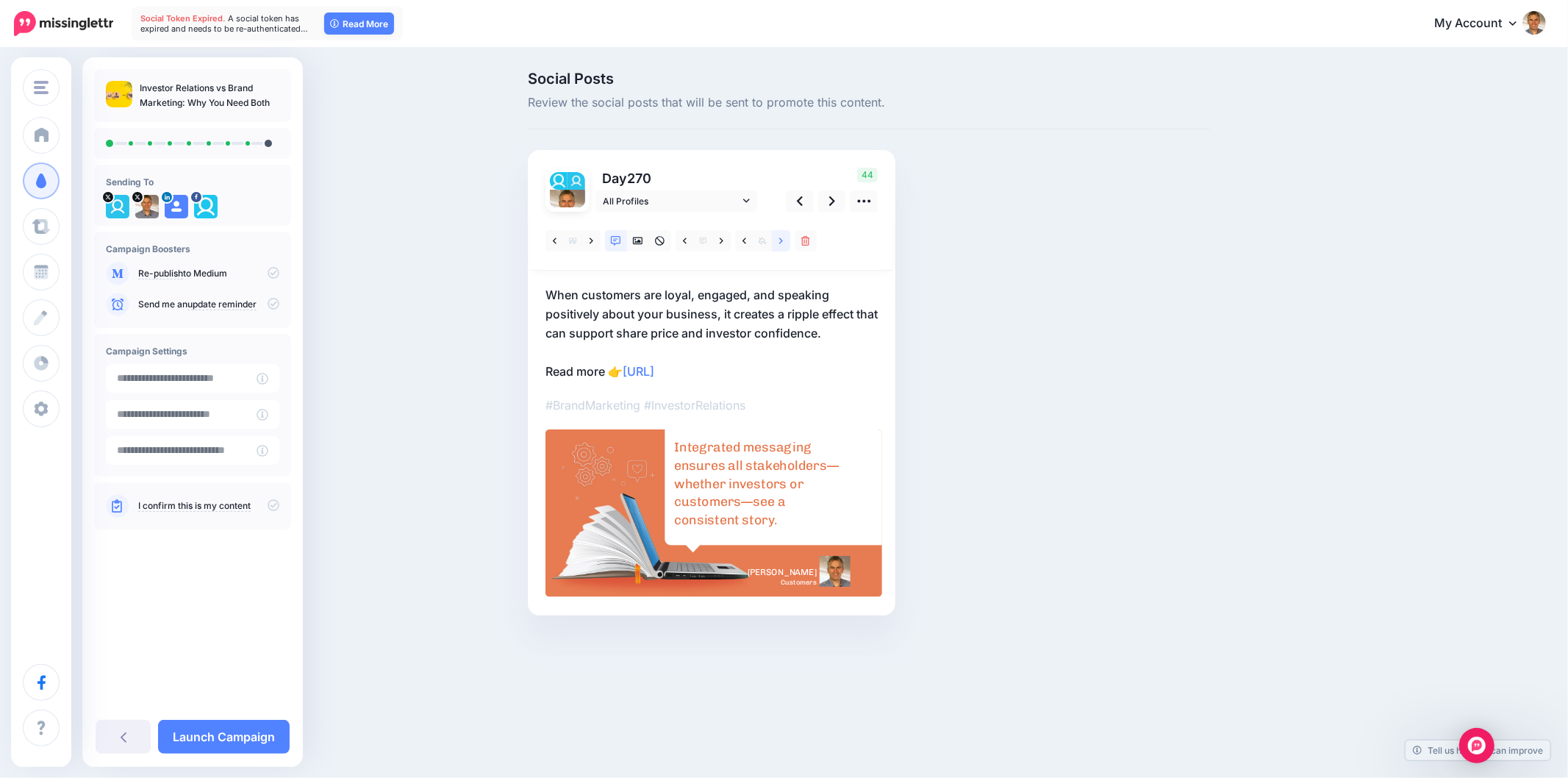
click at [773, 241] on link at bounding box center [780, 240] width 18 height 21
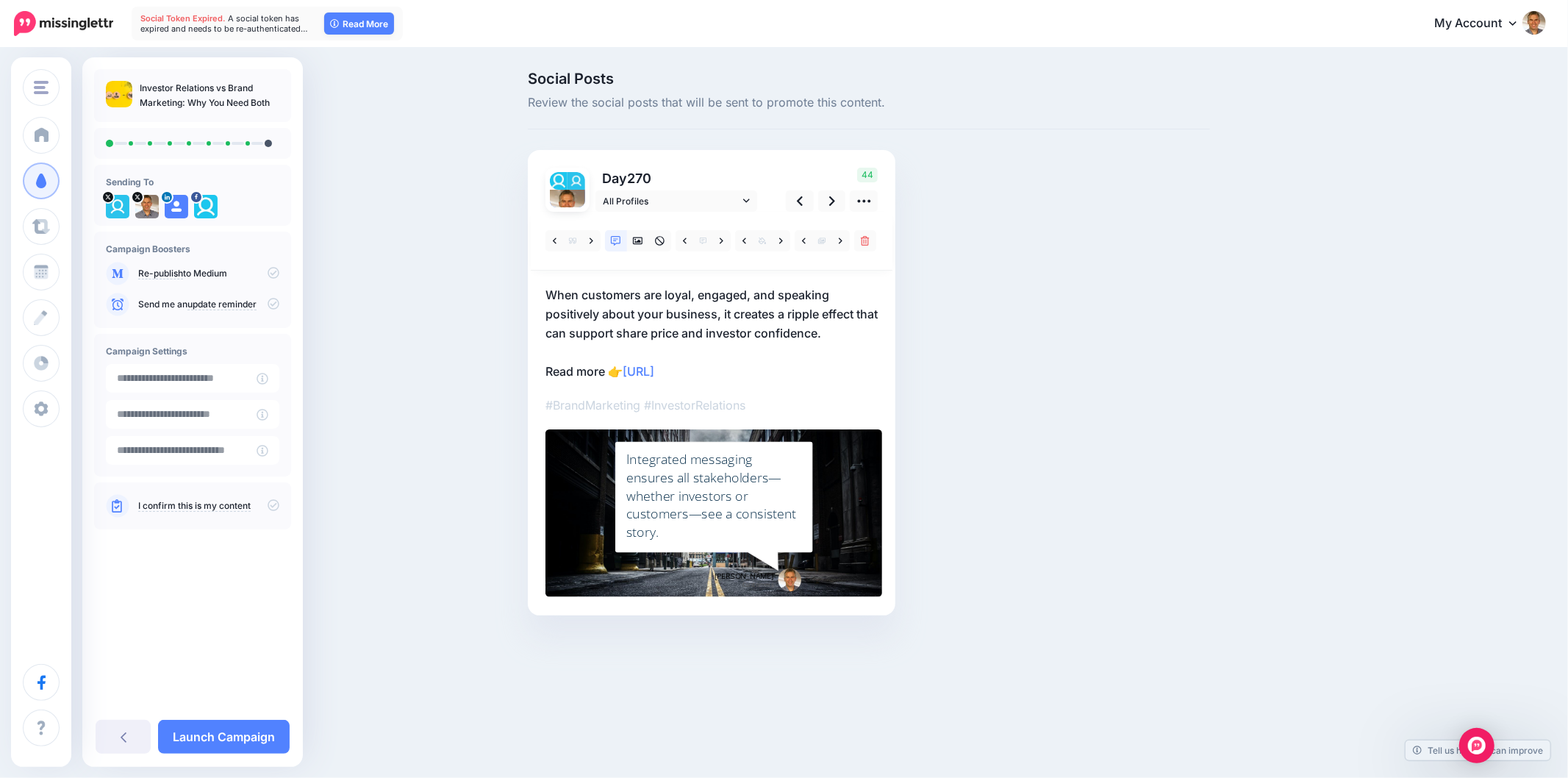
click at [1063, 307] on div "Social Posts Review the social posts that will be sent to promote this content.…" at bounding box center [869, 365] width 705 height 588
drag, startPoint x: 1431, startPoint y: 442, endPoint x: 1457, endPoint y: 430, distance: 28.6
click at [1431, 442] on div "Social Posts Review the social posts that will be sent to promote this content.…" at bounding box center [784, 365] width 1568 height 632
click at [839, 190] on link at bounding box center [832, 201] width 28 height 21
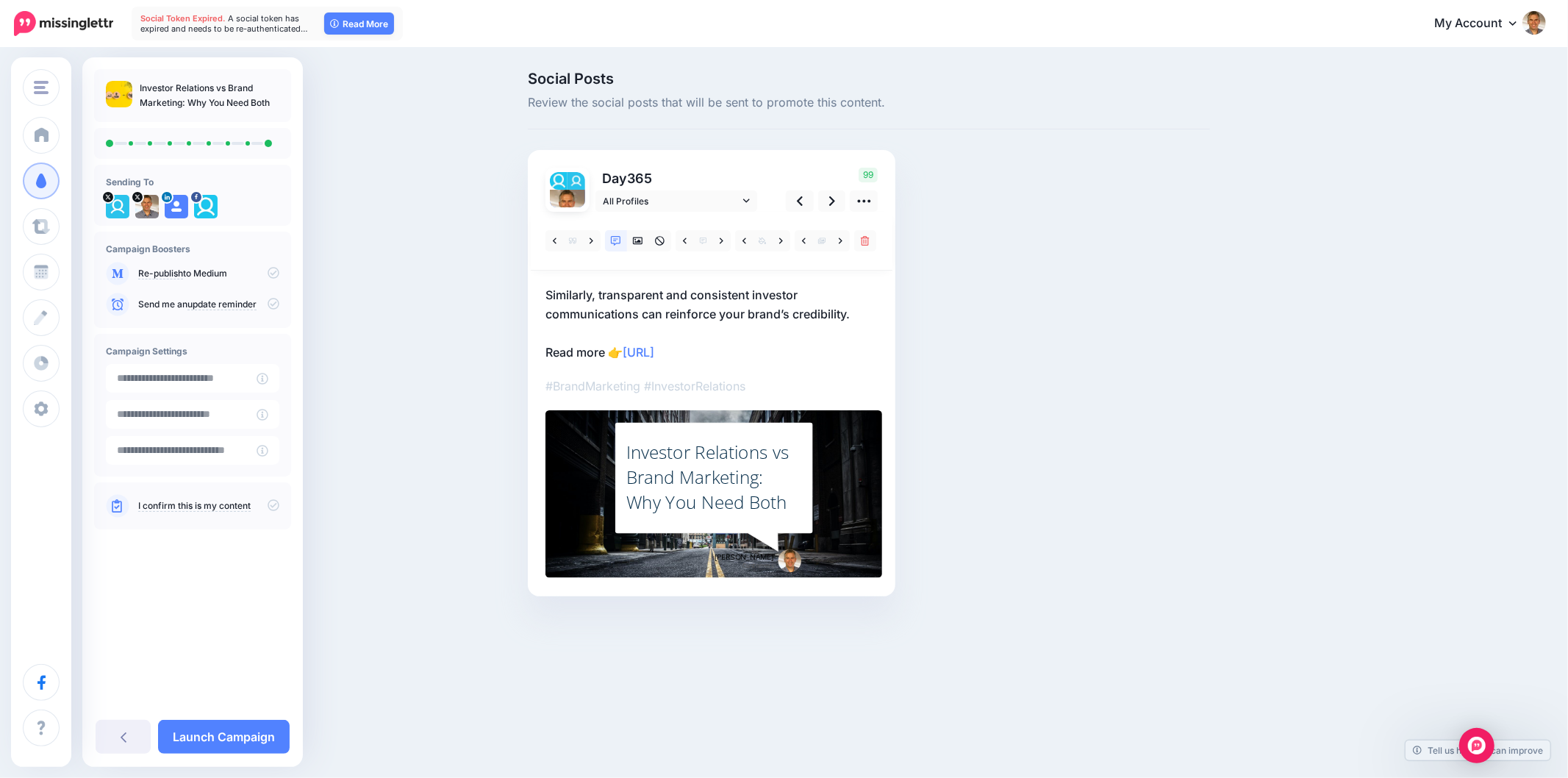
click at [1235, 297] on div "Social Posts Review the social posts that will be sent to promote this content.…" at bounding box center [939, 355] width 845 height 569
click at [733, 295] on p "Similarly, transparent and consistent investor communications can reinforce you…" at bounding box center [712, 323] width 333 height 77
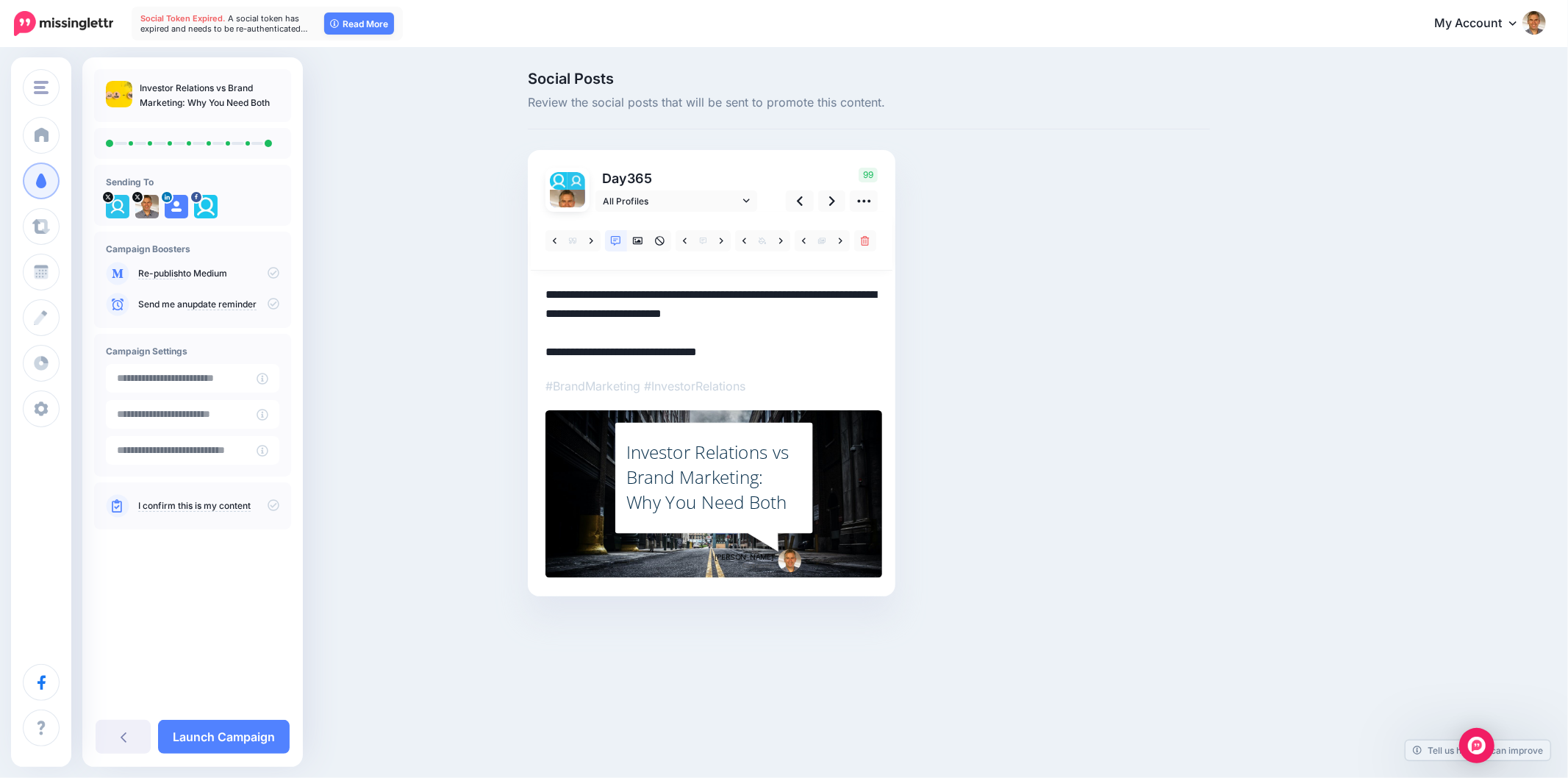
click at [733, 294] on textarea "**********" at bounding box center [712, 323] width 333 height 77
paste textarea "**********"
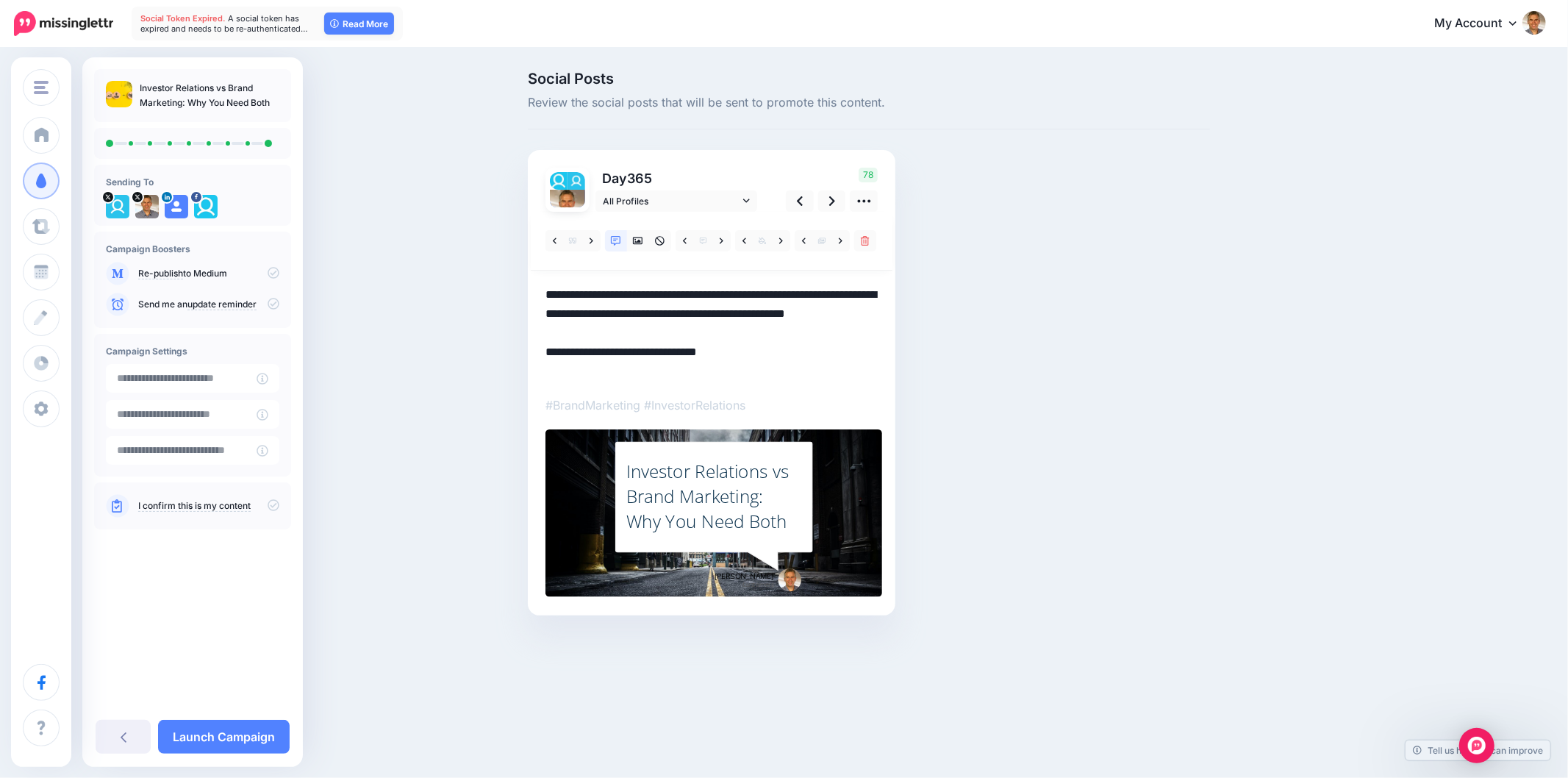
type textarea "**********"
click at [1157, 351] on div "Social Posts Review the social posts that will be sent to promote this content.…" at bounding box center [869, 365] width 705 height 588
click at [1190, 430] on div "Social Posts Review the social posts that will be sent to promote this content.…" at bounding box center [869, 365] width 705 height 588
click at [1186, 460] on div "Social Posts Review the social posts that will be sent to promote this content.…" at bounding box center [869, 365] width 705 height 588
click at [1352, 316] on div "Social Posts Review the social posts that will be sent to promote this content.…" at bounding box center [939, 365] width 845 height 588
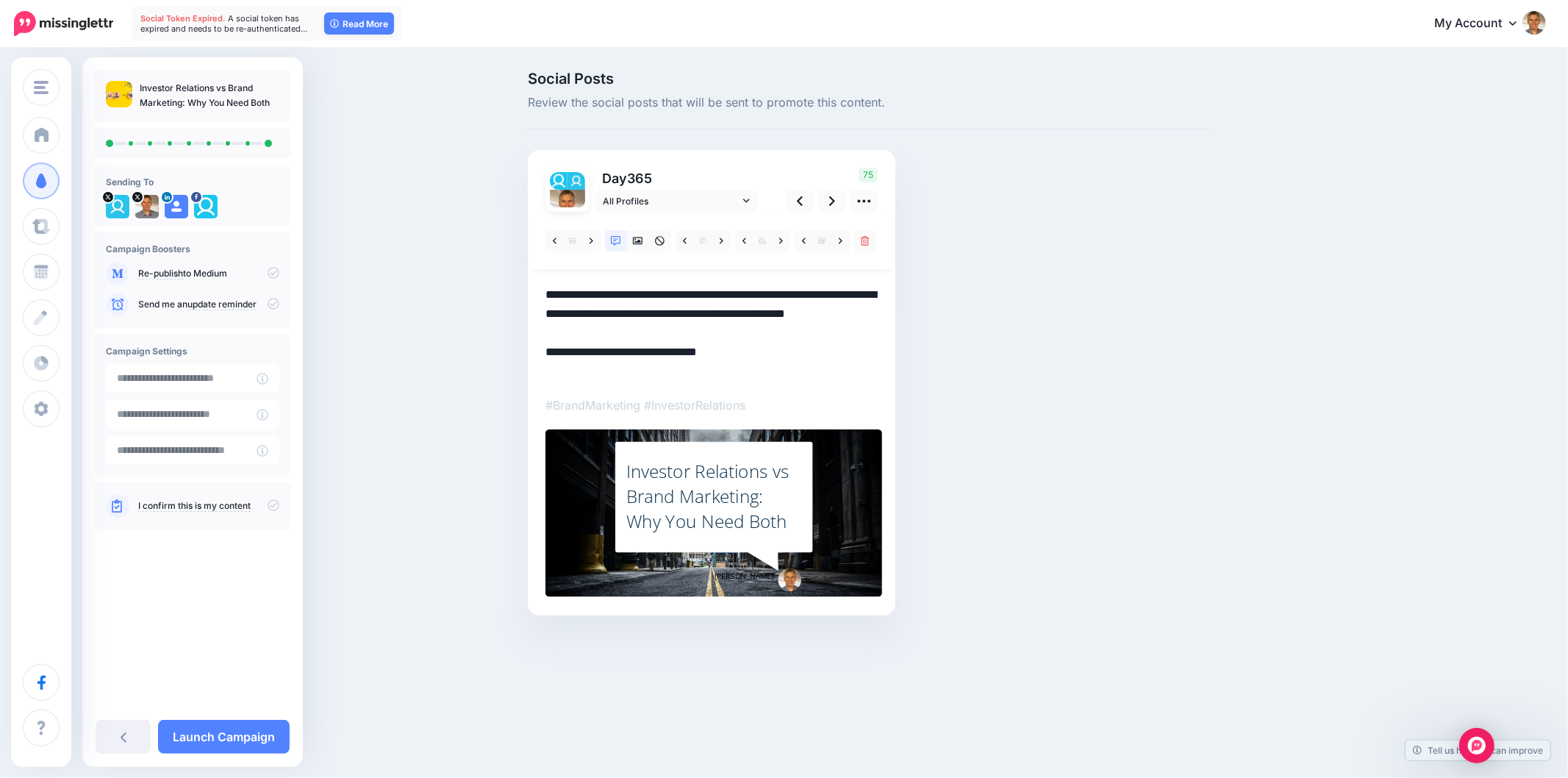
click at [708, 474] on div "Investor Relations vs Brand Marketing: Why You Need Both" at bounding box center [714, 496] width 175 height 75
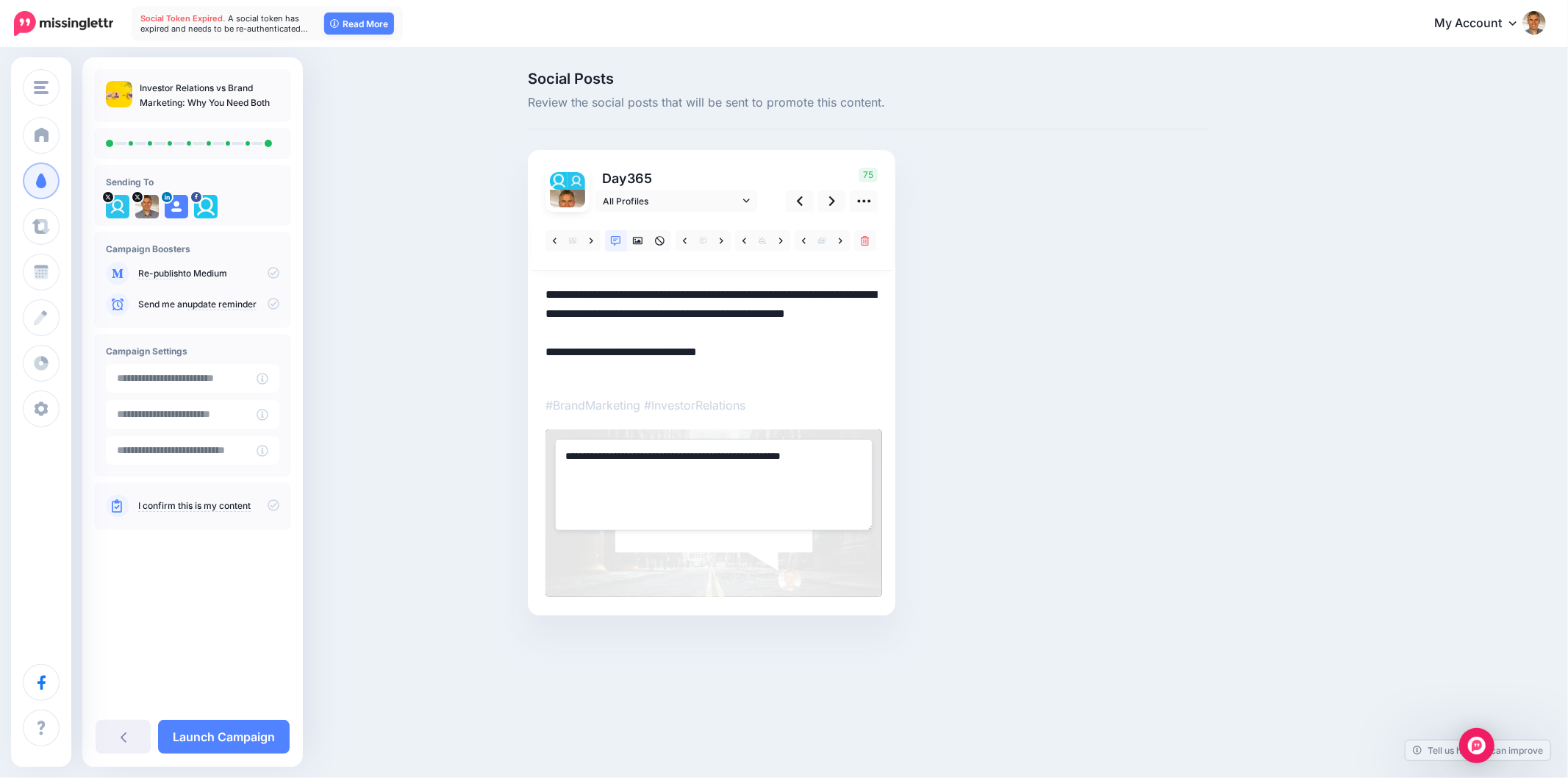
click at [708, 474] on textarea "**********" at bounding box center [714, 484] width 318 height 91
paste textarea "**********"
click at [565, 442] on textarea "**********" at bounding box center [714, 484] width 318 height 91
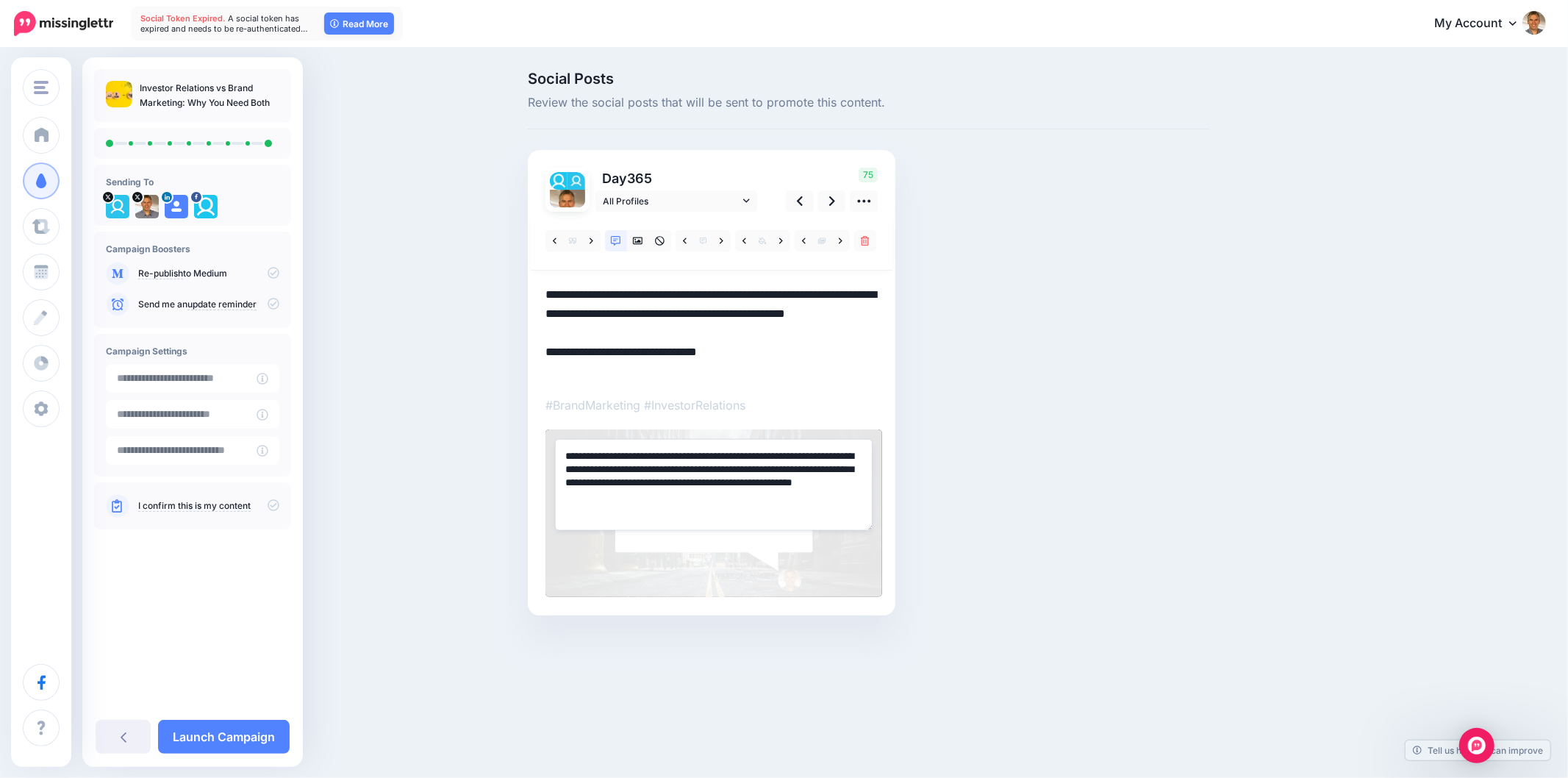
click at [1063, 317] on div "Social Posts Review the social posts that will be sent to promote this content.…" at bounding box center [869, 365] width 705 height 588
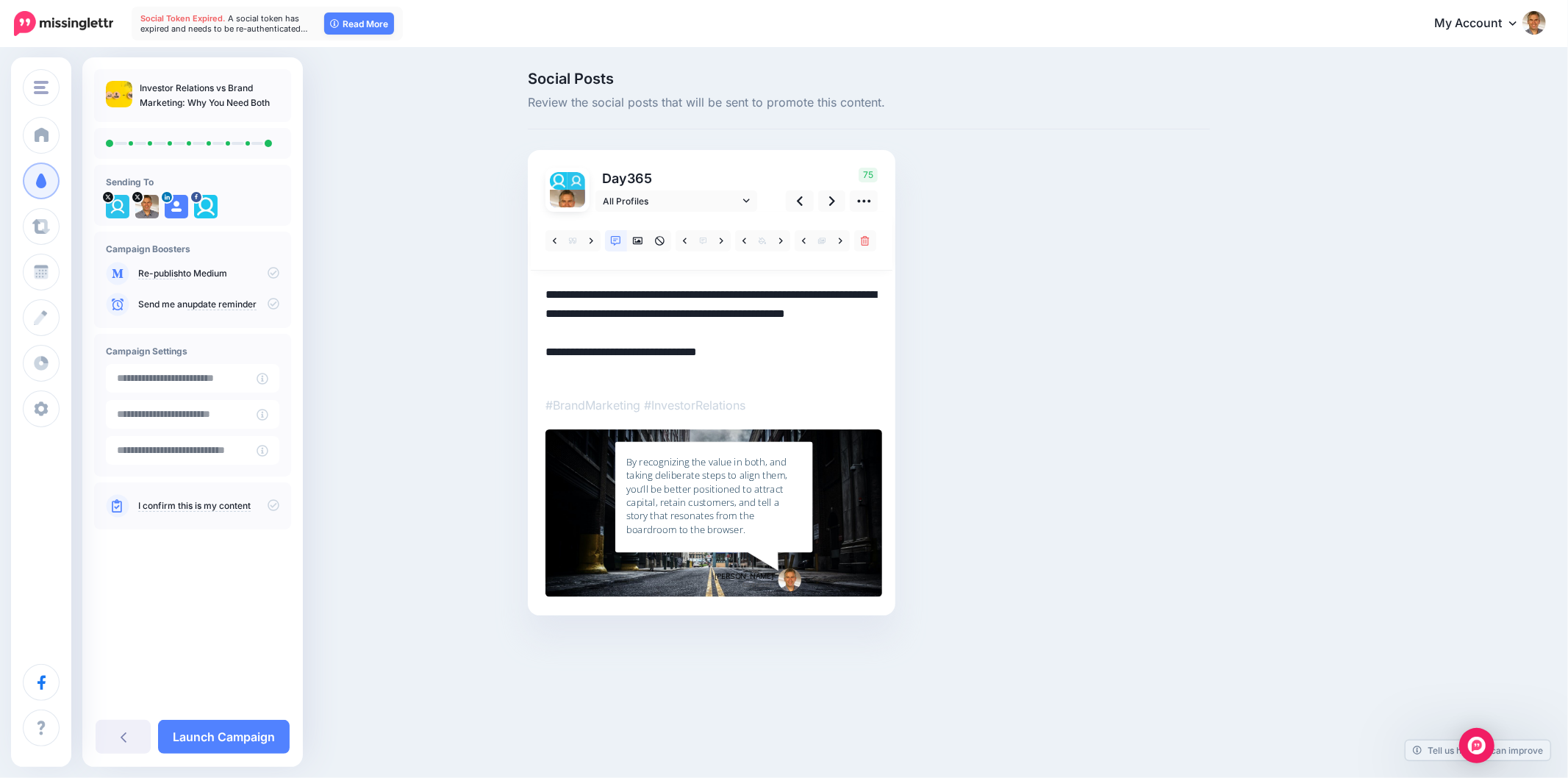
click at [649, 486] on div "By recognizing the value in both, and taking deliberate steps to align them, yo…" at bounding box center [714, 495] width 175 height 81
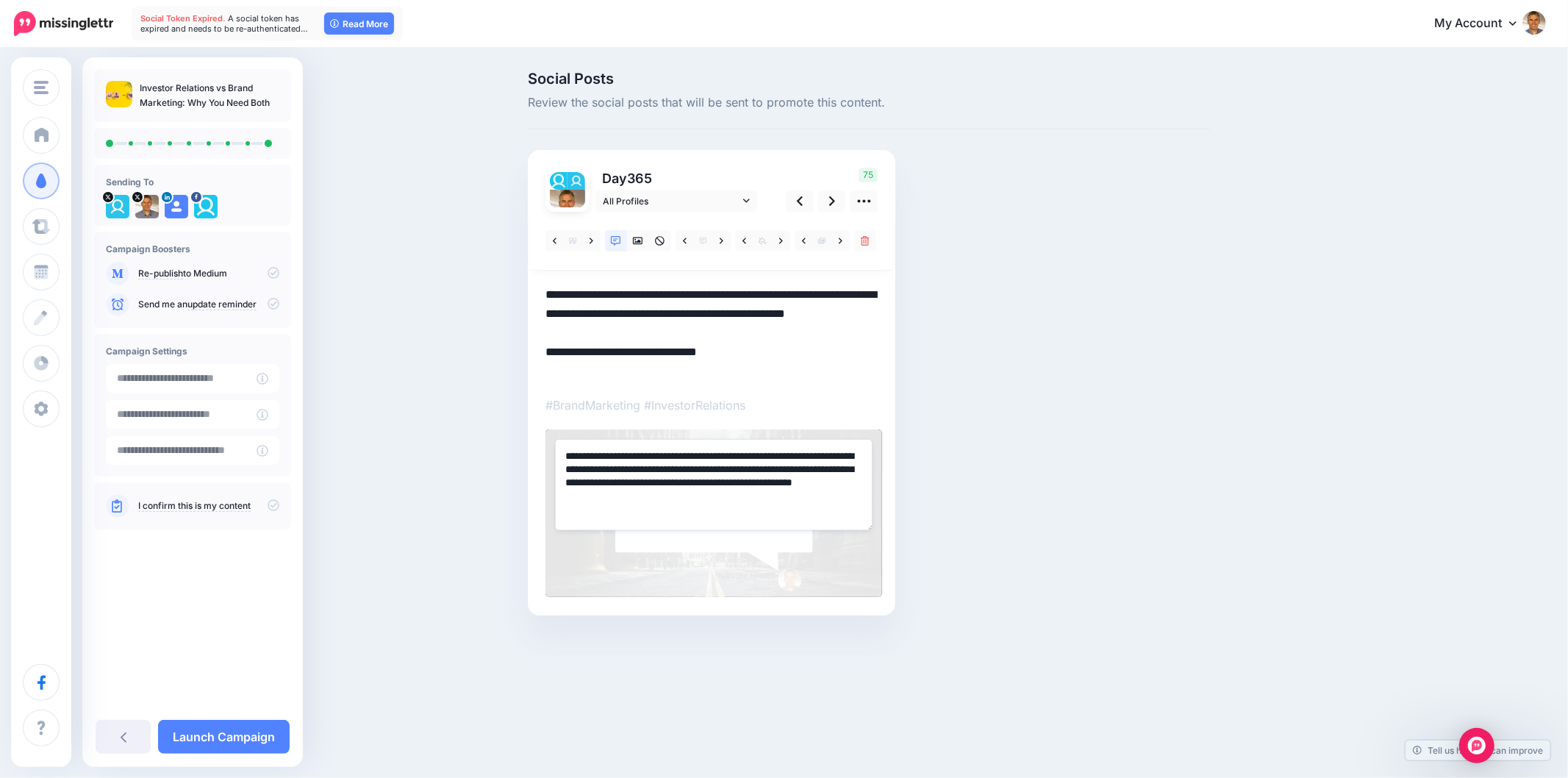
click at [649, 486] on textarea "**********" at bounding box center [714, 484] width 318 height 91
paste textarea
type textarea "**********"
click at [1167, 472] on div "Social Posts Review the social posts that will be sent to promote this content.…" at bounding box center [869, 365] width 705 height 588
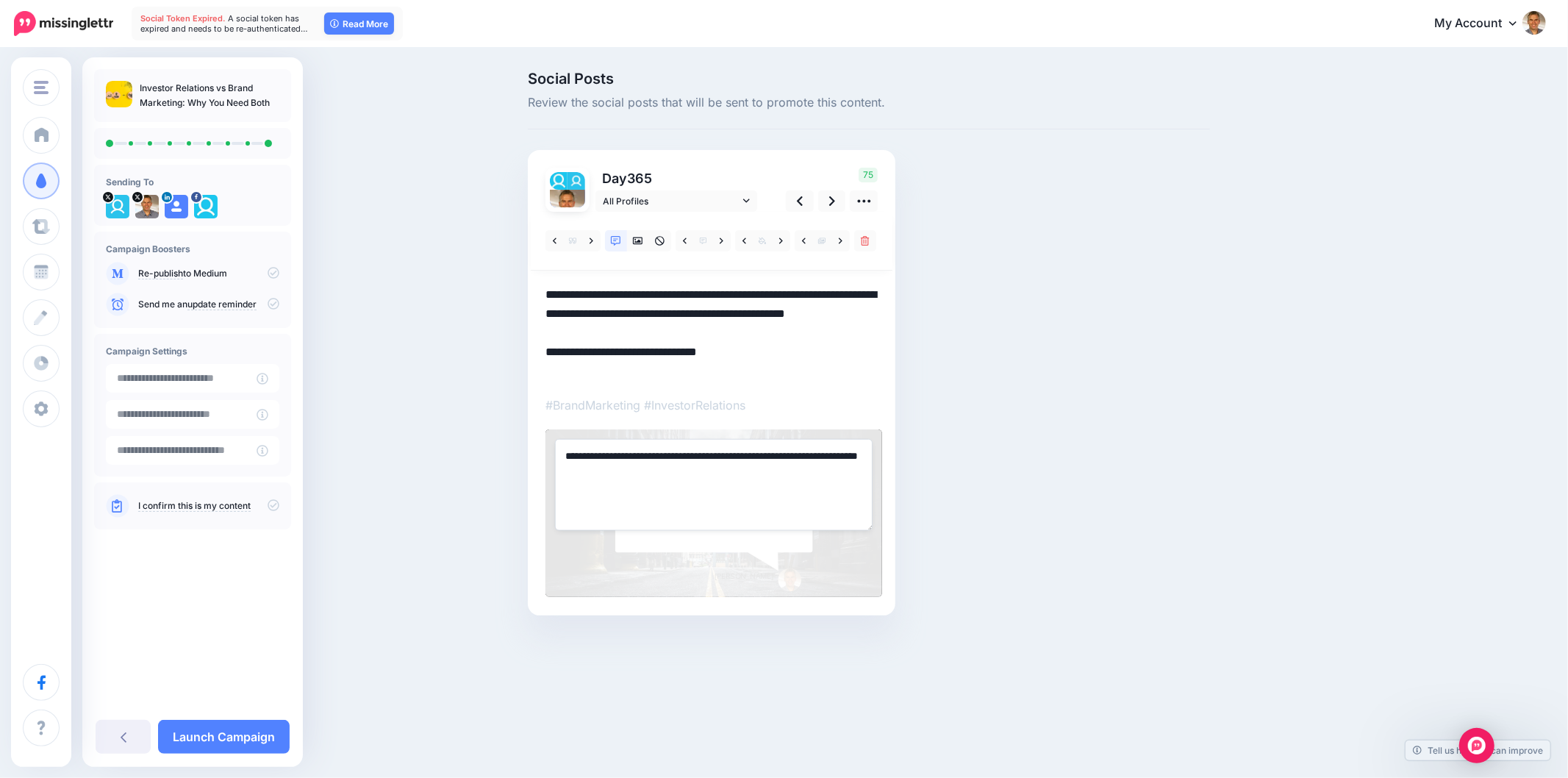
click at [1167, 472] on div "Social Posts Review the social posts that will be sent to promote this content.…" at bounding box center [869, 365] width 705 height 588
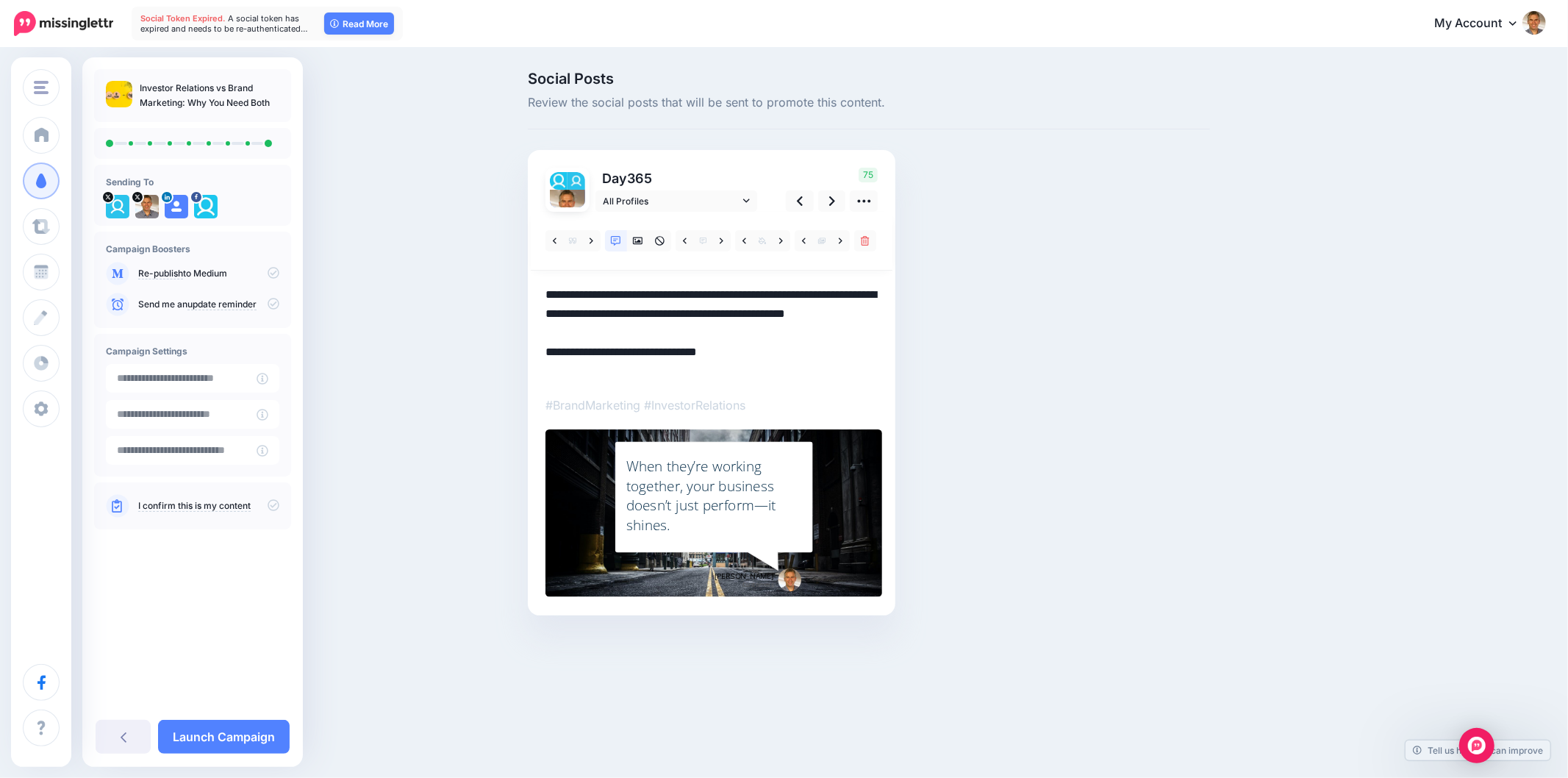
click at [1035, 410] on div "Social Posts Review the social posts that will be sent to promote this content.…" at bounding box center [869, 365] width 705 height 588
click at [839, 237] on icon at bounding box center [840, 241] width 4 height 10
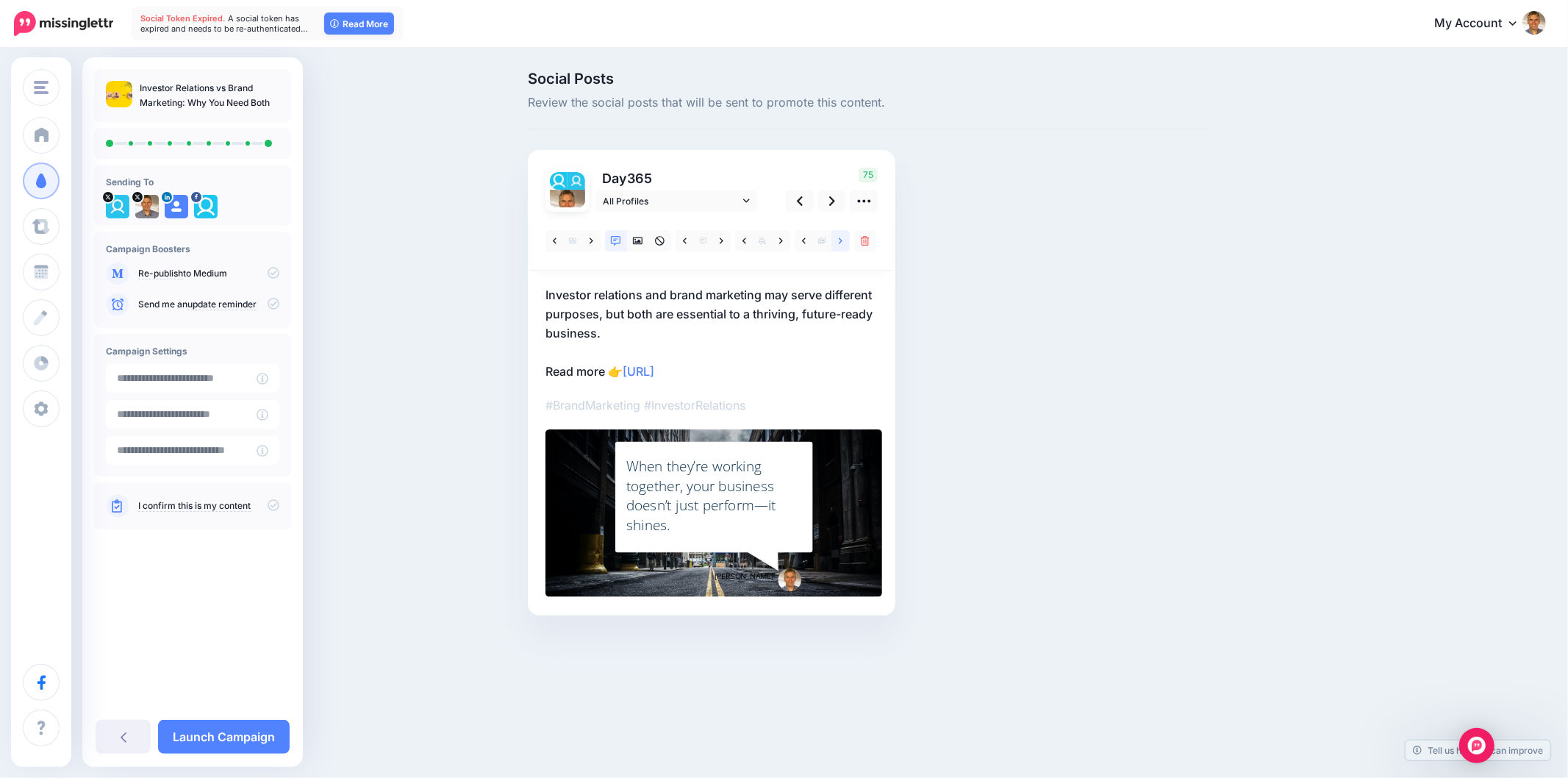
click at [842, 239] on icon at bounding box center [840, 241] width 4 height 10
click at [781, 239] on icon at bounding box center [781, 240] width 4 height 6
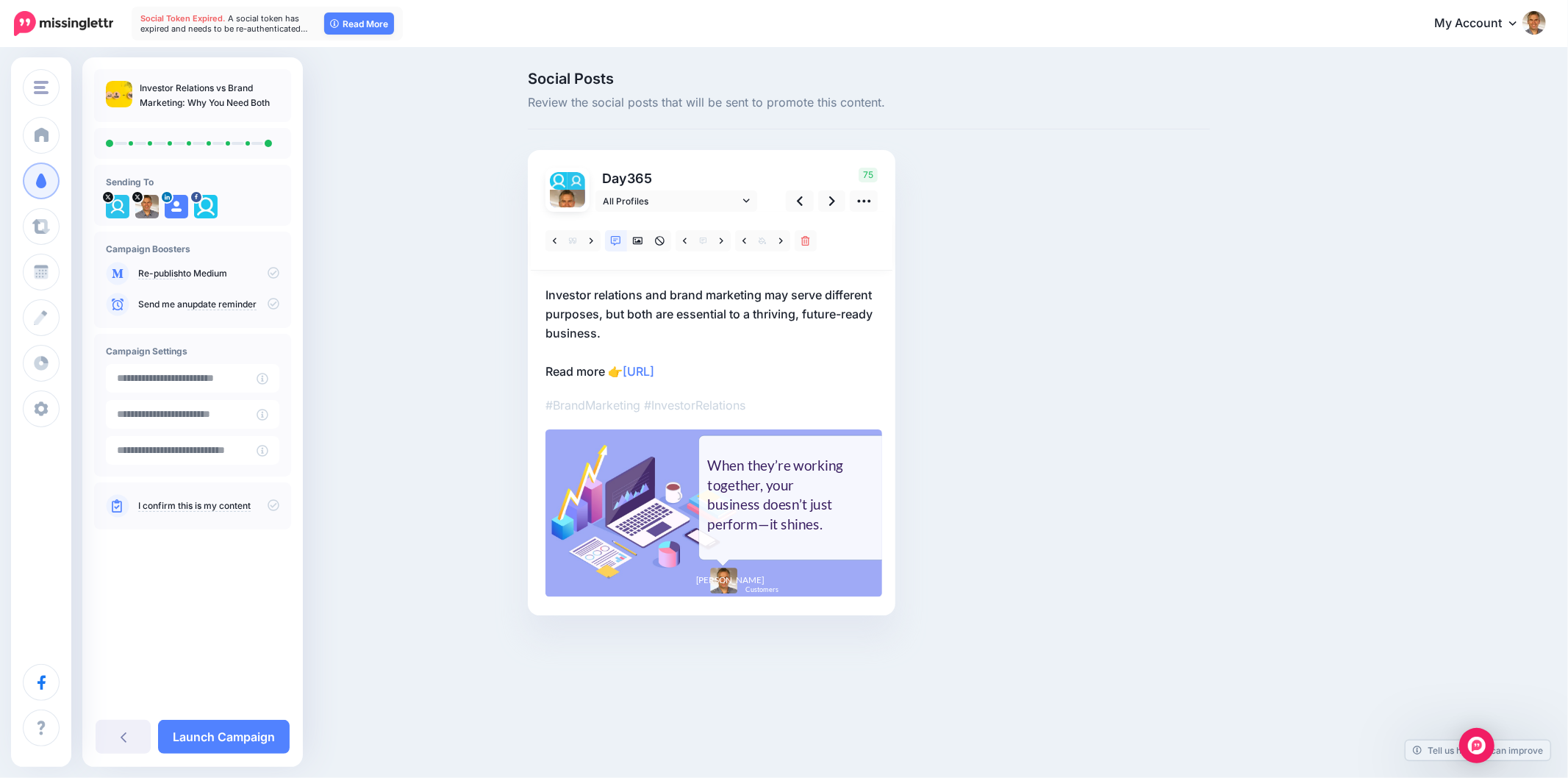
drag, startPoint x: 1310, startPoint y: 485, endPoint x: 1306, endPoint y: 472, distance: 13.6
click at [1310, 483] on div "Social Posts Review the social posts that will be sent to promote this content.…" at bounding box center [939, 365] width 845 height 588
click at [1280, 419] on div "Social Posts Review the social posts that will be sent to promote this content.…" at bounding box center [939, 365] width 845 height 588
click at [1371, 431] on div "Social Posts Review the social posts that will be sent to promote this content.…" at bounding box center [784, 365] width 1568 height 632
click at [836, 206] on link at bounding box center [832, 201] width 28 height 21
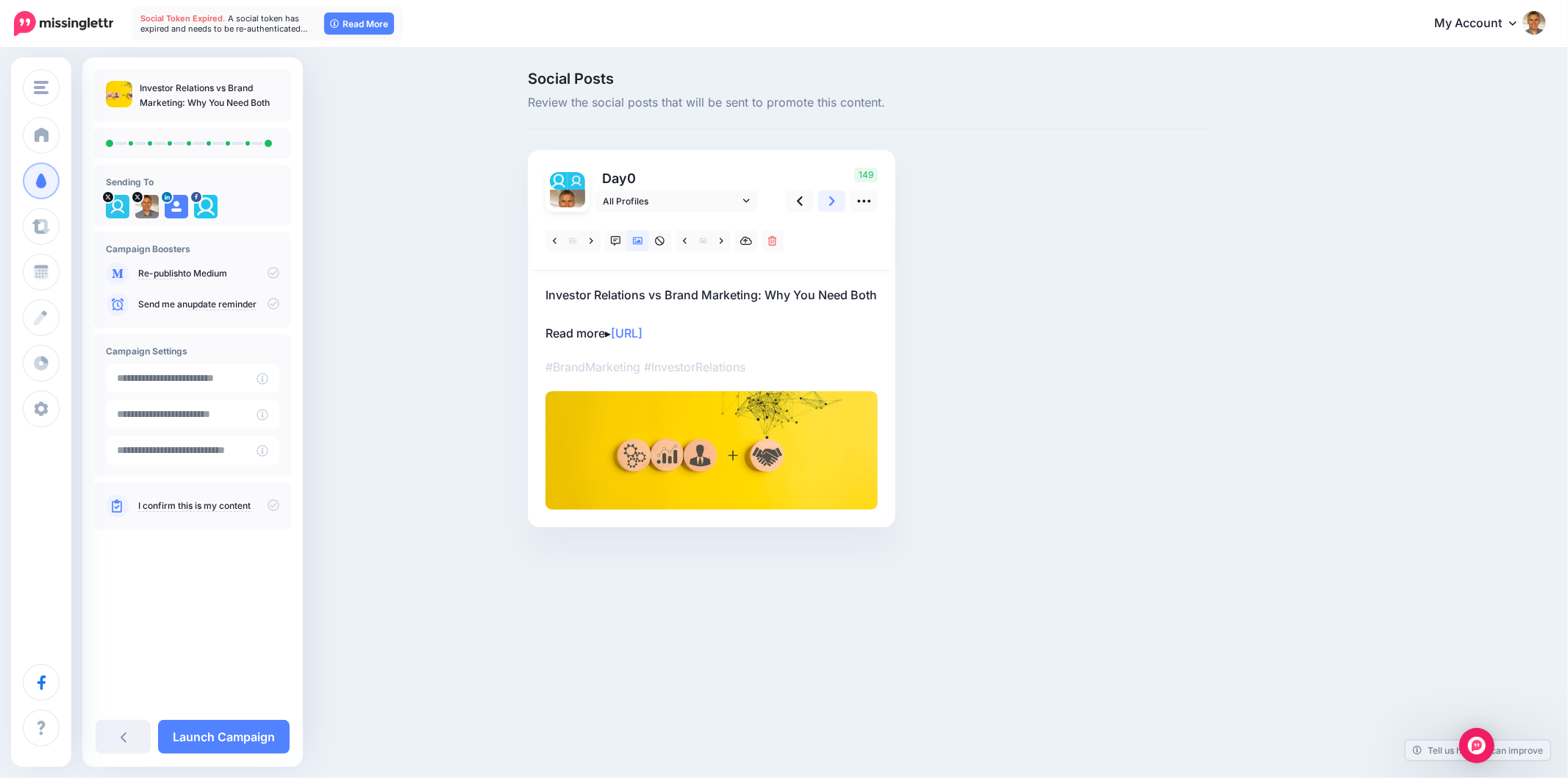
click at [833, 202] on icon at bounding box center [832, 201] width 6 height 9
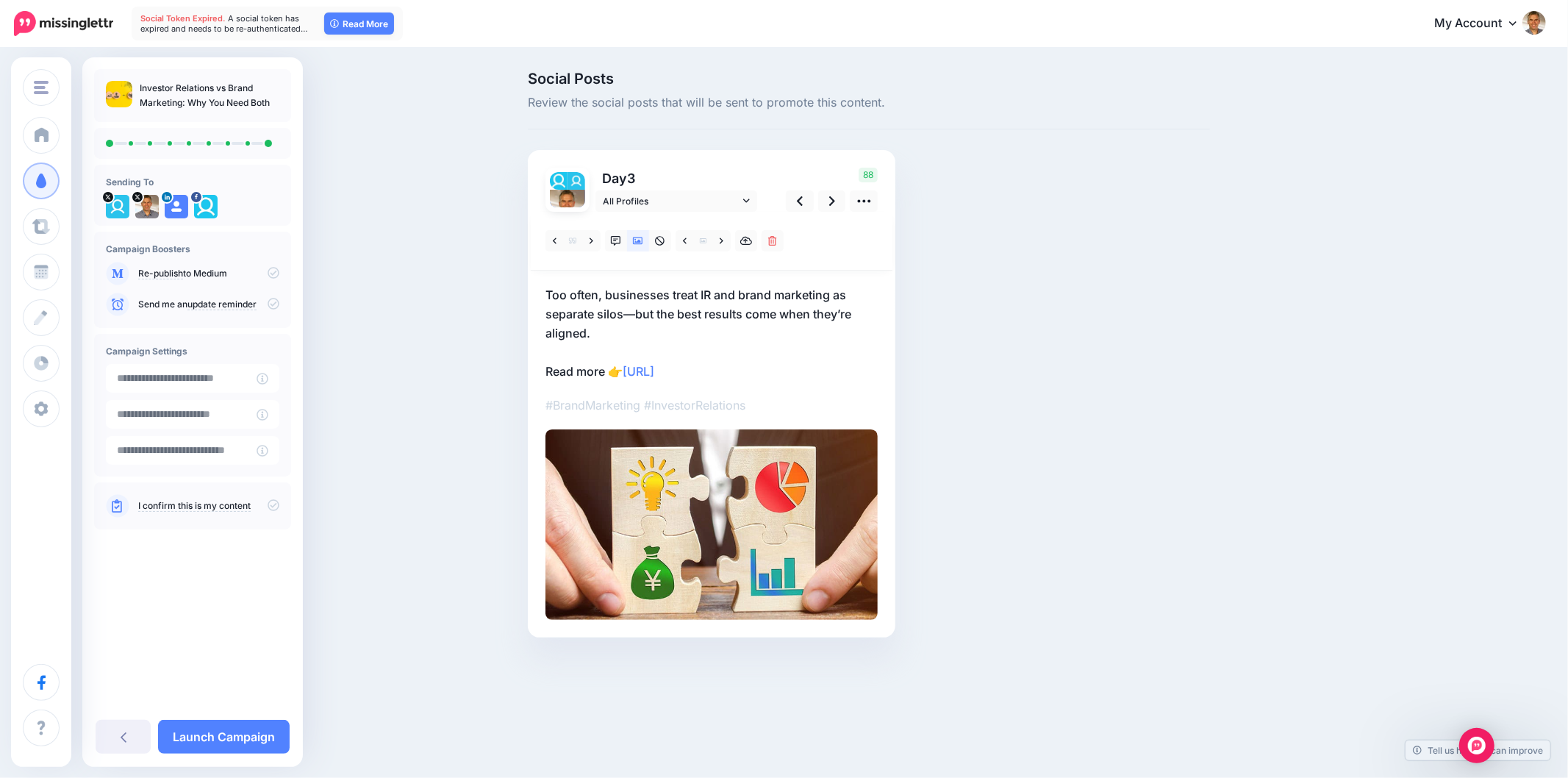
click at [1267, 322] on div "Social Posts Review the social posts that will be sent to promote this content.…" at bounding box center [939, 376] width 845 height 610
drag, startPoint x: 535, startPoint y: 288, endPoint x: 891, endPoint y: 295, distance: 356.1
click at [891, 295] on div "Day 3 All Profiles" at bounding box center [711, 393] width 367 height 487
copy p "Too often, businesses treat IR and brand marketing as"
click at [1068, 471] on div "Social Posts Review the social posts that will be sent to promote this content.…" at bounding box center [869, 376] width 705 height 610
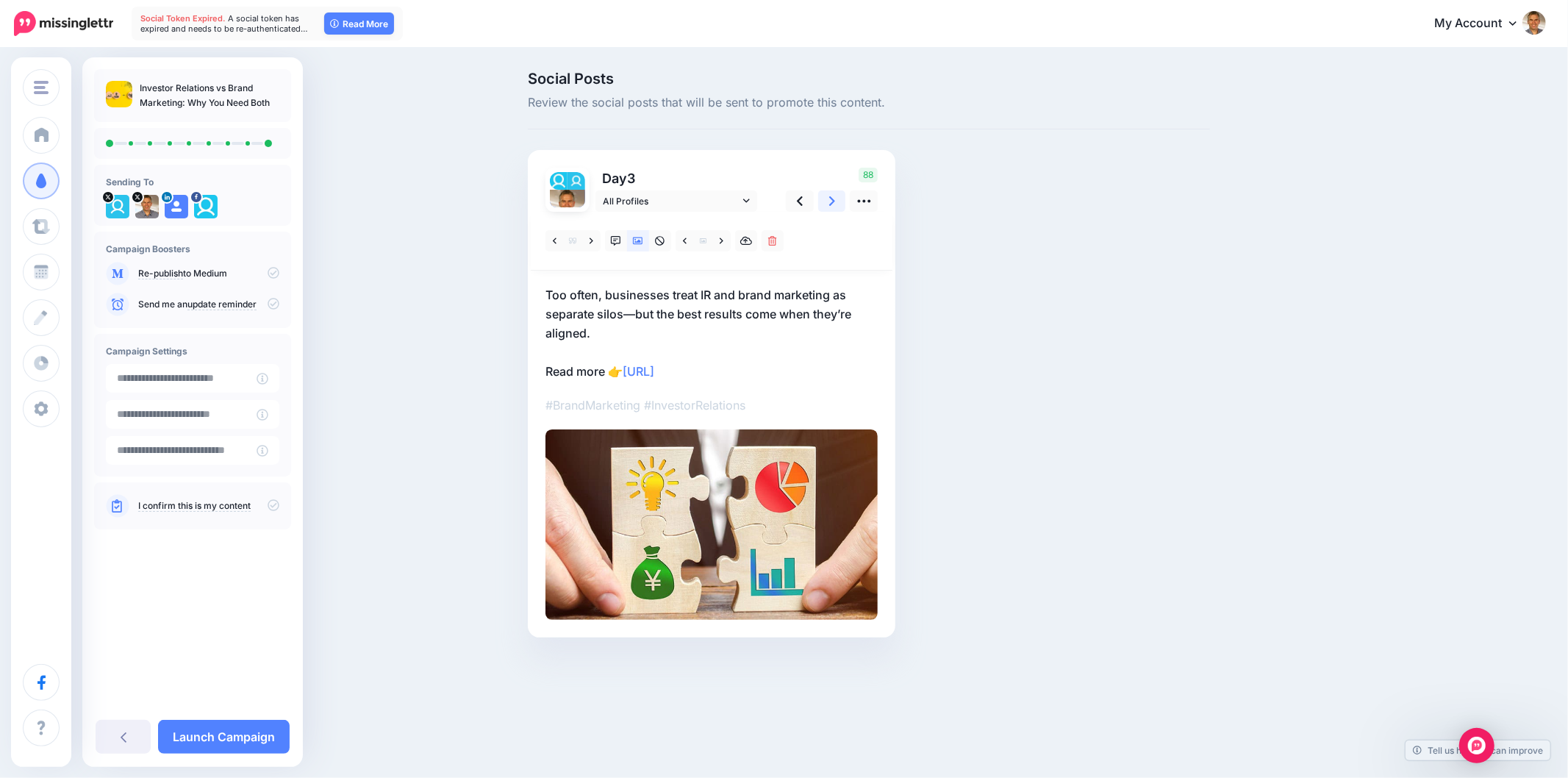
click at [837, 202] on link at bounding box center [832, 201] width 28 height 21
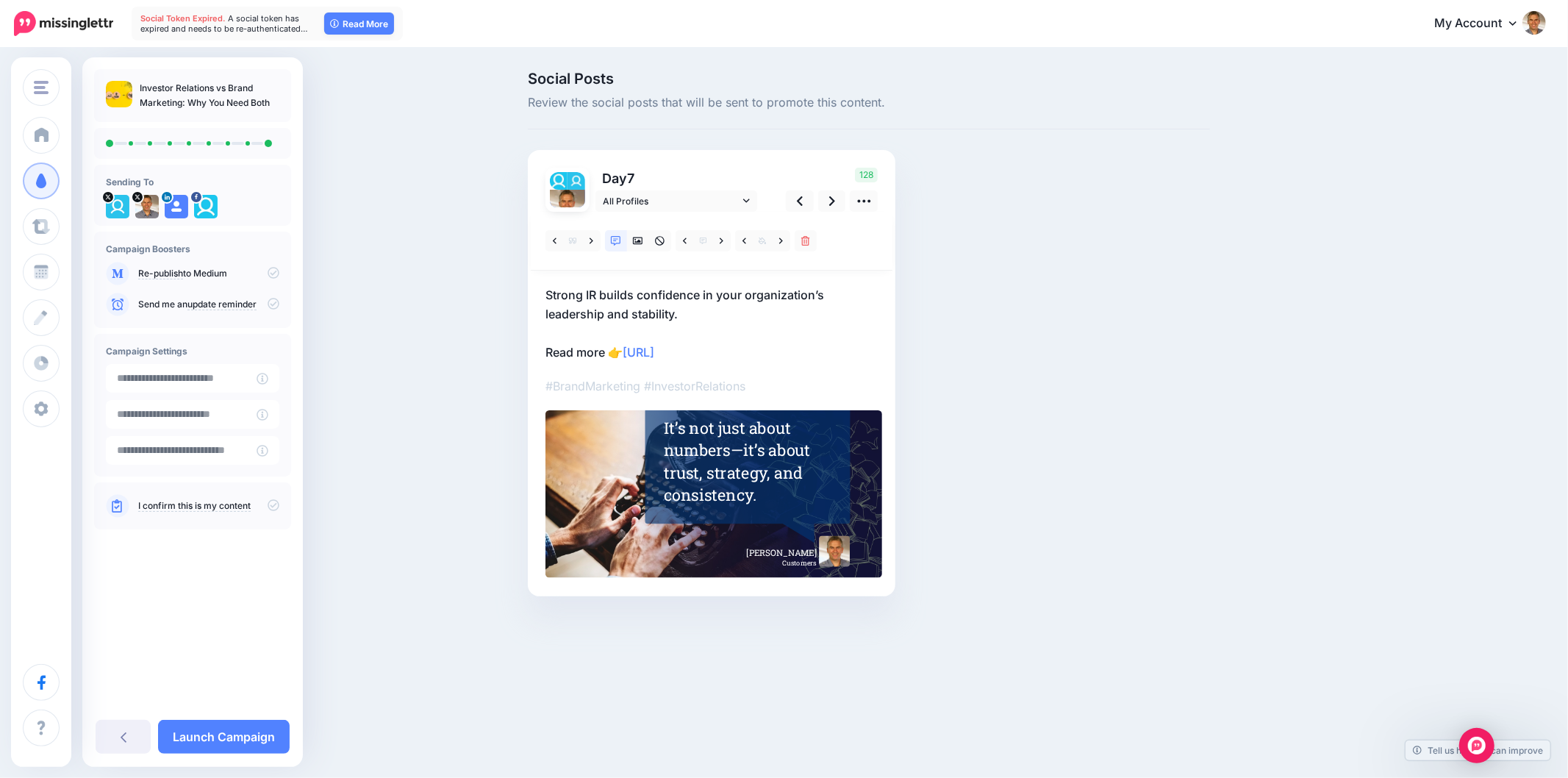
click at [1452, 425] on div "Social Posts Review the social posts that will be sent to promote this content.…" at bounding box center [784, 355] width 1568 height 613
click at [836, 200] on link at bounding box center [832, 201] width 28 height 21
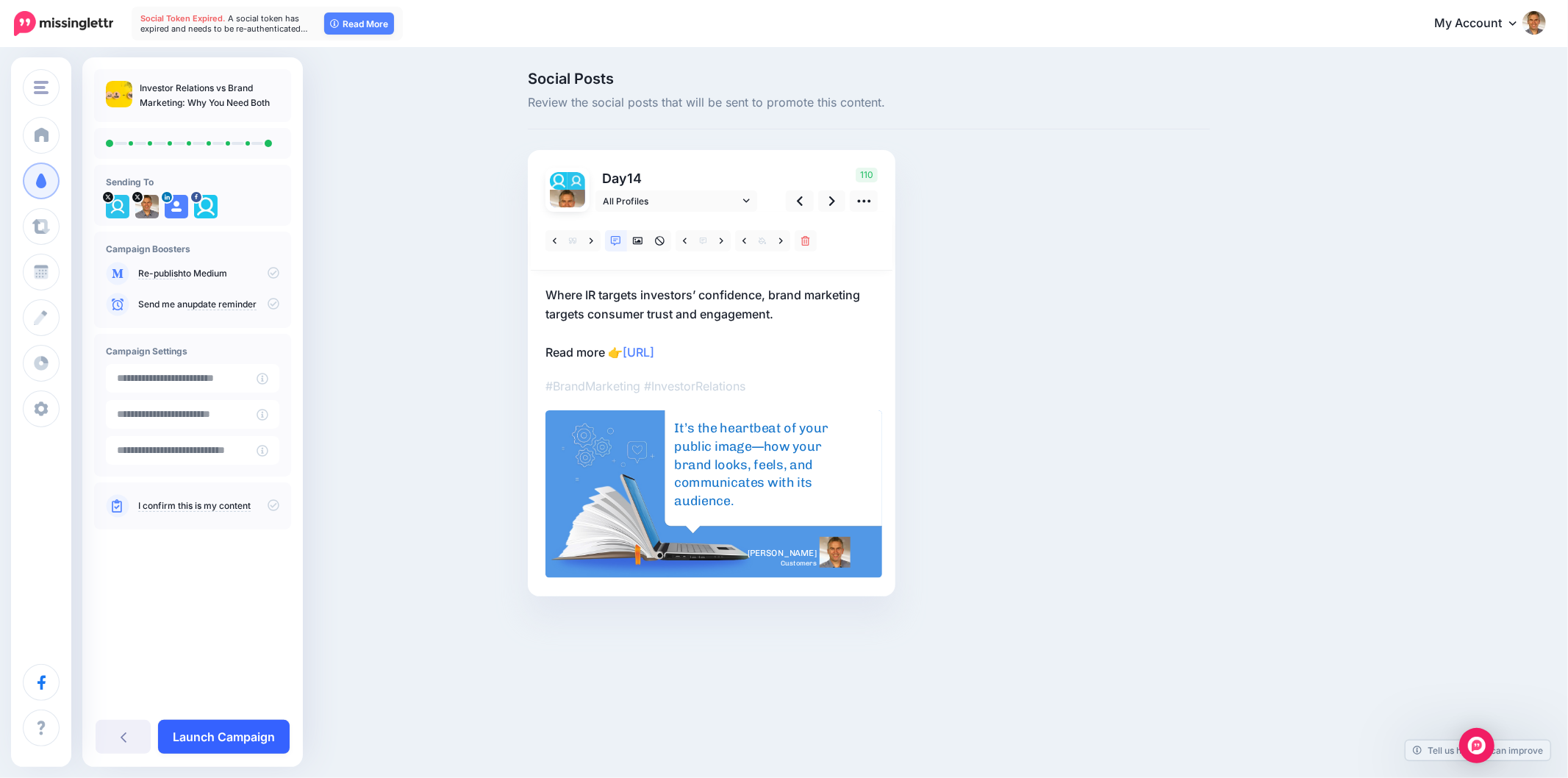
click at [236, 733] on link "Launch Campaign" at bounding box center [224, 736] width 132 height 34
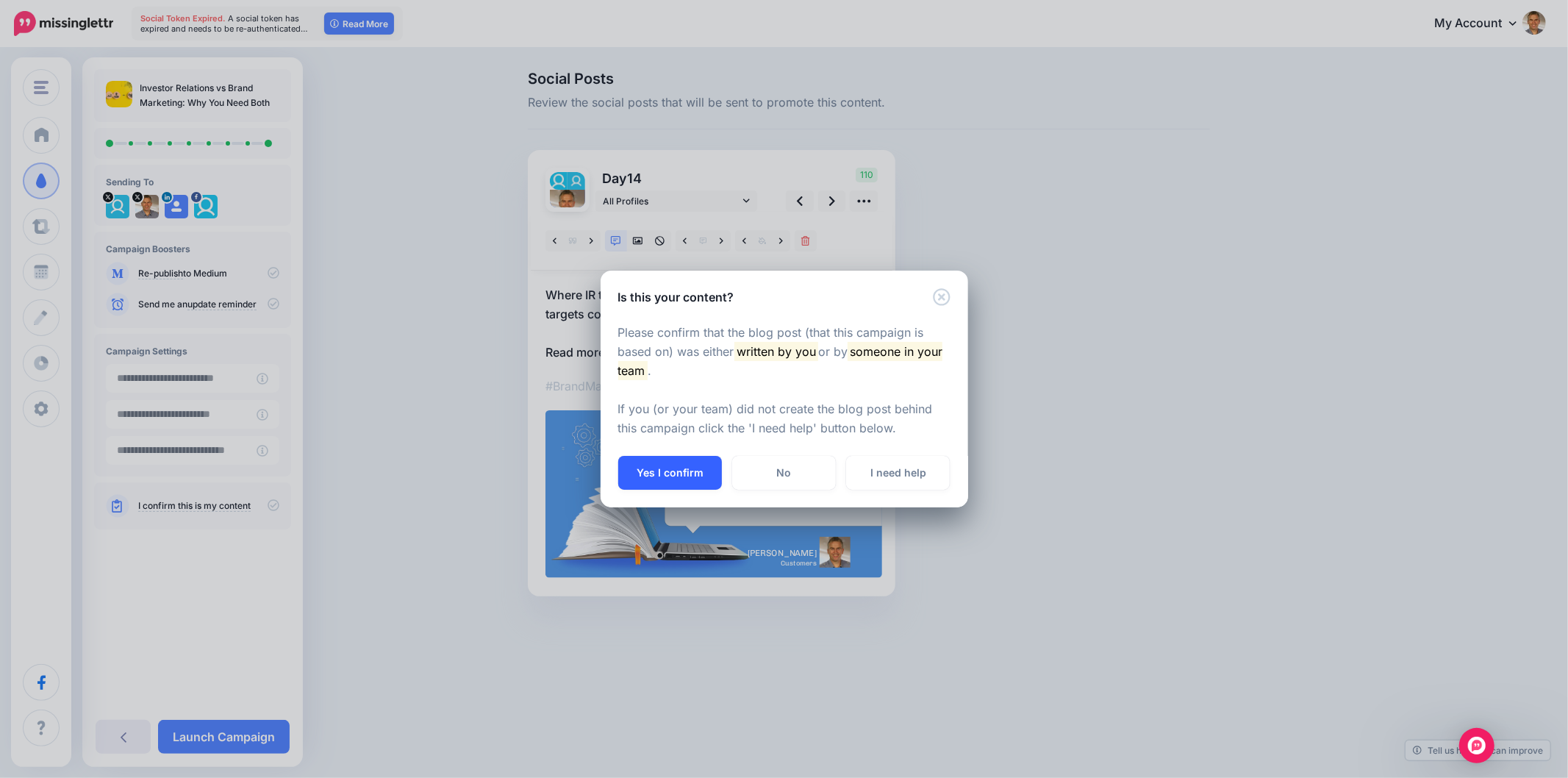
click at [679, 465] on button "Yes I confirm" at bounding box center [670, 472] width 103 height 34
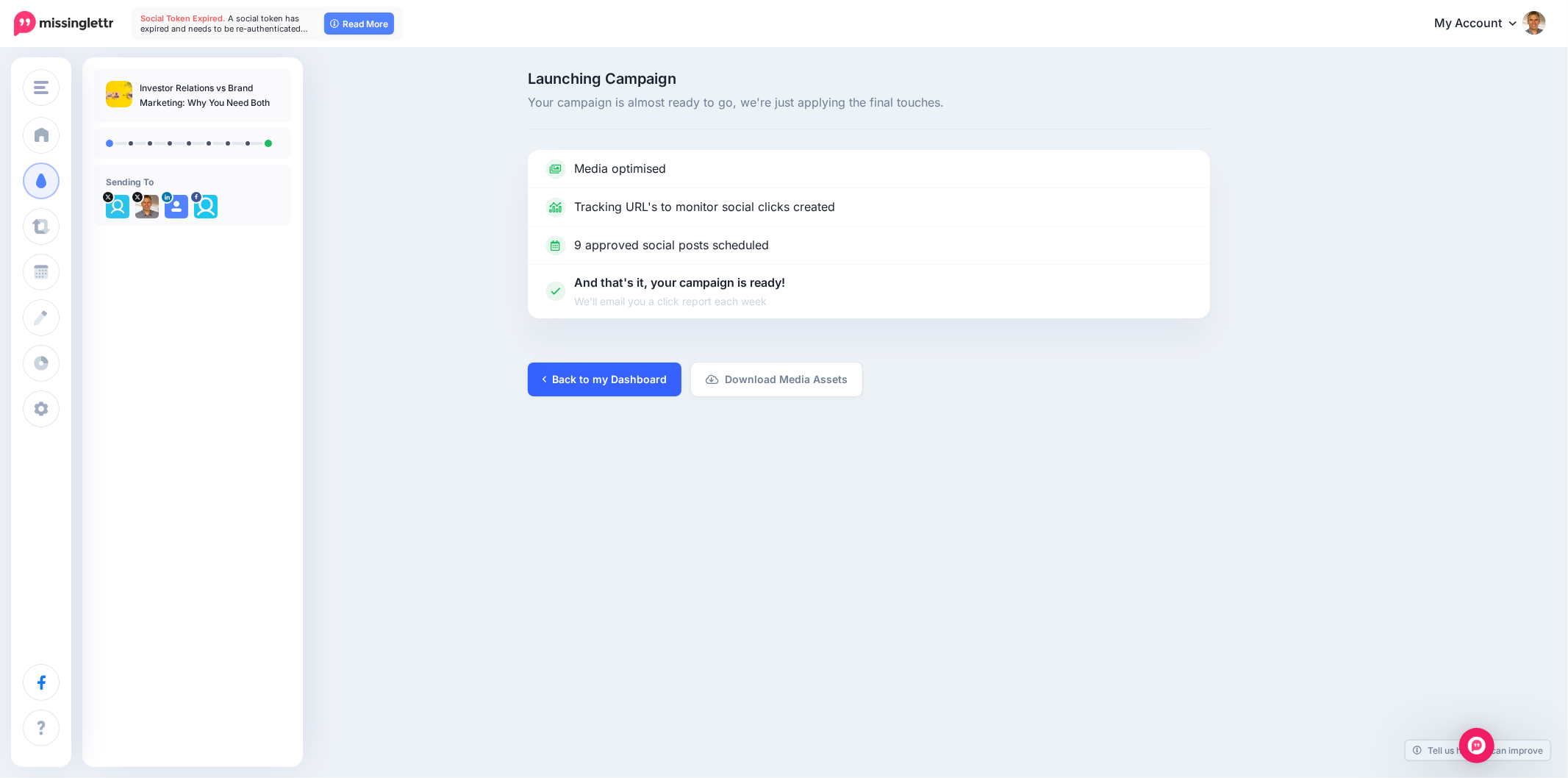
click at [585, 377] on link "Back to my Dashboard" at bounding box center [604, 379] width 154 height 34
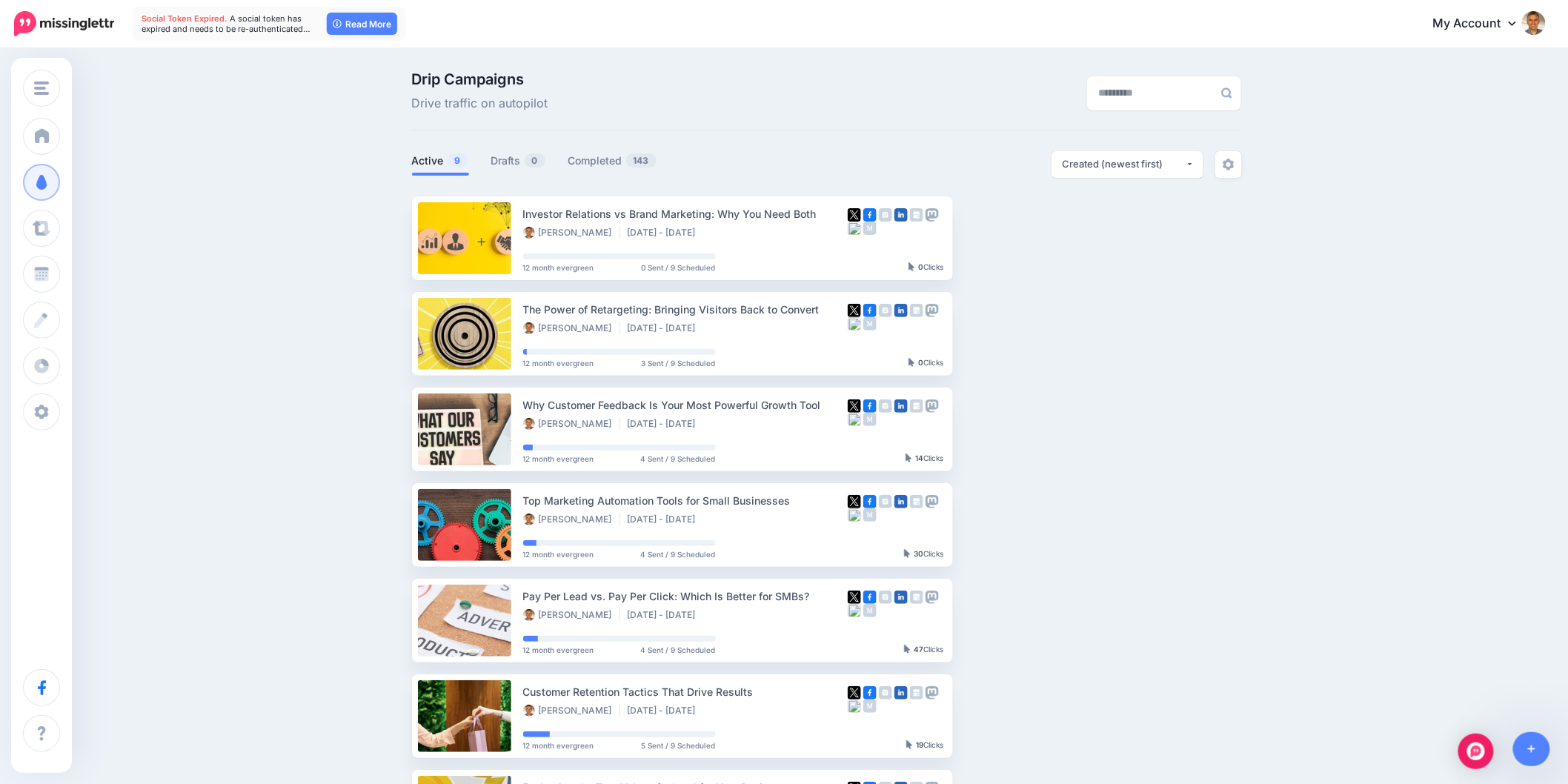
click at [983, 149] on div "Drip Campaigns Drive traffic on autopilot Active 9 0" at bounding box center [827, 558] width 852 height 973
drag, startPoint x: 40, startPoint y: 224, endPoint x: 317, endPoint y: 301, distance: 287.5
click at [40, 224] on span at bounding box center [41, 228] width 19 height 15
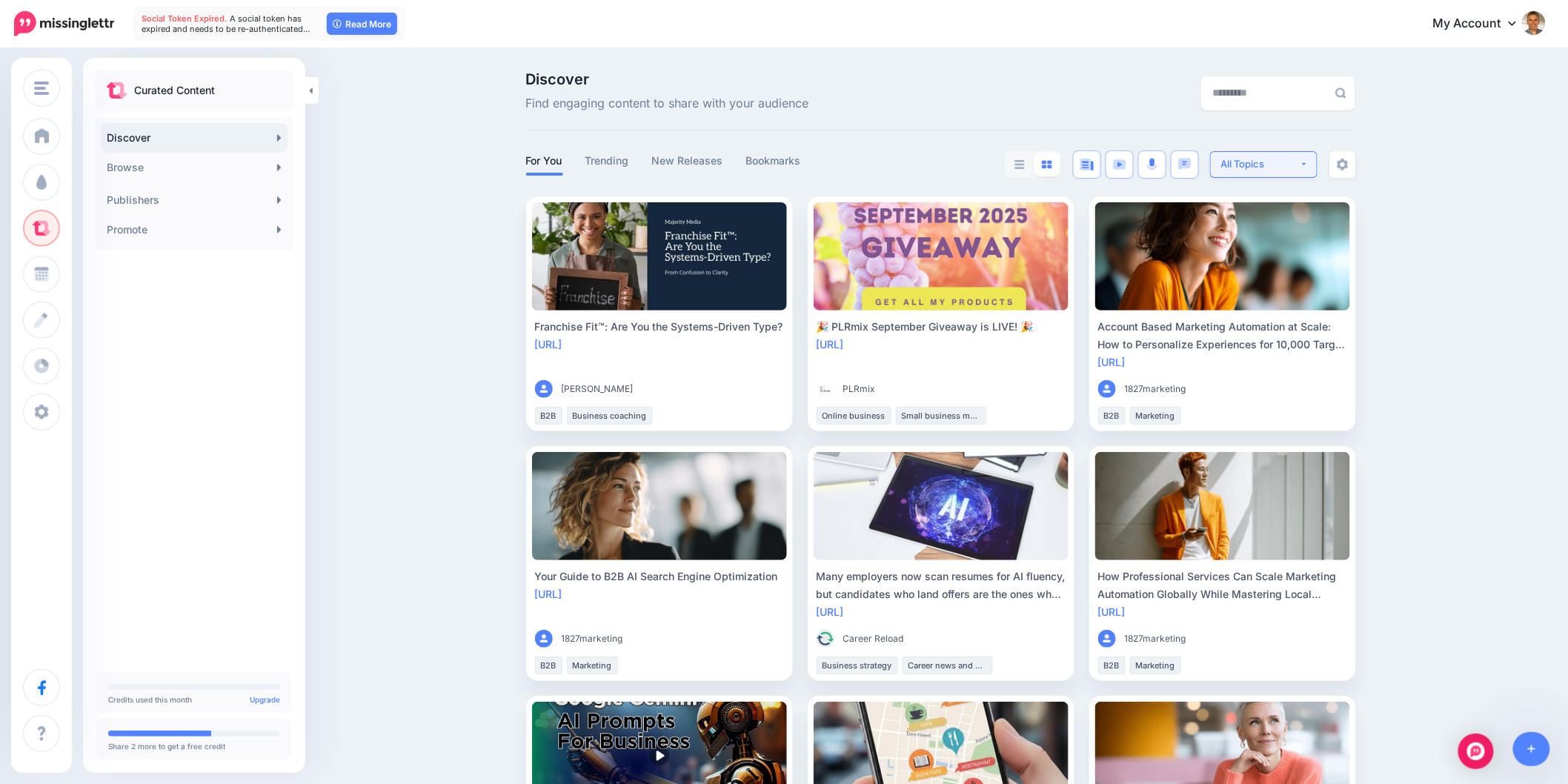
click at [1300, 157] on div "All Topics" at bounding box center [1261, 164] width 79 height 14
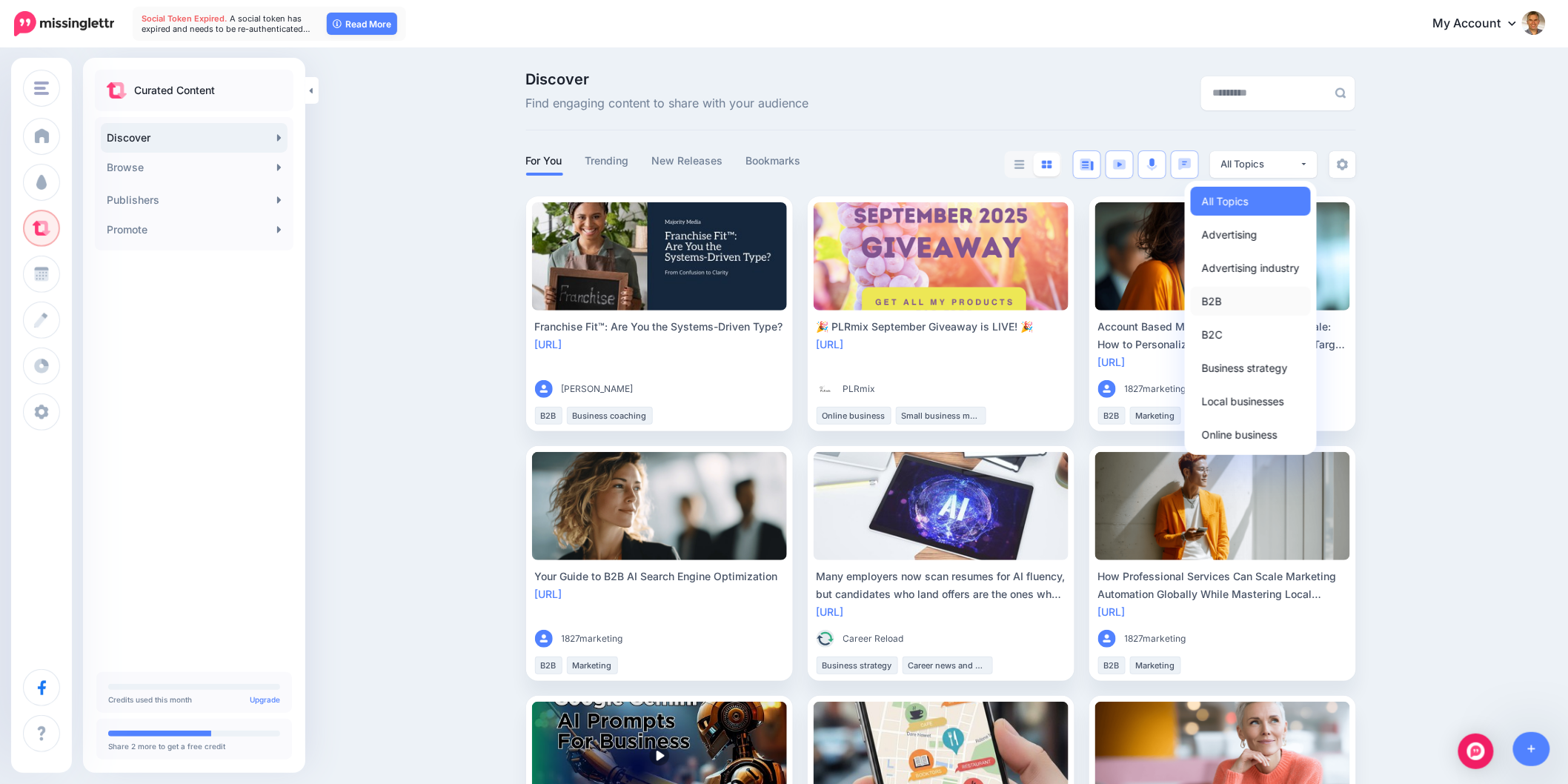
click at [1230, 297] on link "B2B" at bounding box center [1251, 301] width 120 height 29
select select "**********"
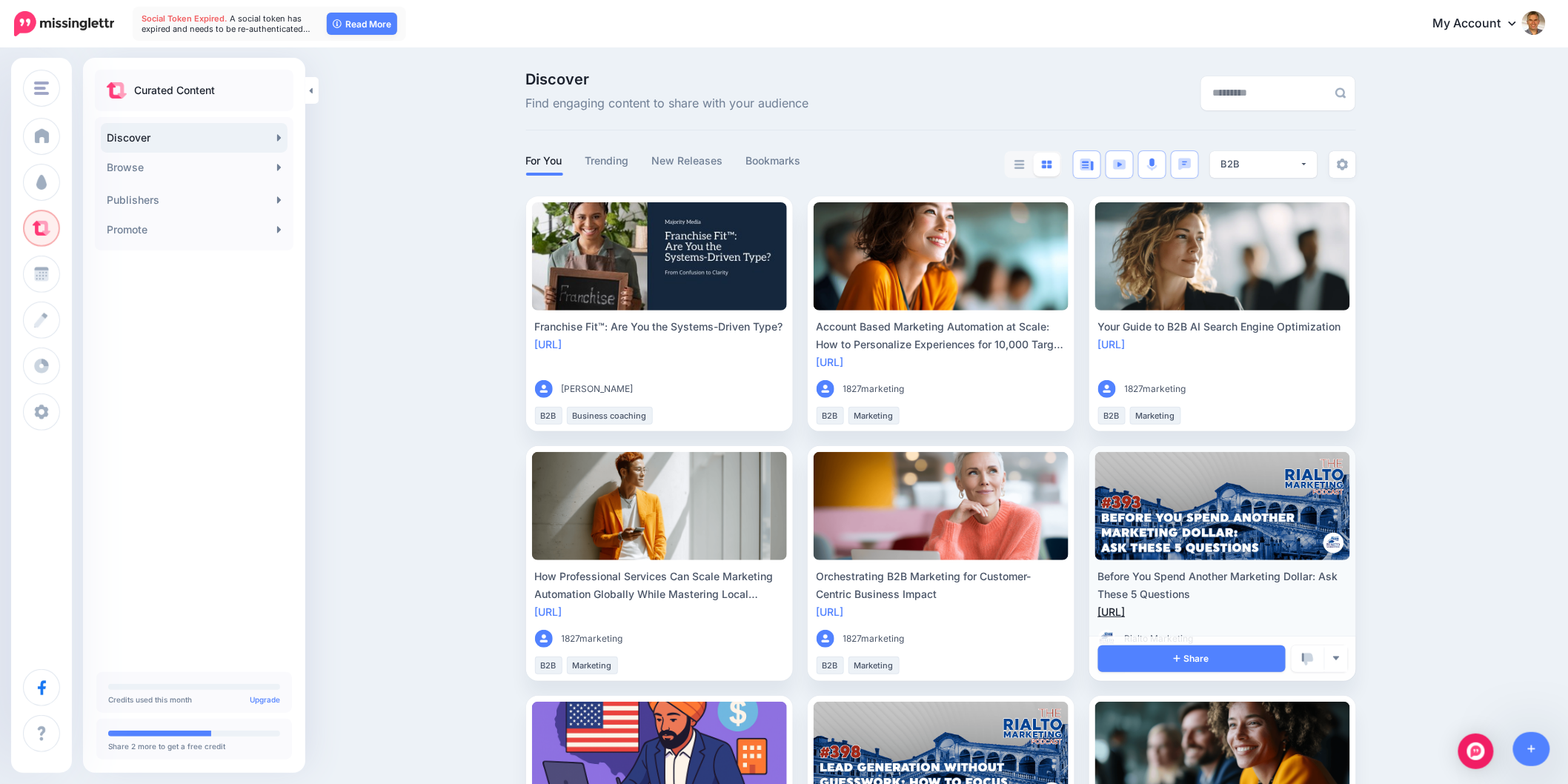
click at [1126, 610] on link "[URL]" at bounding box center [1112, 611] width 27 height 13
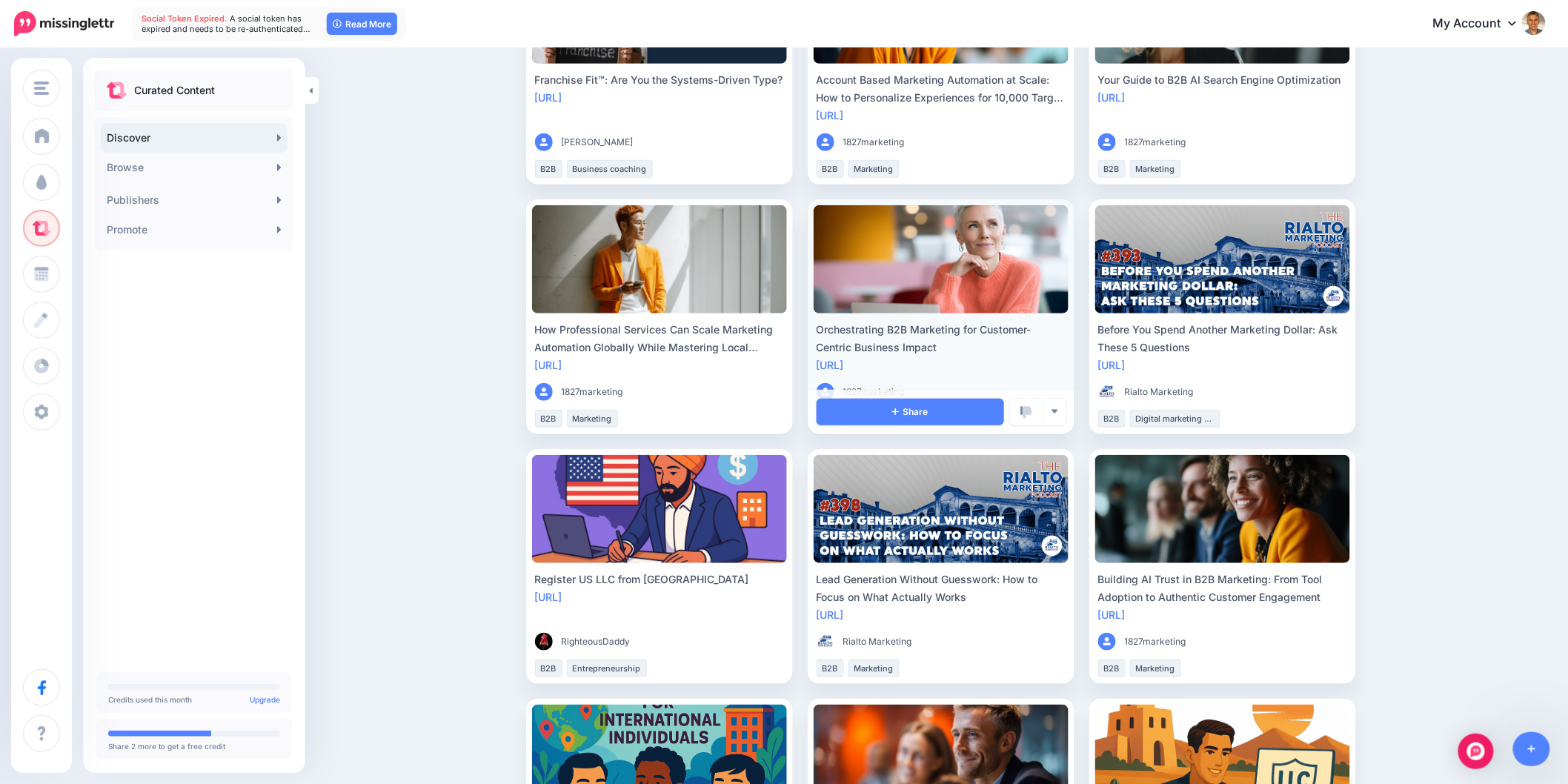
scroll to position [493, 0]
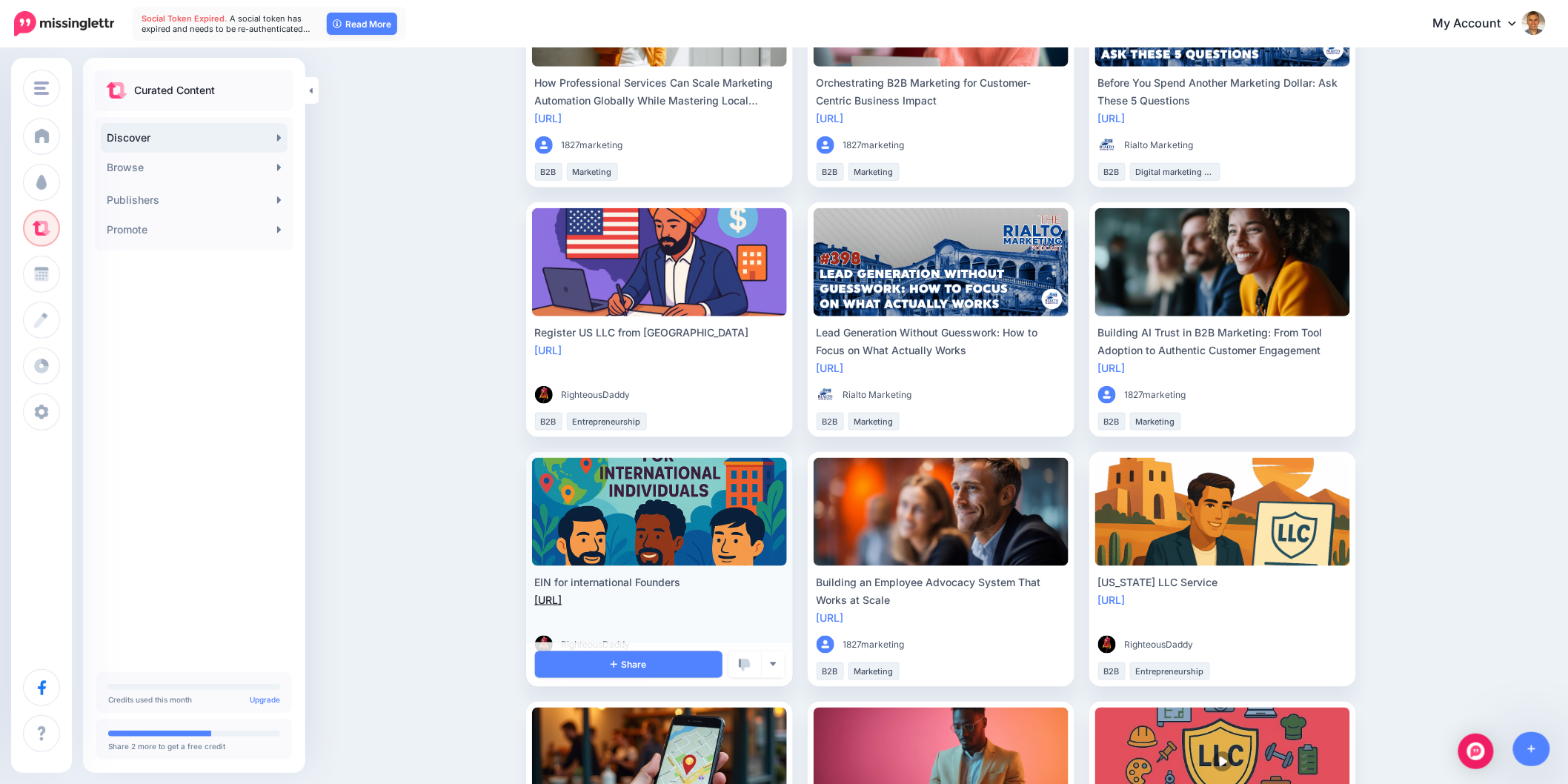
click at [562, 595] on link "[URL]" at bounding box center [549, 599] width 27 height 13
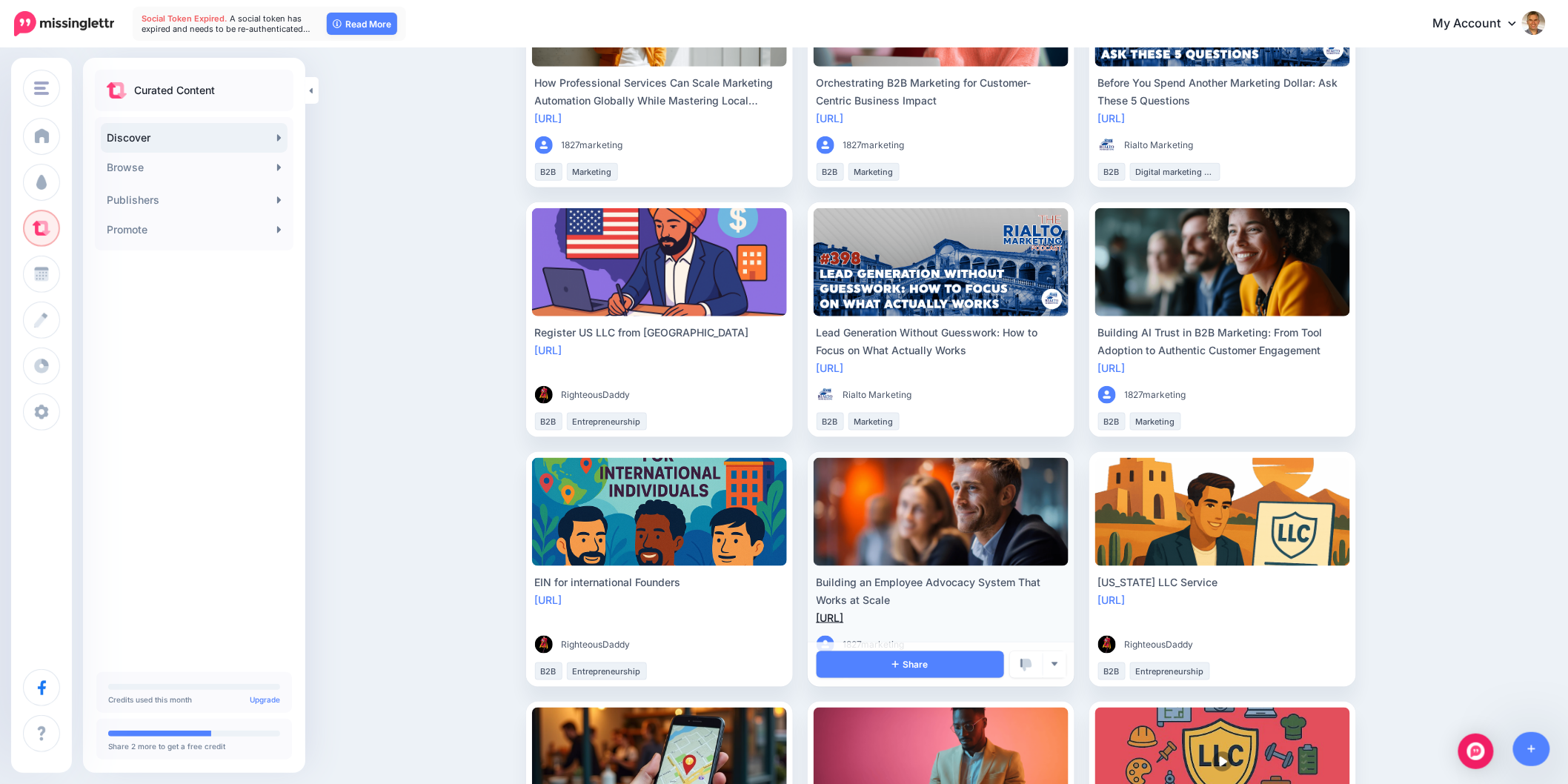
click at [844, 614] on link "[URL]" at bounding box center [831, 618] width 27 height 13
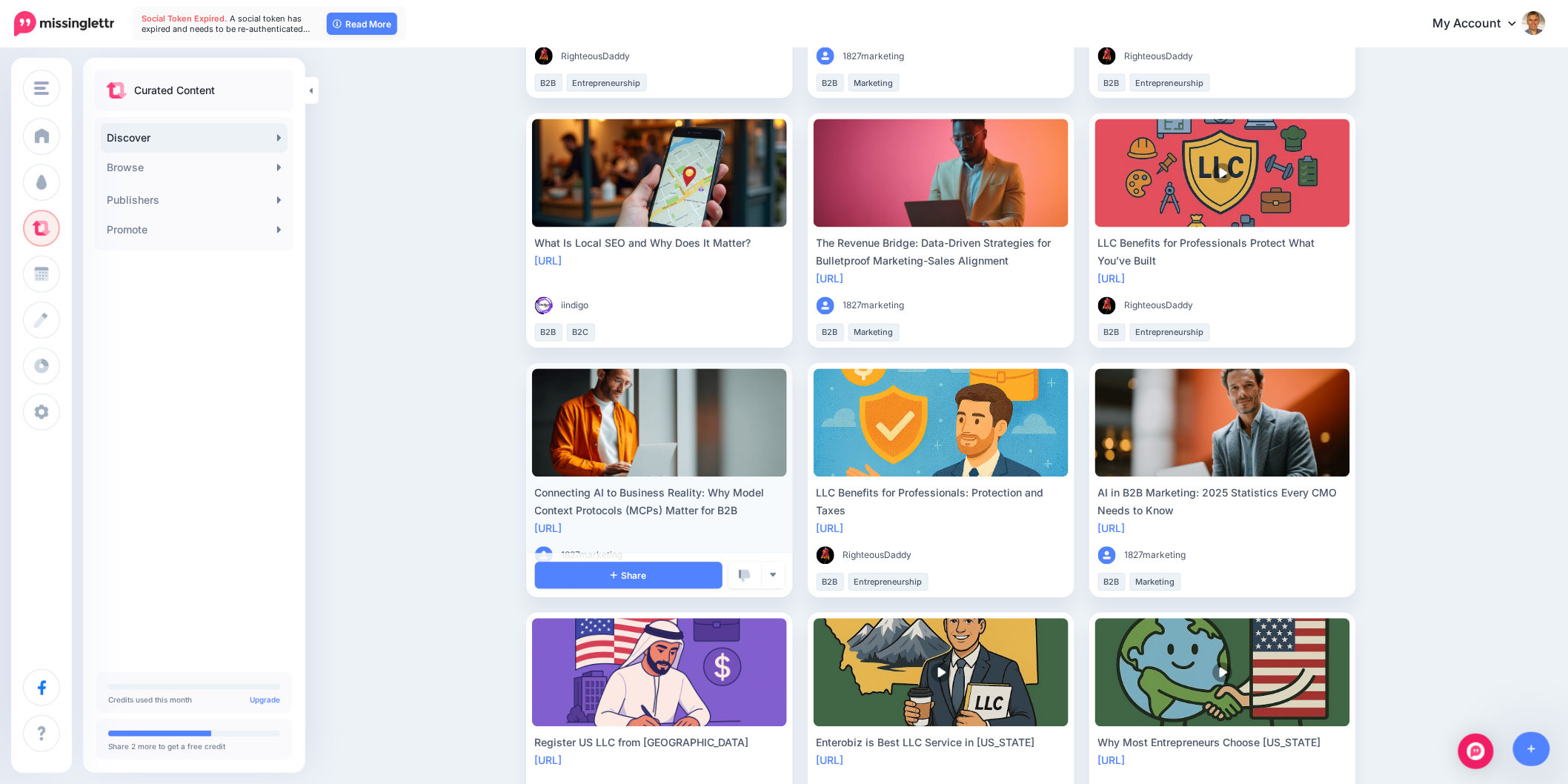
scroll to position [1152, 0]
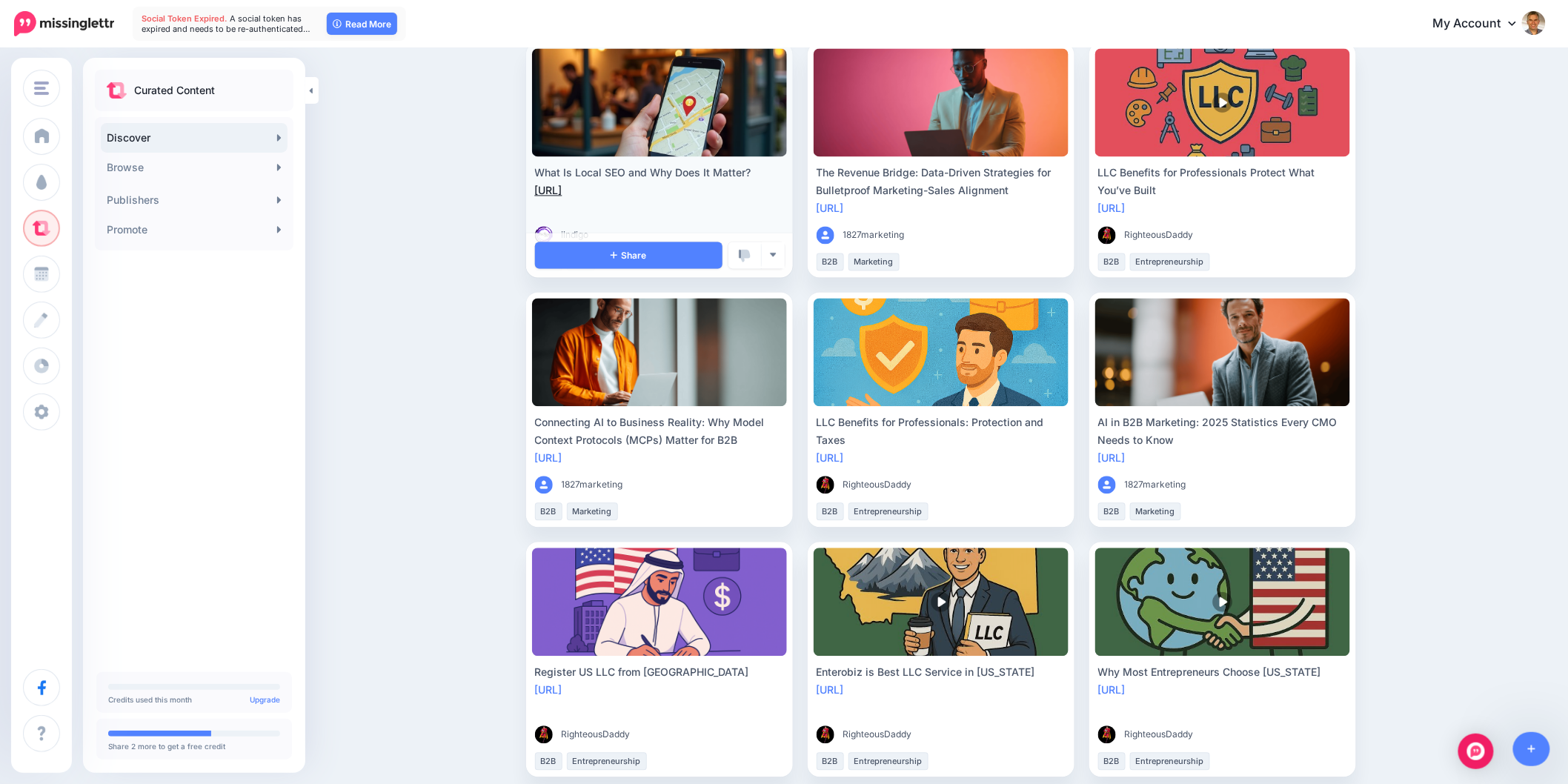
click at [562, 185] on link "[URL]" at bounding box center [549, 191] width 27 height 13
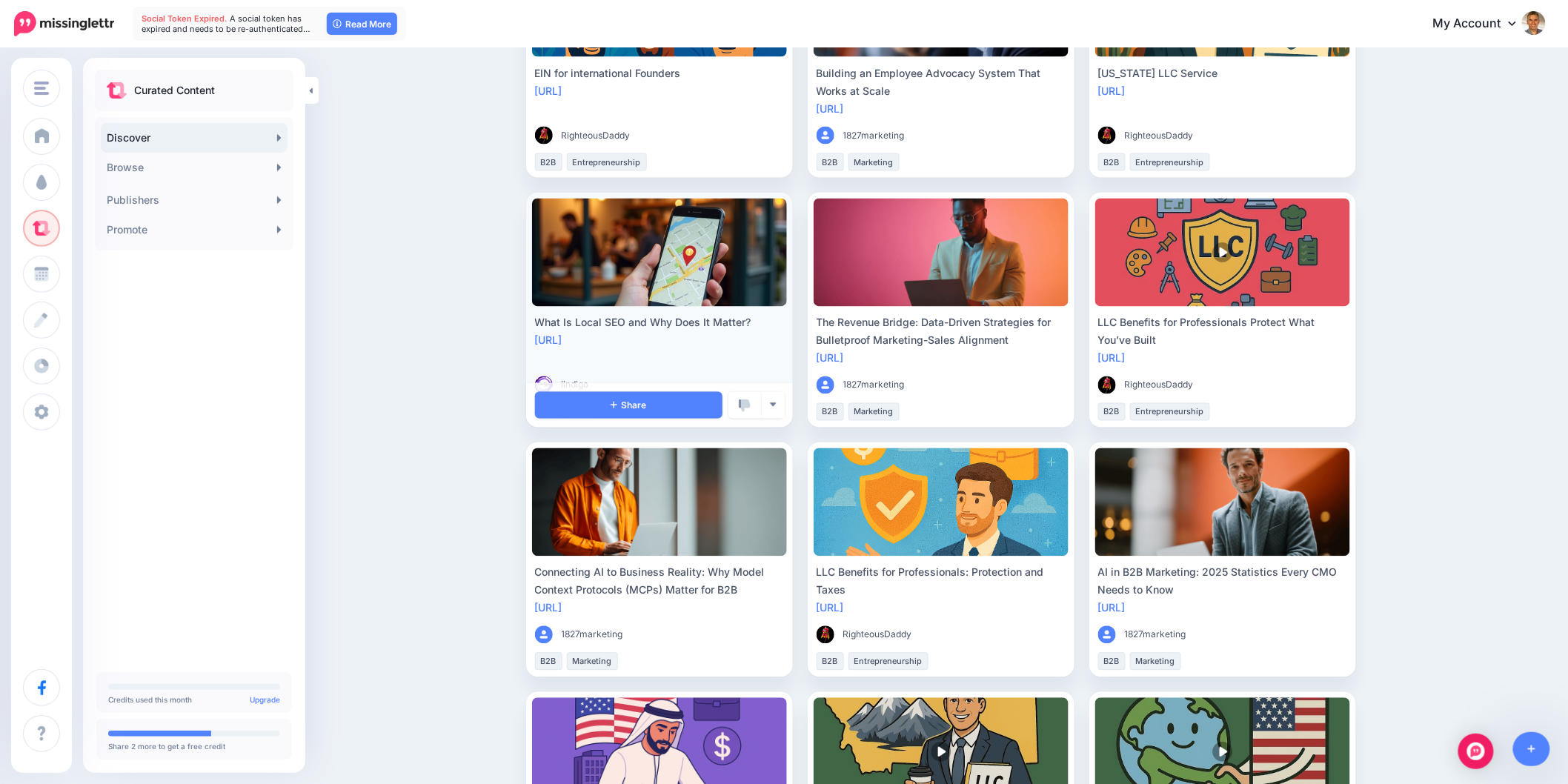
scroll to position [988, 0]
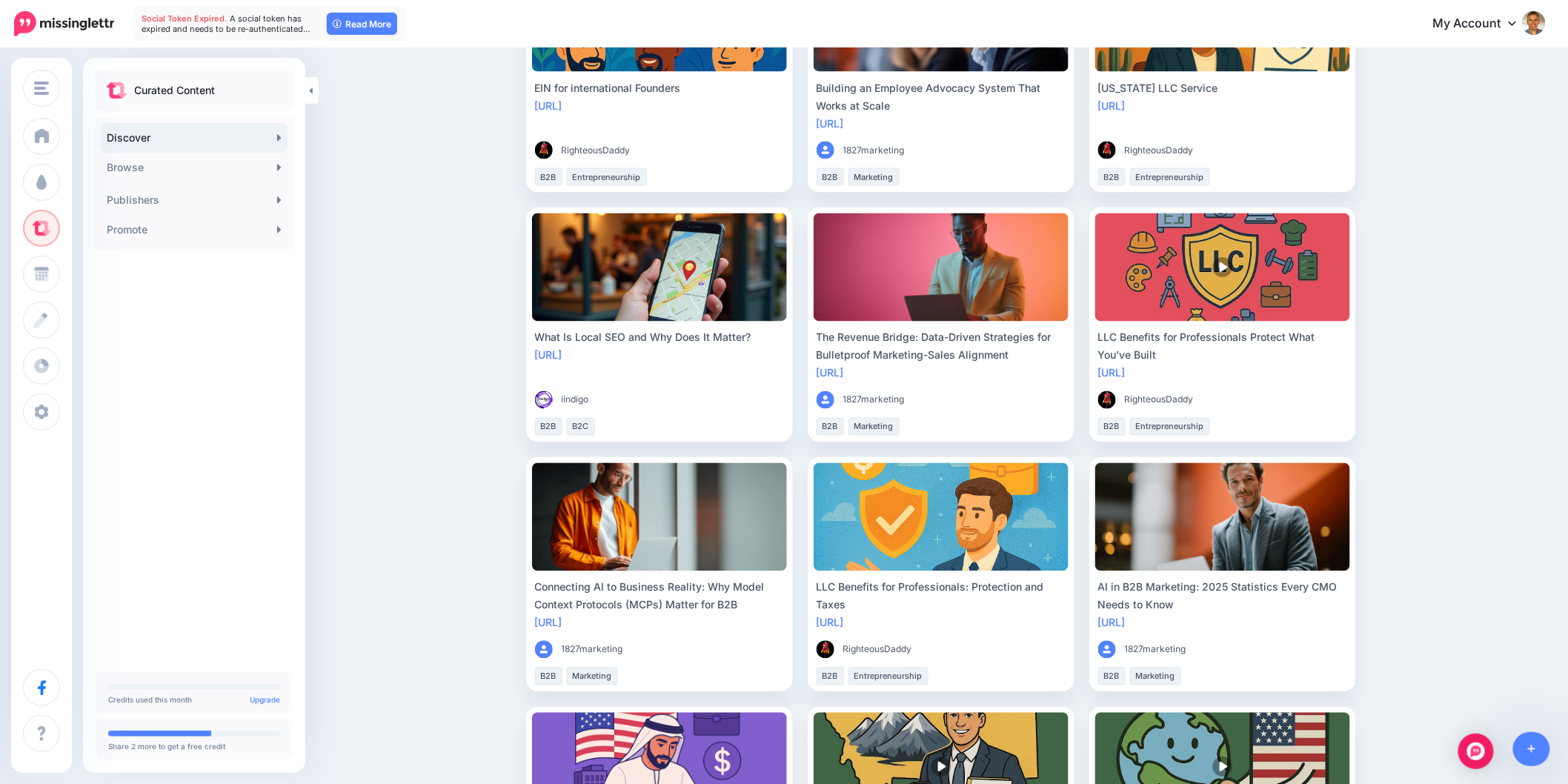
drag, startPoint x: 643, startPoint y: 361, endPoint x: 525, endPoint y: 353, distance: 118.3
click at [525, 353] on div "Discover Find engaging content to share with your audience For You Trending New…" at bounding box center [941, 174] width 852 height 2178
copy link "[URL]"
click at [636, 418] on span "Share" at bounding box center [628, 420] width 36 height 10
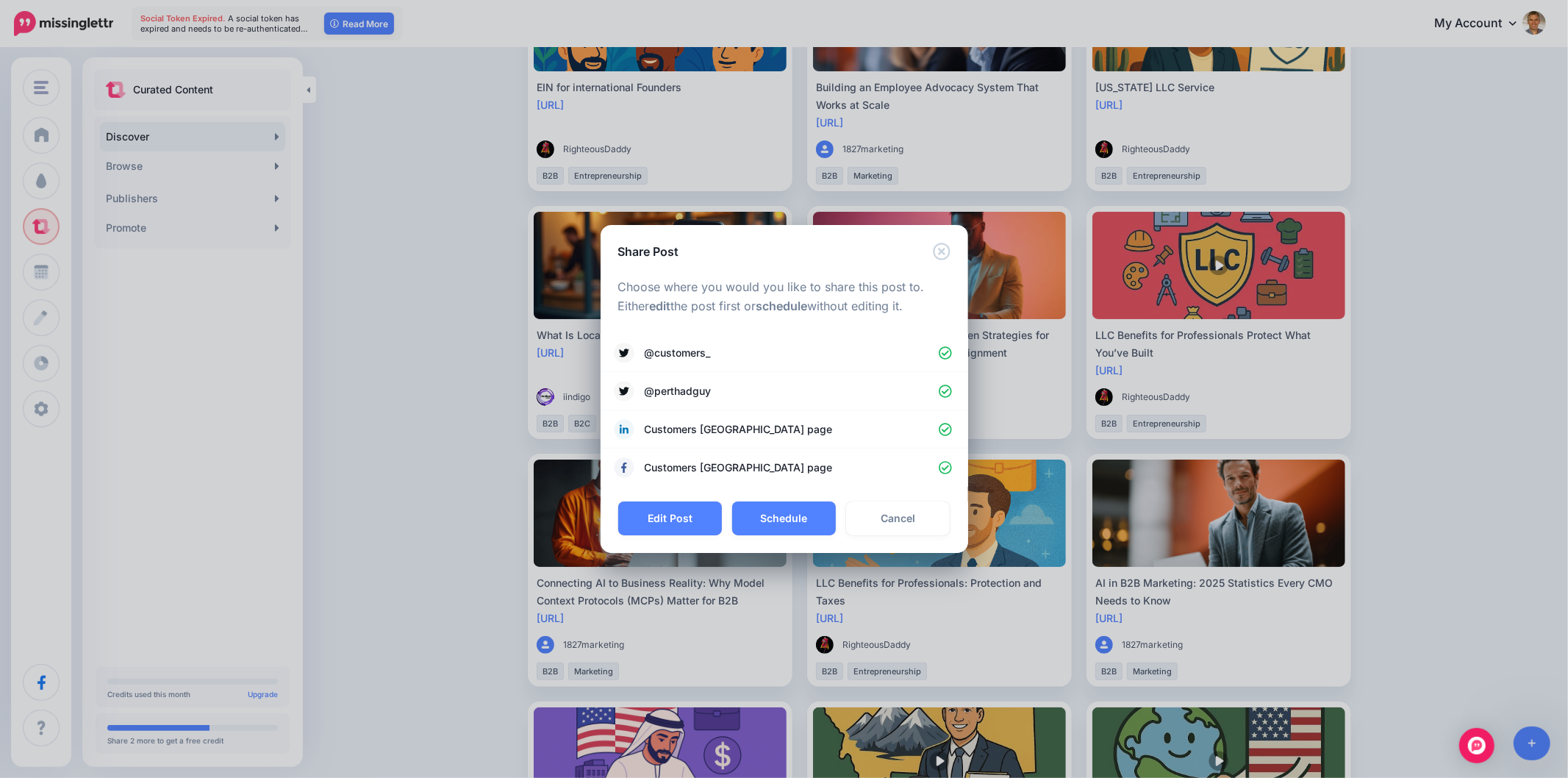
click at [697, 524] on button "Edit Post" at bounding box center [670, 518] width 103 height 34
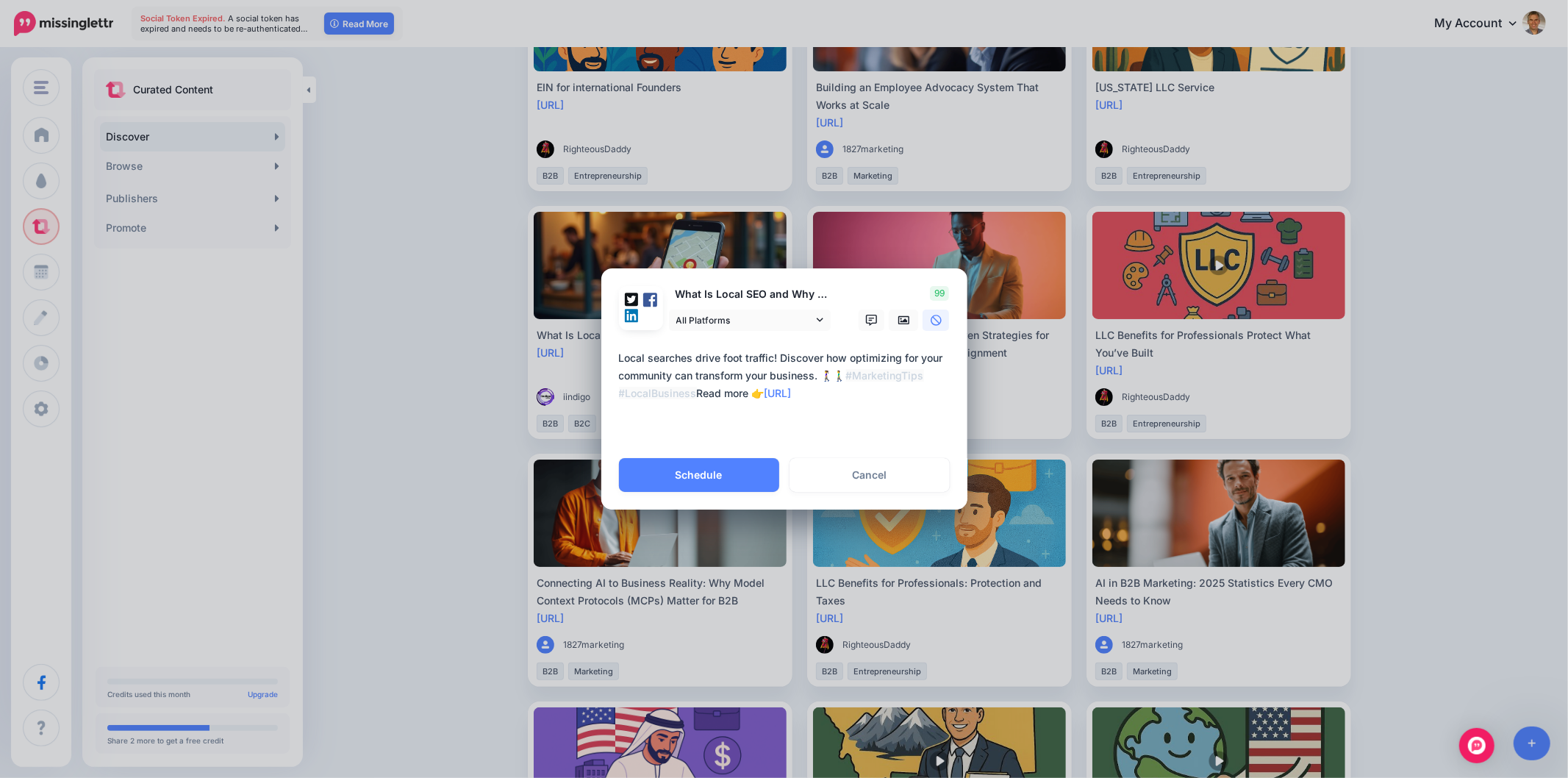
drag, startPoint x: 843, startPoint y: 375, endPoint x: 552, endPoint y: 344, distance: 292.6
click at [552, 344] on div "Share Post Loading What Is Local SEO and Why Does It Matter? All Platforms" at bounding box center [784, 389] width 1568 height 778
drag, startPoint x: 709, startPoint y: 398, endPoint x: 586, endPoint y: 349, distance: 132.4
click at [586, 350] on div "Share Post Loading What Is Local SEO and Why Does It Matter? All Platforms" at bounding box center [784, 389] width 1568 height 778
paste textarea
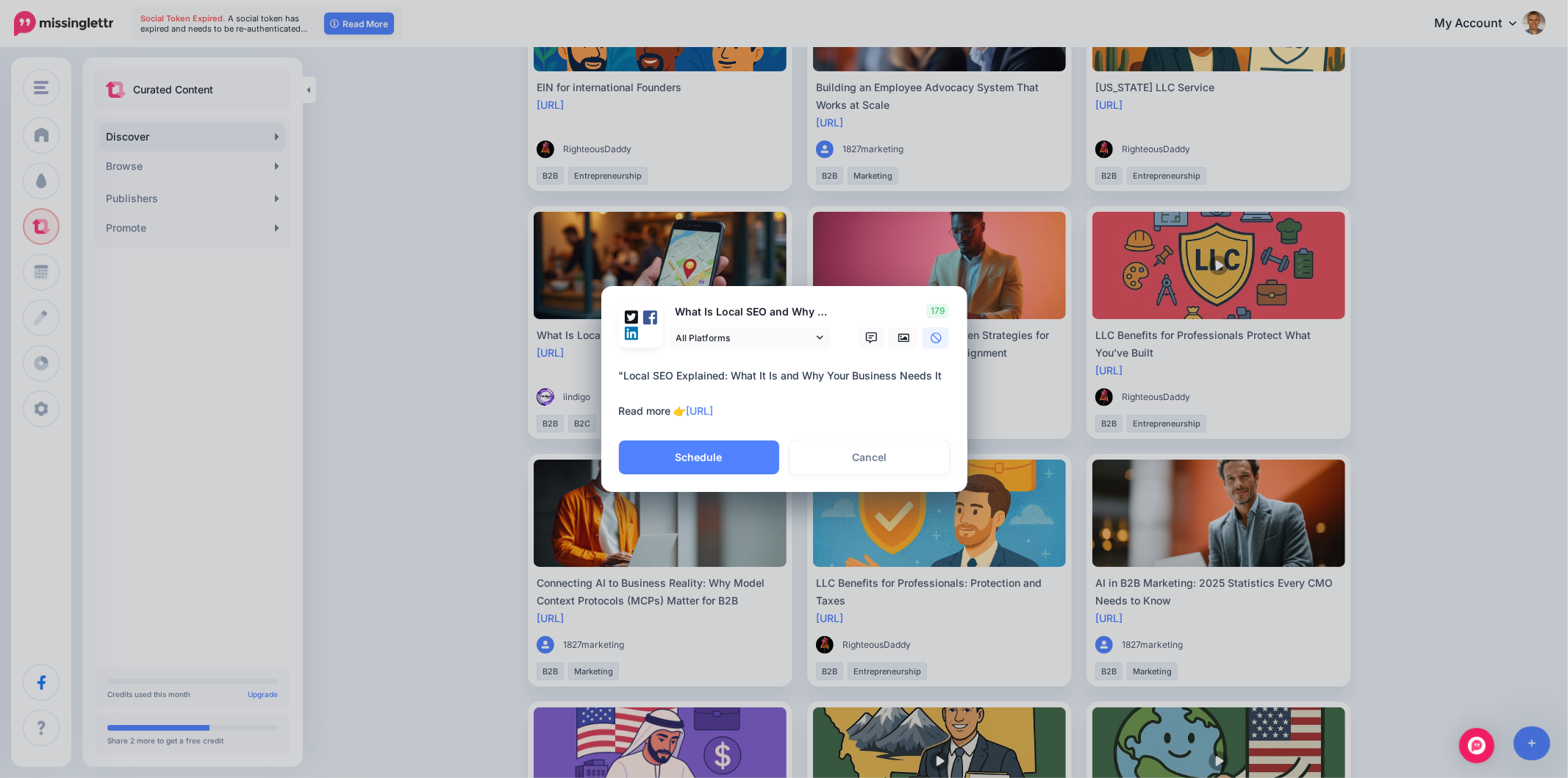
click at [762, 375] on textarea "**********" at bounding box center [788, 393] width 338 height 53
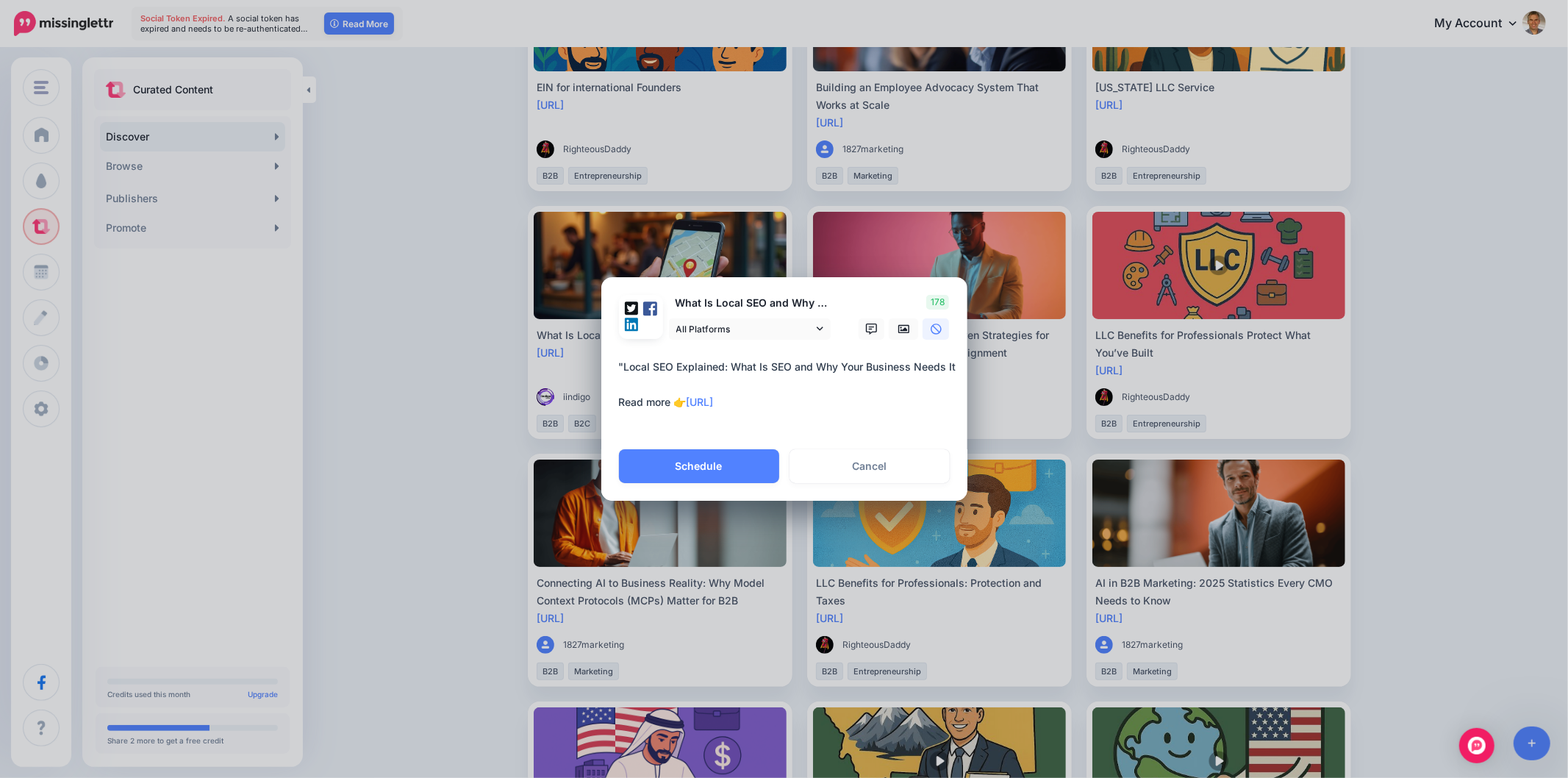
drag, startPoint x: 730, startPoint y: 363, endPoint x: 588, endPoint y: 350, distance: 142.6
click at [588, 350] on div "Share Post Loading What Is Local SEO and Why Does It Matter? All Platforms" at bounding box center [784, 389] width 1568 height 778
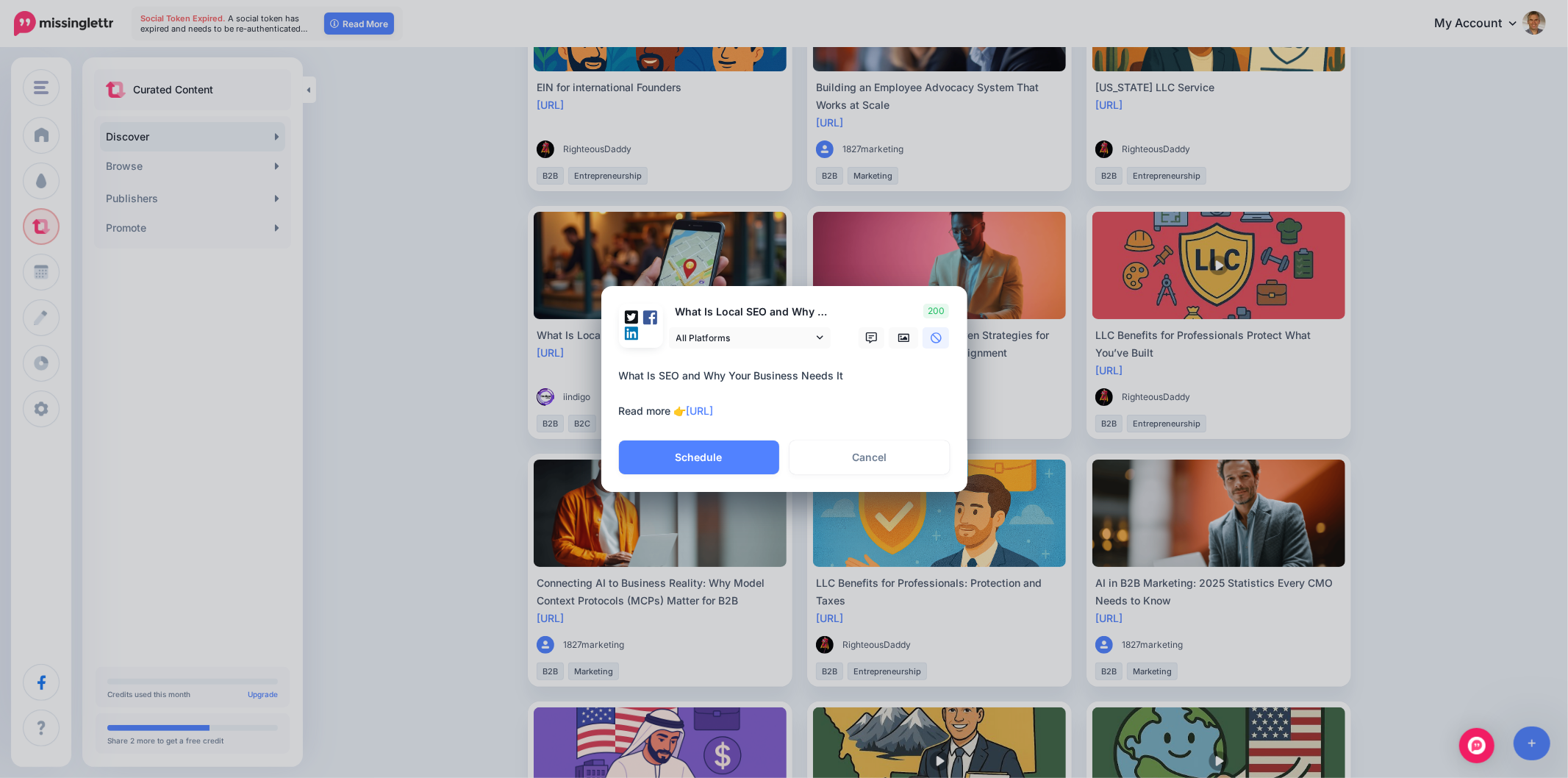
click at [854, 373] on textarea "**********" at bounding box center [788, 393] width 338 height 53
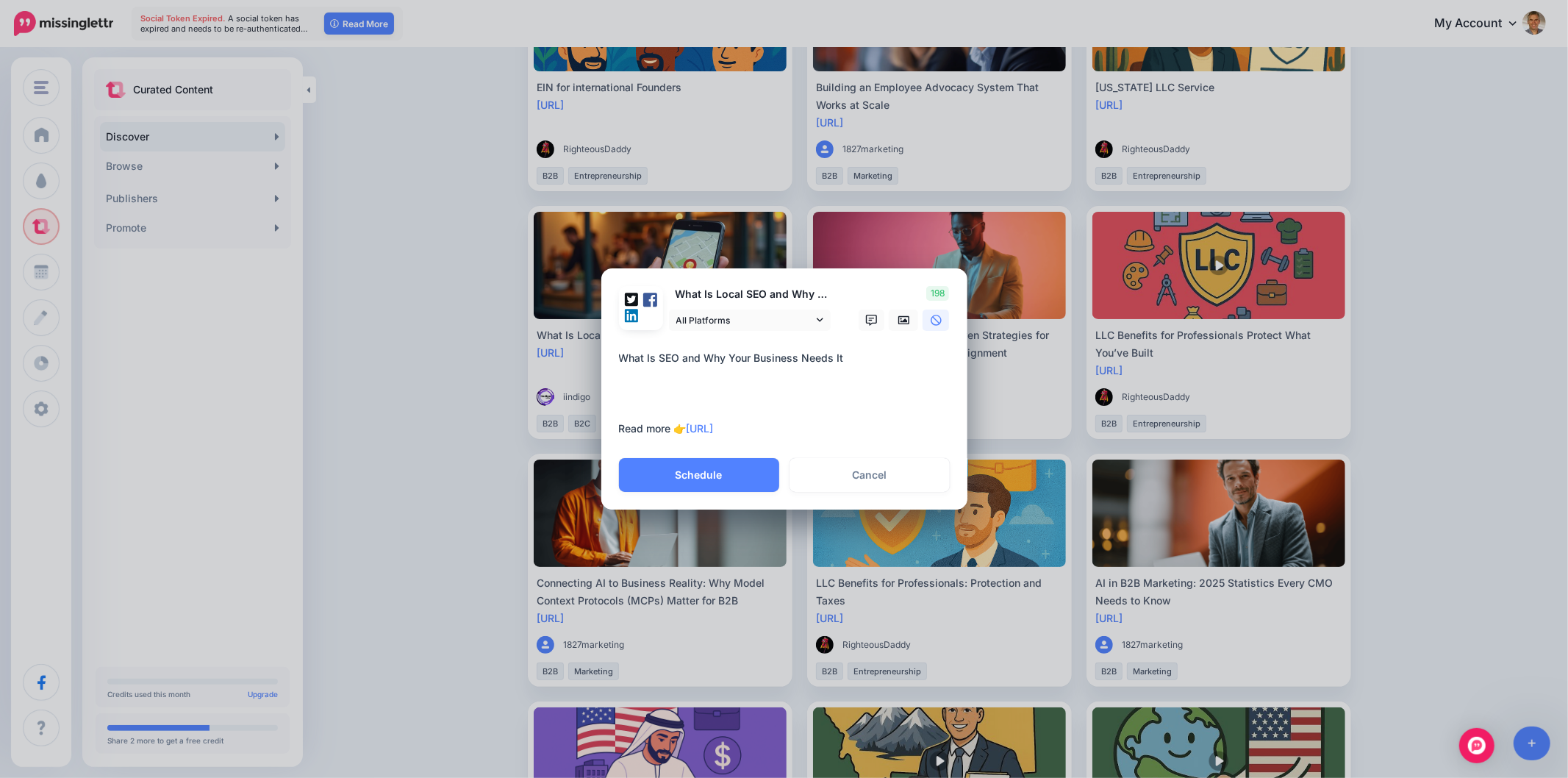
click at [651, 412] on textarea "**********" at bounding box center [788, 393] width 338 height 88
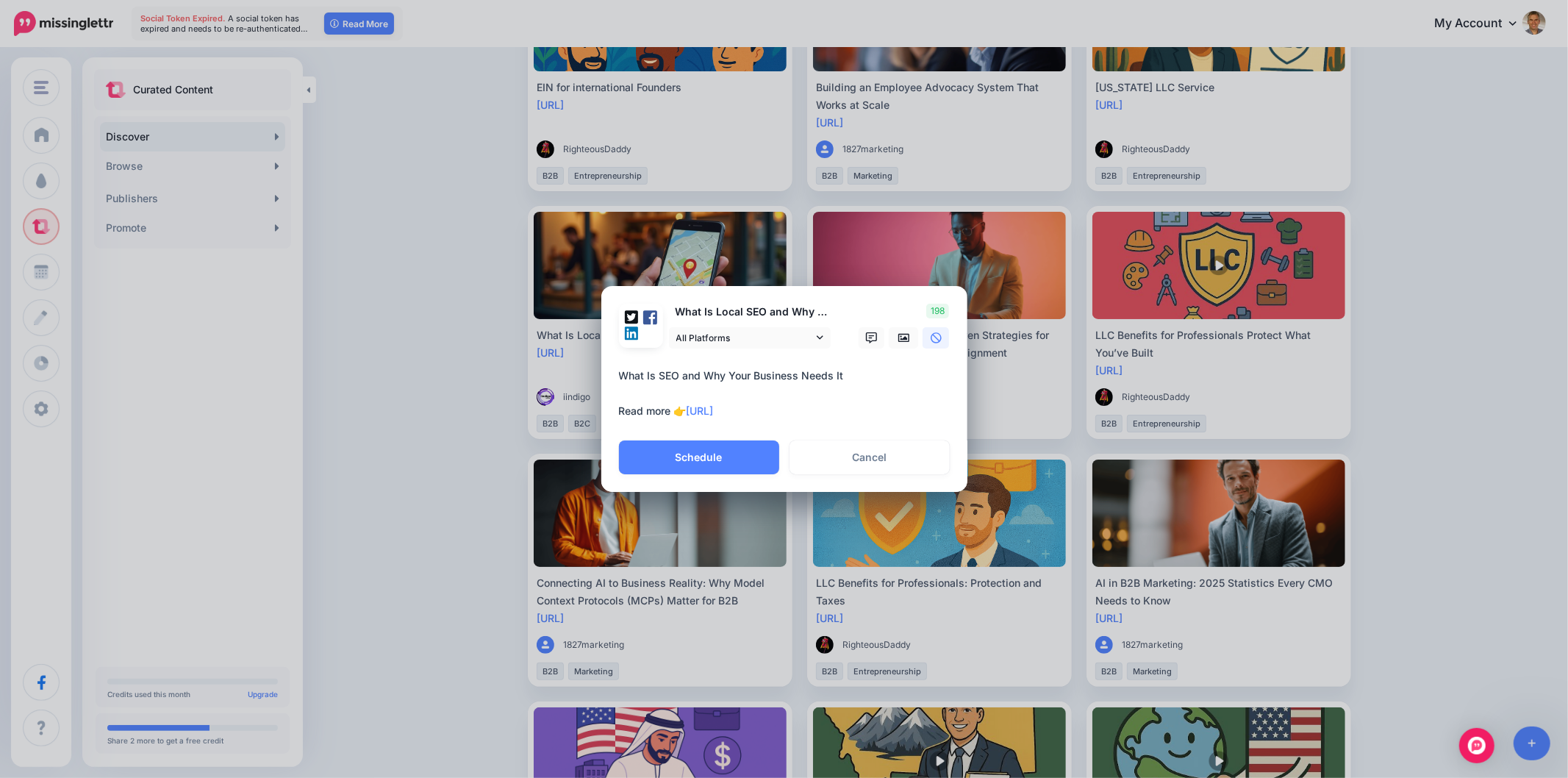
click at [820, 408] on textarea "**********" at bounding box center [788, 393] width 338 height 53
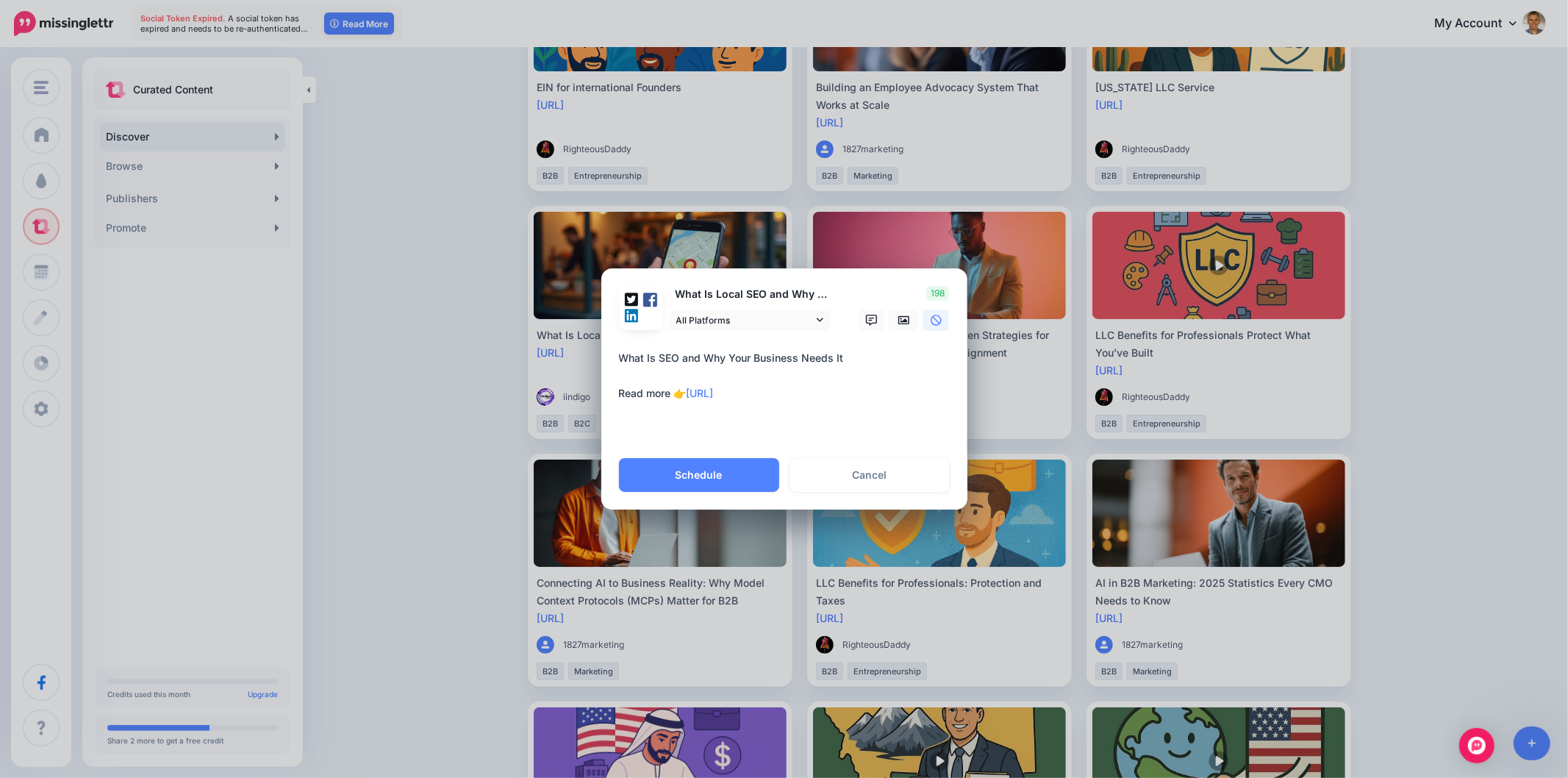
paste textarea "**********"
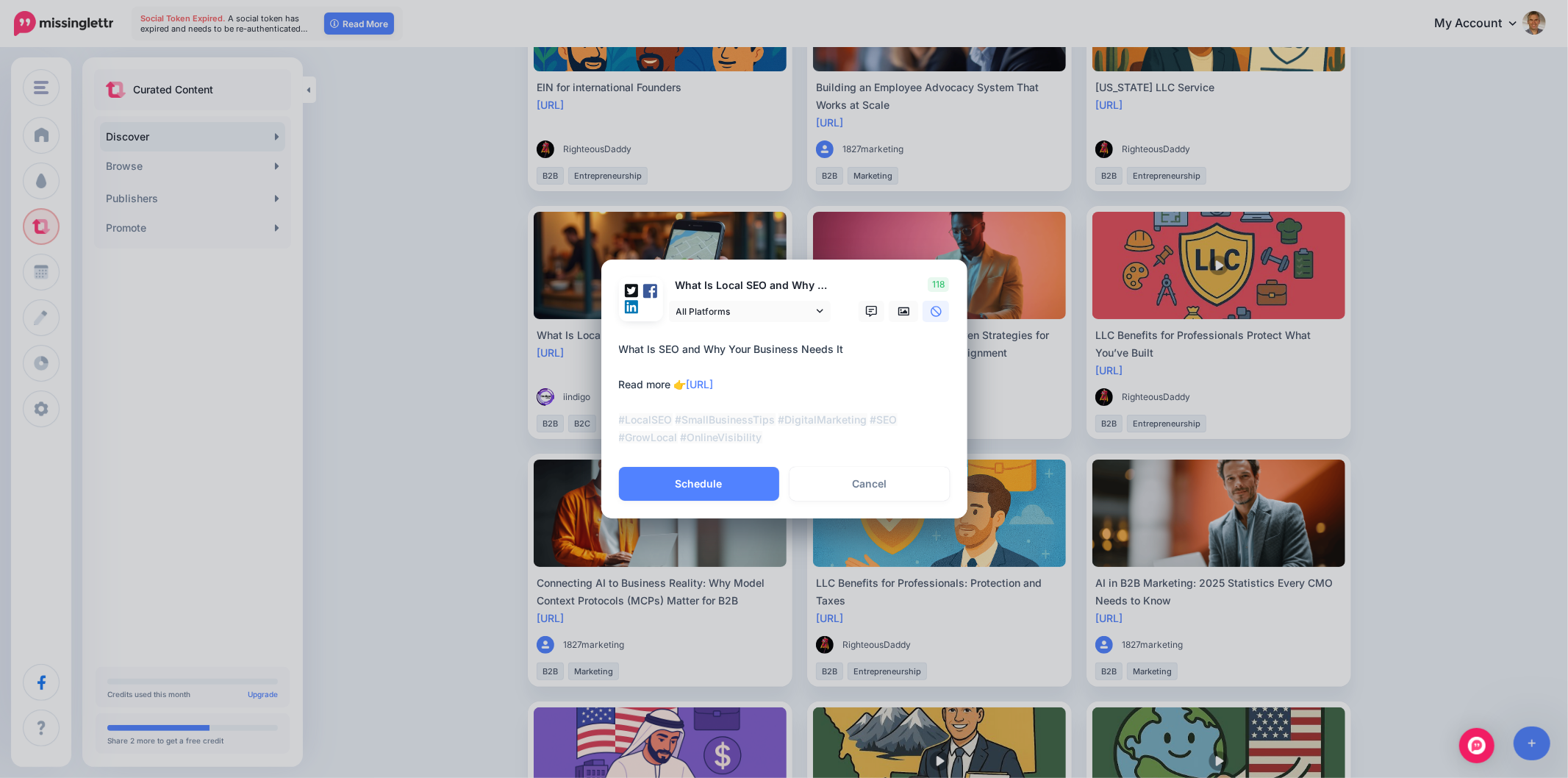
drag, startPoint x: 776, startPoint y: 423, endPoint x: 863, endPoint y: 418, distance: 87.1
click at [863, 418] on textarea "**********" at bounding box center [788, 393] width 338 height 106
drag, startPoint x: 876, startPoint y: 420, endPoint x: 963, endPoint y: 421, distance: 87.0
click at [963, 421] on div "Loading What Is Local SEO and Why Does It Matter? All Platforms" at bounding box center [784, 363] width 366 height 207
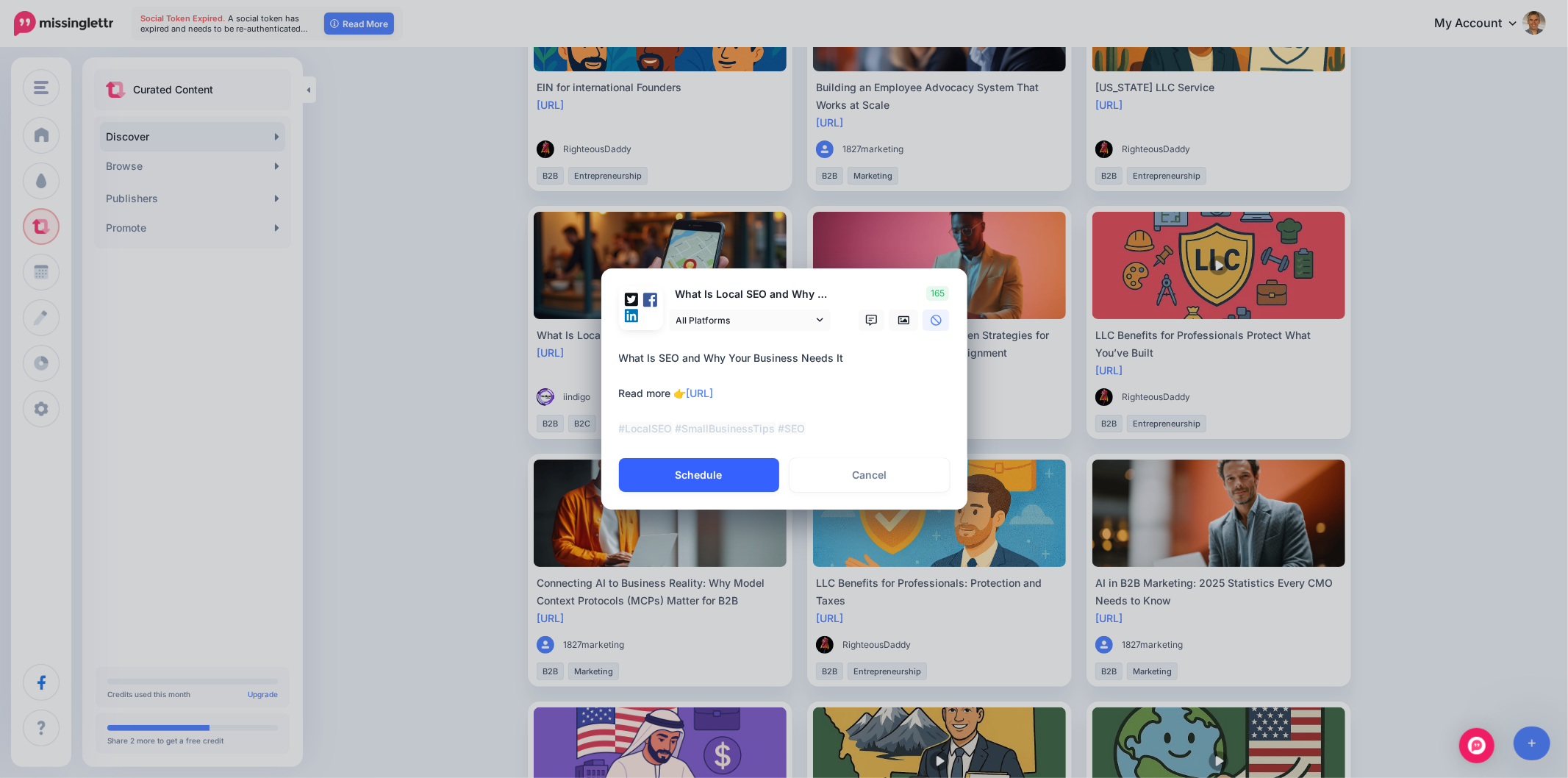
type textarea "**********"
click at [761, 475] on button "Schedule" at bounding box center [699, 475] width 160 height 34
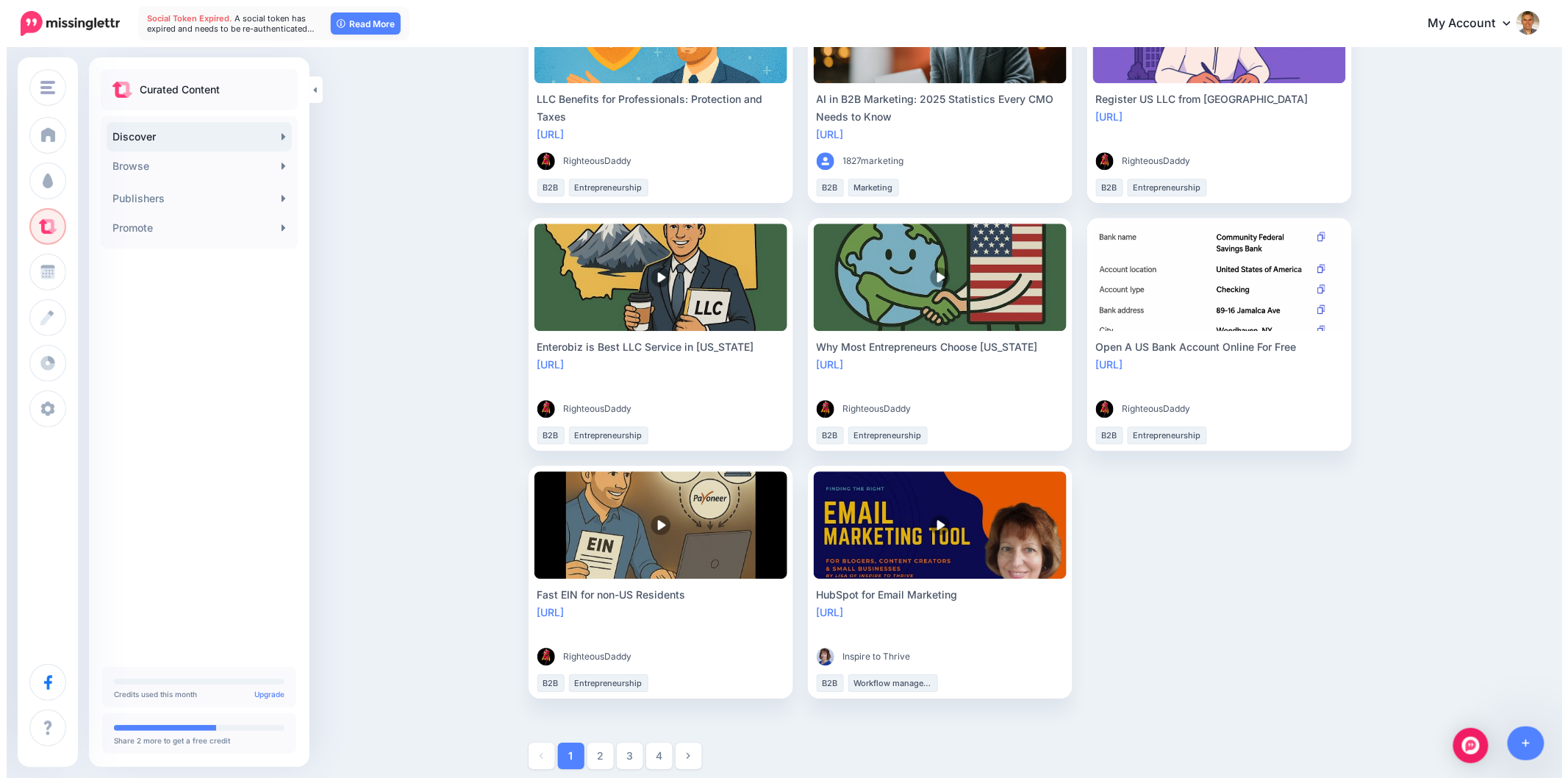
scroll to position [1470, 0]
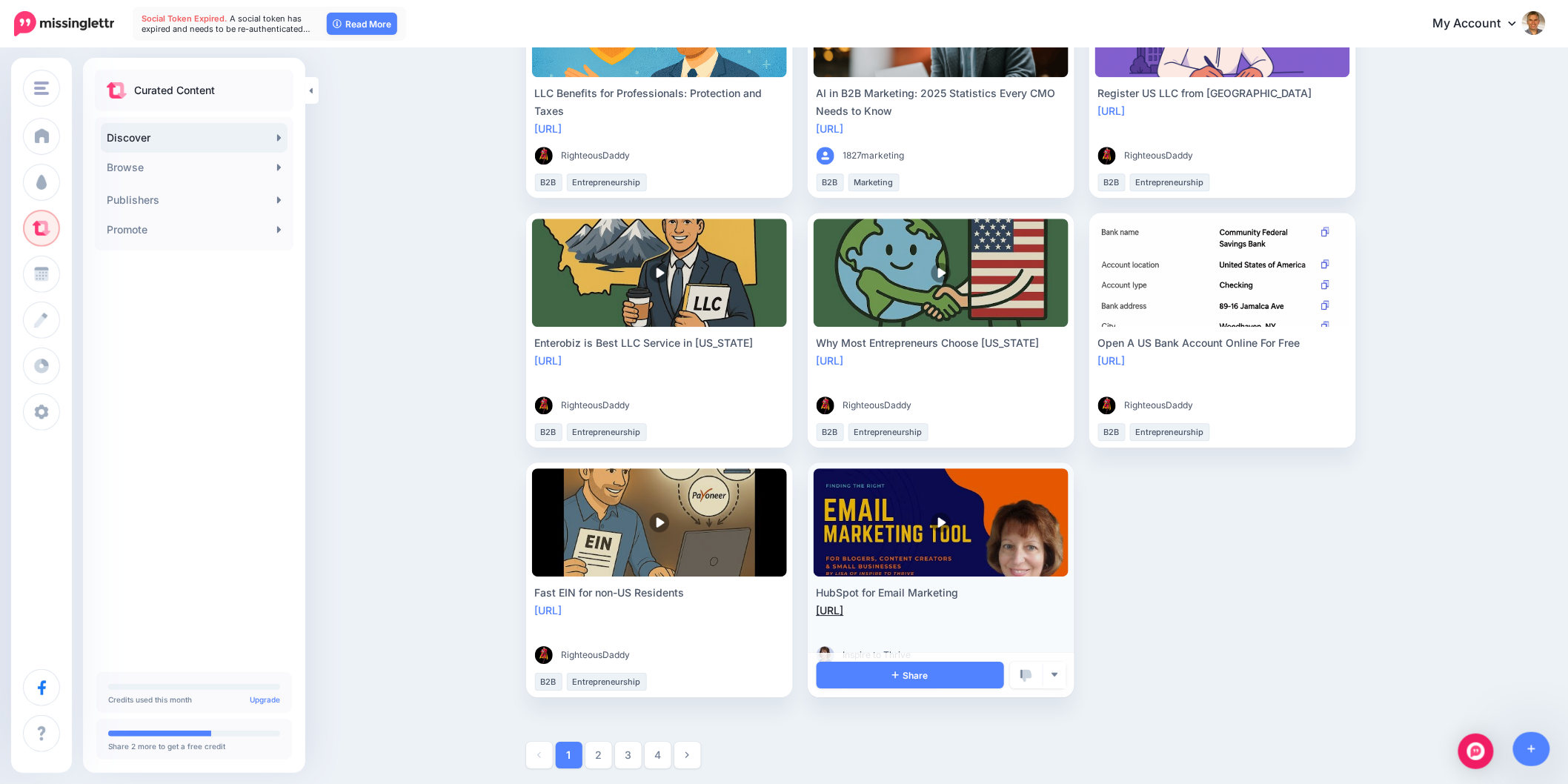
click at [844, 610] on link "https://lttr.ai/AiA1z" at bounding box center [831, 610] width 27 height 13
drag, startPoint x: 886, startPoint y: 582, endPoint x: 816, endPoint y: 583, distance: 70.0
click at [816, 583] on li "HubSpot for Email Marketing https://lttr.ai/AiA1z Inspire to Thrive" at bounding box center [940, 579] width 267 height 235
drag, startPoint x: 980, startPoint y: 593, endPoint x: 816, endPoint y: 587, distance: 164.1
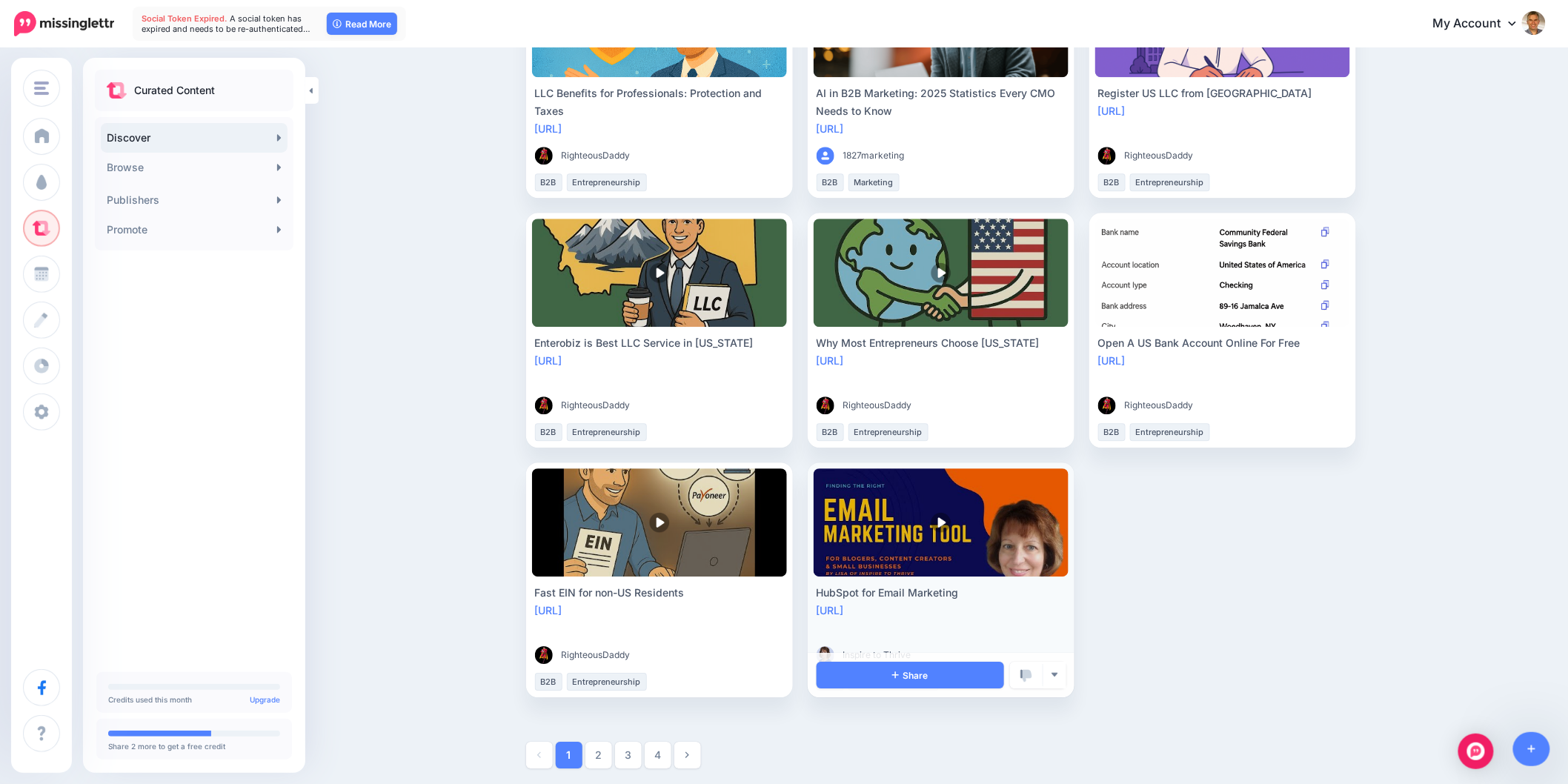
click at [816, 587] on li "HubSpot for Email Marketing https://lttr.ai/AiA1z Inspire to Thrive" at bounding box center [940, 579] width 267 height 235
copy div "HubSpot for Email Marketing"
click at [868, 669] on link "Share" at bounding box center [910, 675] width 187 height 27
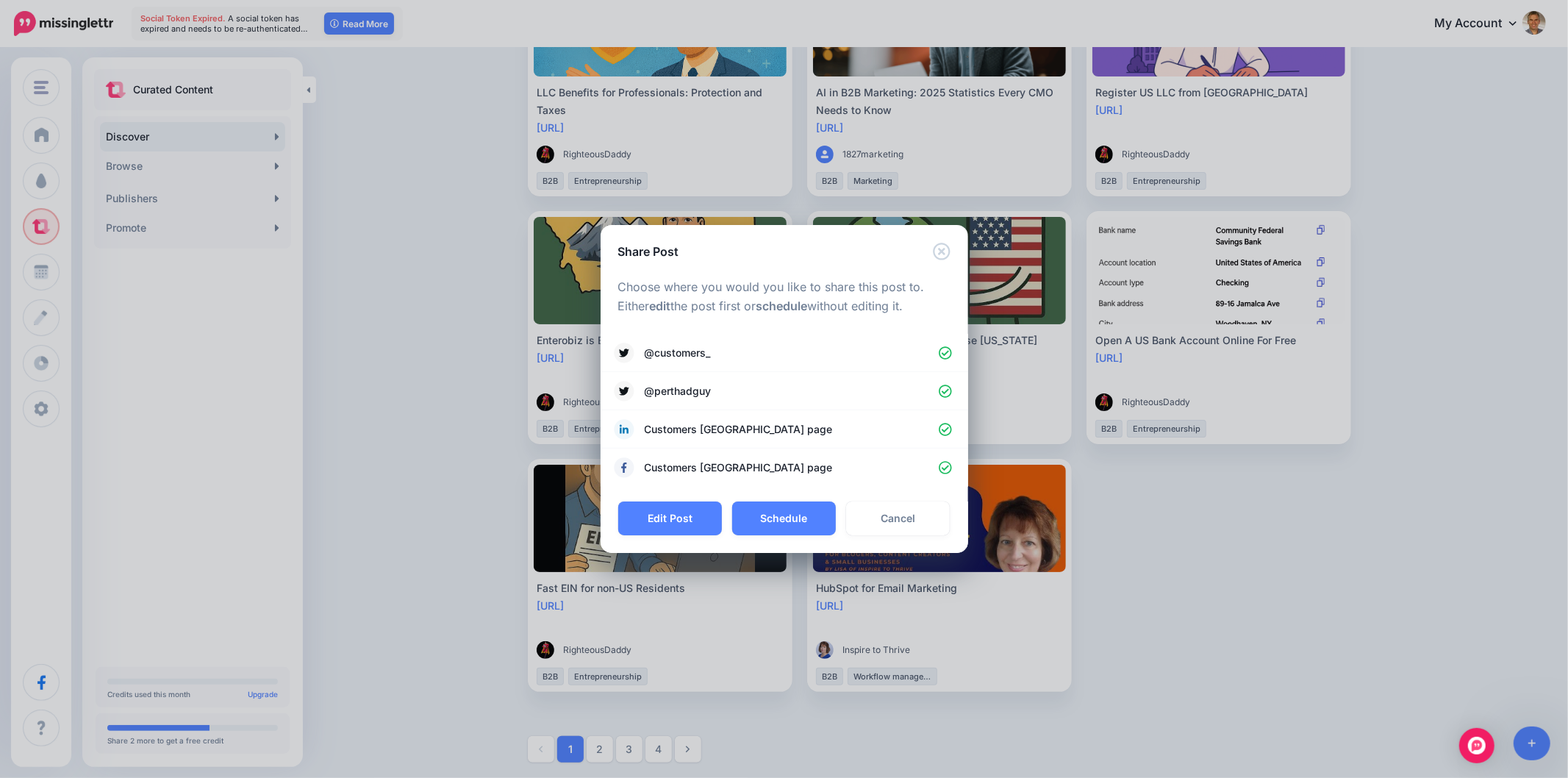
drag, startPoint x: 692, startPoint y: 525, endPoint x: 684, endPoint y: 530, distance: 9.4
click at [691, 524] on button "Edit Post" at bounding box center [670, 518] width 103 height 34
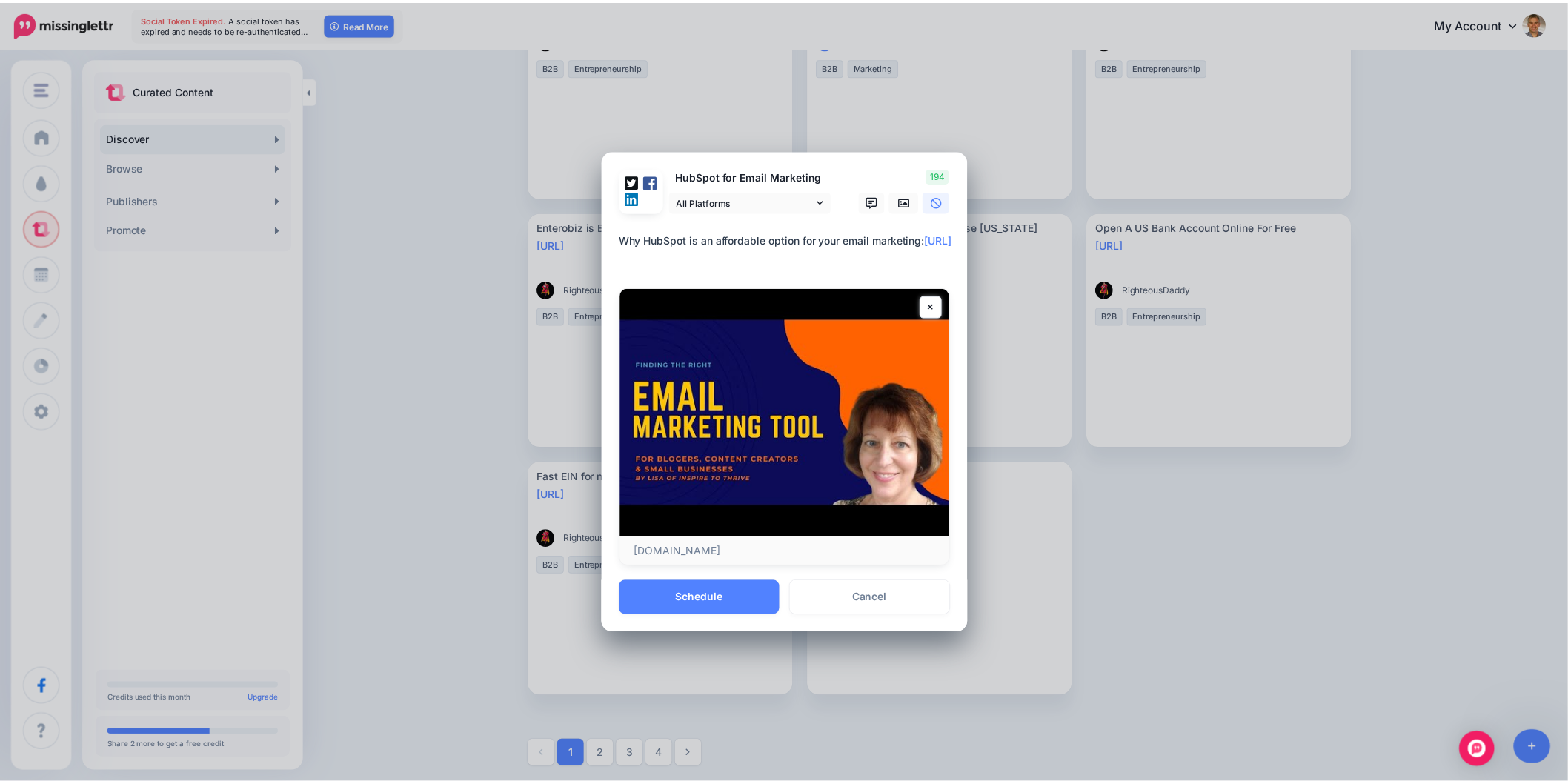
scroll to position [1365, 0]
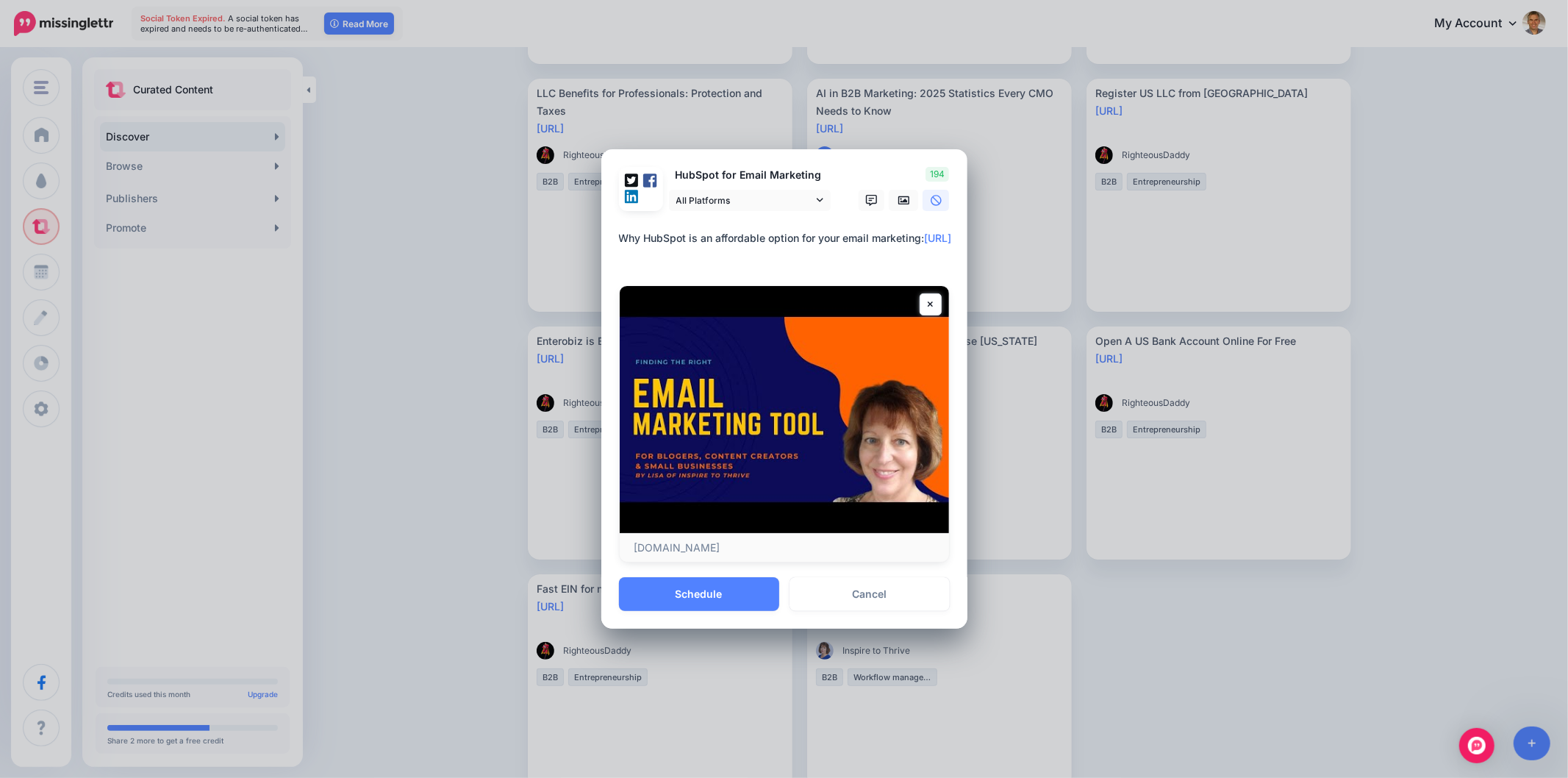
click at [697, 232] on textarea "**********" at bounding box center [788, 246] width 338 height 36
click at [812, 240] on textarea "**********" at bounding box center [788, 246] width 338 height 36
drag, startPoint x: 931, startPoint y: 238, endPoint x: 600, endPoint y: 226, distance: 331.2
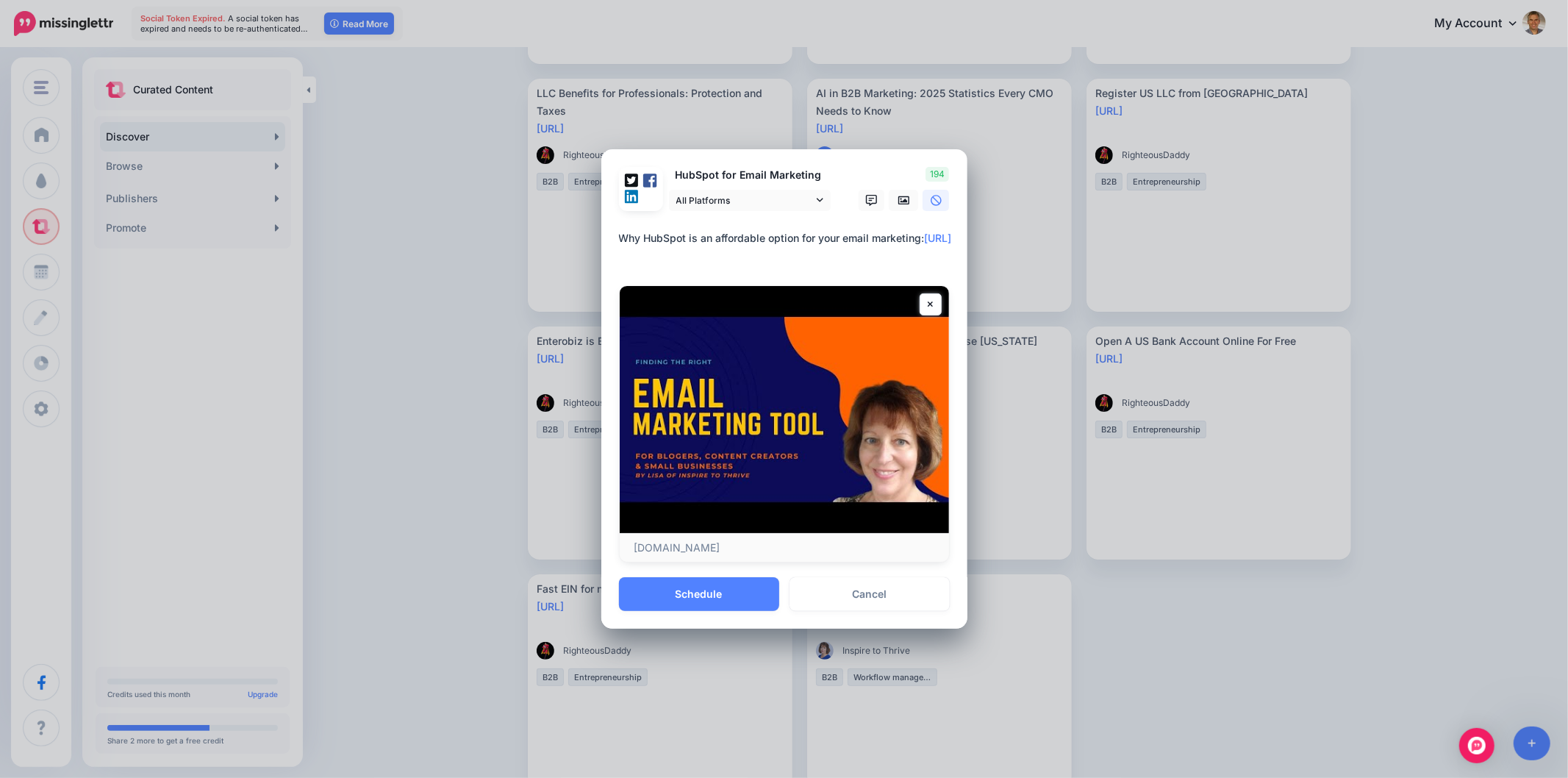
click at [600, 227] on div "Share Post Loading HubSpot for Email Marketing All Platforms" at bounding box center [784, 389] width 1568 height 778
paste textarea
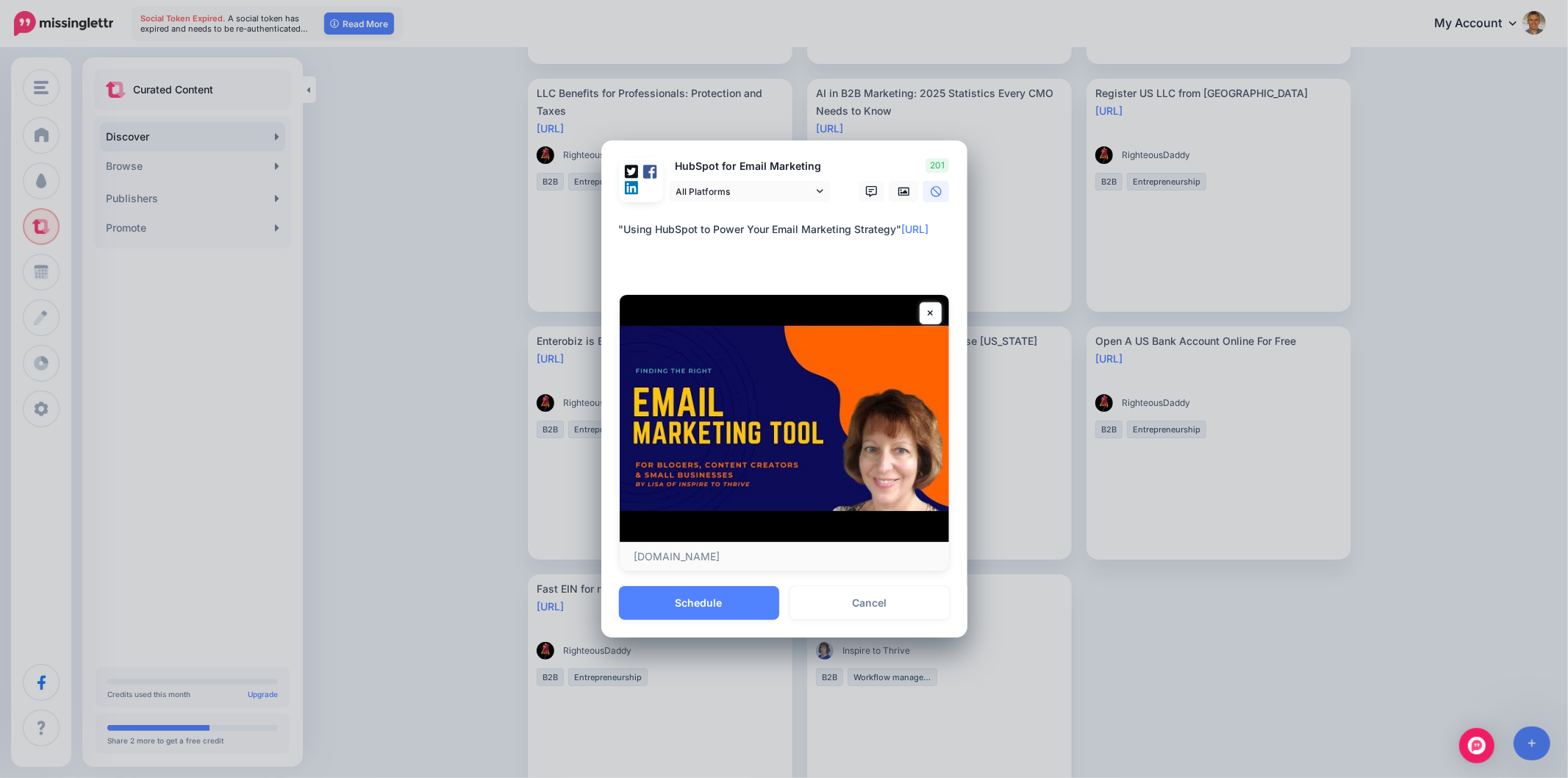
click at [917, 226] on textarea "**********" at bounding box center [788, 246] width 338 height 53
click at [627, 224] on textarea "**********" at bounding box center [788, 246] width 338 height 53
click at [615, 267] on div "Loading HubSpot for Email Marketing All Platforms 203" at bounding box center [784, 363] width 366 height 446
paste textarea "**********"
click at [907, 227] on textarea "**********" at bounding box center [788, 246] width 338 height 53
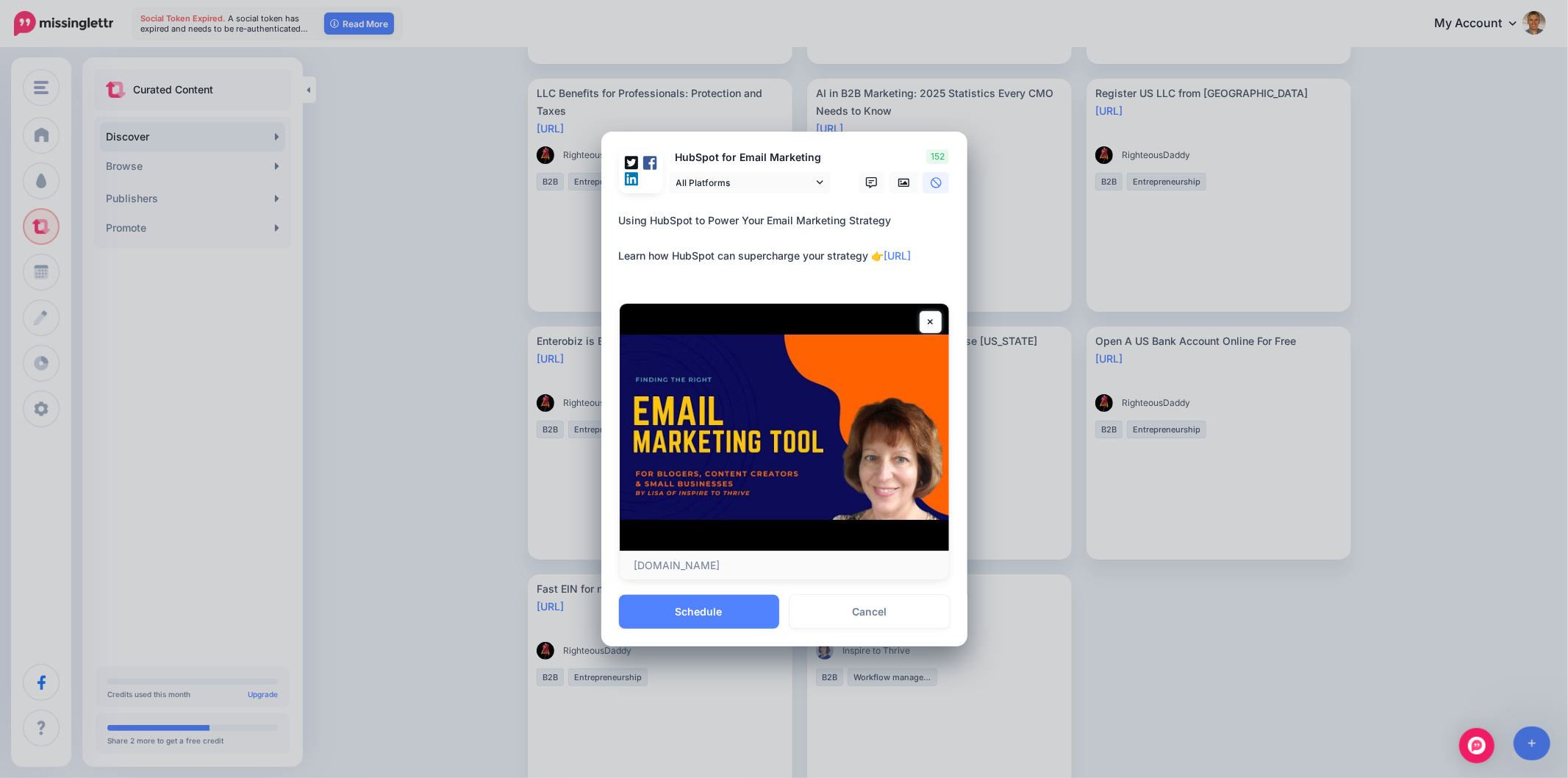
click at [884, 251] on textarea "**********" at bounding box center [788, 246] width 338 height 70
click at [780, 280] on textarea "**********" at bounding box center [788, 246] width 338 height 70
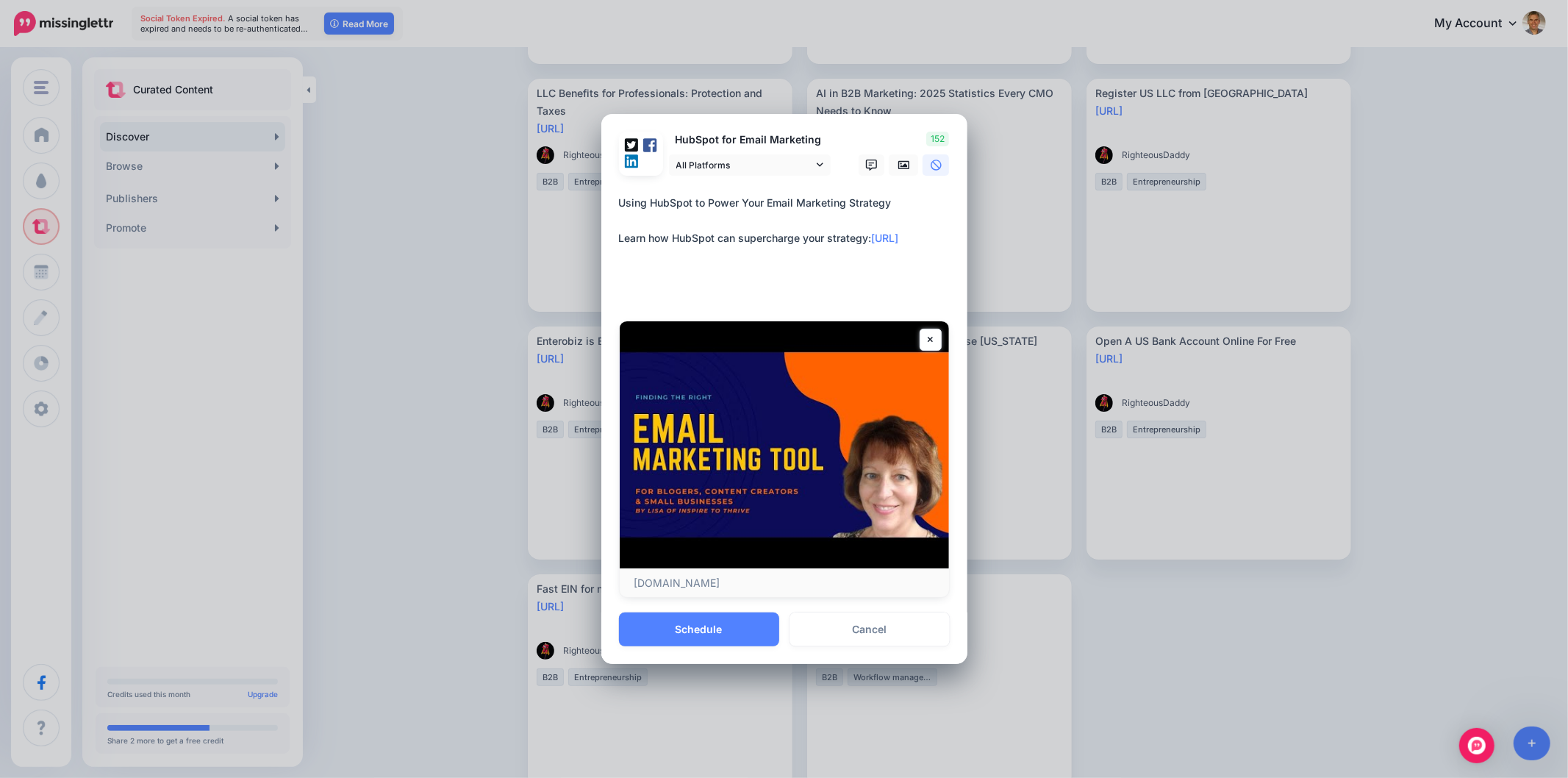
paste textarea "**********"
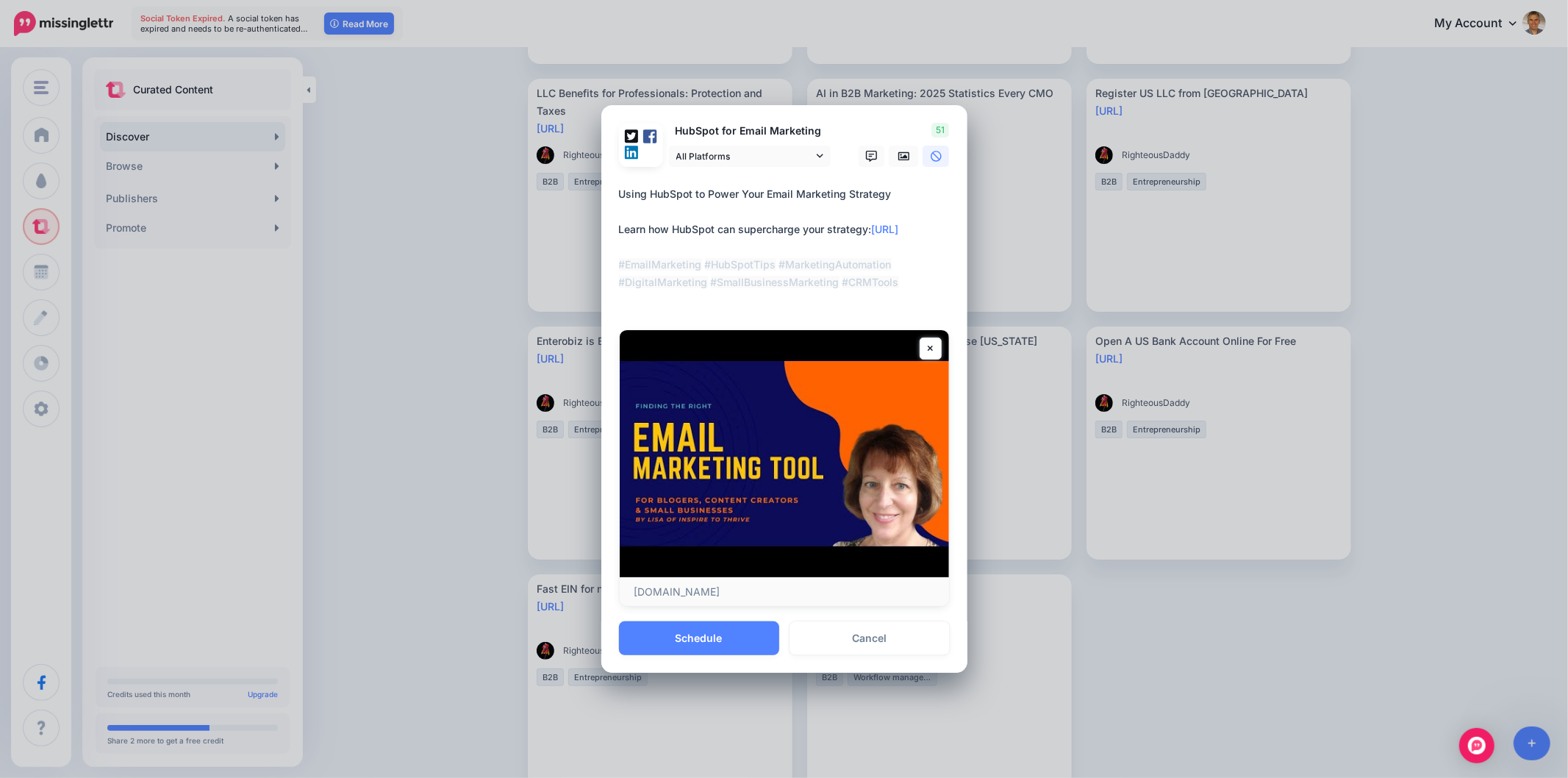
click at [777, 283] on textarea "**********" at bounding box center [788, 247] width 338 height 123
drag, startPoint x: 834, startPoint y: 299, endPoint x: 776, endPoint y: 281, distance: 60.7
click at [776, 281] on textarea "**********" at bounding box center [788, 247] width 338 height 123
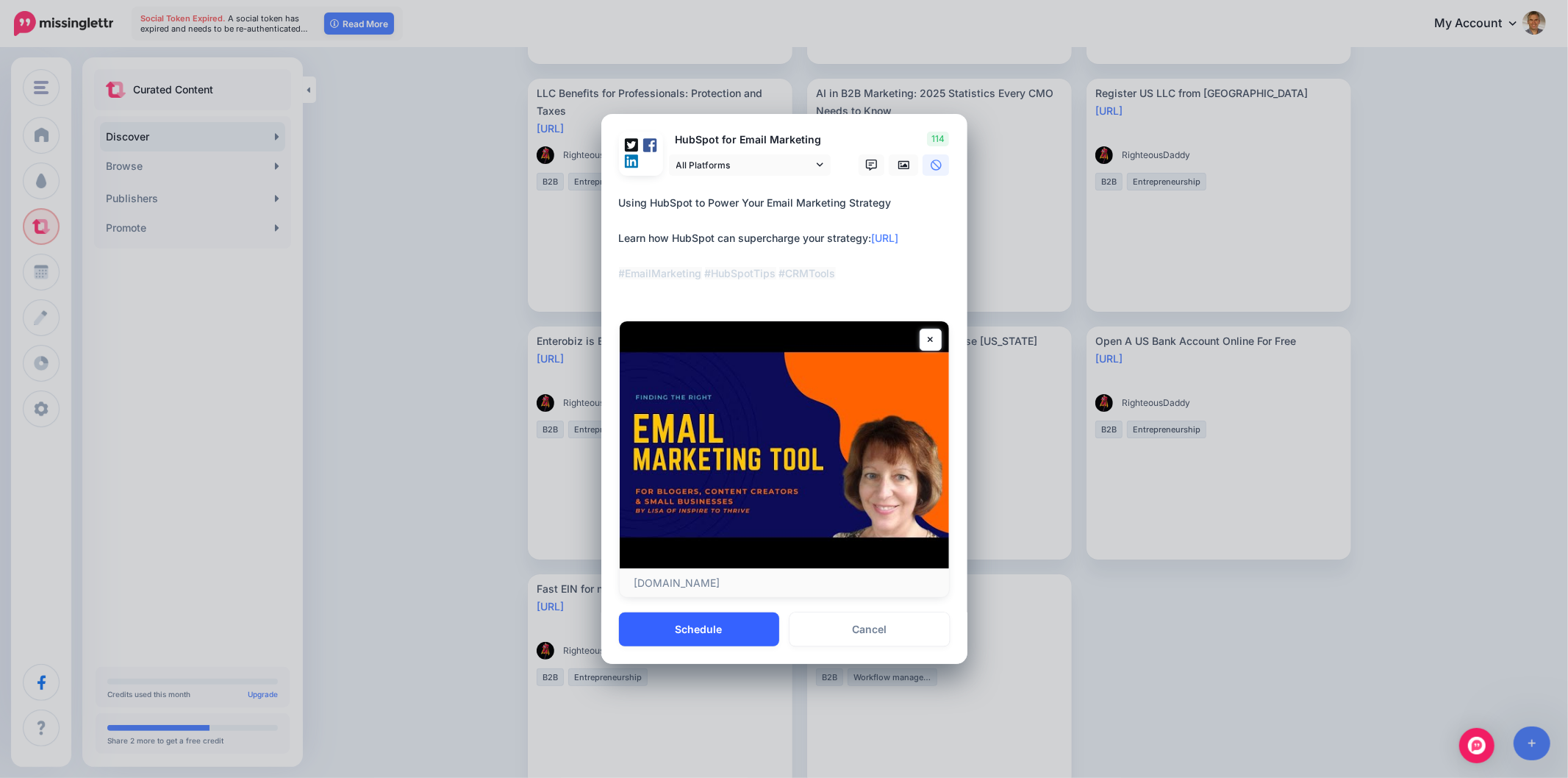
type textarea "**********"
click at [734, 636] on button "Schedule" at bounding box center [699, 629] width 160 height 34
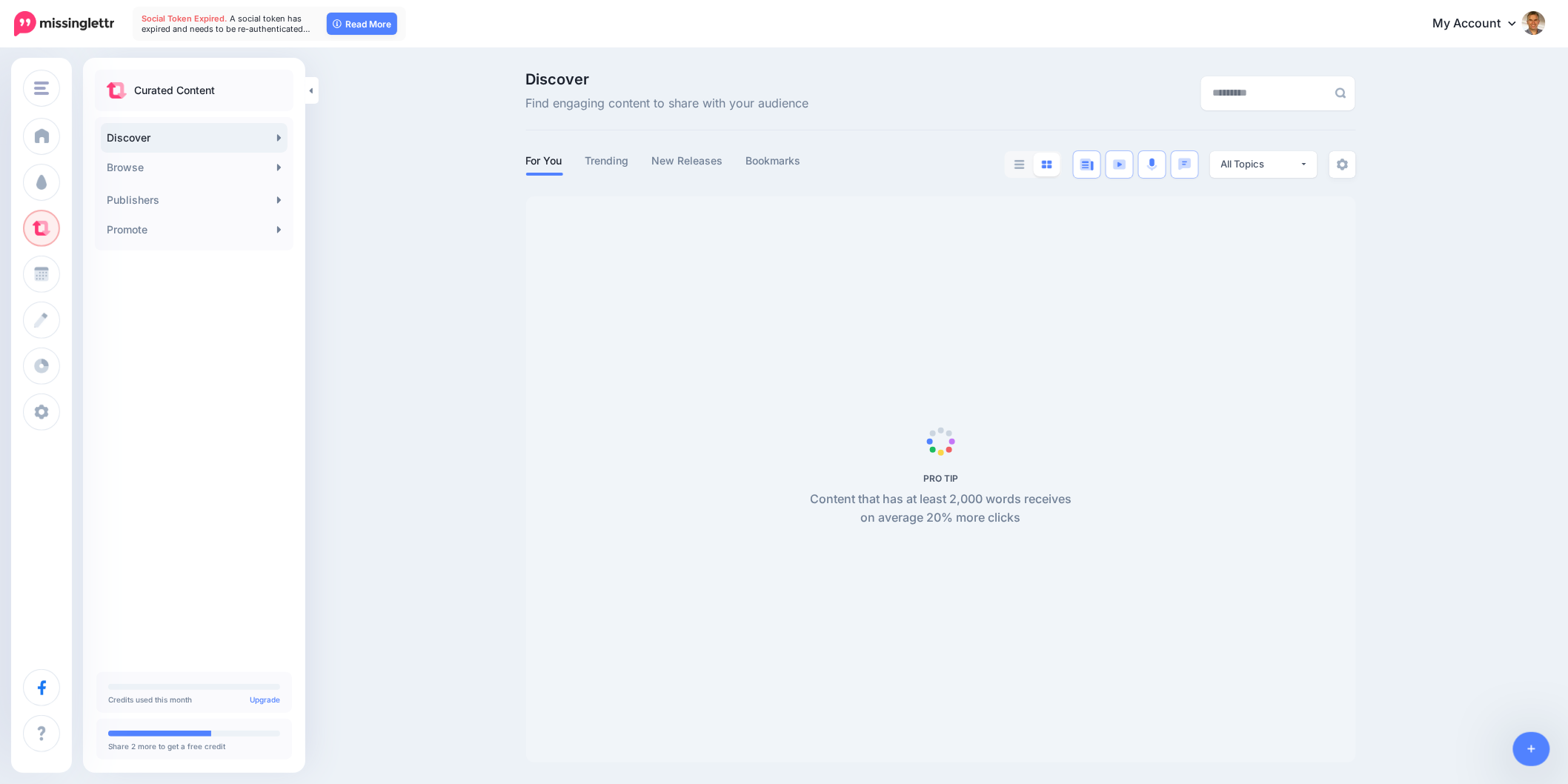
scroll to position [1, 0]
click at [1377, 323] on div "Discover Find engaging content to share with your audience For You Trending New…" at bounding box center [784, 415] width 1568 height 735
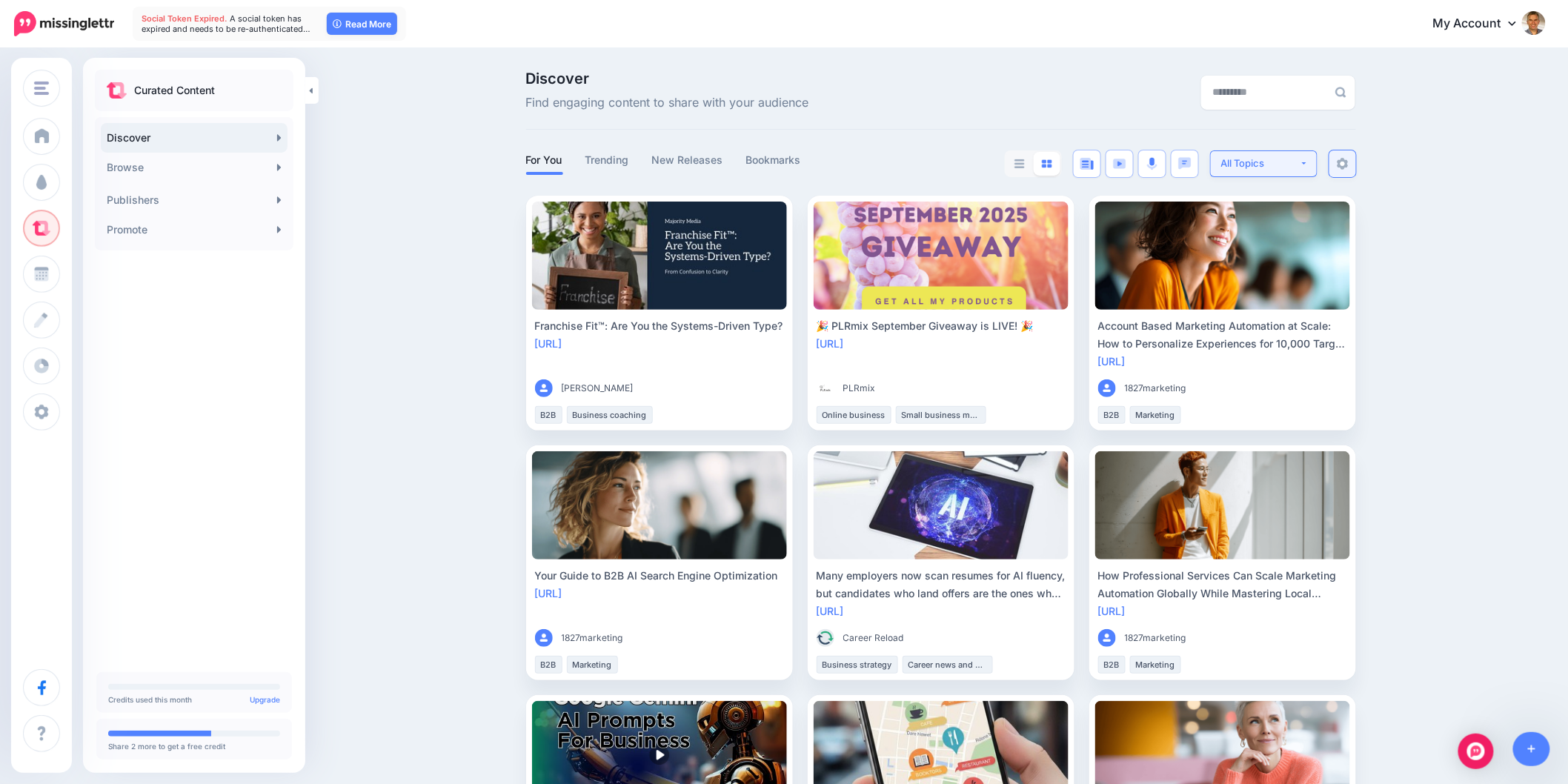
drag, startPoint x: 1320, startPoint y: 168, endPoint x: 1336, endPoint y: 168, distance: 16.0
click at [1318, 168] on button "All Topics" at bounding box center [1264, 164] width 108 height 27
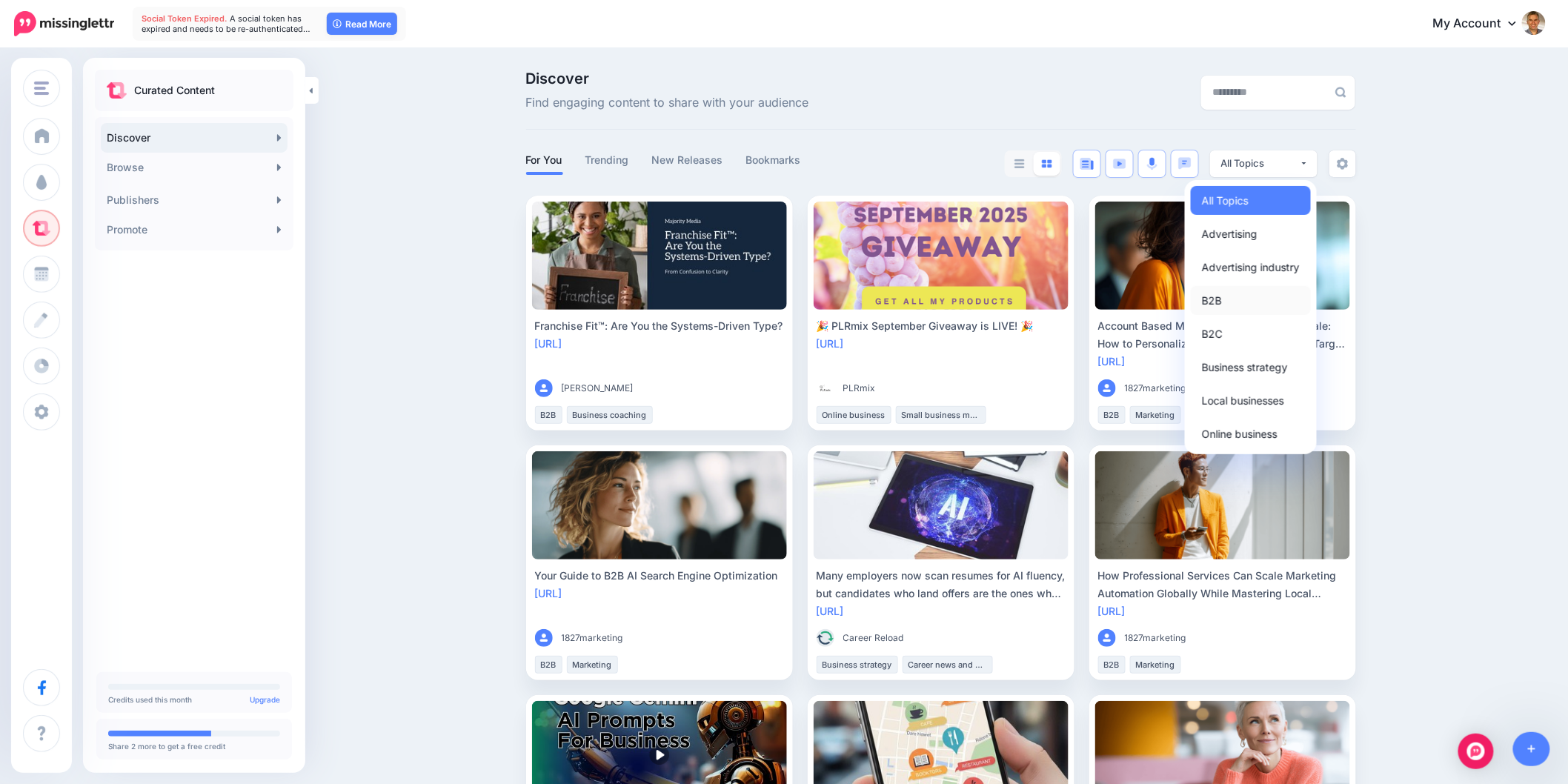
click at [1258, 296] on link "B2B" at bounding box center [1251, 300] width 120 height 29
select select "**********"
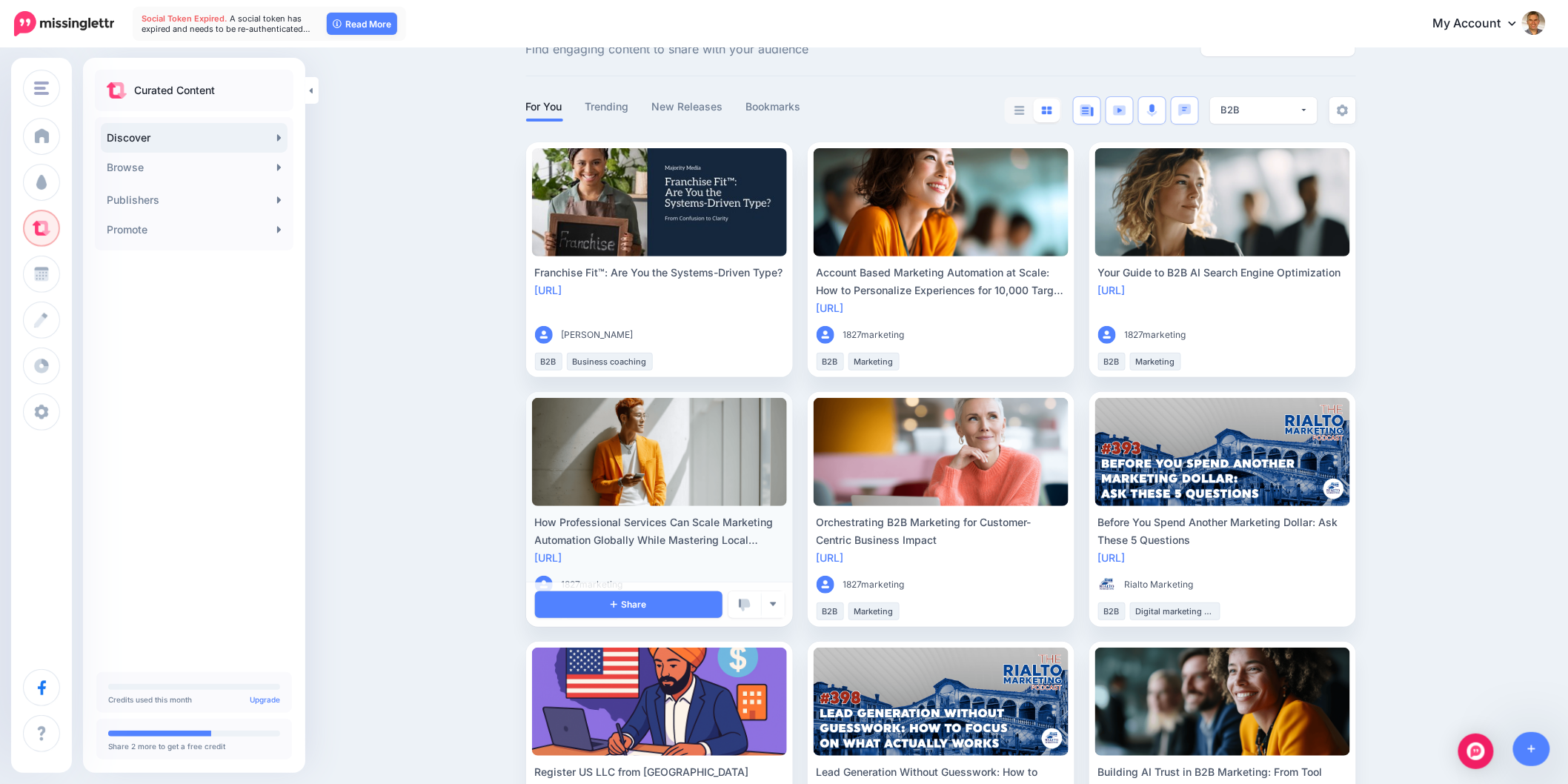
scroll to position [83, 0]
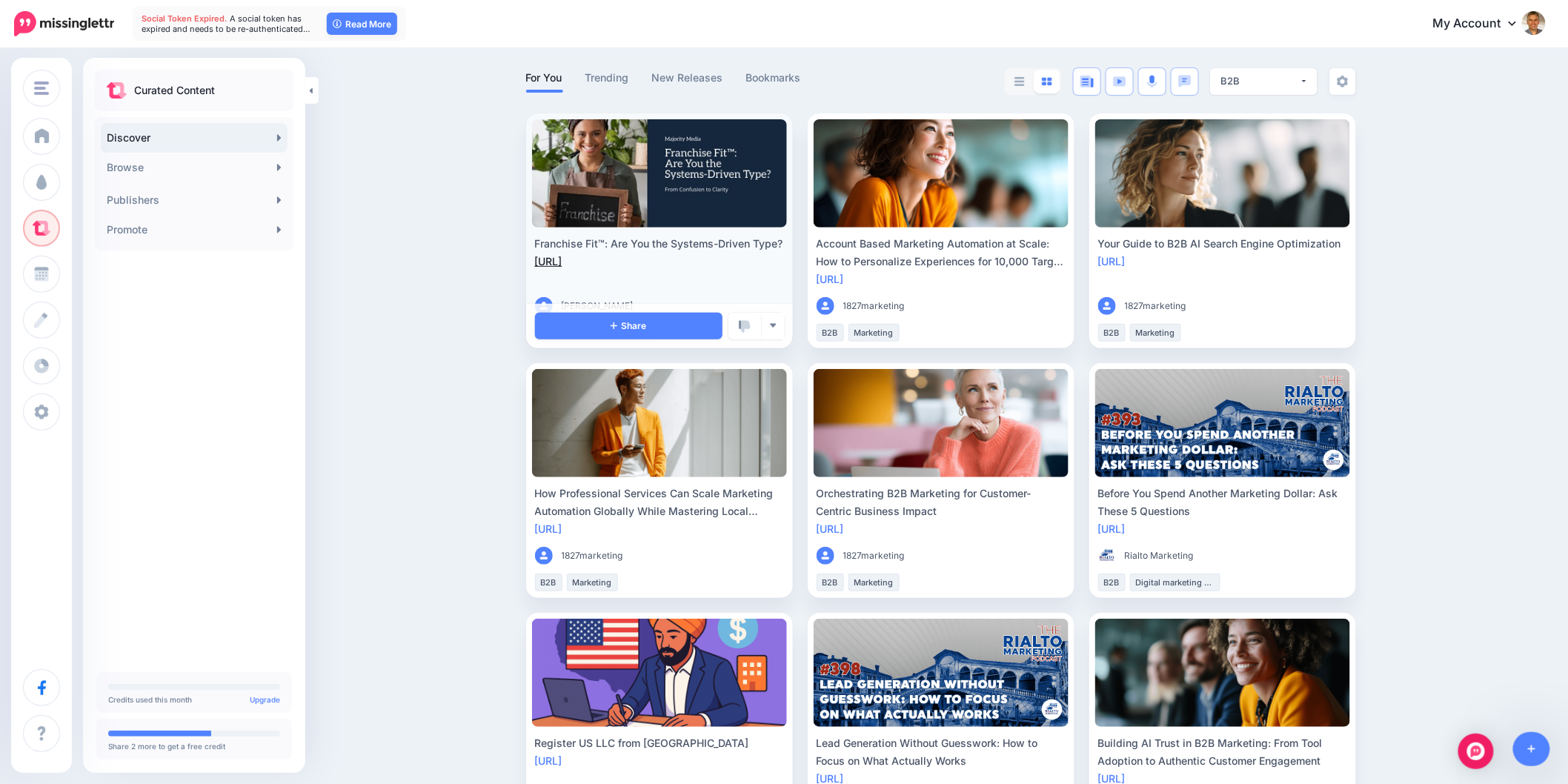
click at [562, 263] on link "[URL]" at bounding box center [549, 261] width 27 height 13
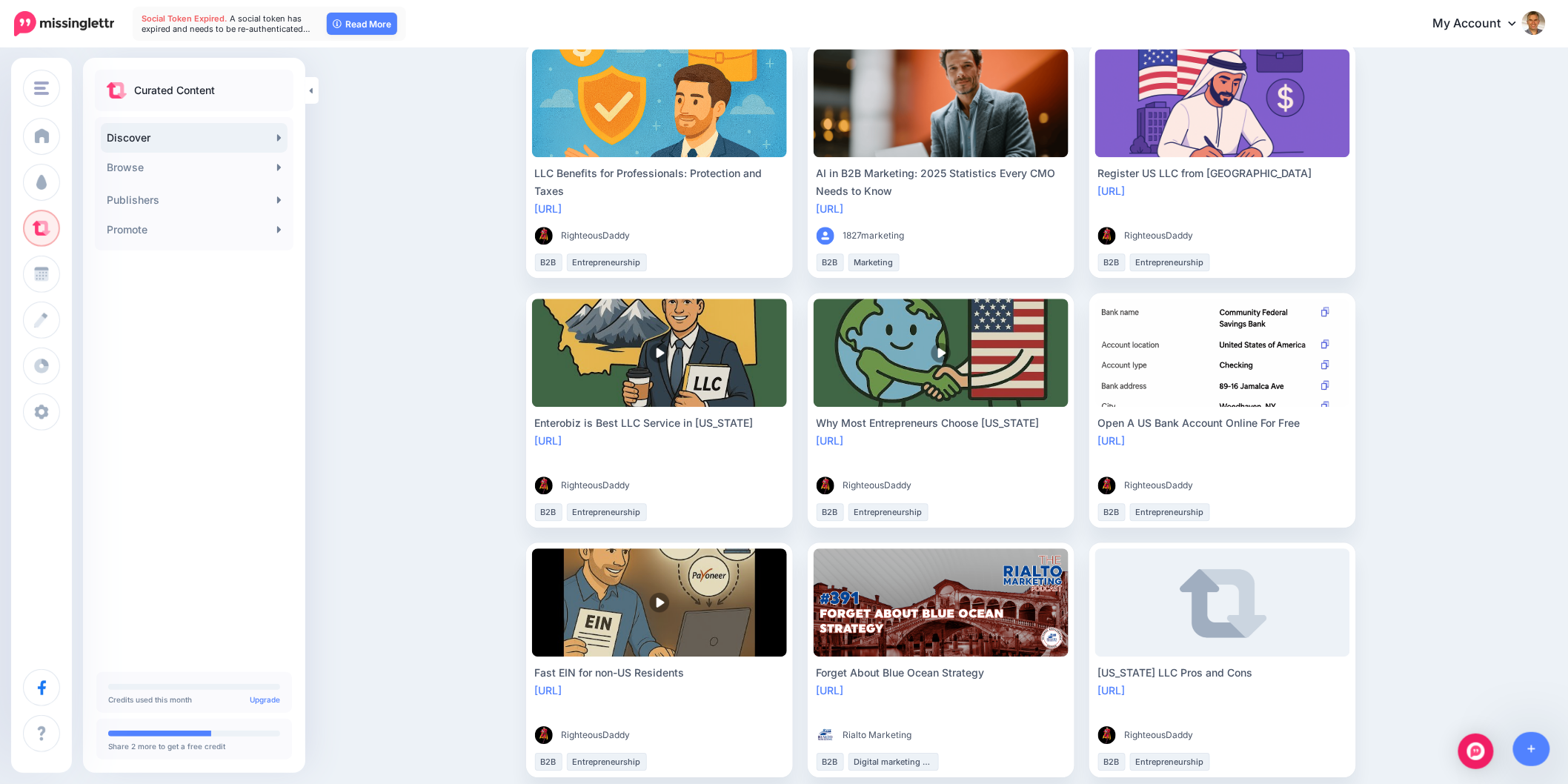
scroll to position [1482, 0]
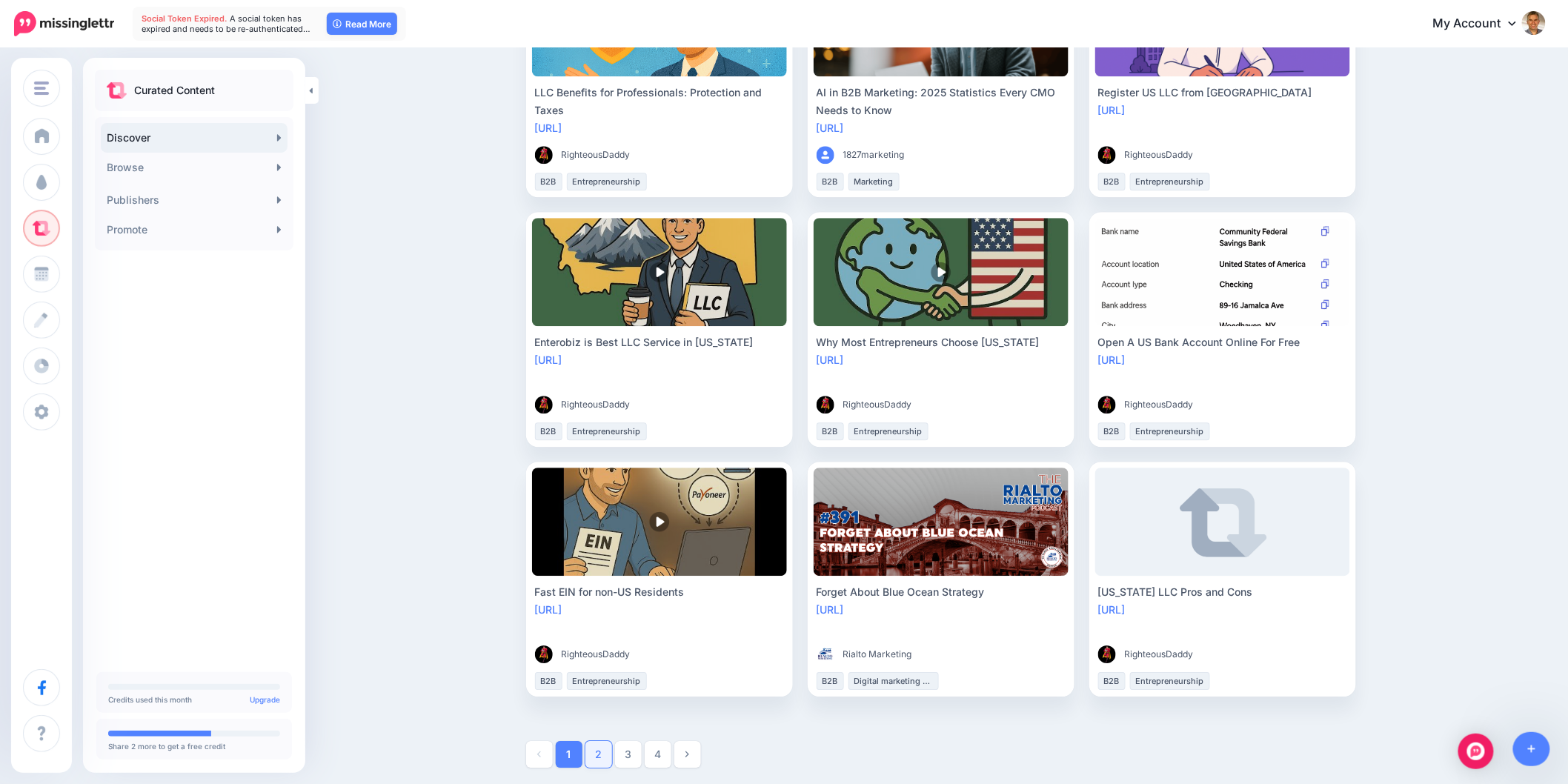
click at [604, 757] on link "2" at bounding box center [599, 755] width 27 height 27
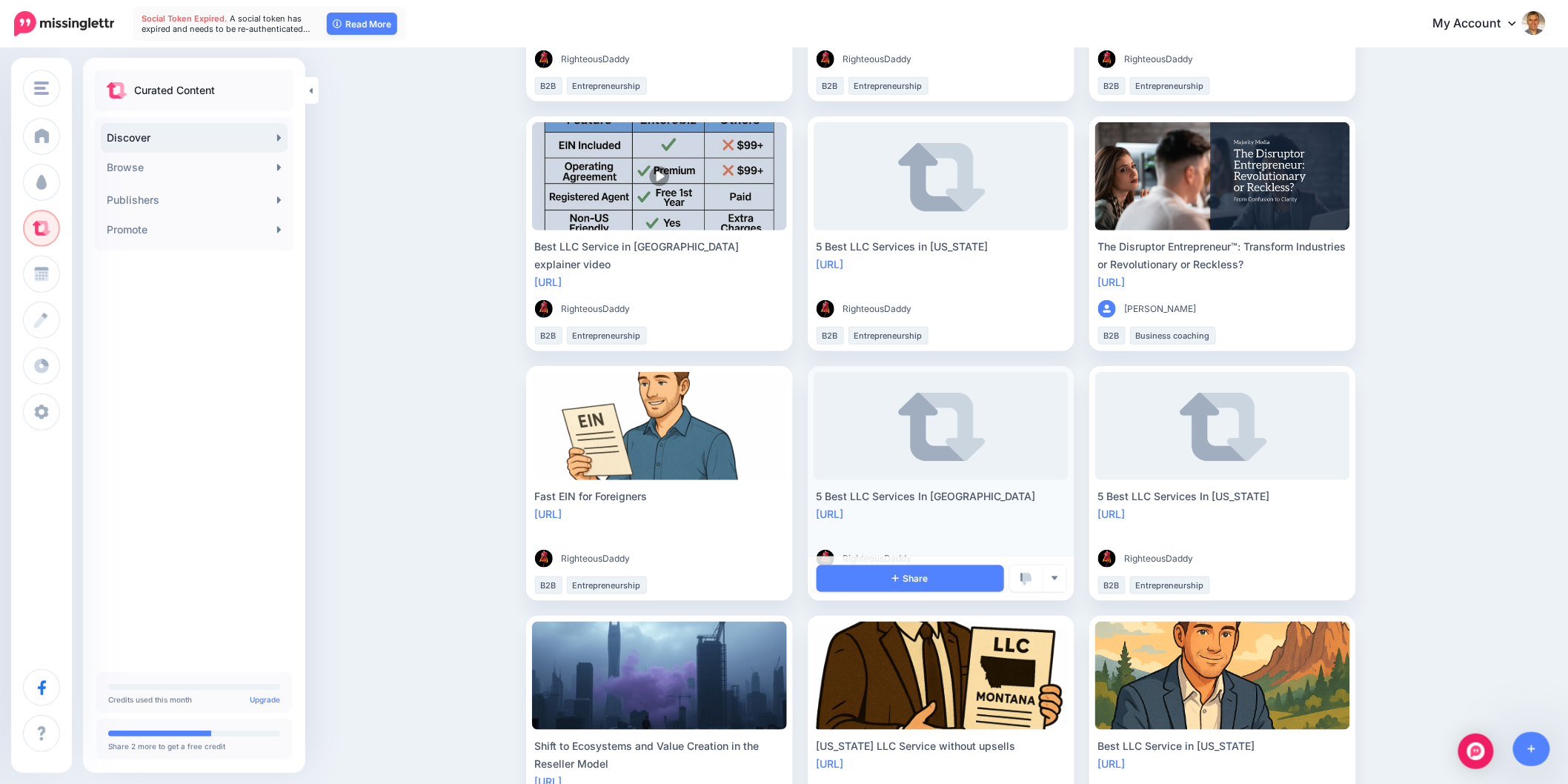
scroll to position [576, 0]
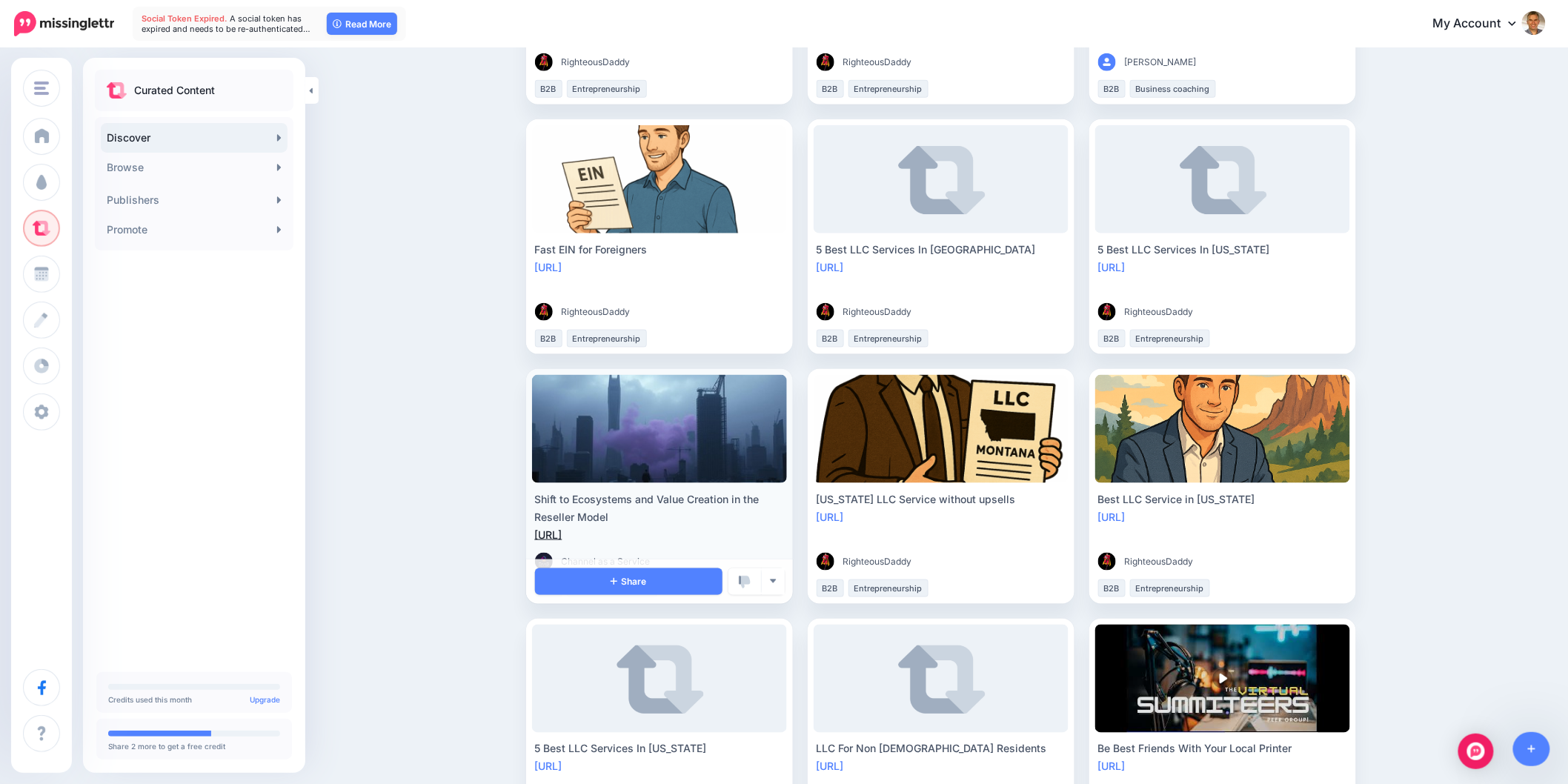
click at [562, 530] on link "[URL]" at bounding box center [549, 535] width 27 height 13
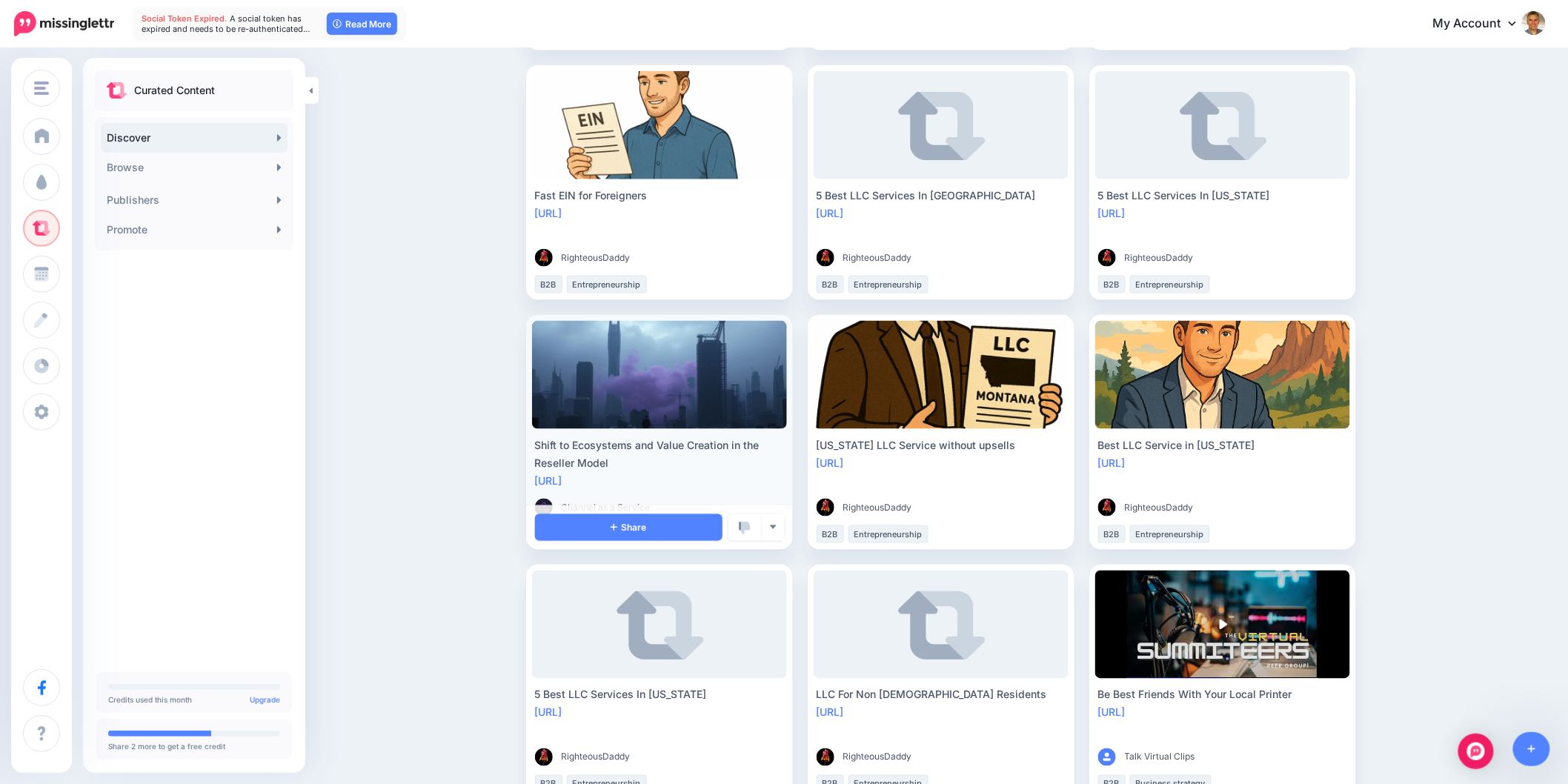
scroll to position [659, 0]
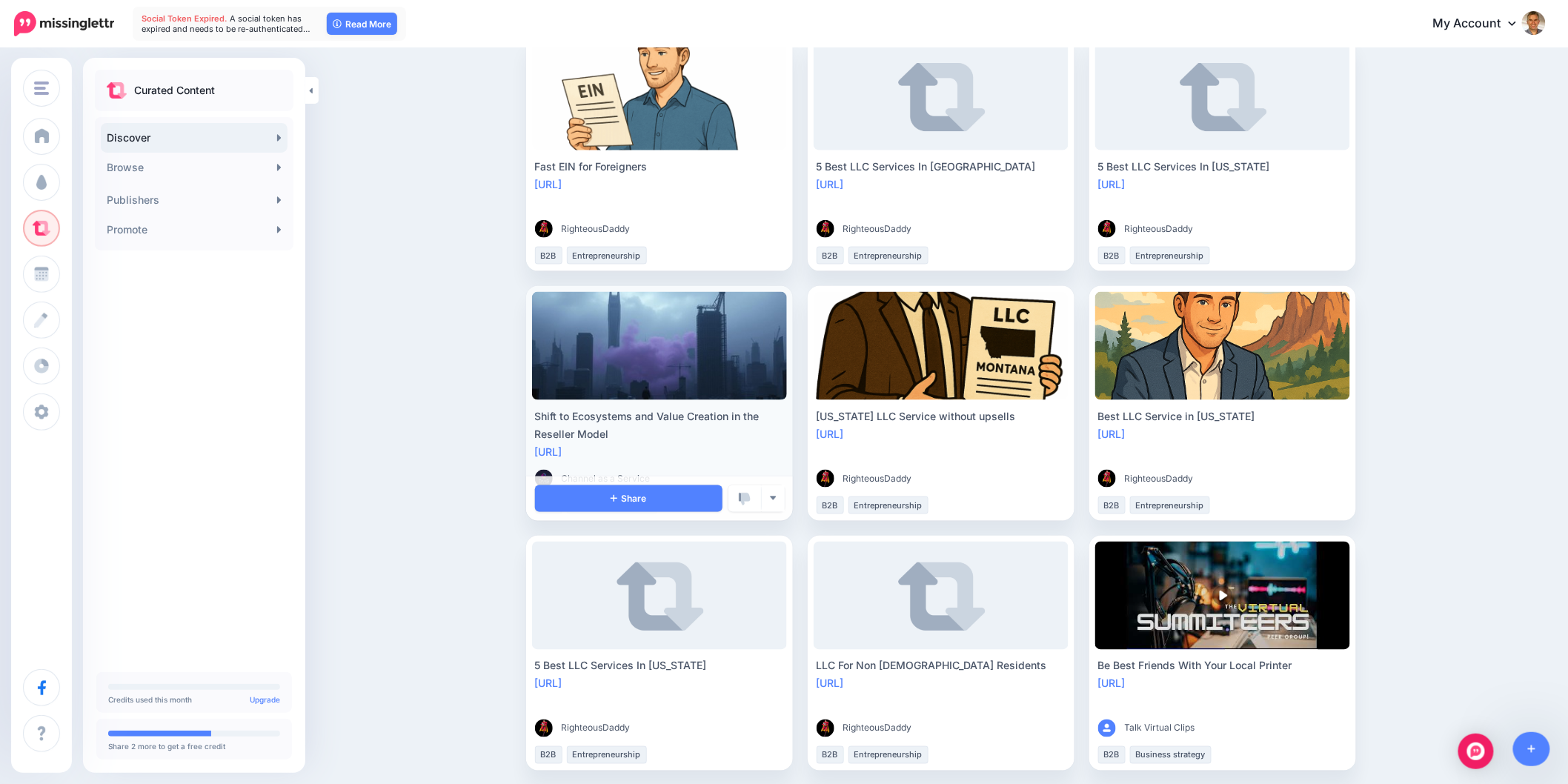
drag, startPoint x: 620, startPoint y: 439, endPoint x: 538, endPoint y: 421, distance: 84.0
click at [538, 421] on div "Shift to Ecosystems and Value Creation in the Reseller Model [URL] Channel as a…" at bounding box center [659, 460] width 255 height 106
copy div "Shift to Ecosystems and Value Creation in the Reseller Model"
click at [601, 497] on link "Share" at bounding box center [628, 499] width 187 height 27
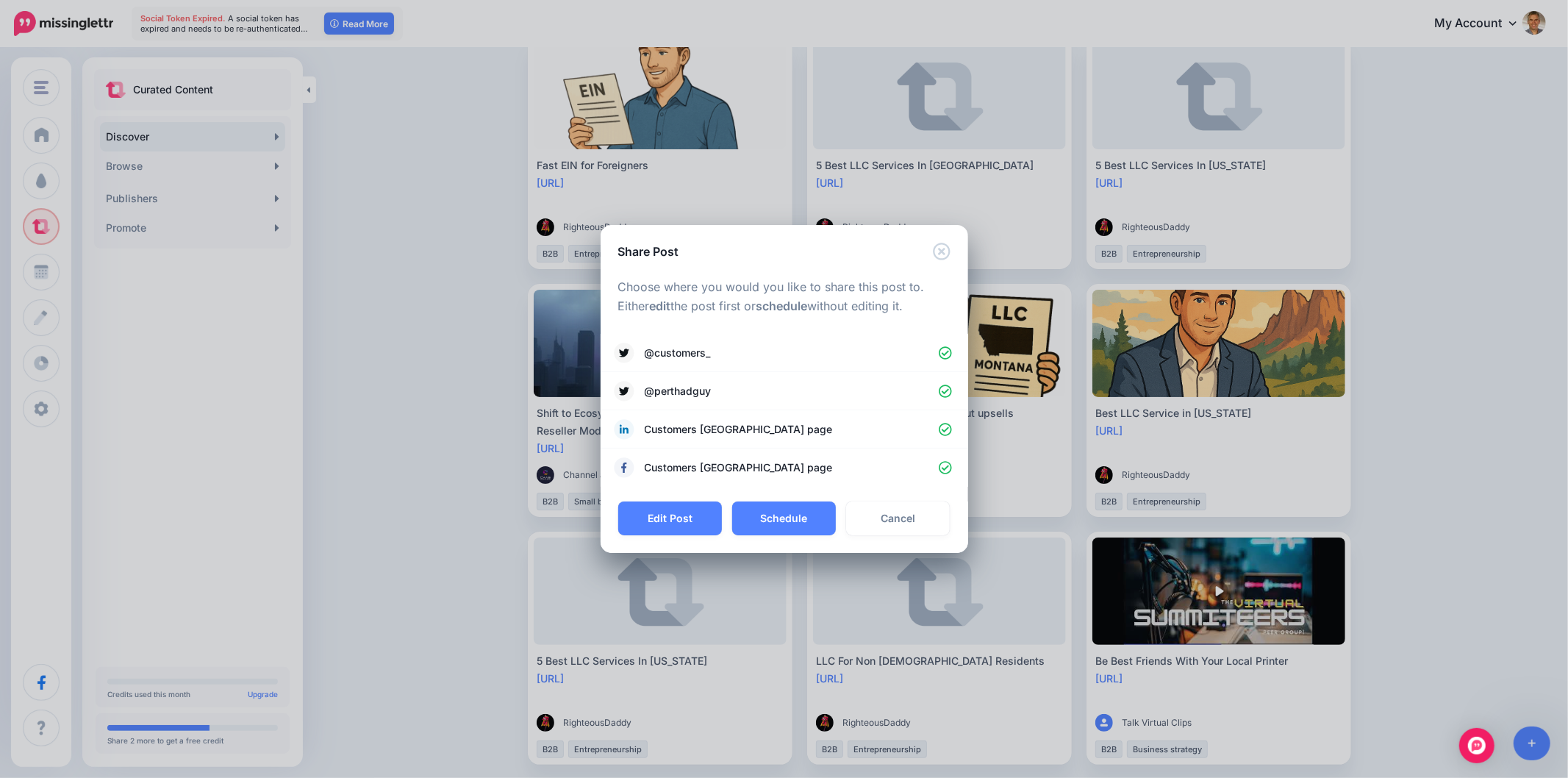
click at [694, 514] on button "Edit Post" at bounding box center [670, 518] width 103 height 34
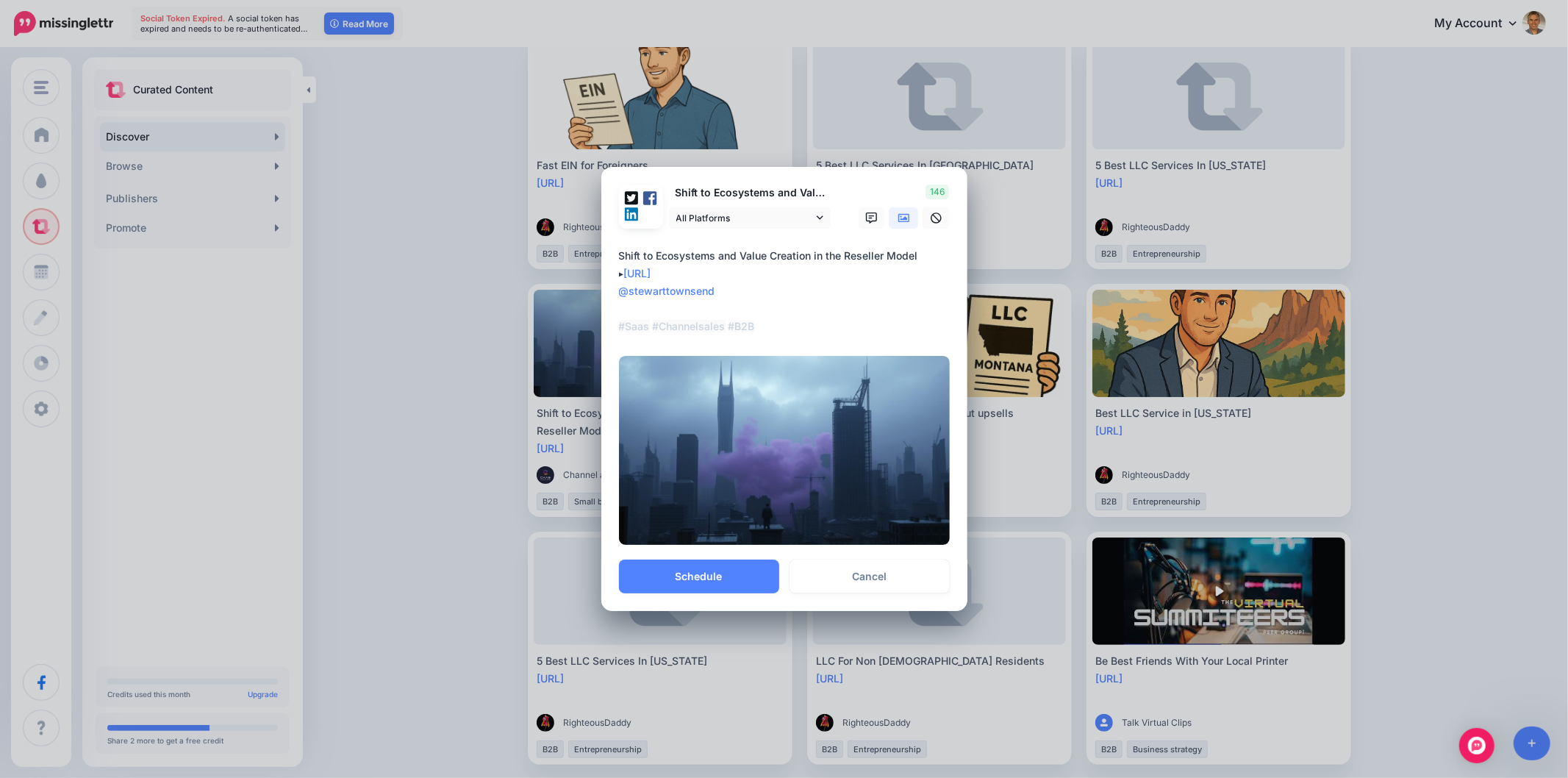
click at [904, 260] on textarea "**********" at bounding box center [788, 291] width 338 height 88
click at [907, 260] on textarea "**********" at bounding box center [788, 291] width 338 height 88
click at [927, 255] on textarea "**********" at bounding box center [788, 291] width 338 height 88
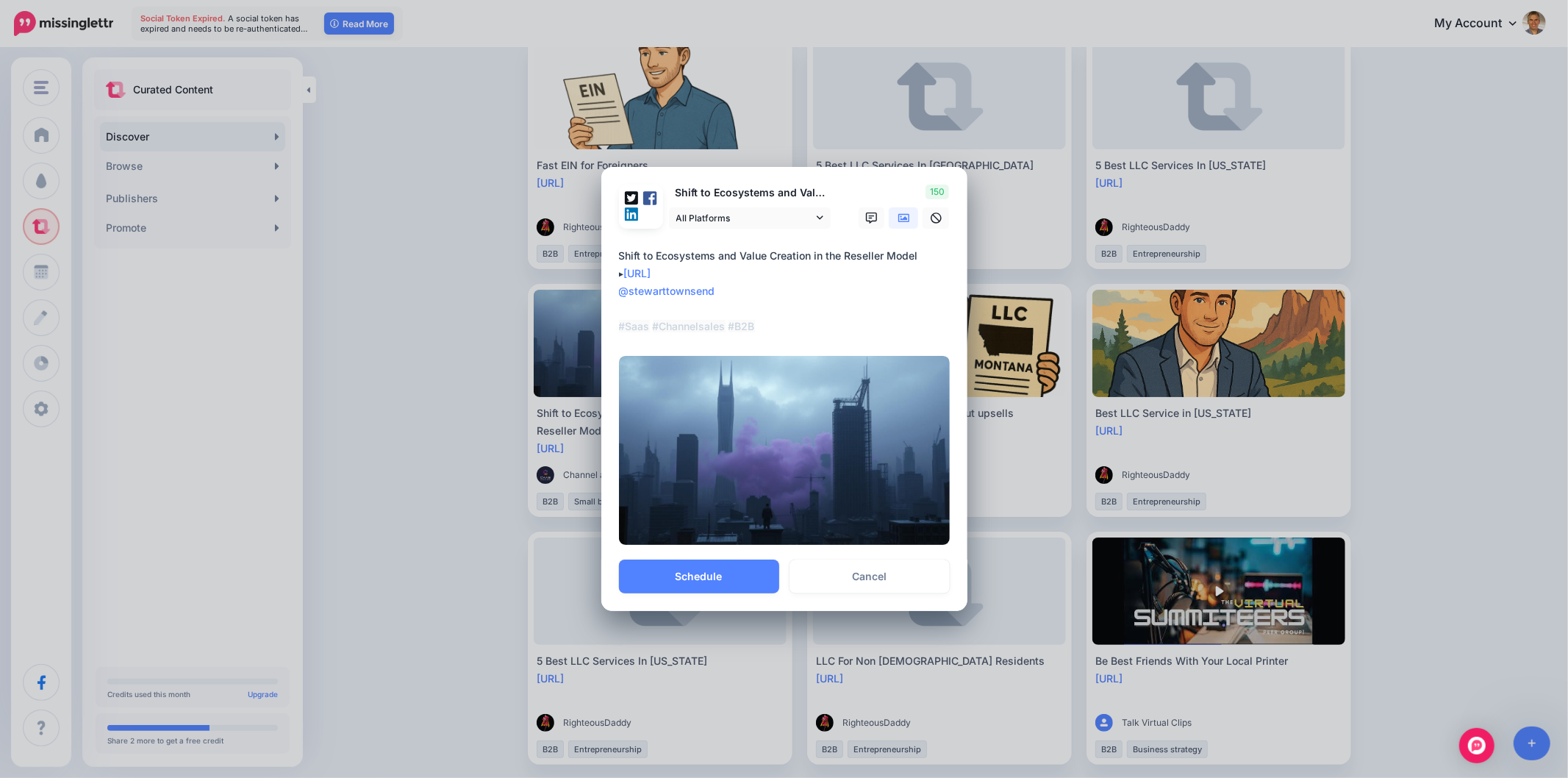
click at [927, 255] on textarea "**********" at bounding box center [788, 291] width 338 height 88
paste textarea "**********"
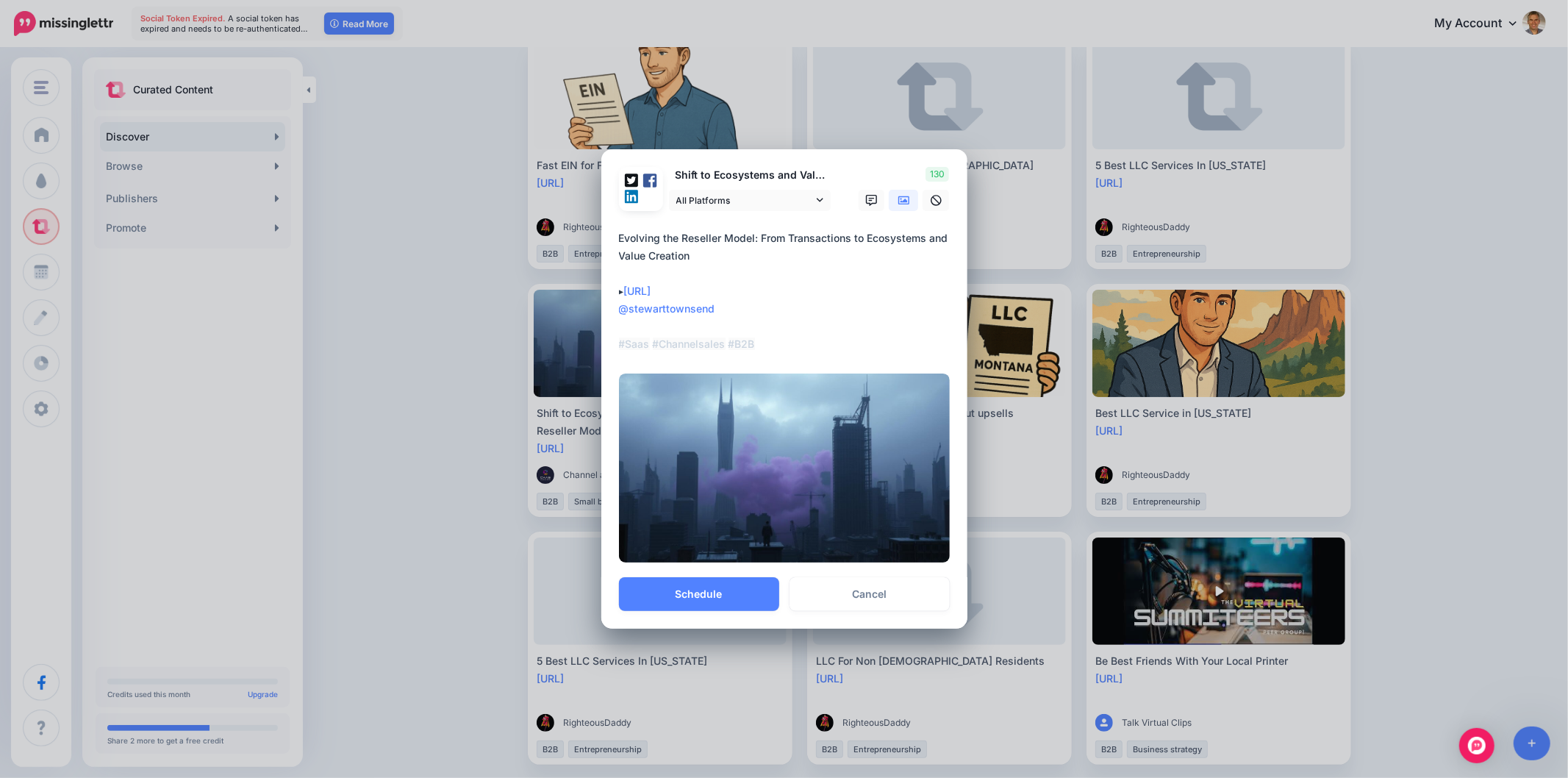
drag, startPoint x: 717, startPoint y: 304, endPoint x: 548, endPoint y: 304, distance: 169.0
click at [548, 304] on div "Share Post Loading Shift to Ecosystems and Value Creation in the Reseller Model" at bounding box center [784, 389] width 1568 height 778
paste textarea "*******"
click at [659, 324] on textarea "**********" at bounding box center [788, 291] width 338 height 123
drag, startPoint x: 744, startPoint y: 336, endPoint x: 758, endPoint y: 340, distance: 14.6
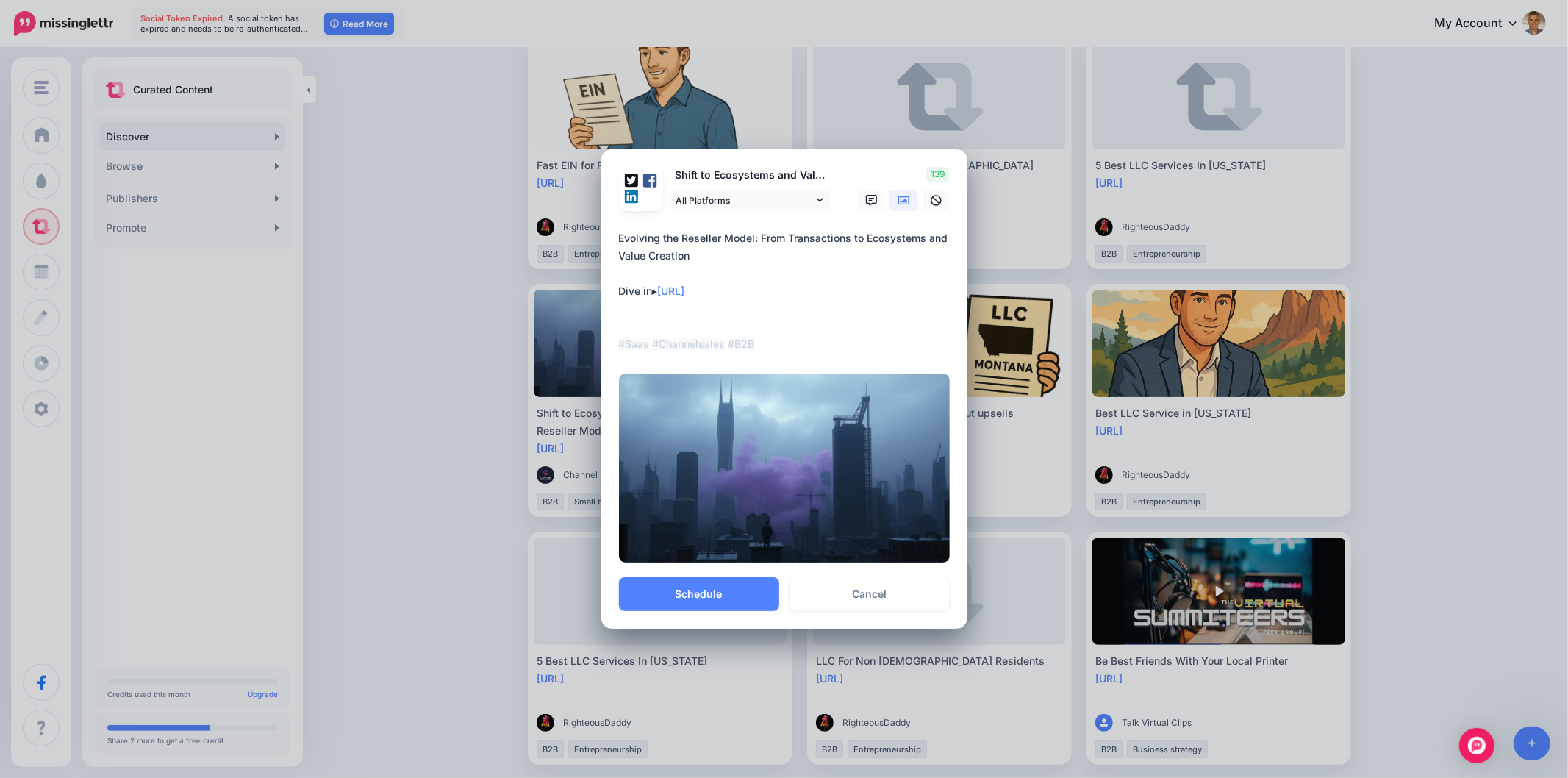
click at [758, 340] on textarea "**********" at bounding box center [788, 291] width 338 height 123
click at [760, 340] on textarea "**********" at bounding box center [788, 291] width 338 height 123
click at [758, 342] on textarea "**********" at bounding box center [788, 291] width 338 height 123
click at [728, 334] on textarea "**********" at bounding box center [788, 291] width 338 height 123
click at [726, 340] on textarea "**********" at bounding box center [788, 291] width 338 height 123
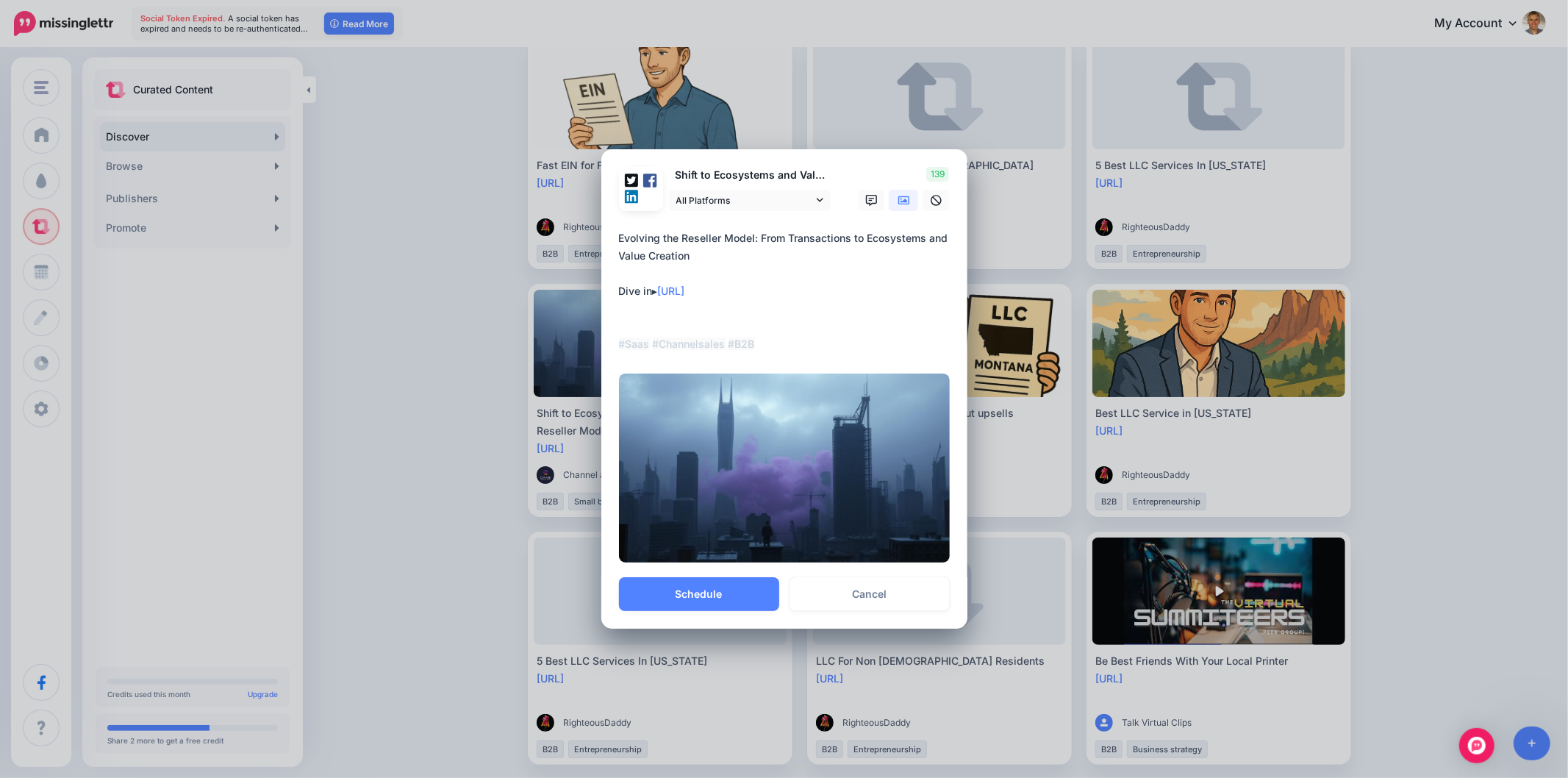
click at [726, 340] on textarea "**********" at bounding box center [788, 291] width 338 height 123
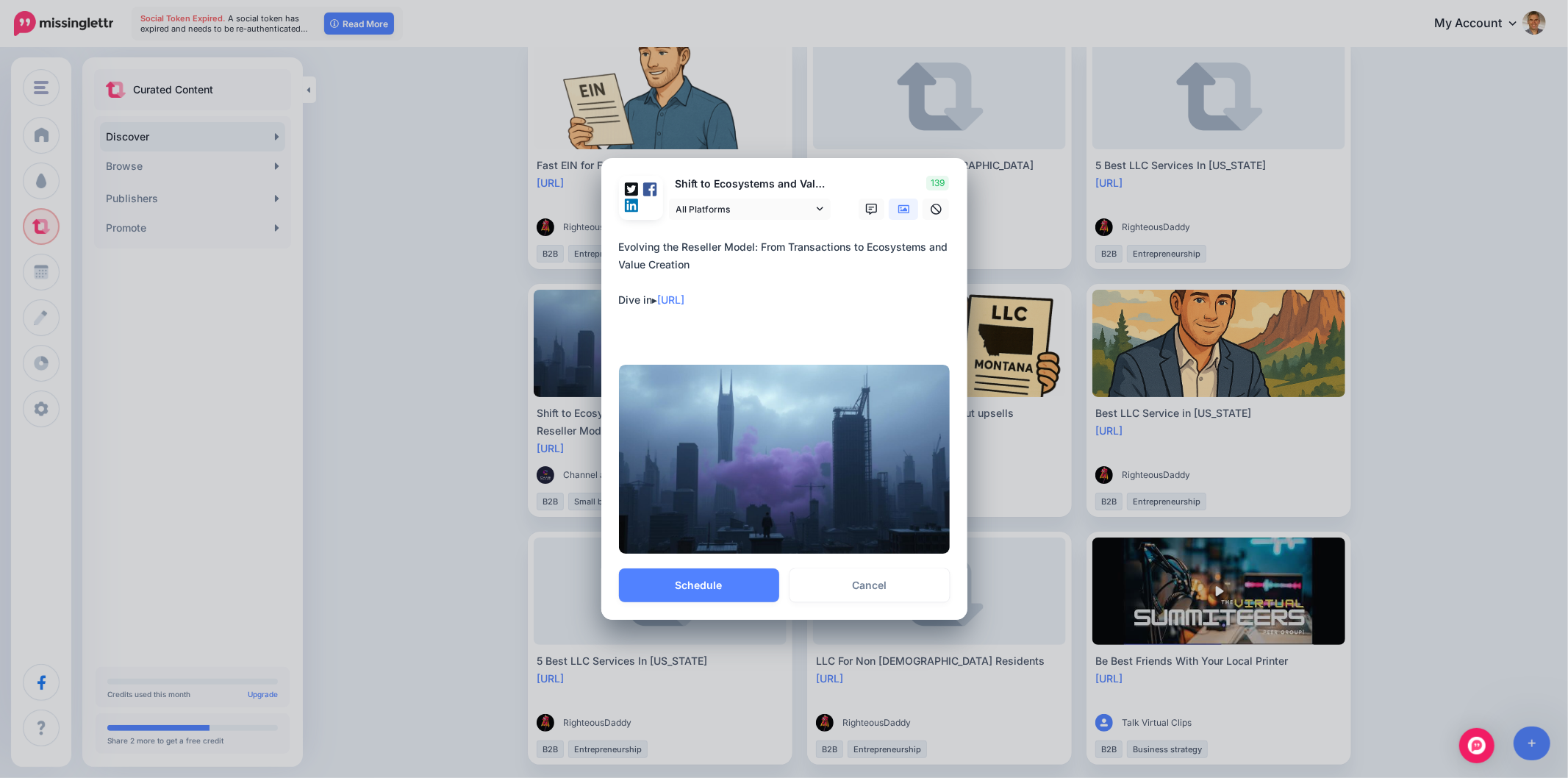
paste textarea "**********"
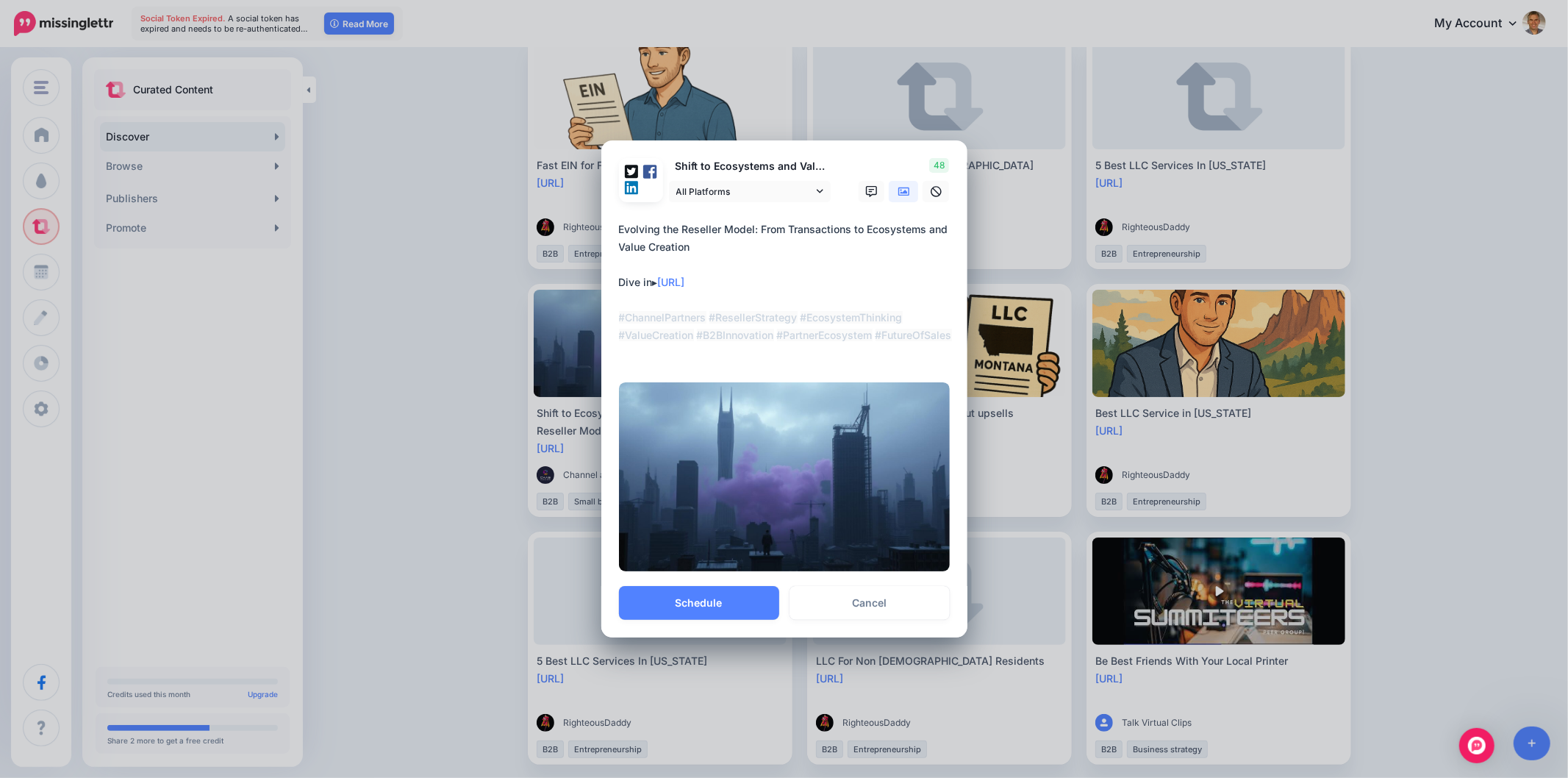
drag, startPoint x: 692, startPoint y: 334, endPoint x: 959, endPoint y: 339, distance: 267.0
click at [959, 339] on div "Loading Shift to Ecosystems and Value Creation in the Reseller Model All Platfo…" at bounding box center [784, 363] width 366 height 446
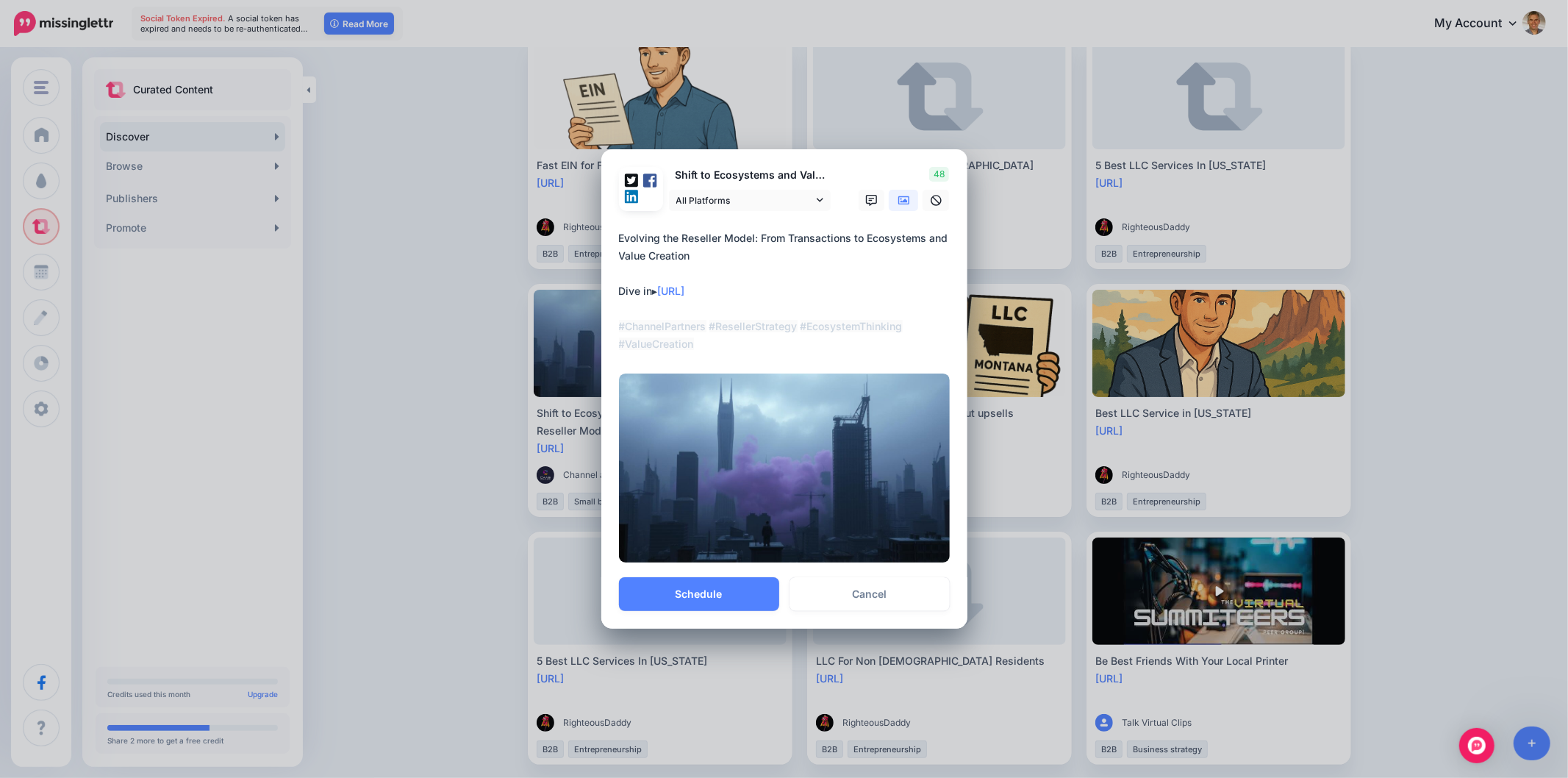
click at [743, 326] on textarea "**********" at bounding box center [788, 291] width 338 height 123
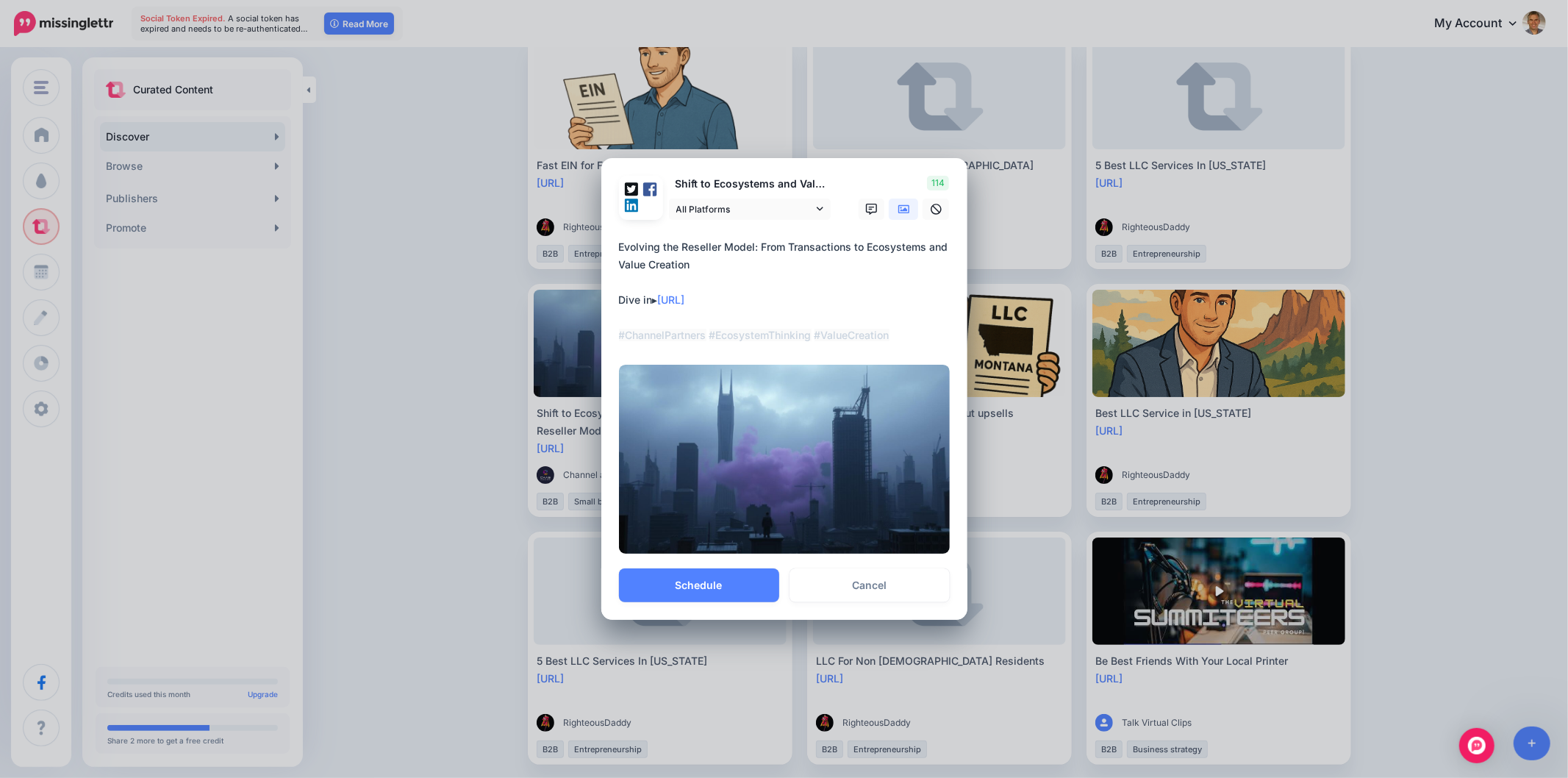
click at [924, 318] on textarea "**********" at bounding box center [788, 291] width 338 height 106
type textarea "**********"
click at [724, 592] on button "Schedule" at bounding box center [699, 584] width 160 height 34
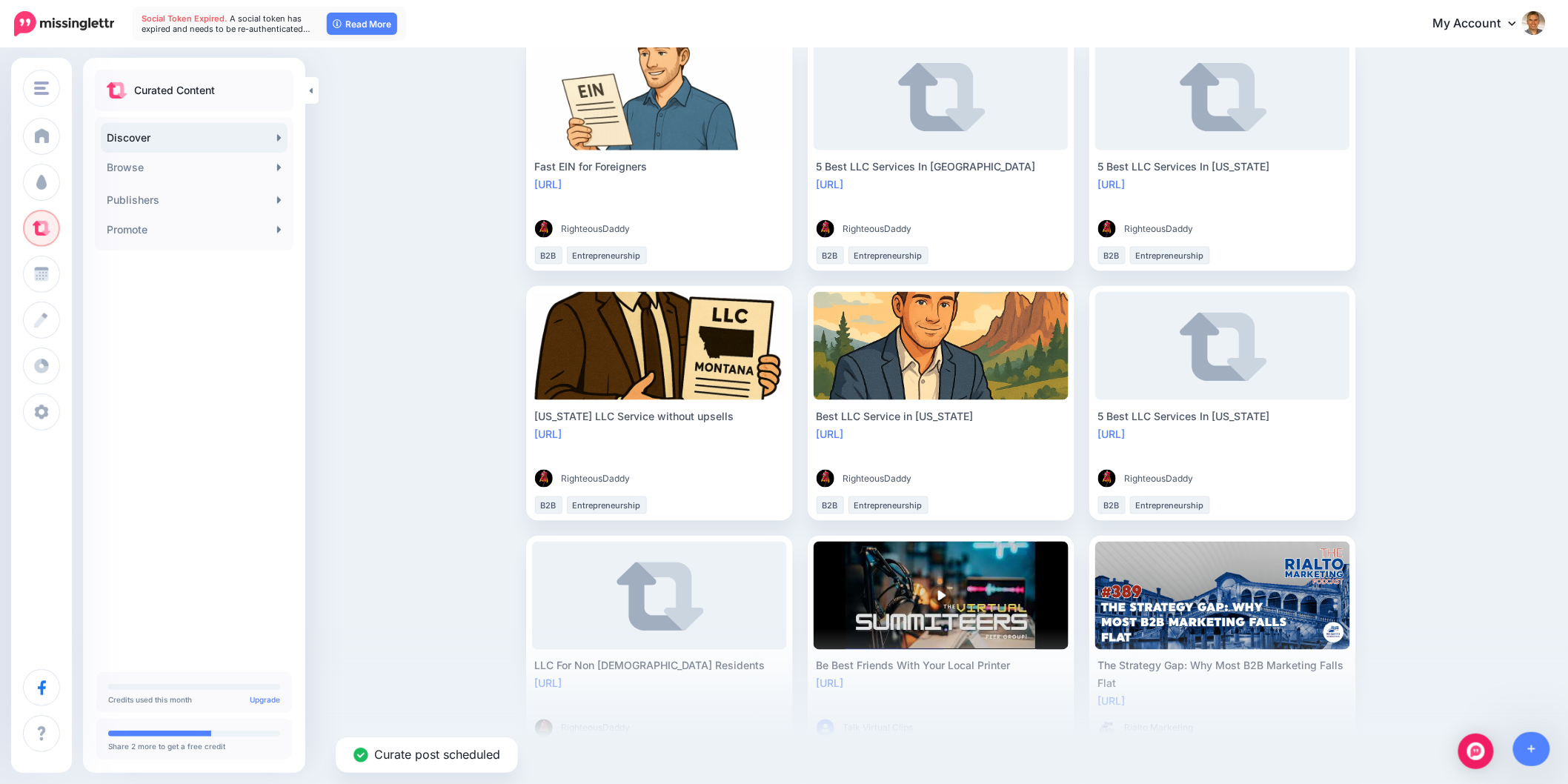
drag, startPoint x: 1456, startPoint y: 342, endPoint x: 1479, endPoint y: 335, distance: 24.0
click at [1455, 343] on div "Discover Find engaging content to share with your audience For You Trending New…" at bounding box center [784, 501] width 1568 height 2222
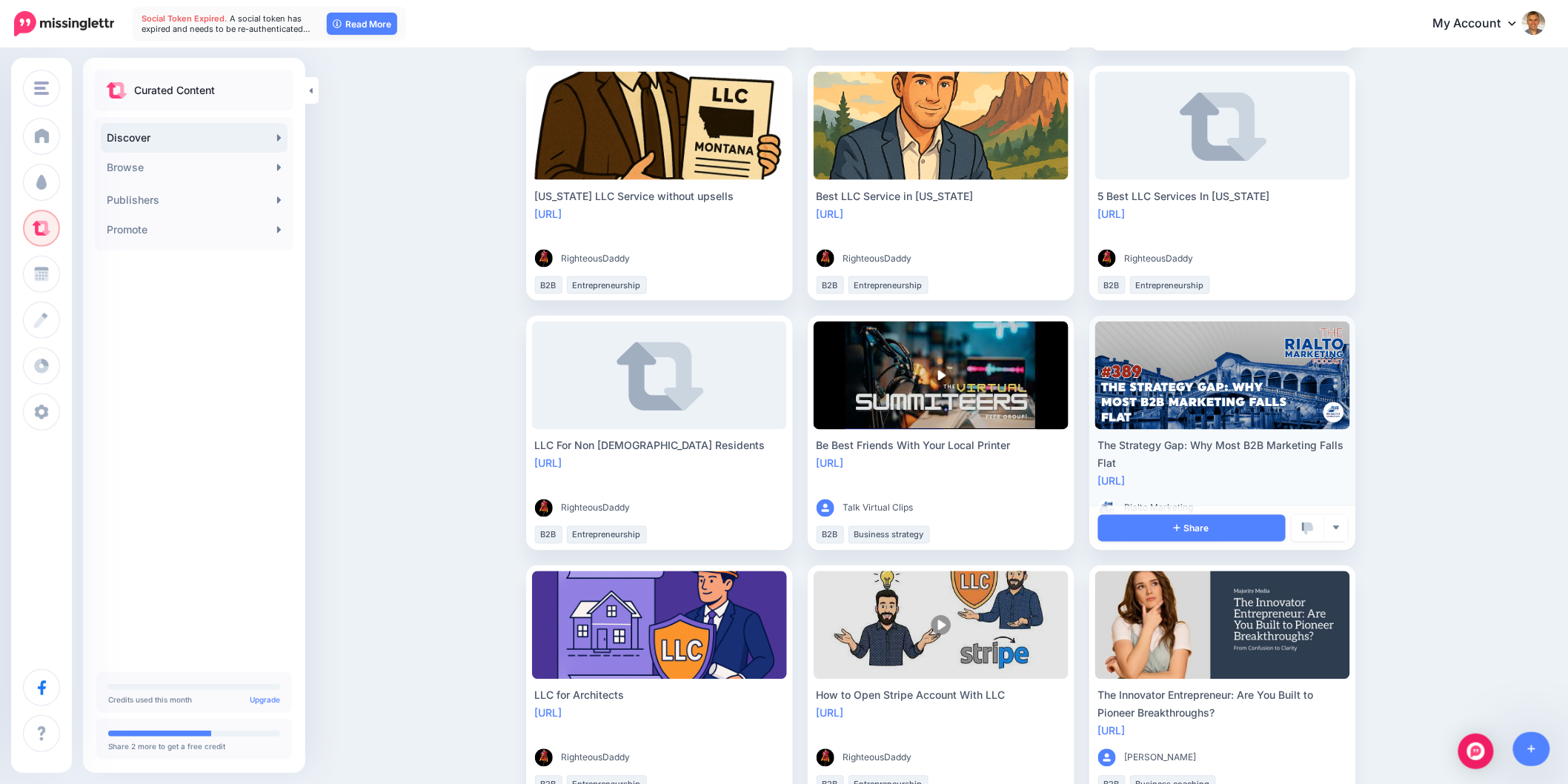
scroll to position [906, 0]
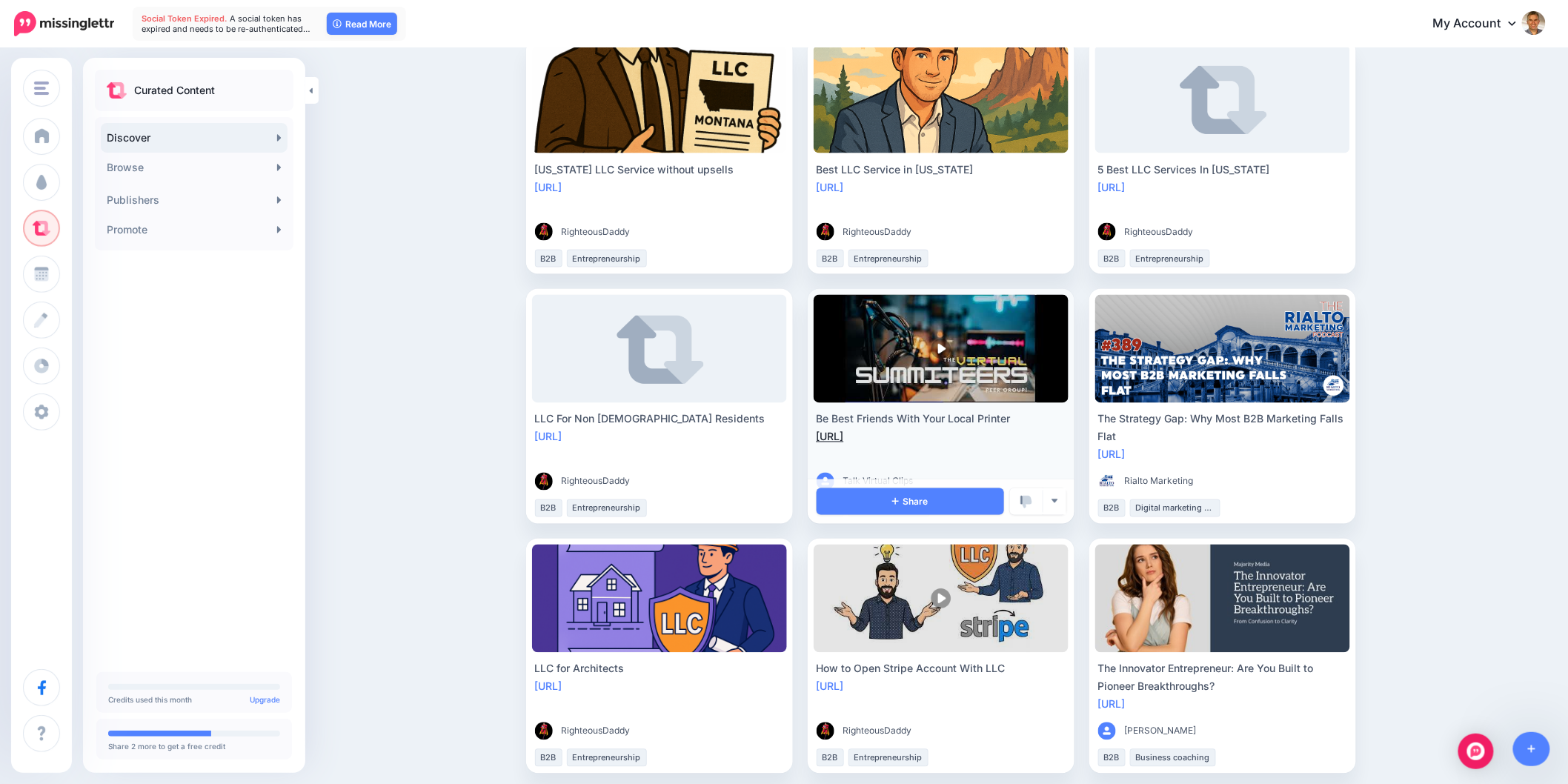
click at [844, 434] on link "[URL]" at bounding box center [831, 437] width 27 height 13
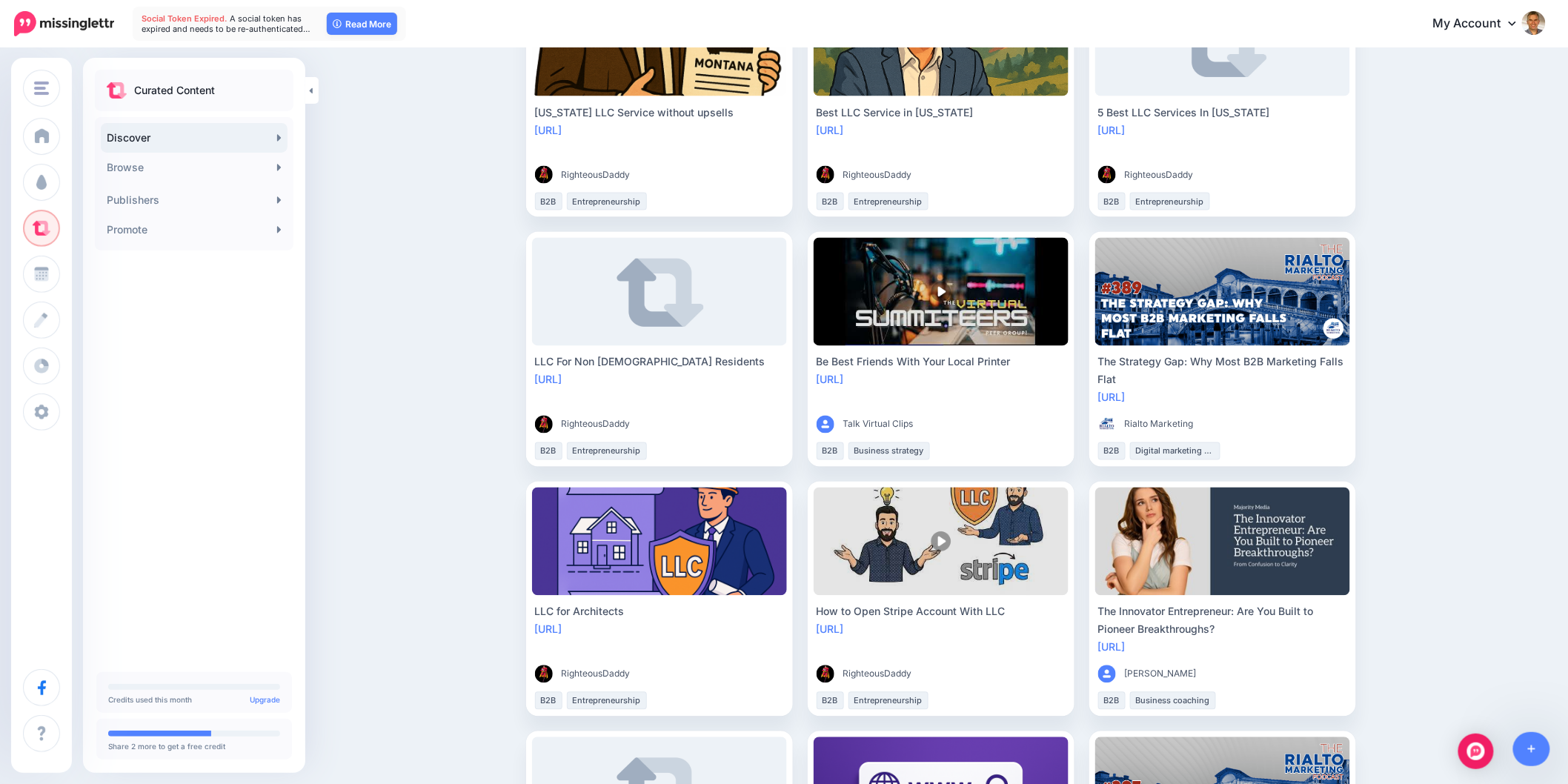
scroll to position [989, 0]
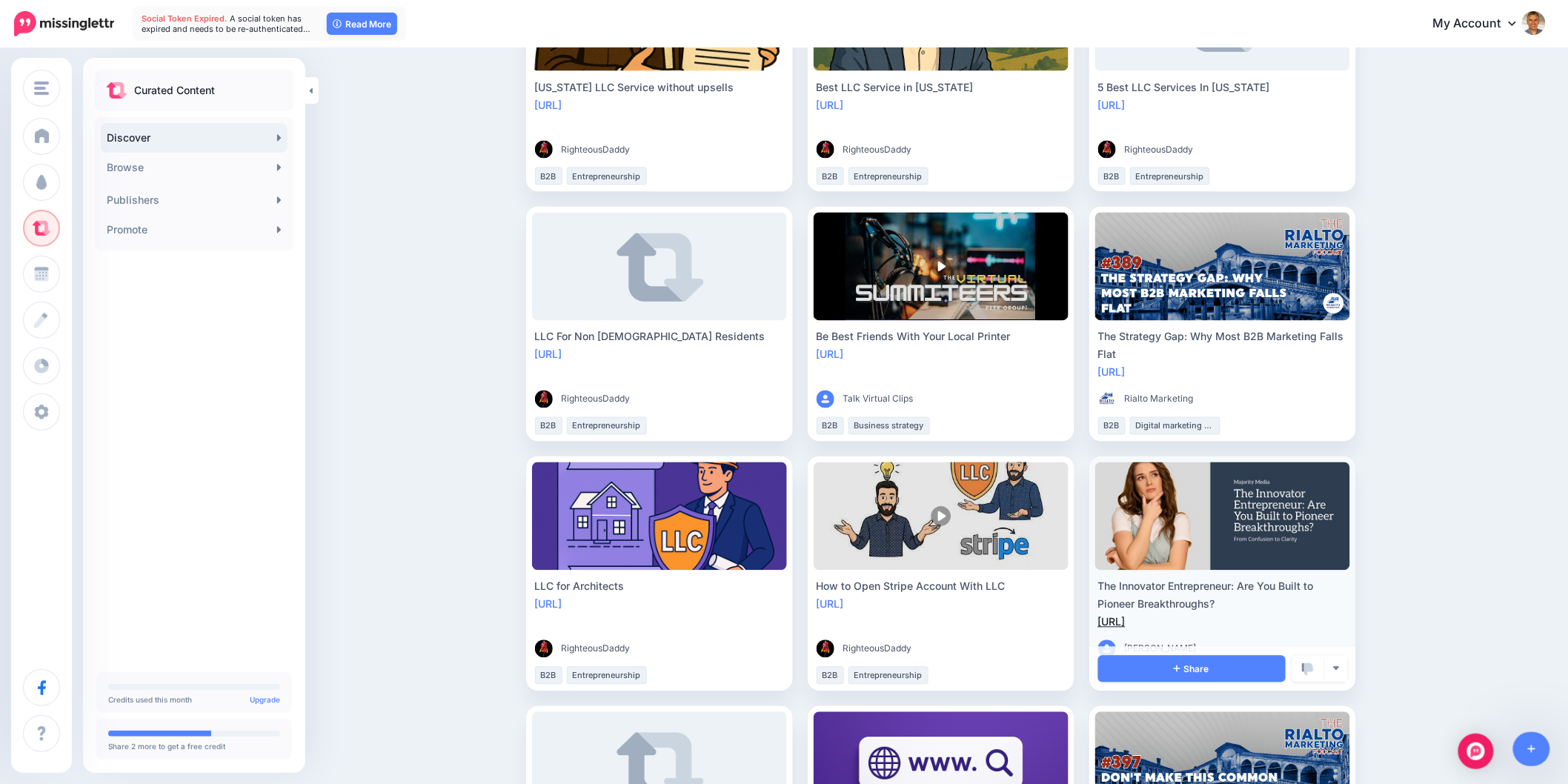
click at [1126, 625] on link "[URL]" at bounding box center [1112, 622] width 27 height 13
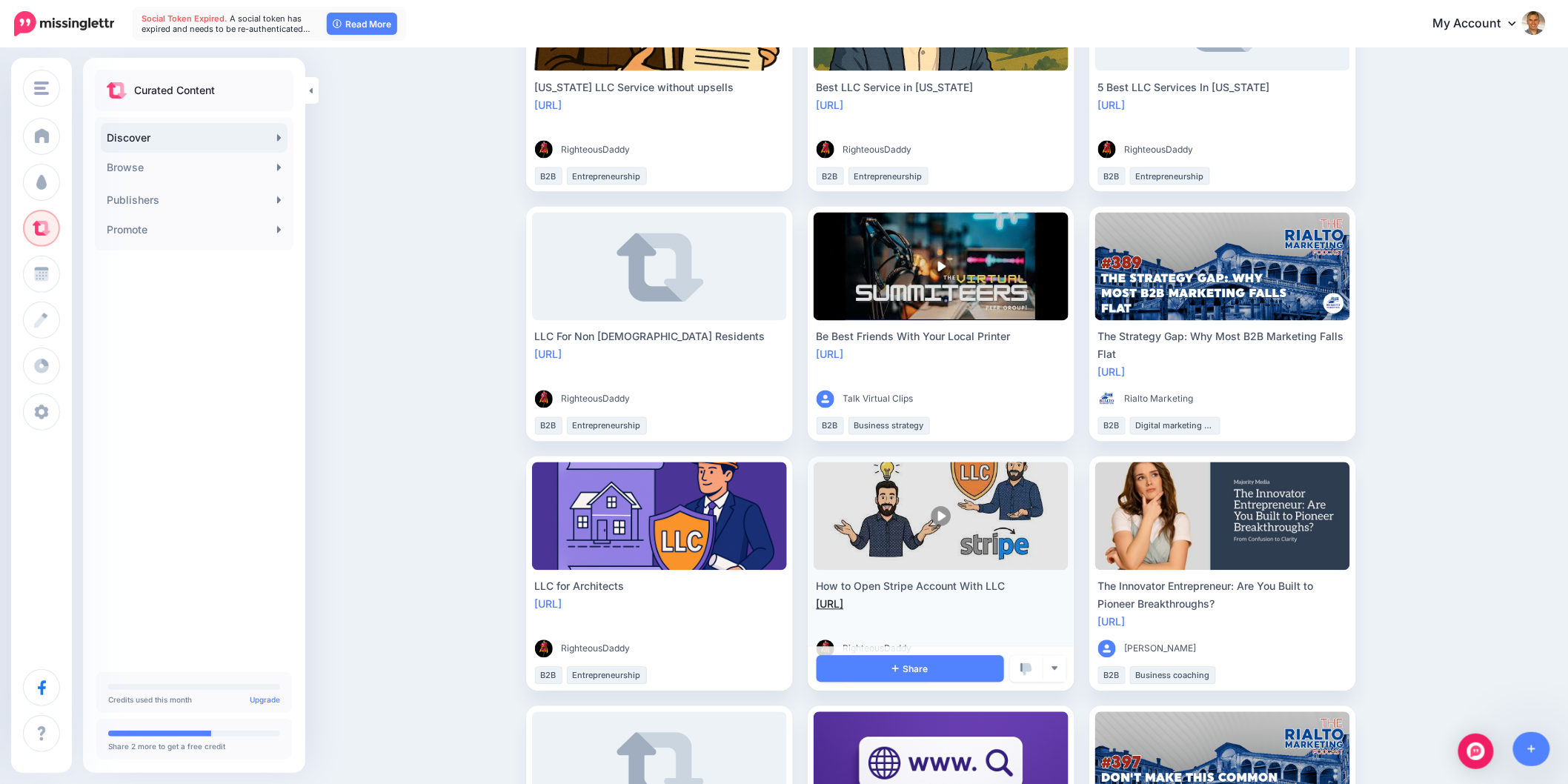
click at [844, 604] on link "[URL]" at bounding box center [831, 604] width 27 height 13
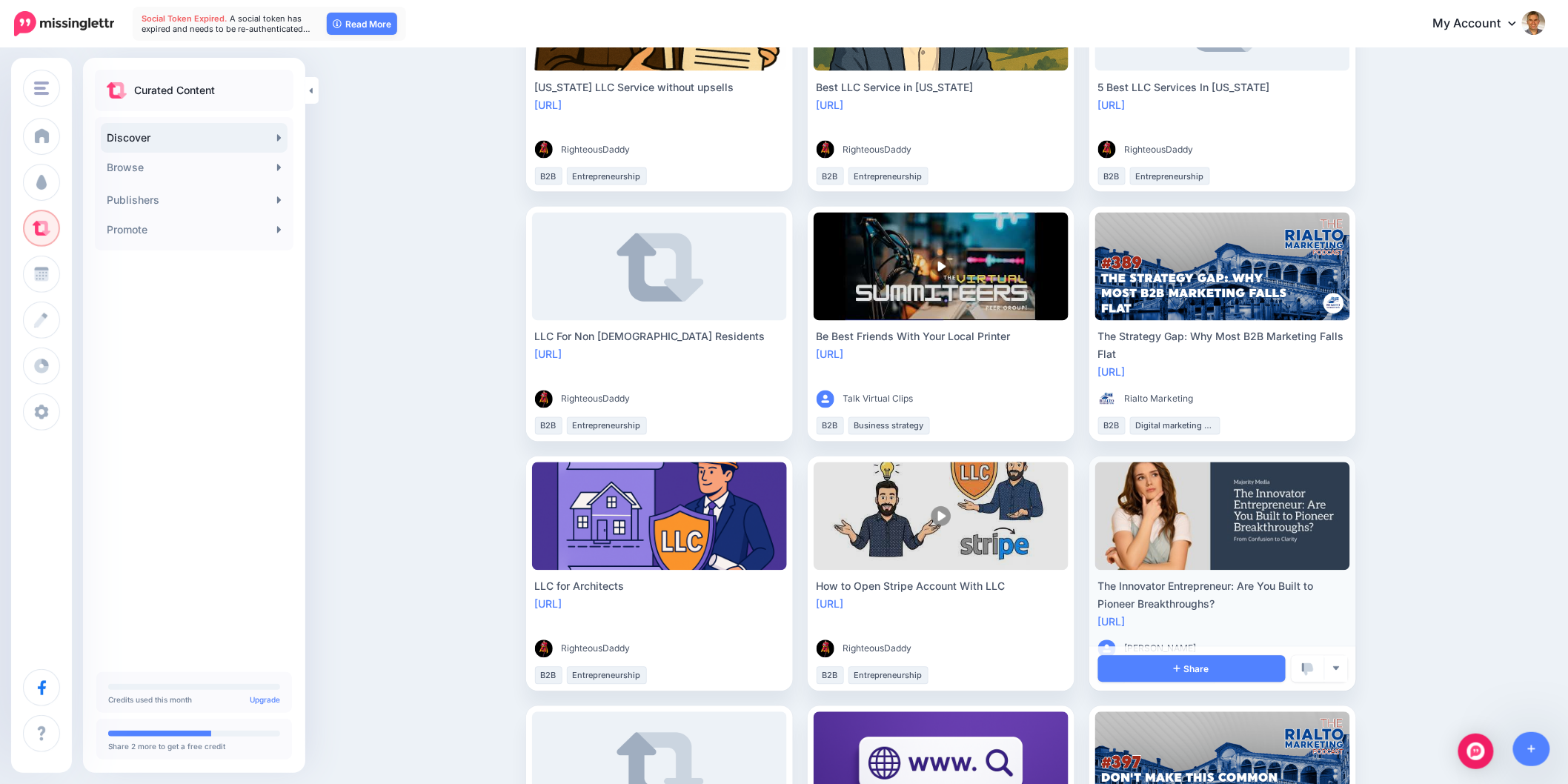
drag, startPoint x: 1197, startPoint y: 595, endPoint x: 1097, endPoint y: 581, distance: 101.0
click at [1097, 581] on li "The Innovator Entrepreneur: Are You Built to Pioneer Breakthroughs? [URL] [PERS…" at bounding box center [1222, 573] width 267 height 235
copy div "The Innovator Entrepreneur: Are You Built to Pioneer Breakthroughs?"
click at [1158, 665] on link "Share" at bounding box center [1191, 669] width 187 height 27
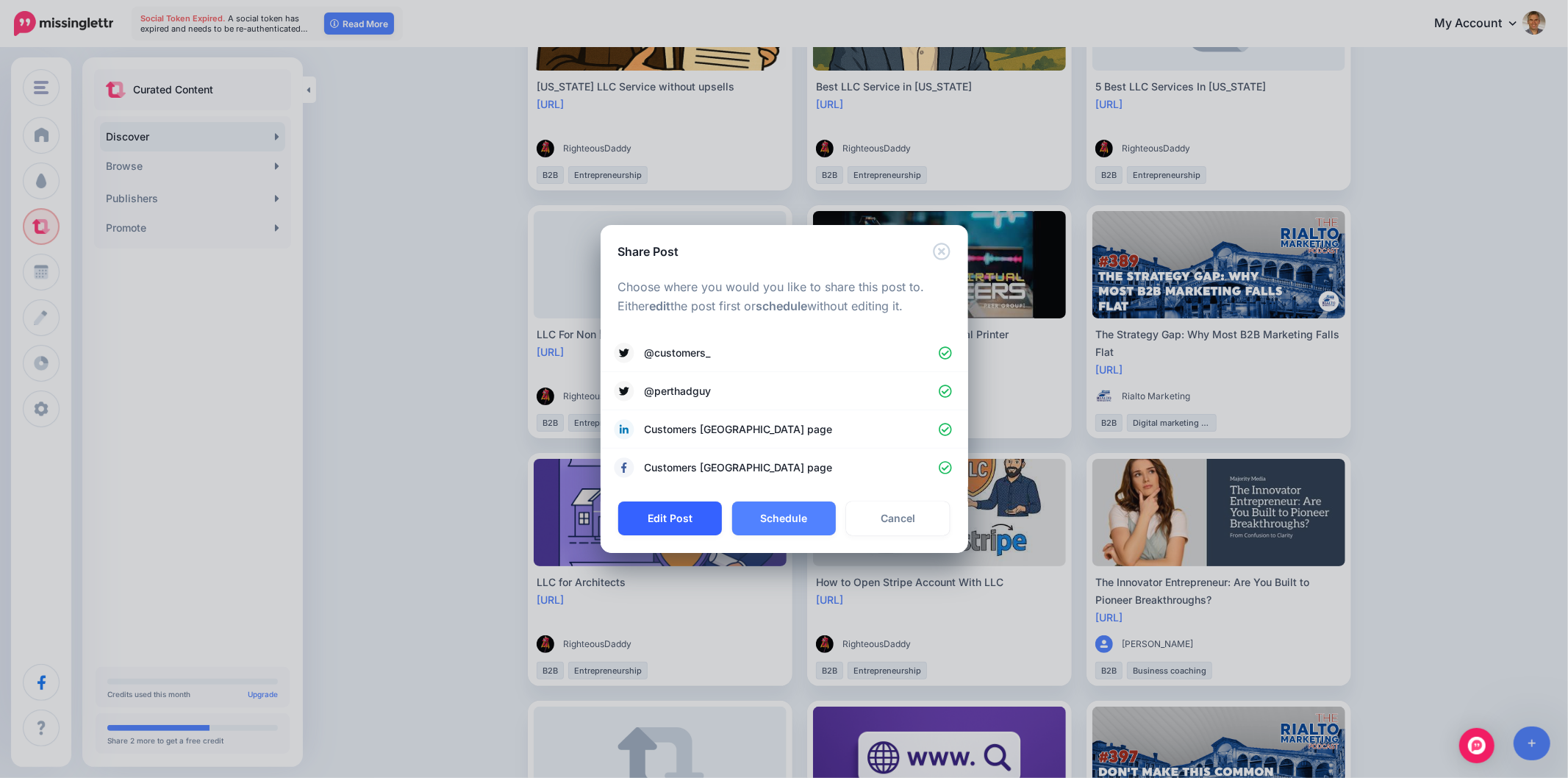
click at [674, 515] on button "Edit Post" at bounding box center [670, 518] width 103 height 34
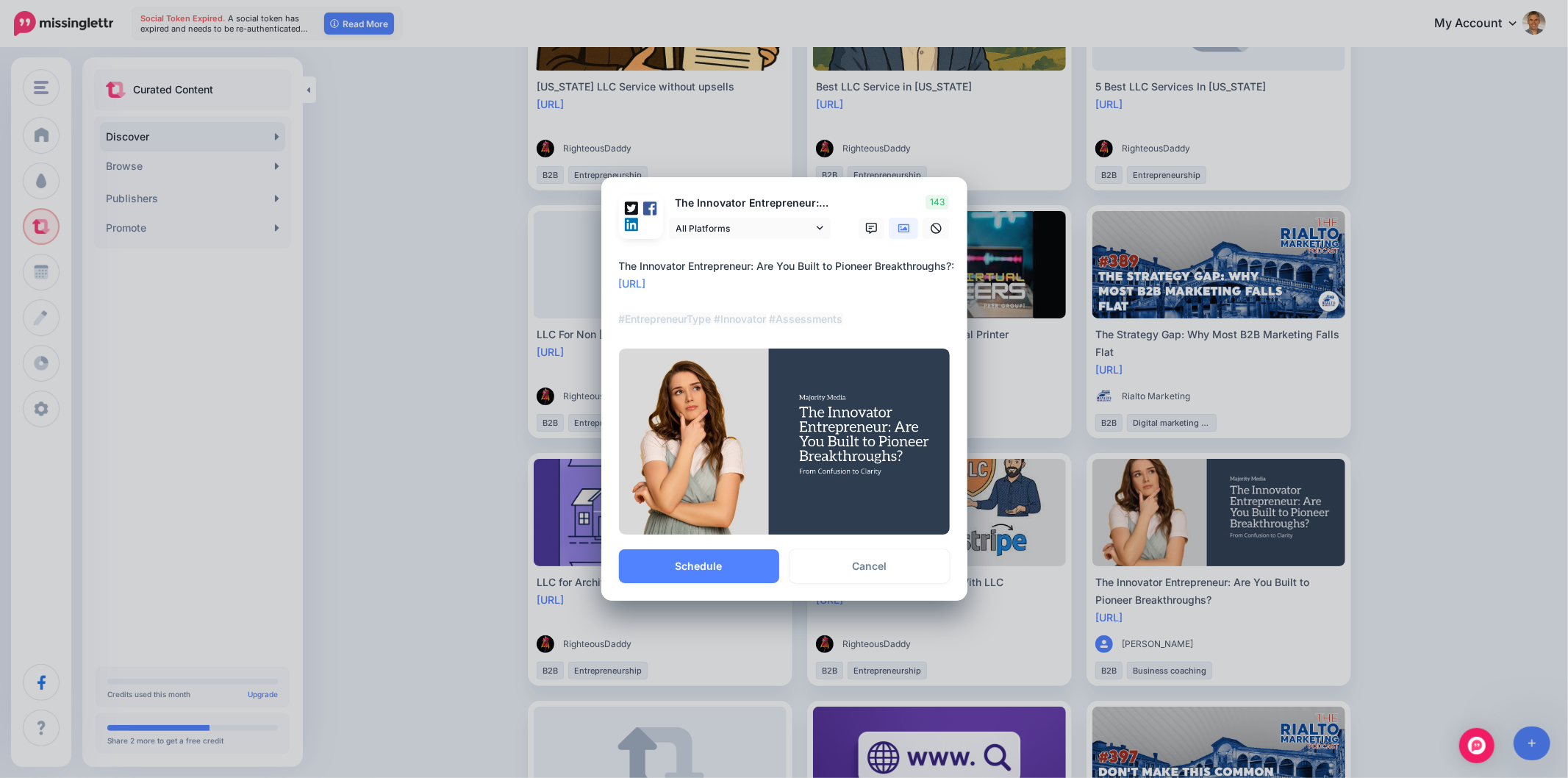
drag, startPoint x: 690, startPoint y: 277, endPoint x: 532, endPoint y: 6, distance: 313.7
click at [587, 254] on div "Share Post Loading The Innovator Entrepreneur: Are You Built to Pioneer Breakth…" at bounding box center [784, 389] width 1568 height 778
paste textarea "**********"
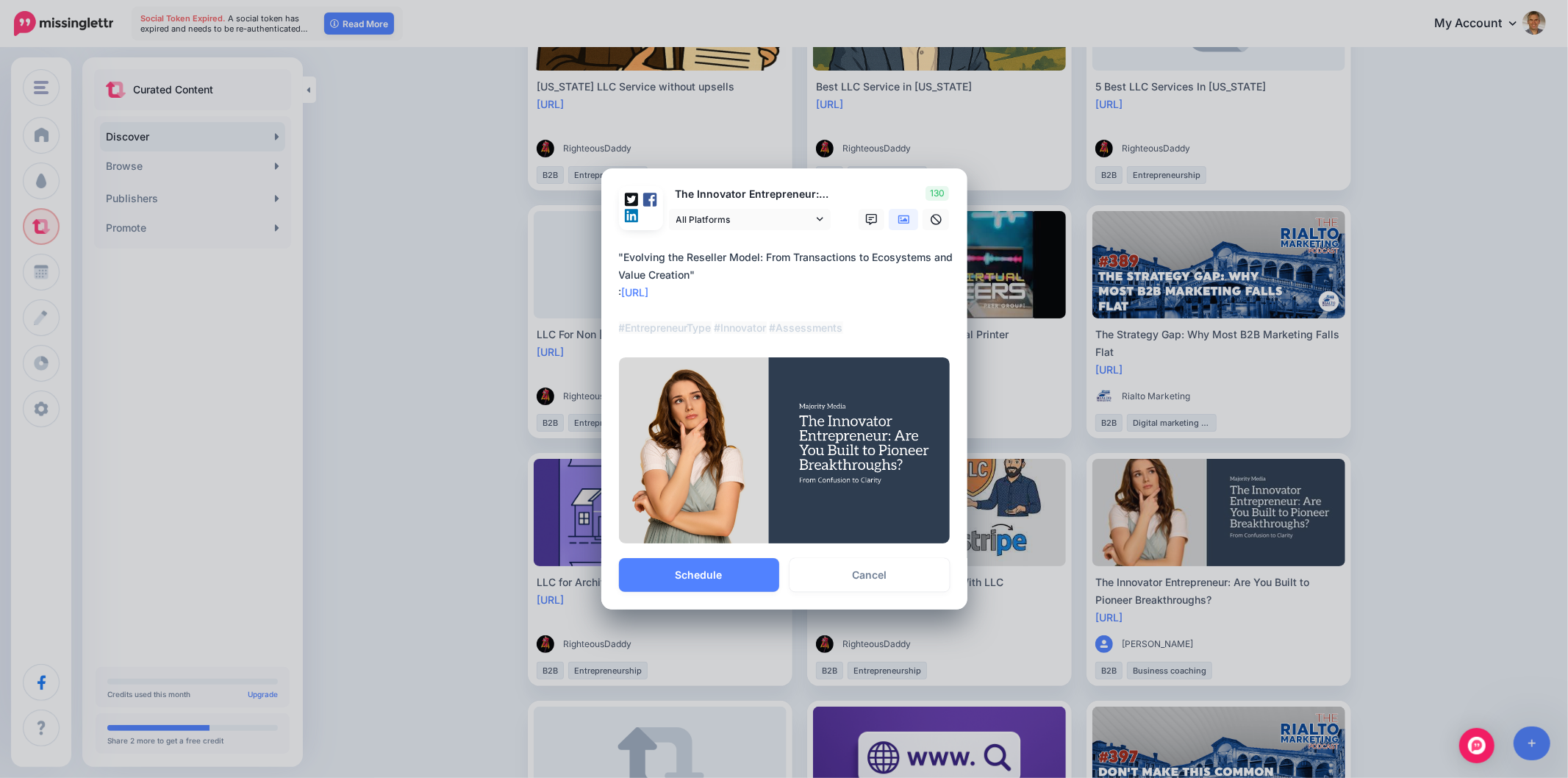
click at [739, 272] on textarea "**********" at bounding box center [788, 293] width 338 height 88
click at [620, 256] on textarea "**********" at bounding box center [788, 293] width 338 height 88
click at [684, 265] on textarea "**********" at bounding box center [788, 293] width 338 height 88
click at [708, 270] on textarea "**********" at bounding box center [788, 293] width 338 height 88
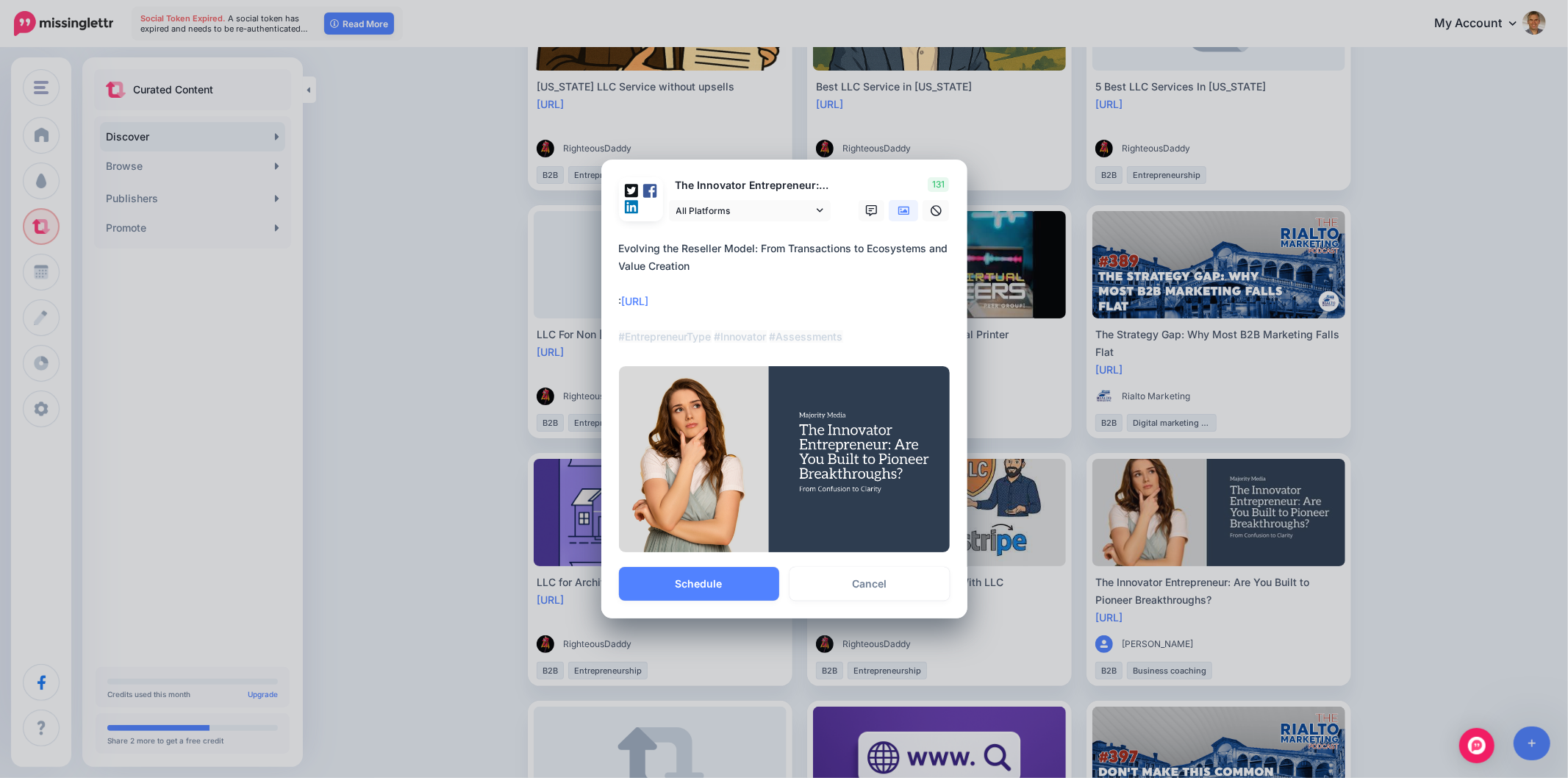
click at [619, 303] on textarea "**********" at bounding box center [788, 292] width 338 height 106
paste textarea "**********"
type textarea "**********"
click at [874, 591] on link "Cancel" at bounding box center [870, 584] width 160 height 34
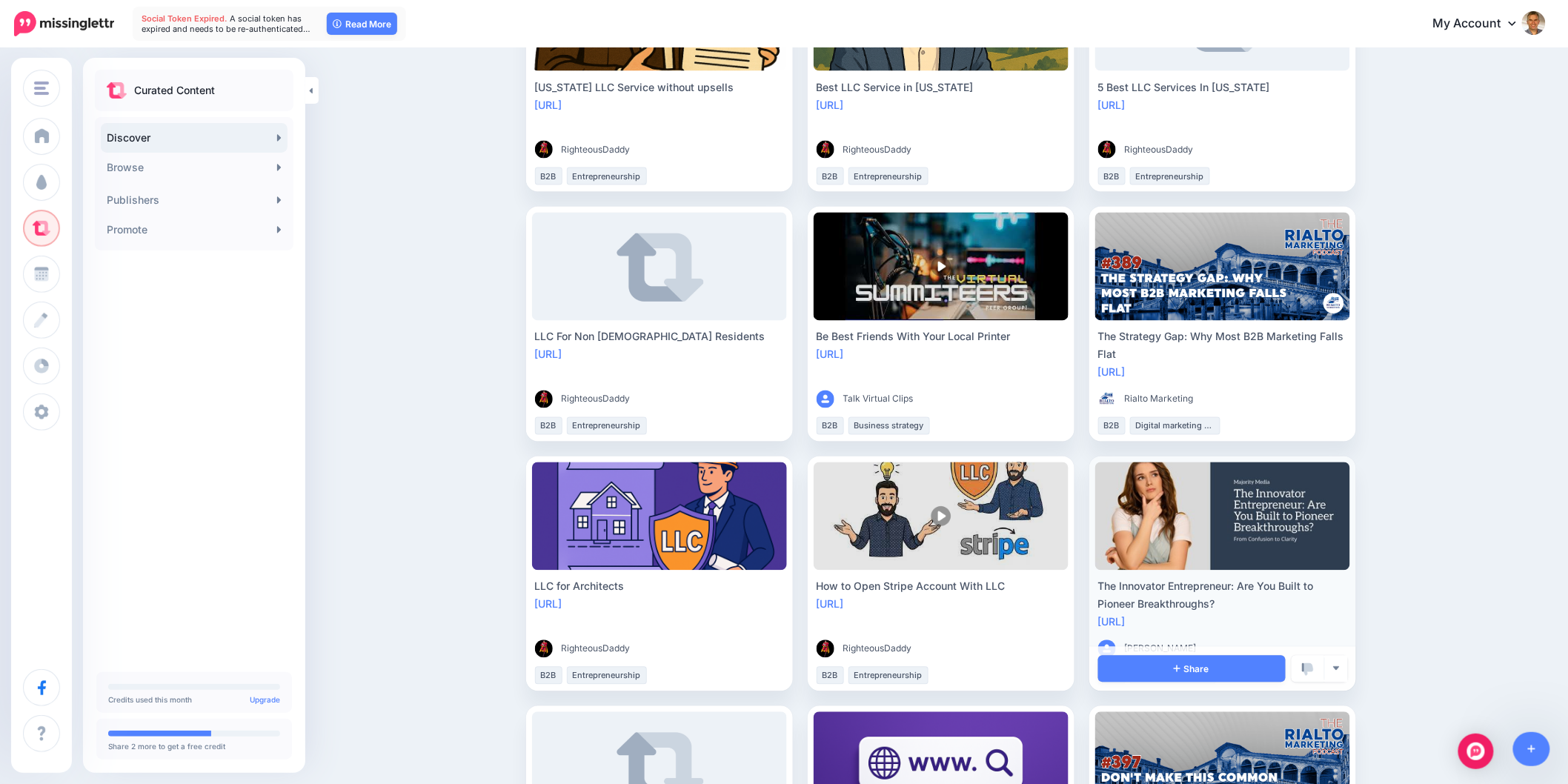
scroll to position [0, 0]
drag, startPoint x: 1228, startPoint y: 599, endPoint x: 1102, endPoint y: 580, distance: 127.4
click at [1102, 580] on div "The Innovator Entrepreneur: Are You Built to Pioneer Breakthroughs? https://ltt…" at bounding box center [1223, 630] width 255 height 106
copy div "The Innovator Entrepreneur: Are You Built to Pioneer Breakthroughs?"
click at [1245, 604] on div "The Innovator Entrepreneur: Are You Built to Pioneer Breakthroughs?" at bounding box center [1222, 595] width 249 height 36
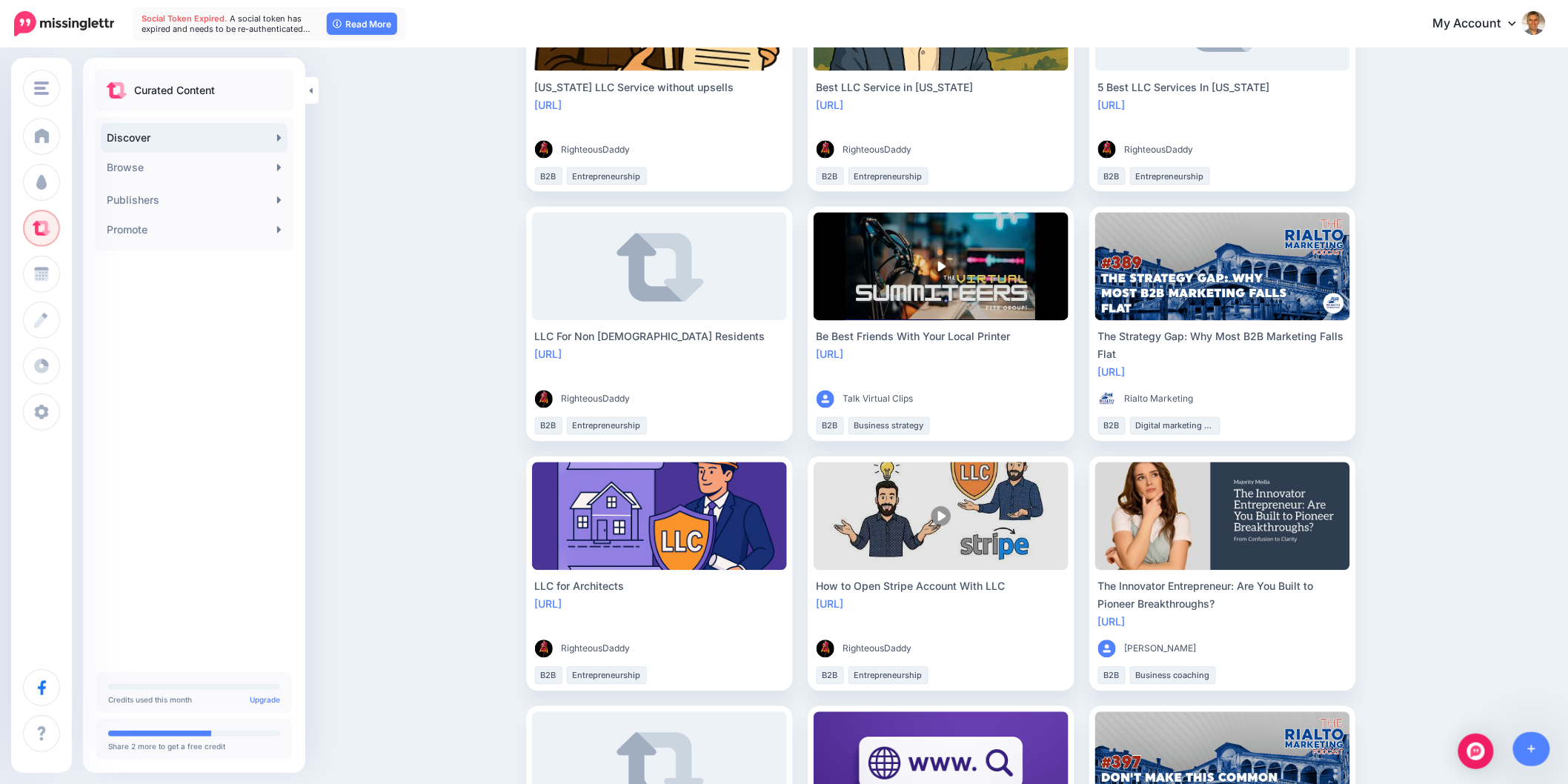
drag, startPoint x: 1238, startPoint y: 601, endPoint x: 389, endPoint y: 157, distance: 958.1
click at [1093, 576] on ul "Why Choose Florida For LLC? https://lttr.ai/Ahbkr RighteousDaddy" at bounding box center [941, 199] width 830 height 1983
copy div "The Innovator Entrepreneur: Are You Built to Pioneer Breakthroughs?"
click at [1151, 665] on link "Share" at bounding box center [1191, 669] width 187 height 27
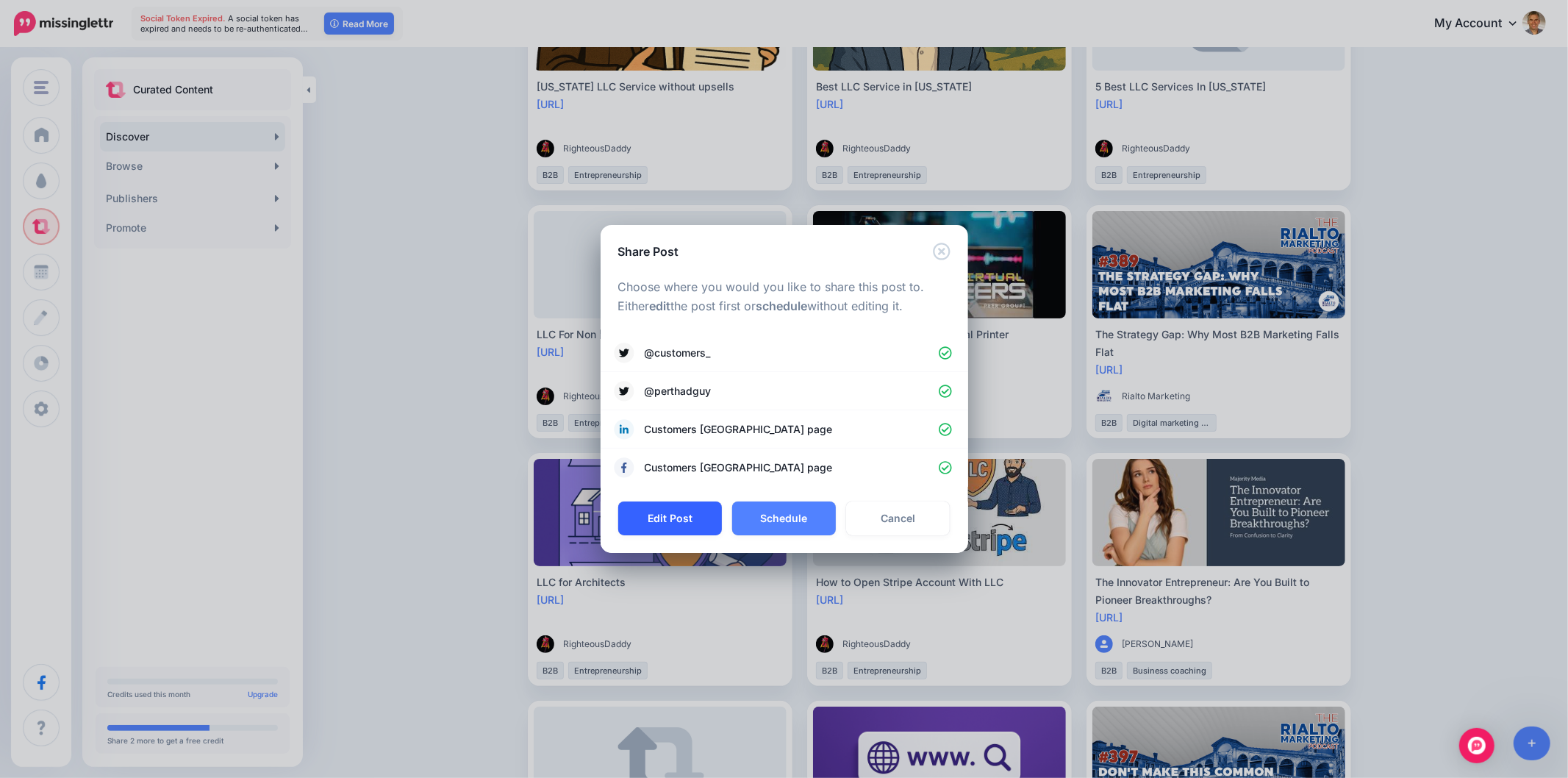
click at [686, 519] on button "Edit Post" at bounding box center [670, 518] width 103 height 34
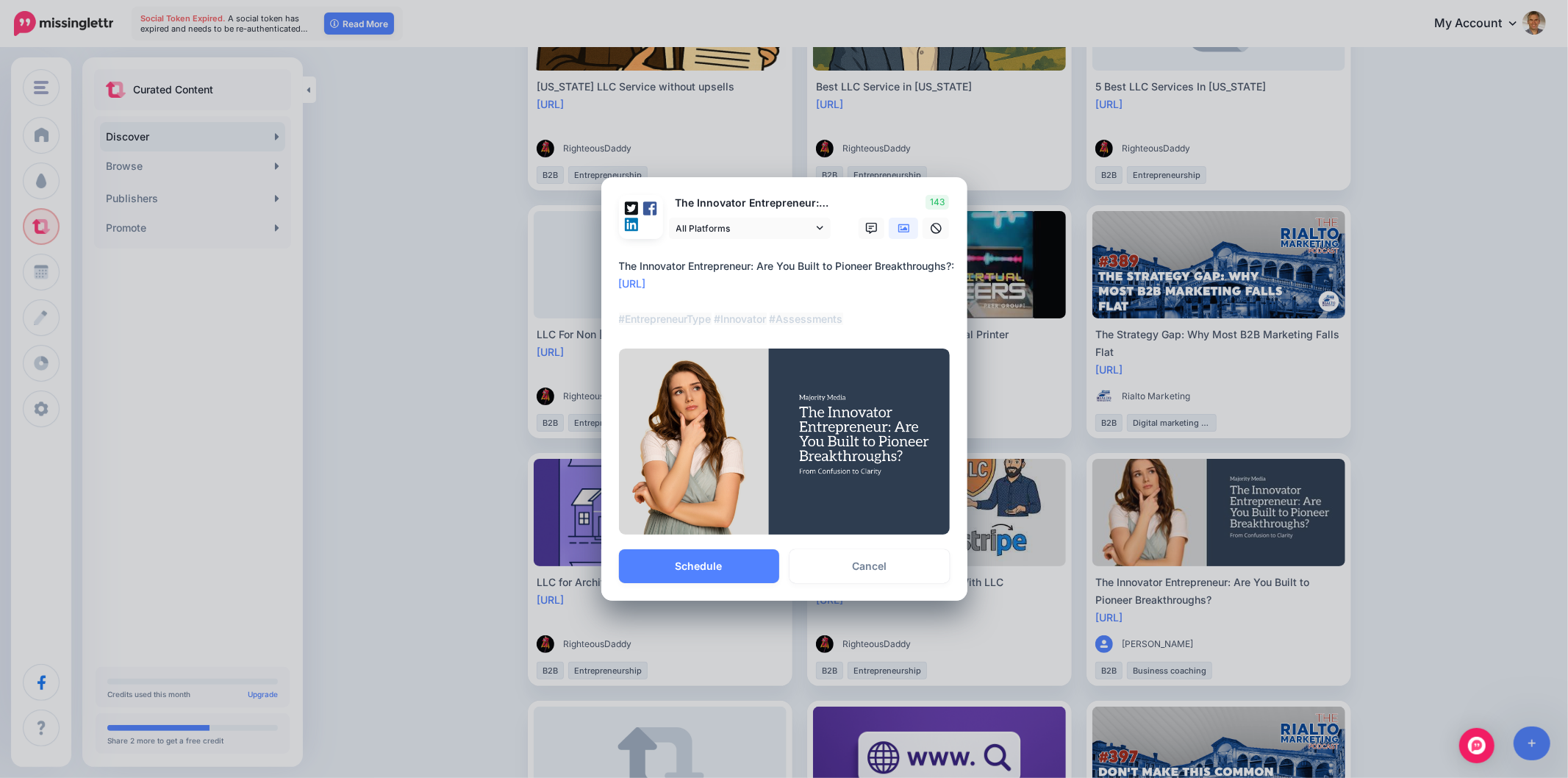
drag, startPoint x: 699, startPoint y: 281, endPoint x: 583, endPoint y: 251, distance: 119.8
click at [585, 252] on div "Share Post Loading The Innovator Entrepreneur: Are You Built to Pioneer Breakth…" at bounding box center [784, 389] width 1568 height 778
paste textarea "*******"
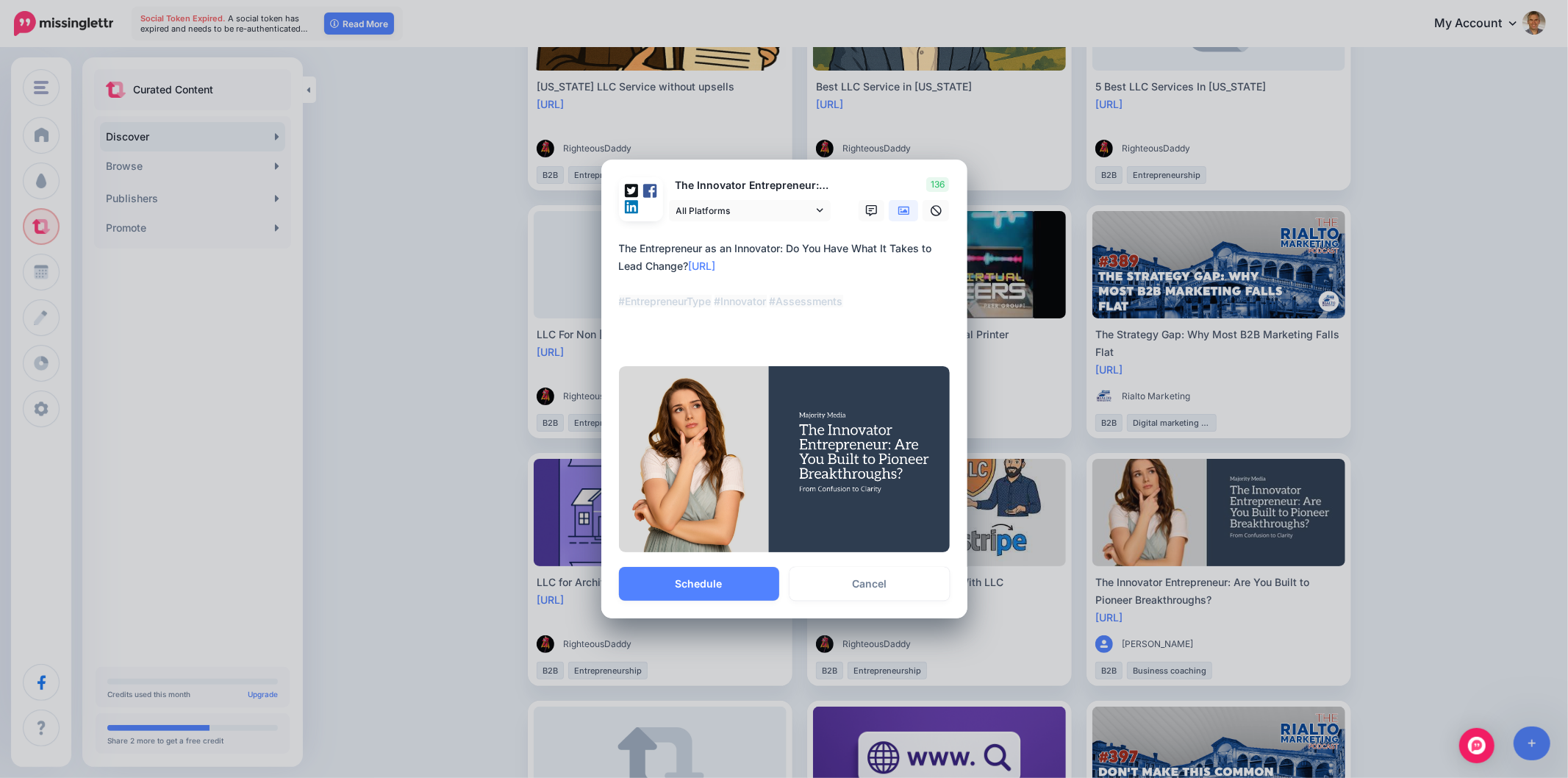
paste textarea "**********"
drag, startPoint x: 857, startPoint y: 335, endPoint x: 596, endPoint y: 333, distance: 261.0
click at [596, 333] on div "Share Post Loading The Innovator Entrepreneur: Are You Built to Pioneer Breakth…" at bounding box center [784, 389] width 1568 height 778
paste textarea "**********"
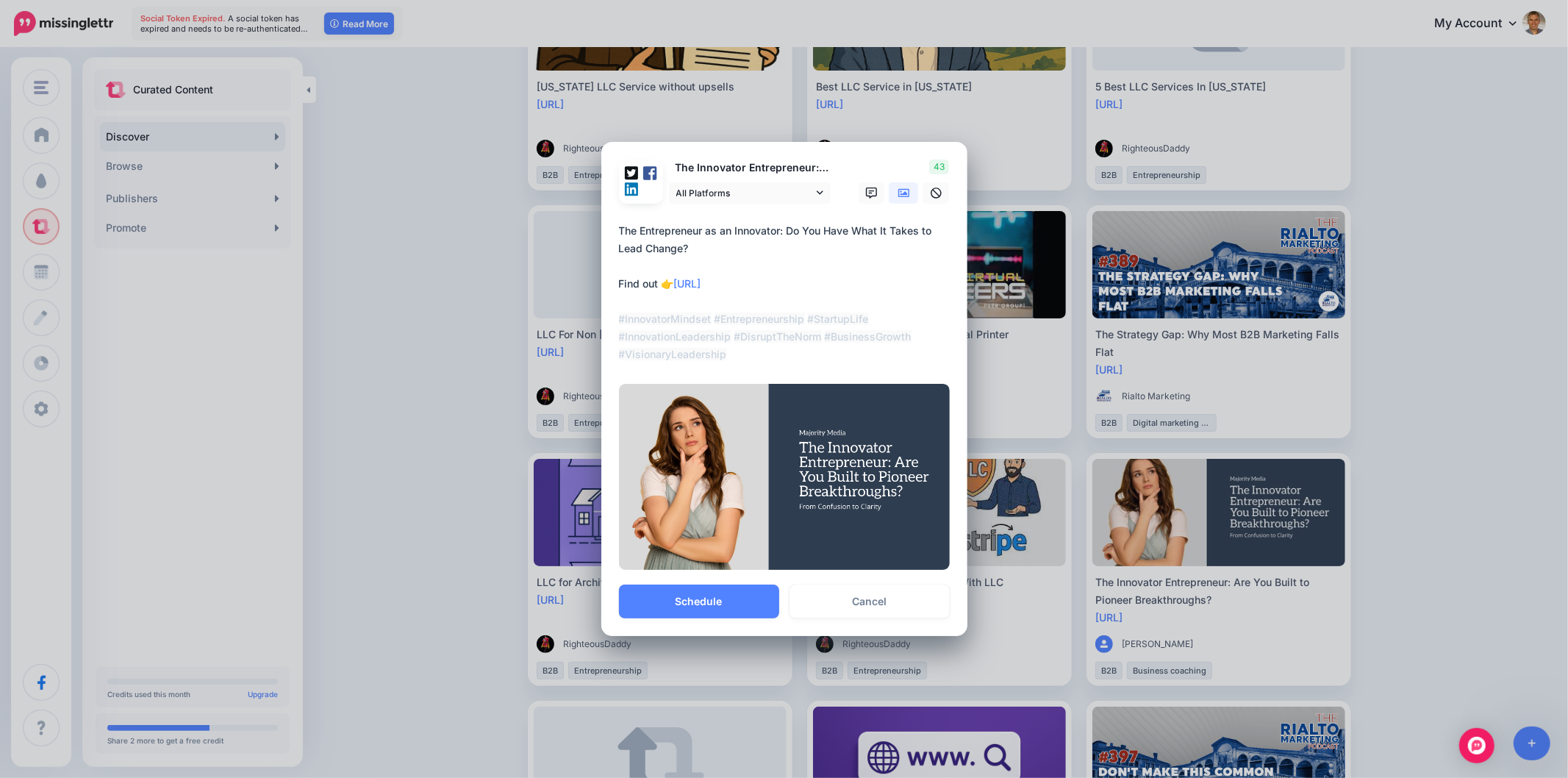
drag, startPoint x: 732, startPoint y: 339, endPoint x: 852, endPoint y: 364, distance: 122.6
click at [852, 364] on div "**********" at bounding box center [784, 295] width 331 height 147
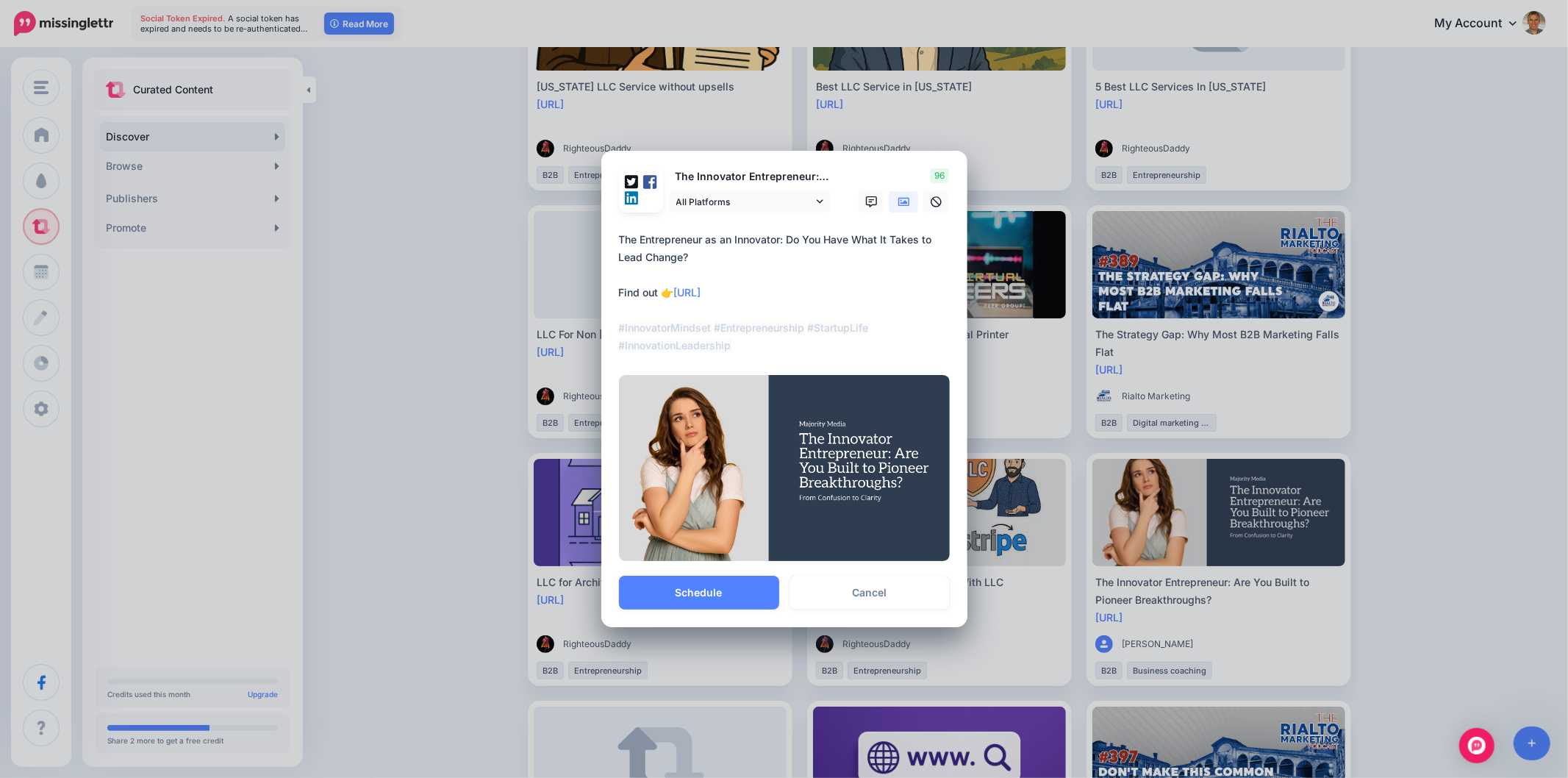
click at [844, 328] on textarea "**********" at bounding box center [788, 292] width 338 height 123
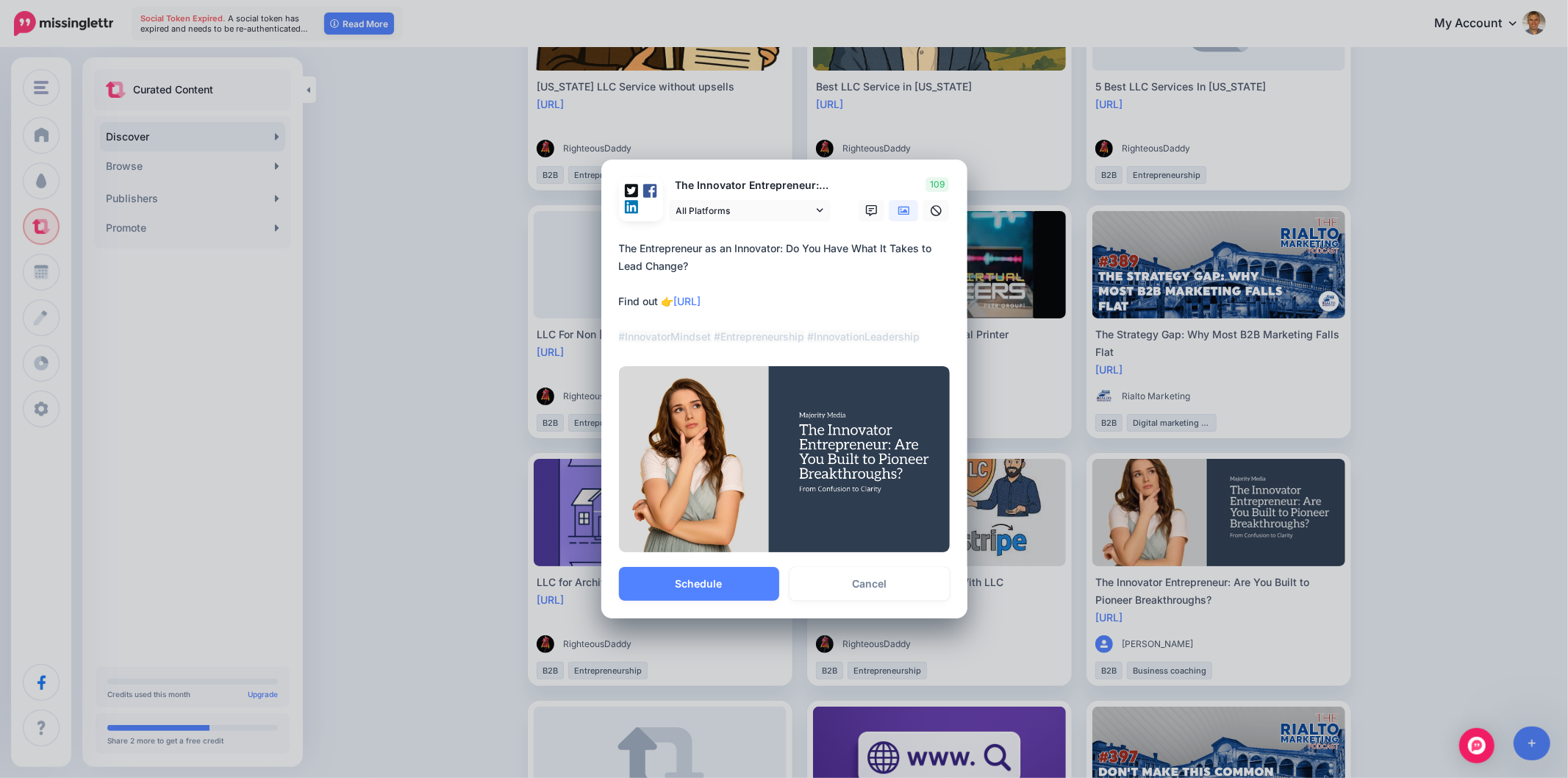
click at [621, 252] on textarea "**********" at bounding box center [788, 292] width 338 height 106
type textarea "**********"
click at [713, 584] on button "Schedule" at bounding box center [699, 584] width 160 height 34
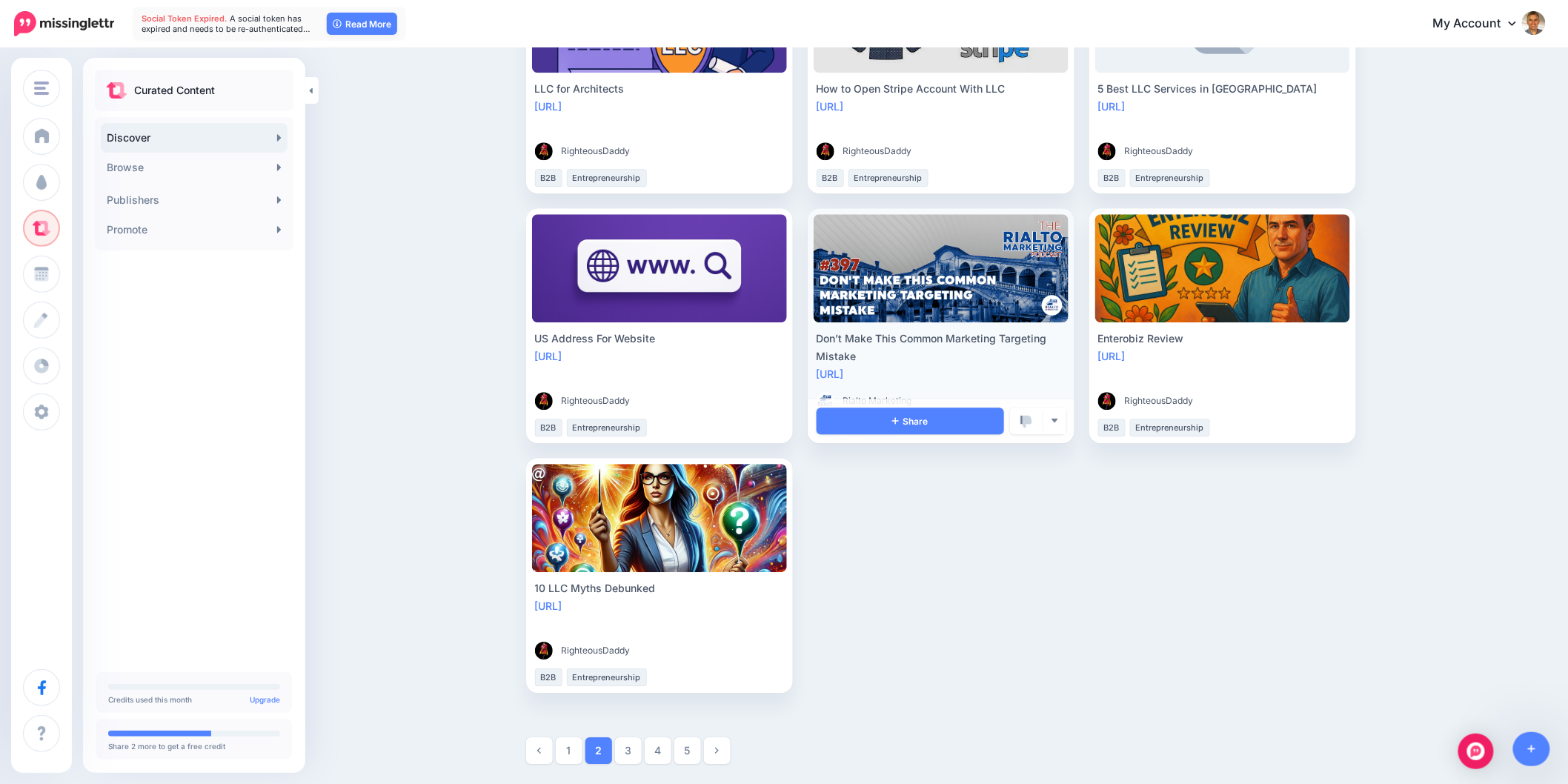
scroll to position [1487, 0]
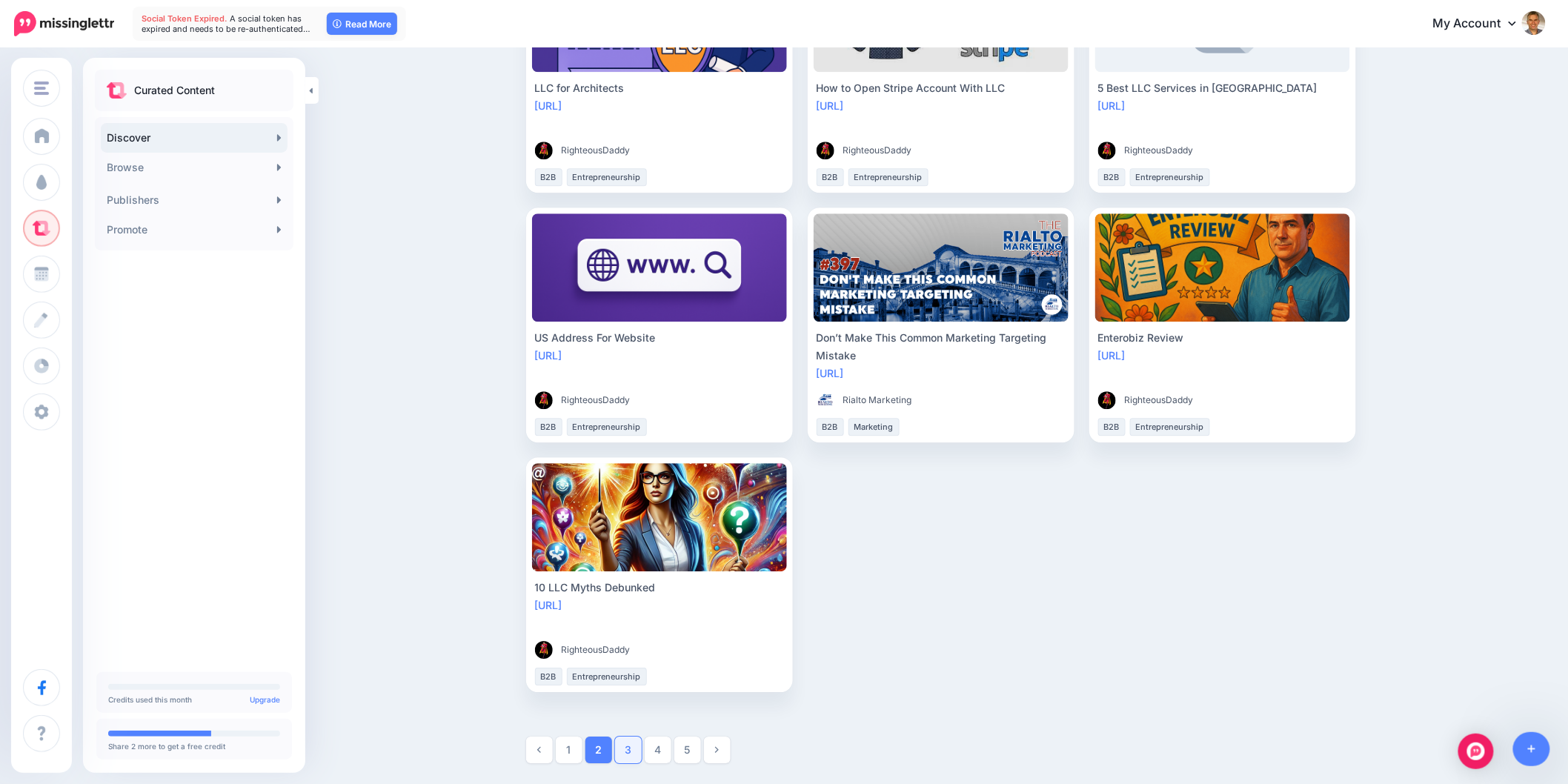
click at [632, 754] on link "3" at bounding box center [628, 750] width 27 height 27
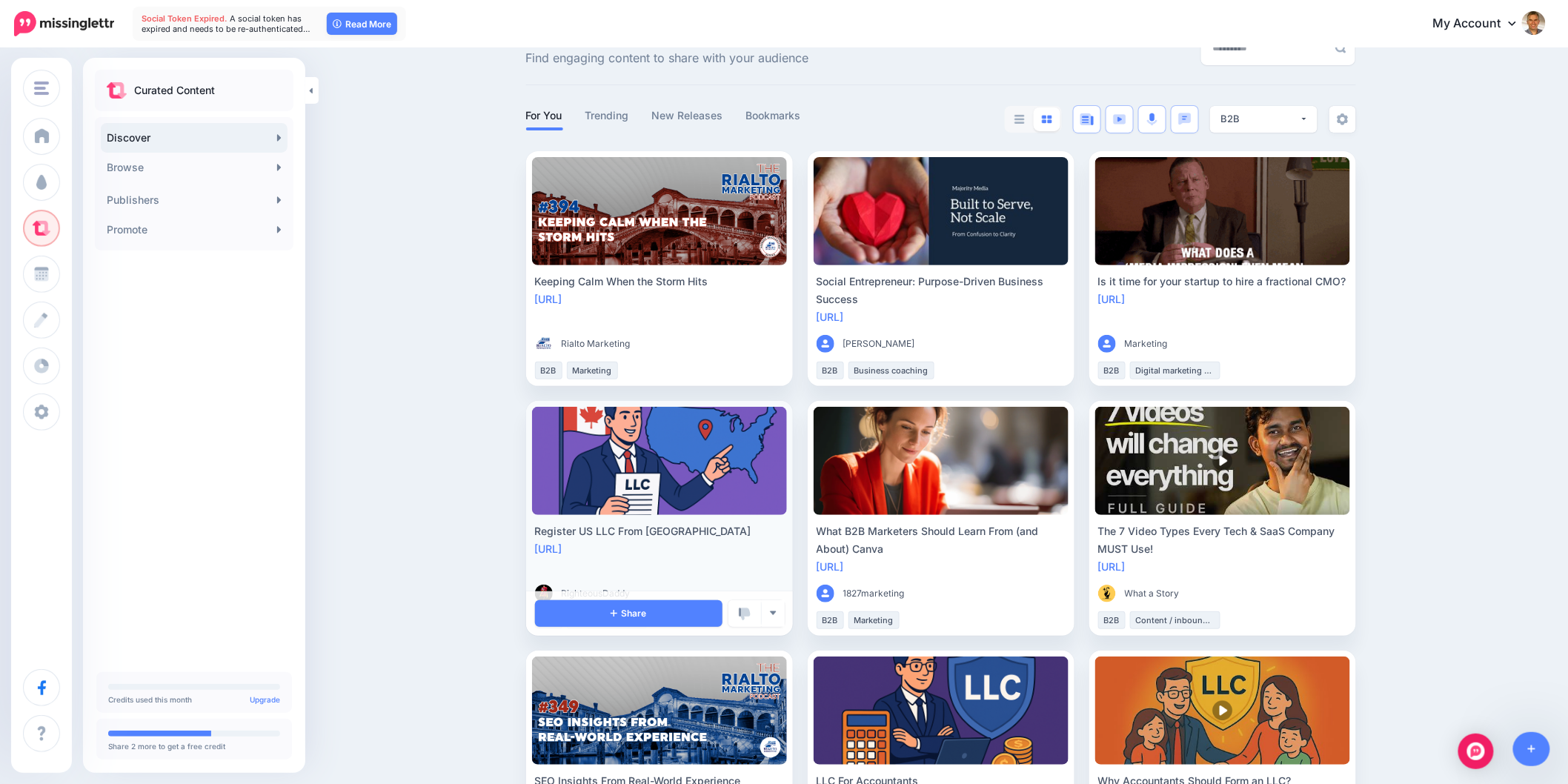
scroll to position [82, 0]
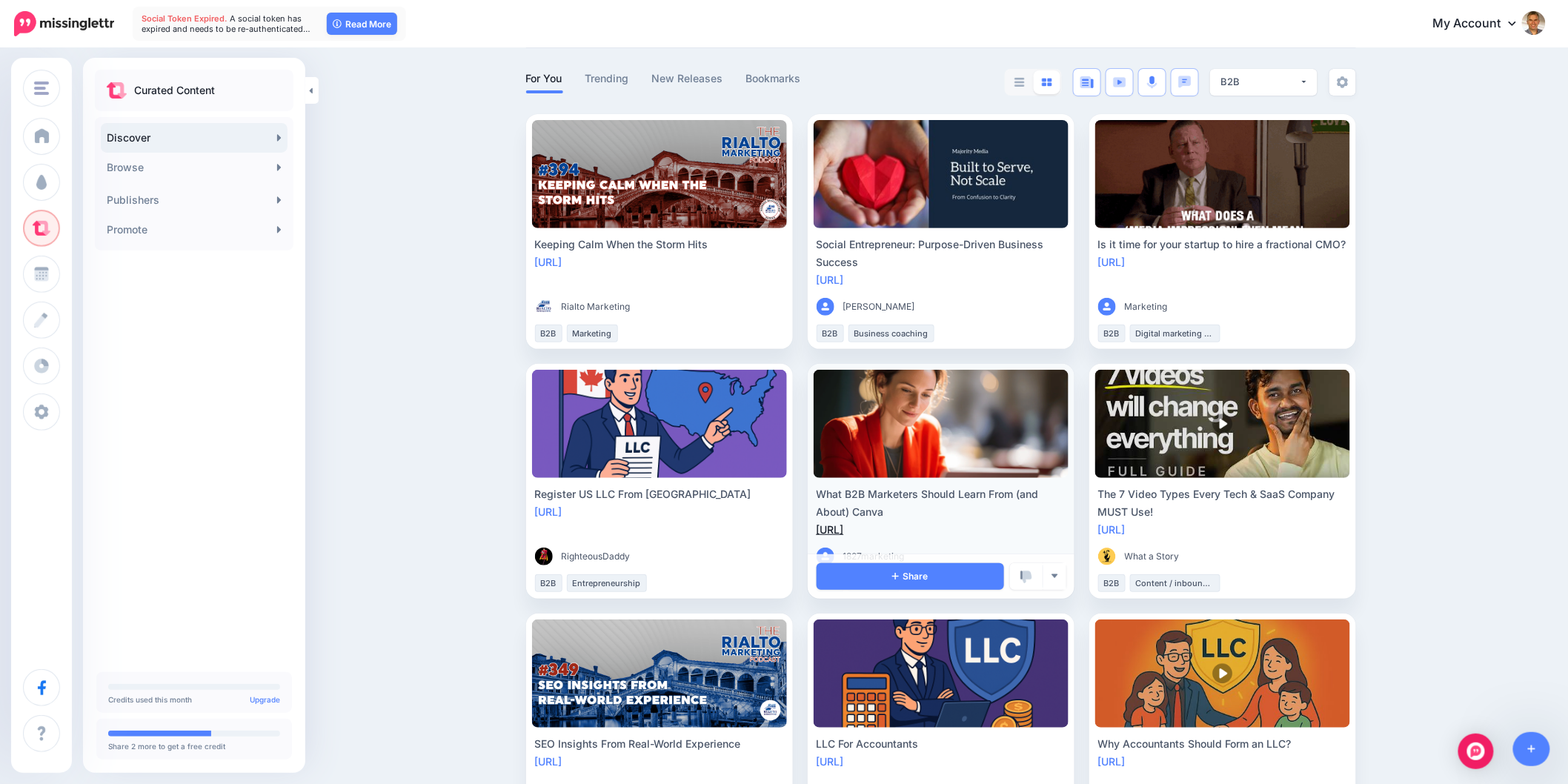
click at [844, 530] on link "https://lttr.ai/AiLtm" at bounding box center [831, 529] width 27 height 13
drag, startPoint x: 869, startPoint y: 502, endPoint x: 823, endPoint y: 493, distance: 46.9
click at [823, 493] on div "What B2B Marketers Should Learn From (and About) Canva" at bounding box center [941, 503] width 249 height 36
copy div "What B2B Marketers Should Learn From (and About) Canva"
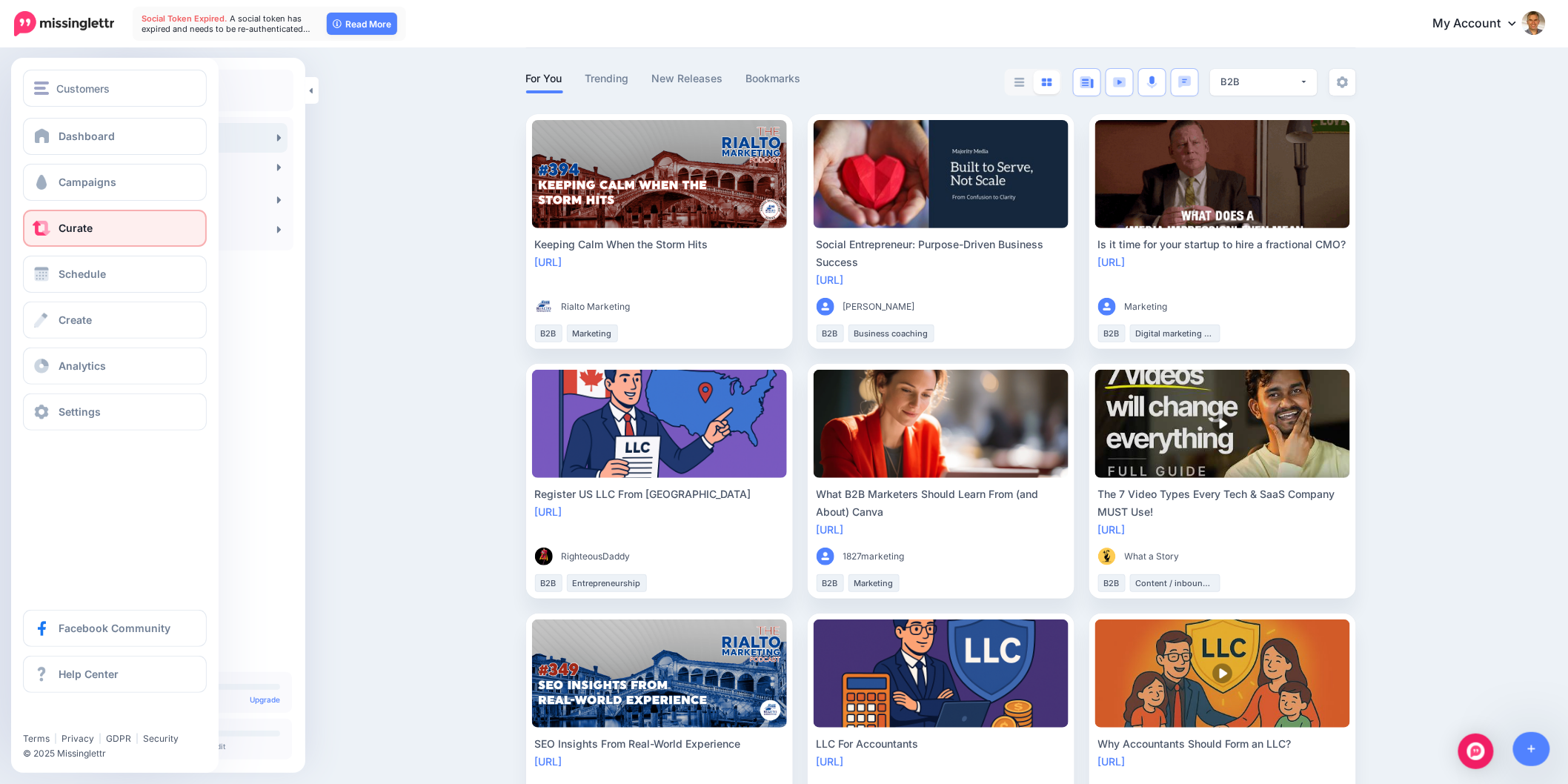
copy div "What B2B Marketers Should Learn From (and About) Canva"
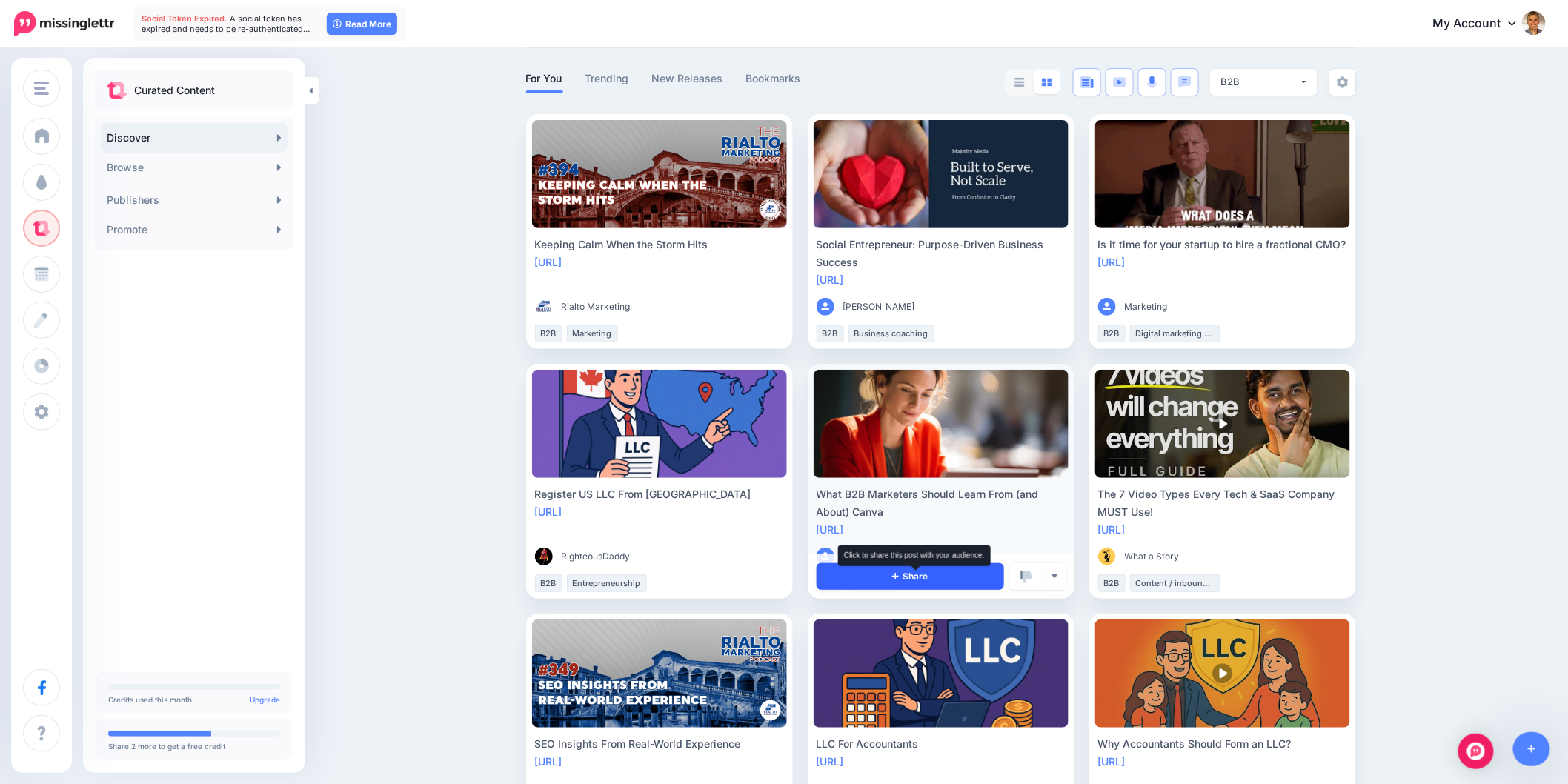
click at [919, 573] on span "Share" at bounding box center [910, 576] width 36 height 10
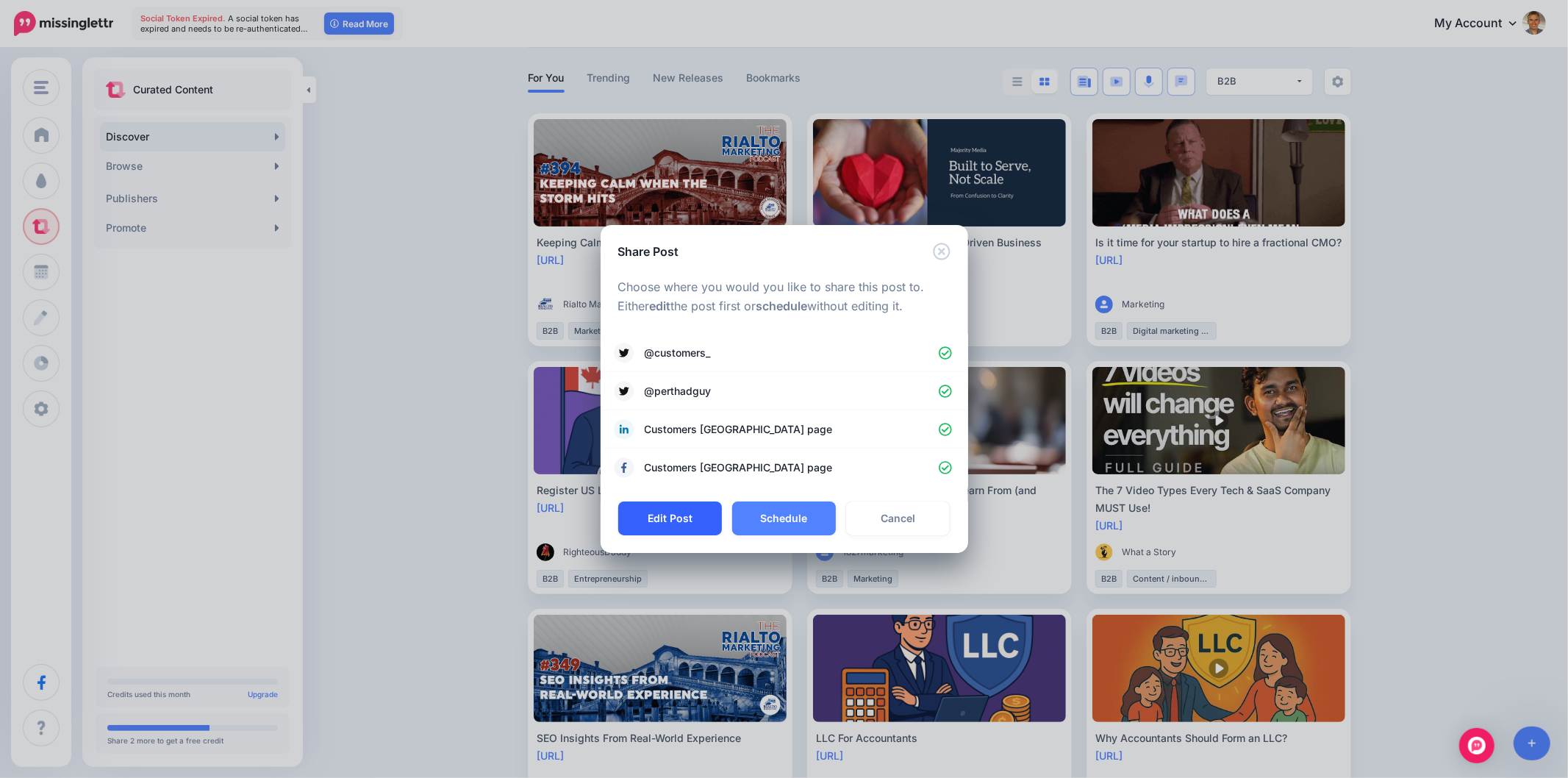
click at [682, 516] on button "Edit Post" at bounding box center [670, 518] width 103 height 34
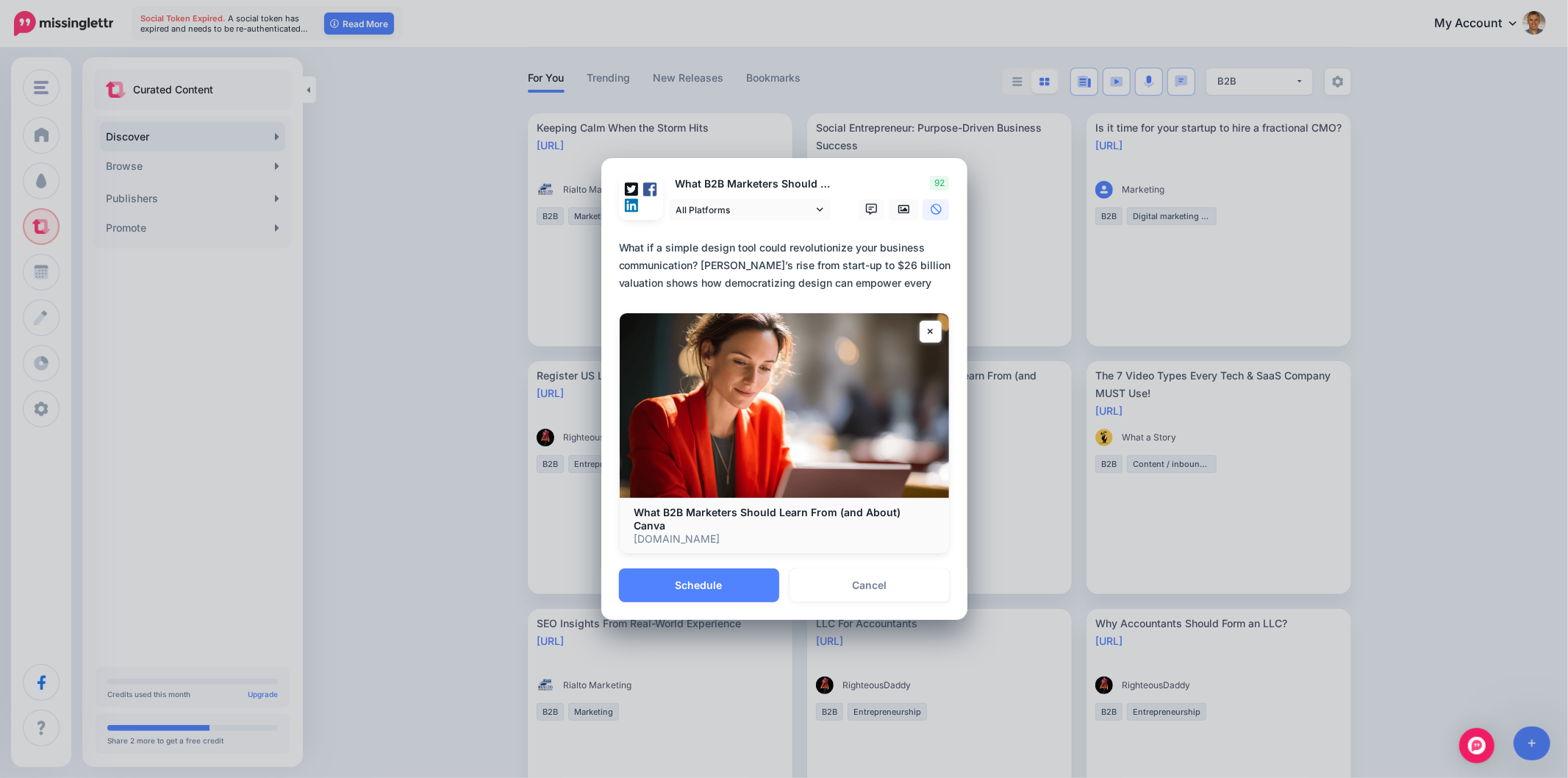
click at [725, 277] on textarea "**********" at bounding box center [788, 265] width 338 height 53
paste textarea
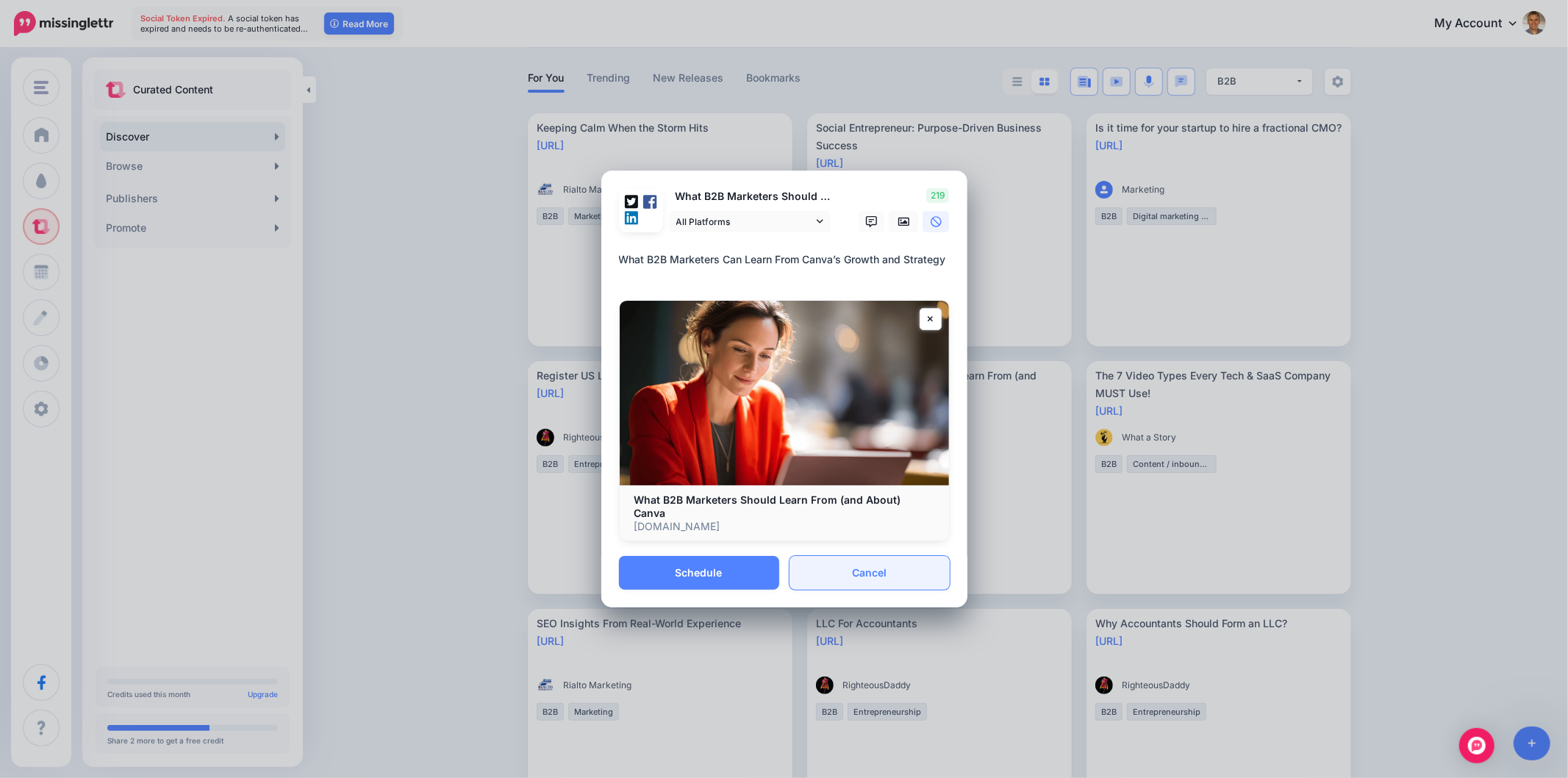
type textarea "**********"
click at [859, 577] on link "Cancel" at bounding box center [870, 573] width 160 height 34
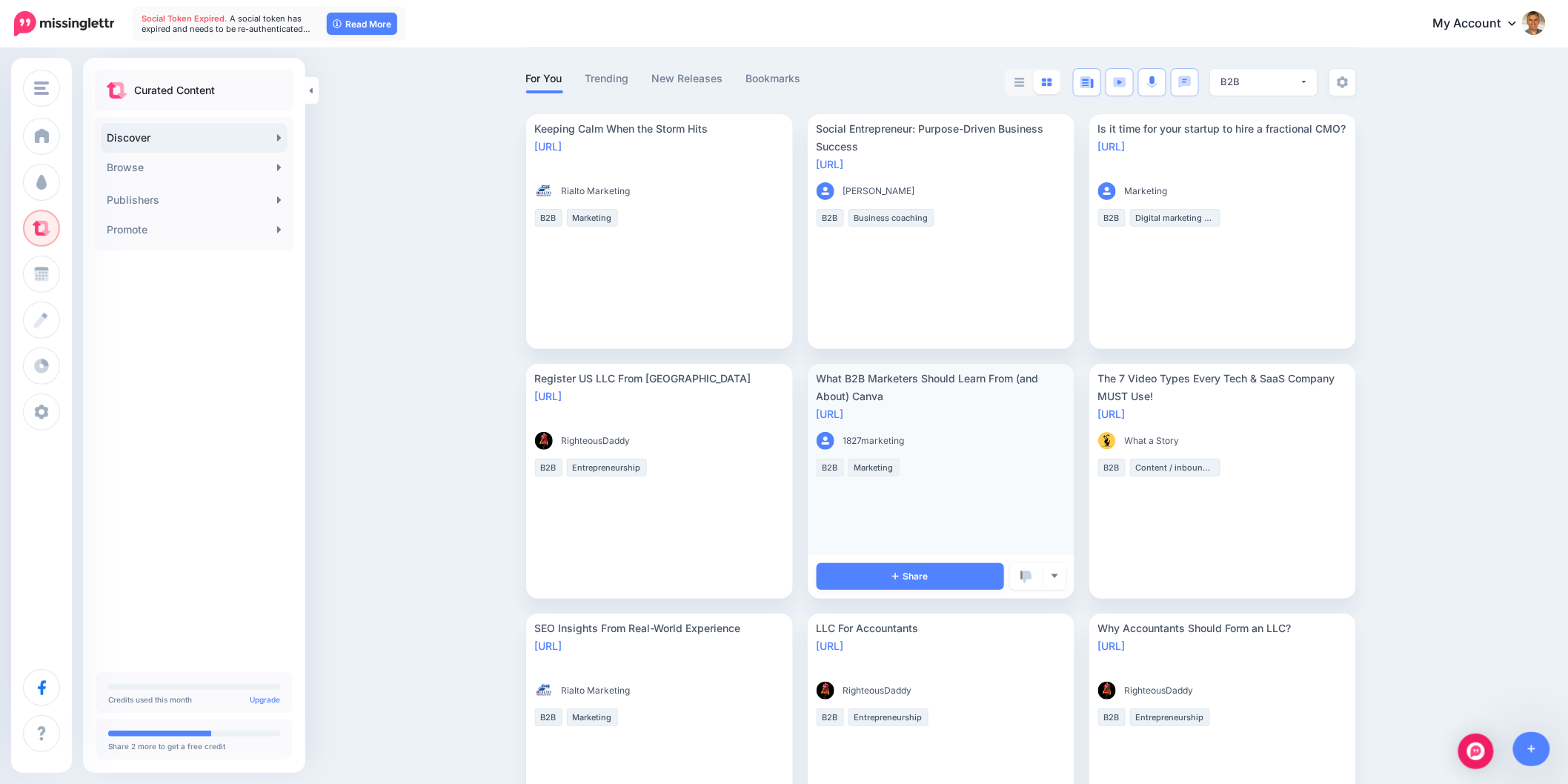
scroll to position [1, 0]
drag, startPoint x: 897, startPoint y: 415, endPoint x: 816, endPoint y: 413, distance: 81.0
click at [816, 413] on li "What B2B Marketers Should Learn From (and About) Canva https://lttr.ai/AiLtm 18…" at bounding box center [940, 481] width 267 height 235
copy link "https://lttr.ai/AiLtm"
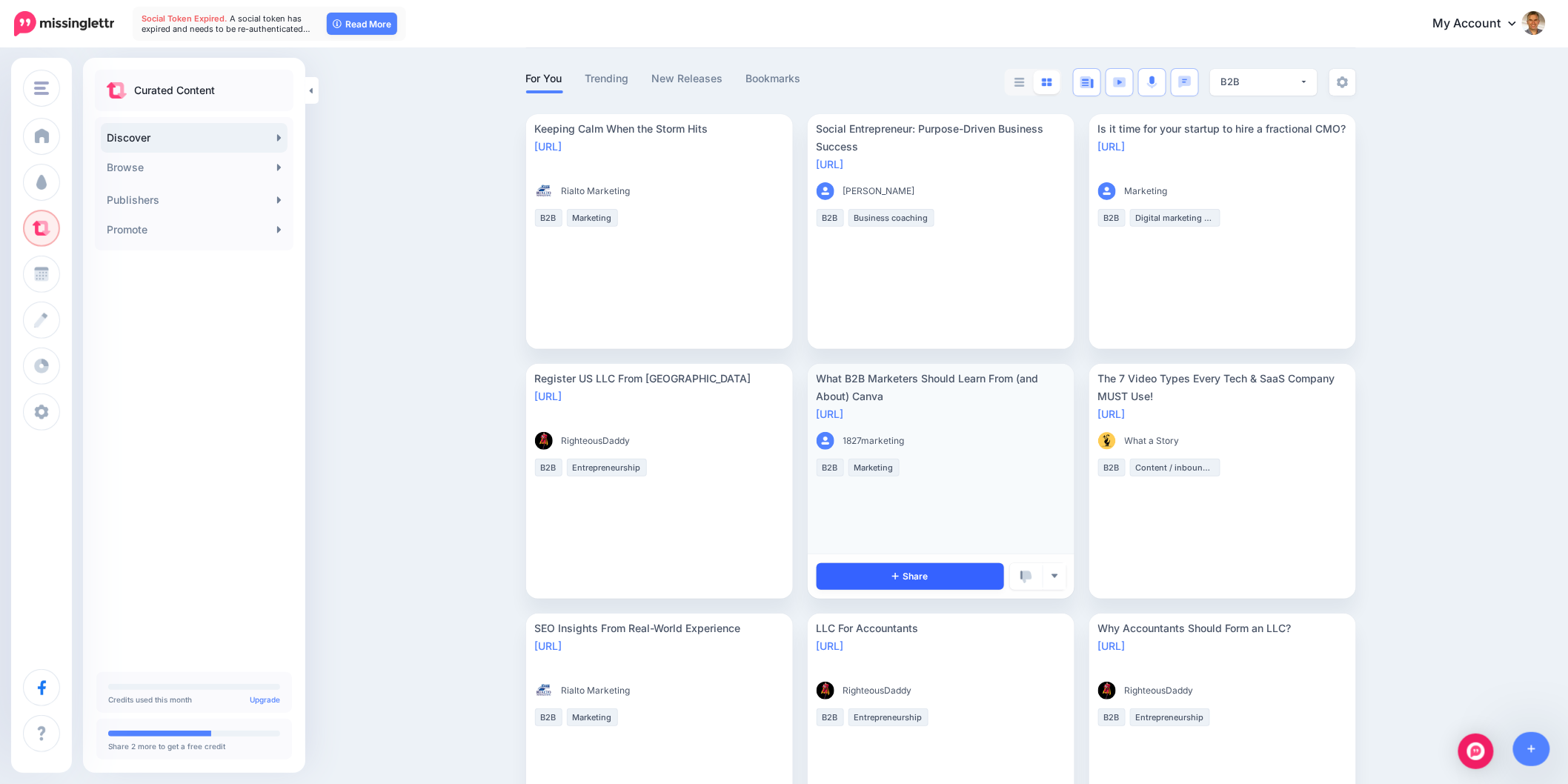
click at [907, 582] on link "Share" at bounding box center [910, 576] width 187 height 27
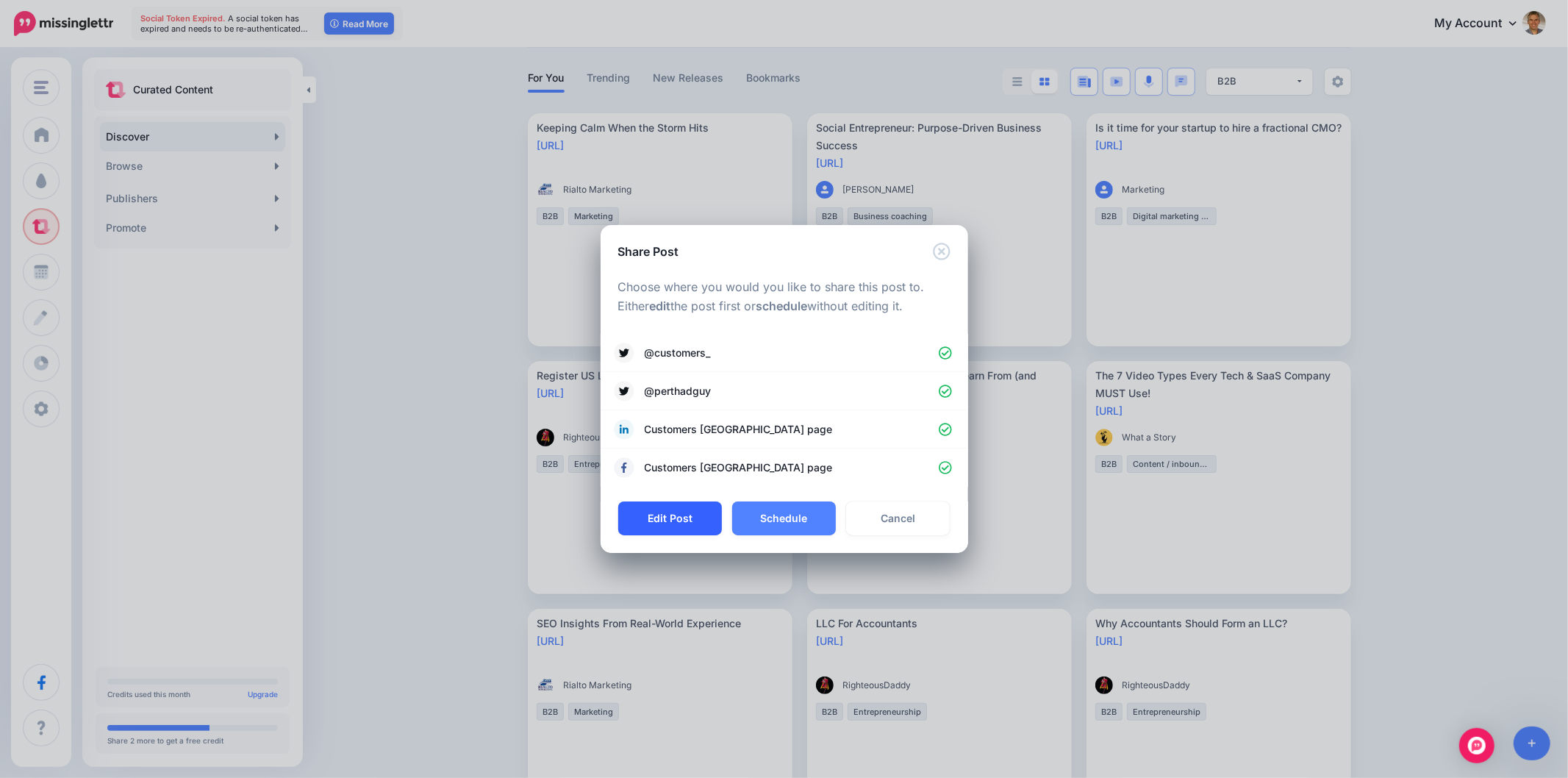
click at [670, 518] on button "Edit Post" at bounding box center [670, 518] width 103 height 34
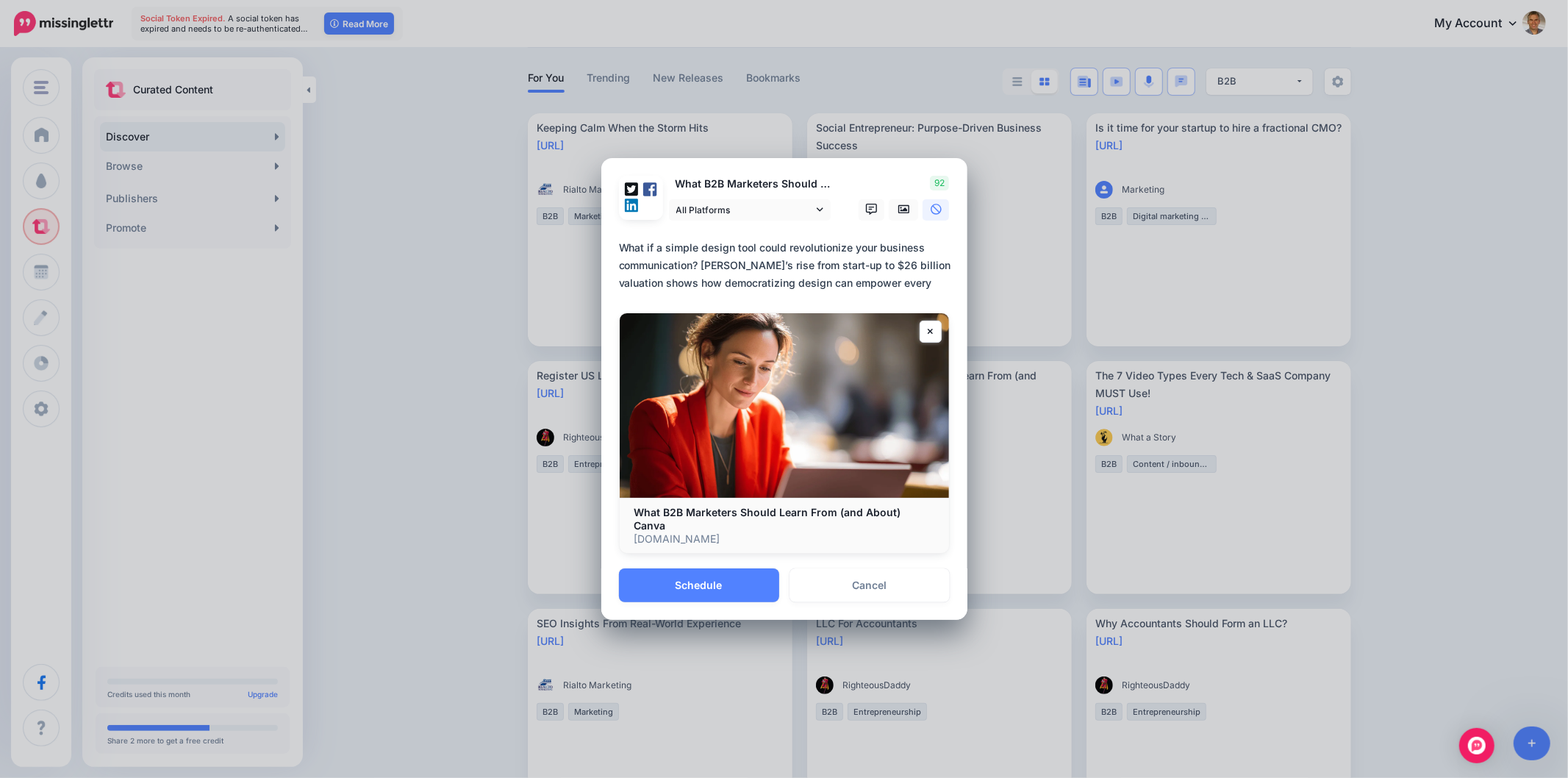
click at [796, 291] on textarea "**********" at bounding box center [788, 265] width 338 height 53
paste textarea
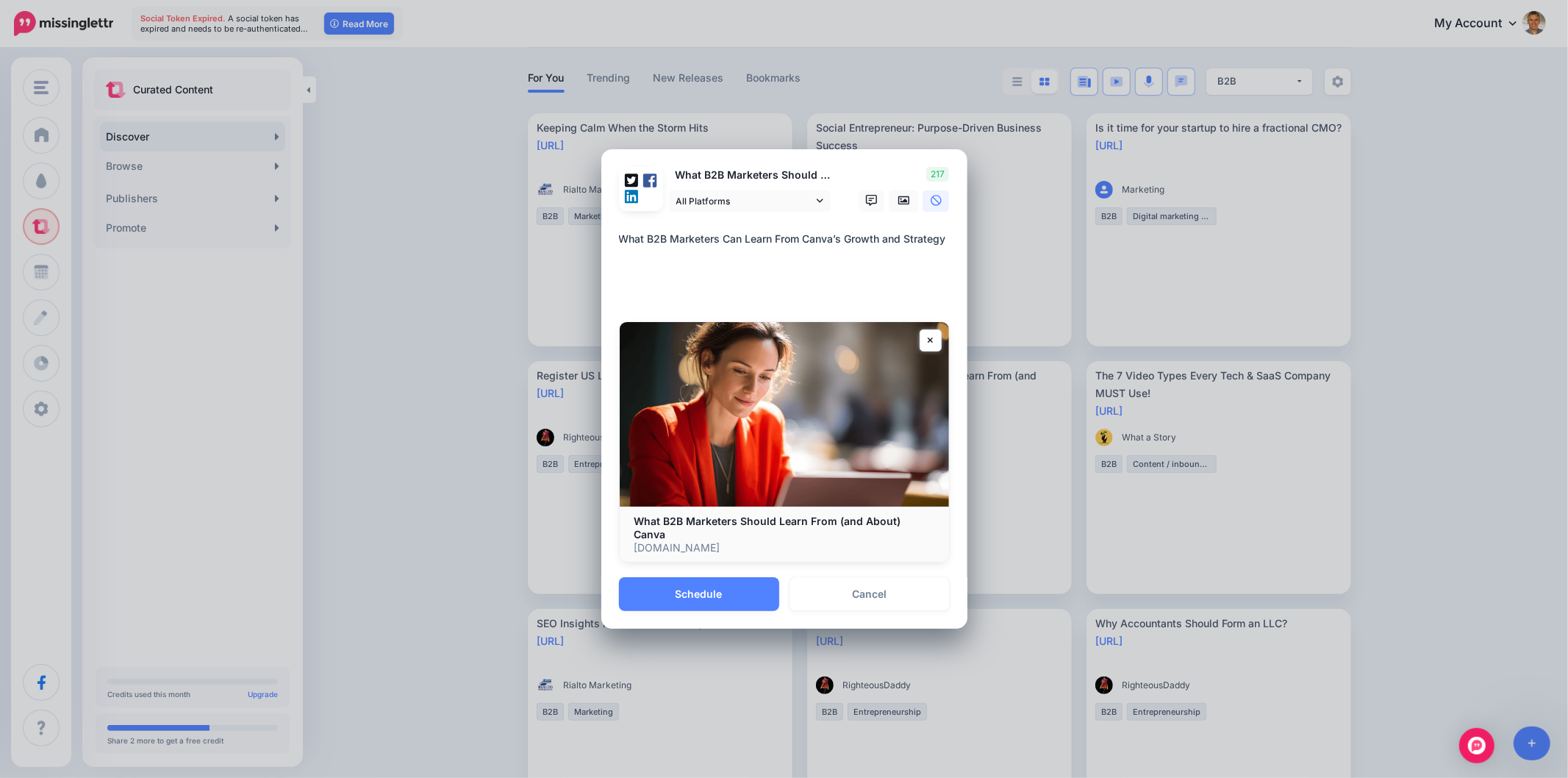
paste textarea "**********"
click at [810, 278] on textarea "**********" at bounding box center [788, 265] width 338 height 70
paste textarea "**********"
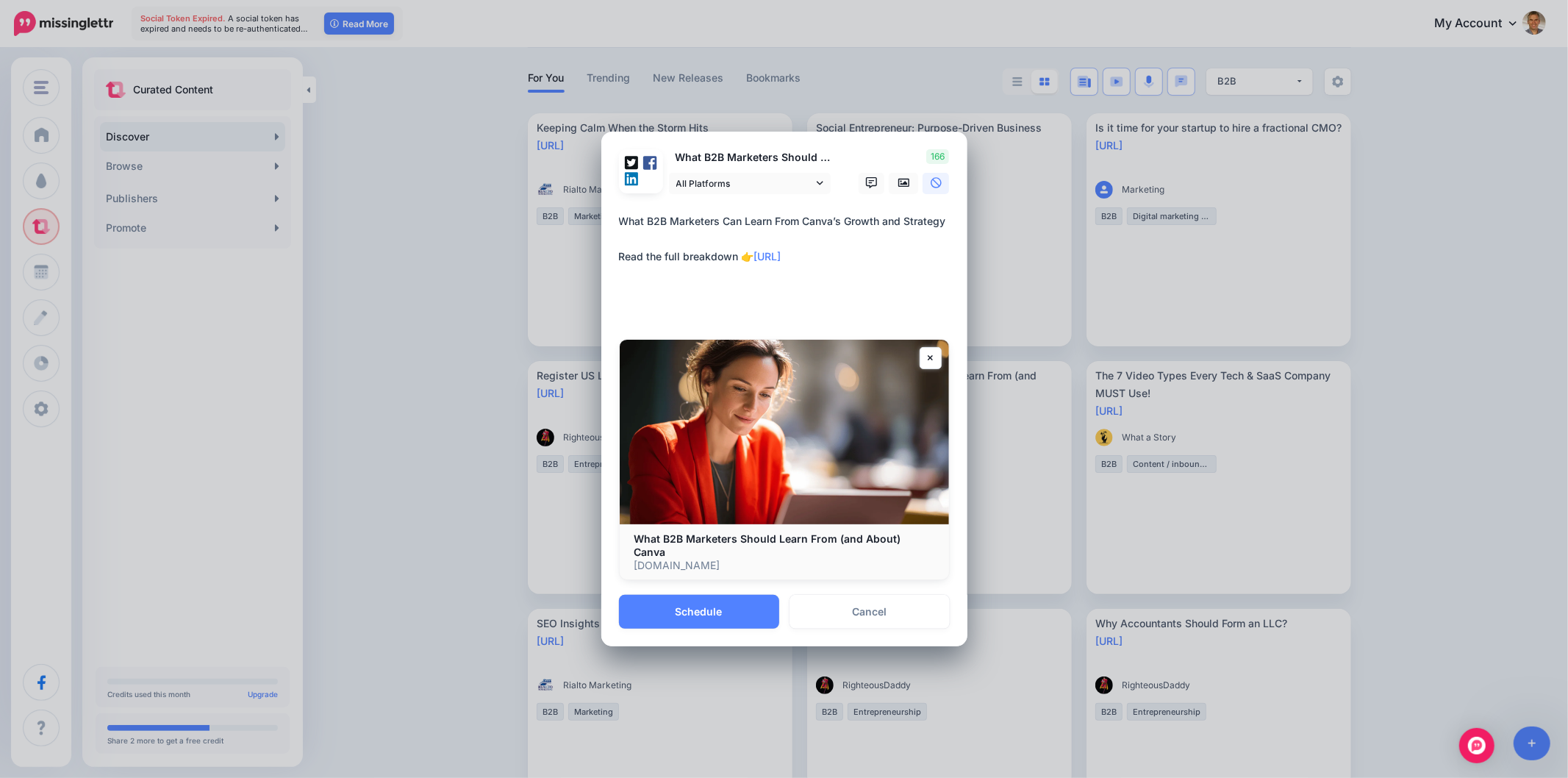
paste textarea "**********"
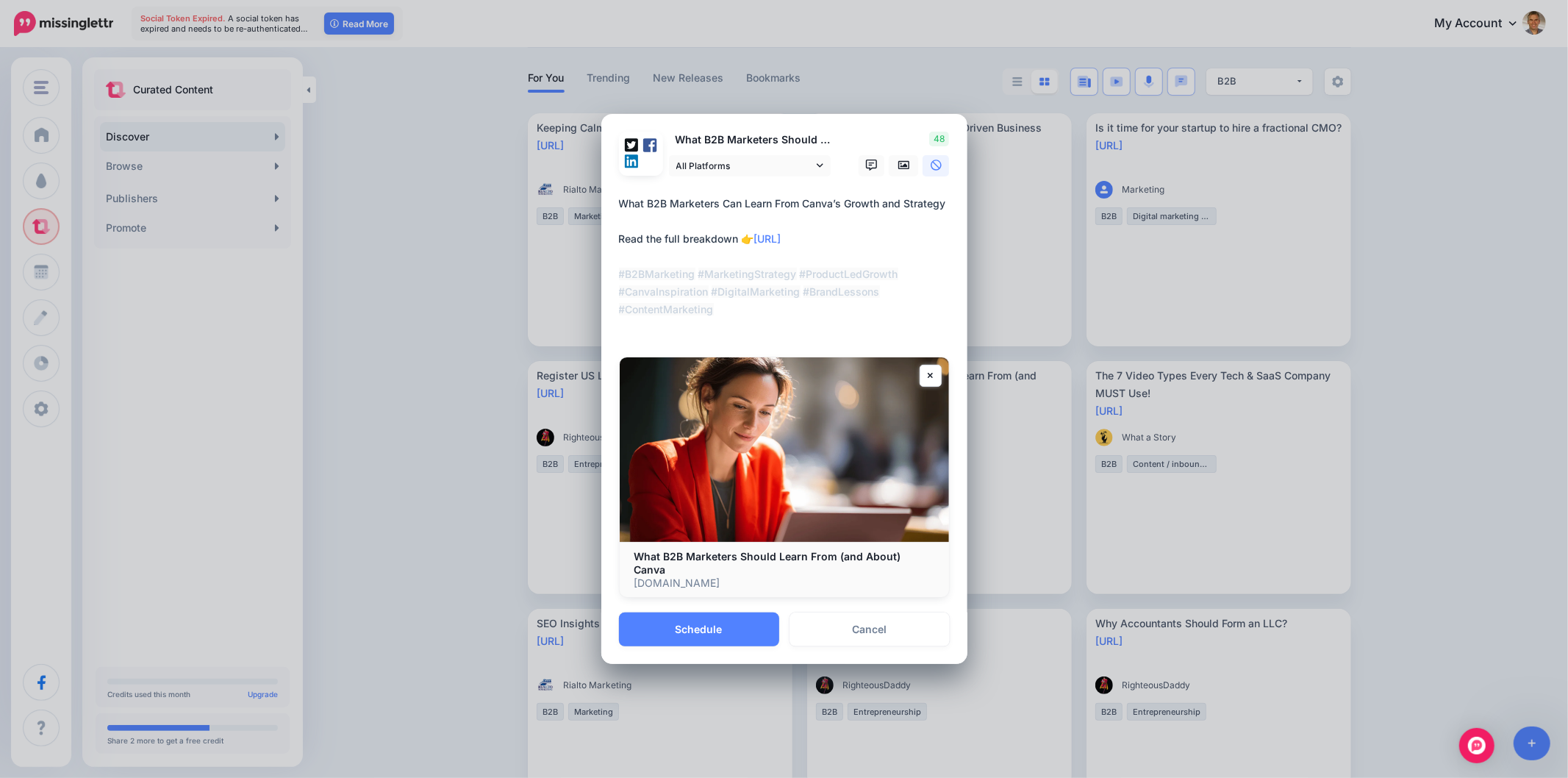
click at [701, 336] on textarea "**********" at bounding box center [788, 265] width 338 height 141
drag, startPoint x: 799, startPoint y: 280, endPoint x: 812, endPoint y: 310, distance: 32.7
click at [812, 310] on textarea "**********" at bounding box center [788, 265] width 338 height 141
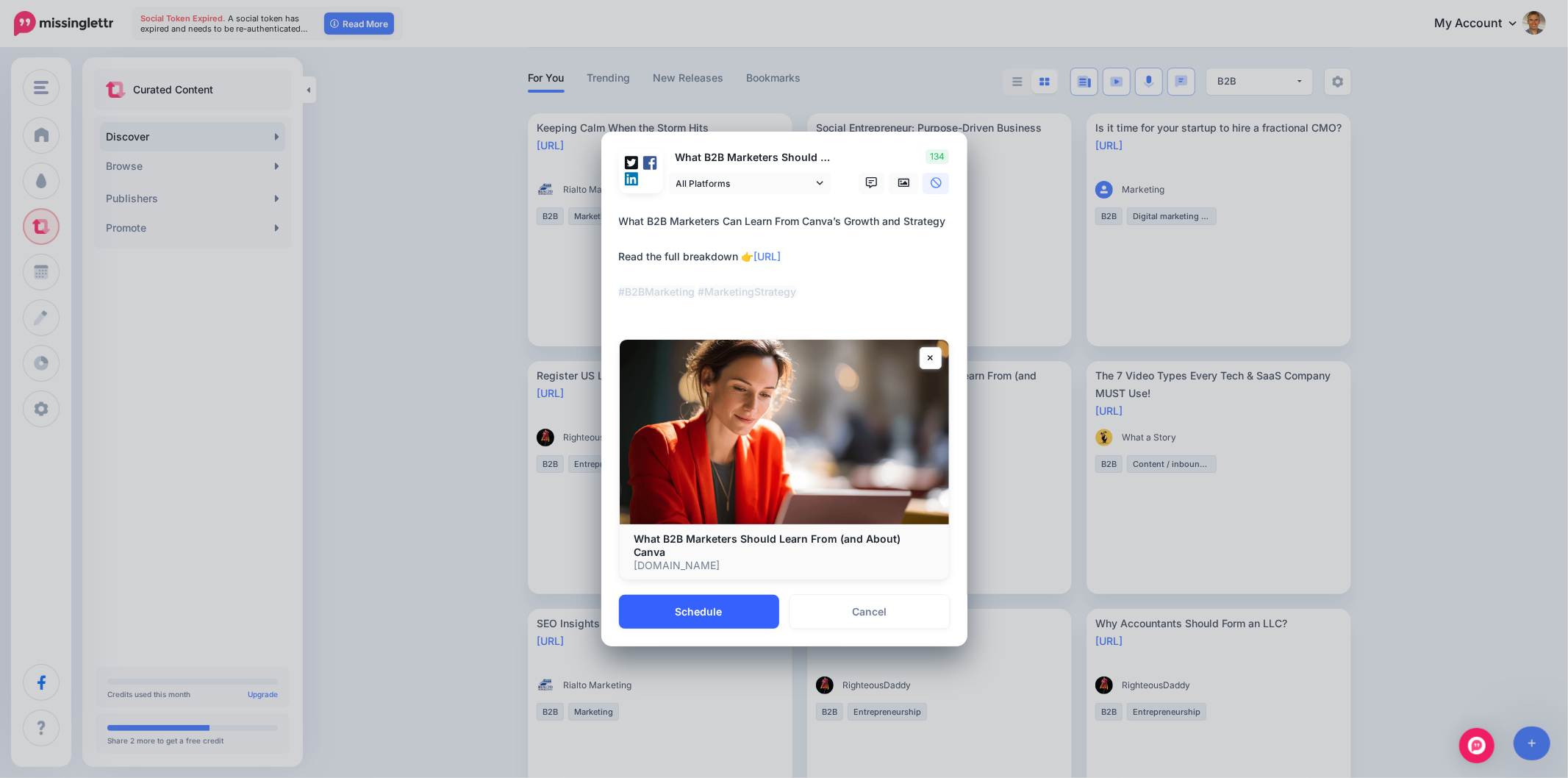
type textarea "**********"
click at [738, 605] on button "Schedule" at bounding box center [699, 611] width 160 height 34
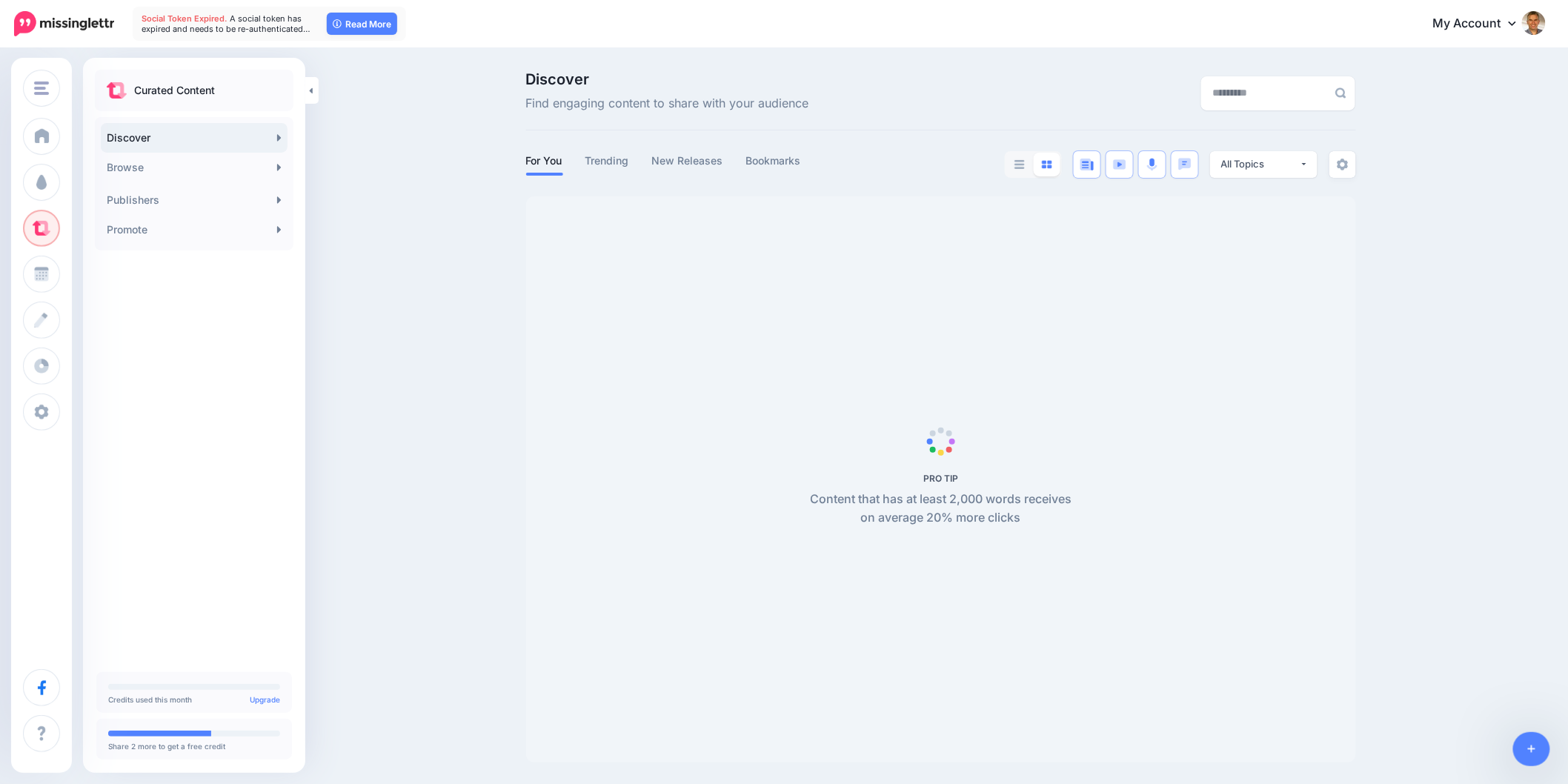
scroll to position [1, 0]
click at [1300, 165] on div "All Topics" at bounding box center [1261, 163] width 79 height 14
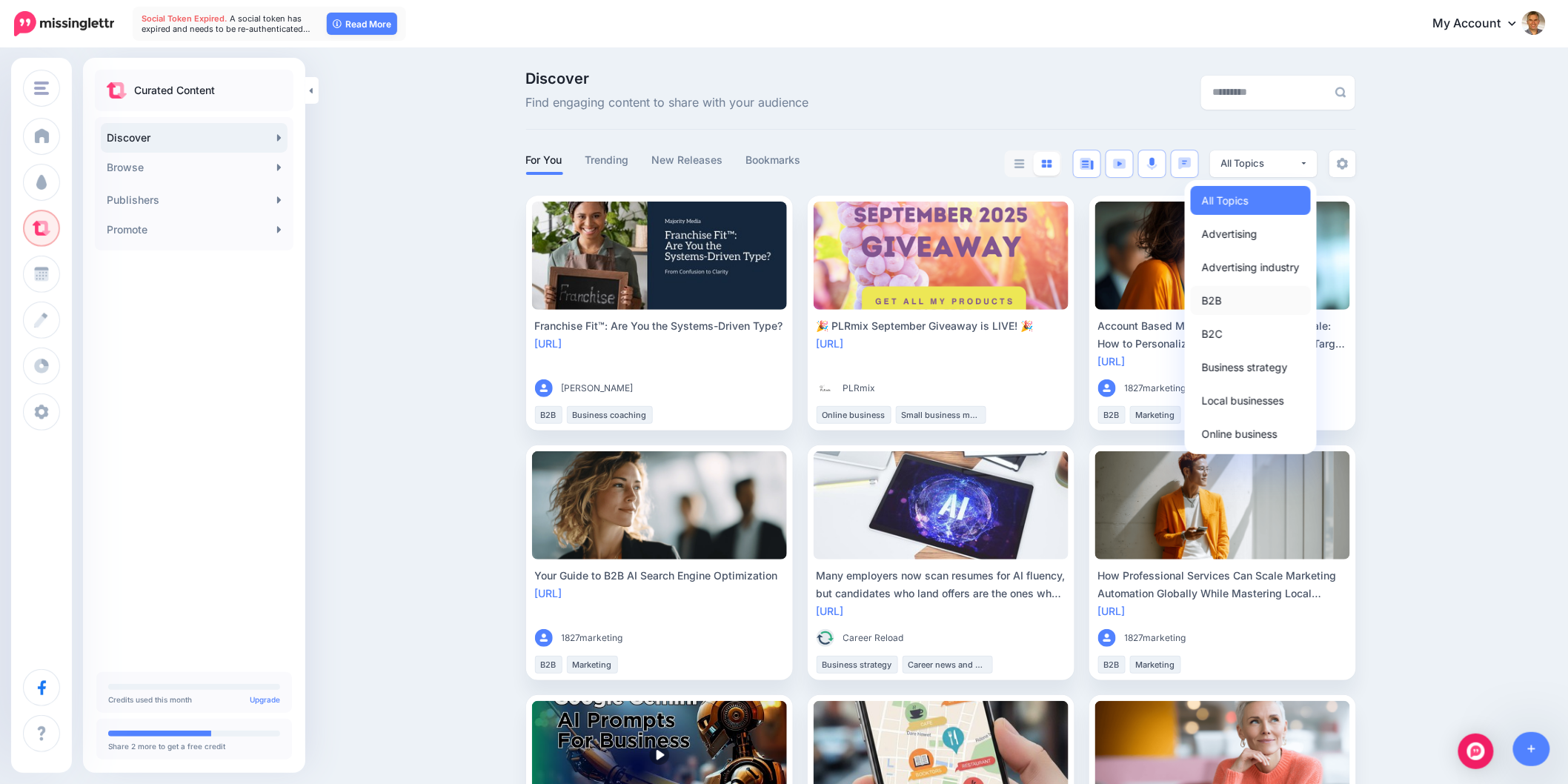
click at [1242, 300] on link "B2B" at bounding box center [1251, 300] width 120 height 29
select select "**********"
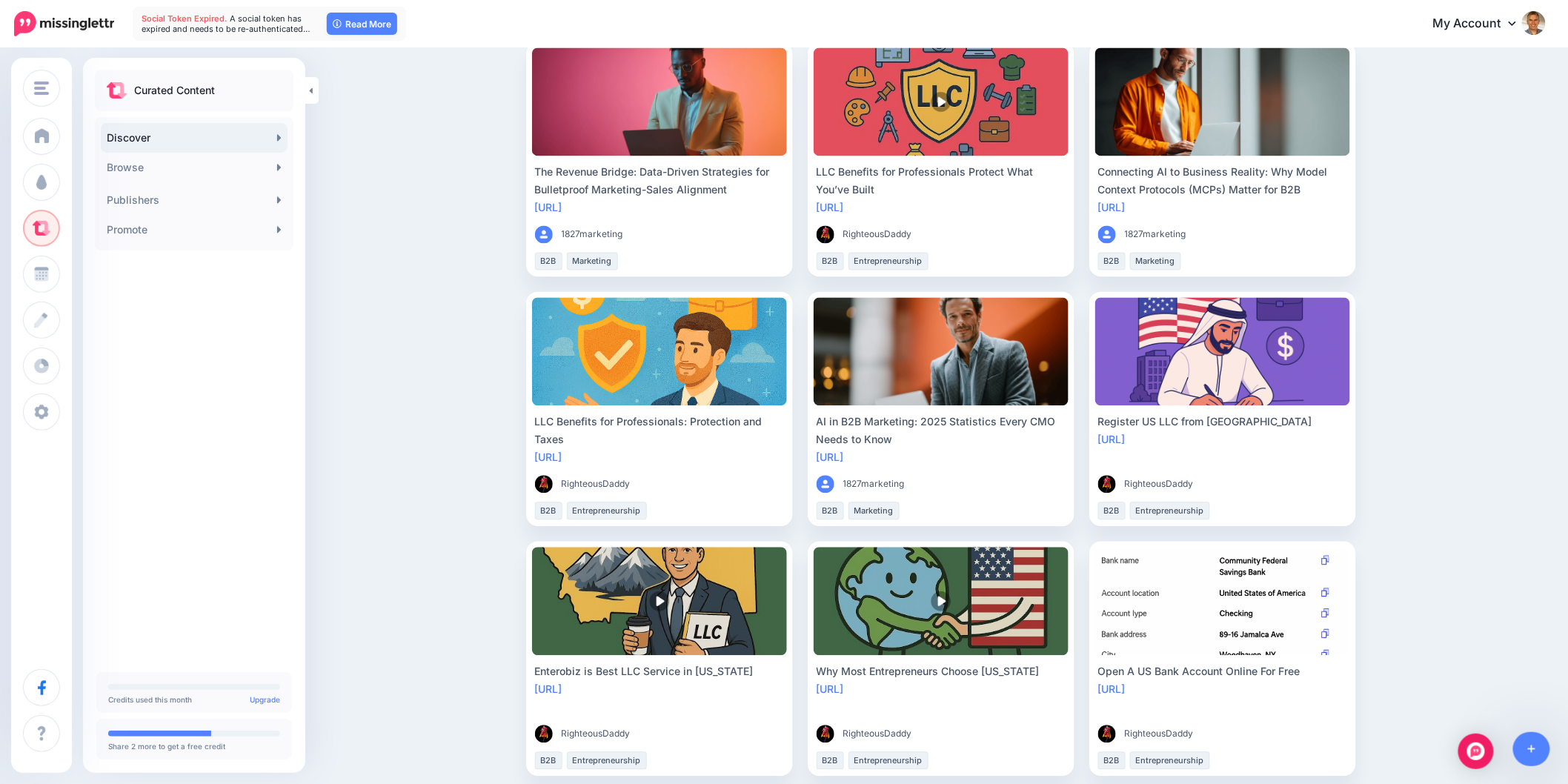
scroll to position [1482, 0]
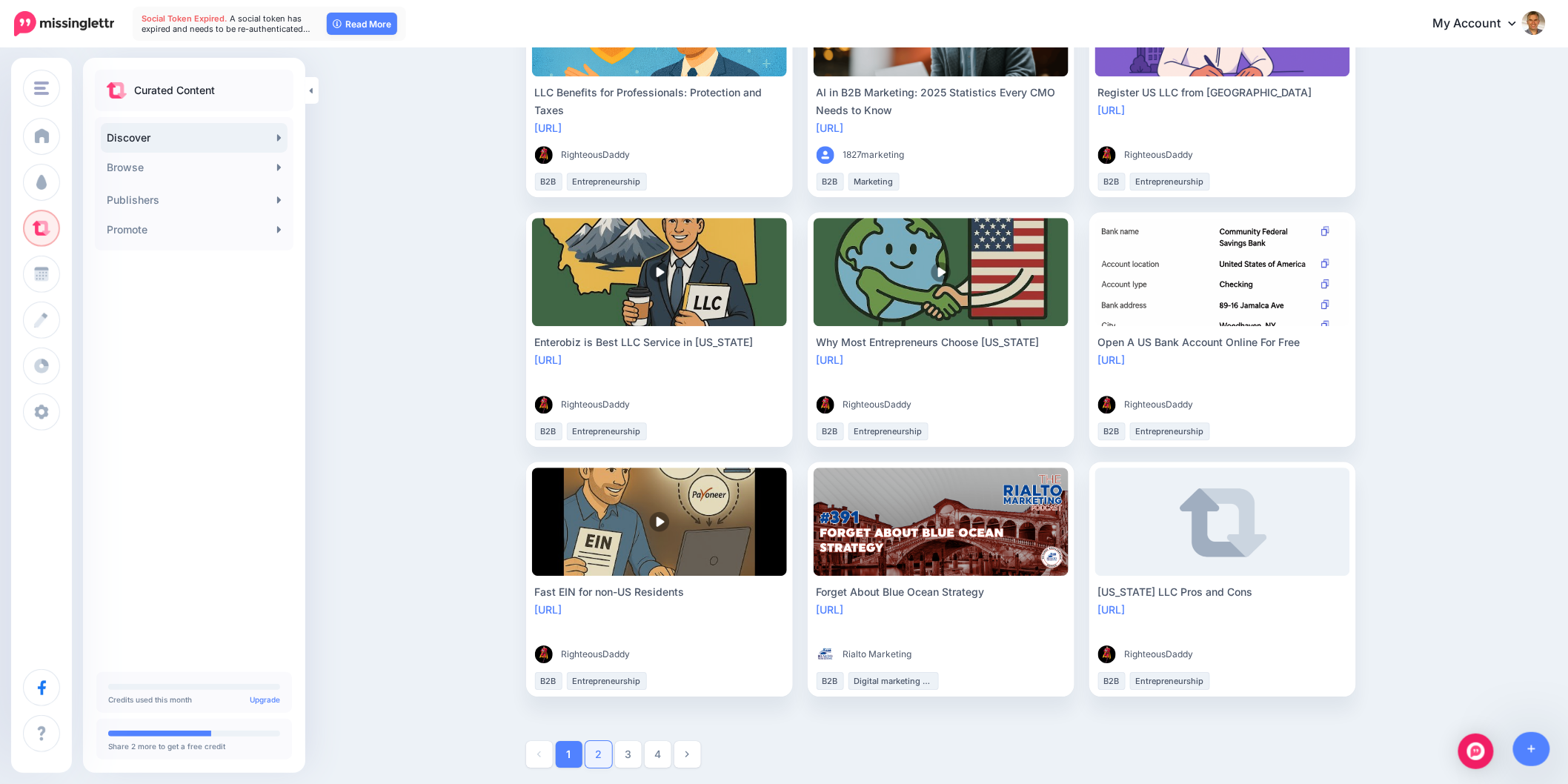
click at [602, 754] on link "2" at bounding box center [599, 755] width 27 height 27
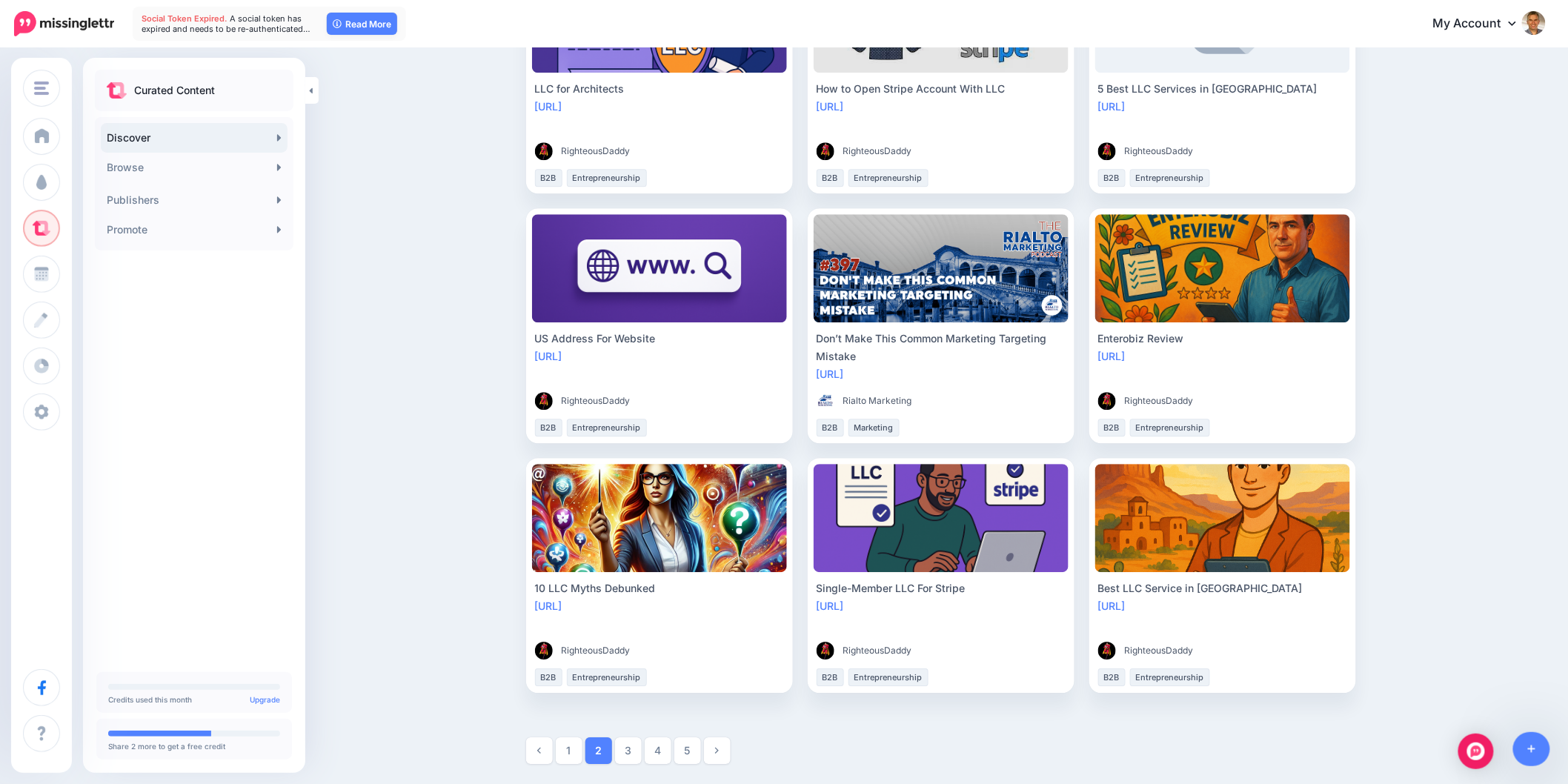
scroll to position [1487, 0]
click at [639, 742] on link "3" at bounding box center [628, 750] width 27 height 27
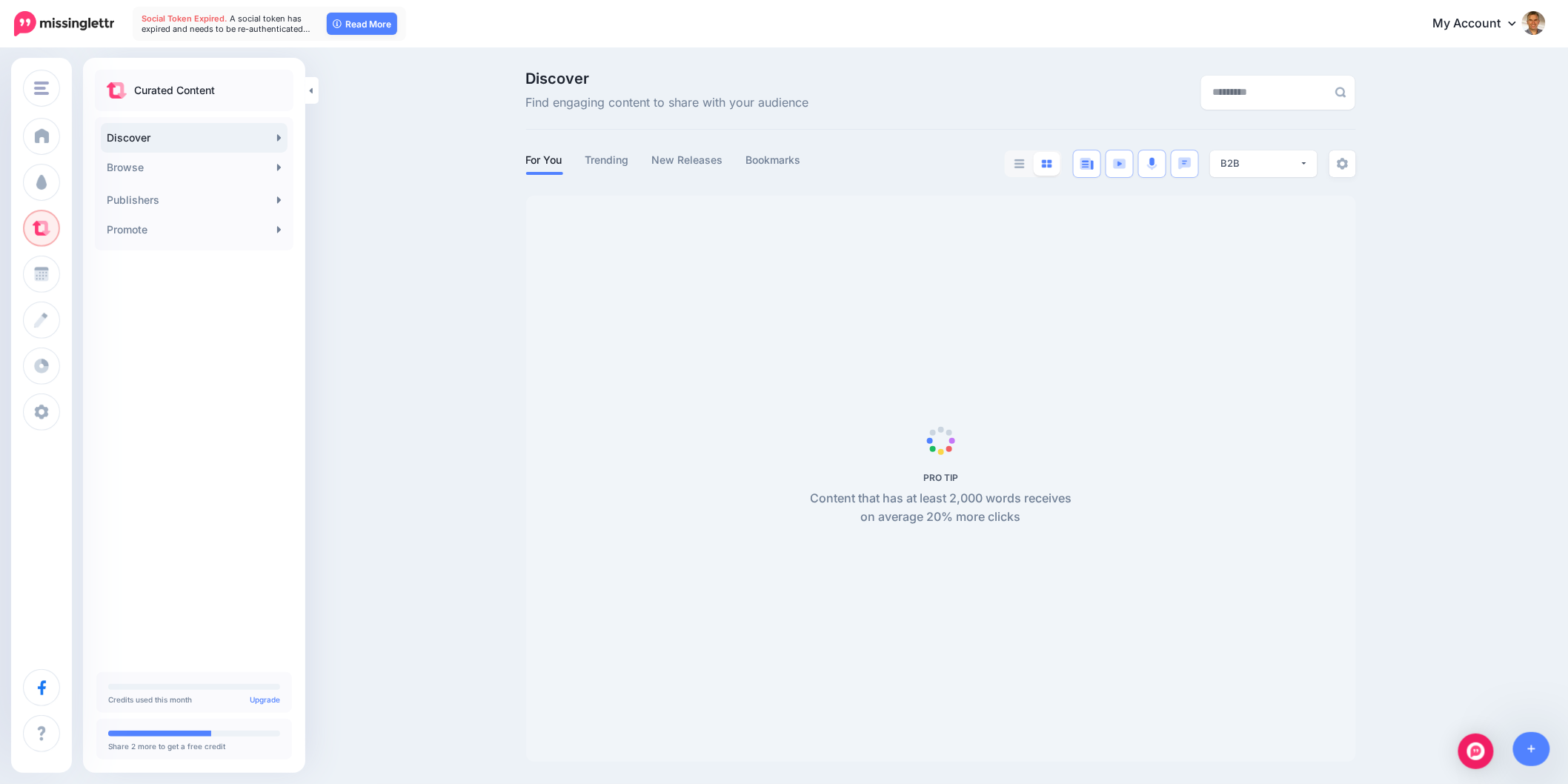
scroll to position [1, 0]
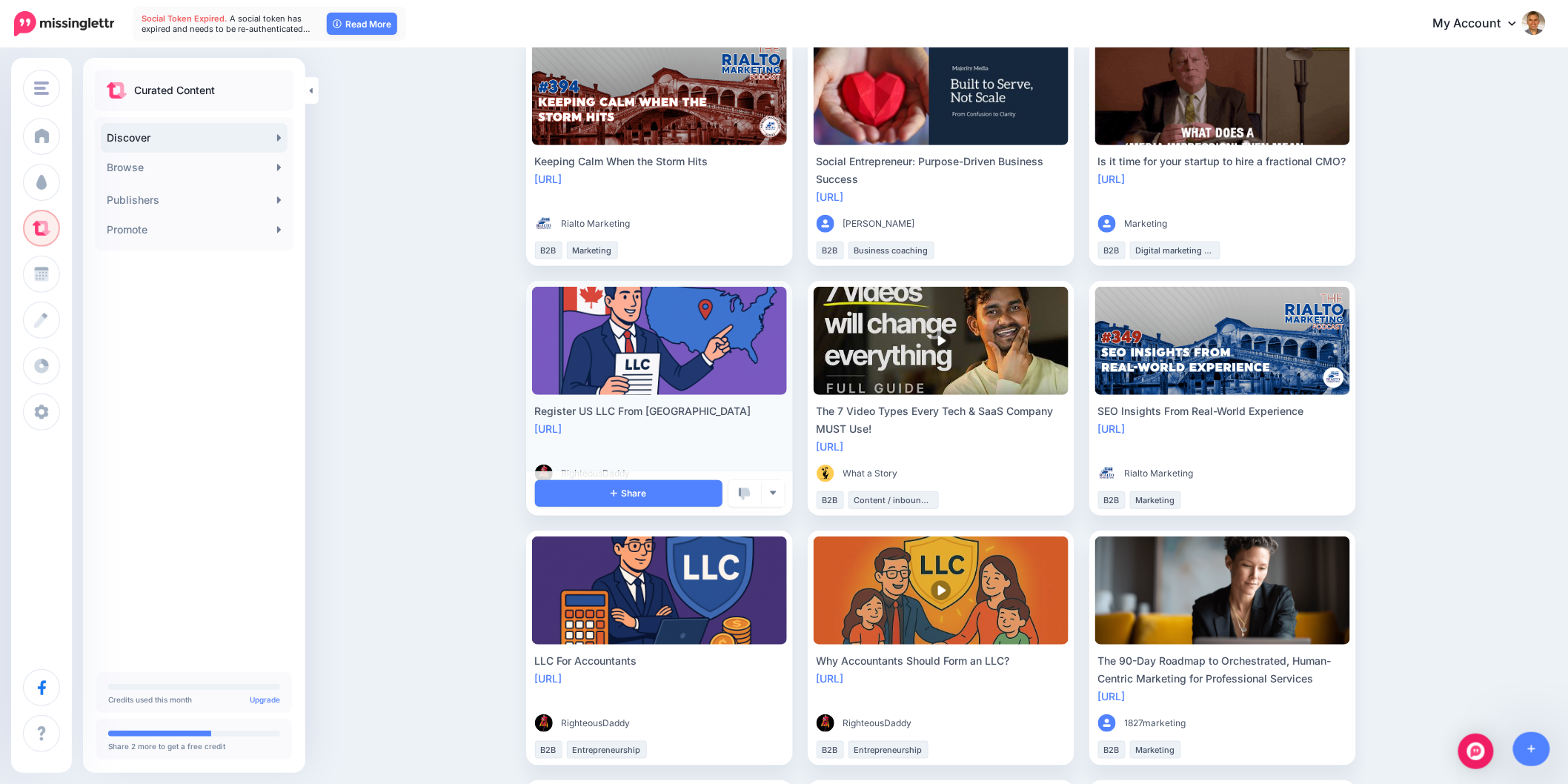
scroll to position [248, 0]
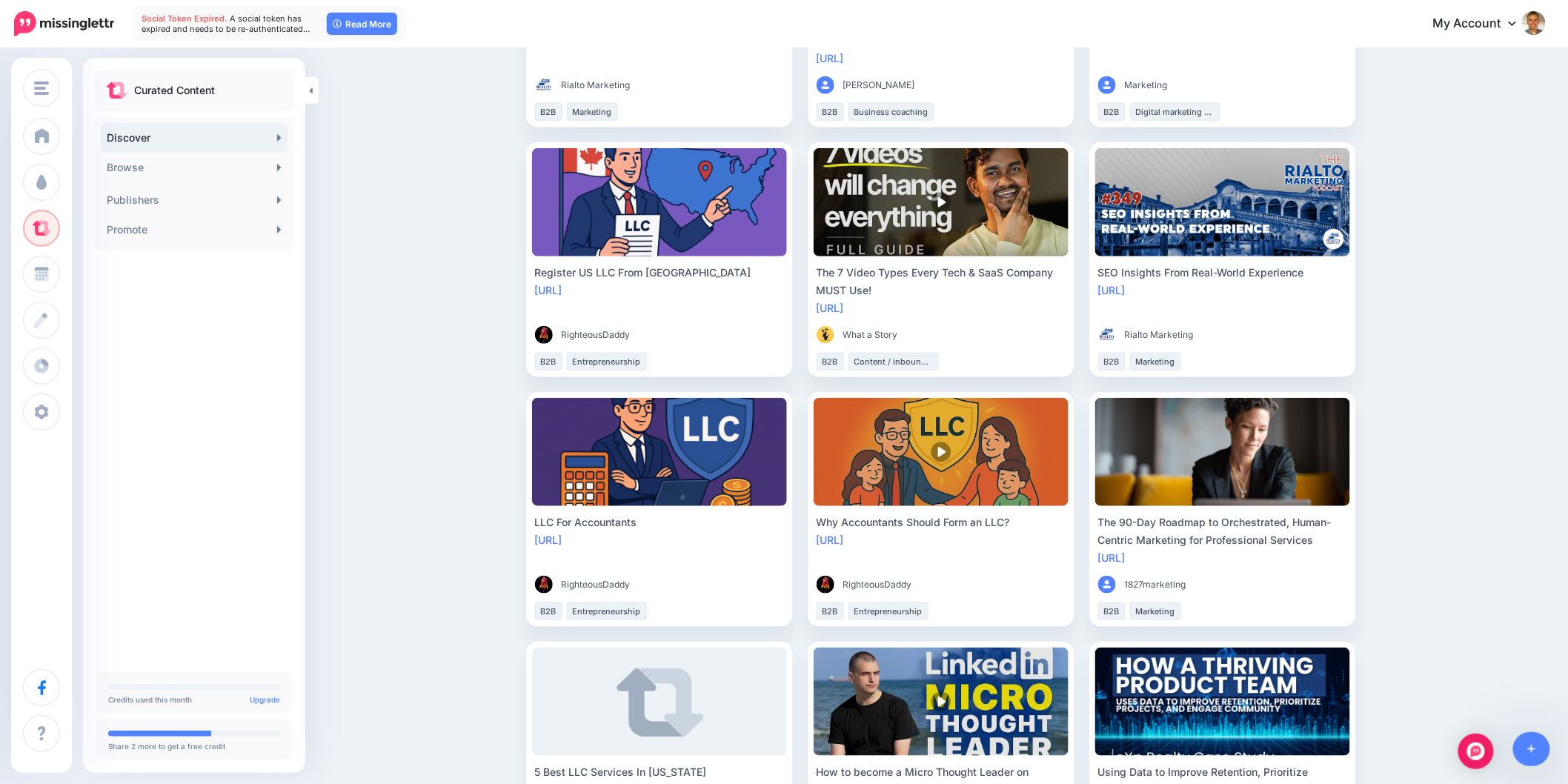
scroll to position [330, 0]
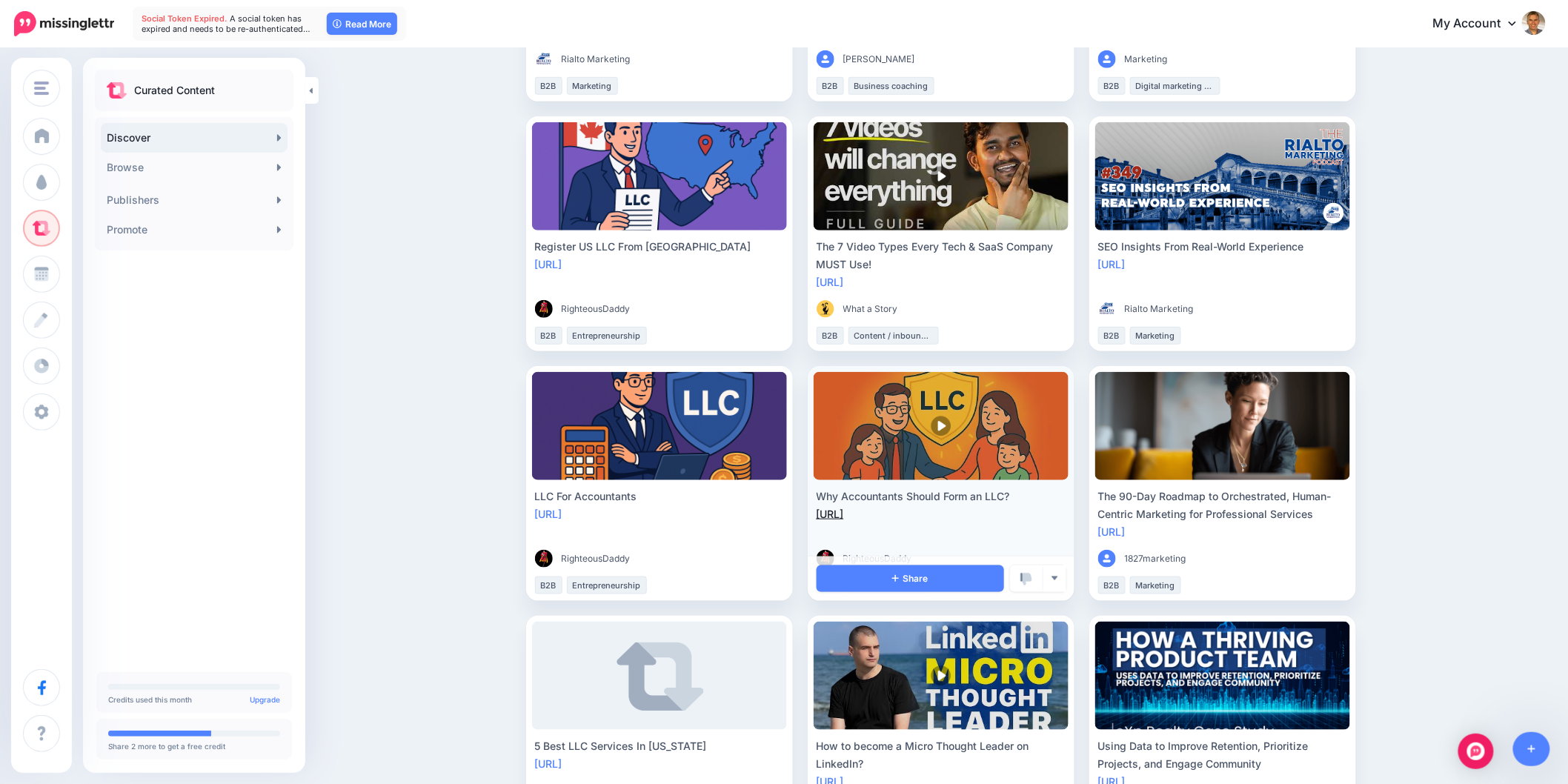
click at [844, 512] on link "https://lttr.ai/Ah8kB" at bounding box center [831, 514] width 27 height 13
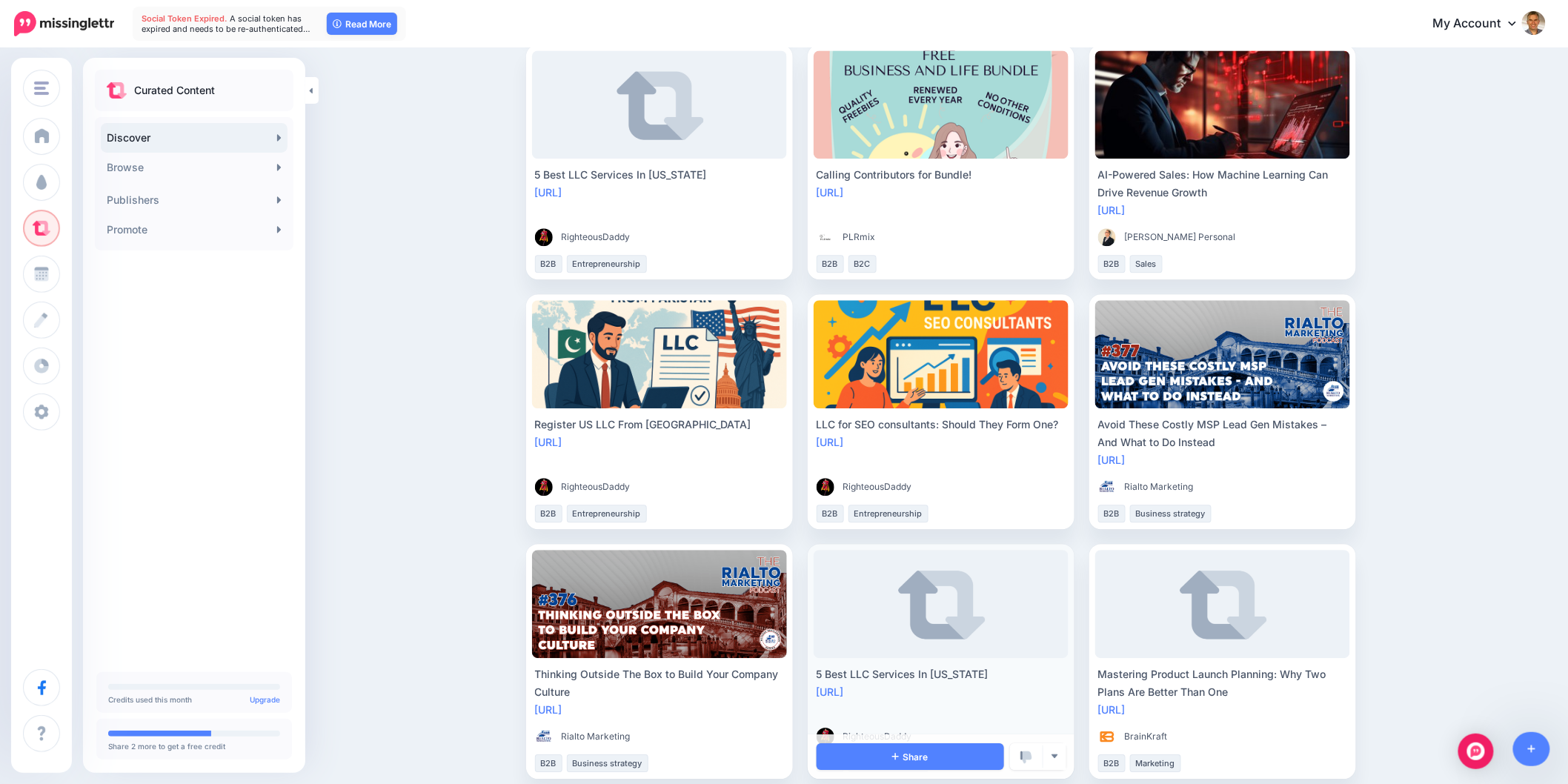
scroll to position [1487, 0]
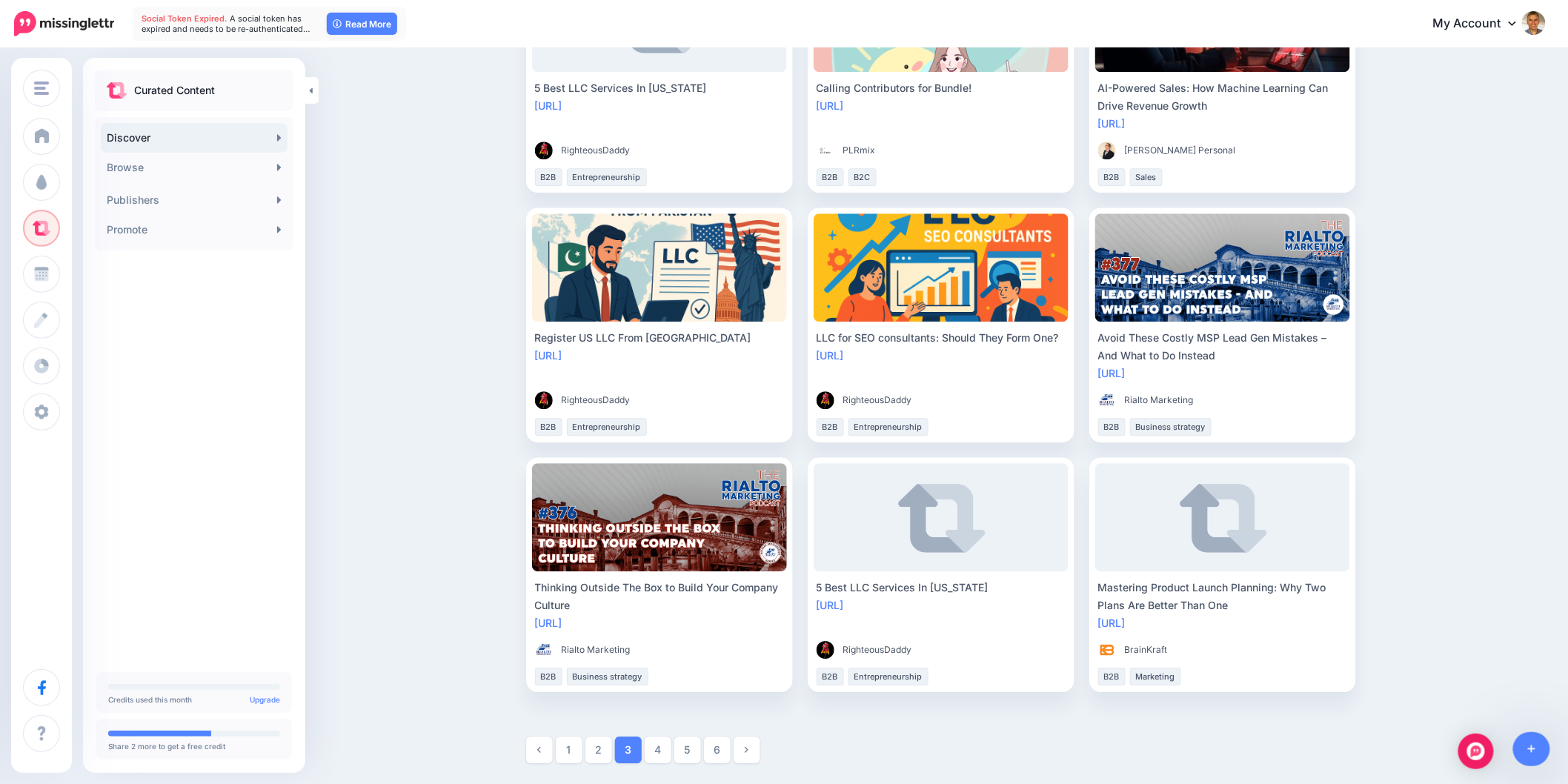
click at [666, 753] on link "4" at bounding box center [659, 750] width 27 height 27
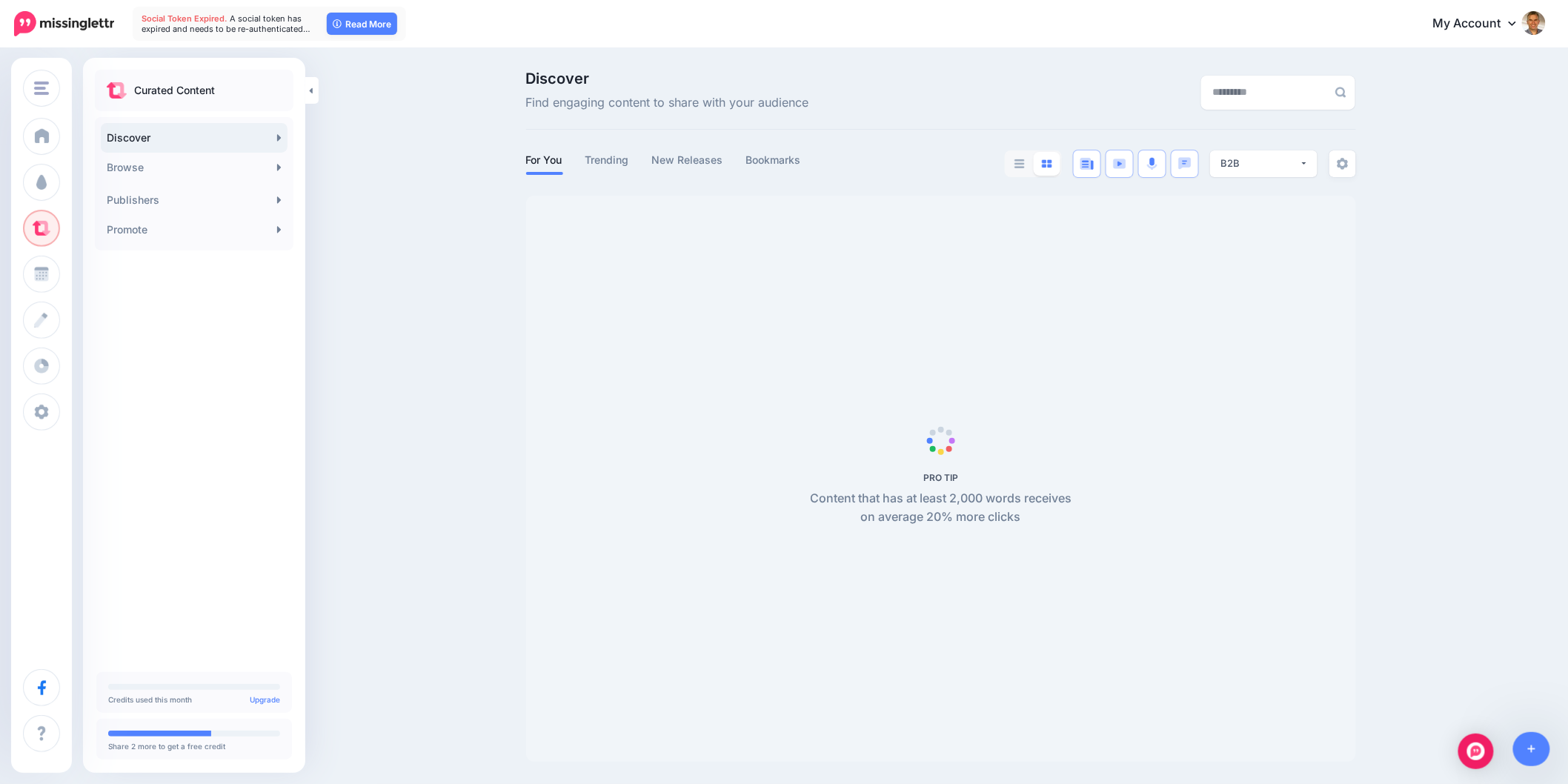
scroll to position [1, 0]
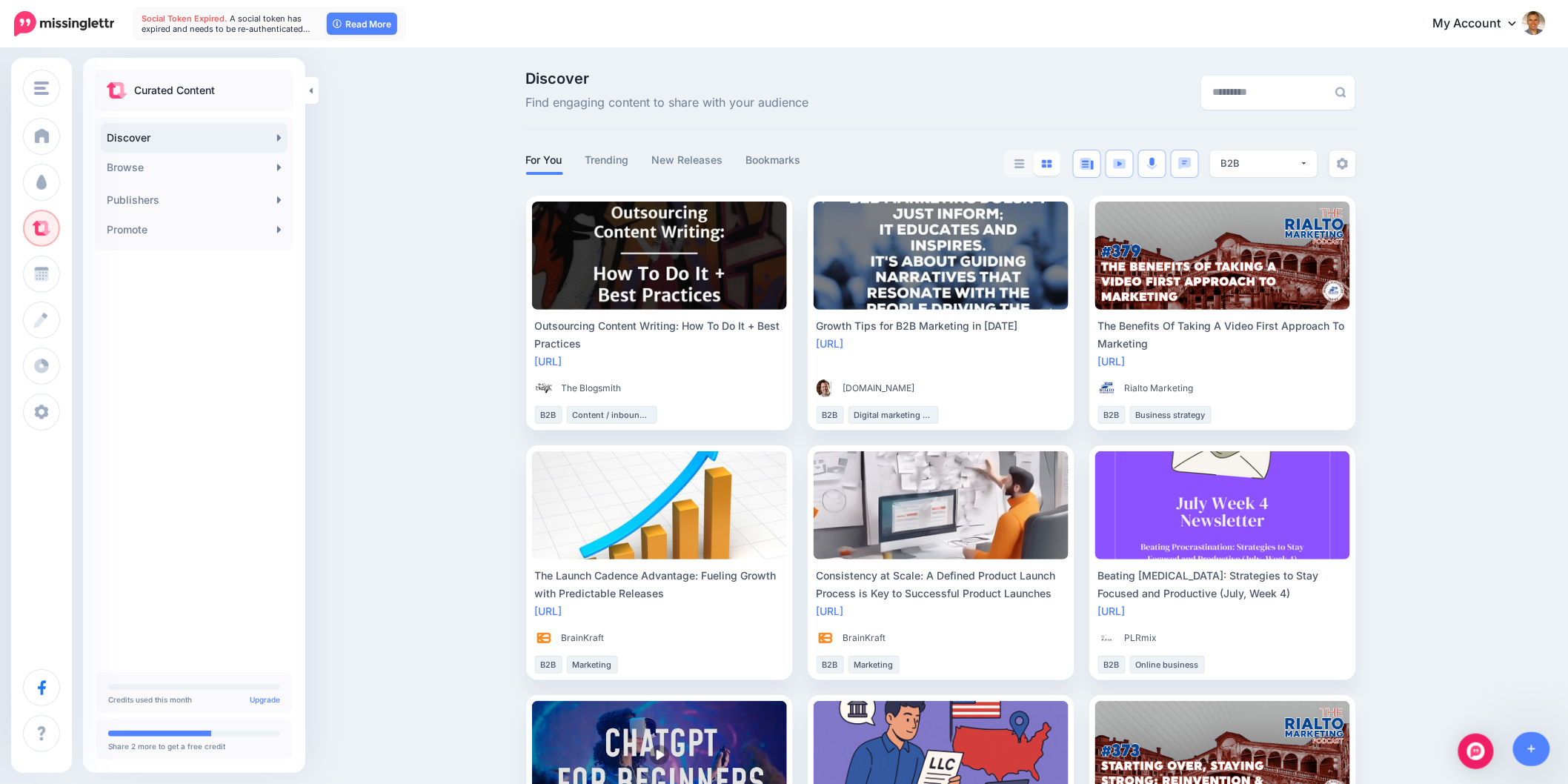
drag, startPoint x: 609, startPoint y: 363, endPoint x: 618, endPoint y: 365, distance: 9.2
click at [562, 361] on link "https://lttr.ai/AVGKh" at bounding box center [549, 361] width 27 height 13
drag, startPoint x: 604, startPoint y: 338, endPoint x: 527, endPoint y: 327, distance: 77.8
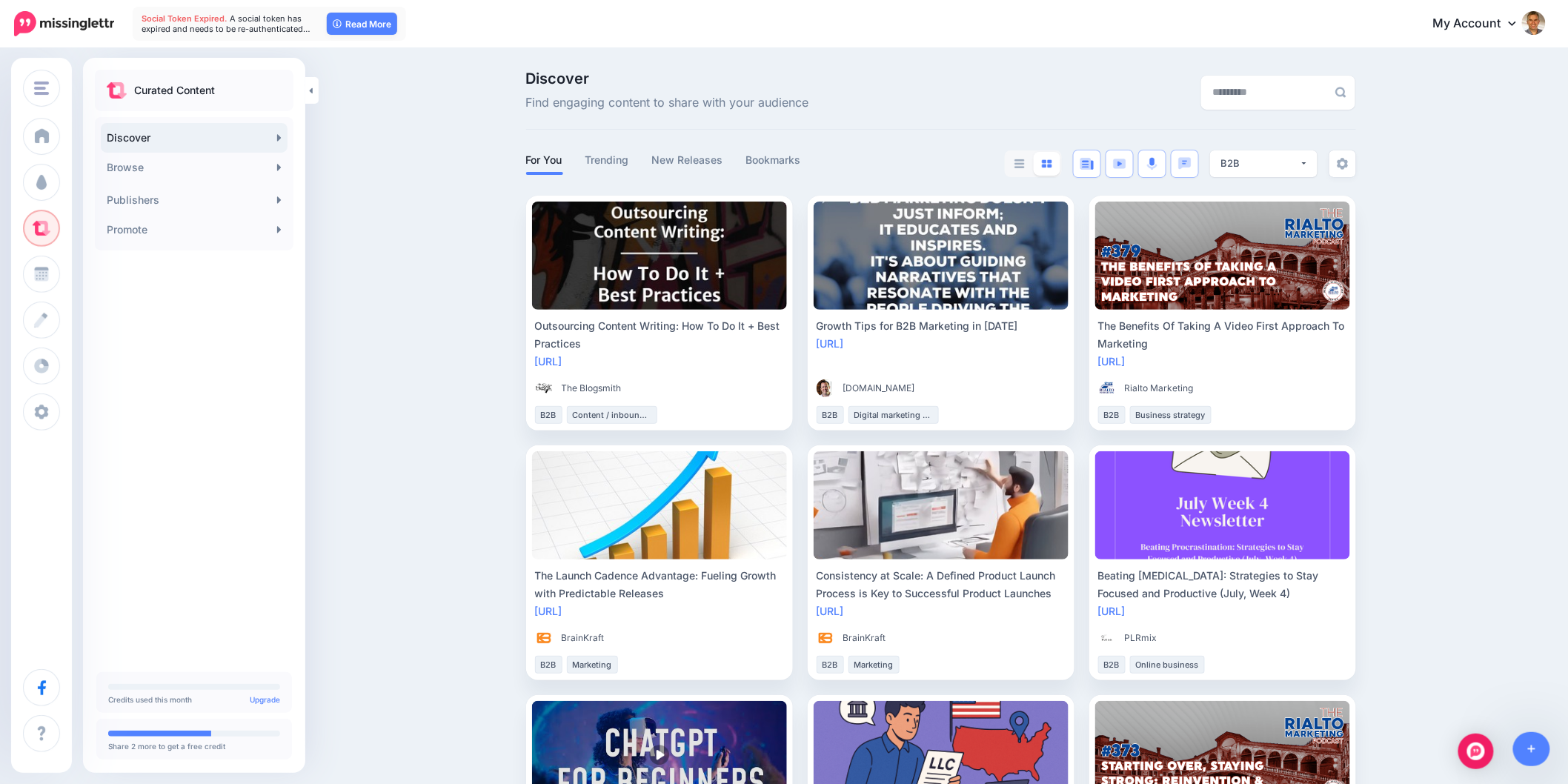
copy div "Outsourcing Content Writing: How To Do It + Best Practices"
click at [632, 404] on span "Share" at bounding box center [628, 408] width 36 height 10
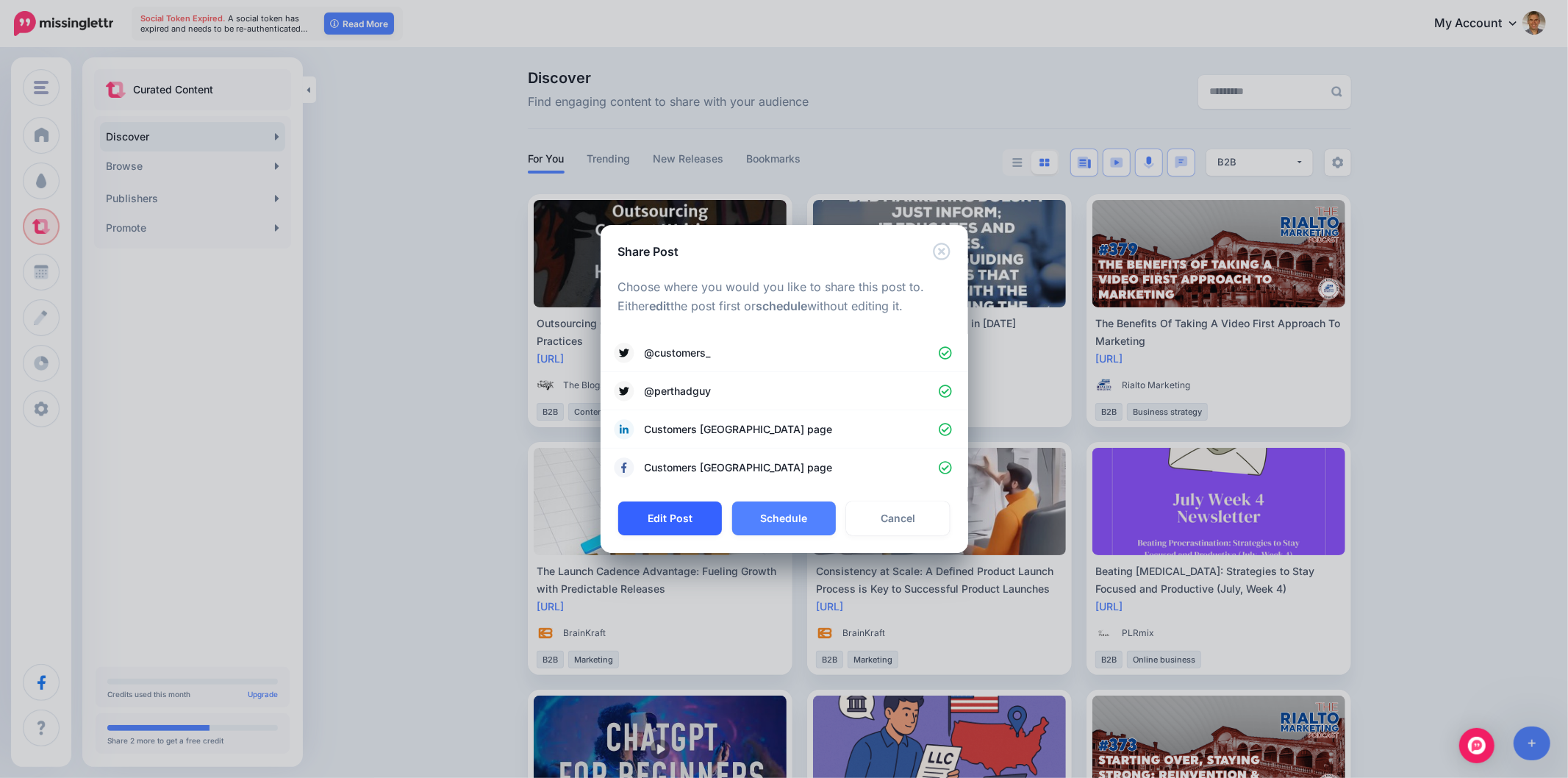
click at [684, 517] on button "Edit Post" at bounding box center [670, 518] width 103 height 34
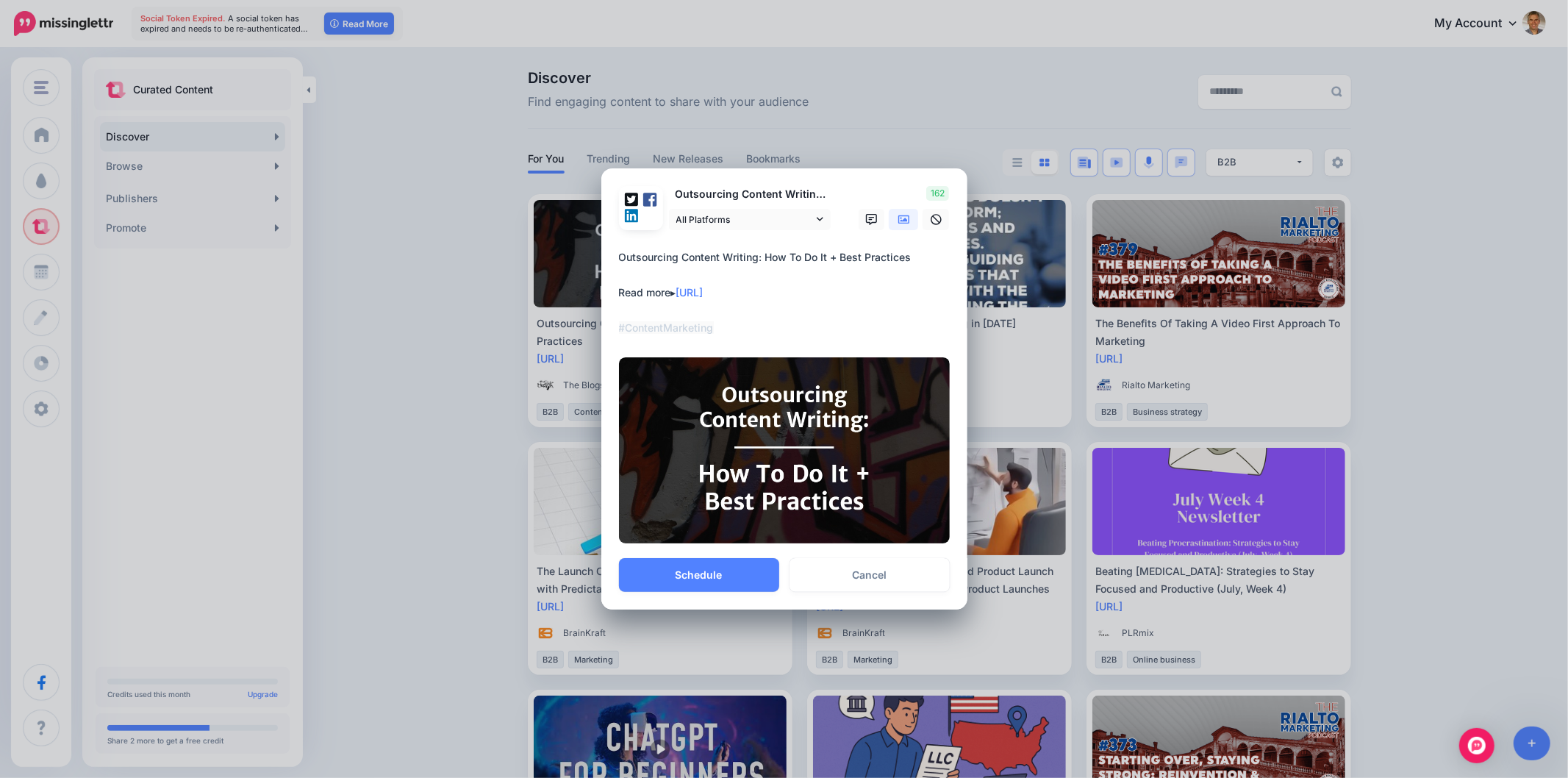
drag, startPoint x: 923, startPoint y: 260, endPoint x: 572, endPoint y: 254, distance: 351.1
click at [572, 254] on div "Share Post Loading Outsourcing Content Writing: How To Do It + Best Practices" at bounding box center [784, 389] width 1568 height 778
paste textarea "**********"
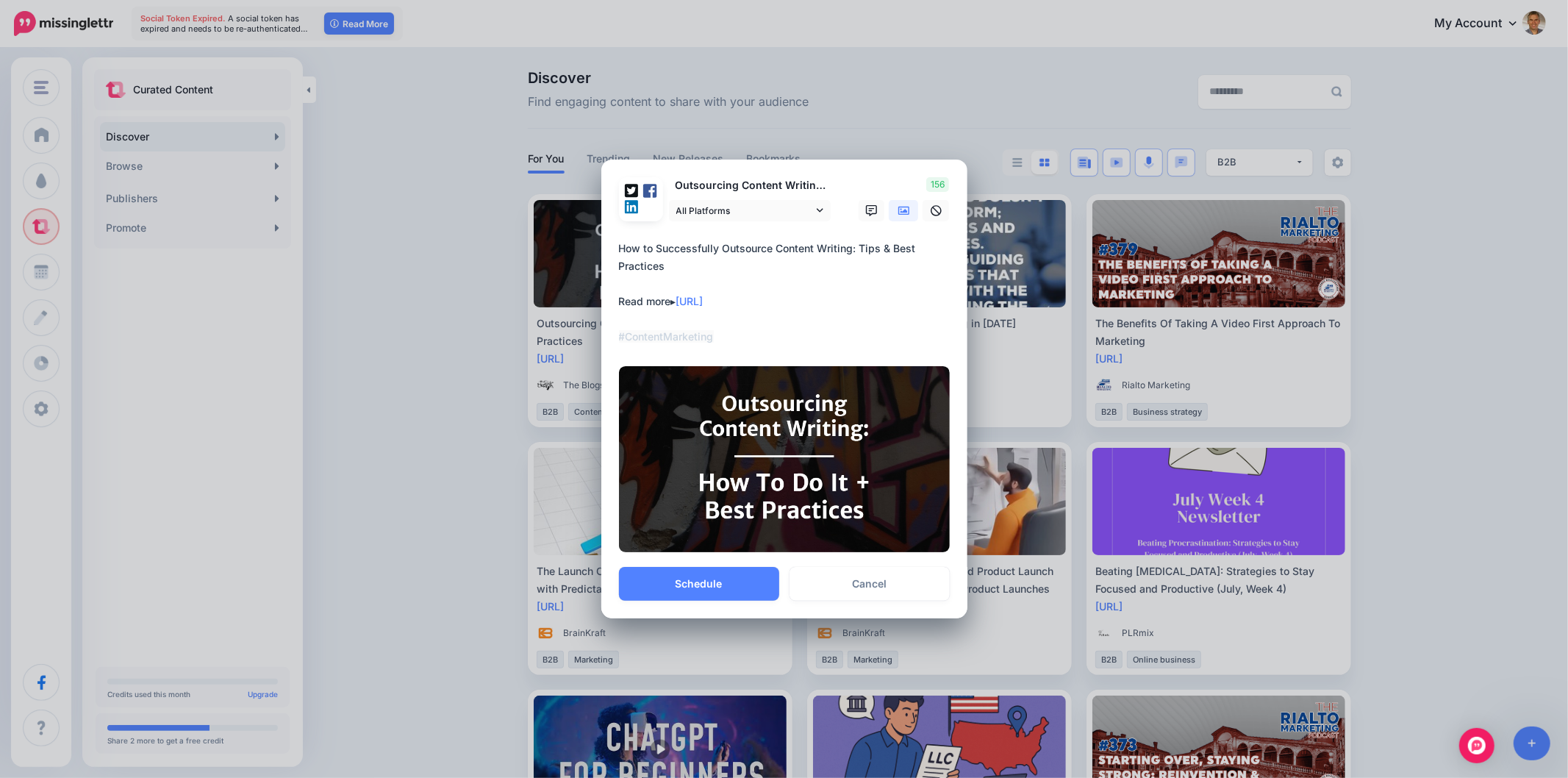
drag, startPoint x: 677, startPoint y: 300, endPoint x: 600, endPoint y: 299, distance: 77.0
click at [604, 299] on div "Loading Outsourcing Content Writing: How To Do It + Best Practices All Platform…" at bounding box center [784, 363] width 366 height 408
paste textarea "**********"
drag, startPoint x: 732, startPoint y: 333, endPoint x: 584, endPoint y: 328, distance: 148.1
click at [584, 328] on div "Share Post Loading Outsourcing Content Writing: How To Do It + Best Practices" at bounding box center [784, 389] width 1568 height 778
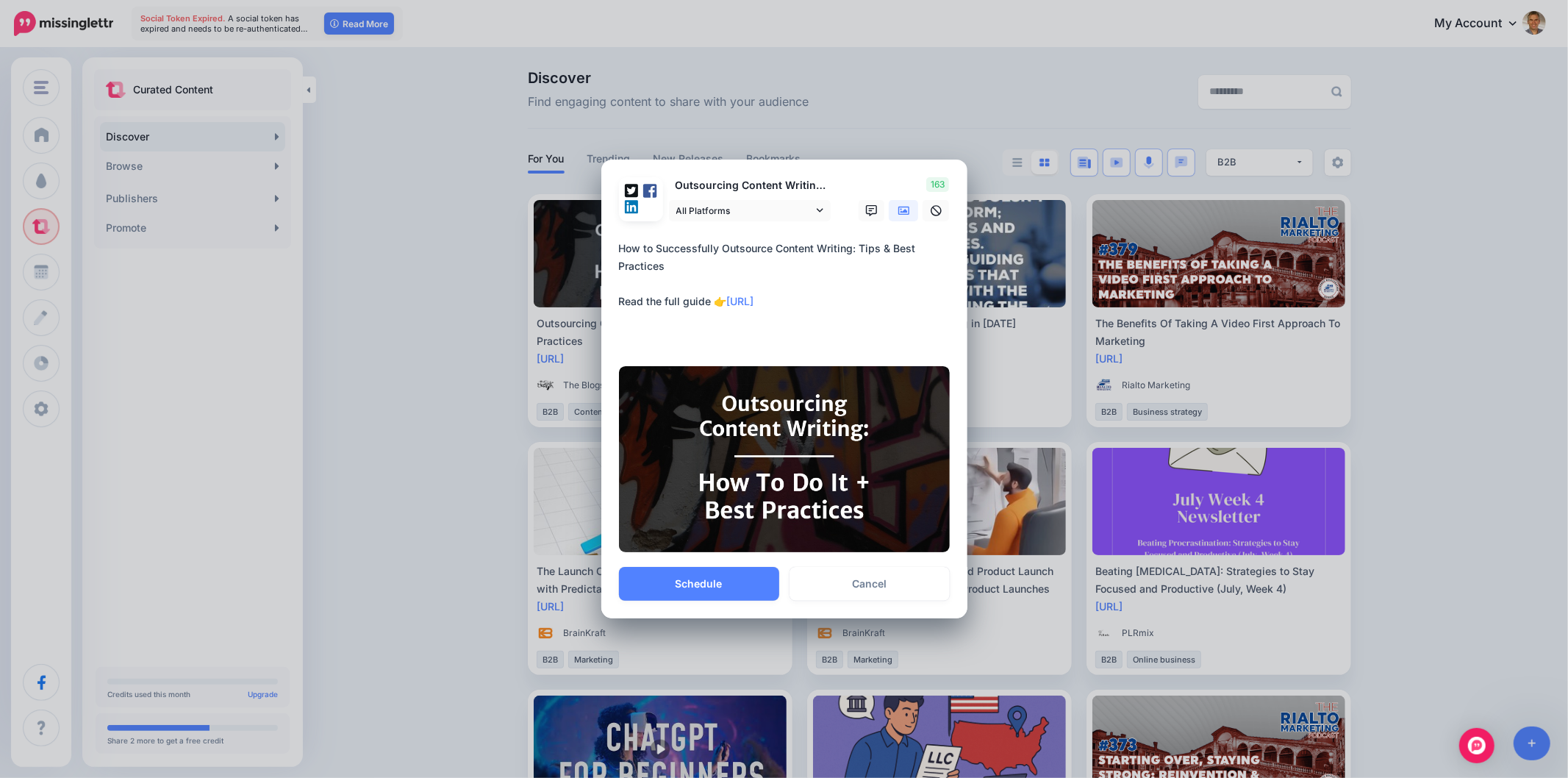
paste textarea "**********"
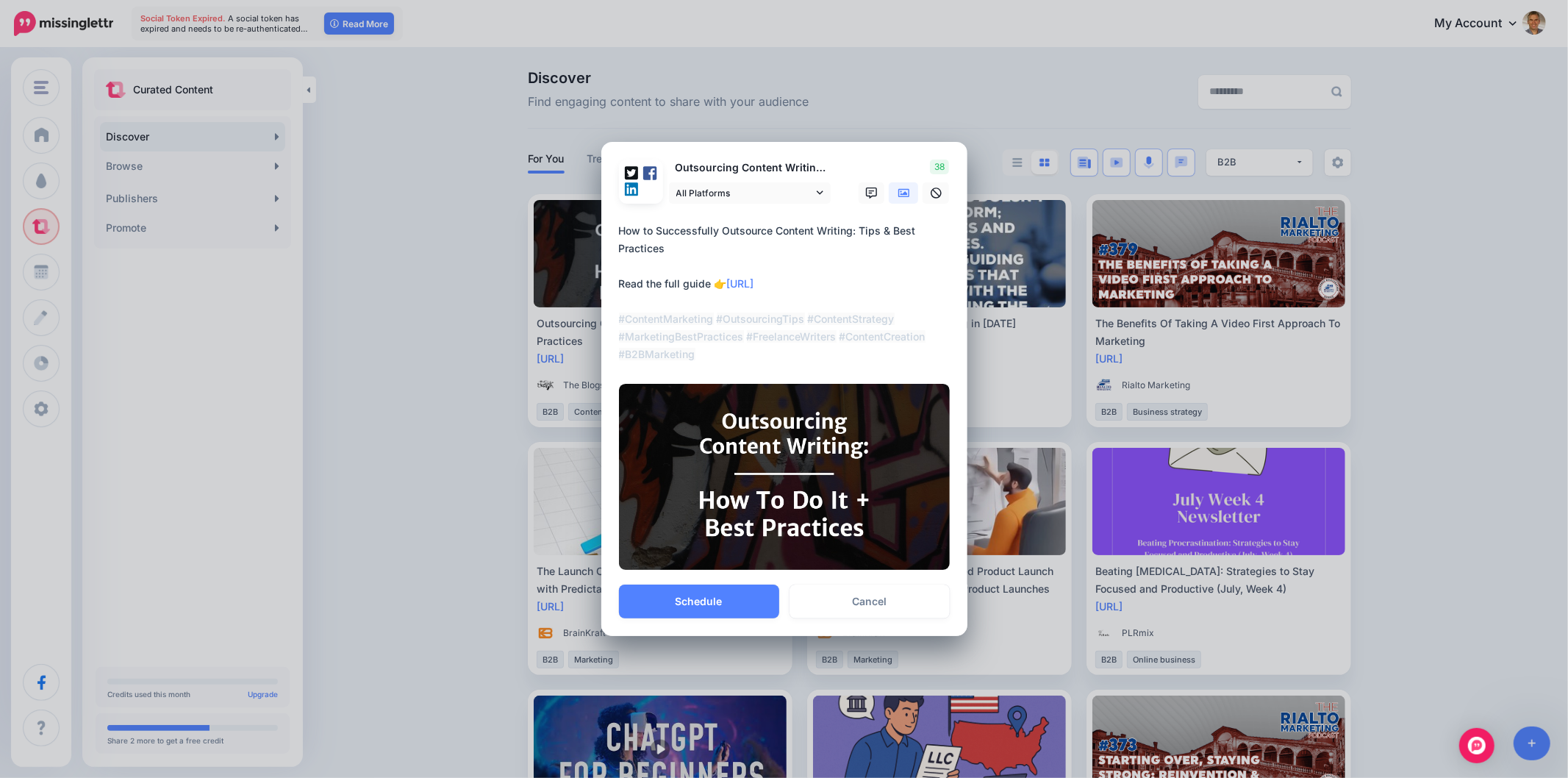
drag, startPoint x: 717, startPoint y: 321, endPoint x: 802, endPoint y: 318, distance: 85.1
click at [802, 318] on textarea "**********" at bounding box center [788, 292] width 338 height 141
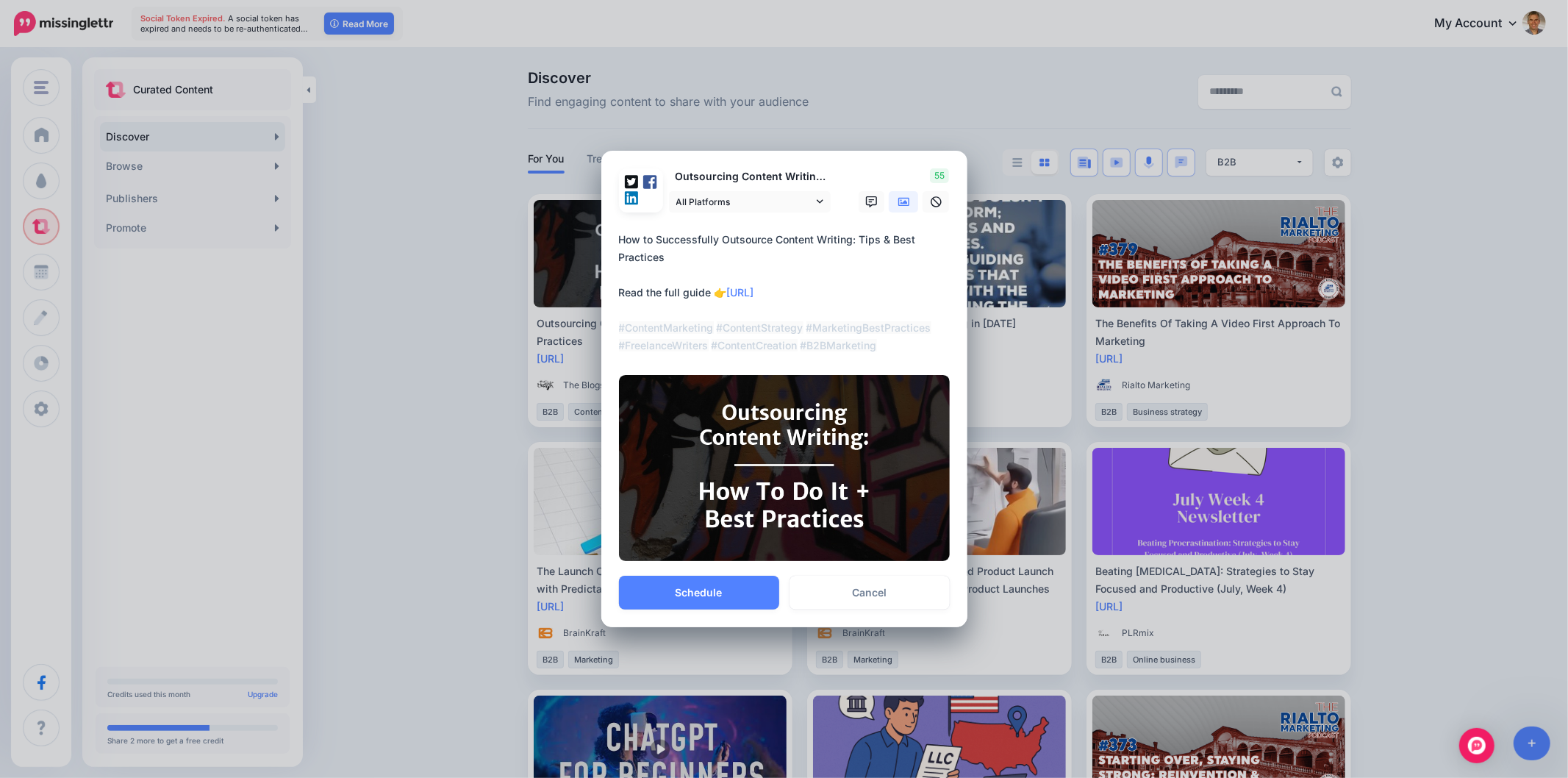
drag, startPoint x: 820, startPoint y: 329, endPoint x: 939, endPoint y: 333, distance: 119.1
click at [939, 333] on textarea "**********" at bounding box center [788, 292] width 338 height 123
drag, startPoint x: 821, startPoint y: 344, endPoint x: 604, endPoint y: 340, distance: 217.0
click at [604, 340] on div "Loading Outsourcing Content Writing: How To Do It + Best Practices All Platform…" at bounding box center [784, 363] width 366 height 426
click at [770, 354] on textarea "**********" at bounding box center [788, 292] width 338 height 123
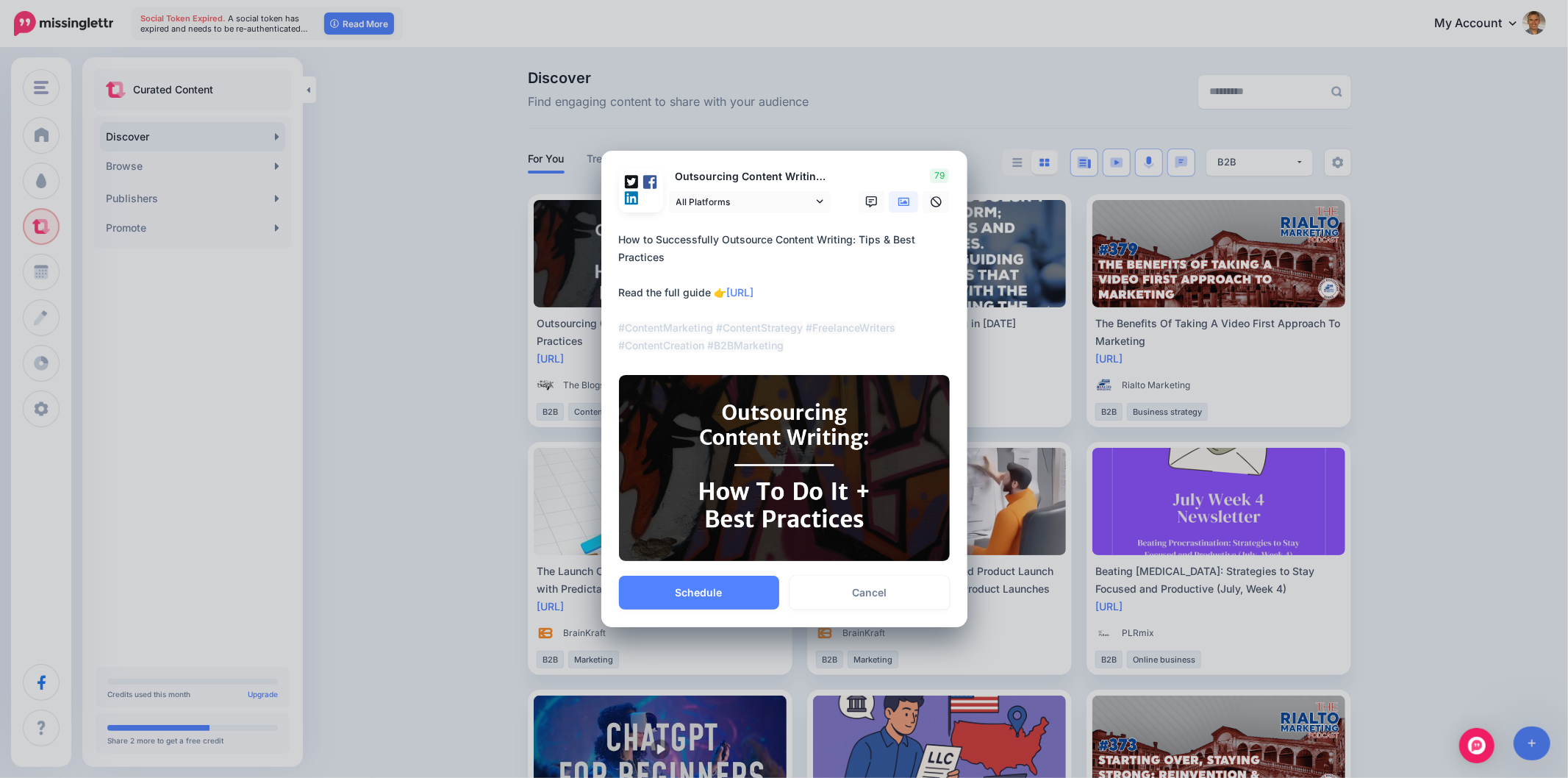
click at [756, 333] on textarea "**********" at bounding box center [788, 292] width 338 height 123
click at [730, 344] on textarea "**********" at bounding box center [788, 292] width 338 height 123
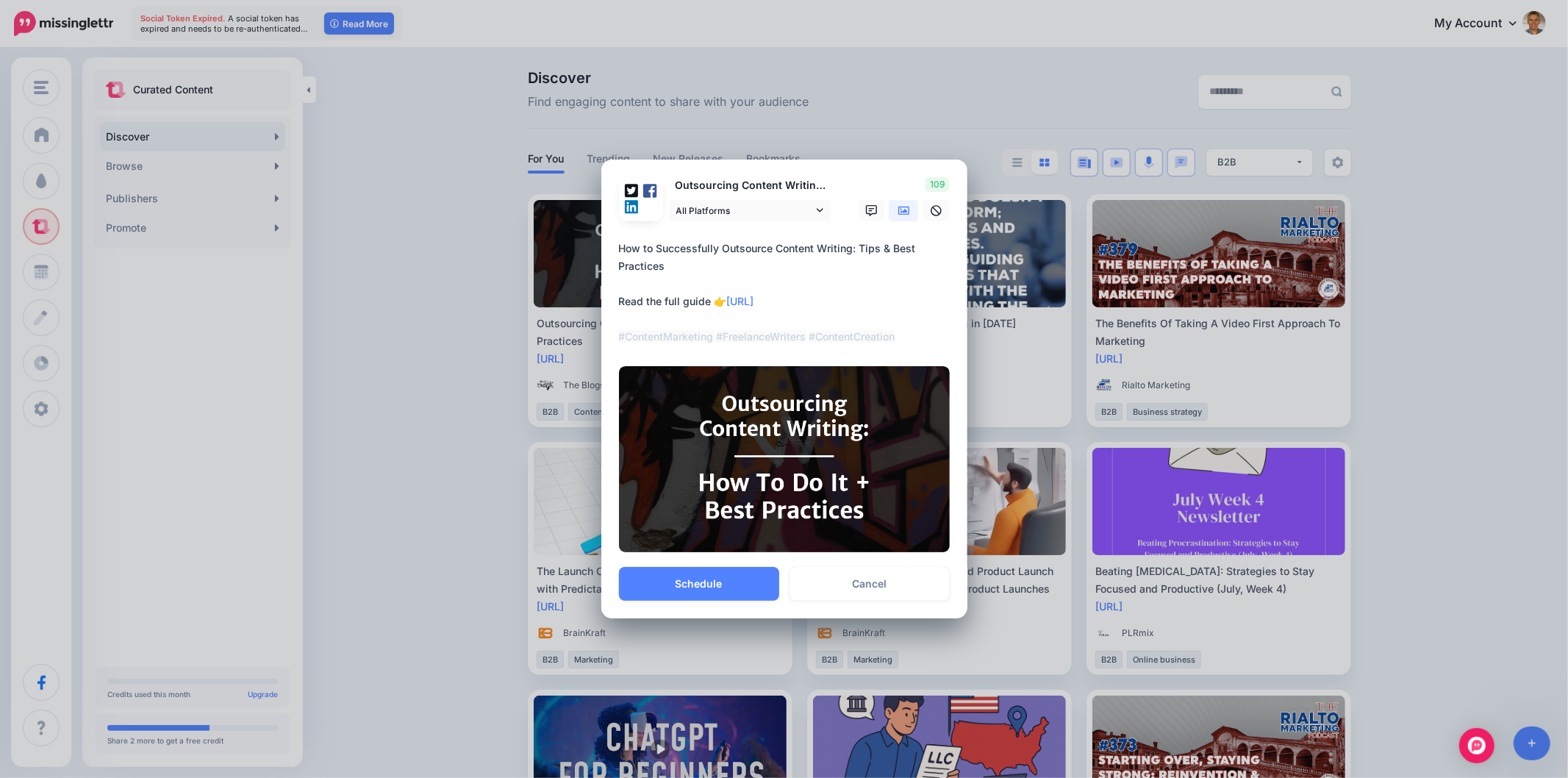
click at [731, 344] on textarea "**********" at bounding box center [788, 292] width 338 height 106
type textarea "**********"
click at [713, 585] on button "Schedule" at bounding box center [699, 584] width 160 height 34
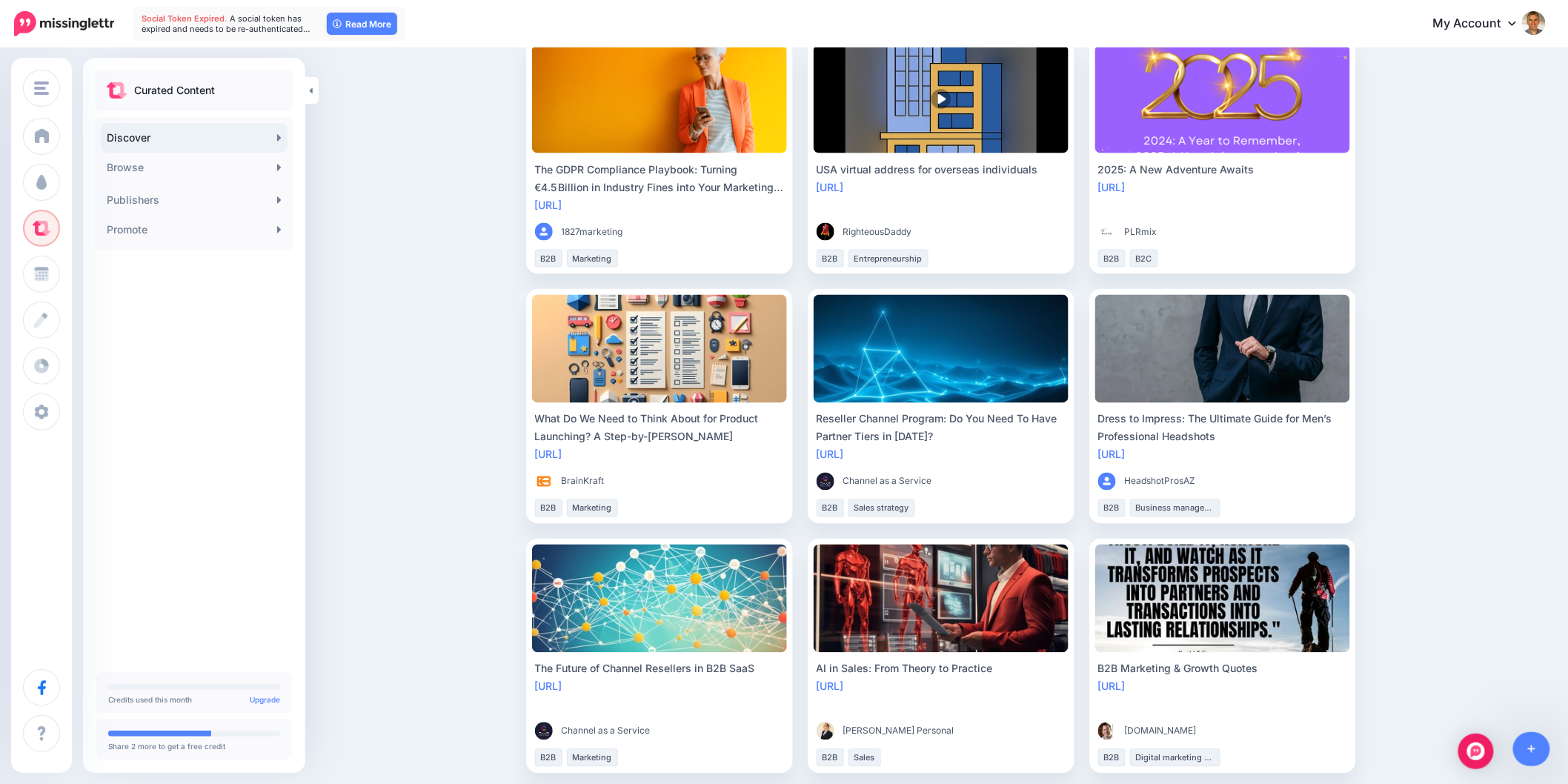
scroll to position [989, 0]
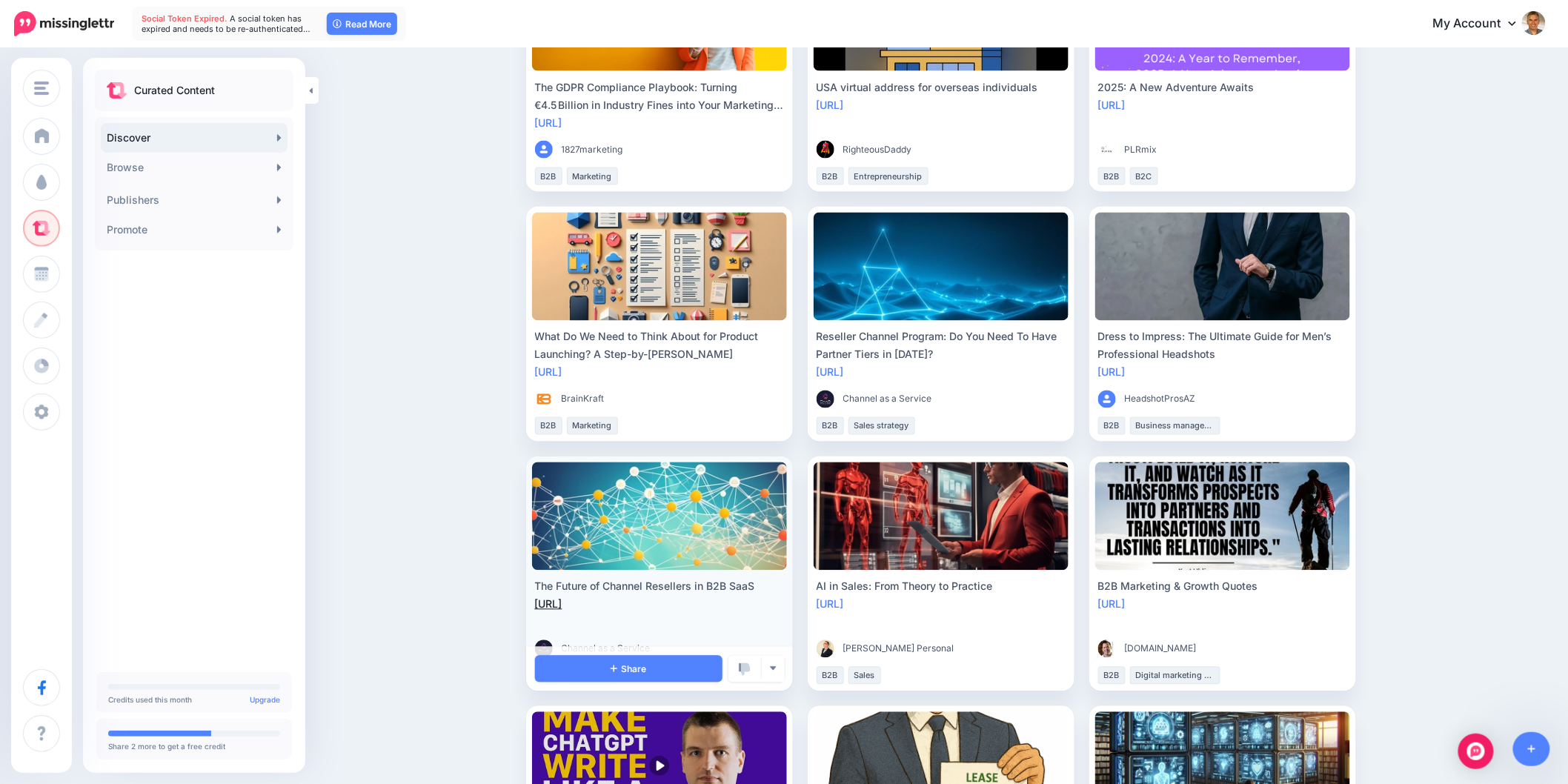
click at [562, 606] on link "https://lttr.ai/AVwoA" at bounding box center [549, 604] width 27 height 13
click at [600, 661] on link "Share" at bounding box center [628, 669] width 187 height 27
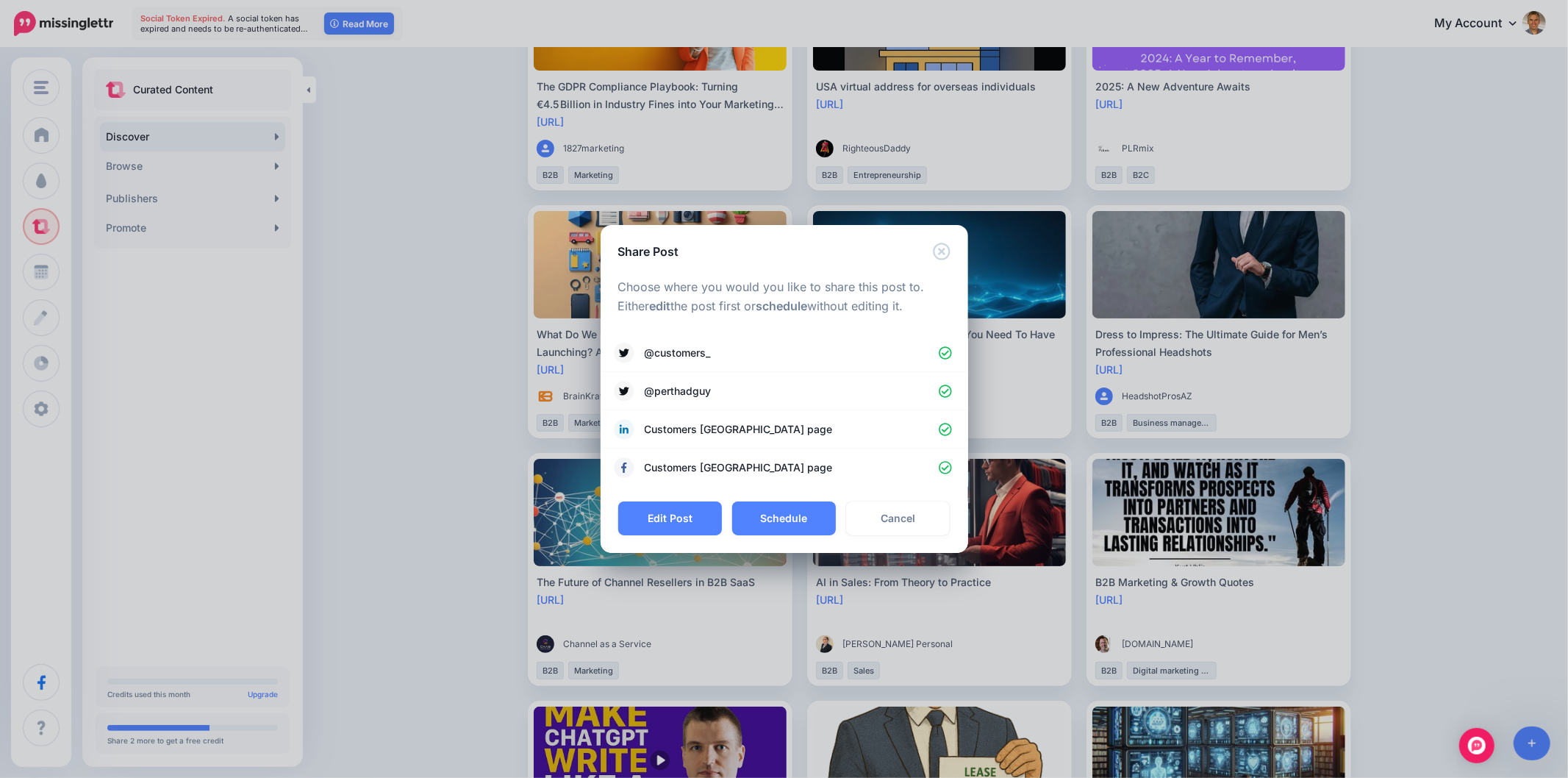
click at [694, 525] on button "Edit Post" at bounding box center [670, 518] width 103 height 34
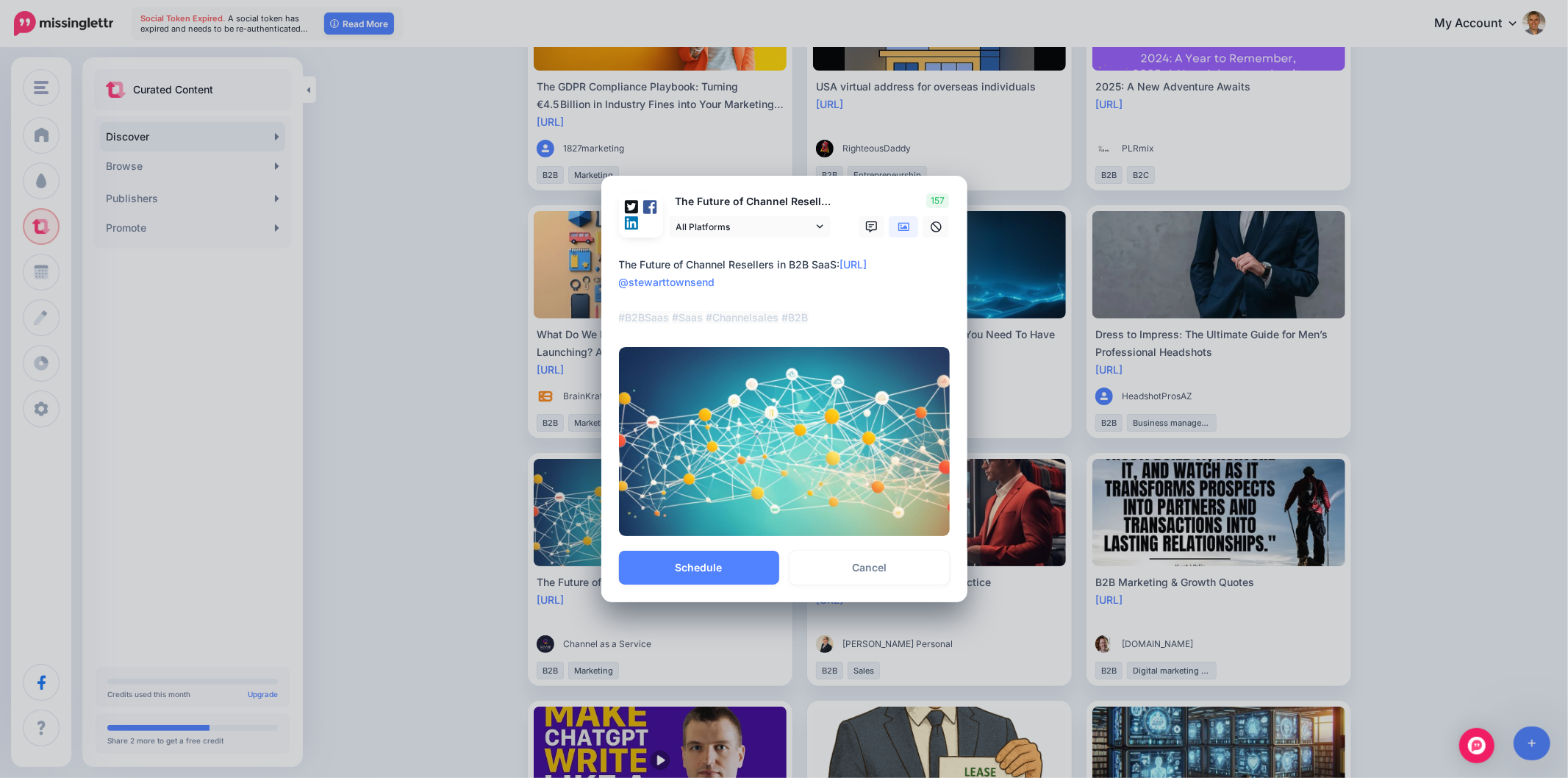
drag, startPoint x: 843, startPoint y: 262, endPoint x: 468, endPoint y: 246, distance: 375.3
click at [468, 246] on div "Share Post Loading The Future of Channel Resellers in B2B SaaS All Platforms" at bounding box center [784, 389] width 1568 height 778
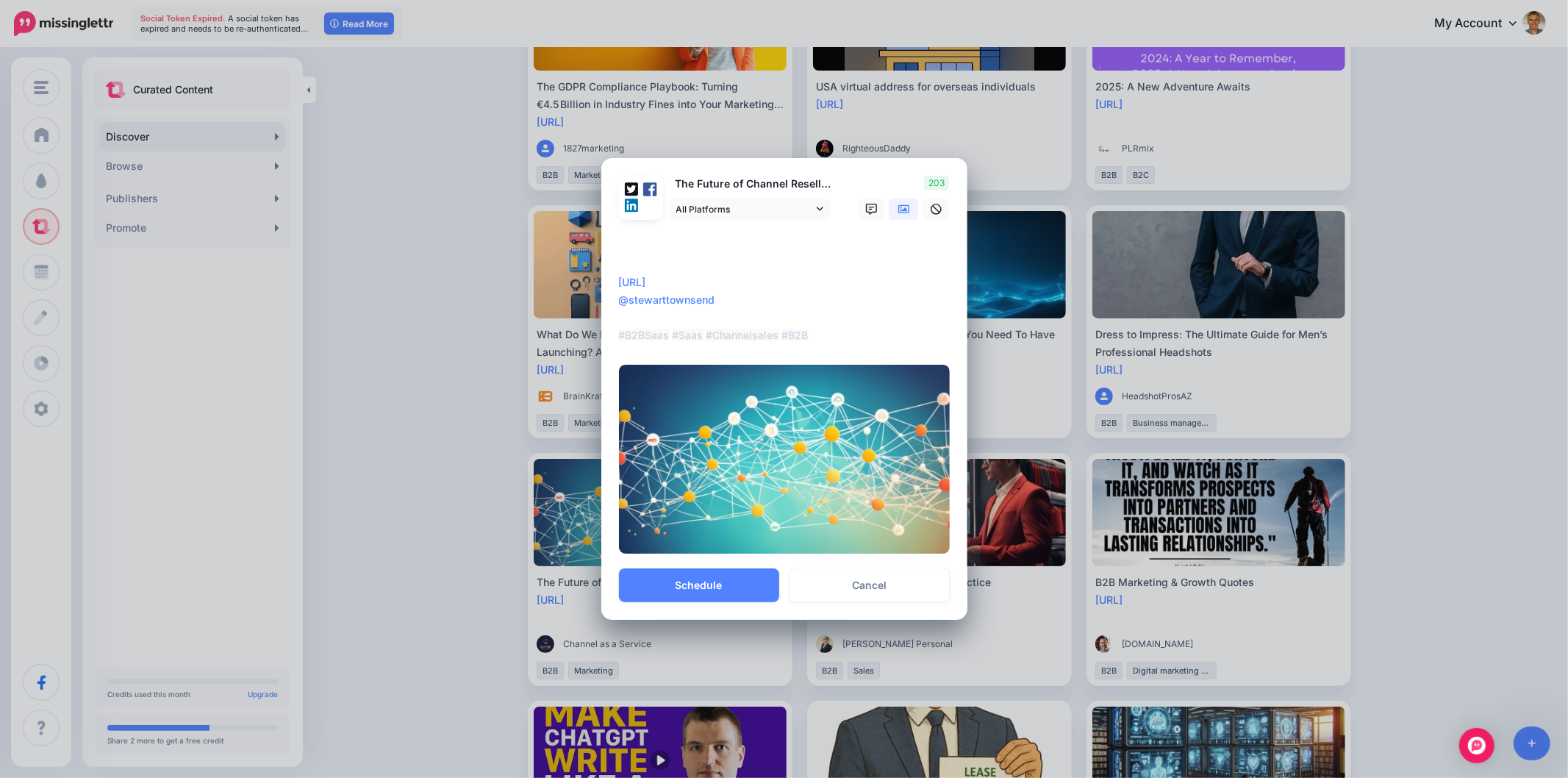
paste textarea "**********"
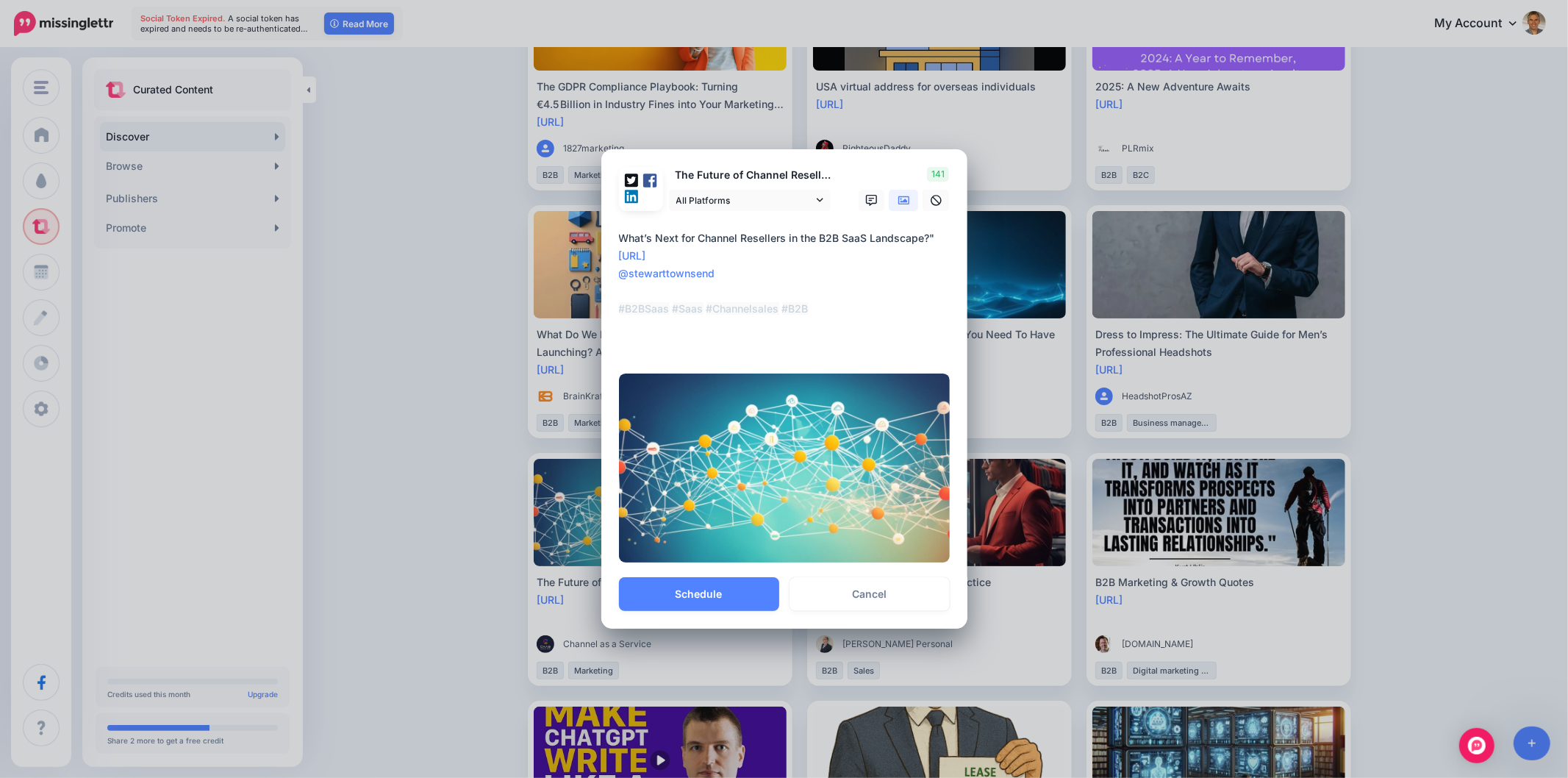
click at [931, 244] on textarea "**********" at bounding box center [788, 291] width 338 height 123
click at [618, 292] on div "Loading The Future of Channel Resellers in B2B SaaS All Platforms" at bounding box center [784, 363] width 366 height 429
click at [620, 288] on textarea "**********" at bounding box center [788, 291] width 338 height 123
paste textarea "**********"
click at [655, 273] on textarea "**********" at bounding box center [788, 291] width 338 height 123
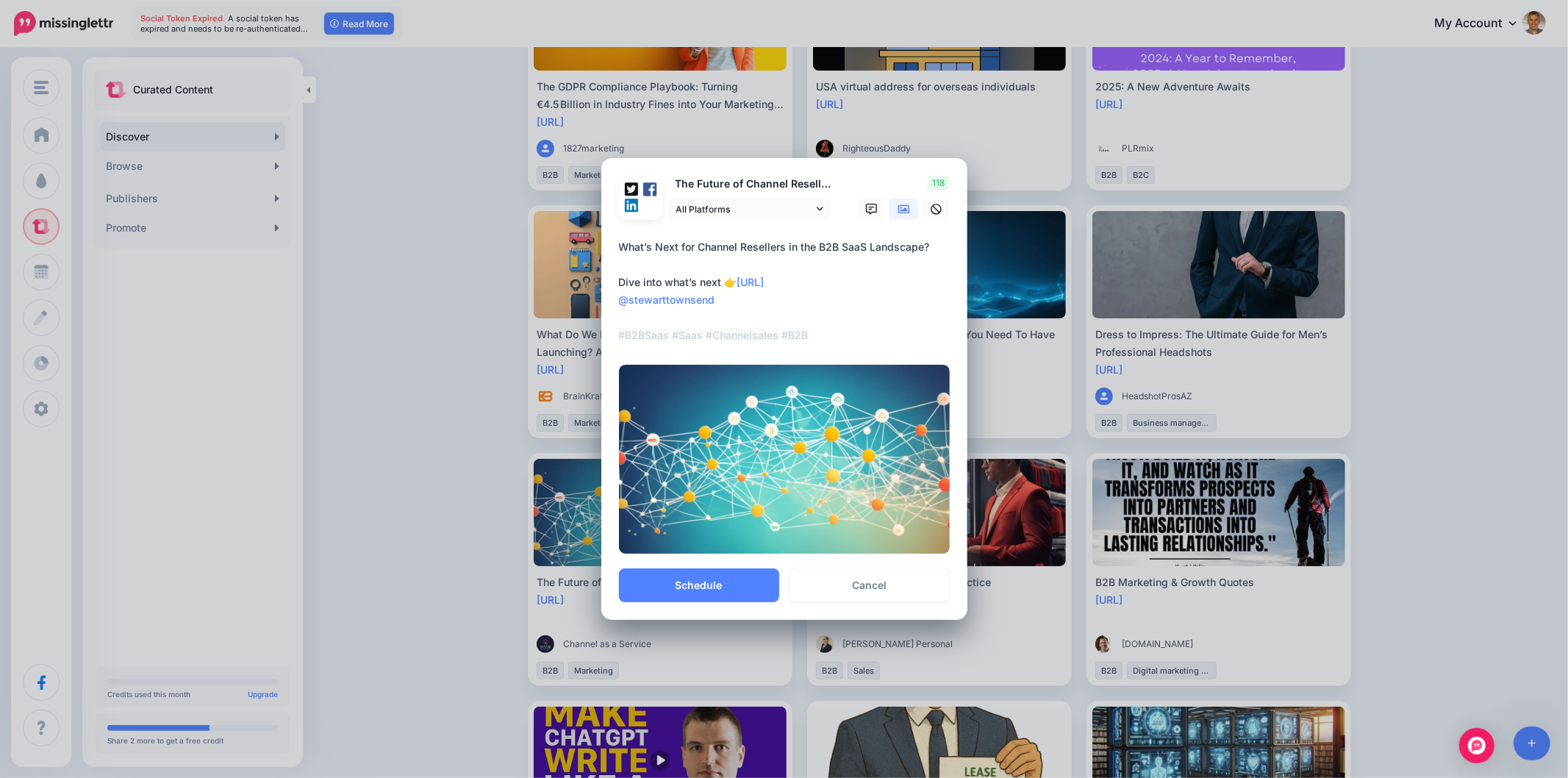
drag, startPoint x: 751, startPoint y: 300, endPoint x: 543, endPoint y: 303, distance: 208.0
click at [548, 302] on div "Share Post Loading The Future of Channel Resellers in B2B SaaS All Platforms" at bounding box center [784, 389] width 1568 height 778
drag, startPoint x: 812, startPoint y: 340, endPoint x: 575, endPoint y: 325, distance: 237.5
click at [575, 325] on div "Share Post Loading The Future of Channel Resellers in B2B SaaS All Platforms" at bounding box center [784, 389] width 1568 height 778
click at [693, 322] on textarea "**********" at bounding box center [788, 291] width 338 height 106
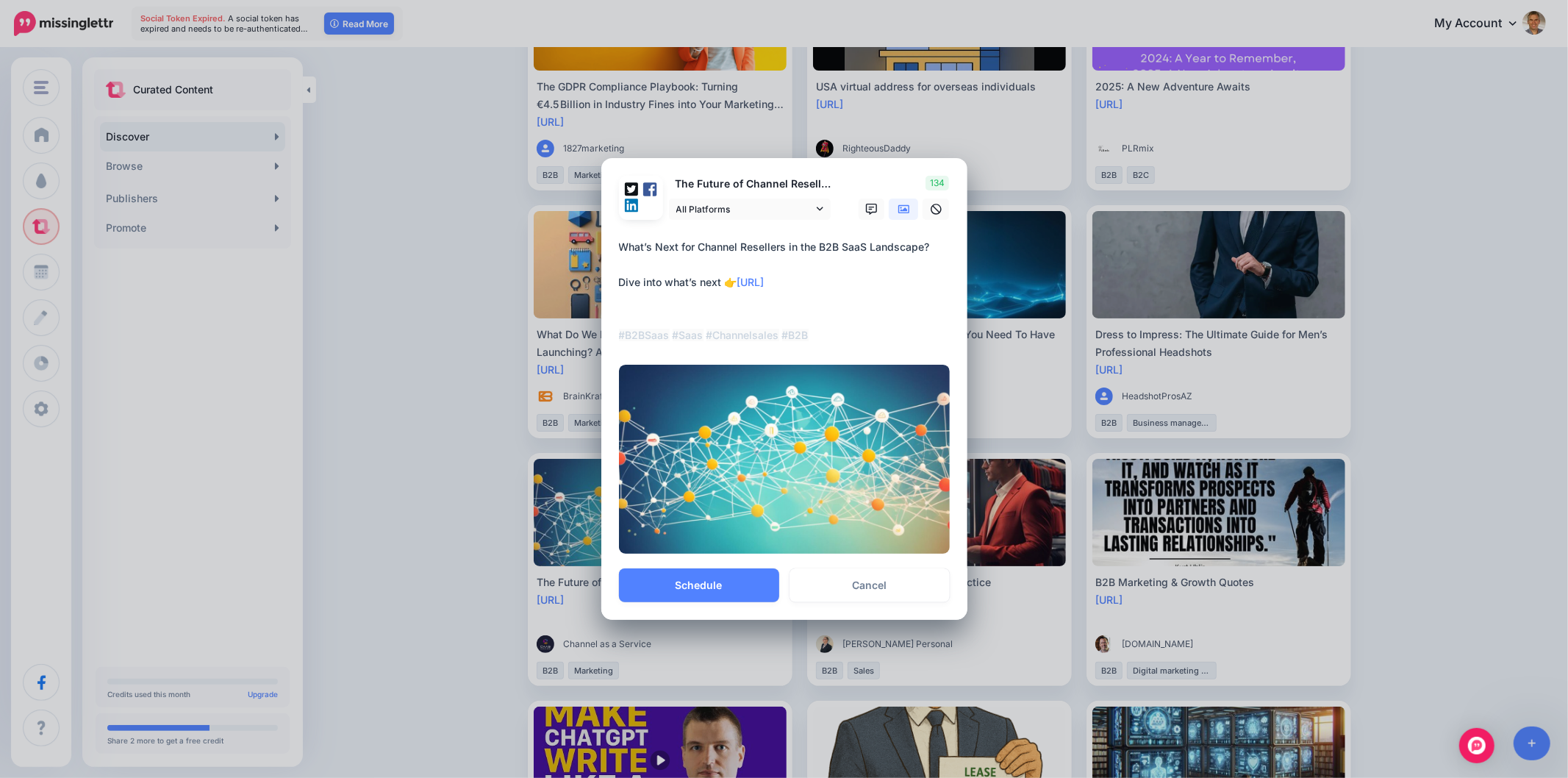
drag, startPoint x: 835, startPoint y: 336, endPoint x: 577, endPoint y: 325, distance: 258.2
click at [577, 325] on div "Share Post Loading The Future of Channel Resellers in B2B SaaS All Platforms" at bounding box center [784, 389] width 1568 height 778
paste textarea "**********"
drag, startPoint x: 864, startPoint y: 335, endPoint x: 896, endPoint y: 343, distance: 33.0
click at [896, 343] on textarea "**********" at bounding box center [788, 291] width 338 height 106
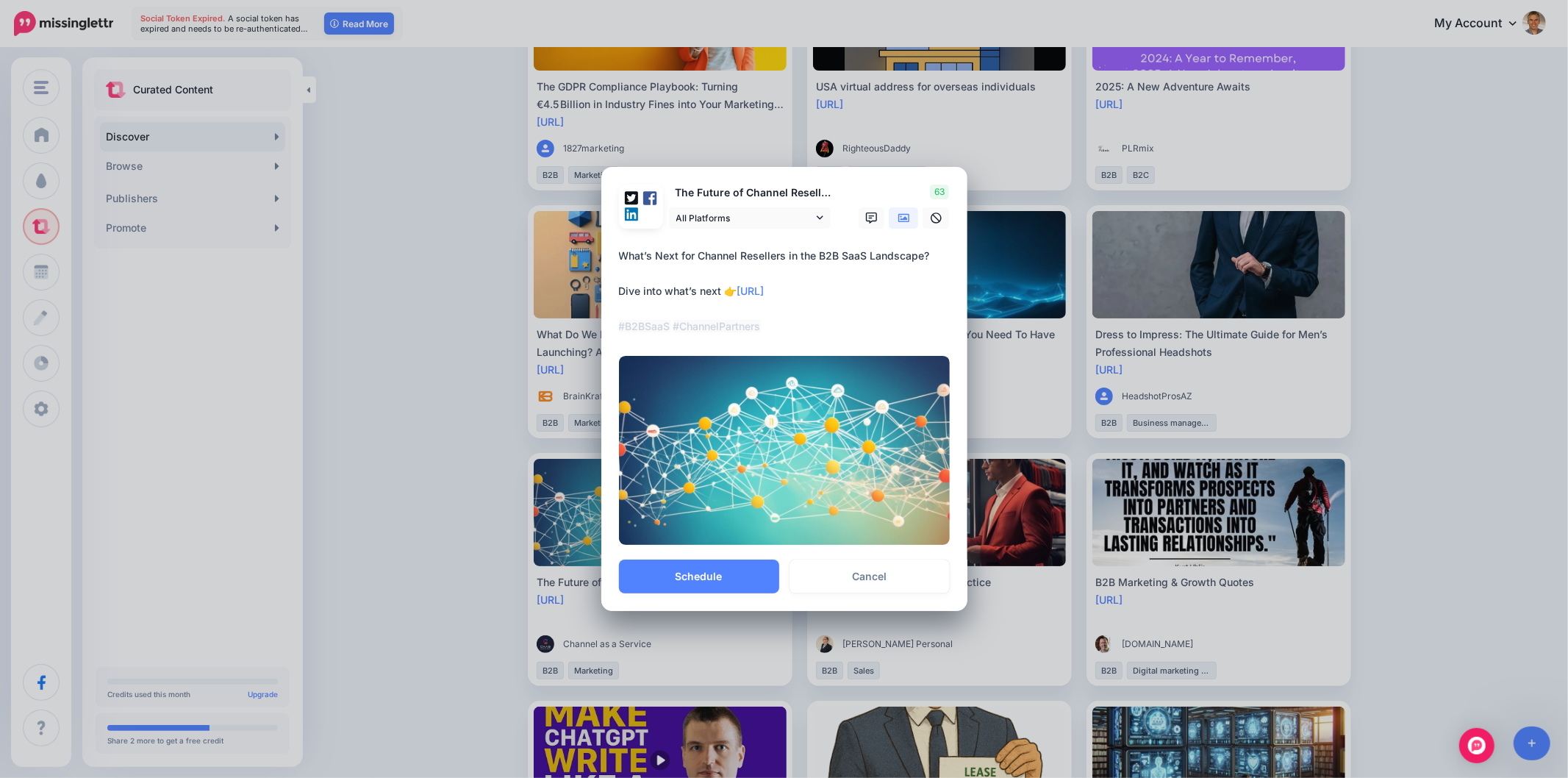
click at [854, 327] on textarea "**********" at bounding box center [788, 291] width 338 height 88
type textarea "**********"
click at [705, 581] on button "Schedule" at bounding box center [699, 576] width 160 height 34
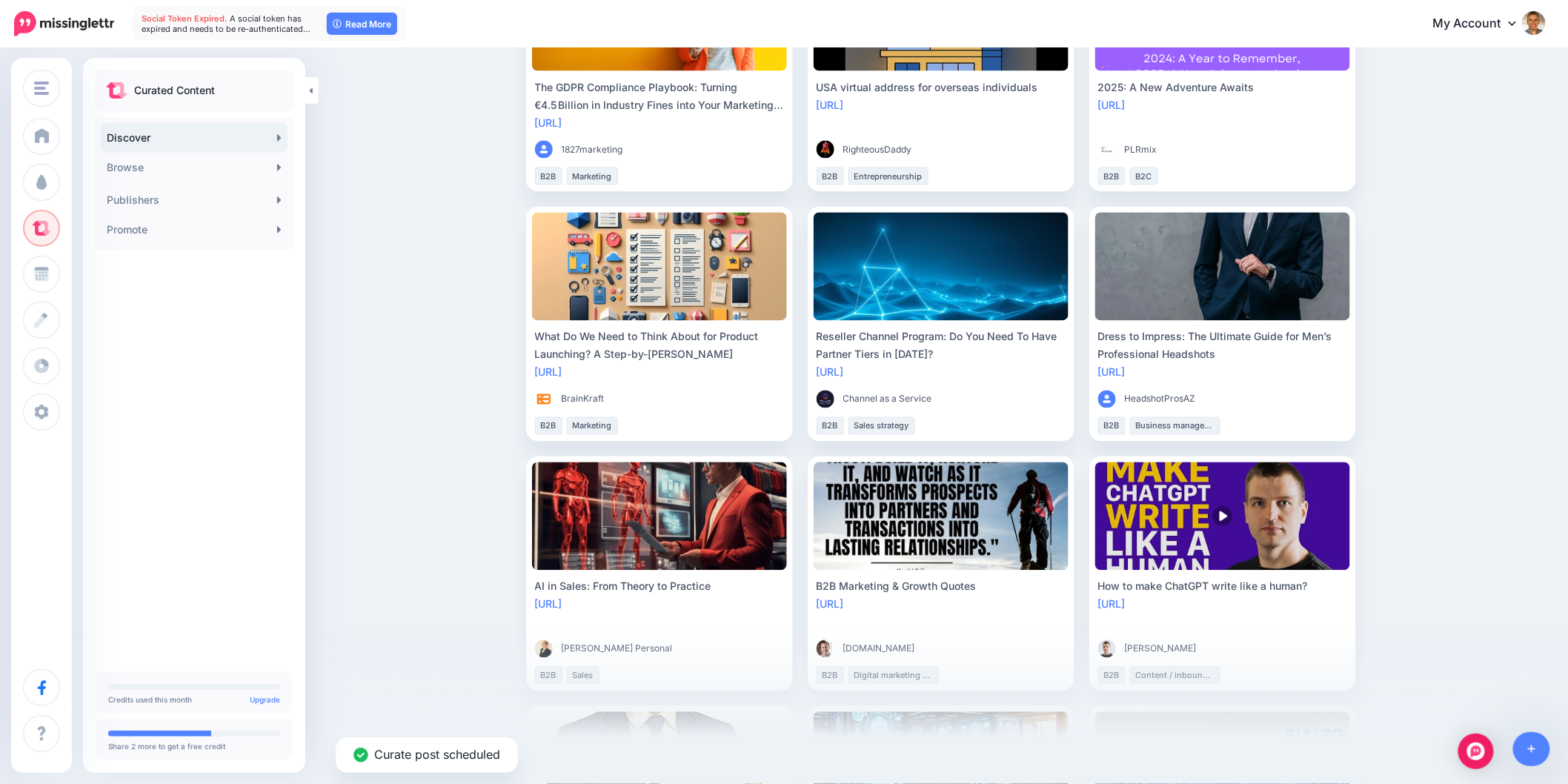
drag, startPoint x: 1479, startPoint y: 287, endPoint x: 1566, endPoint y: 301, distance: 88.1
click at [1479, 287] on div "Discover Find engaging content to share with your audience For You Trending New…" at bounding box center [784, 173] width 1568 height 2222
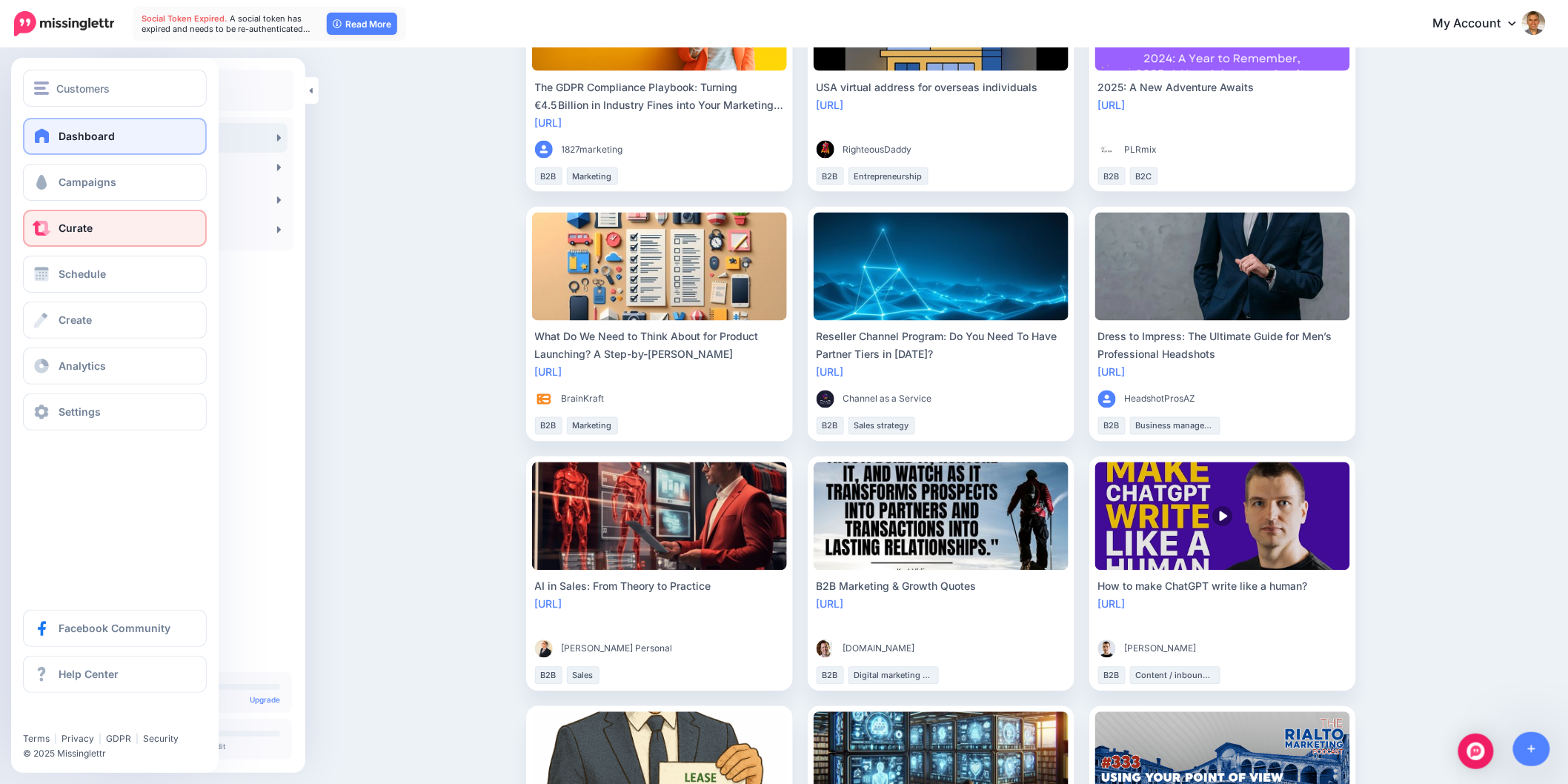
drag, startPoint x: 395, startPoint y: 334, endPoint x: 33, endPoint y: 144, distance: 408.8
click at [393, 334] on div "Discover Find engaging content to share with your audience For You Trending New…" at bounding box center [784, 173] width 1568 height 2222
click at [41, 80] on div "Customers" at bounding box center [115, 88] width 162 height 17
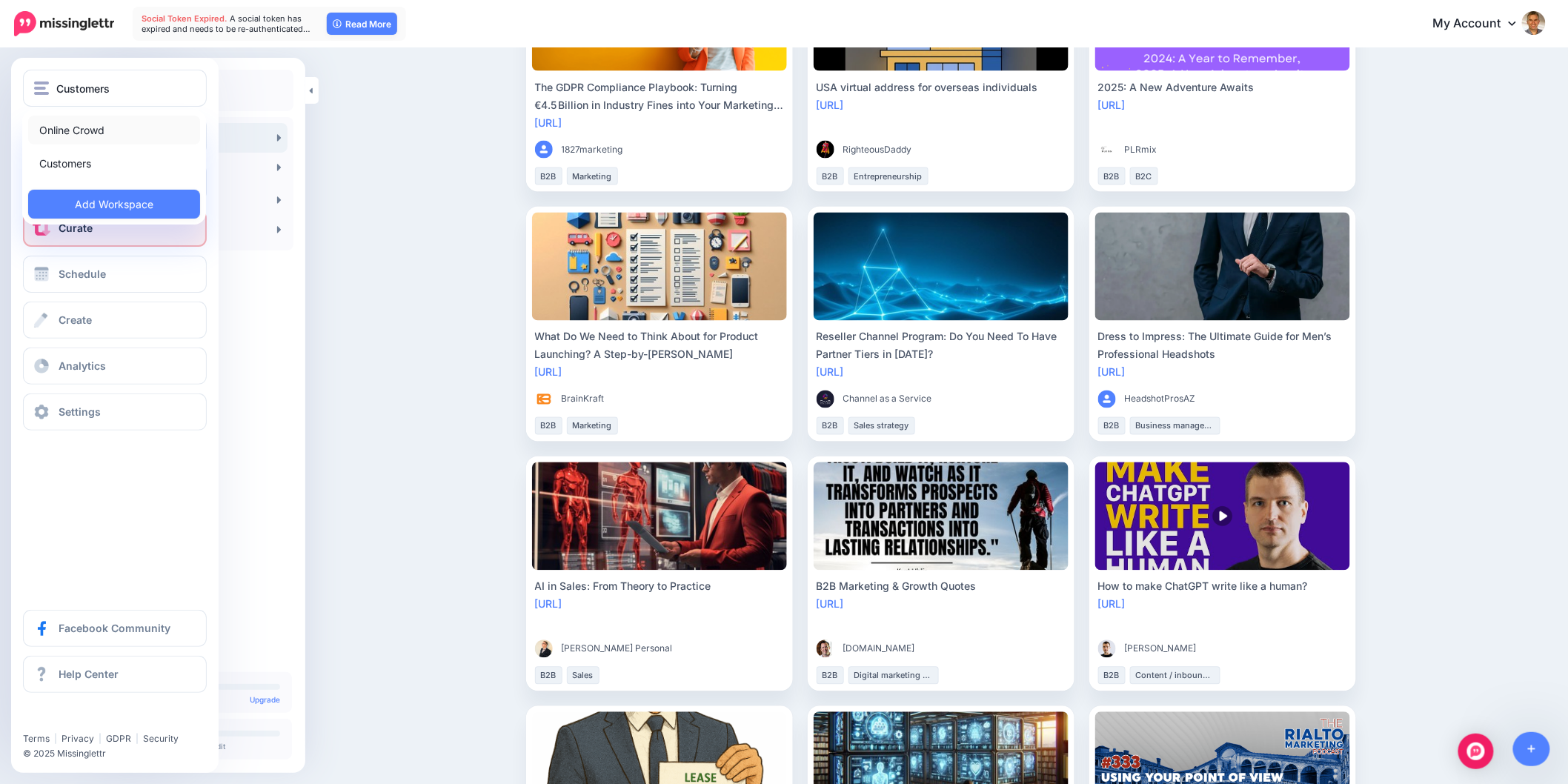
click at [54, 131] on link "Online Crowd" at bounding box center [114, 130] width 172 height 29
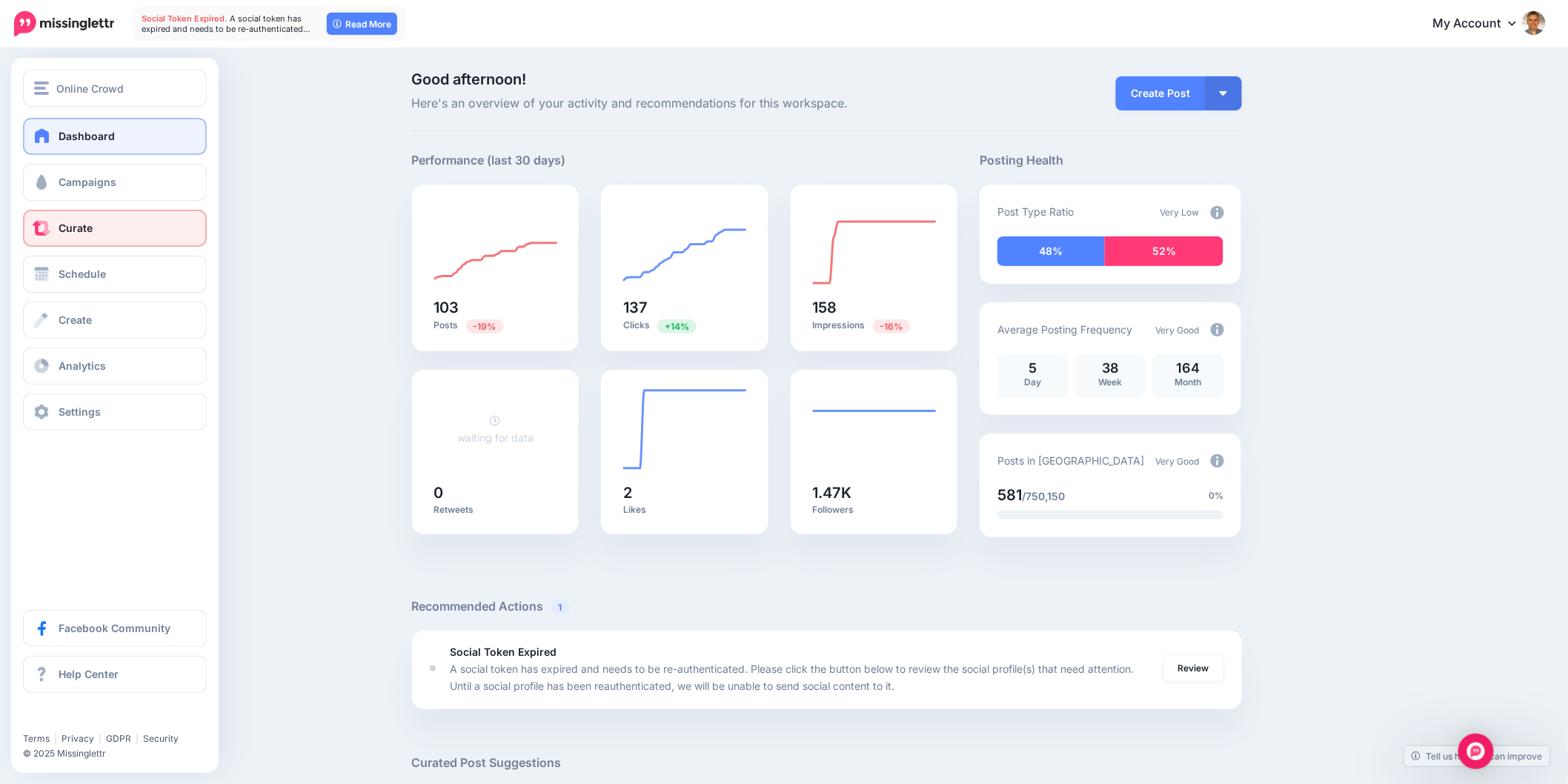
click at [49, 232] on span at bounding box center [41, 228] width 19 height 15
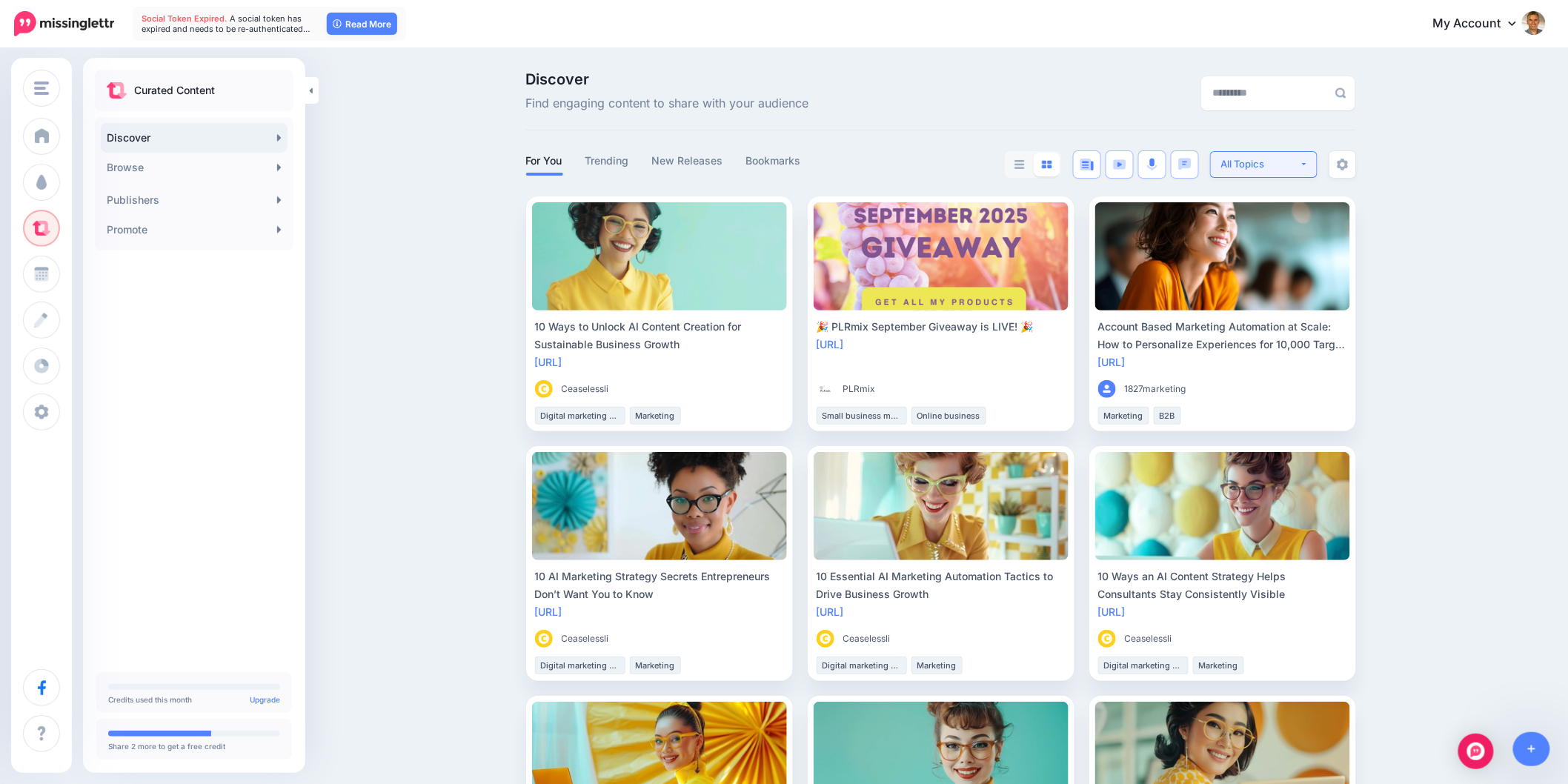
click at [1300, 158] on div "All Topics" at bounding box center [1261, 164] width 79 height 14
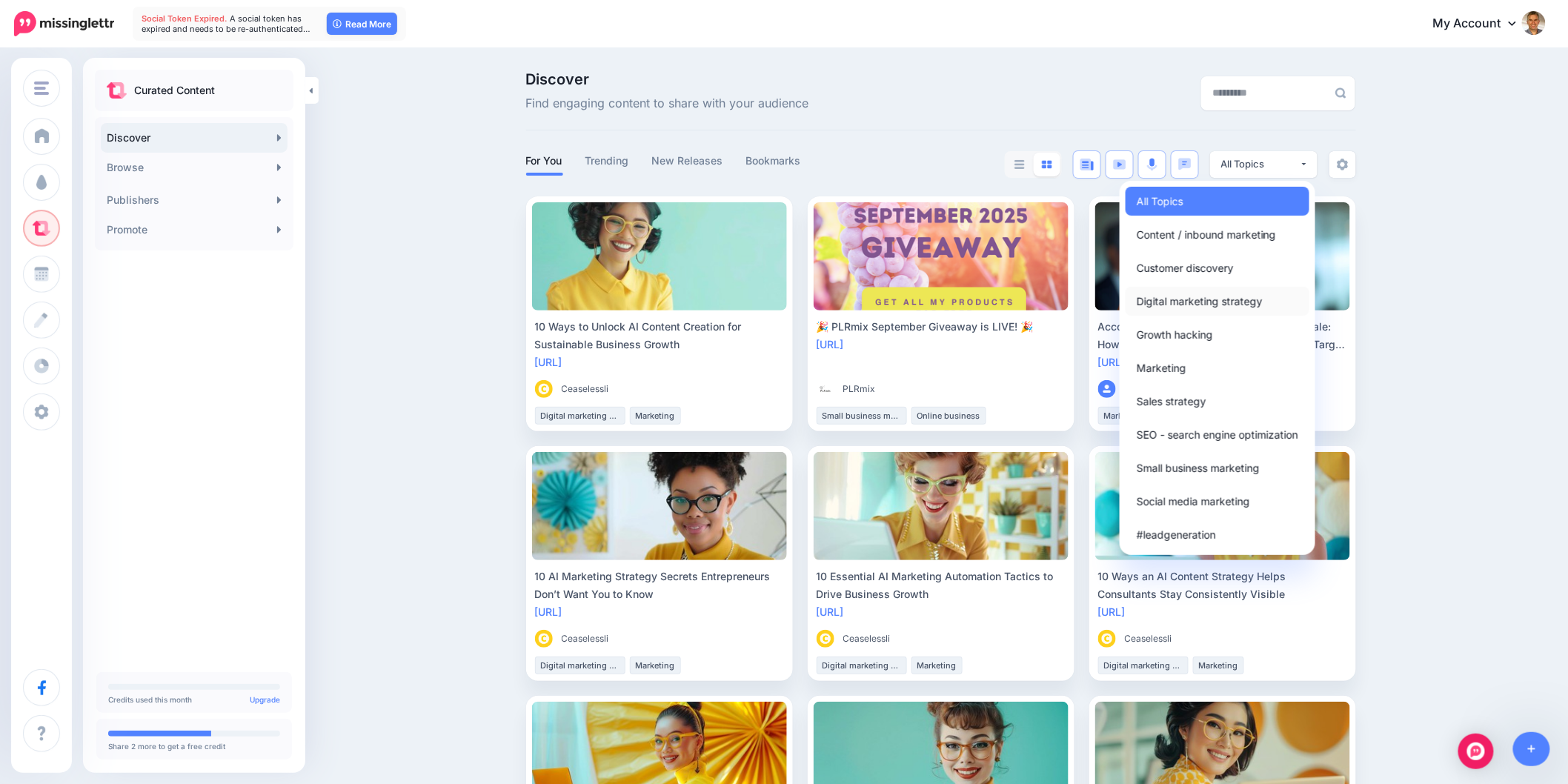
click at [1257, 297] on span "Digital marketing strategy" at bounding box center [1200, 301] width 126 height 18
select select "**********"
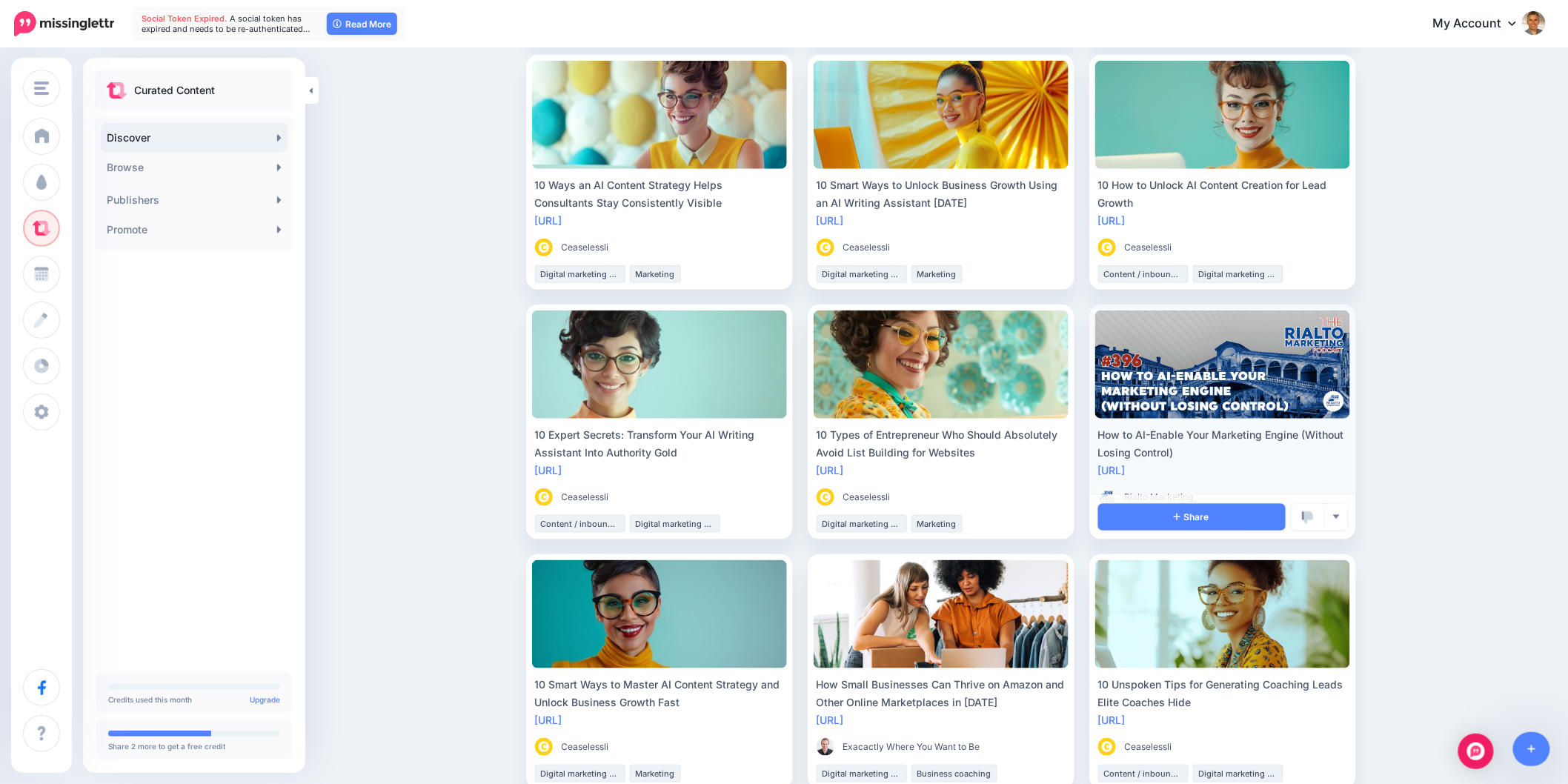
scroll to position [412, 0]
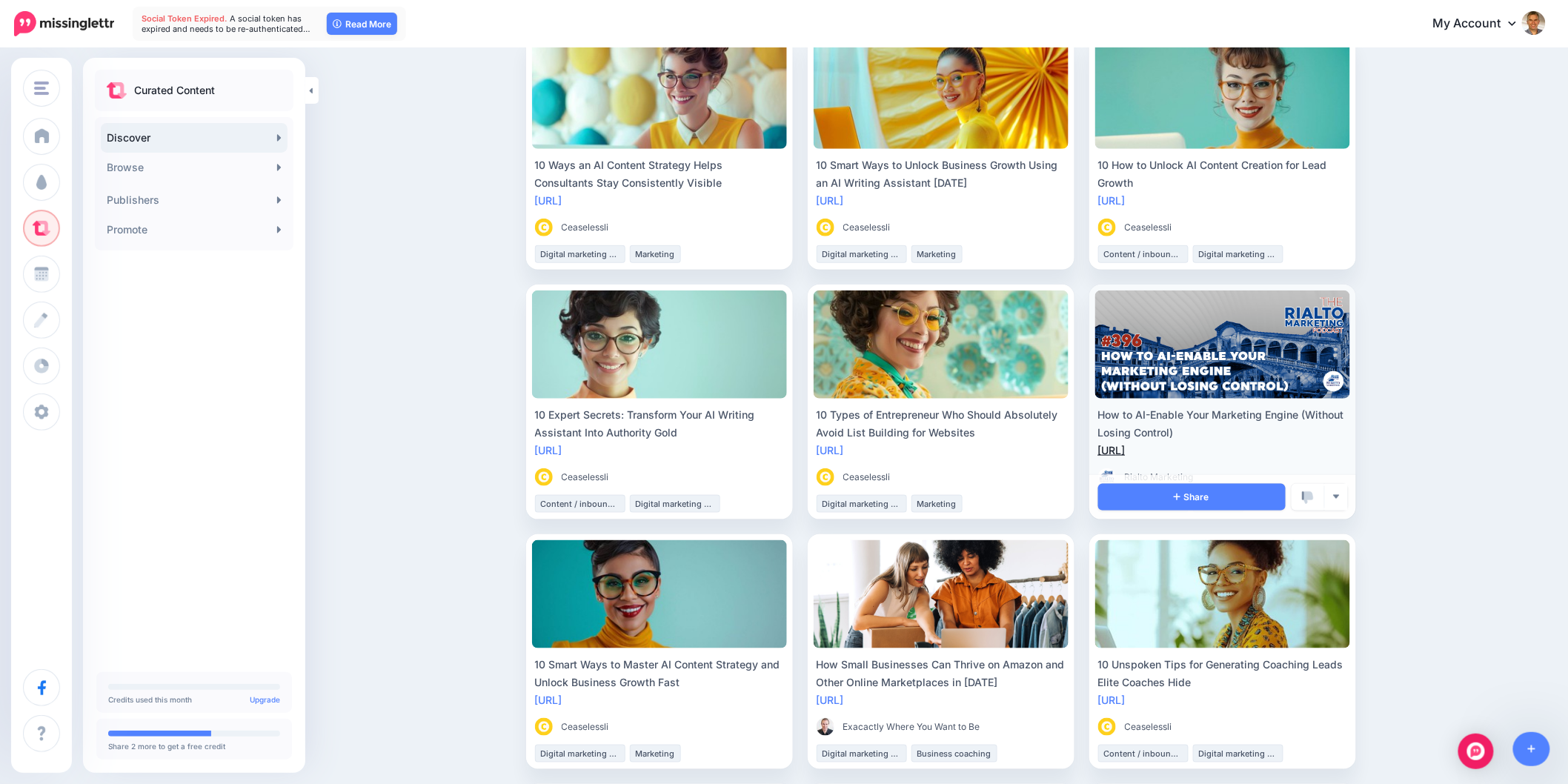
click at [1126, 448] on link "[URL]" at bounding box center [1112, 450] width 27 height 13
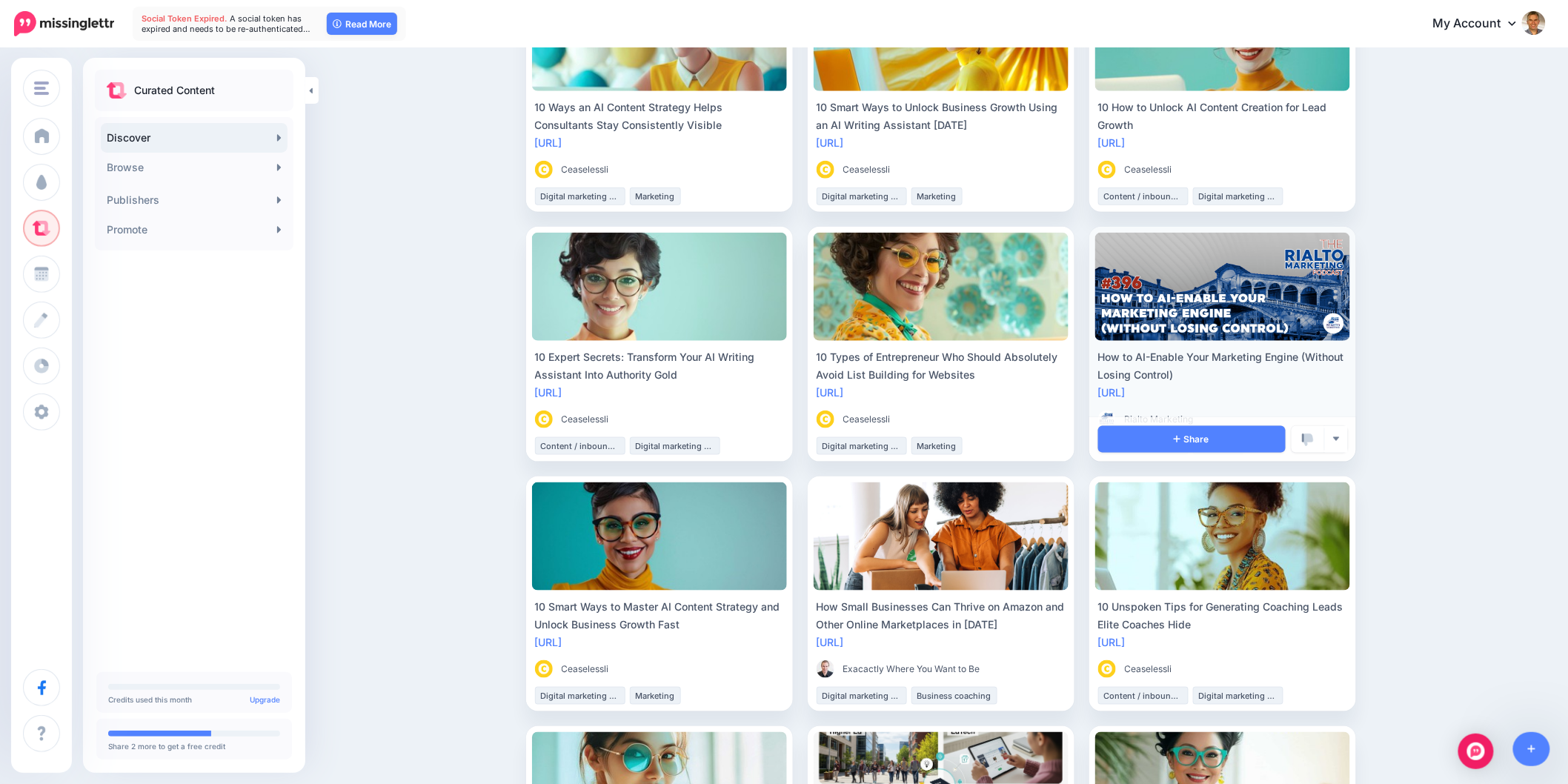
scroll to position [493, 0]
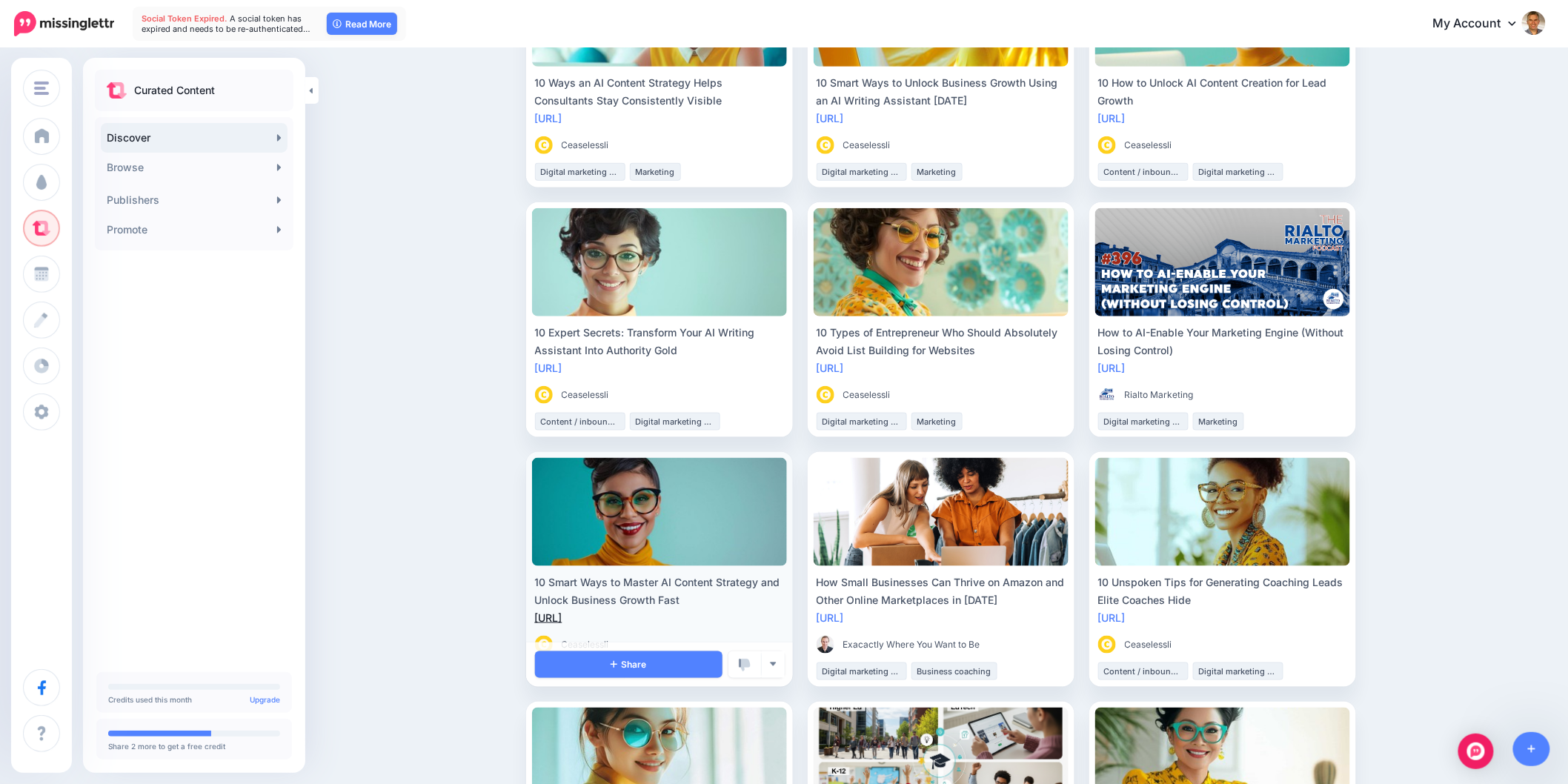
click at [562, 618] on link "[URL]" at bounding box center [549, 618] width 27 height 13
click at [599, 670] on link "Share" at bounding box center [628, 665] width 187 height 27
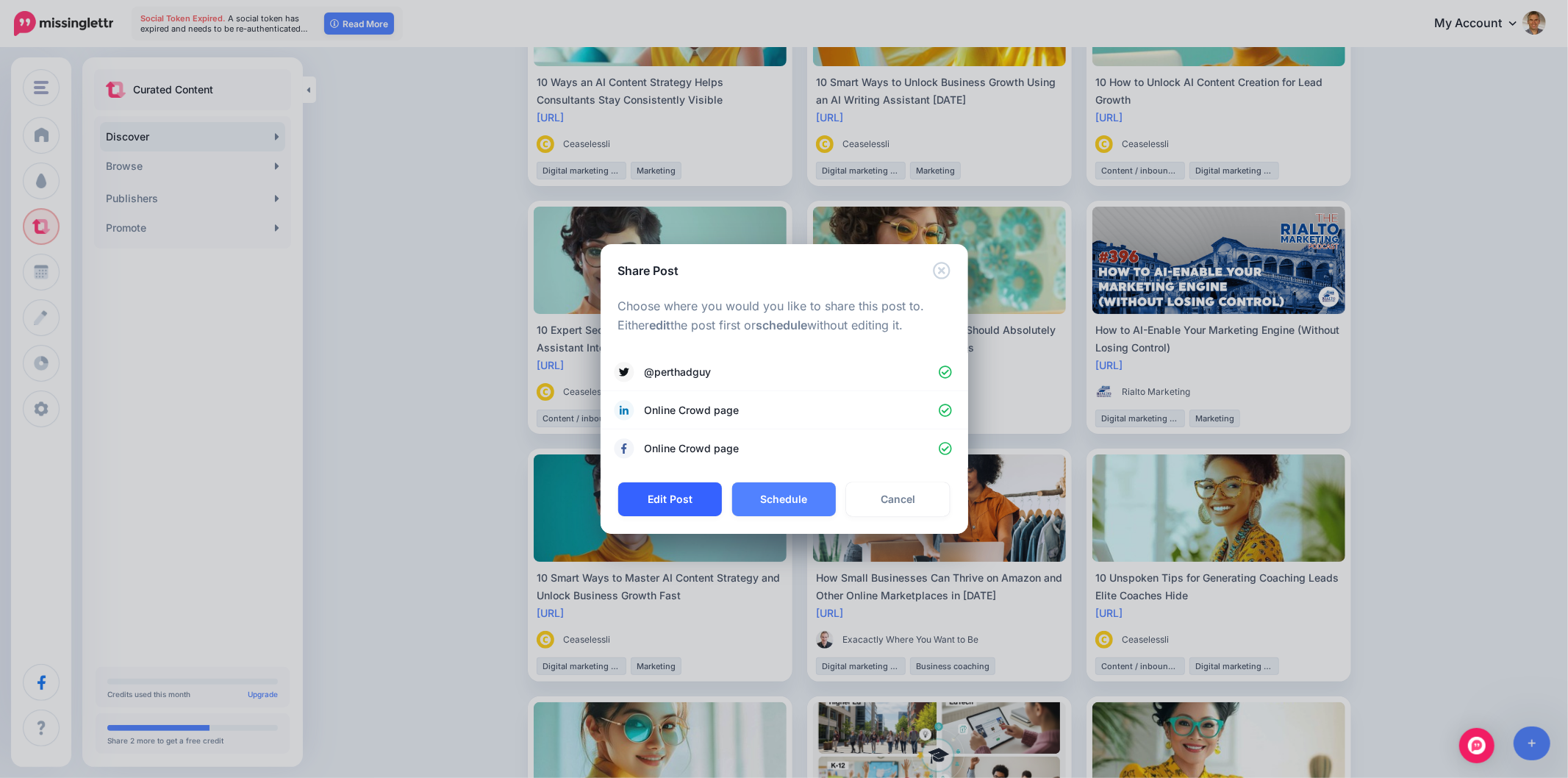
click at [688, 506] on button "Edit Post" at bounding box center [670, 499] width 103 height 34
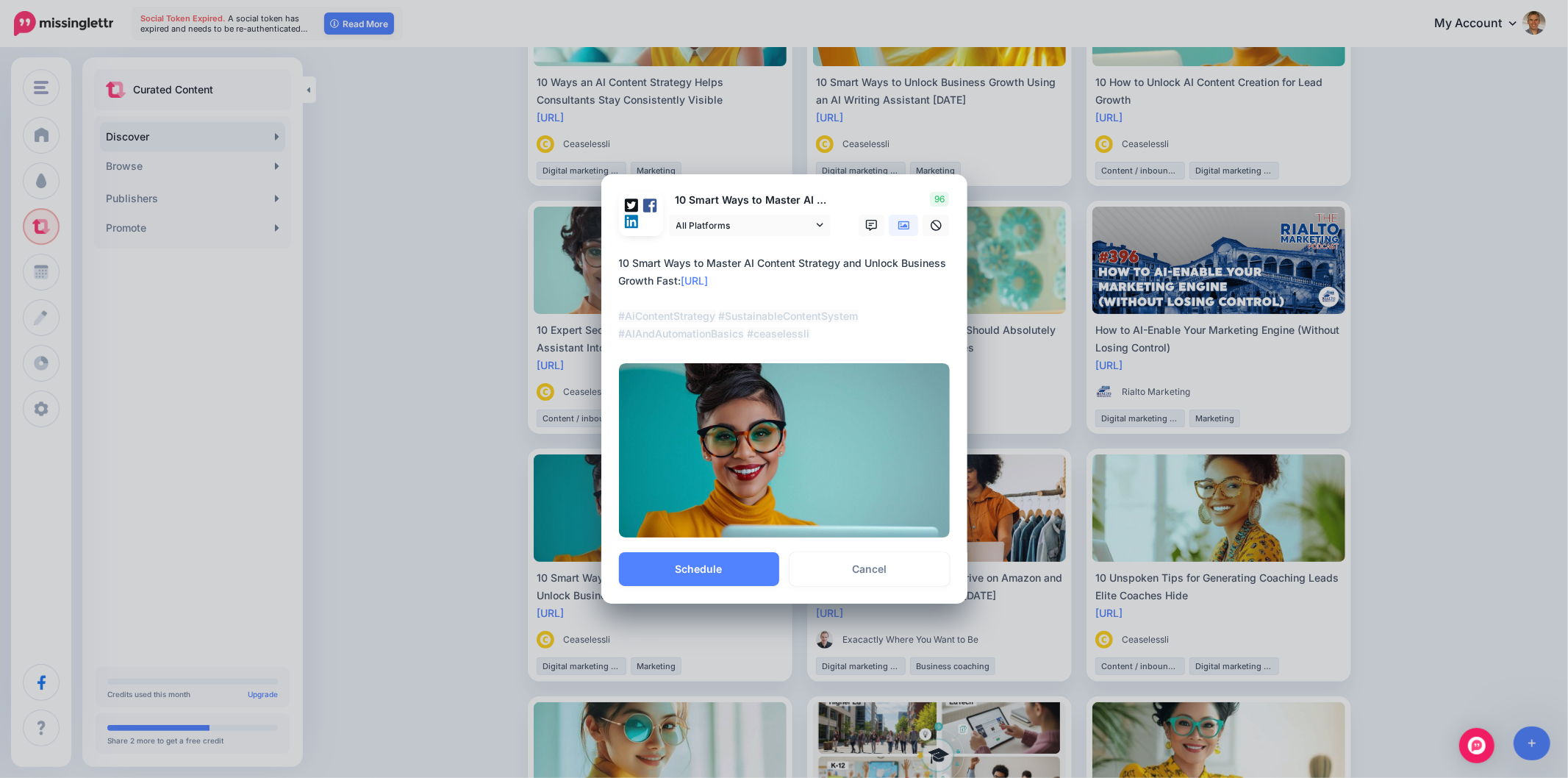
drag, startPoint x: 682, startPoint y: 276, endPoint x: 597, endPoint y: 259, distance: 86.7
click at [600, 260] on div "Share Post Loading 10 Smart Ways to Master AI Content Strategy and Unlock Busin…" at bounding box center [784, 389] width 1568 height 778
paste textarea "****"
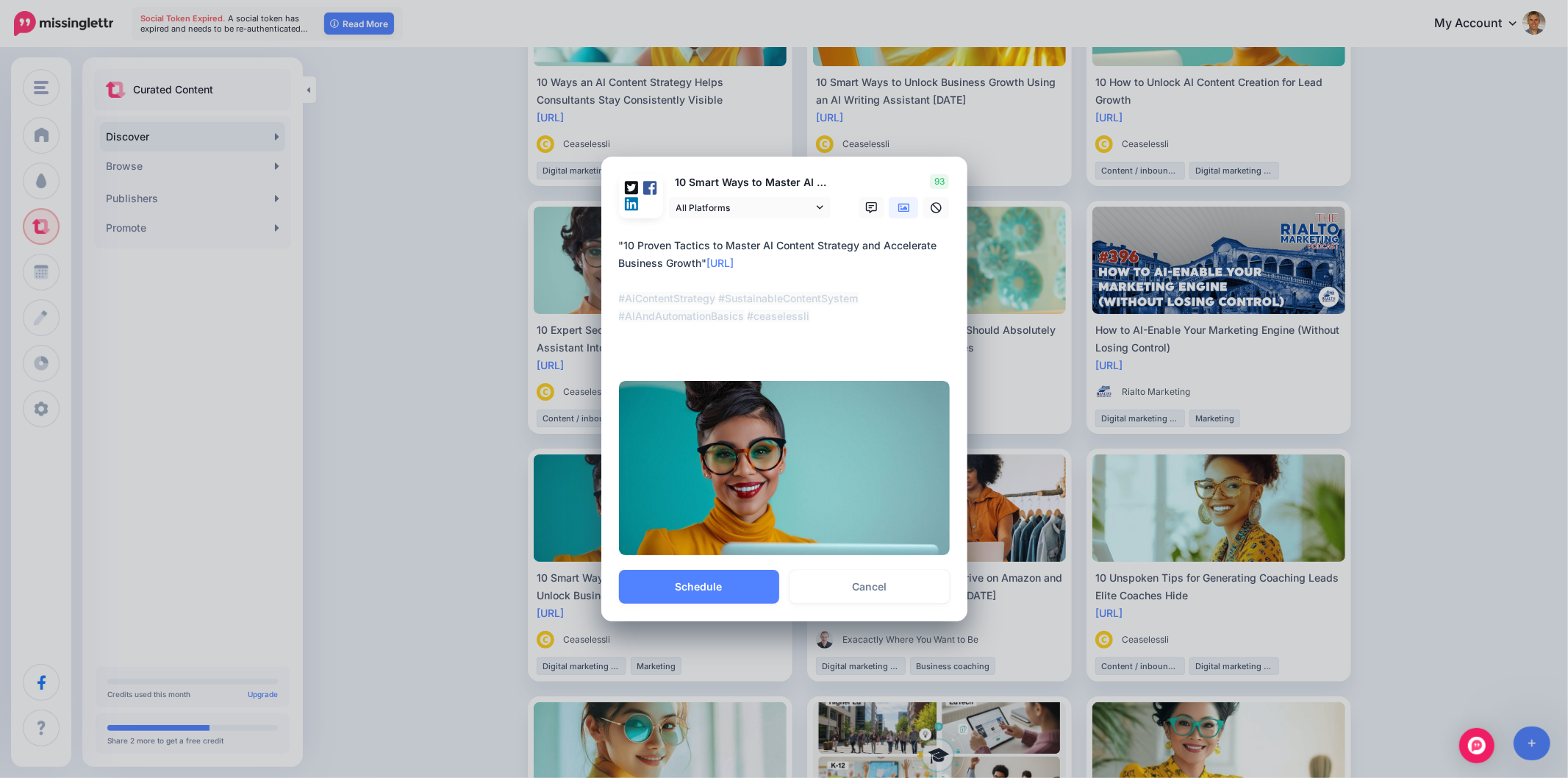
click at [756, 266] on textarea "**********" at bounding box center [788, 299] width 338 height 123
click at [625, 247] on textarea "**********" at bounding box center [788, 299] width 338 height 123
drag, startPoint x: 621, startPoint y: 299, endPoint x: 657, endPoint y: 350, distance: 62.4
click at [622, 299] on textarea "**********" at bounding box center [788, 299] width 338 height 123
paste textarea "**********"
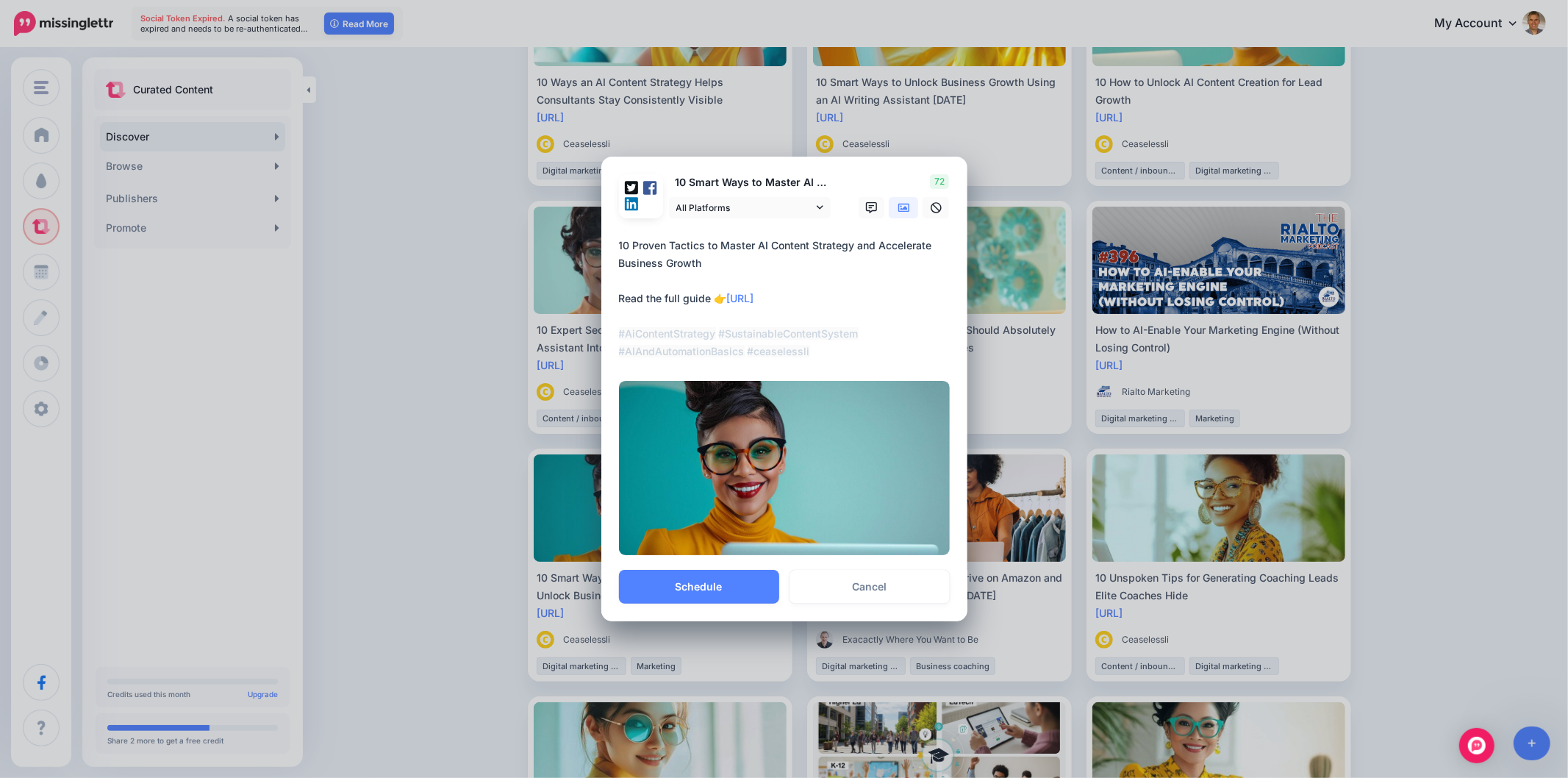
drag, startPoint x: 821, startPoint y: 357, endPoint x: 607, endPoint y: 339, distance: 214.8
click at [607, 339] on div "Loading 10 Smart Ways to Master AI Content Strategy and Unlock Business Growth …" at bounding box center [784, 363] width 366 height 413
paste textarea "**********"
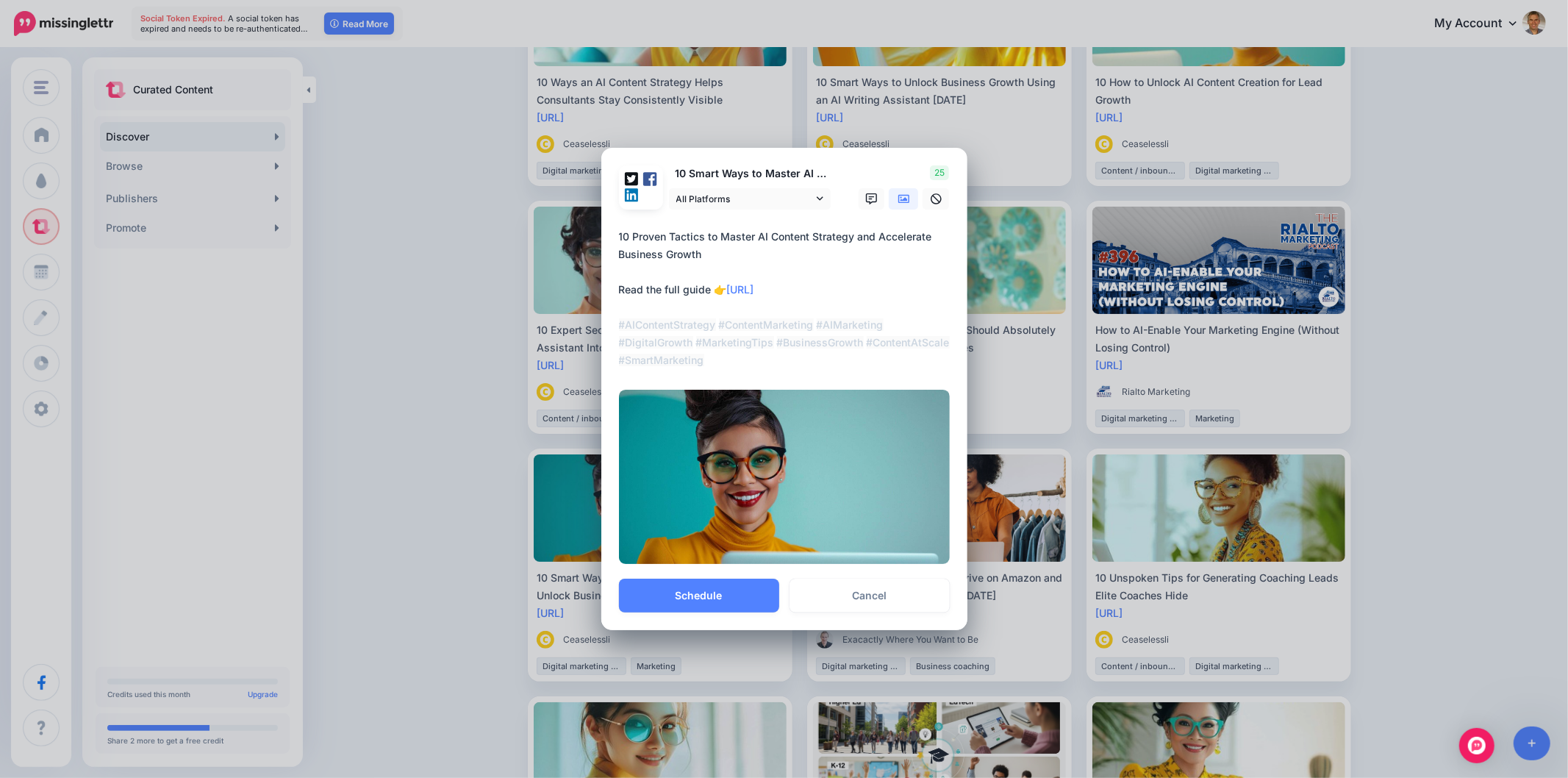
drag, startPoint x: 821, startPoint y: 325, endPoint x: 907, endPoint y: 325, distance: 86.0
click at [907, 325] on textarea "**********" at bounding box center [788, 299] width 338 height 141
drag, startPoint x: 718, startPoint y: 361, endPoint x: 612, endPoint y: 338, distance: 108.5
click at [612, 338] on div "Loading 10 Smart Ways to Master AI Content Strategy and Unlock Business Growth …" at bounding box center [784, 363] width 366 height 430
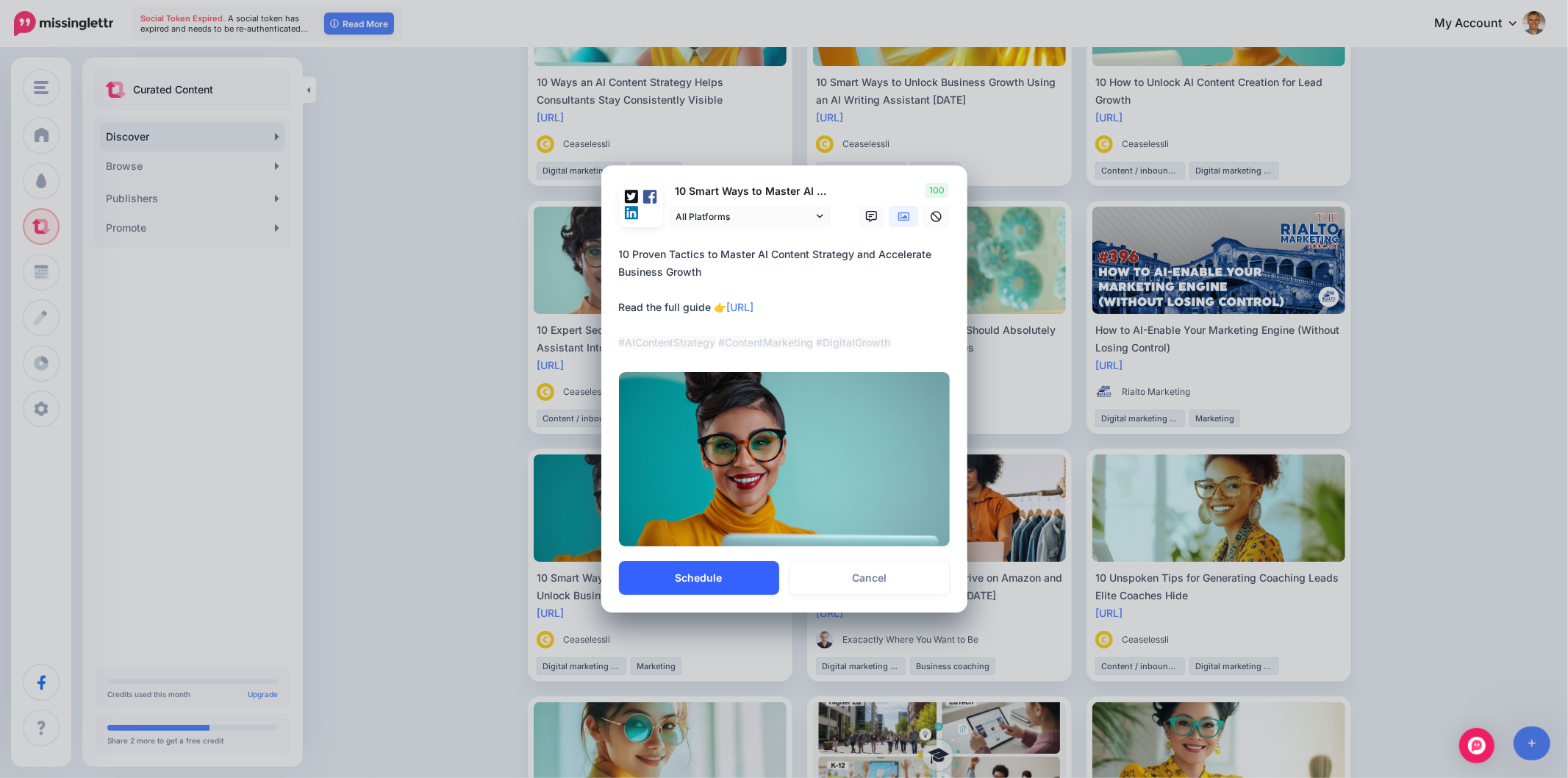
type textarea "**********"
click at [743, 584] on button "Schedule" at bounding box center [699, 577] width 160 height 34
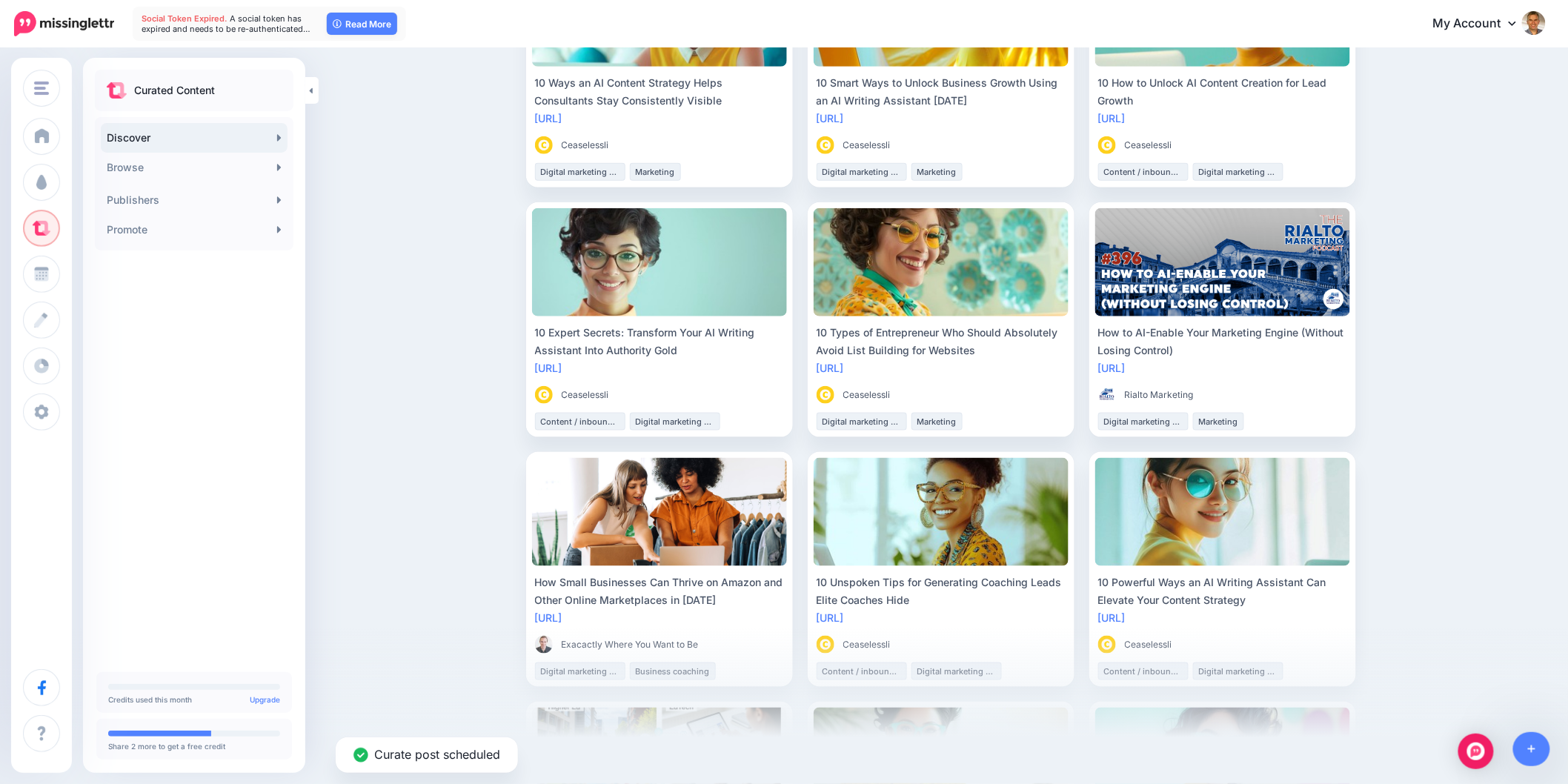
click at [1519, 352] on div "Discover Find engaging content to share with your audience For You Trending New…" at bounding box center [784, 668] width 1568 height 2222
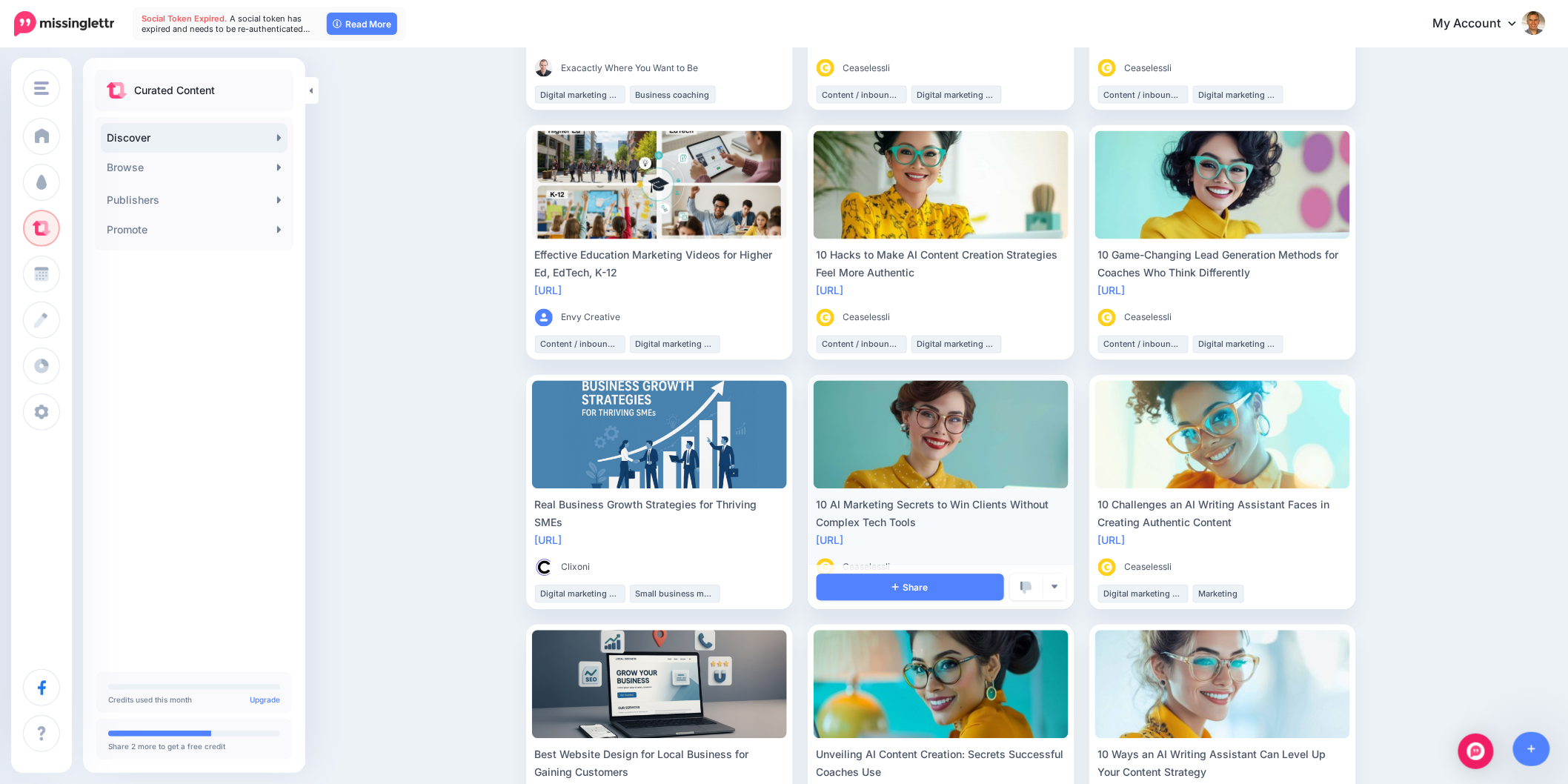
scroll to position [1152, 0]
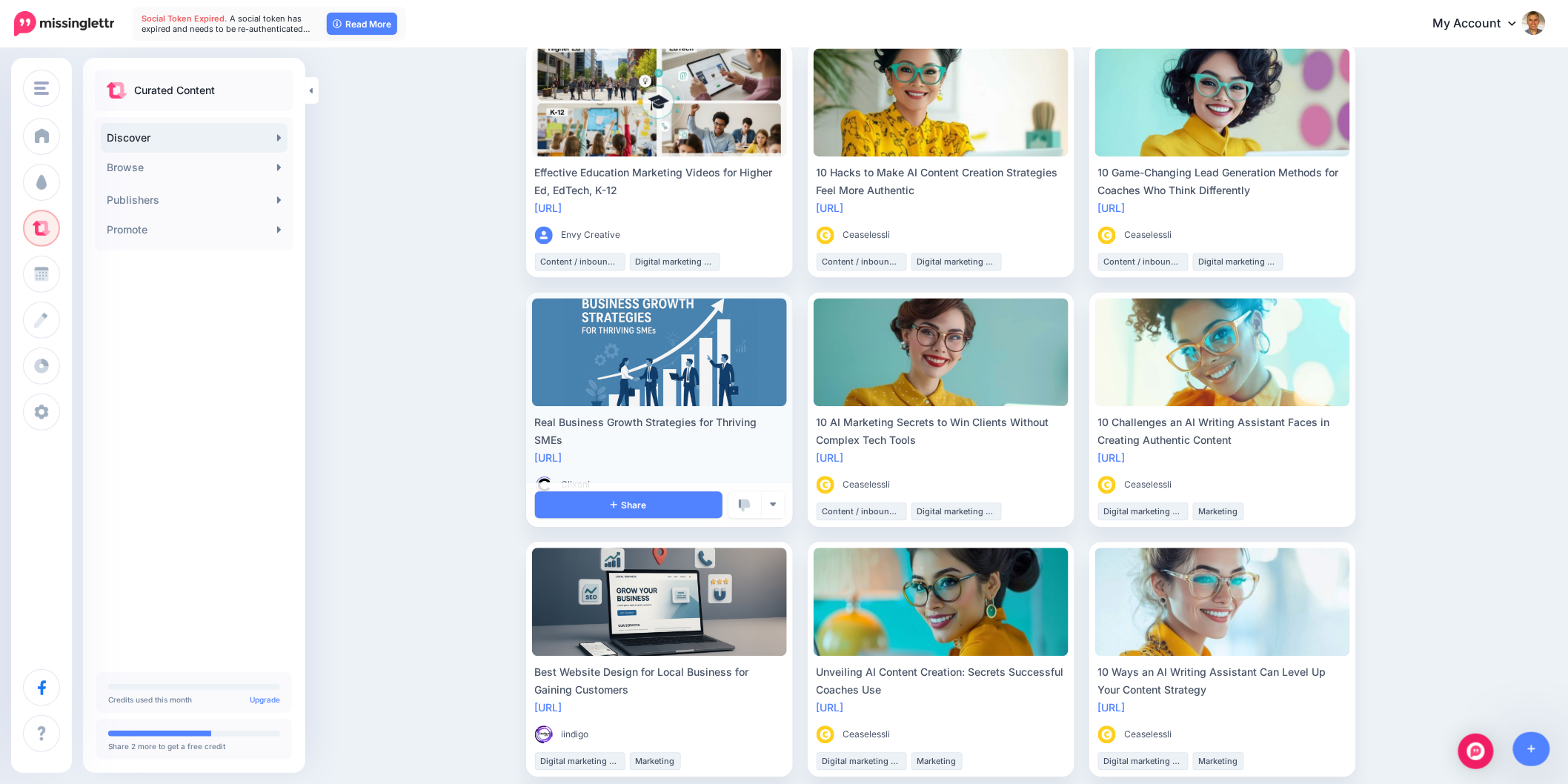
click at [615, 465] on div "[URL]" at bounding box center [659, 458] width 249 height 18
click at [562, 461] on link "[URL]" at bounding box center [549, 458] width 27 height 13
drag, startPoint x: 576, startPoint y: 434, endPoint x: 538, endPoint y: 422, distance: 39.8
click at [538, 422] on div "Real Business Growth Strategies for Thriving SMEs [URL] Clixoni Digital marketi…" at bounding box center [659, 466] width 255 height 106
copy div "Real Business Growth Strategies for Thriving SMEs"
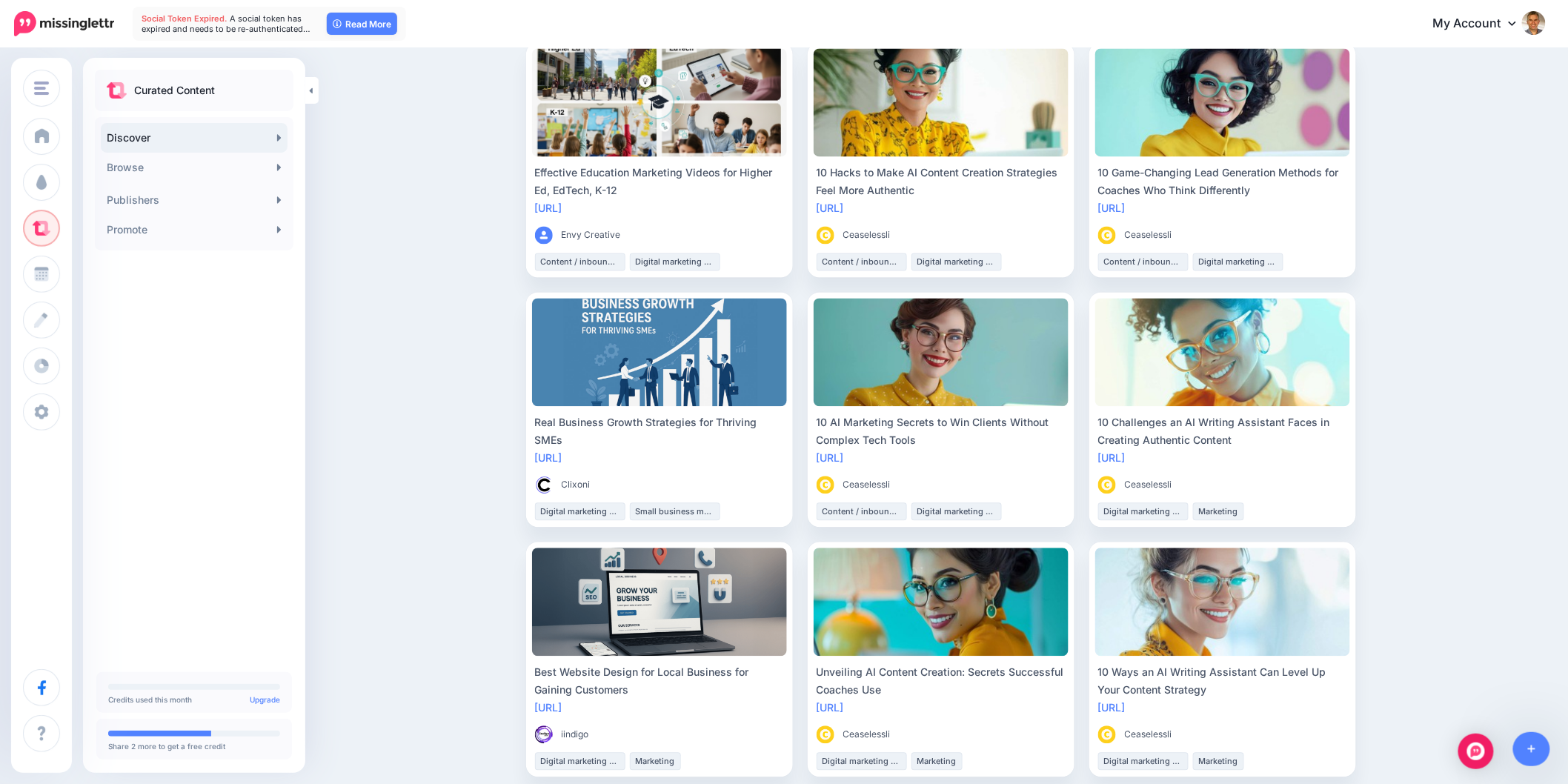
click at [378, 311] on div "Discover Find engaging content to share with your audience For You Trending New…" at bounding box center [784, 9] width 1568 height 2222
click at [1466, 352] on div "Discover Find engaging content to share with your audience For You Trending New…" at bounding box center [784, 9] width 1568 height 2222
